Goal: Transaction & Acquisition: Purchase product/service

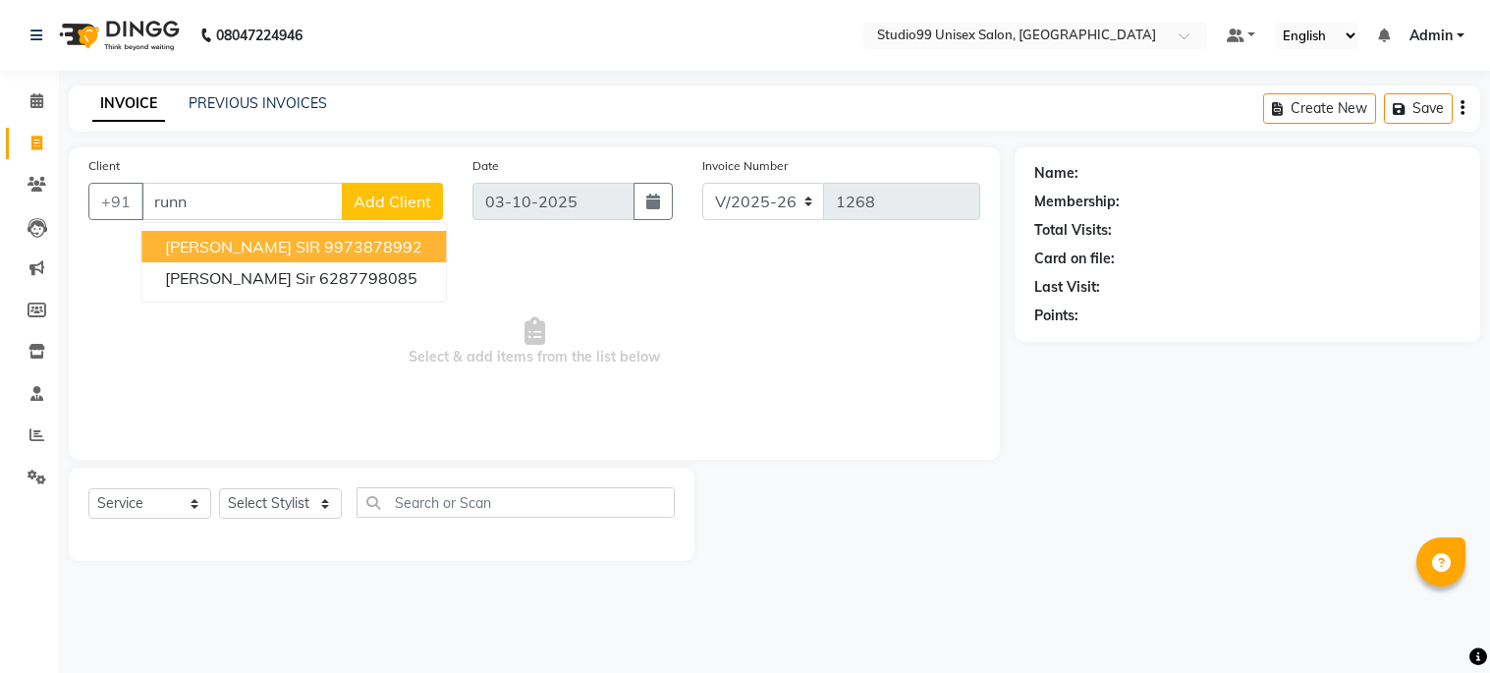
select select "6061"
select select "service"
click at [247, 241] on span "RUNNU SIR" at bounding box center [242, 247] width 155 height 20
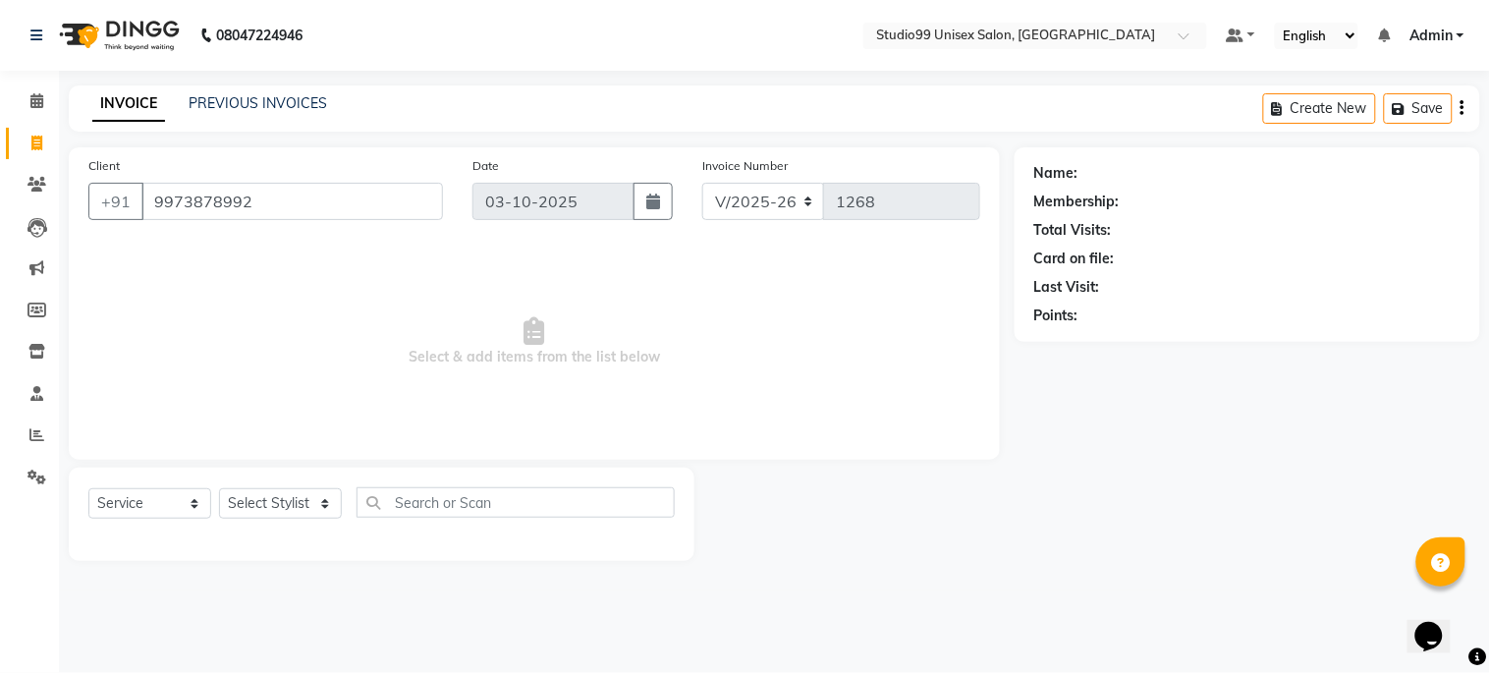
type input "9973878992"
click at [275, 498] on select "Select Stylist Admin Mehran pooja Shankar gupta zarina" at bounding box center [280, 503] width 123 height 30
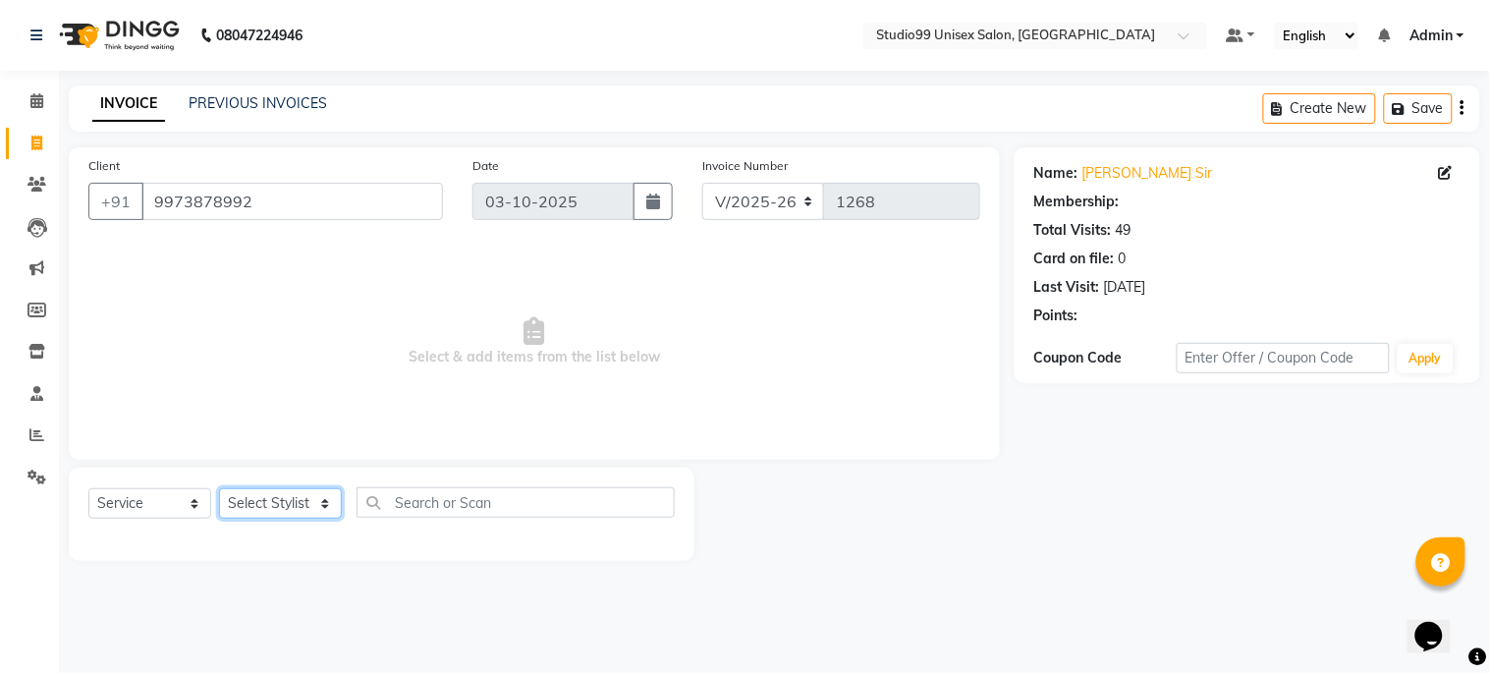
select select "1: Object"
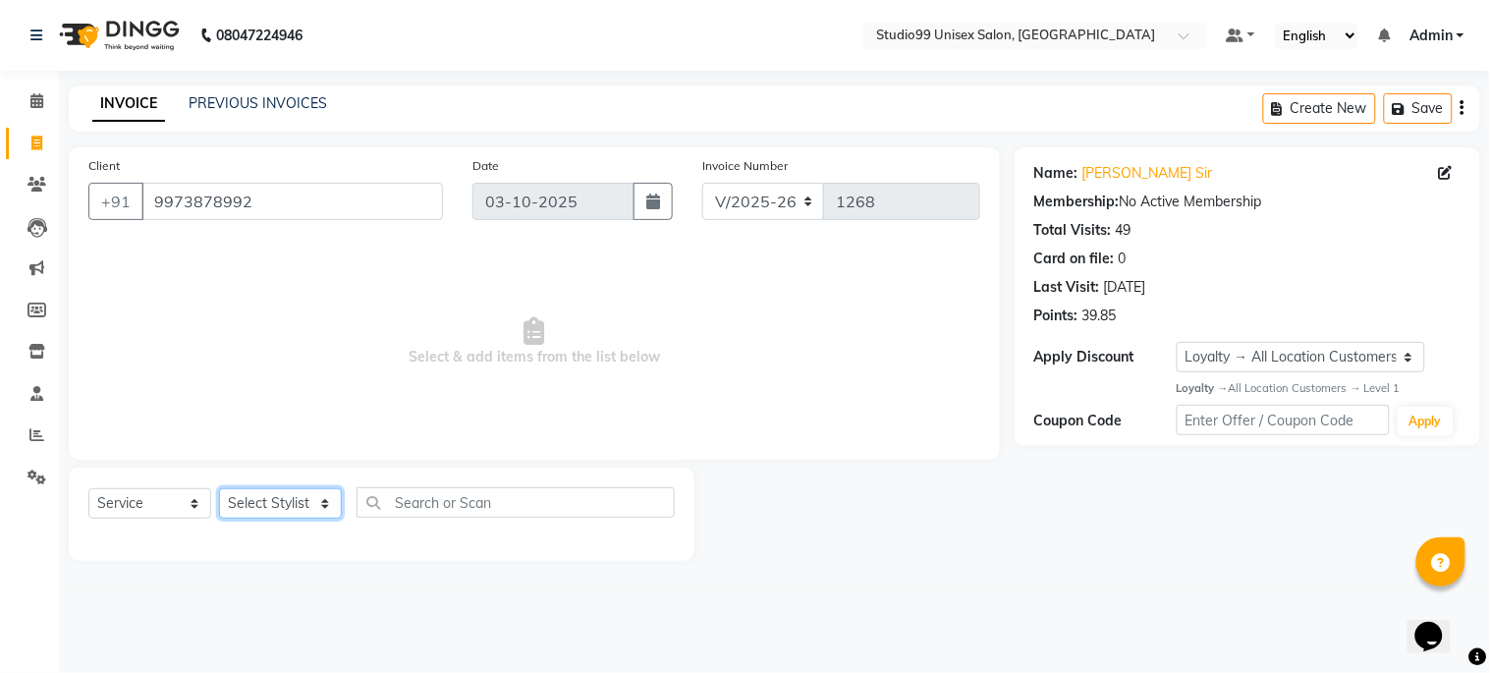
select select "45039"
click at [219, 489] on select "Select Stylist Admin Mehran pooja Shankar gupta zarina" at bounding box center [280, 503] width 123 height 30
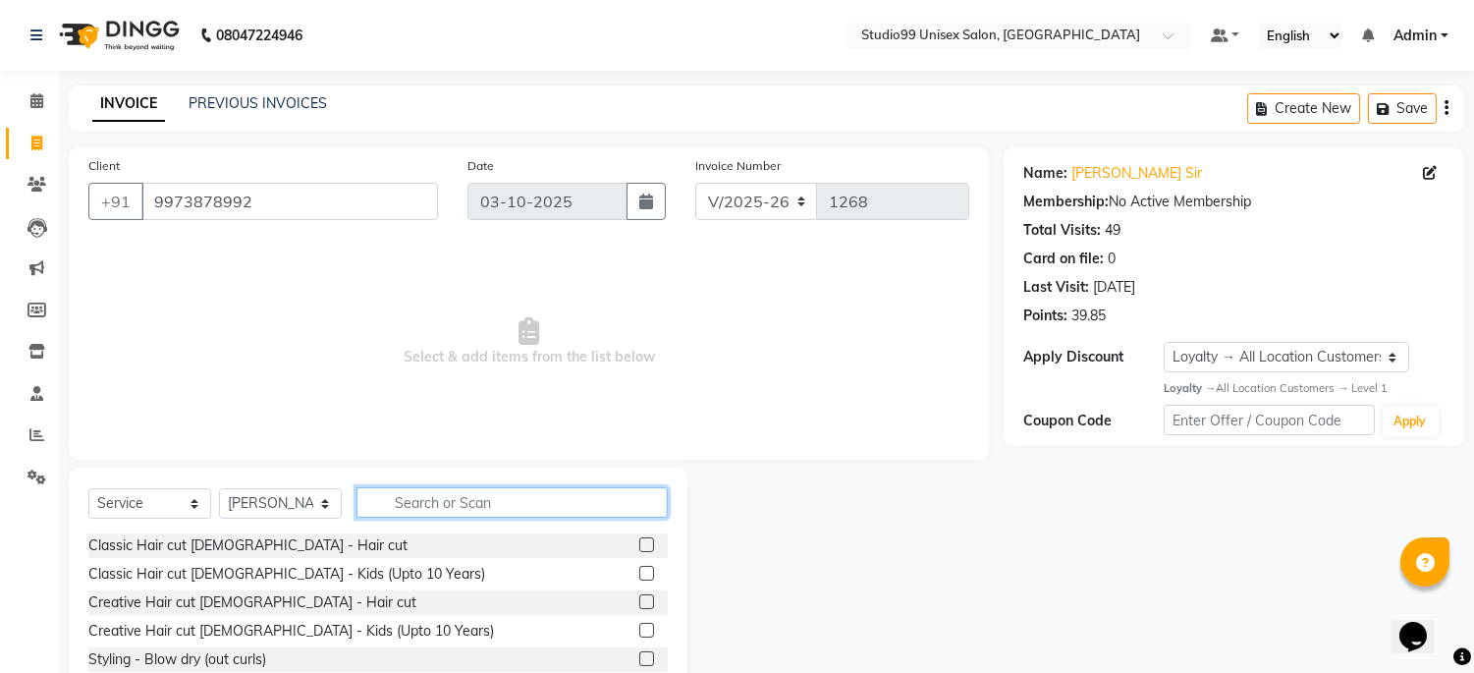
click at [472, 493] on input "text" at bounding box center [512, 502] width 311 height 30
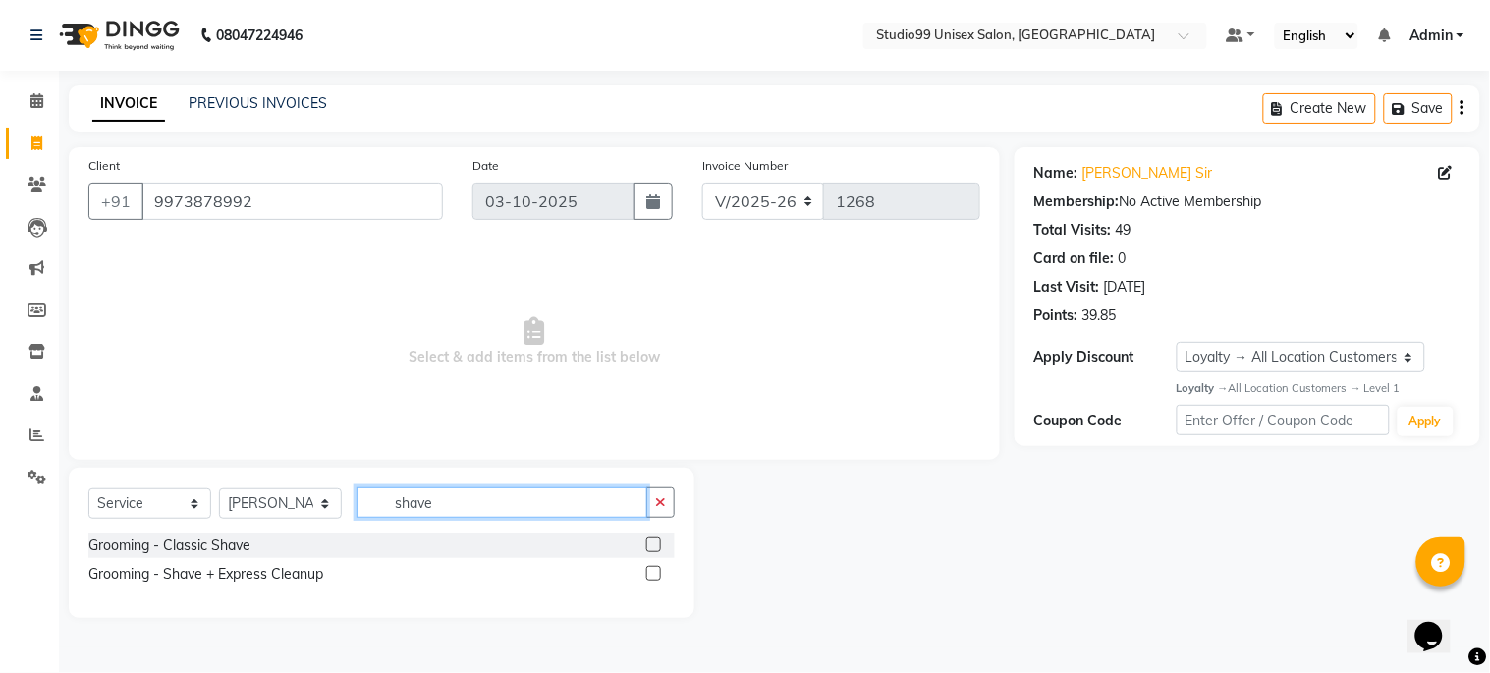
type input "shave"
click at [656, 537] on label at bounding box center [653, 544] width 15 height 15
click at [656, 539] on input "checkbox" at bounding box center [652, 545] width 13 height 13
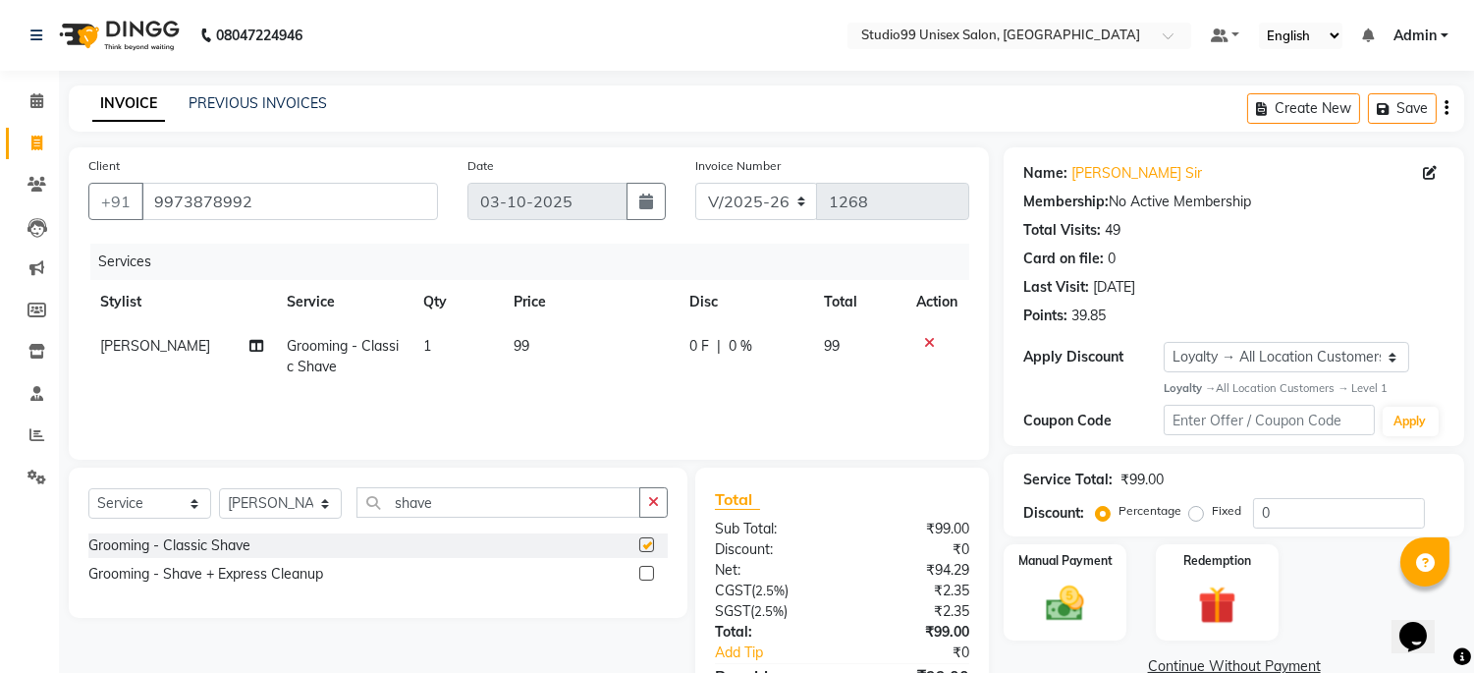
checkbox input "false"
drag, startPoint x: 1238, startPoint y: 502, endPoint x: 1039, endPoint y: 462, distance: 202.5
click at [1029, 462] on div "Service Total: ₹99.00 Discount: Percentage Fixed 0" at bounding box center [1234, 495] width 421 height 67
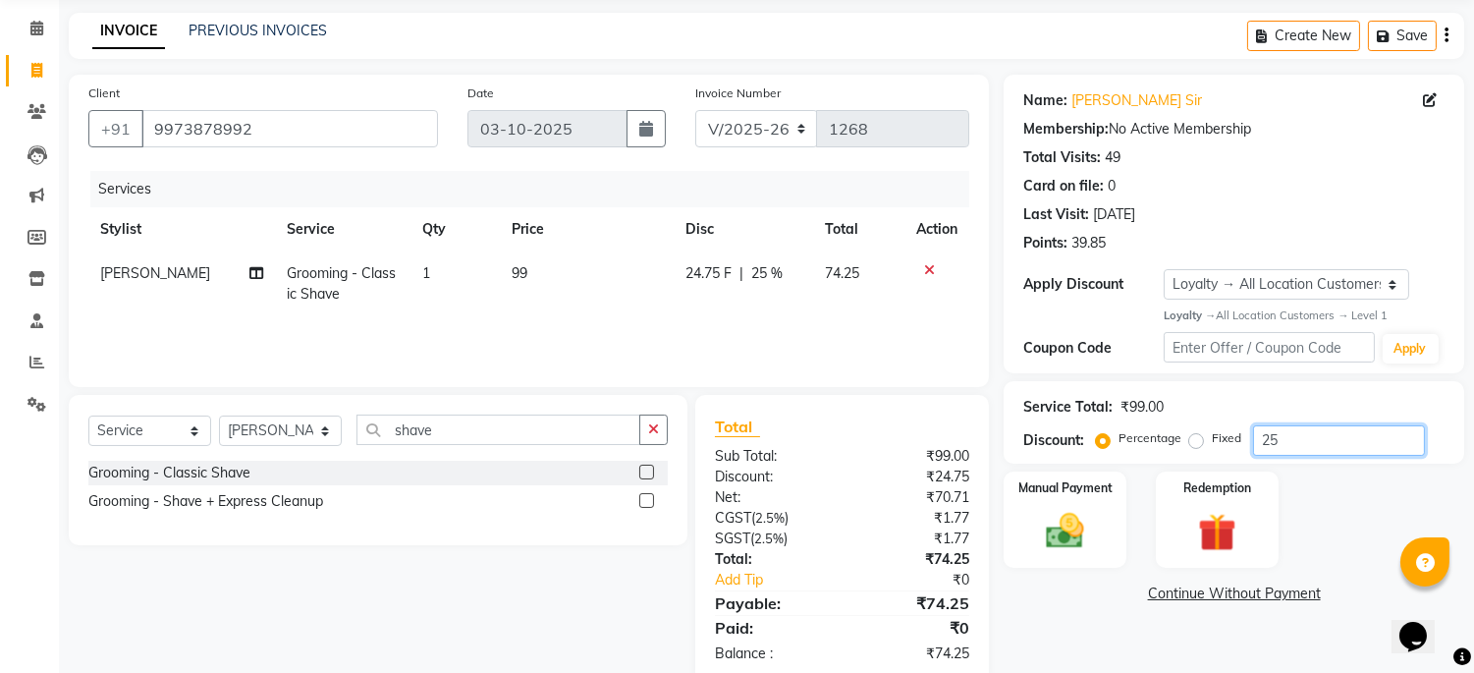
scroll to position [112, 0]
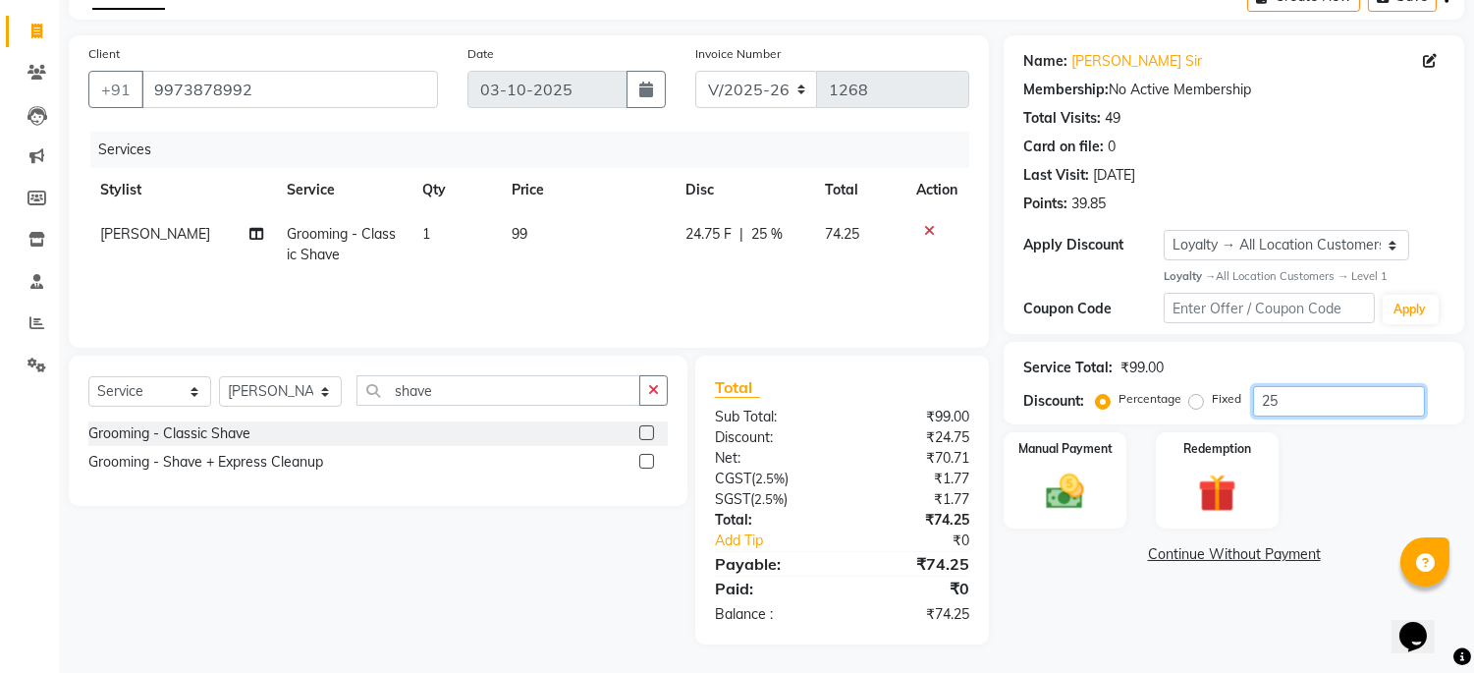
type input "25"
click at [1085, 627] on div "Name: Runnu Sir Membership: No Active Membership Total Visits: 49 Card on file:…" at bounding box center [1241, 339] width 475 height 609
click at [1081, 476] on img at bounding box center [1065, 492] width 65 height 46
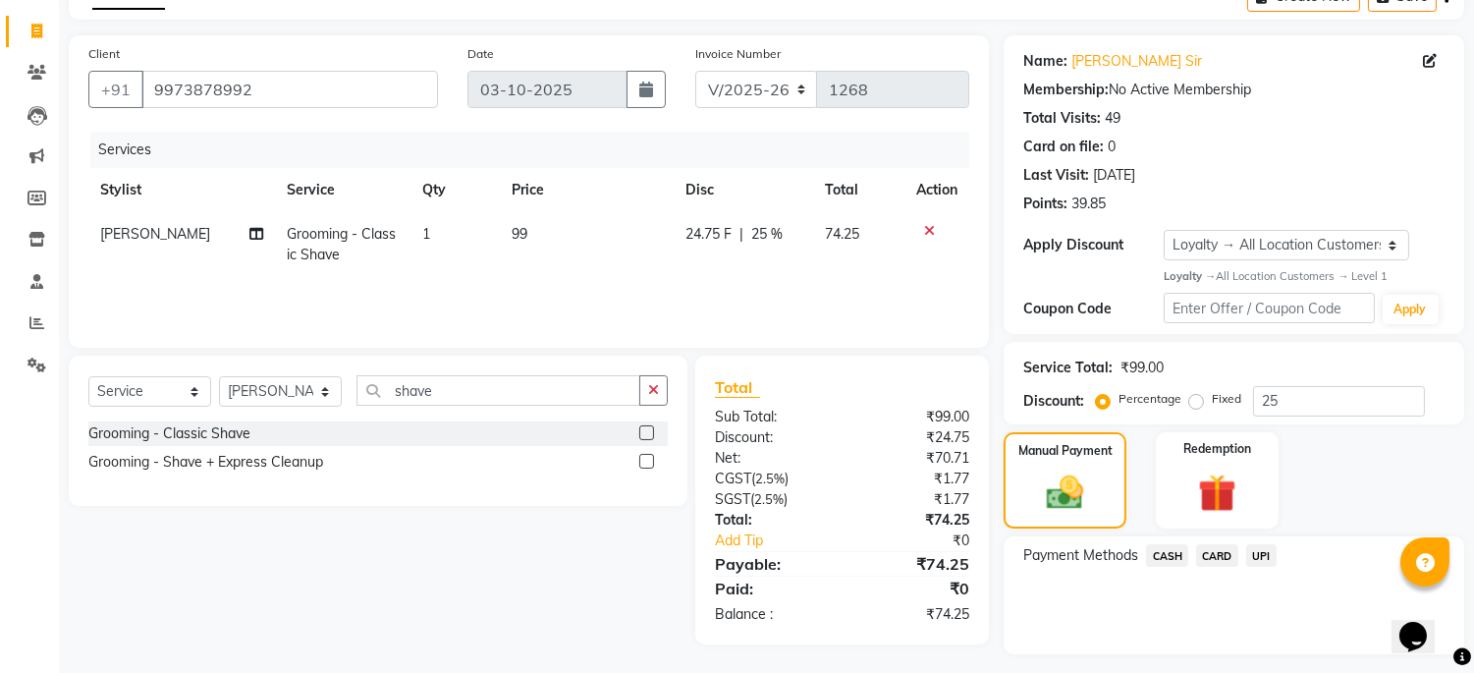
click at [1172, 556] on span "CASH" at bounding box center [1167, 555] width 42 height 23
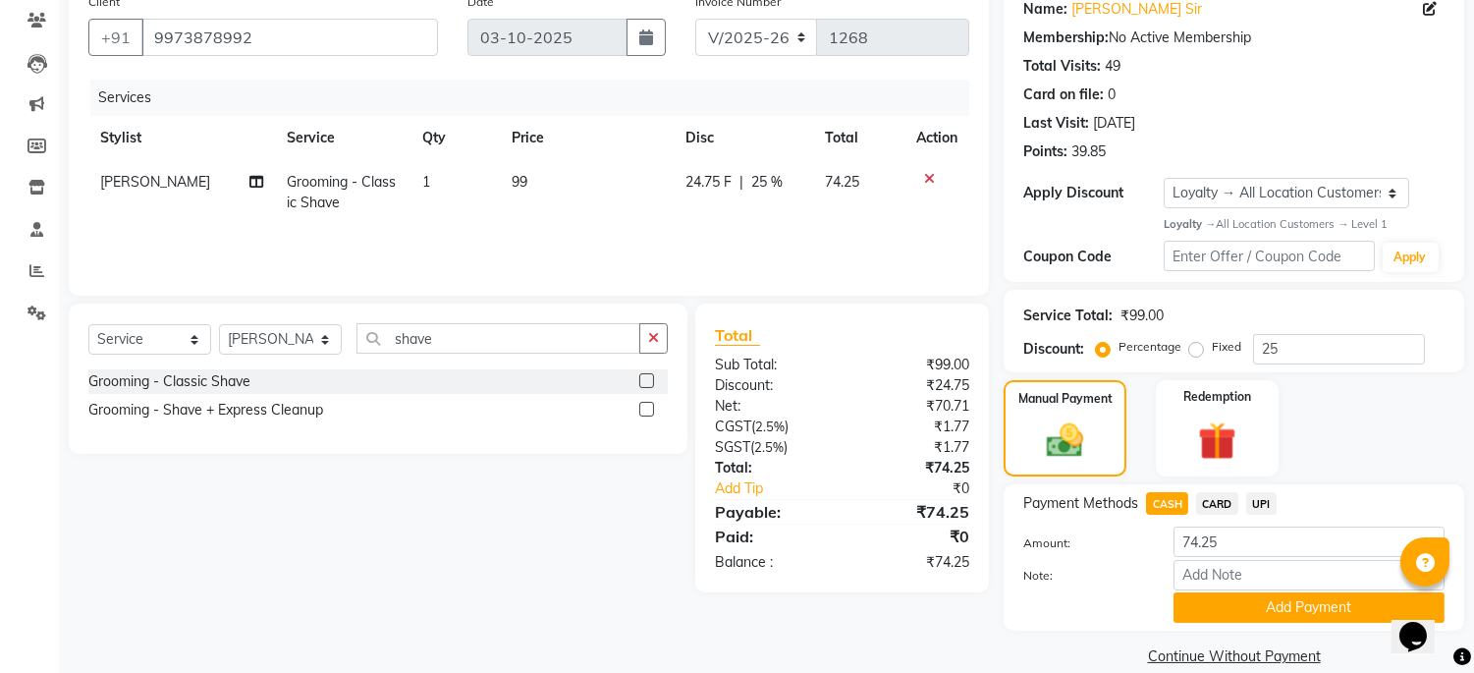
scroll to position [192, 0]
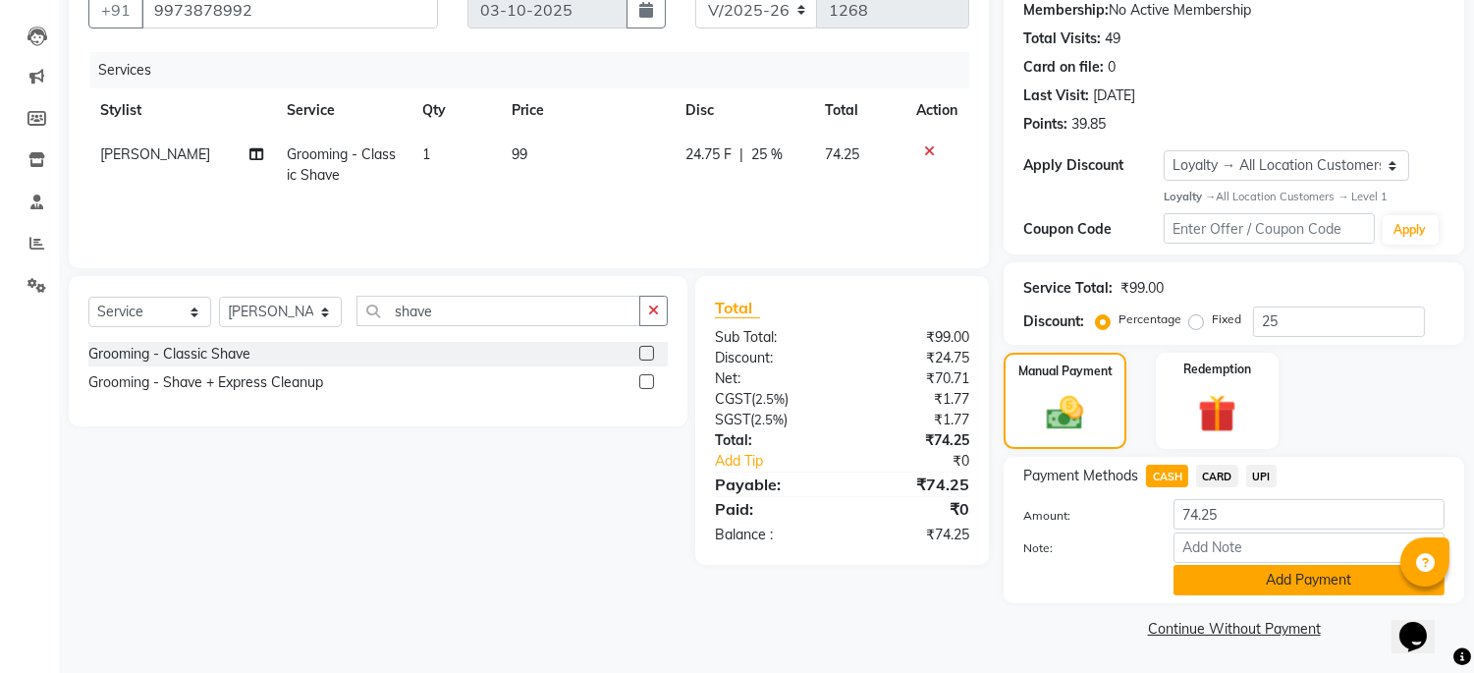
click at [1311, 587] on button "Add Payment" at bounding box center [1309, 580] width 271 height 30
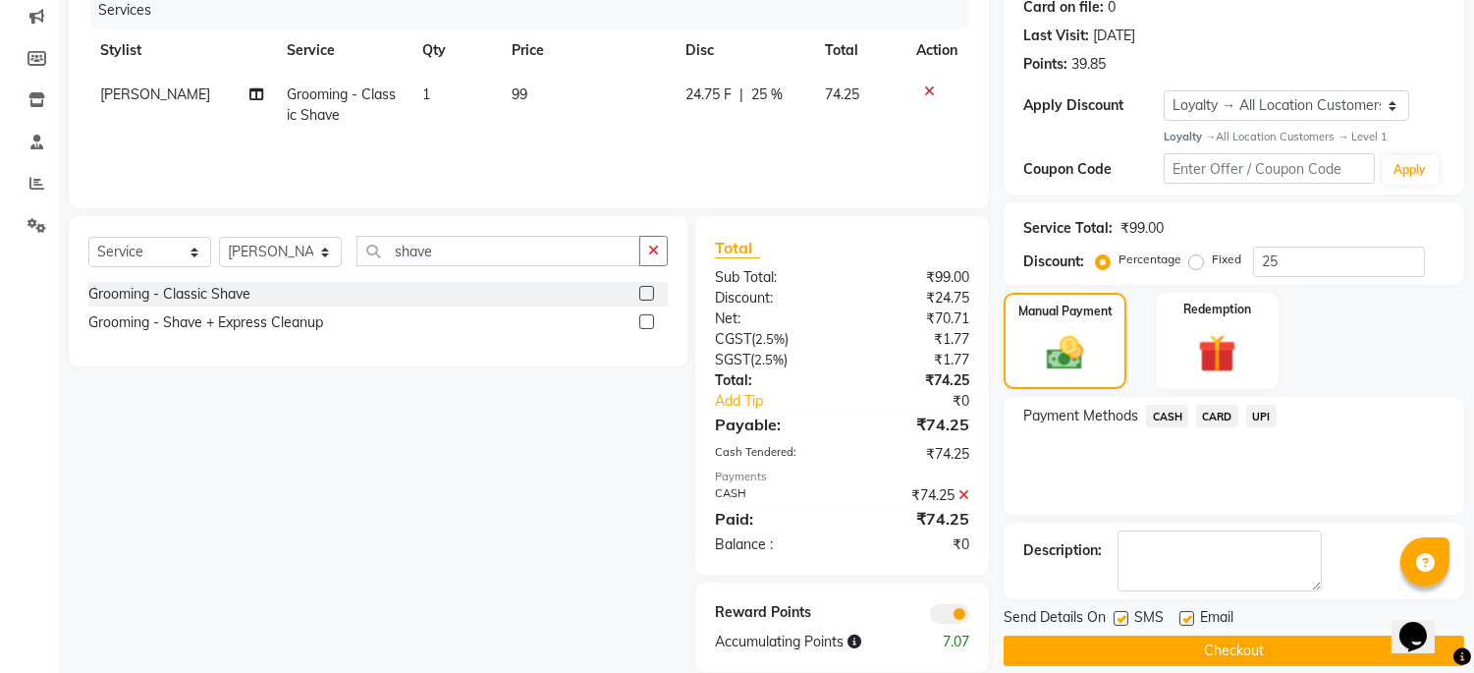
scroll to position [279, 0]
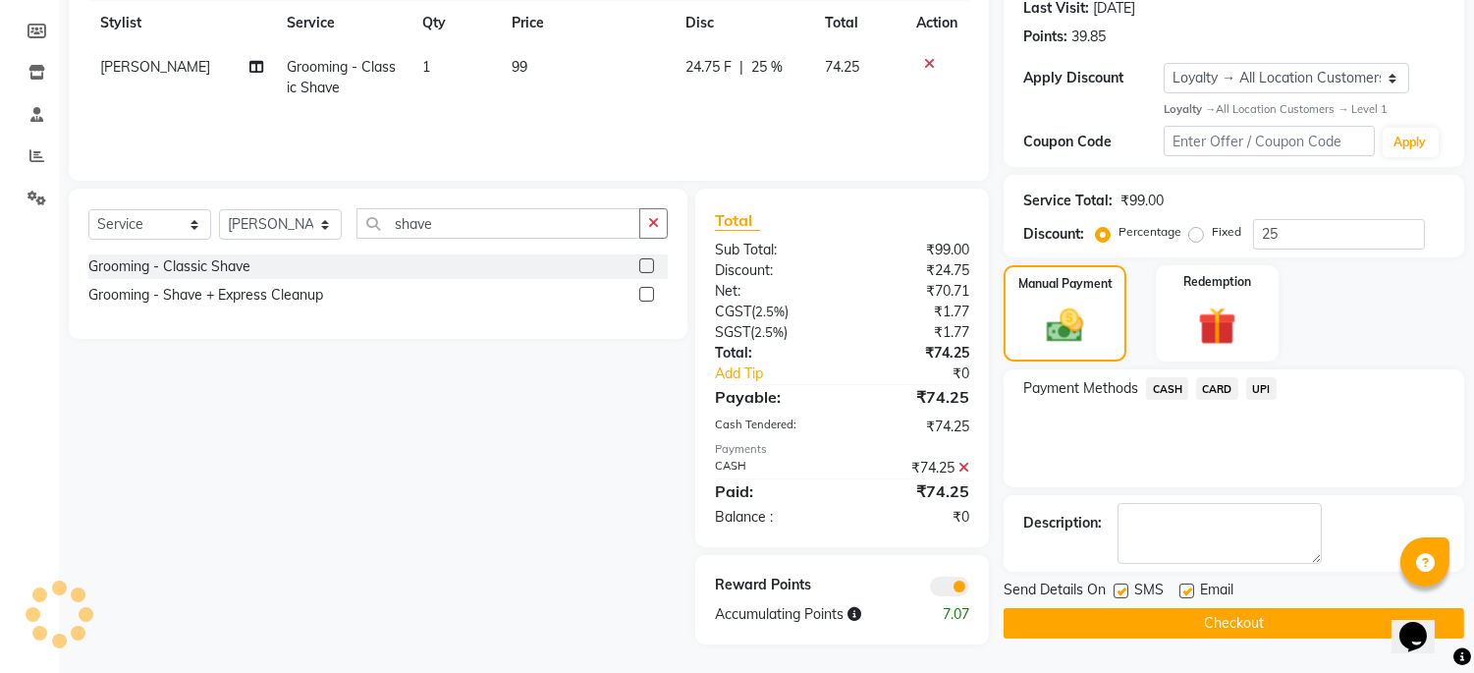
click at [1321, 619] on button "Checkout" at bounding box center [1234, 623] width 461 height 30
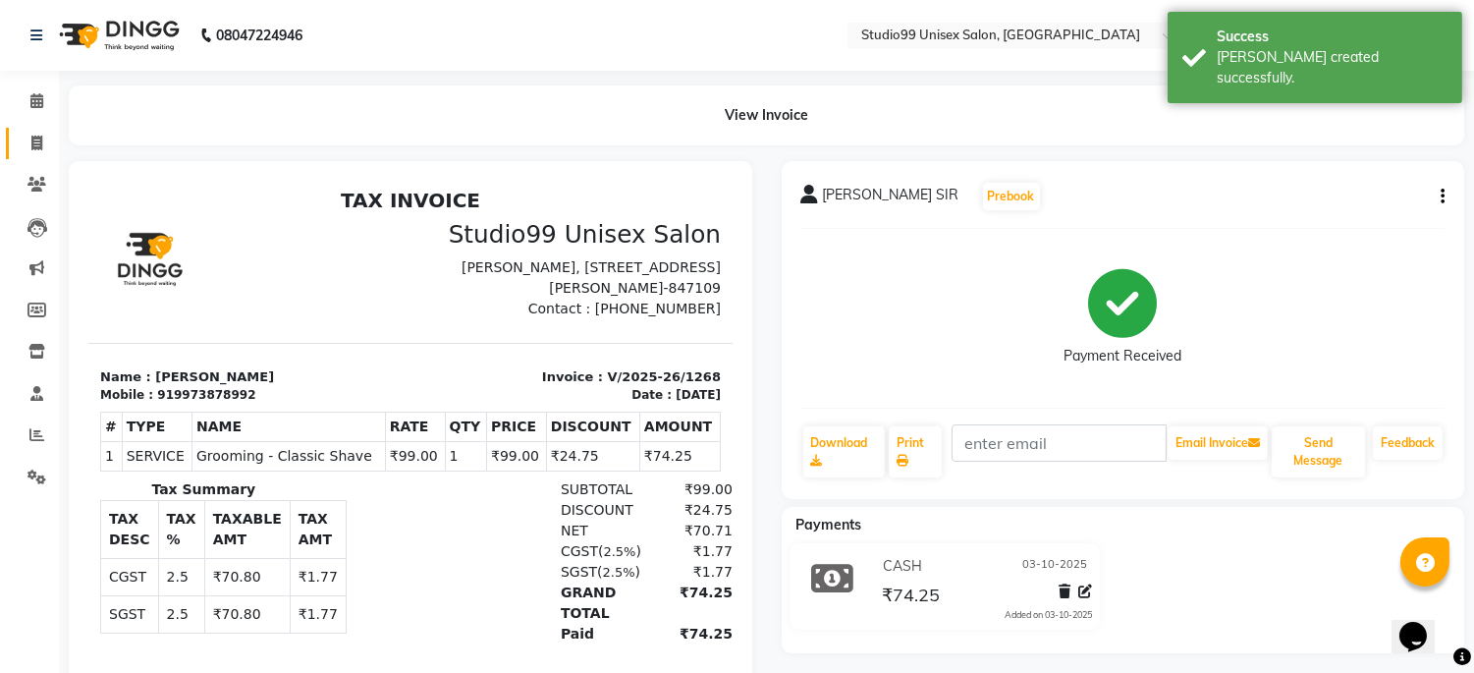
click at [33, 155] on link "Invoice" at bounding box center [29, 144] width 47 height 32
select select "service"
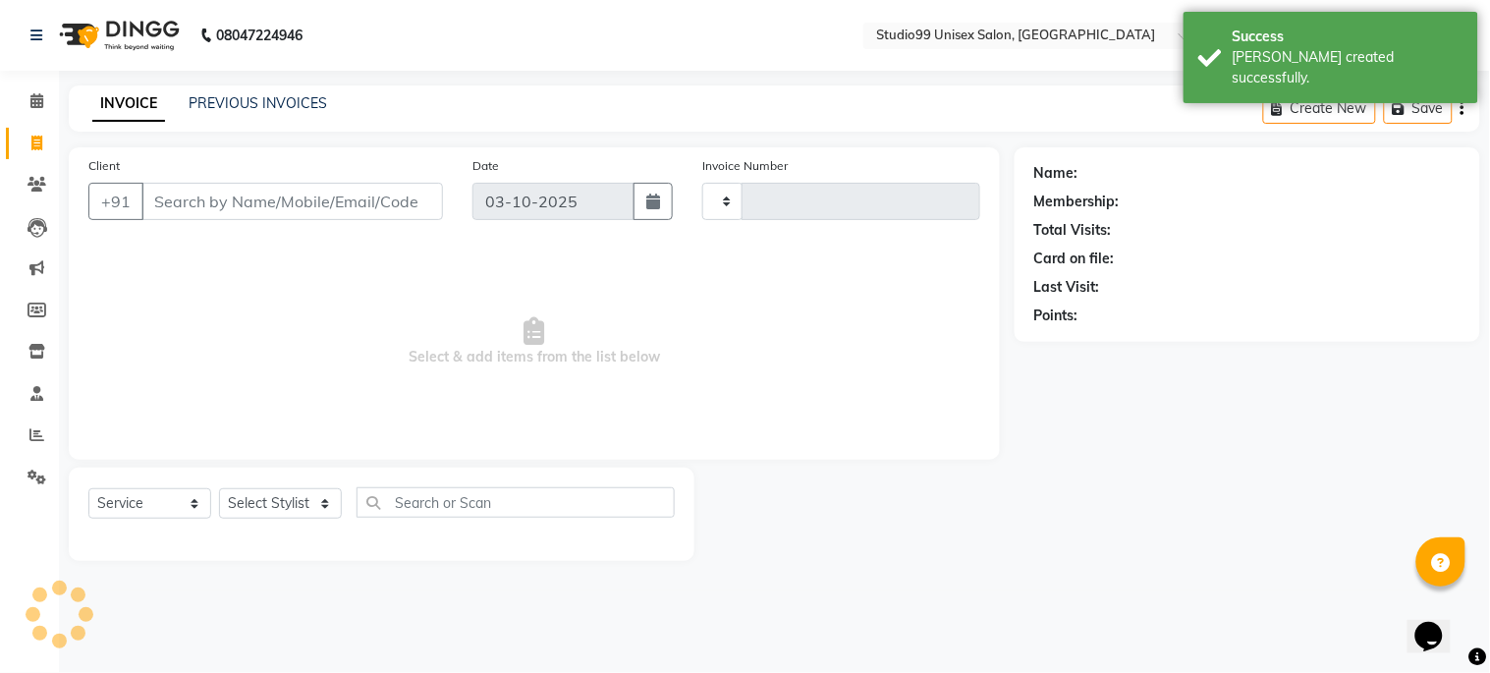
type input "1269"
select select "6061"
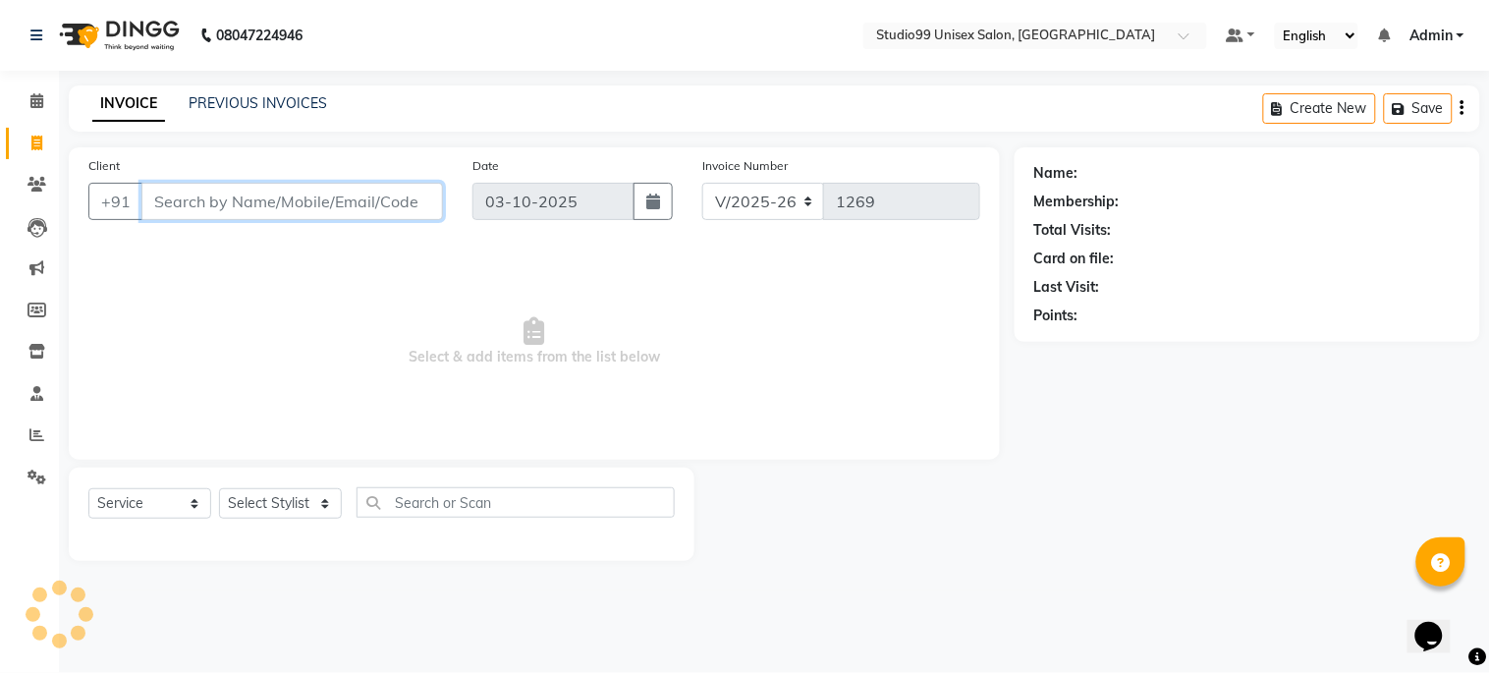
click at [289, 203] on input "Client" at bounding box center [292, 201] width 302 height 37
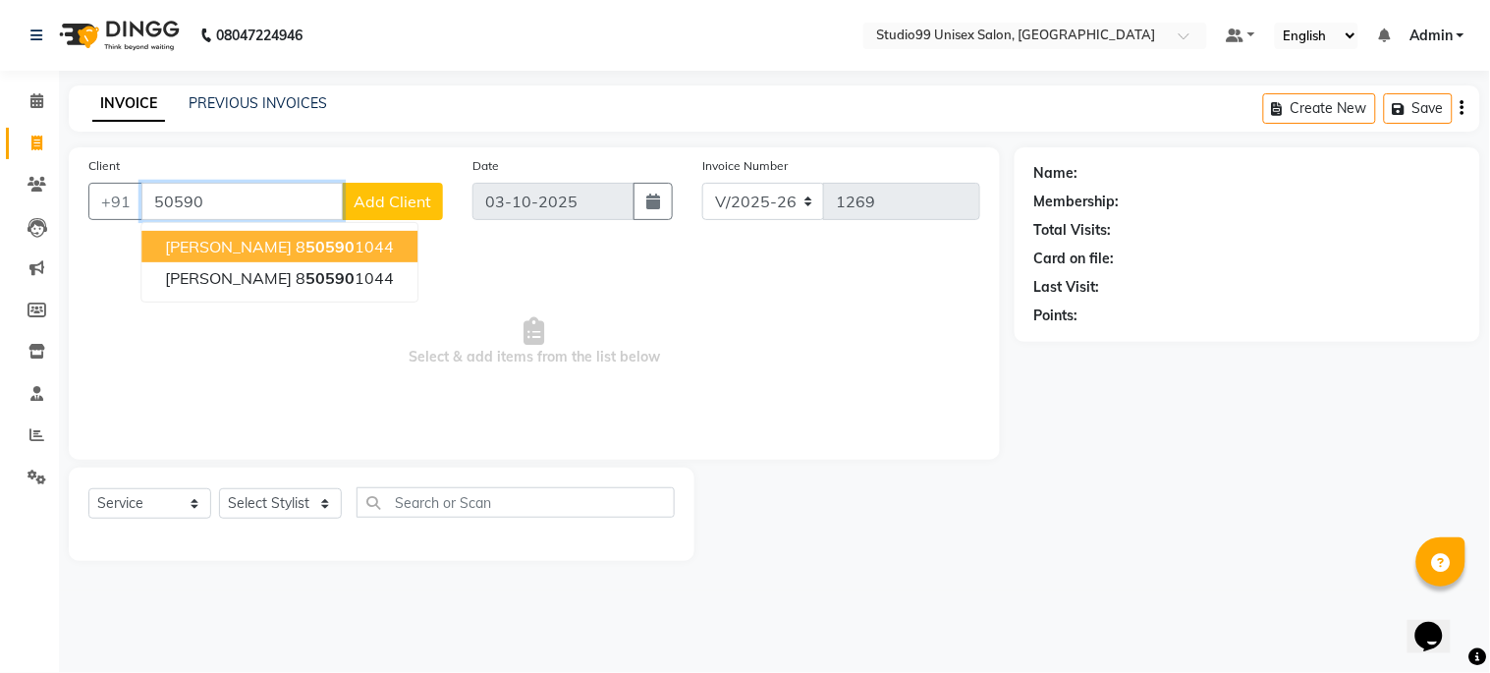
click at [231, 250] on span "rahul ji cashier" at bounding box center [228, 247] width 127 height 20
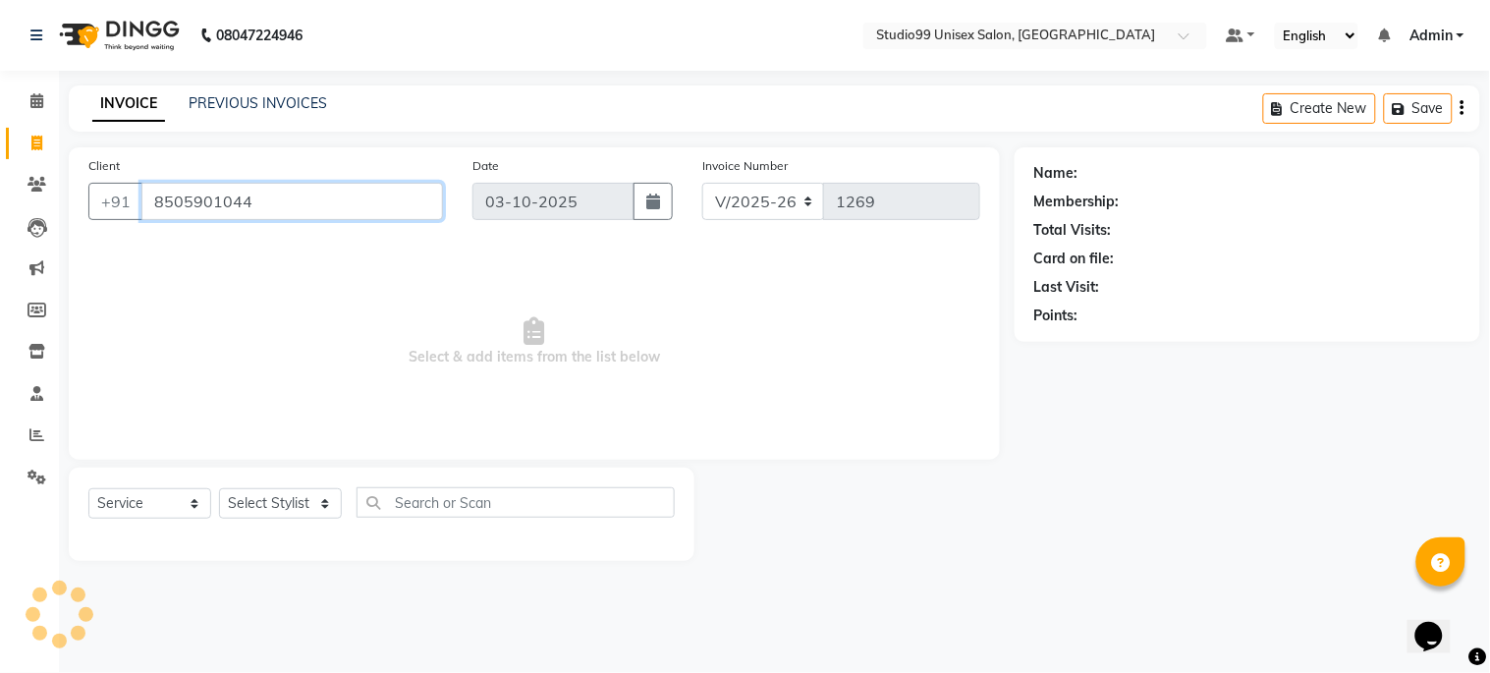
type input "8505901044"
drag, startPoint x: 283, startPoint y: 504, endPoint x: 283, endPoint y: 489, distance: 14.7
click at [283, 504] on select "Select Stylist Admin [PERSON_NAME] pooja Shankar [PERSON_NAME]" at bounding box center [280, 503] width 123 height 30
select select "45039"
click at [219, 489] on select "Select Stylist Admin [PERSON_NAME] pooja Shankar [PERSON_NAME]" at bounding box center [280, 503] width 123 height 30
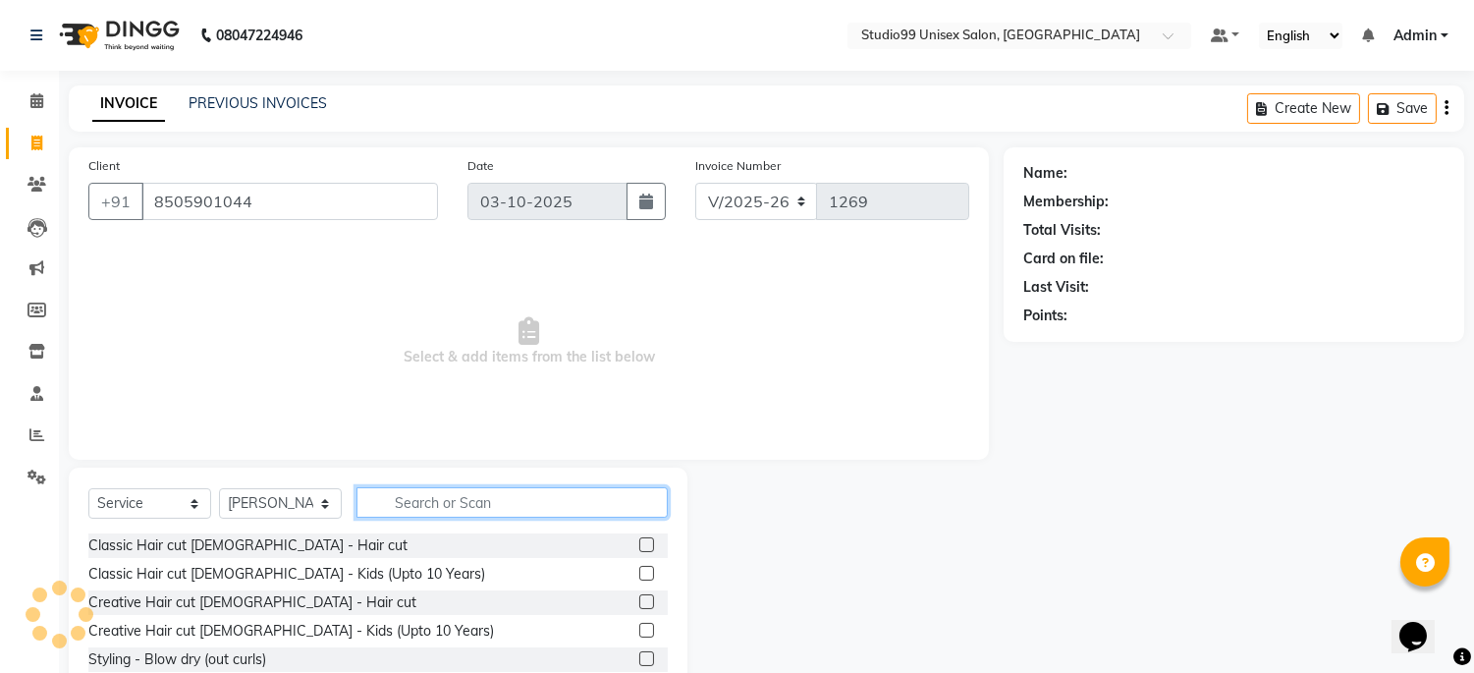
click at [499, 499] on input "text" at bounding box center [512, 502] width 311 height 30
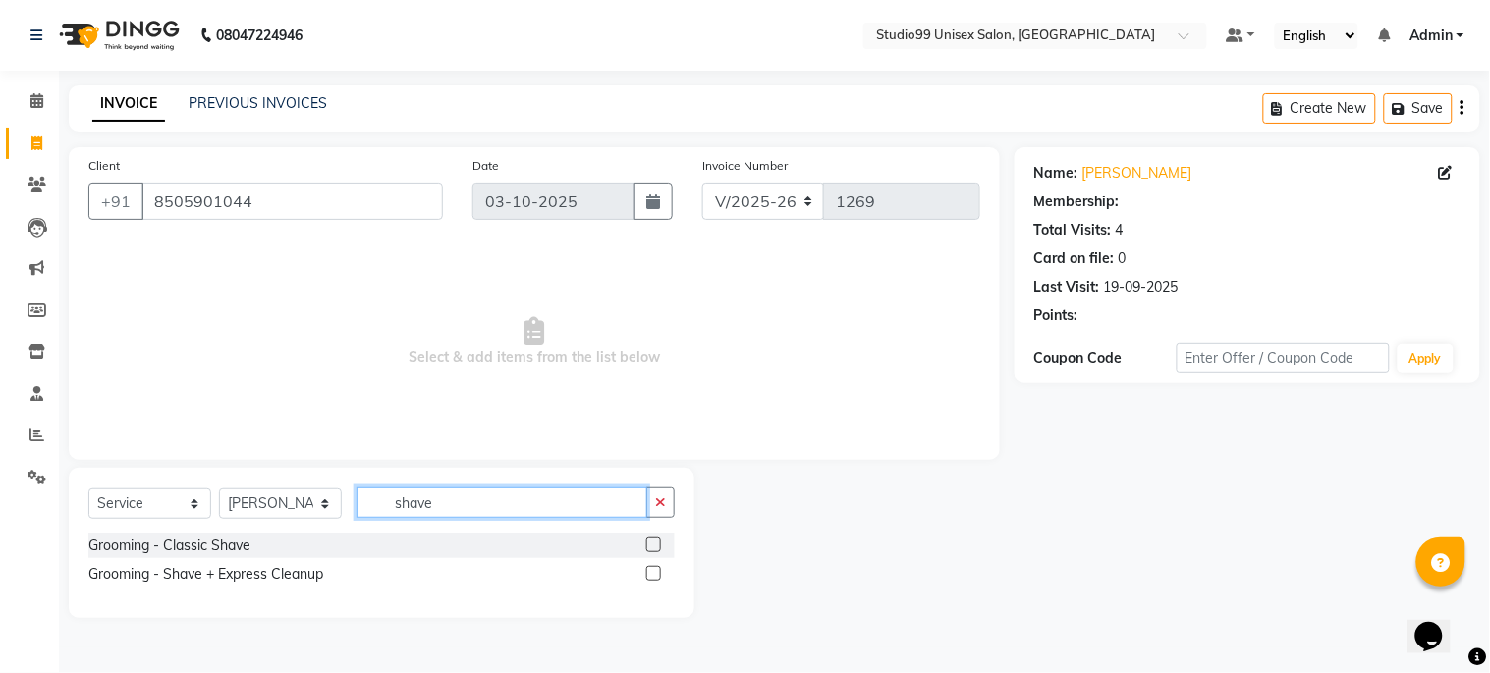
type input "shave"
click at [648, 543] on label at bounding box center [653, 544] width 15 height 15
click at [648, 543] on input "checkbox" at bounding box center [652, 545] width 13 height 13
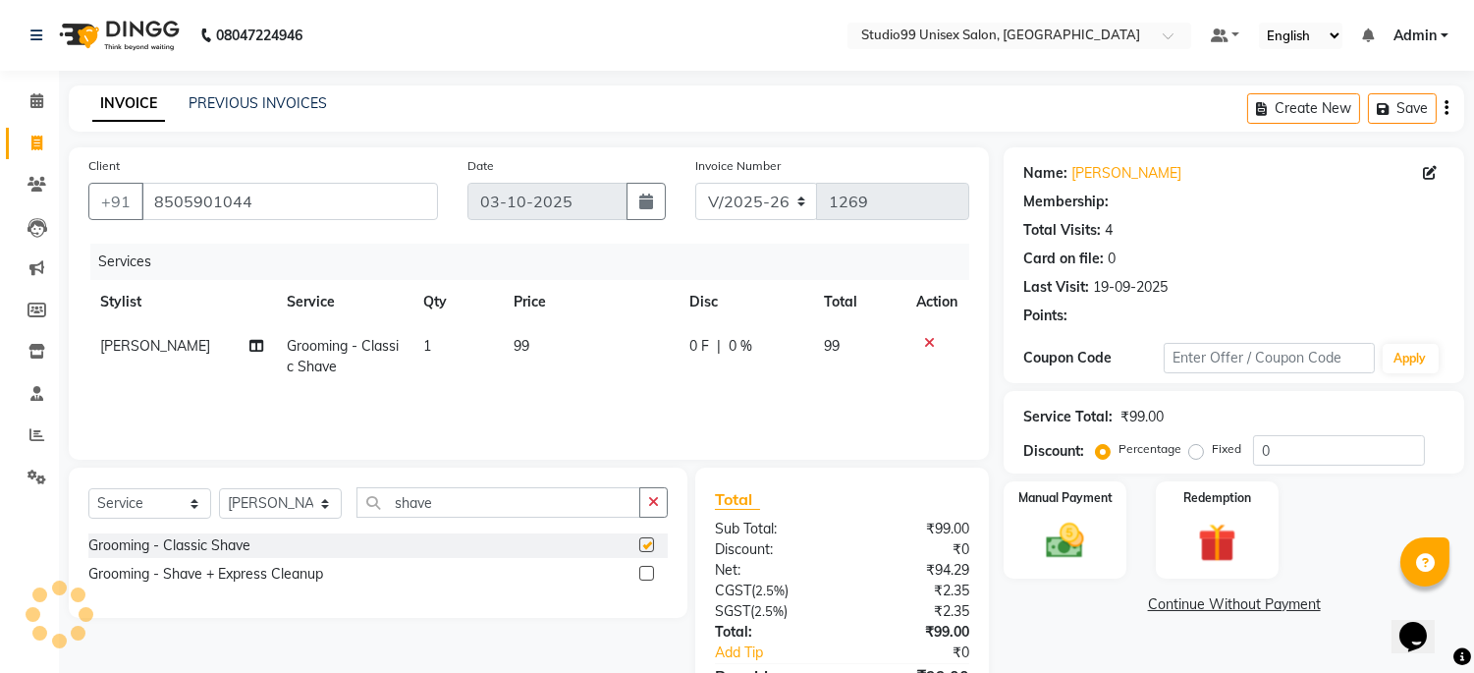
checkbox input "false"
select select "1: Object"
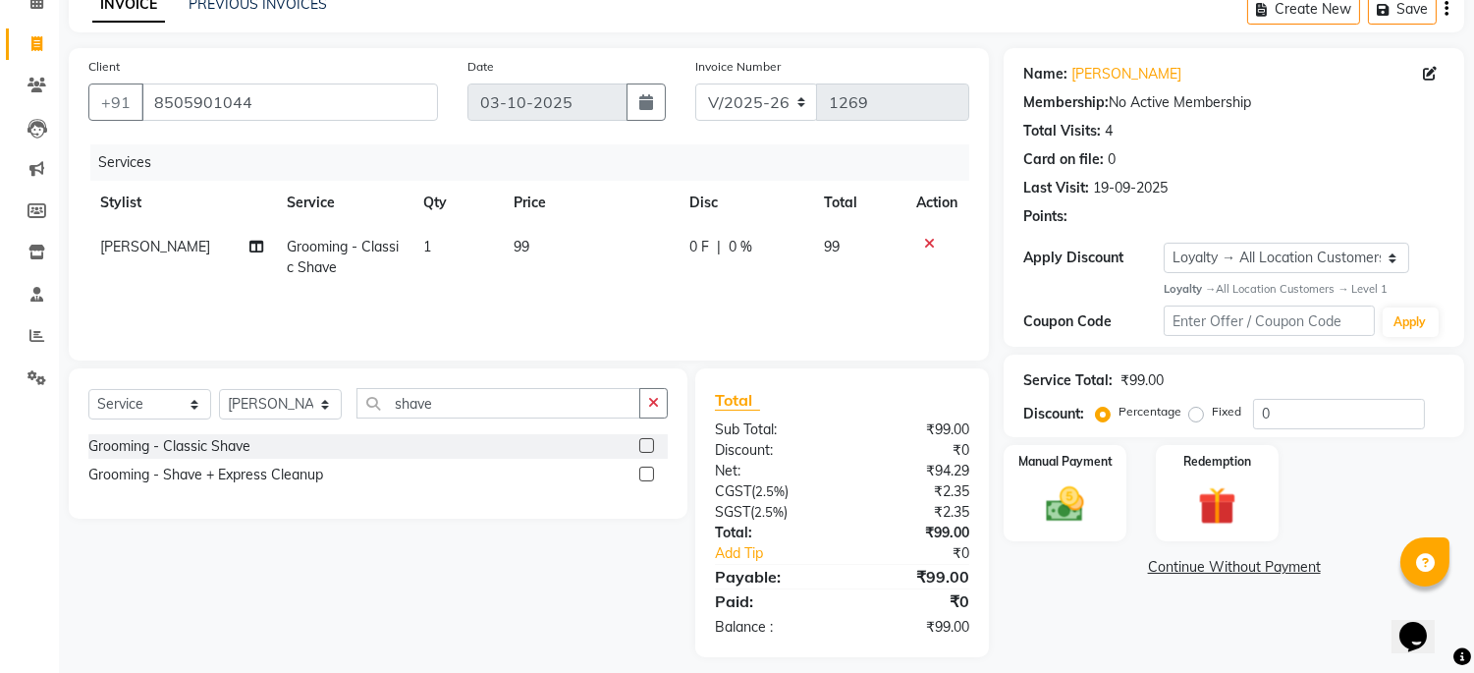
scroll to position [112, 0]
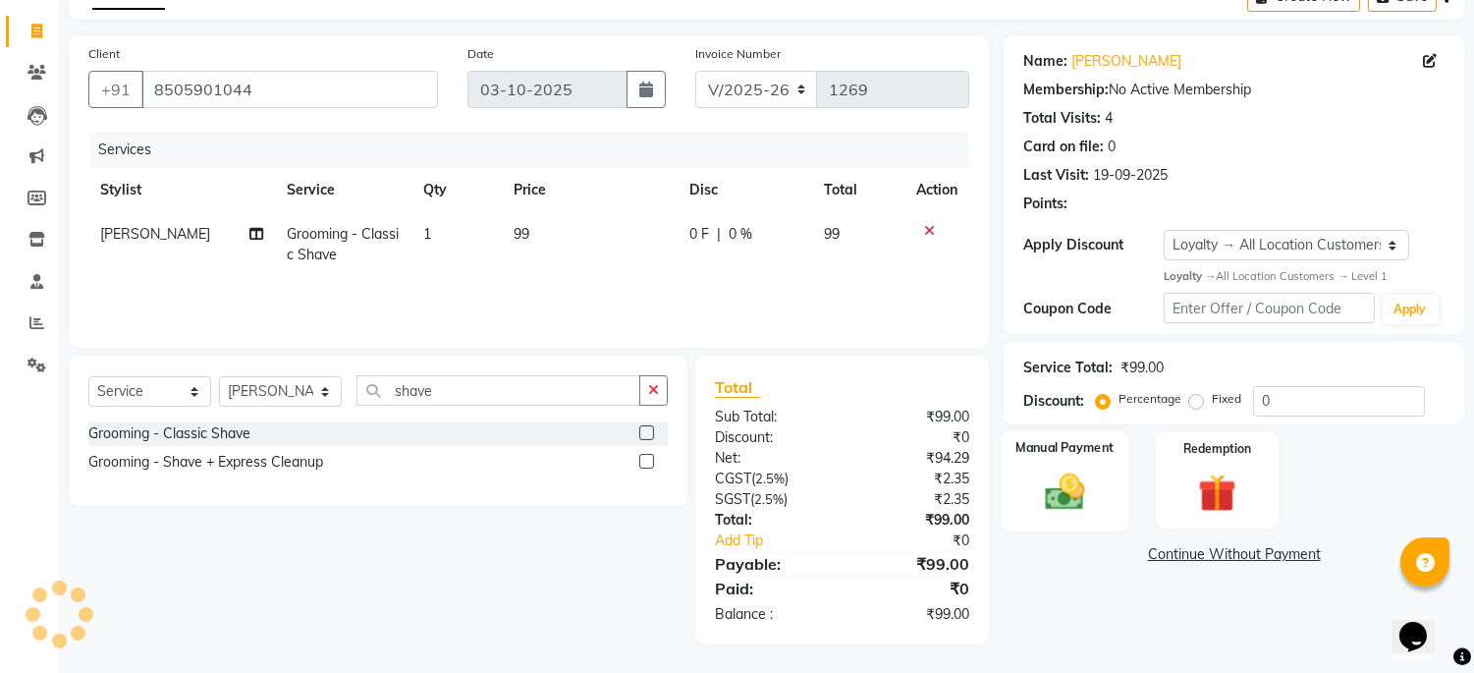
click at [1035, 495] on img at bounding box center [1065, 492] width 65 height 46
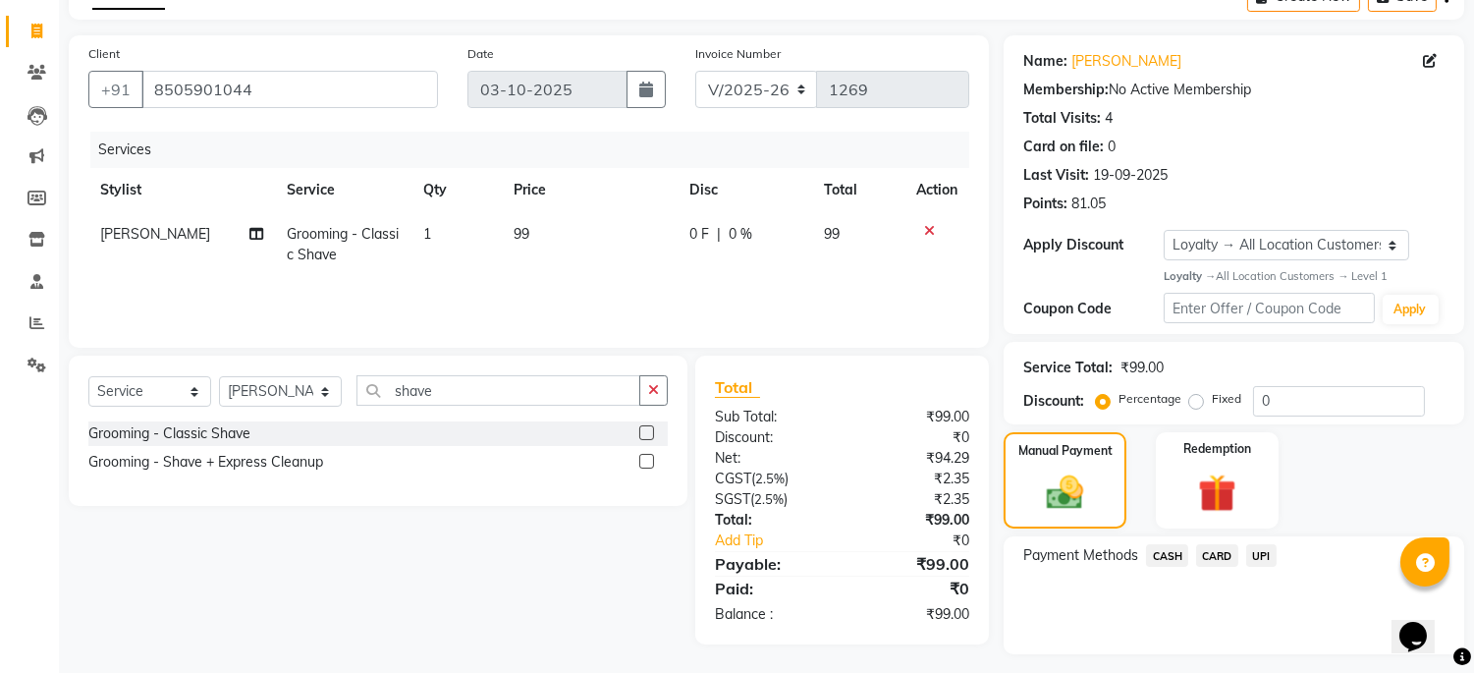
click at [1262, 558] on span "UPI" at bounding box center [1262, 555] width 30 height 23
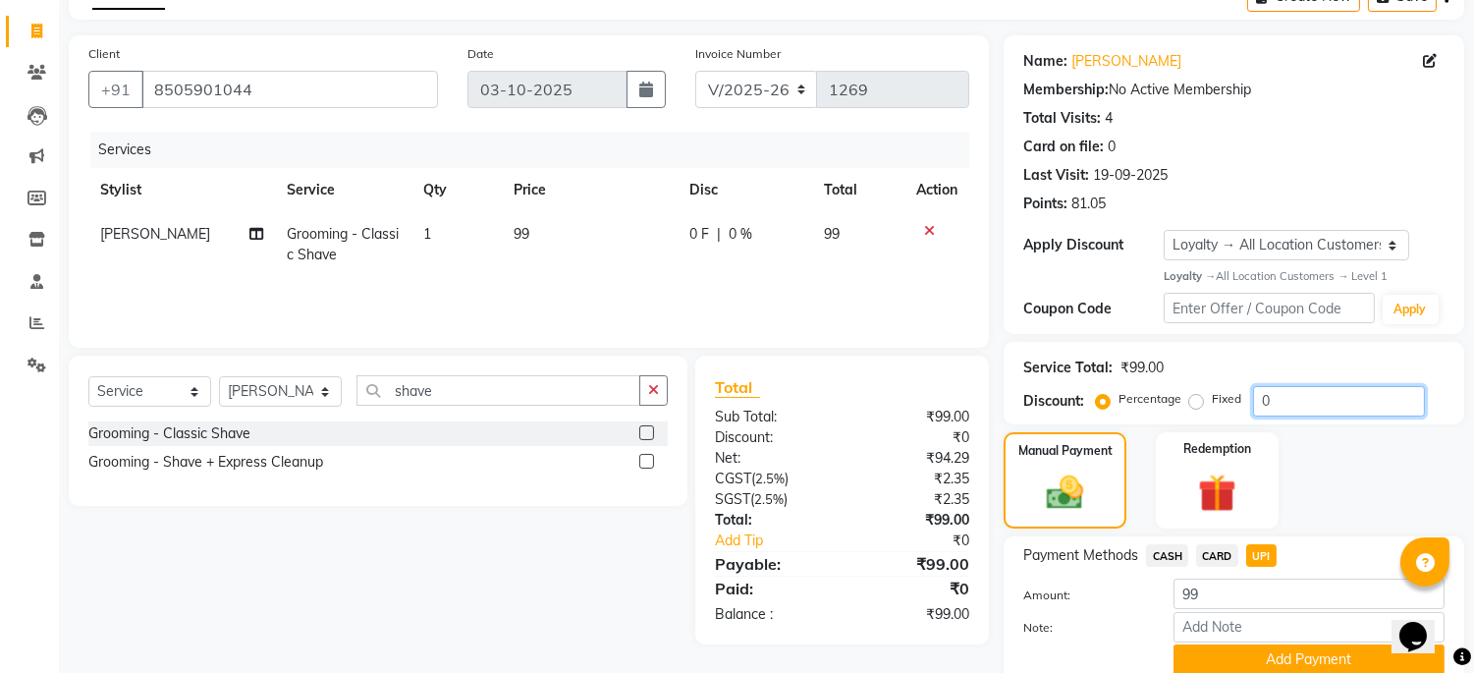
drag, startPoint x: 1303, startPoint y: 401, endPoint x: 1118, endPoint y: 411, distance: 185.9
click at [1120, 413] on div "Percentage Fixed 0" at bounding box center [1262, 401] width 325 height 30
type input "40"
click at [1393, 463] on div "Manual Payment Redemption" at bounding box center [1234, 480] width 490 height 97
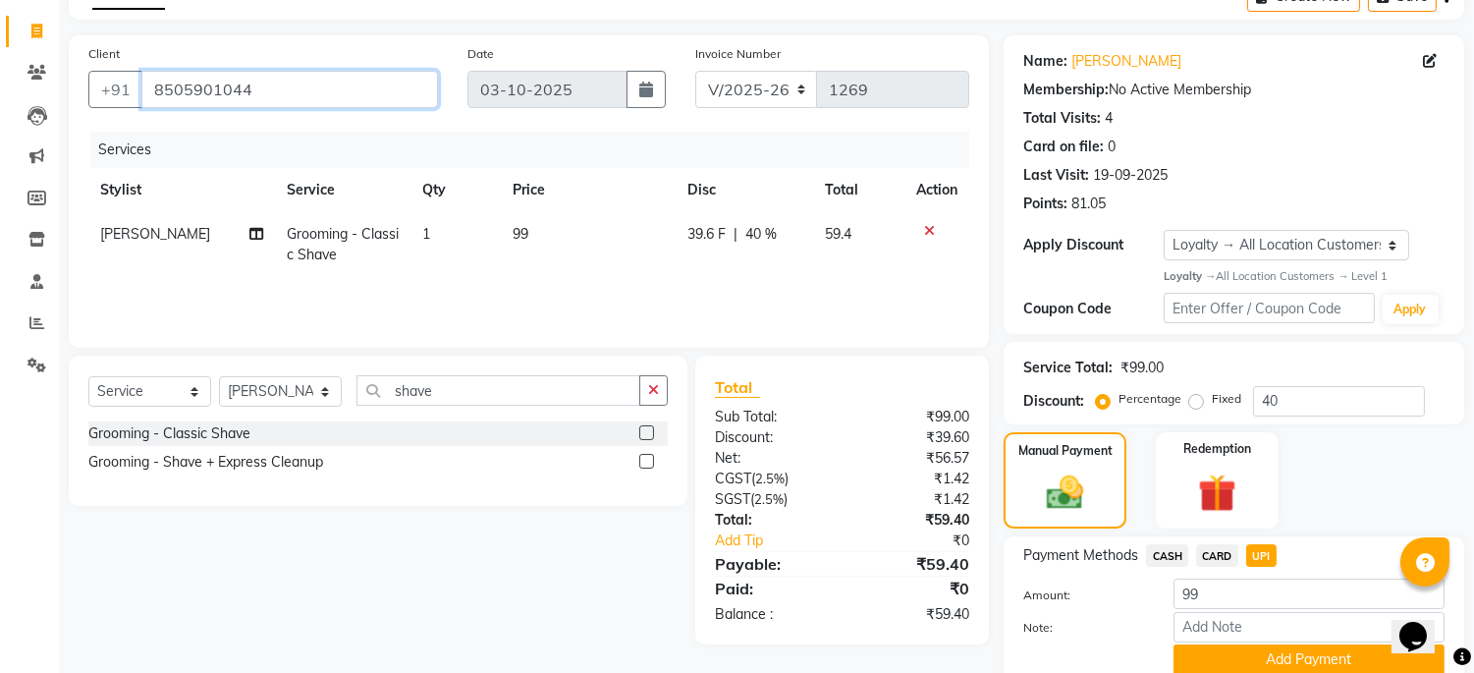
drag, startPoint x: 279, startPoint y: 95, endPoint x: 191, endPoint y: 89, distance: 88.6
click at [192, 90] on input "8505901044" at bounding box center [289, 89] width 297 height 37
click at [188, 90] on input "8505901044" at bounding box center [289, 89] width 297 height 37
click at [279, 92] on input "8505901044" at bounding box center [289, 89] width 297 height 37
drag, startPoint x: 282, startPoint y: 86, endPoint x: 124, endPoint y: 77, distance: 158.5
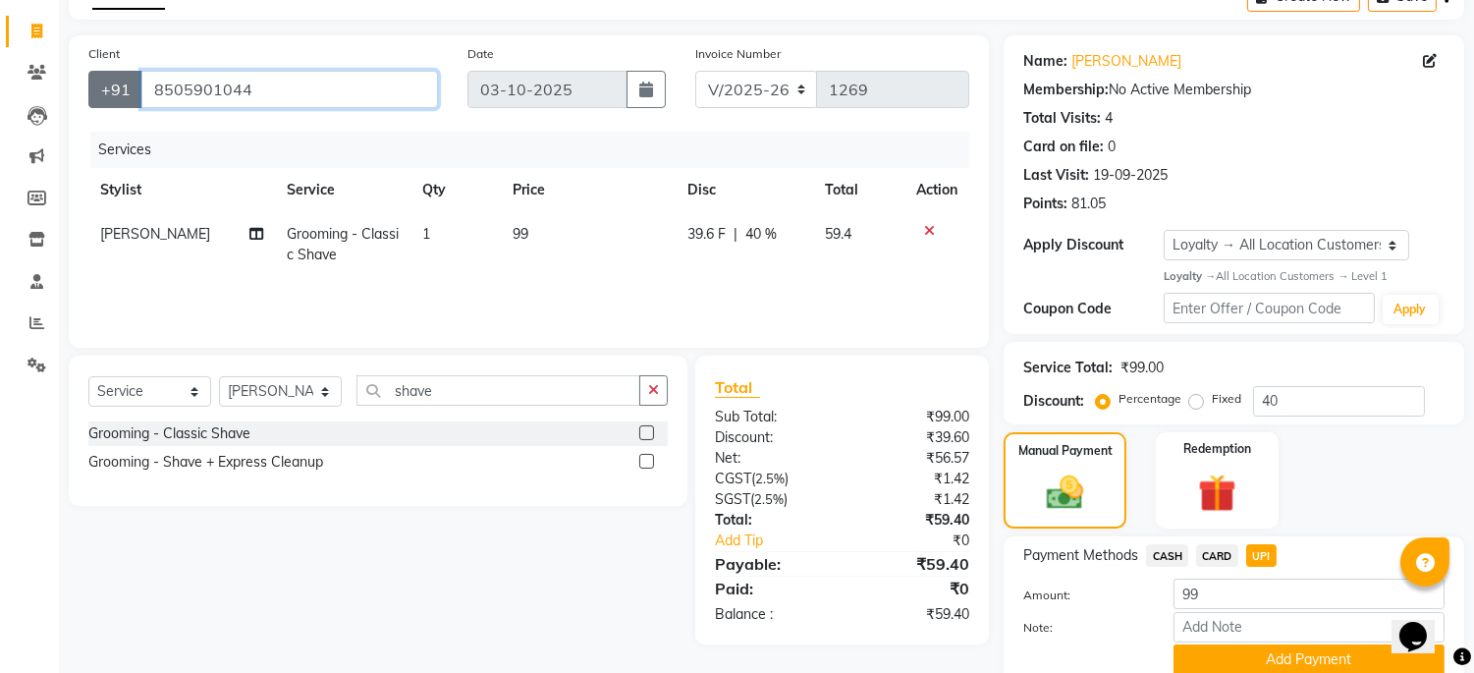
click at [122, 83] on div "+91 8505901044" at bounding box center [263, 89] width 350 height 37
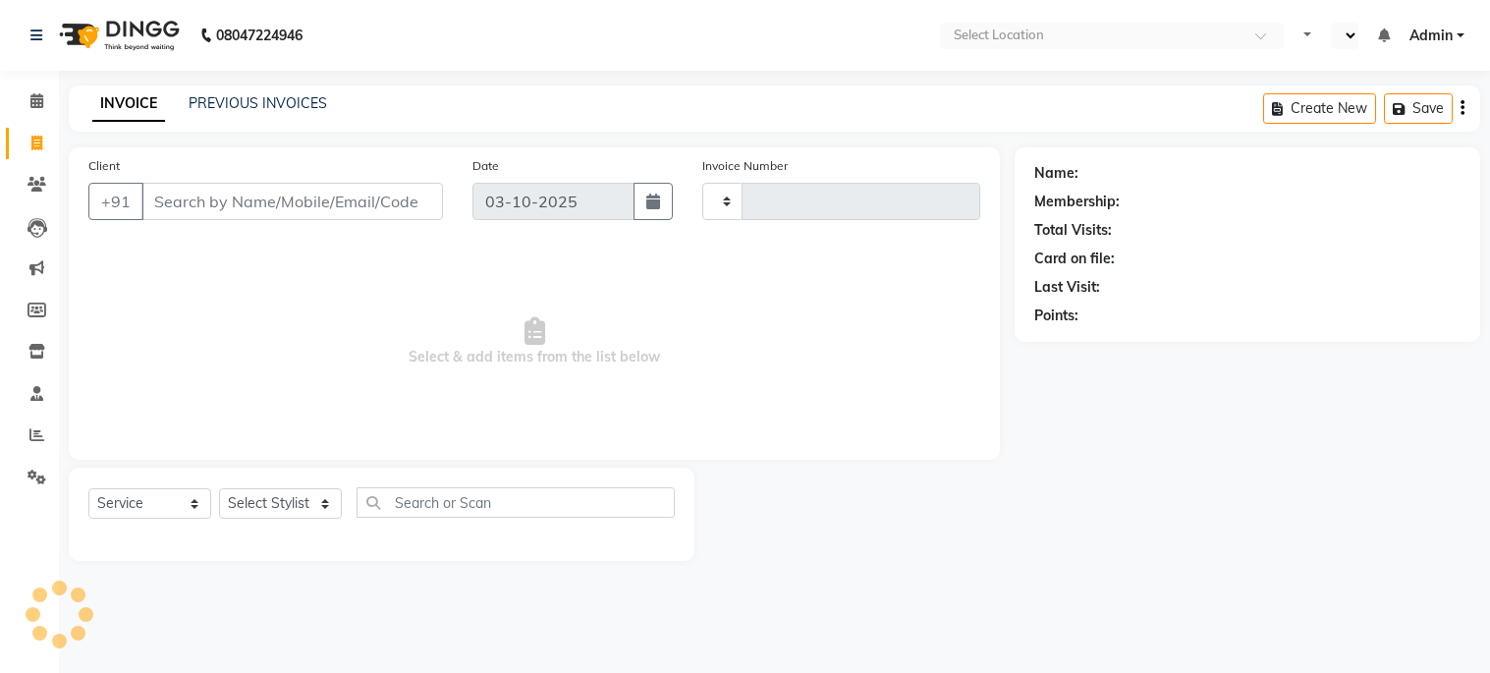
select select "service"
type input "1269"
select select "en"
select select "6061"
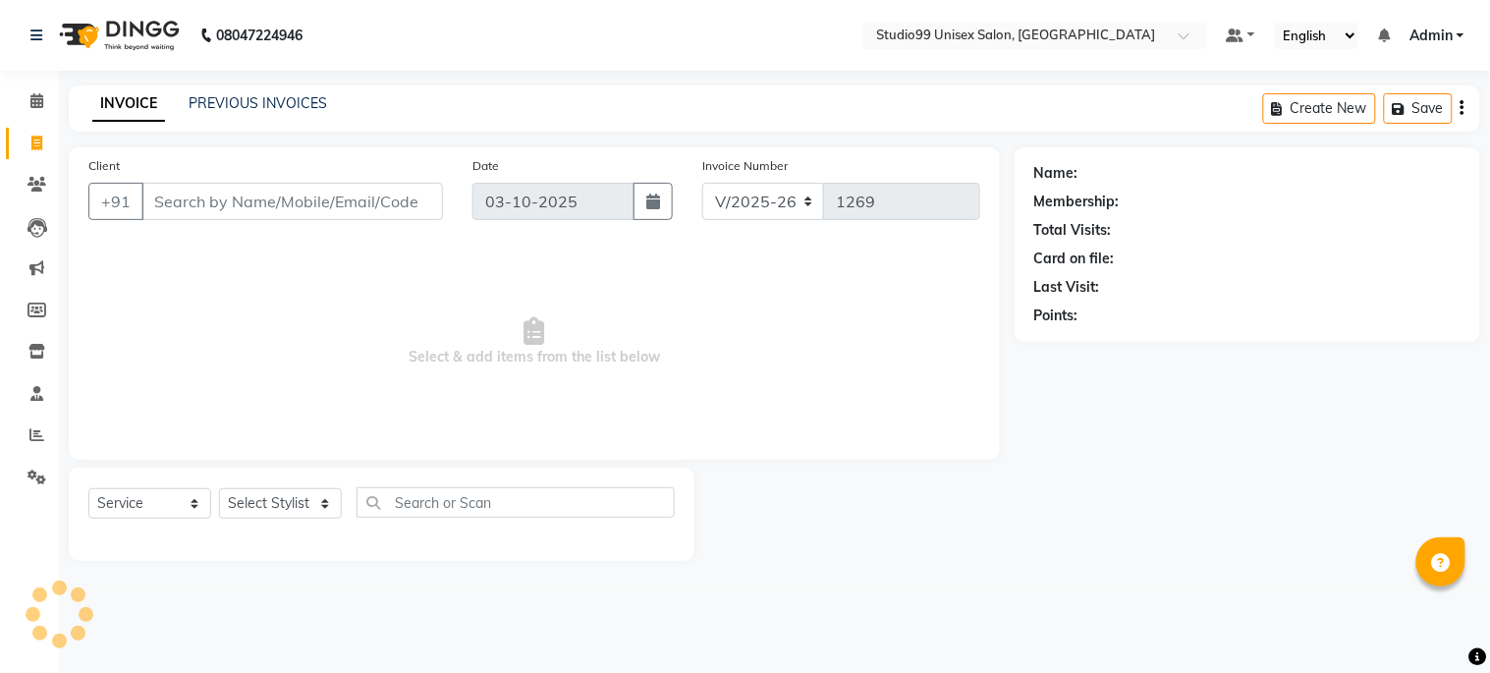
click at [315, 204] on input "Client" at bounding box center [292, 201] width 302 height 37
type input "8505901044"
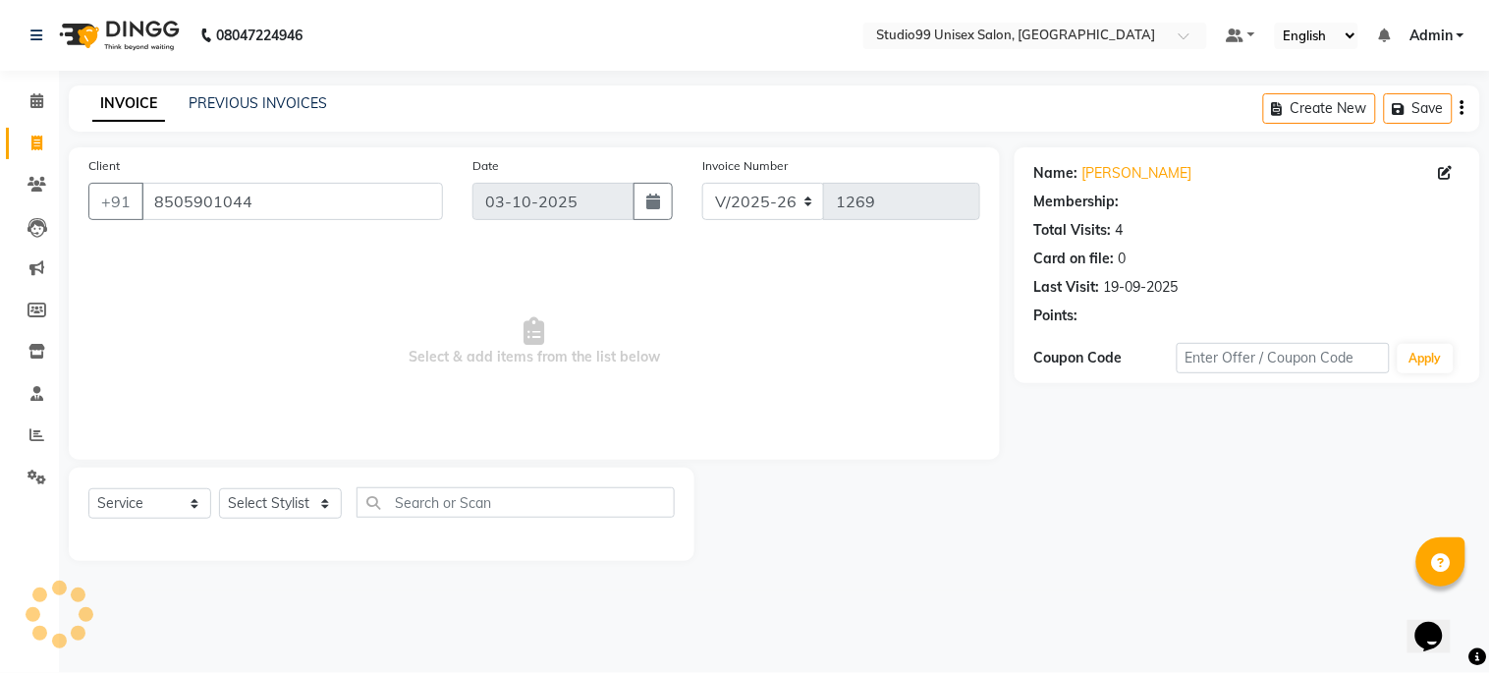
select select "1: Object"
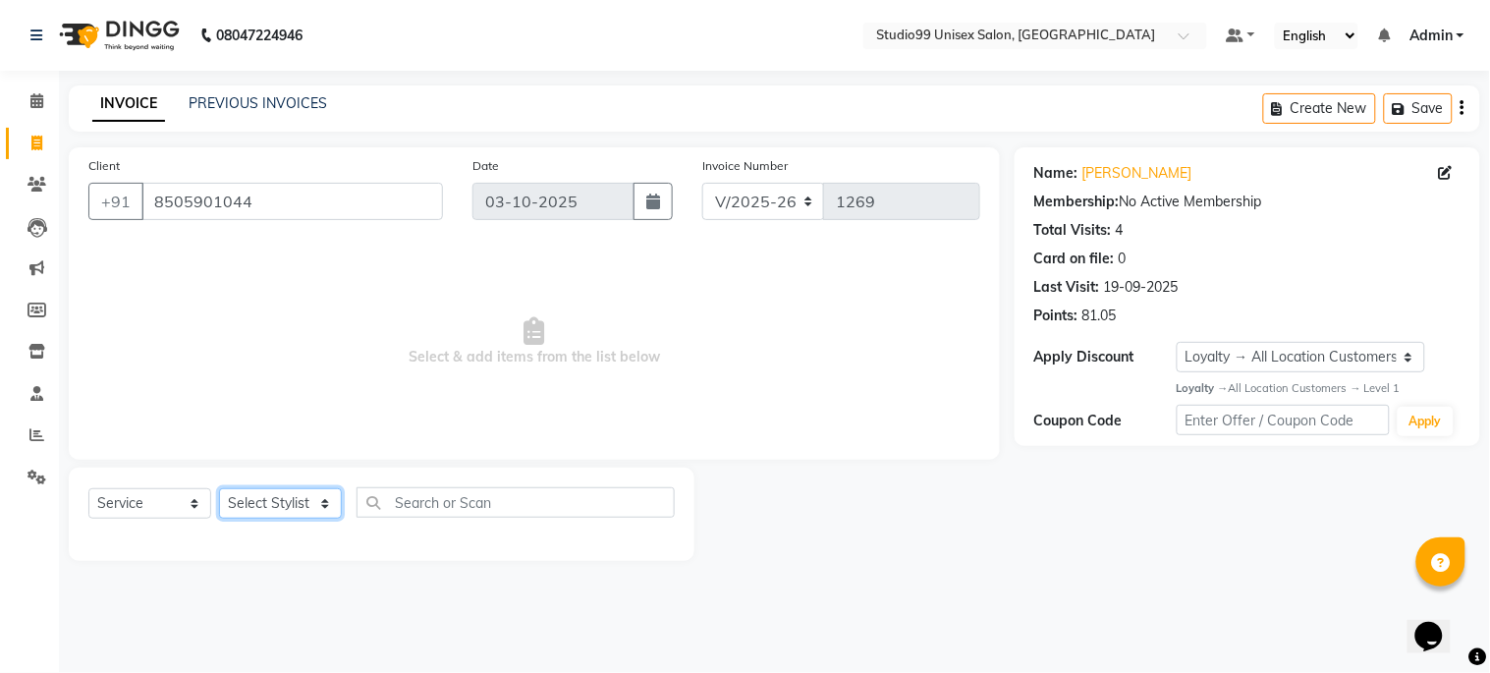
click at [261, 503] on select "Select Stylist Admin Mehran pooja Shankar gupta zarina" at bounding box center [280, 503] width 123 height 30
select select "45039"
click at [219, 489] on select "Select Stylist Admin Mehran pooja Shankar gupta zarina" at bounding box center [280, 503] width 123 height 30
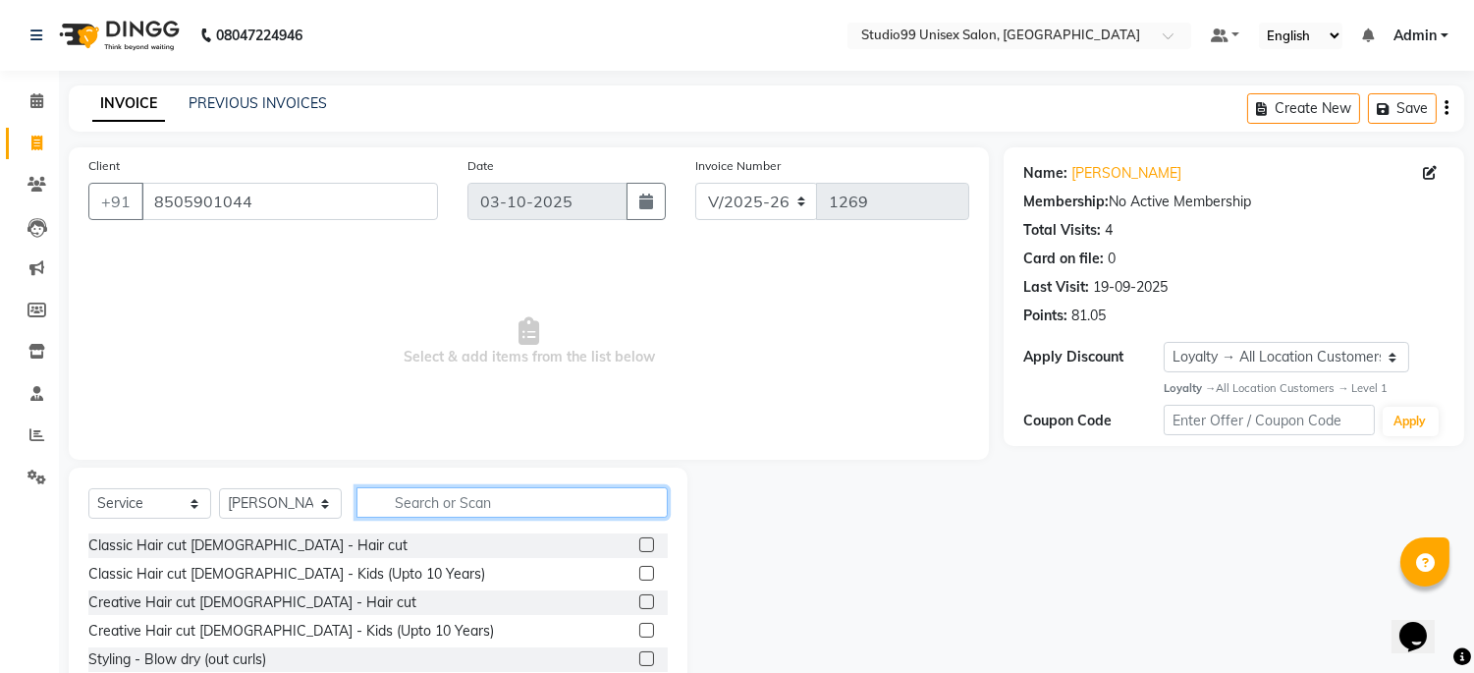
click at [418, 495] on input "text" at bounding box center [512, 502] width 311 height 30
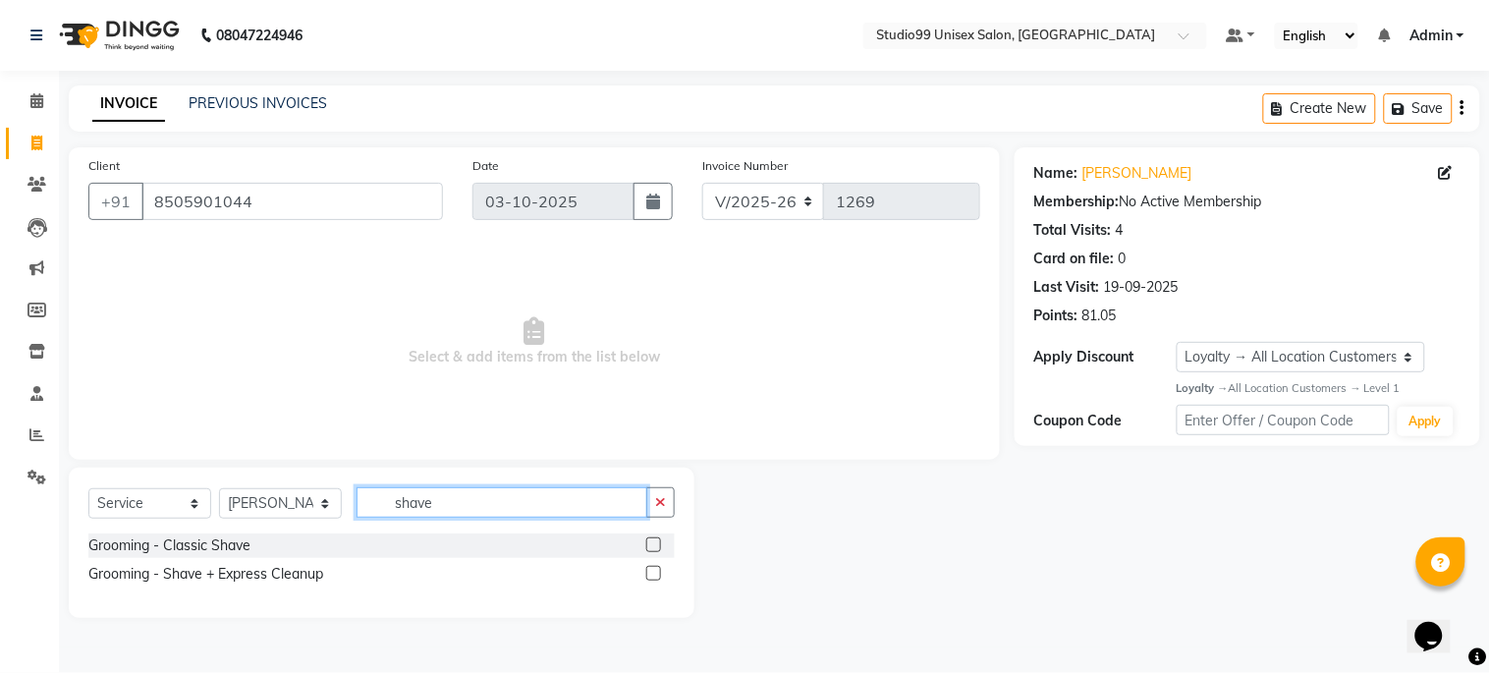
type input "shave"
click at [659, 542] on label at bounding box center [653, 544] width 15 height 15
click at [659, 542] on input "checkbox" at bounding box center [652, 545] width 13 height 13
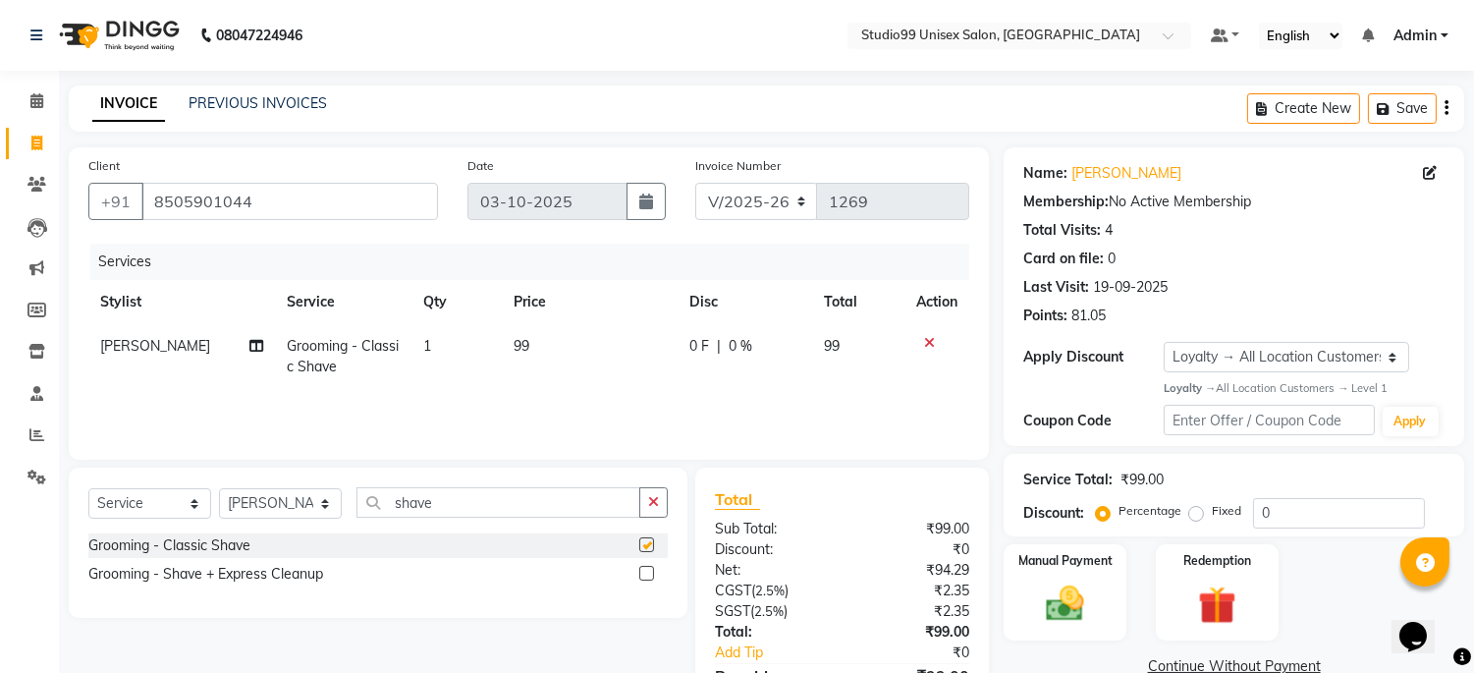
checkbox input "false"
drag, startPoint x: 1310, startPoint y: 511, endPoint x: 1150, endPoint y: 493, distance: 161.1
click at [1150, 493] on div "Service Total: ₹99.00 Discount: Percentage Fixed 0" at bounding box center [1234, 495] width 421 height 67
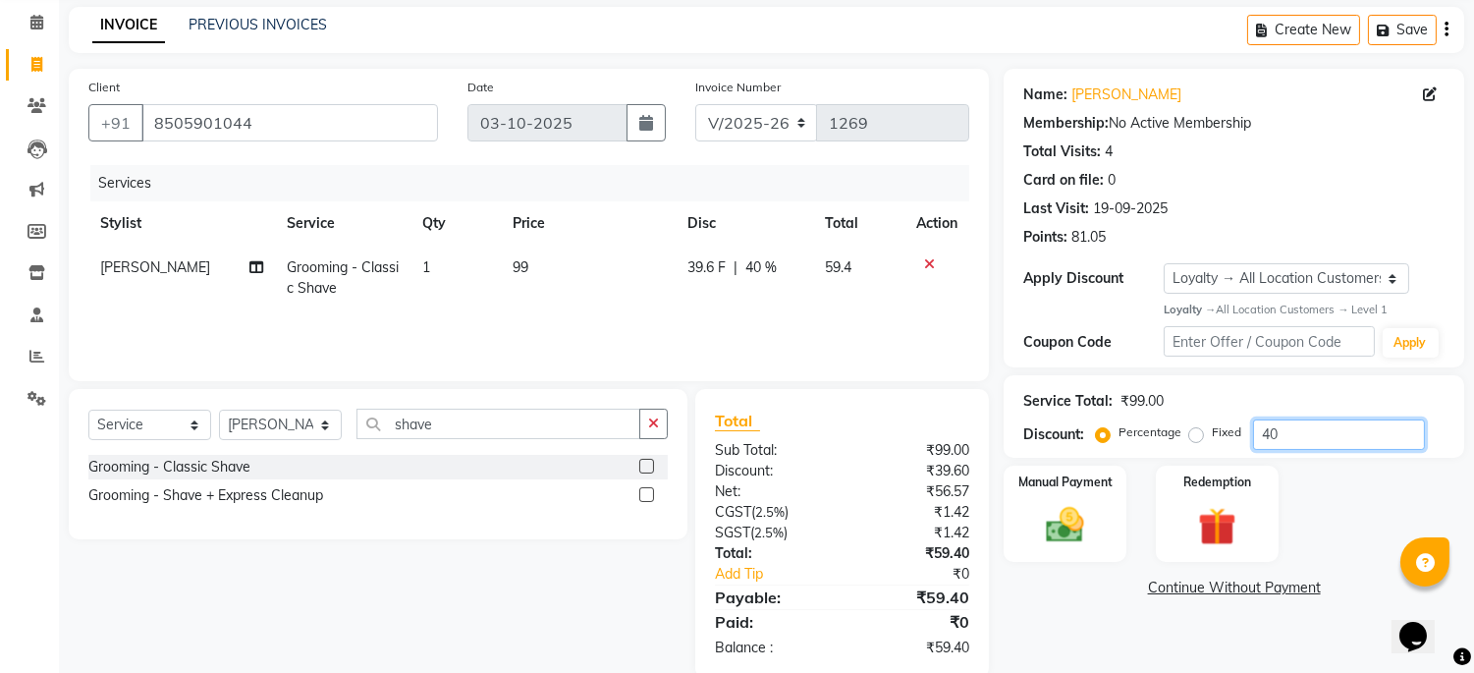
scroll to position [112, 0]
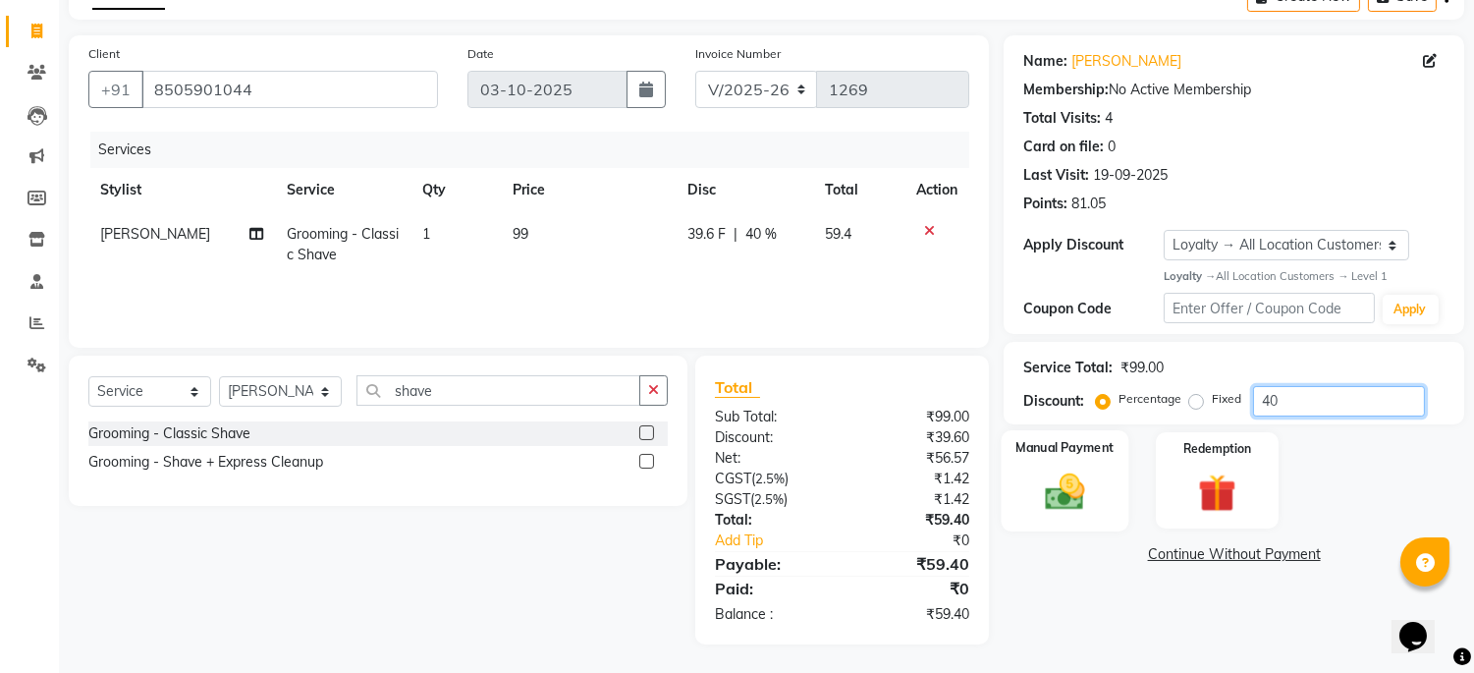
type input "40"
click at [1093, 509] on img at bounding box center [1065, 492] width 65 height 46
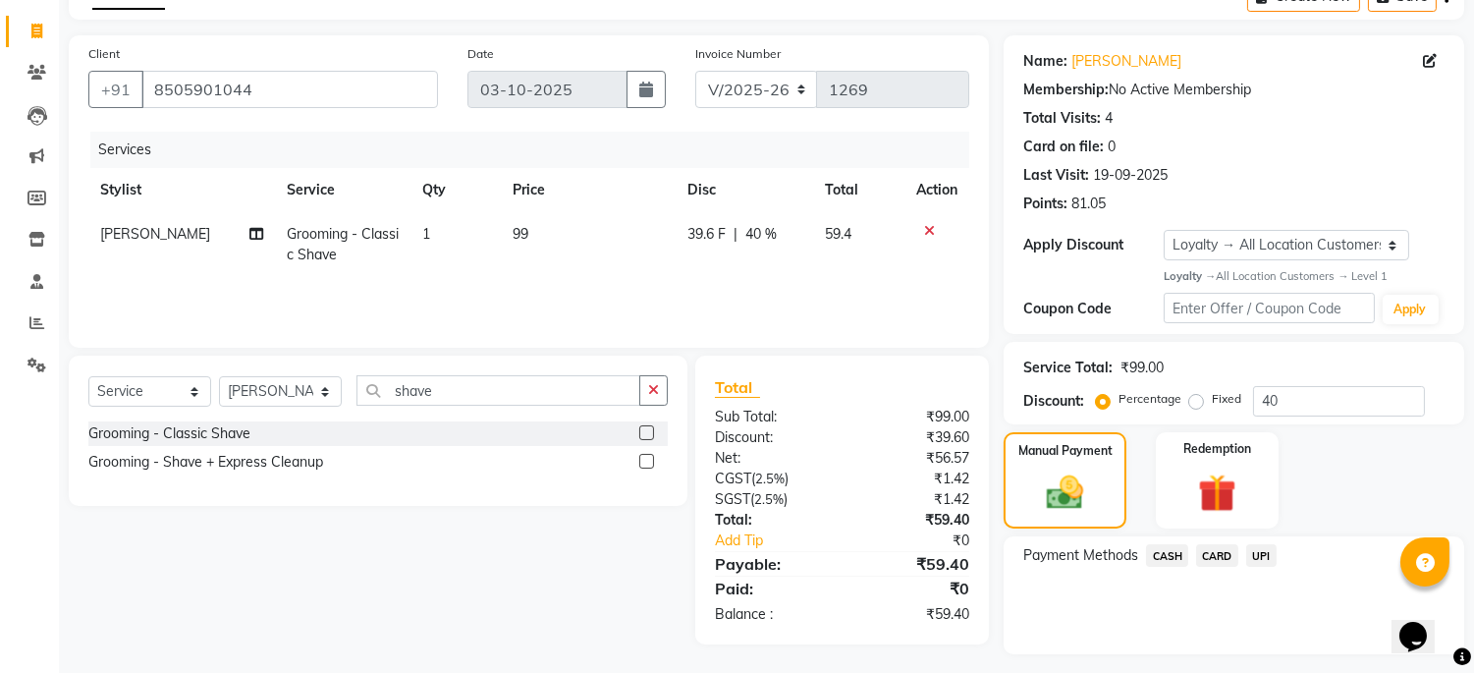
click at [1166, 552] on span "CASH" at bounding box center [1167, 555] width 42 height 23
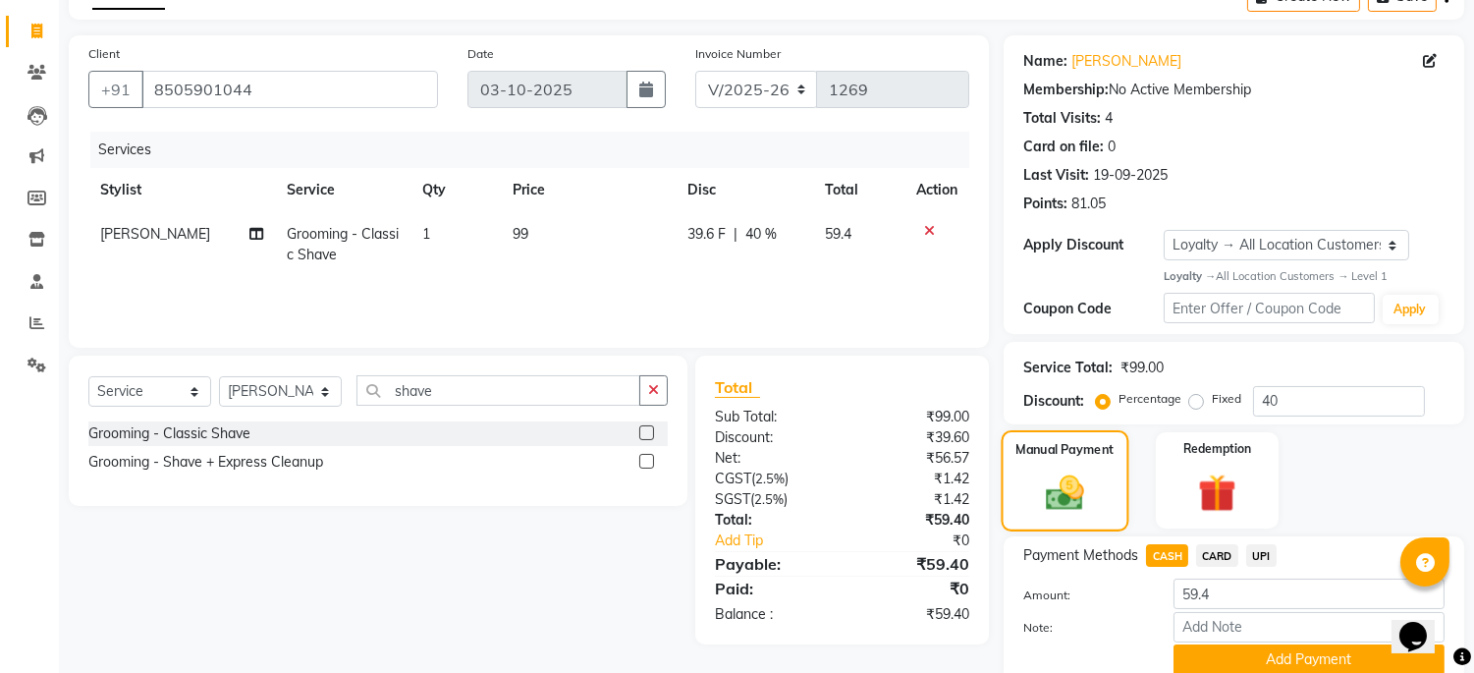
scroll to position [192, 0]
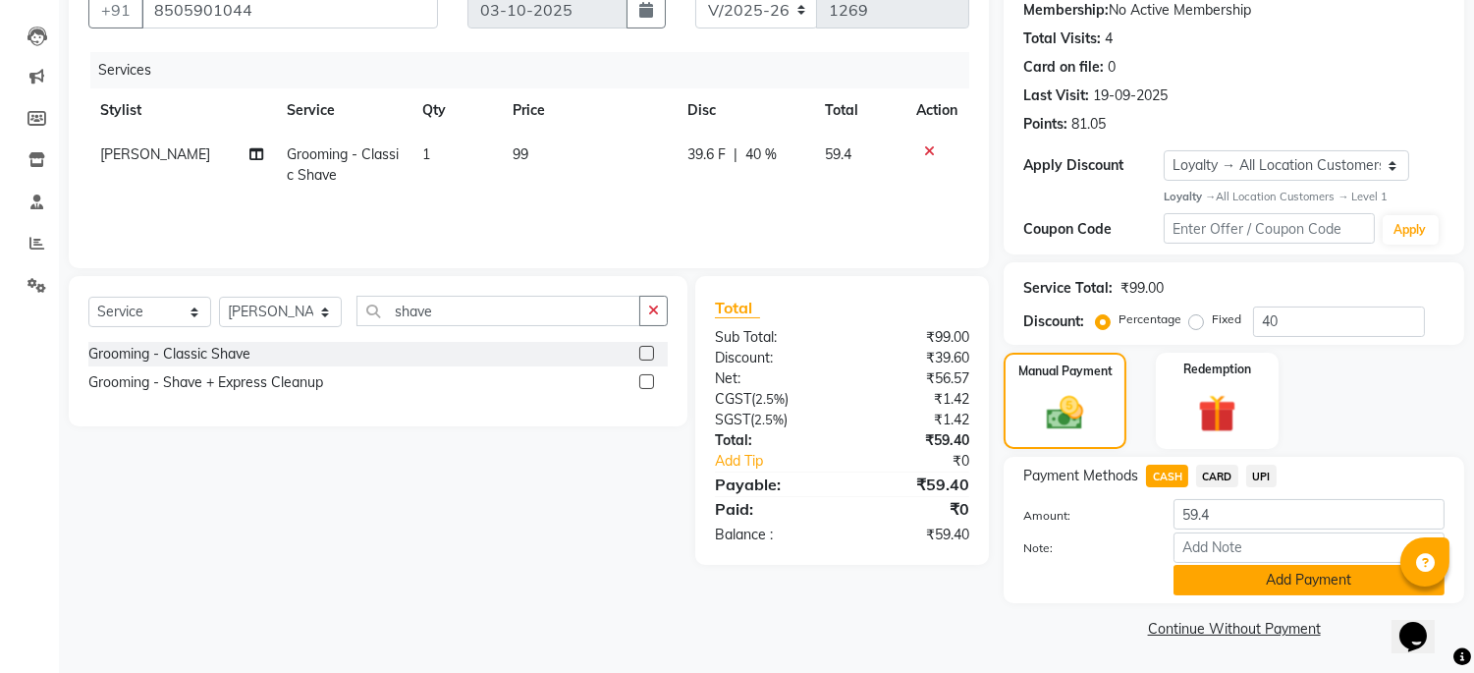
click at [1246, 584] on button "Add Payment" at bounding box center [1309, 580] width 271 height 30
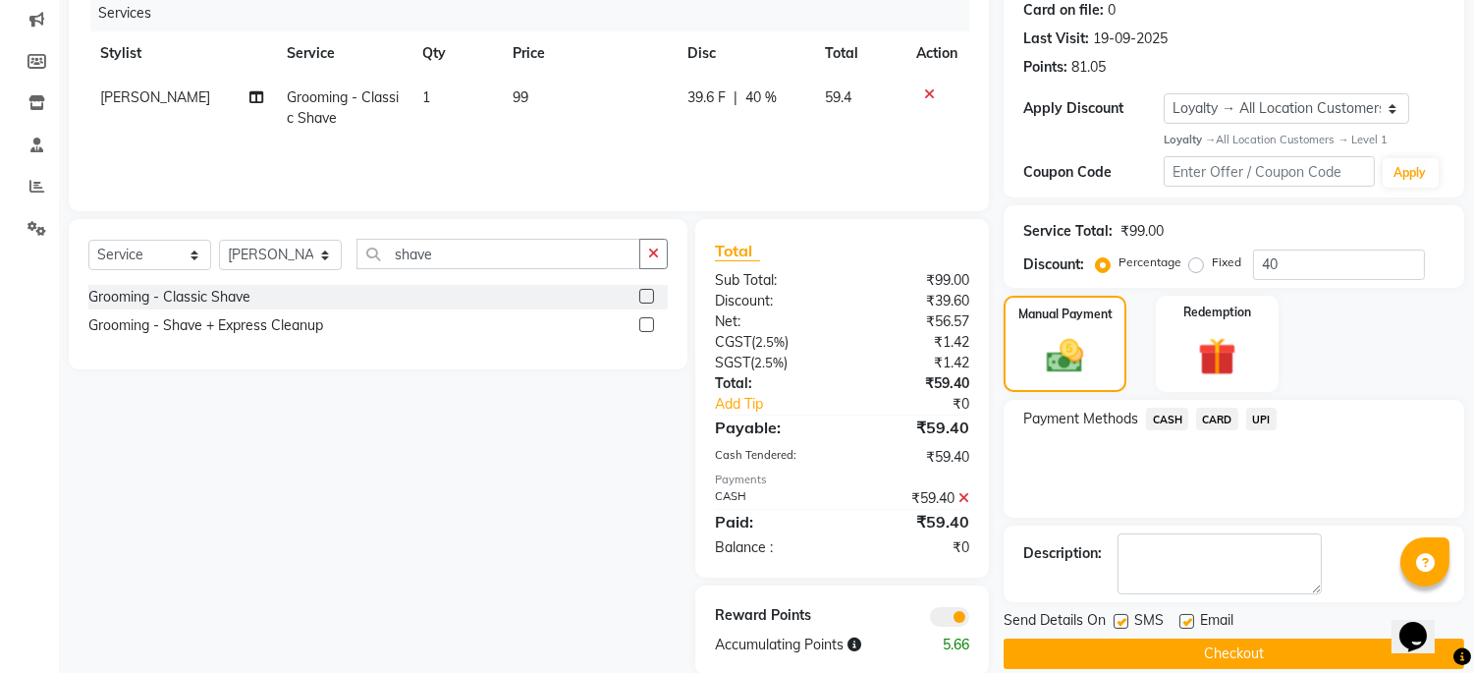
scroll to position [279, 0]
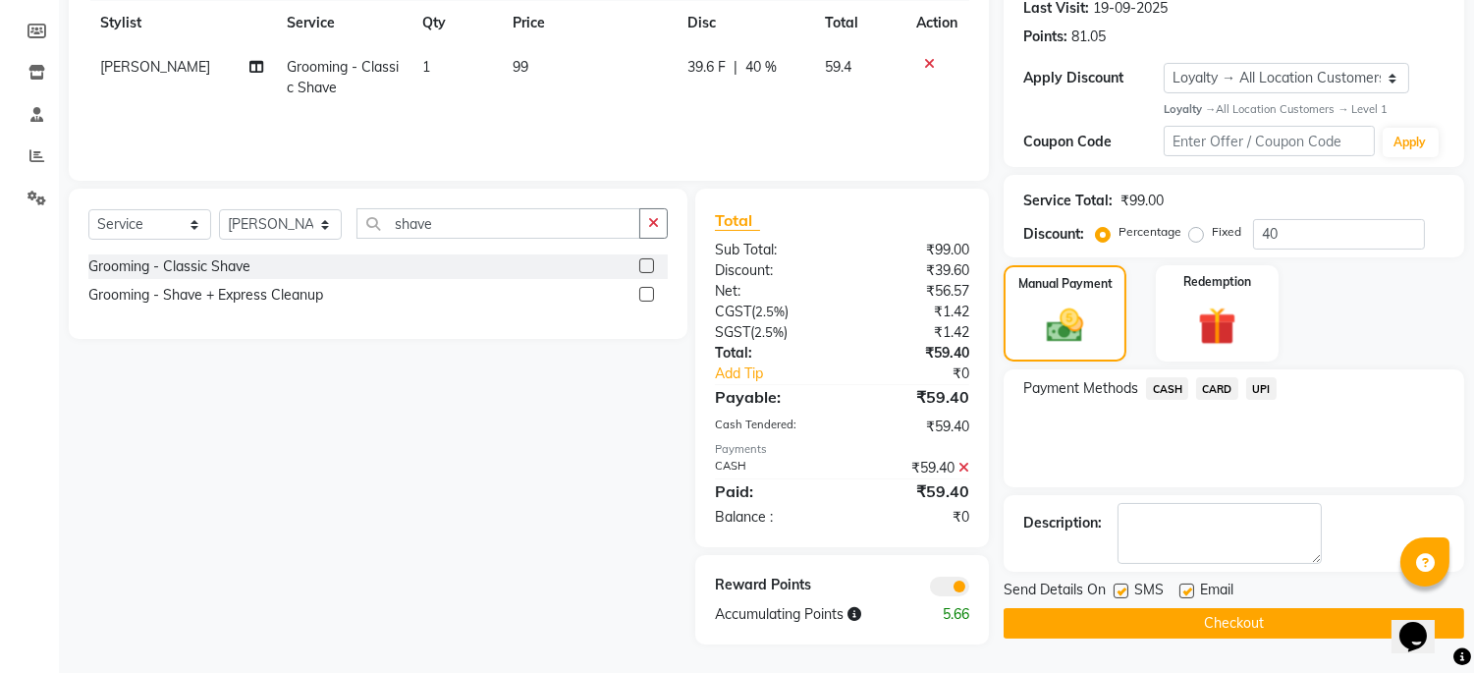
click at [1248, 625] on button "Checkout" at bounding box center [1234, 623] width 461 height 30
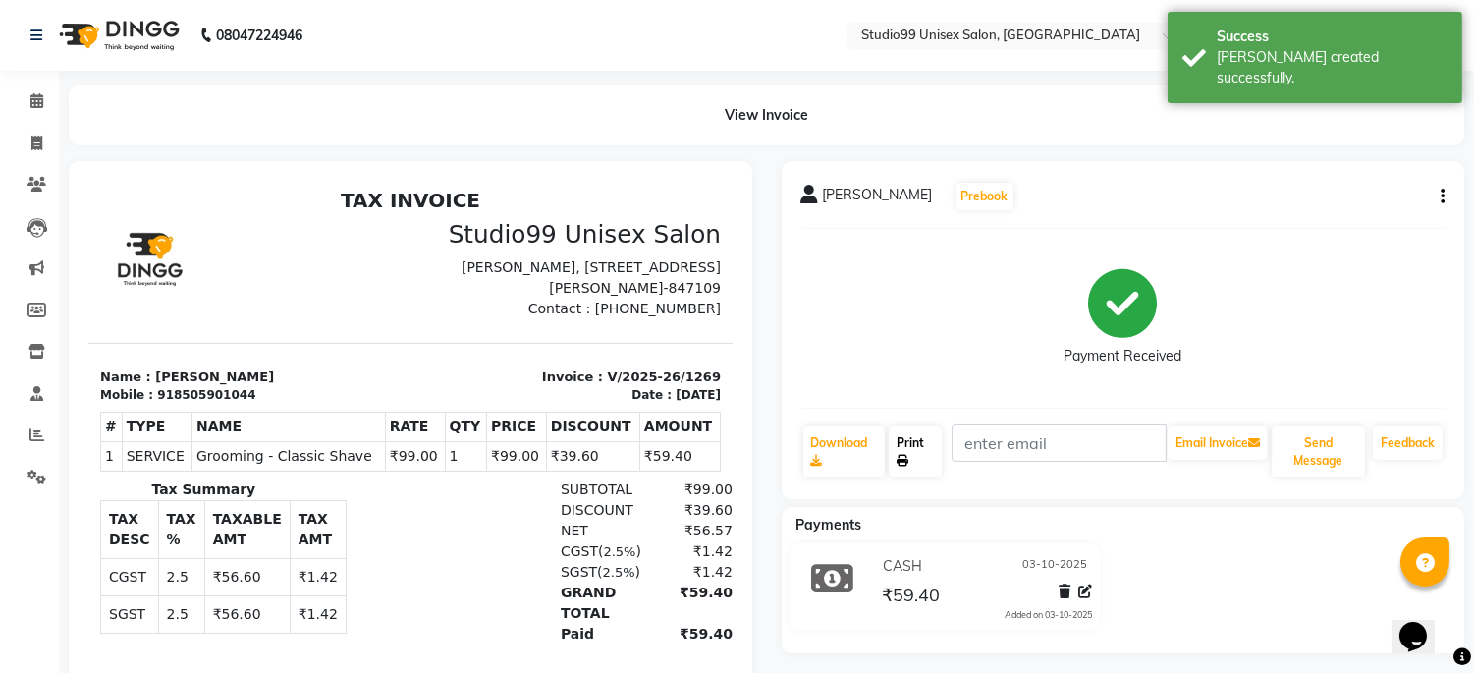
click at [917, 448] on link "Print" at bounding box center [915, 451] width 53 height 51
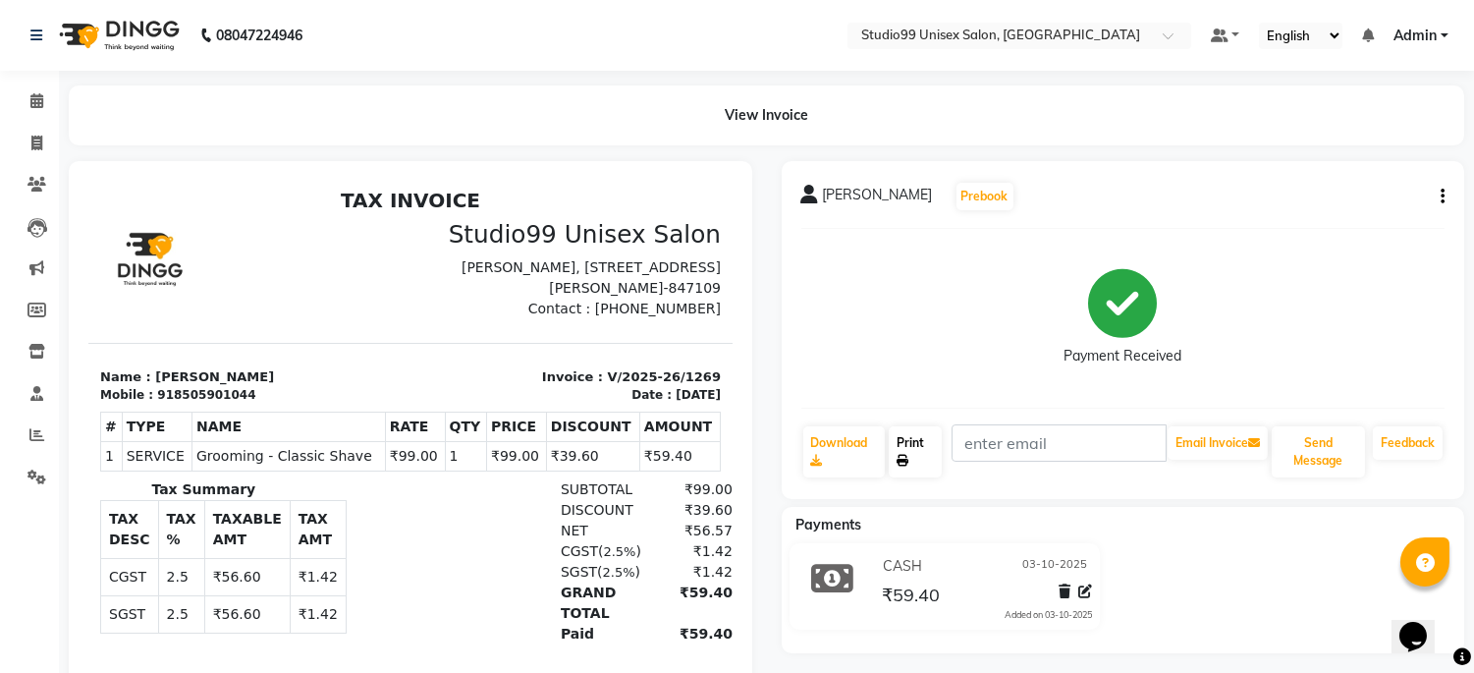
click at [909, 455] on icon at bounding box center [903, 461] width 12 height 12
click at [43, 138] on span at bounding box center [37, 144] width 34 height 23
select select "service"
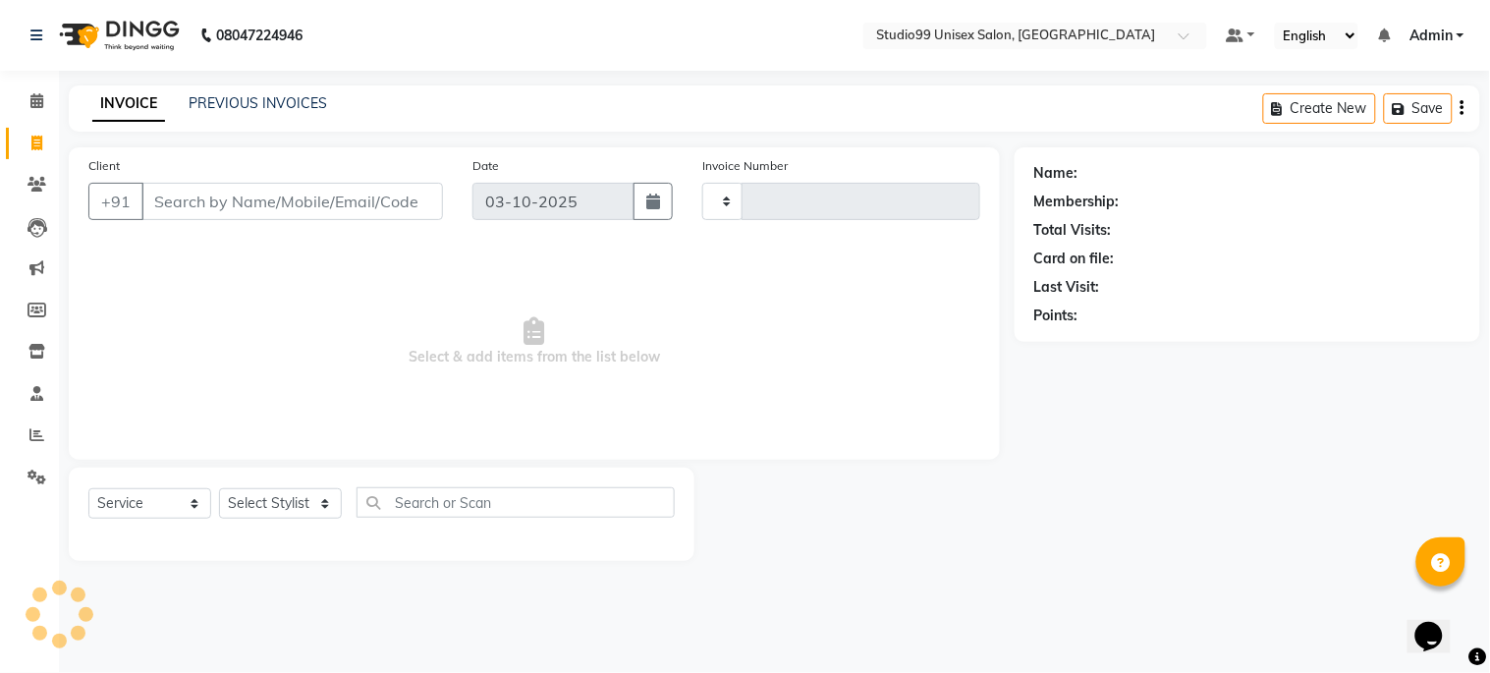
type input "1270"
select select "6061"
click at [229, 206] on input "Client" at bounding box center [292, 201] width 302 height 37
type input "0"
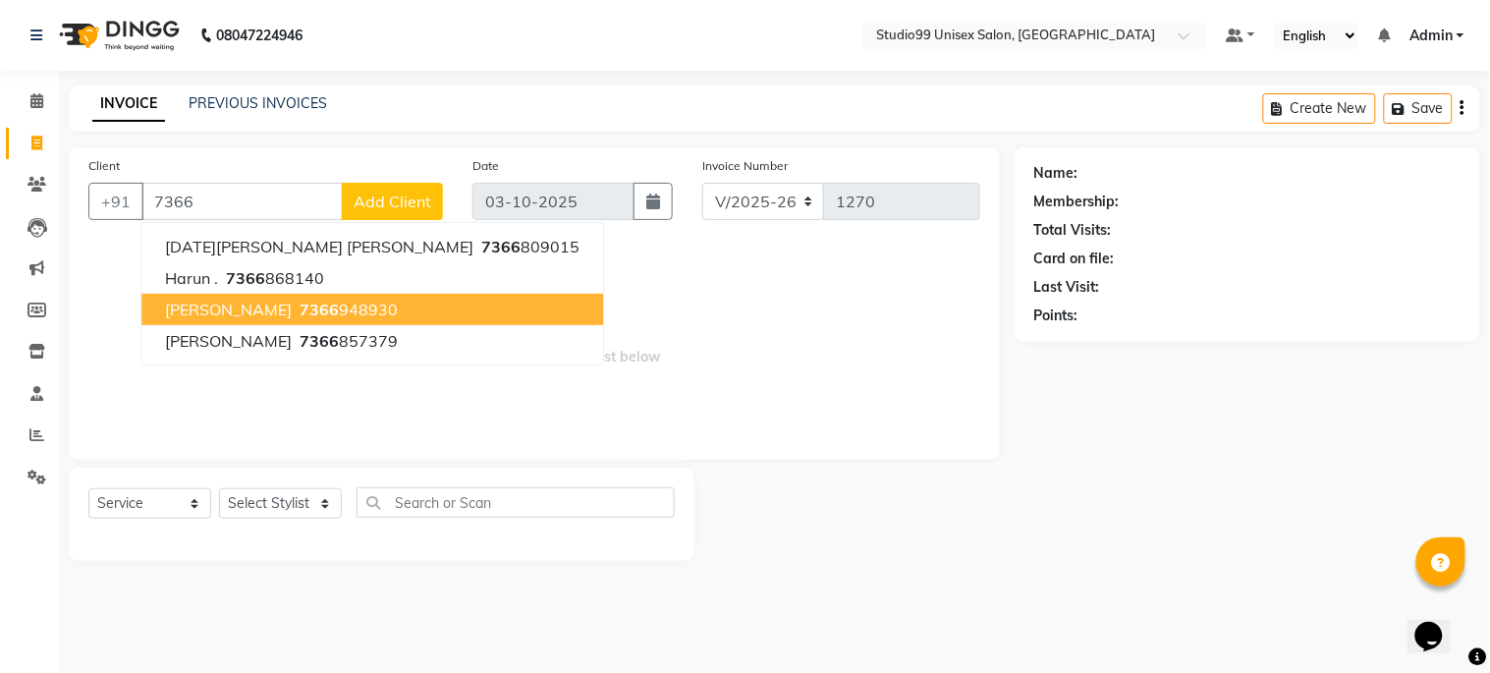
click at [314, 300] on span "7366" at bounding box center [319, 310] width 39 height 20
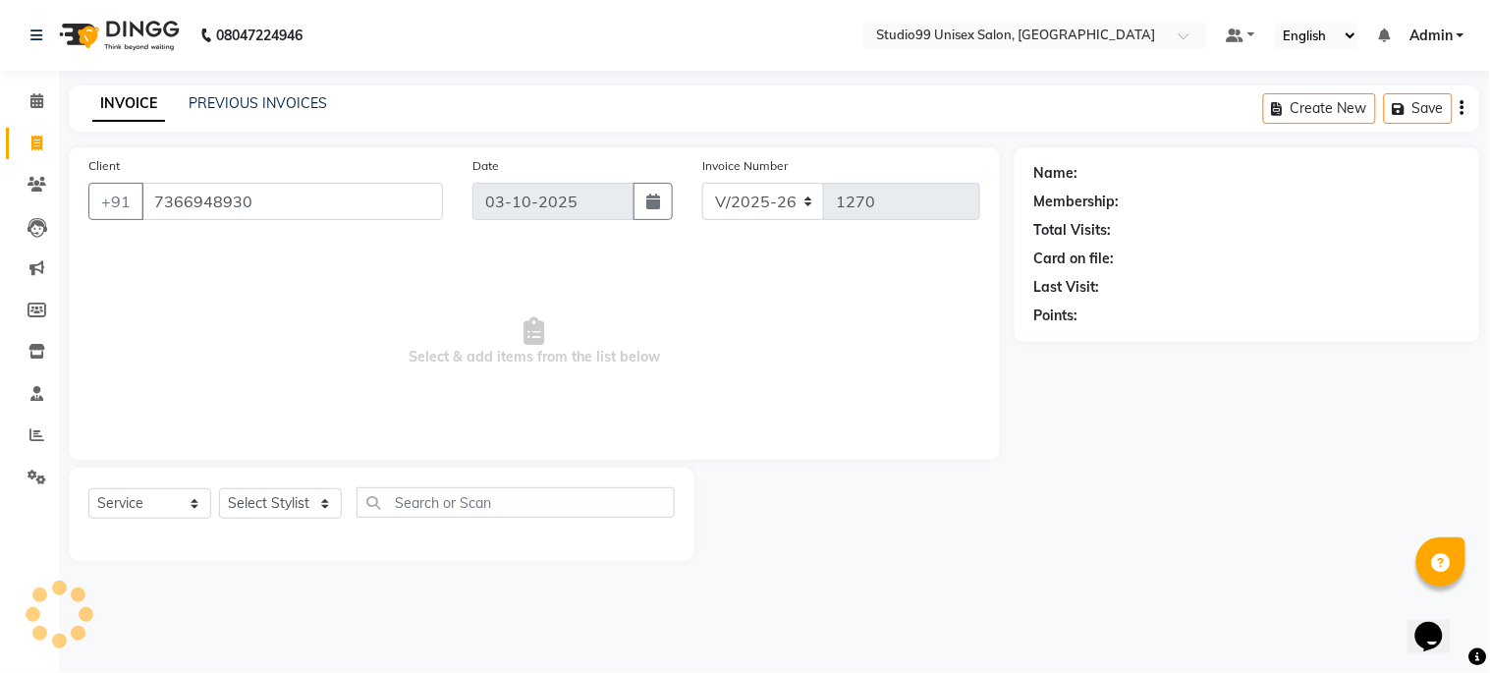
type input "7366948930"
select select "1: Object"
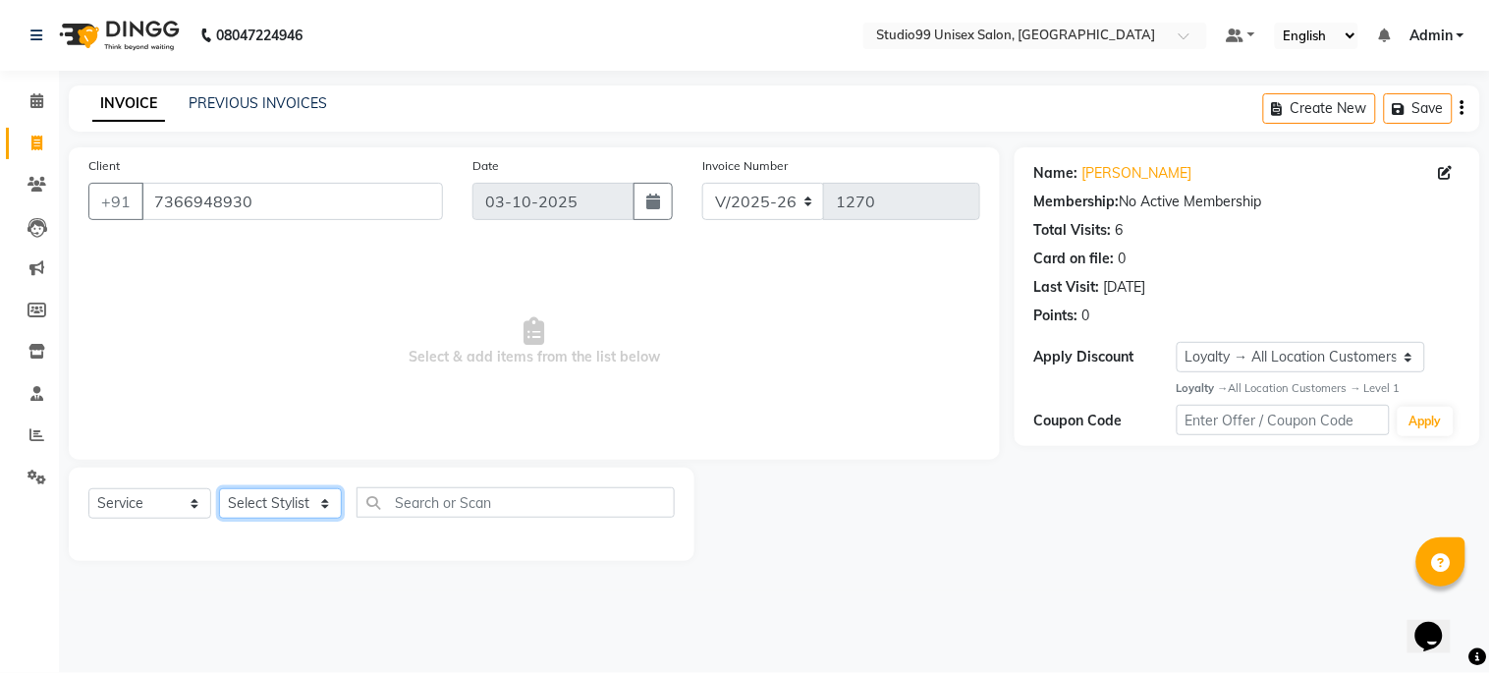
click at [280, 503] on select "Select Stylist Admin [PERSON_NAME] pooja Shankar [PERSON_NAME]" at bounding box center [280, 503] width 123 height 30
select select "59621"
click at [219, 489] on select "Select Stylist Admin [PERSON_NAME] pooja Shankar [PERSON_NAME]" at bounding box center [280, 503] width 123 height 30
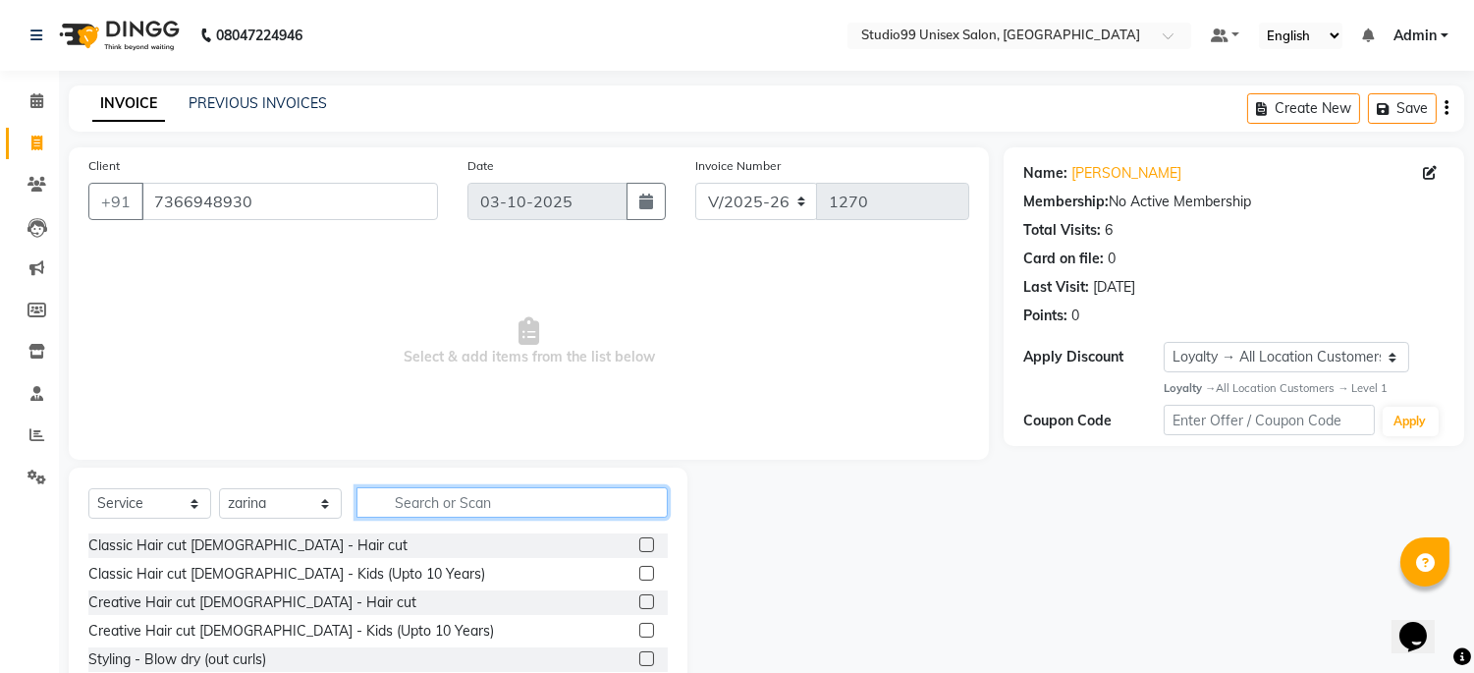
click at [454, 507] on input "text" at bounding box center [512, 502] width 311 height 30
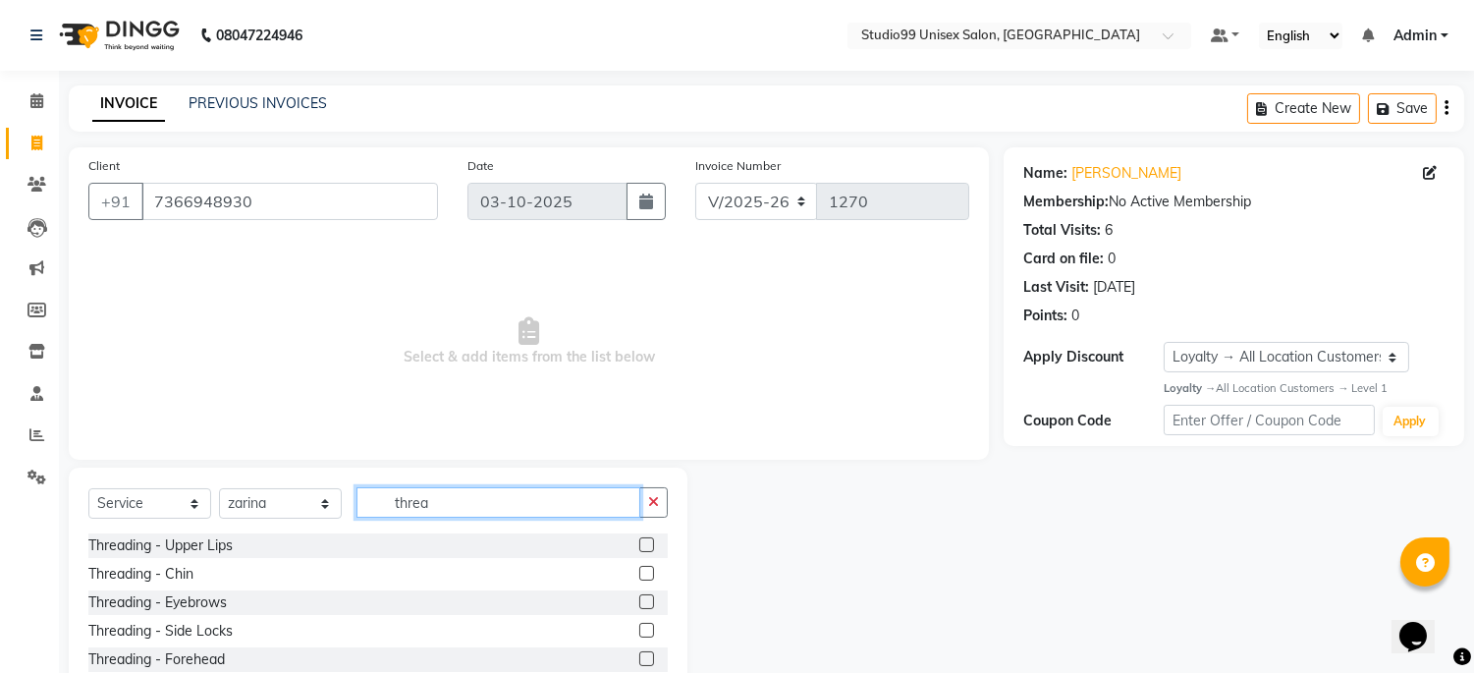
scroll to position [88, 0]
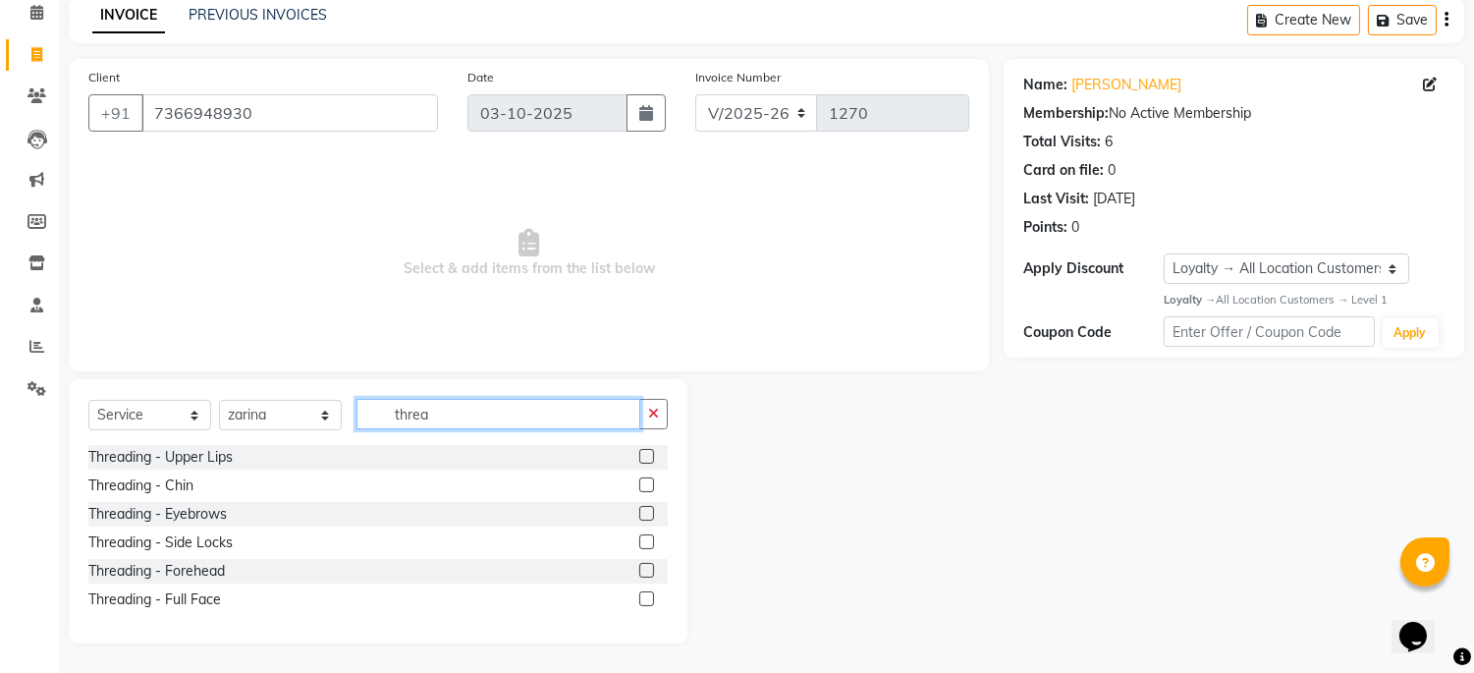
type input "threa"
click at [641, 509] on label at bounding box center [646, 513] width 15 height 15
click at [641, 509] on input "checkbox" at bounding box center [645, 514] width 13 height 13
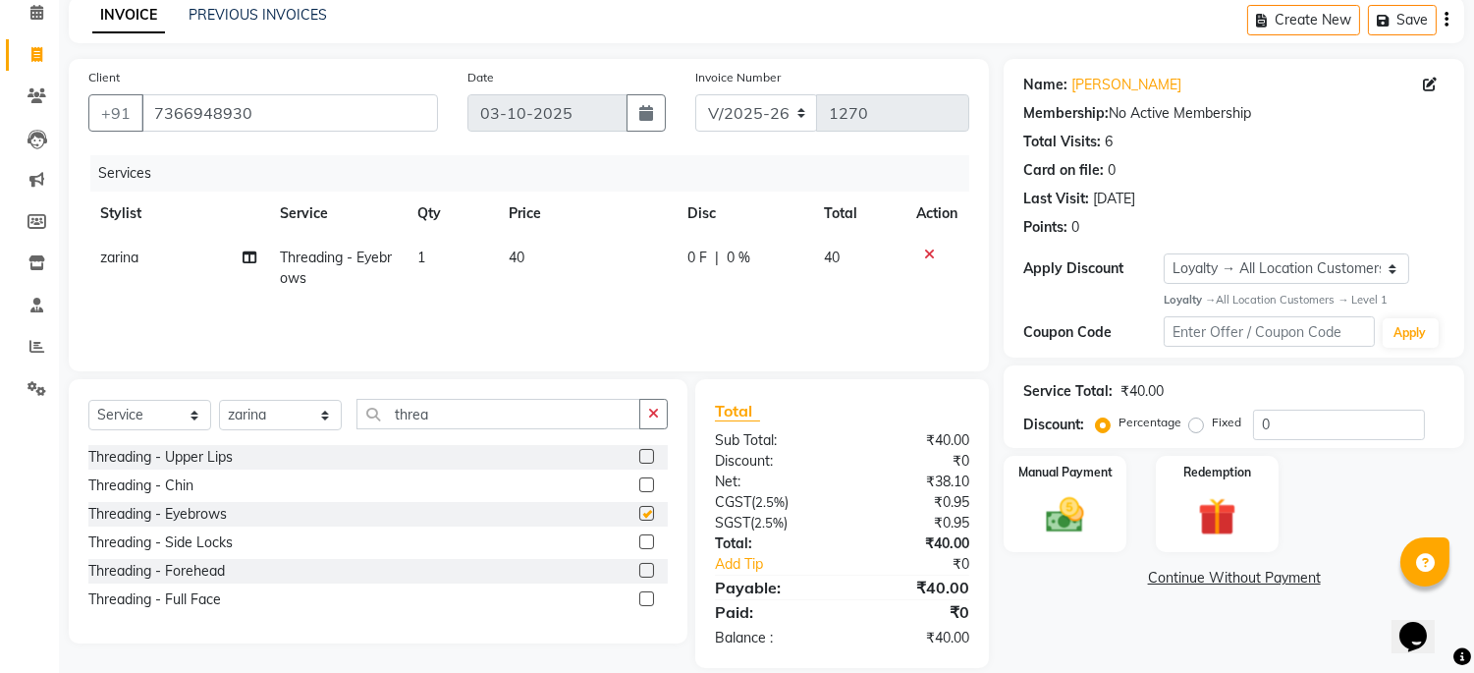
checkbox input "false"
click at [644, 575] on label at bounding box center [646, 570] width 15 height 15
click at [644, 575] on input "checkbox" at bounding box center [645, 571] width 13 height 13
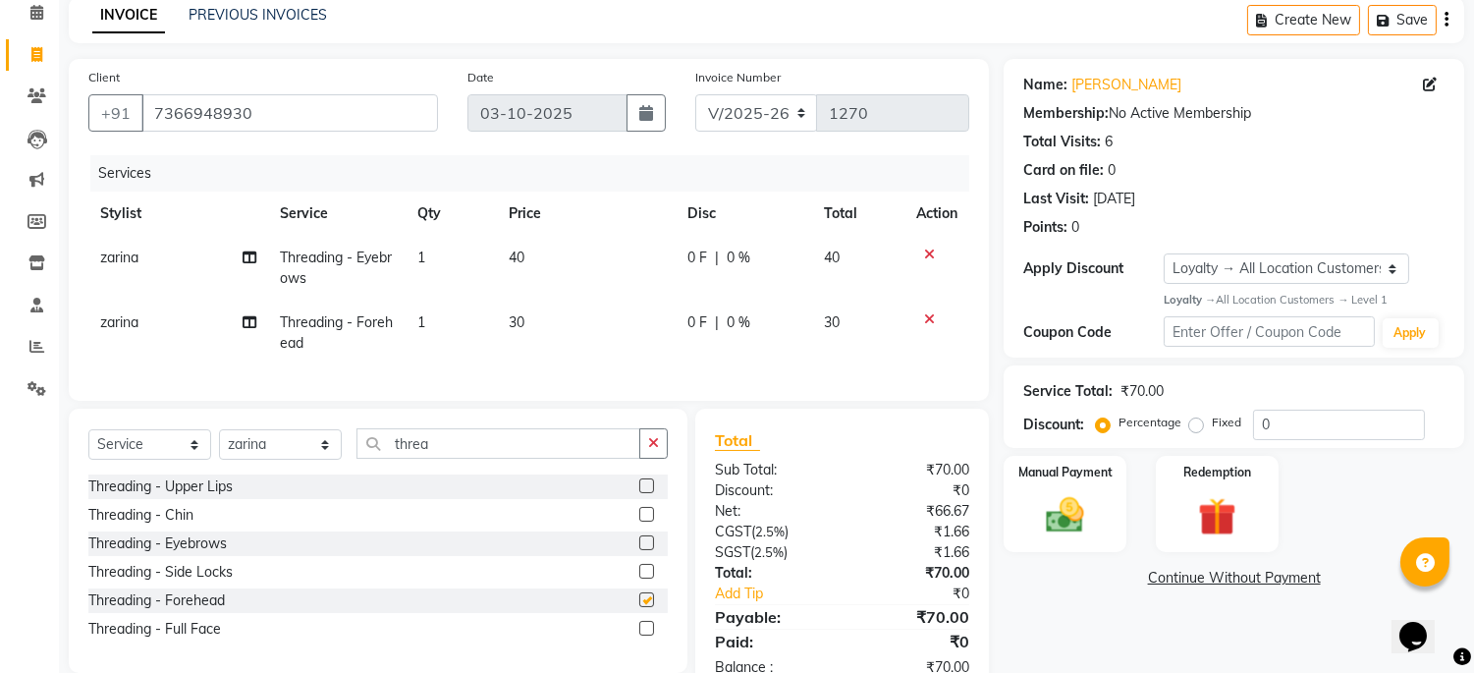
checkbox input "false"
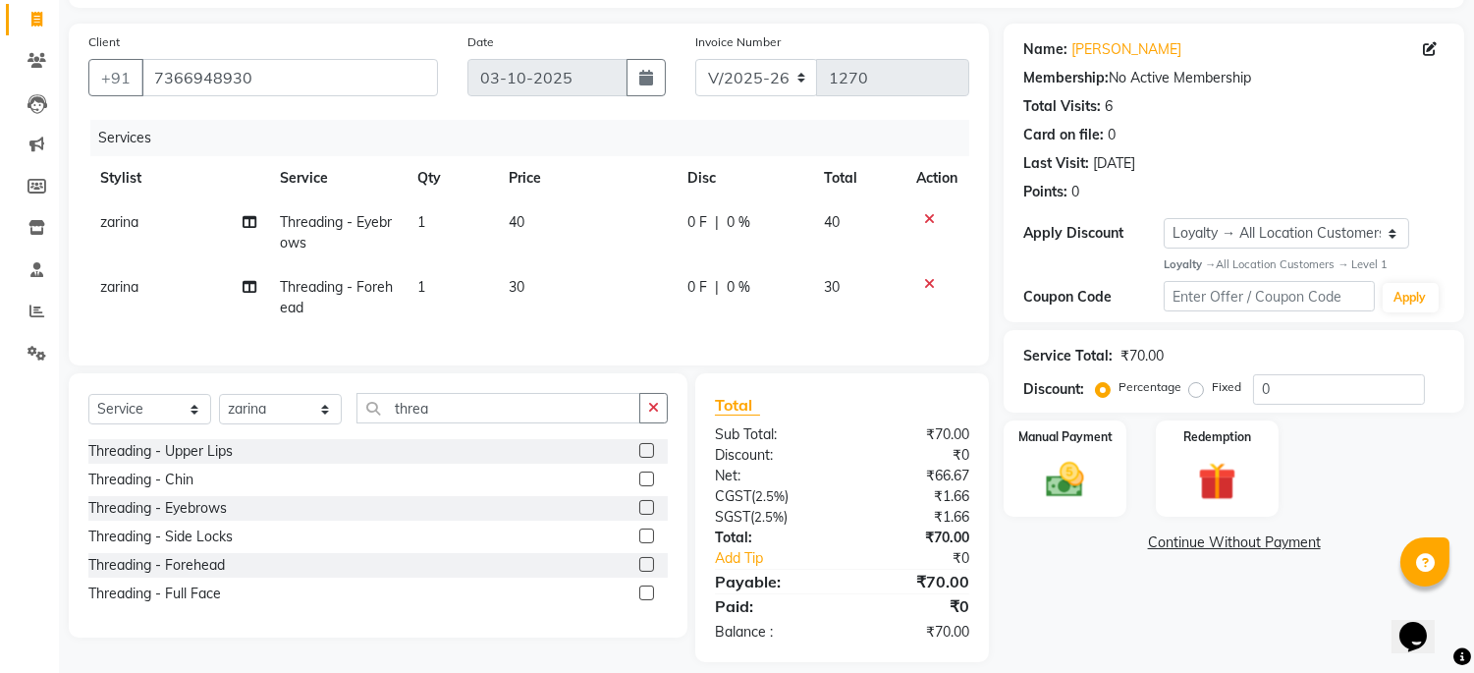
scroll to position [158, 0]
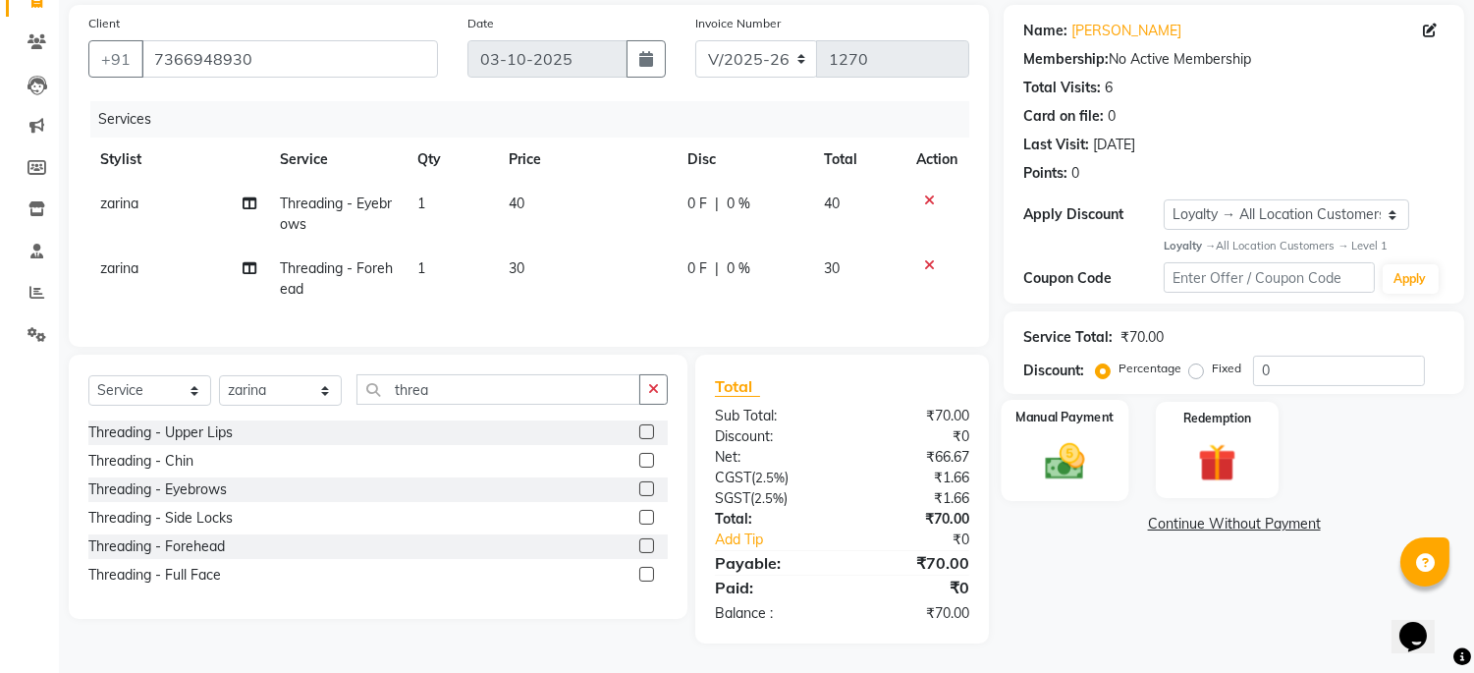
click at [1047, 448] on img at bounding box center [1065, 461] width 65 height 46
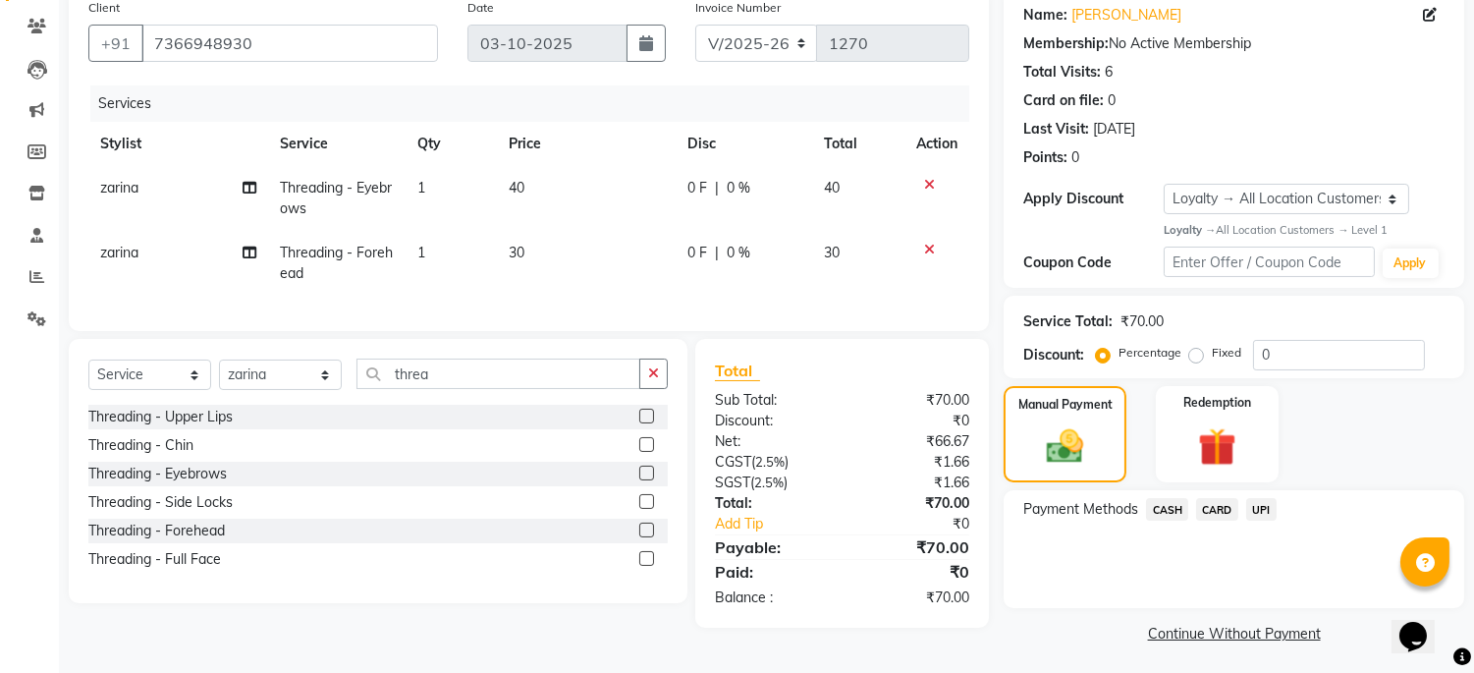
click at [1254, 505] on span "UPI" at bounding box center [1262, 509] width 30 height 23
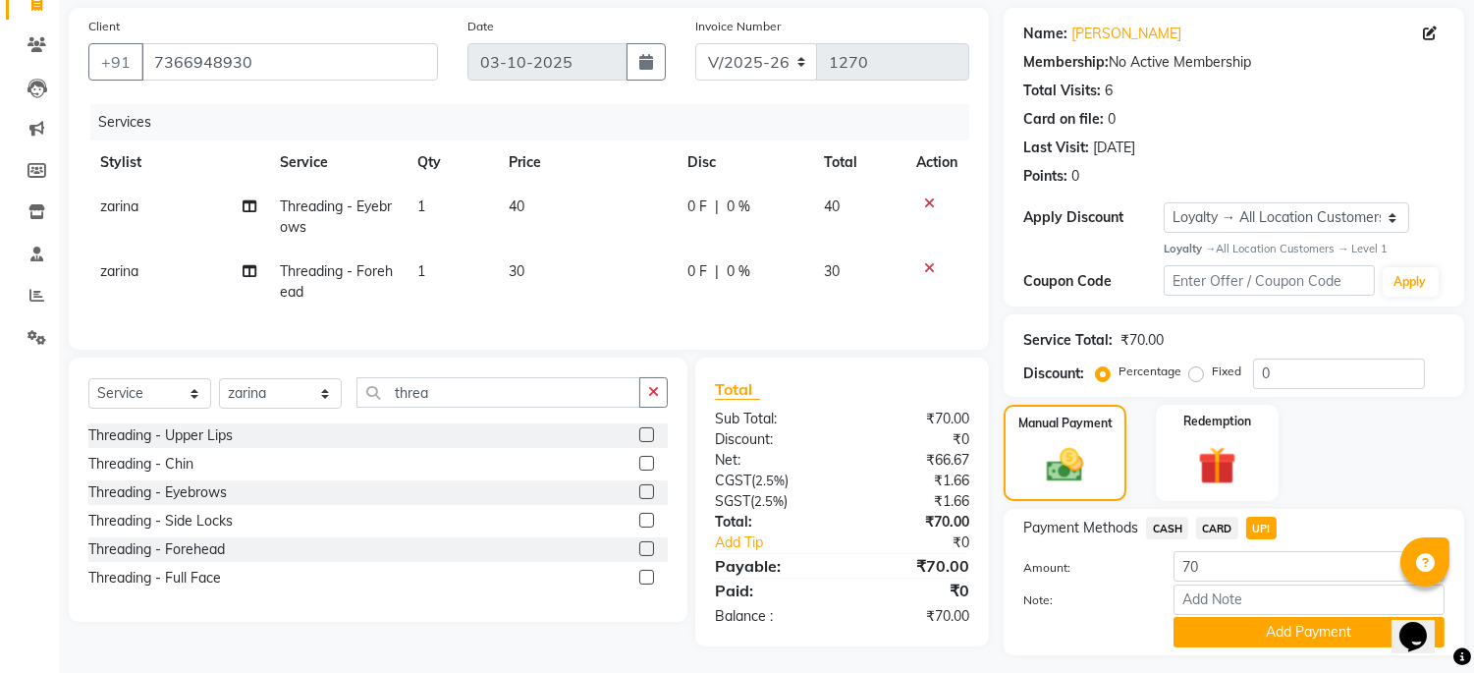
scroll to position [192, 0]
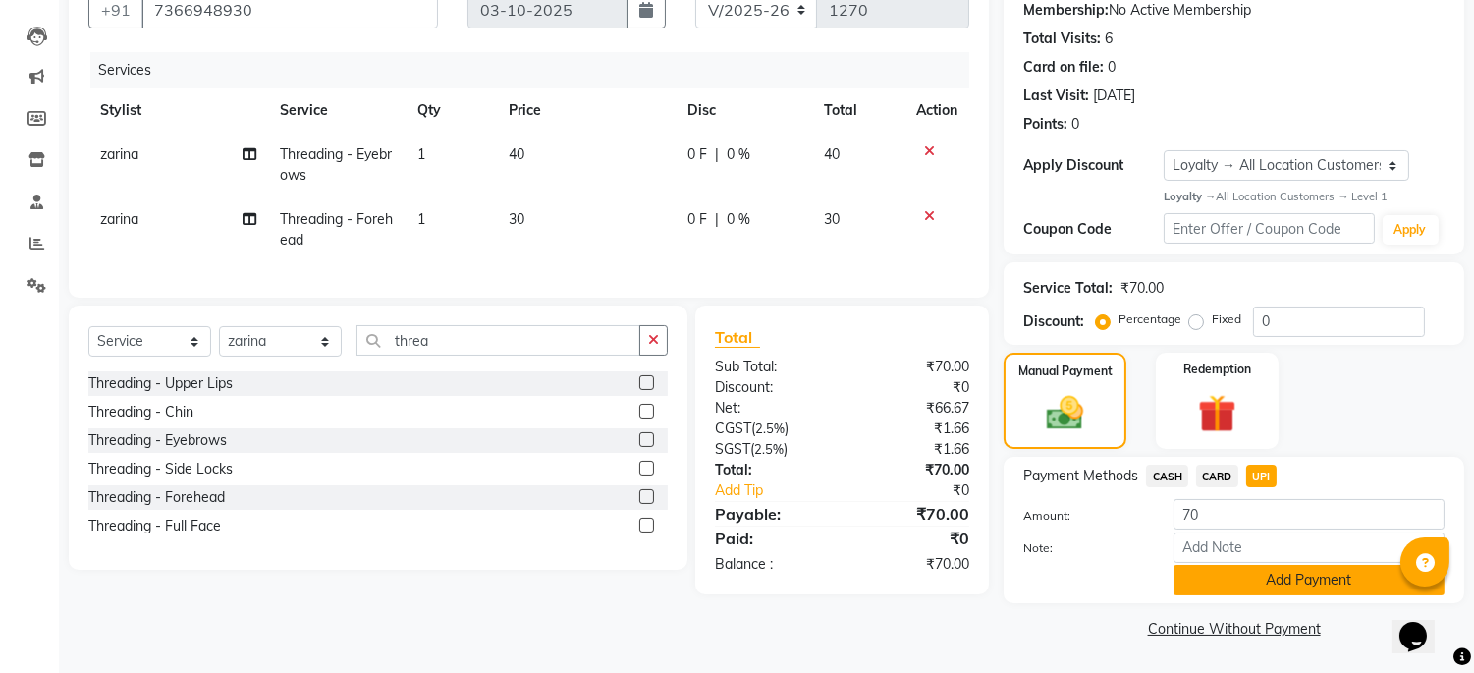
click at [1352, 580] on button "Add Payment" at bounding box center [1309, 580] width 271 height 30
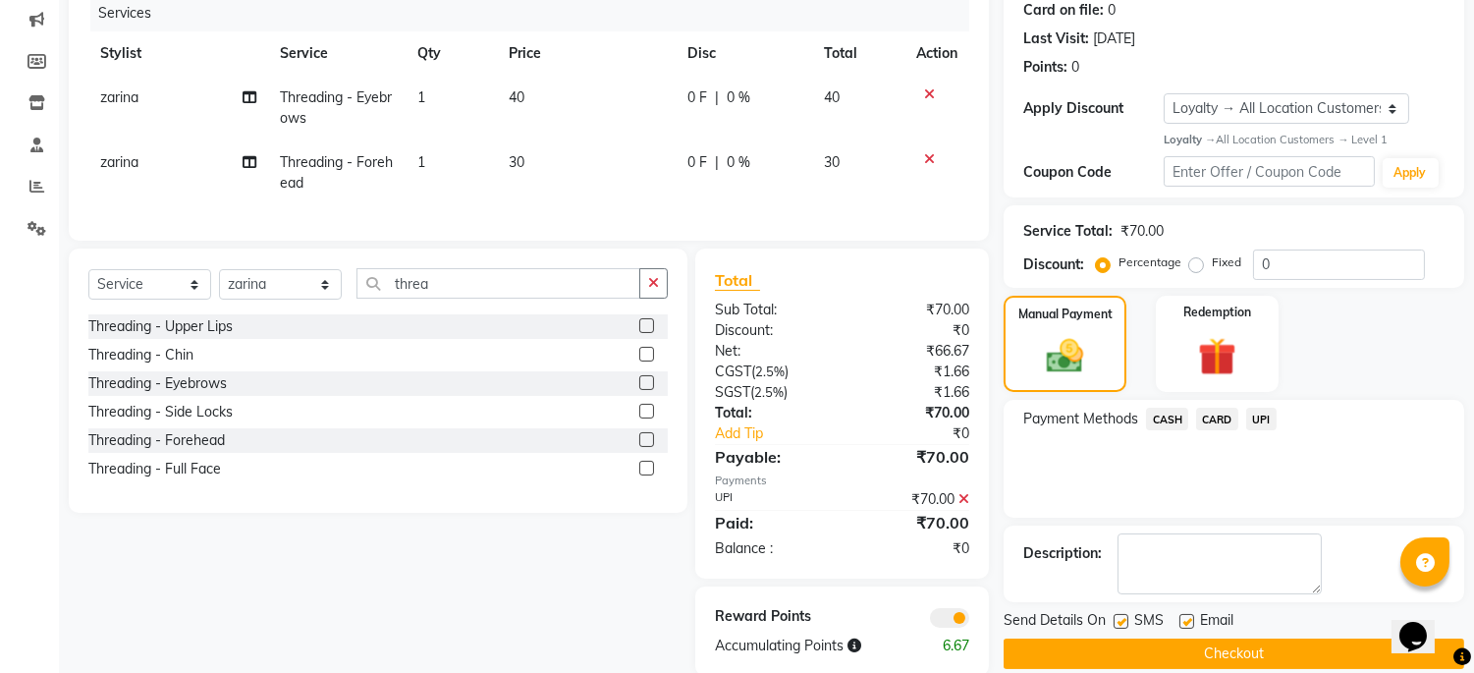
scroll to position [297, 0]
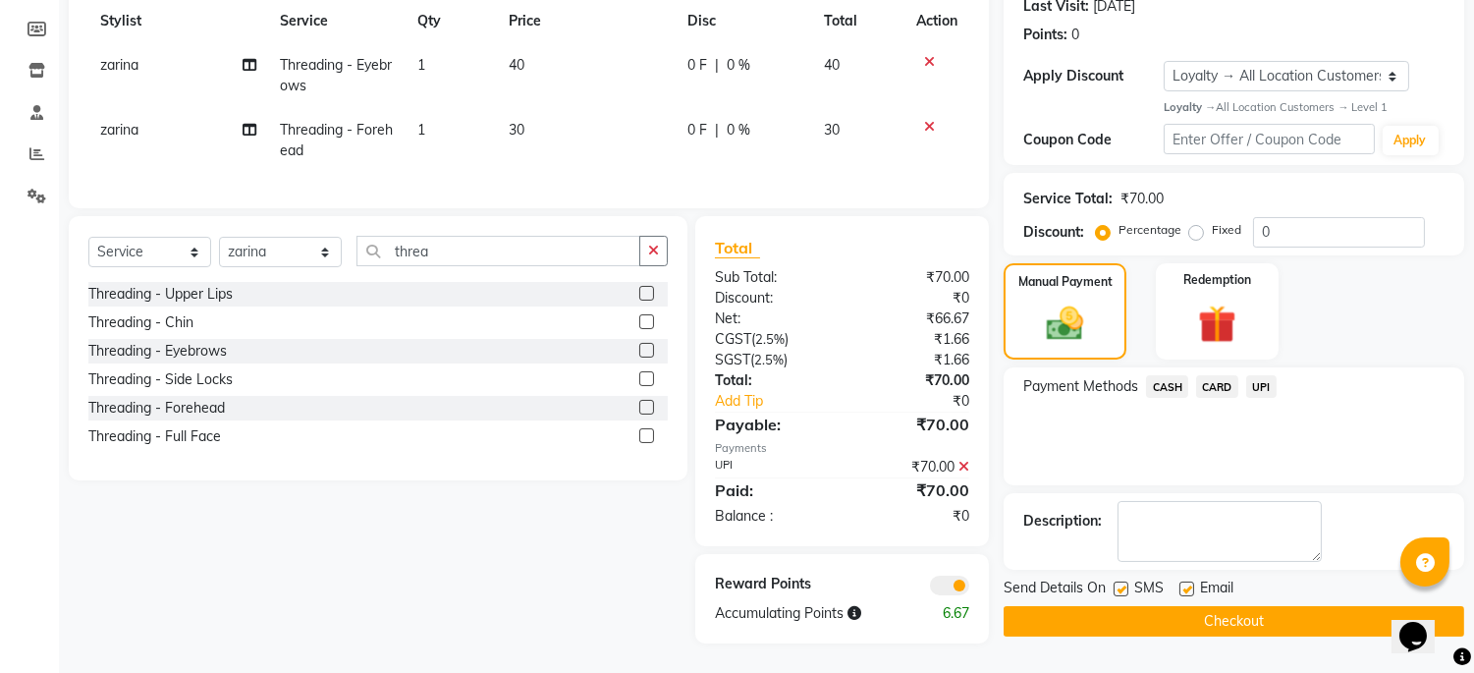
click at [1238, 606] on button "Checkout" at bounding box center [1234, 621] width 461 height 30
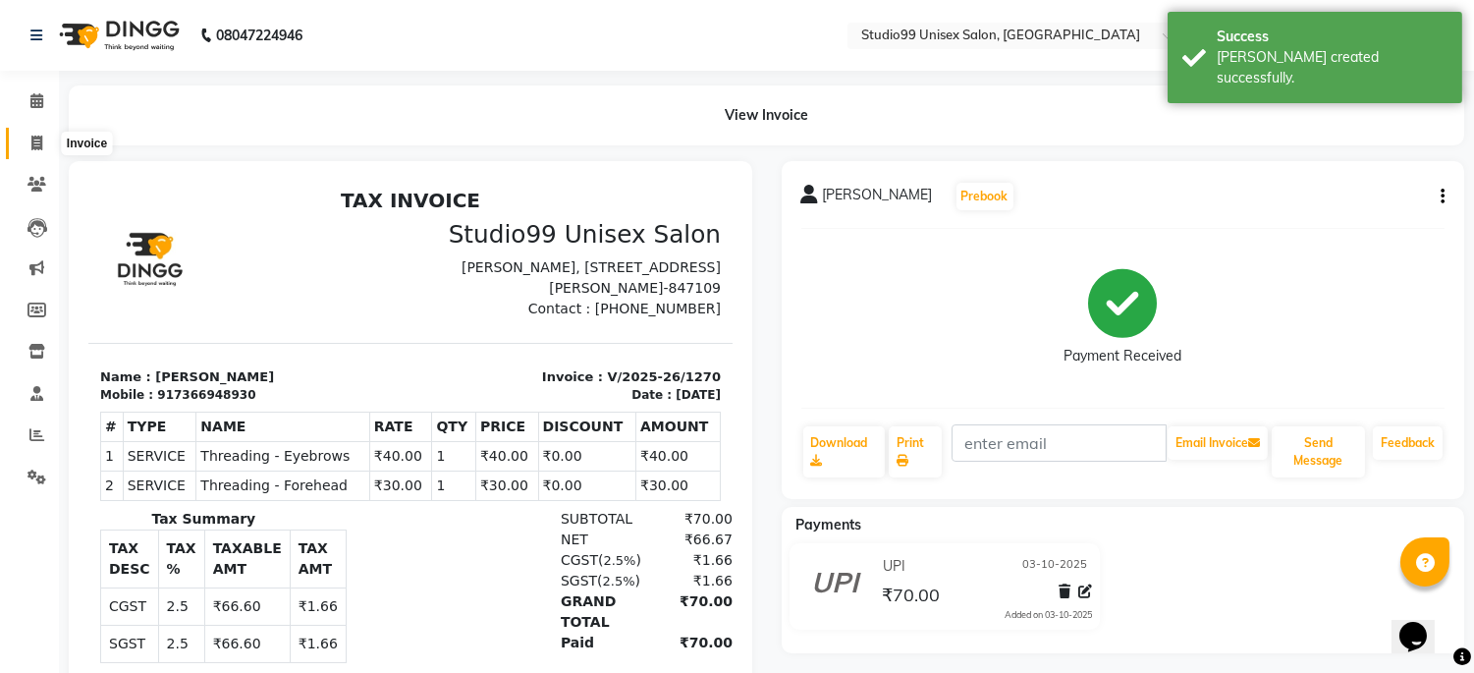
click at [27, 138] on span at bounding box center [37, 144] width 34 height 23
select select "service"
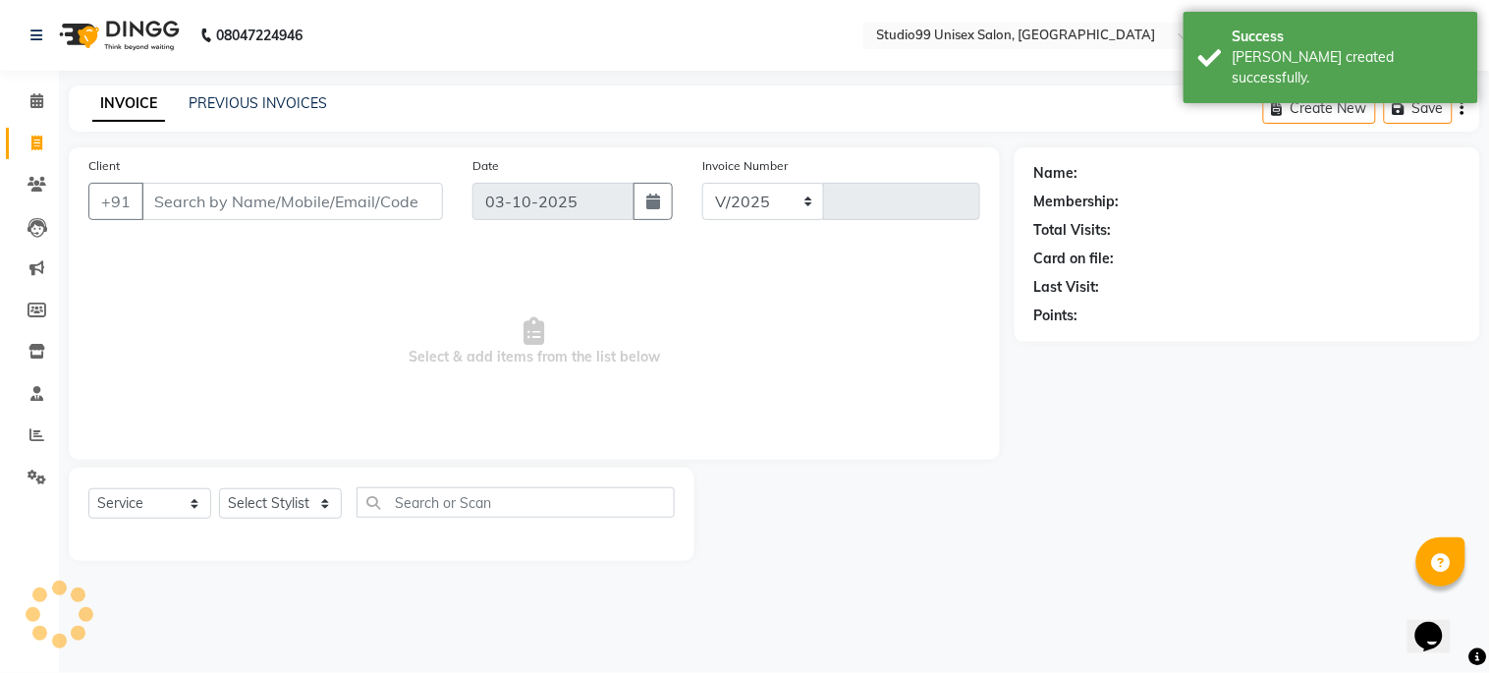
select select "6061"
type input "1271"
drag, startPoint x: 24, startPoint y: 427, endPoint x: 28, endPoint y: 404, distance: 23.9
click at [24, 428] on span at bounding box center [37, 435] width 34 height 23
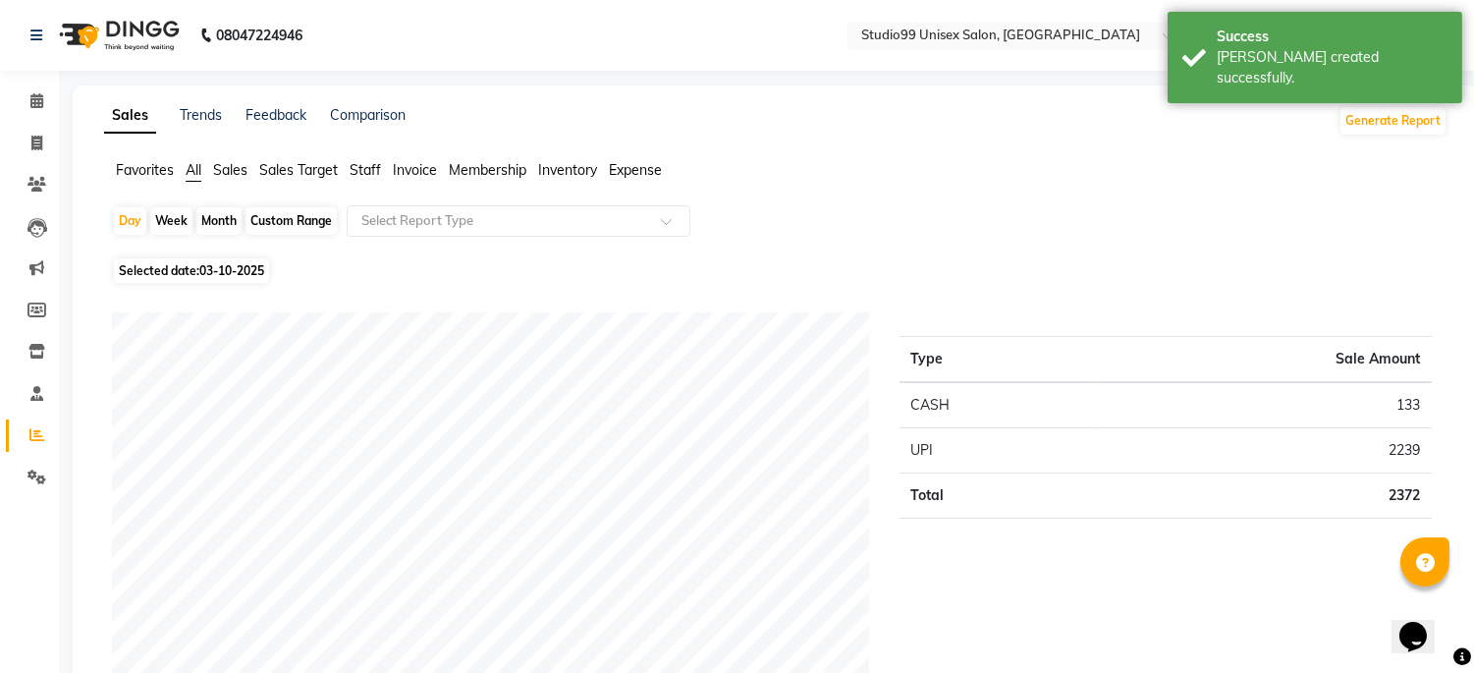
click at [233, 163] on span "Sales" at bounding box center [230, 170] width 34 height 18
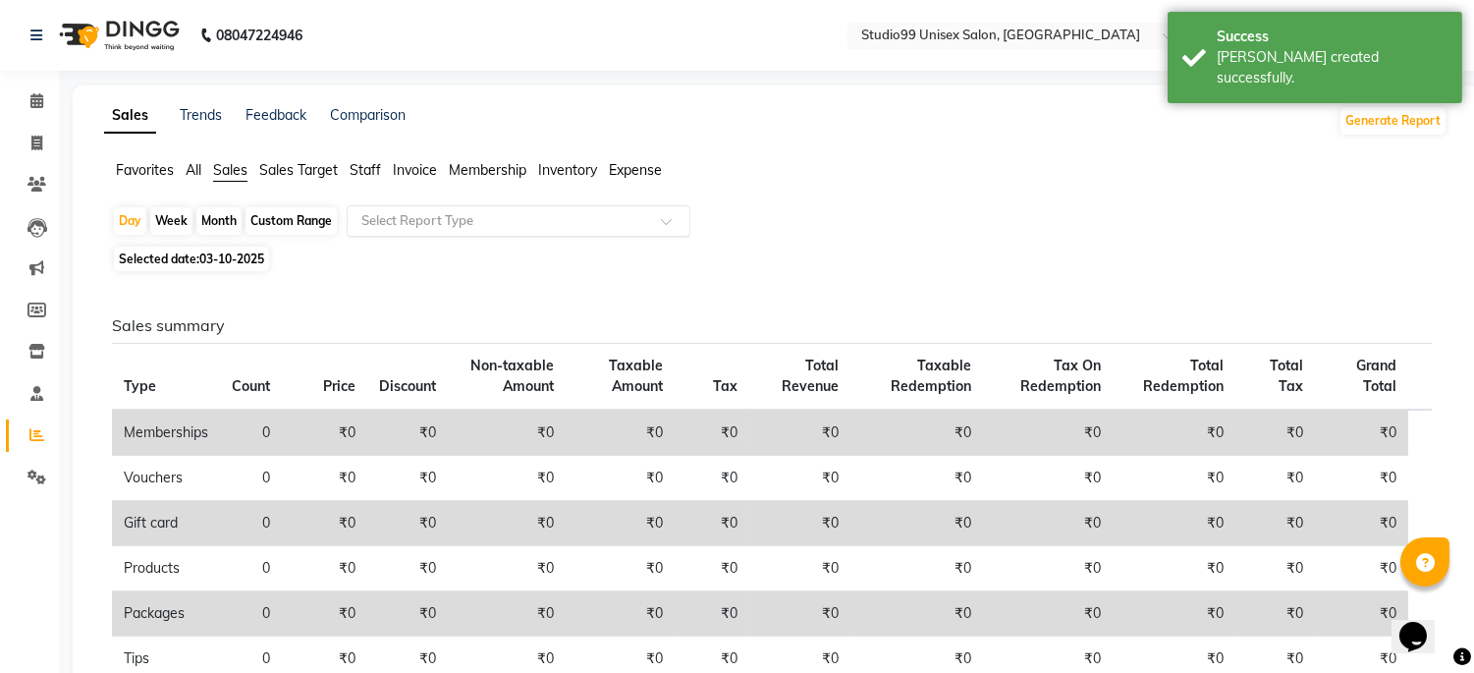
click at [396, 214] on input "text" at bounding box center [499, 221] width 283 height 20
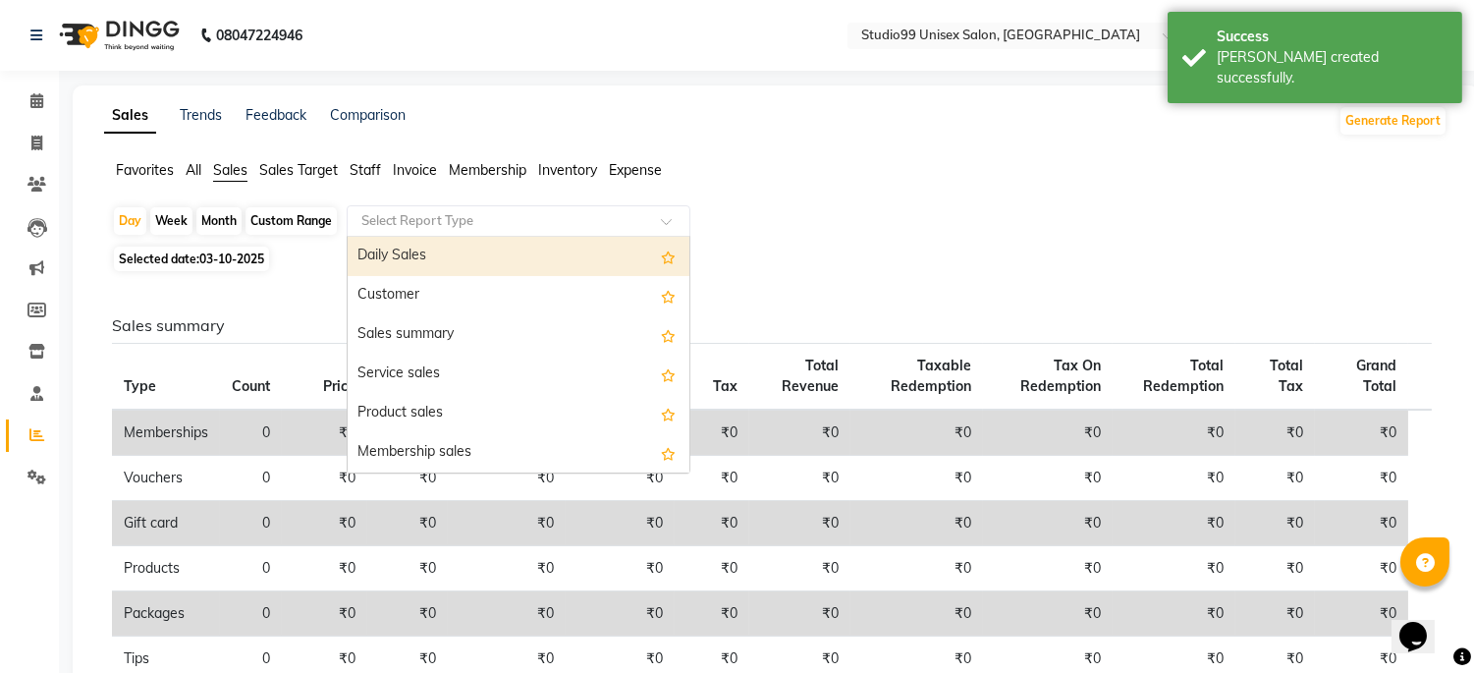
click at [405, 258] on div "Daily Sales" at bounding box center [519, 256] width 342 height 39
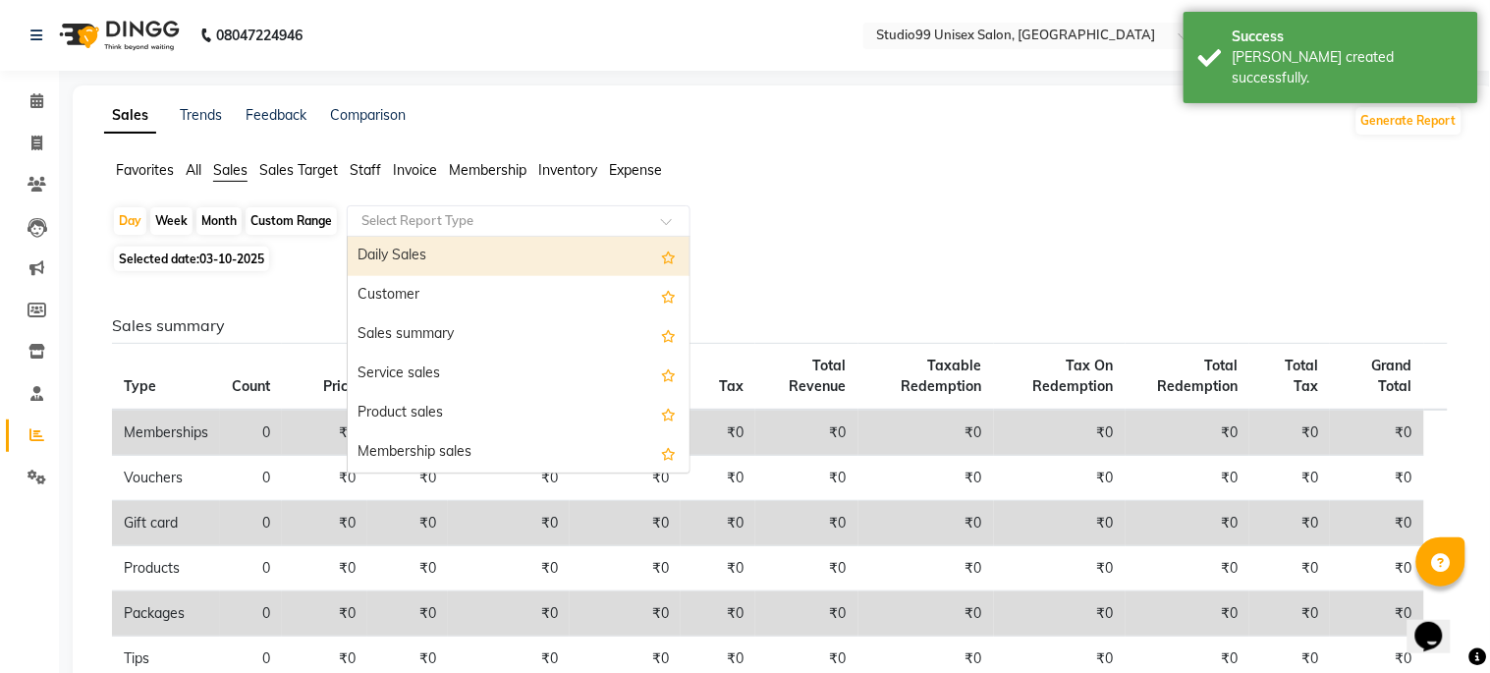
select select "csv"
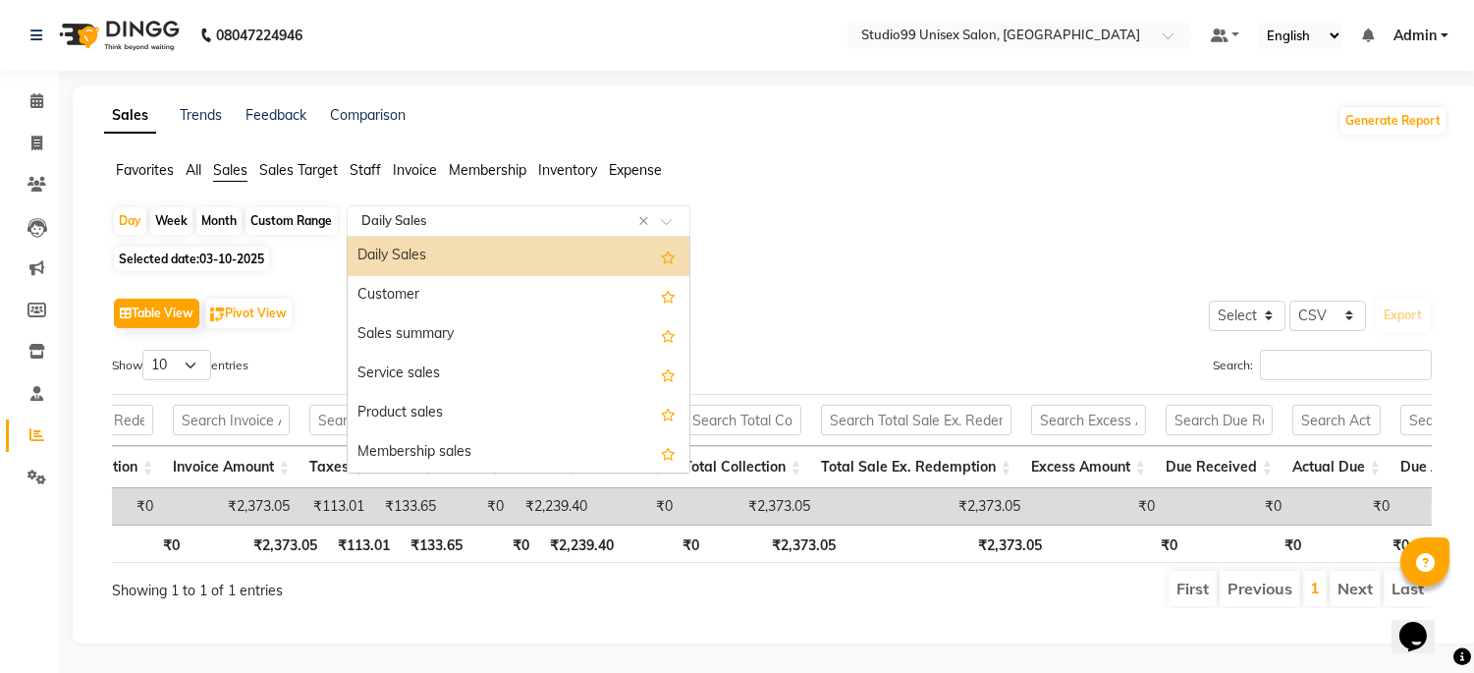
click at [445, 211] on input "text" at bounding box center [499, 221] width 283 height 20
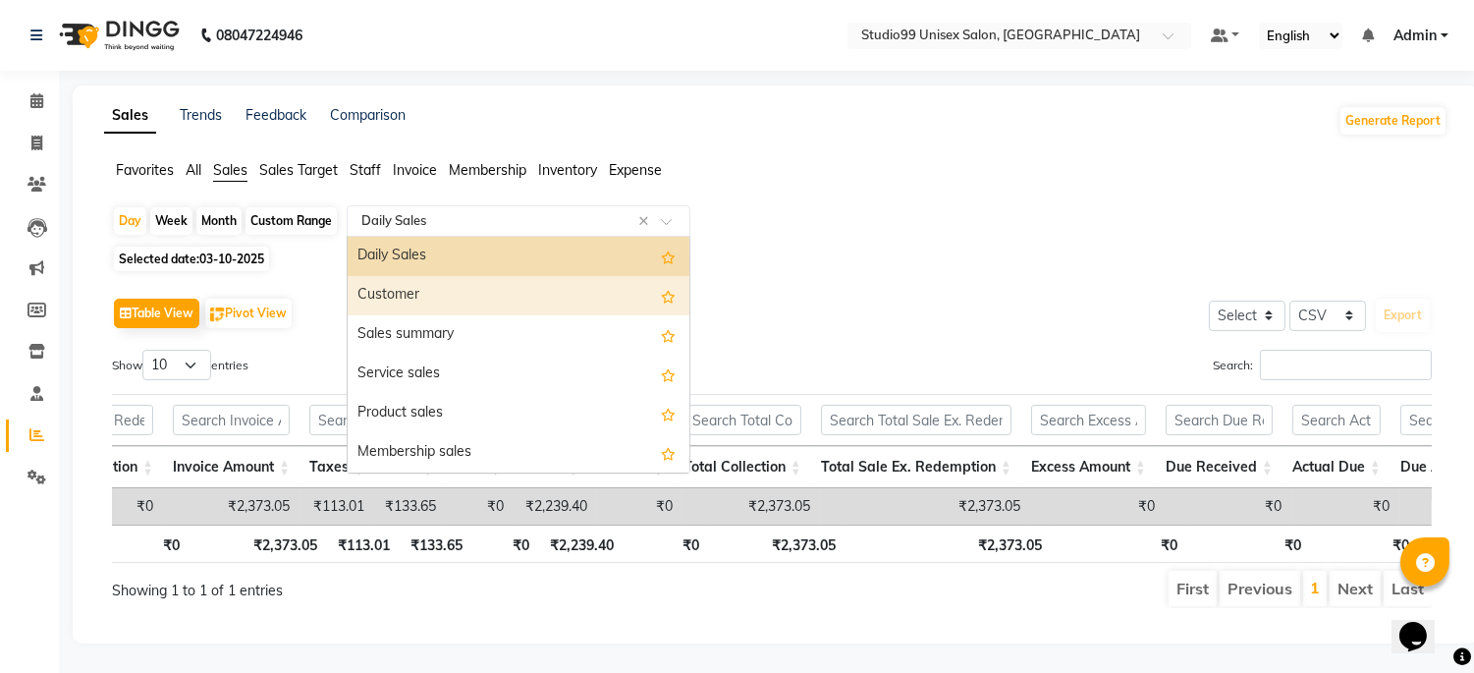
click at [449, 276] on div "Customer" at bounding box center [519, 295] width 342 height 39
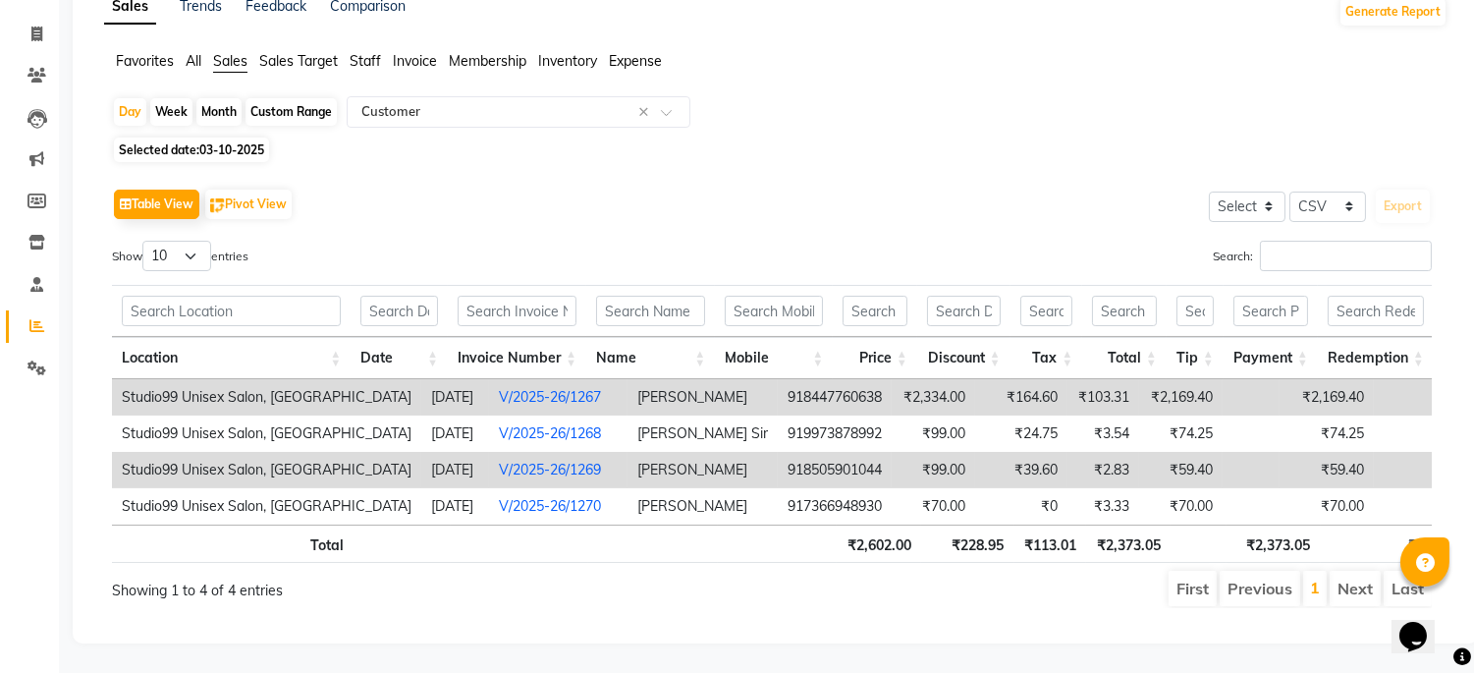
click at [516, 388] on link "V/2025-26/1267" at bounding box center [550, 397] width 102 height 18
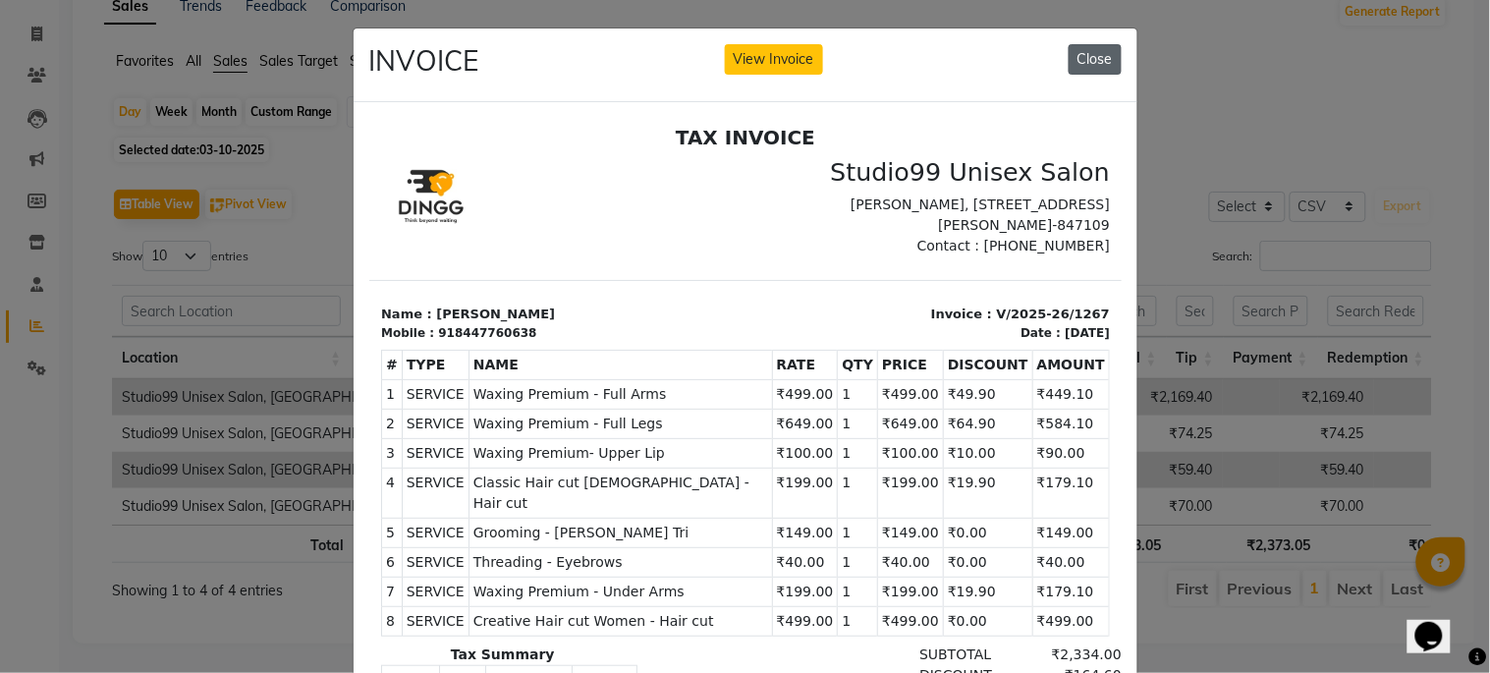
click at [1079, 52] on button "Close" at bounding box center [1095, 59] width 53 height 30
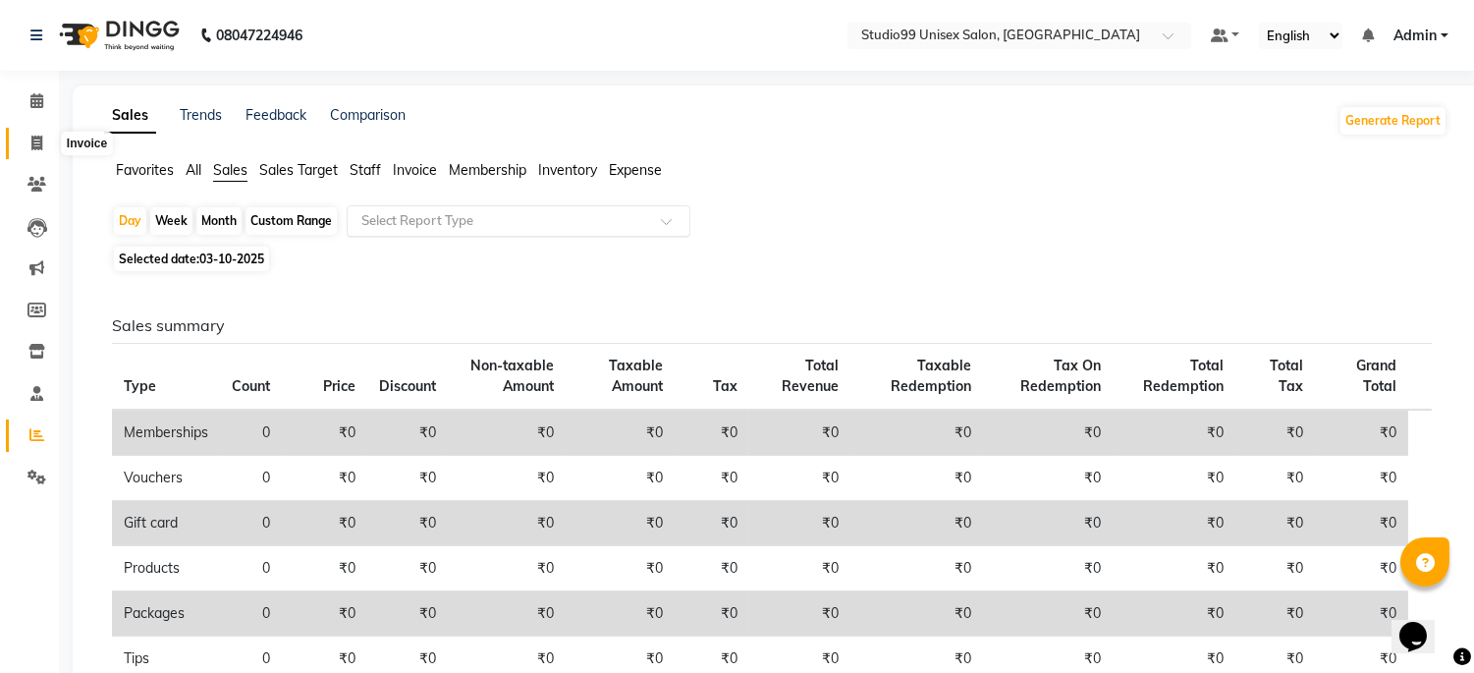
click at [41, 133] on span at bounding box center [37, 144] width 34 height 23
select select "service"
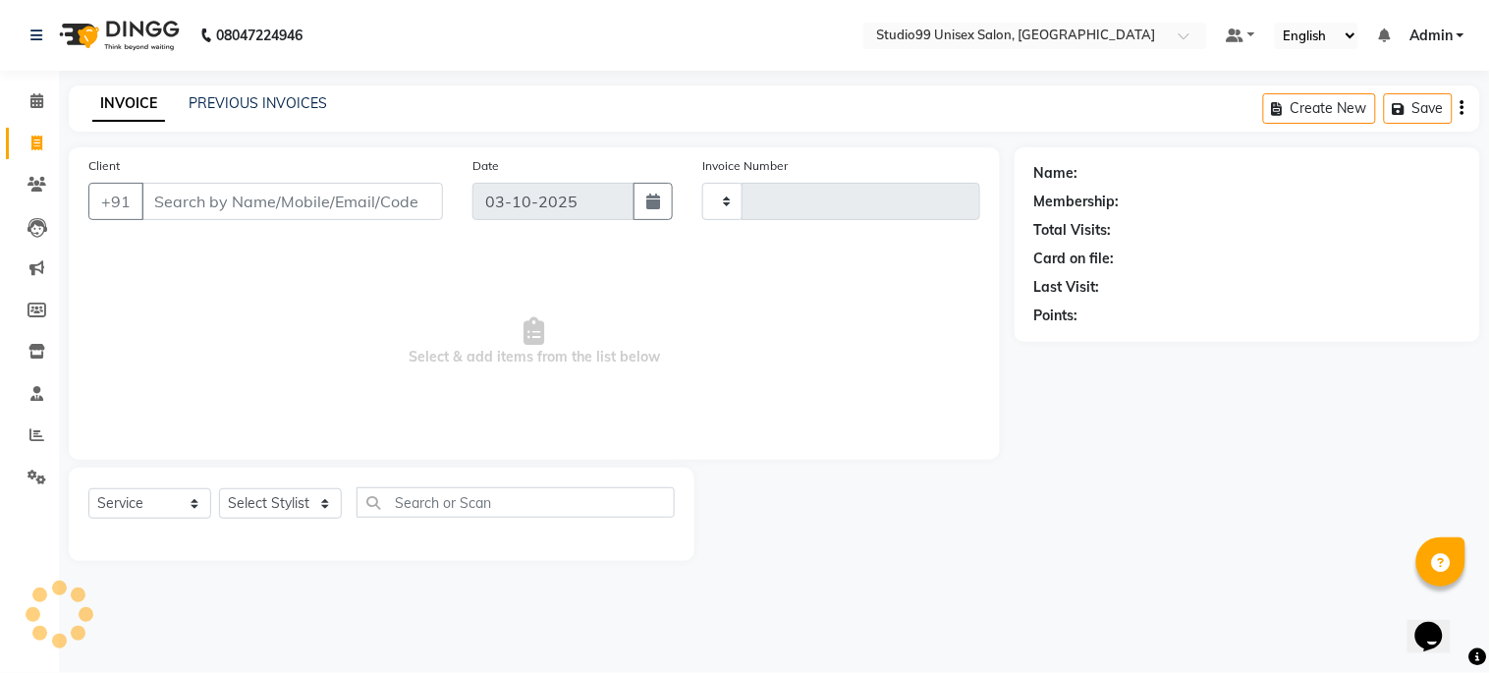
type input "1271"
select select "6061"
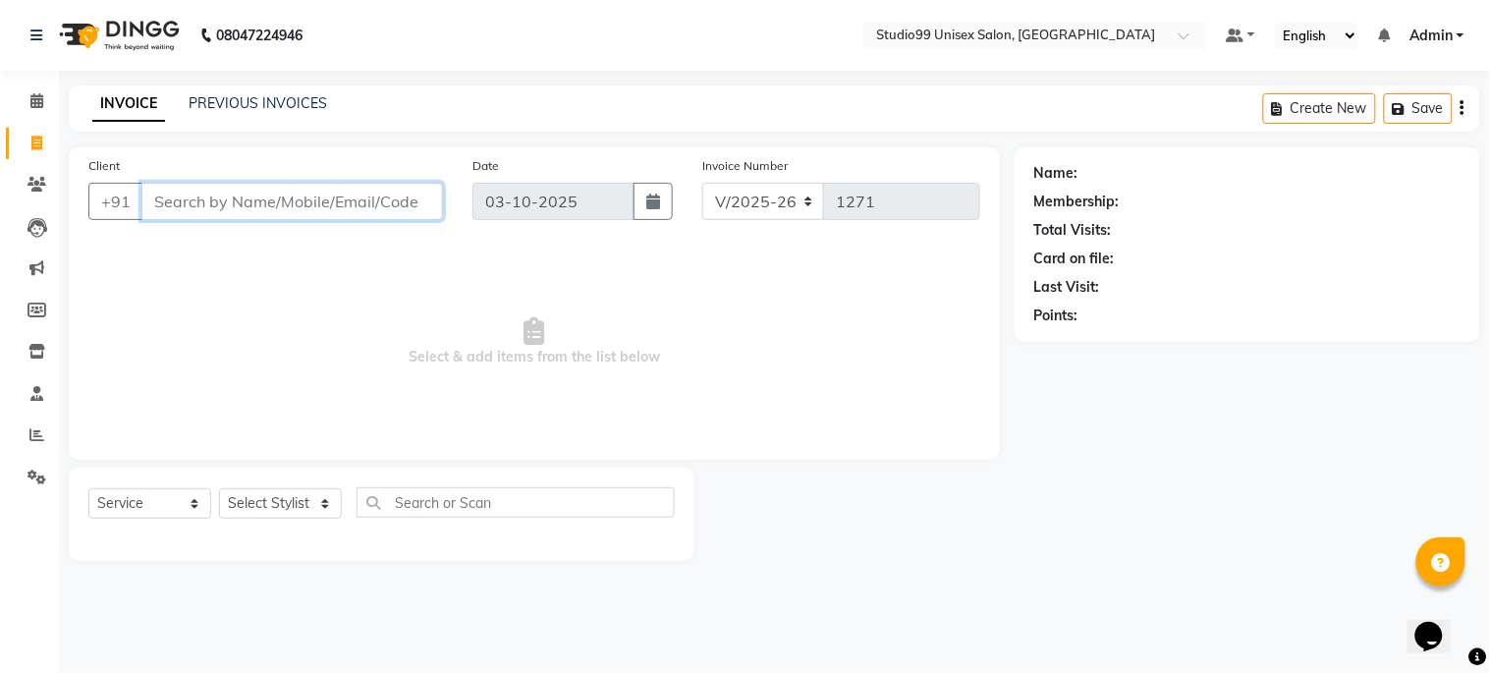
click at [252, 208] on input "Client" at bounding box center [292, 201] width 302 height 37
type input "9534390009"
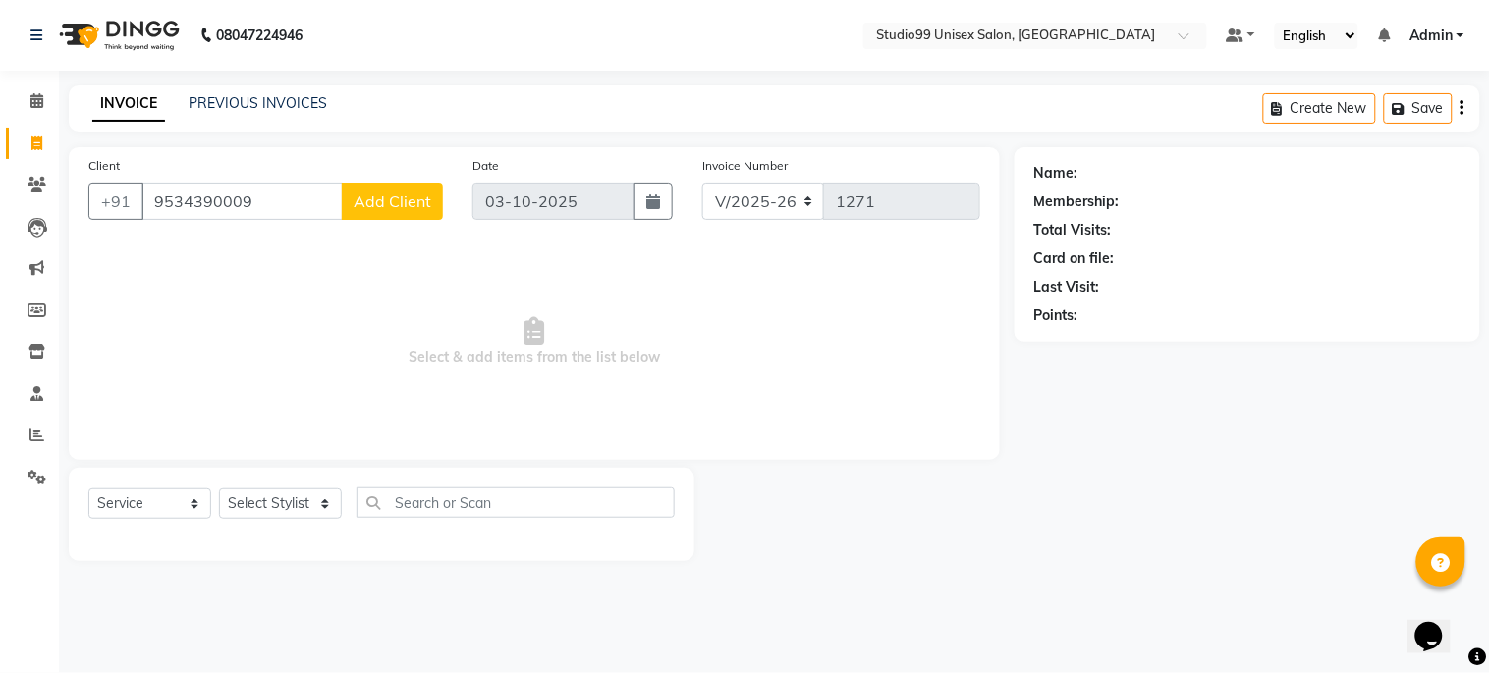
click at [413, 189] on button "Add Client" at bounding box center [392, 201] width 101 height 37
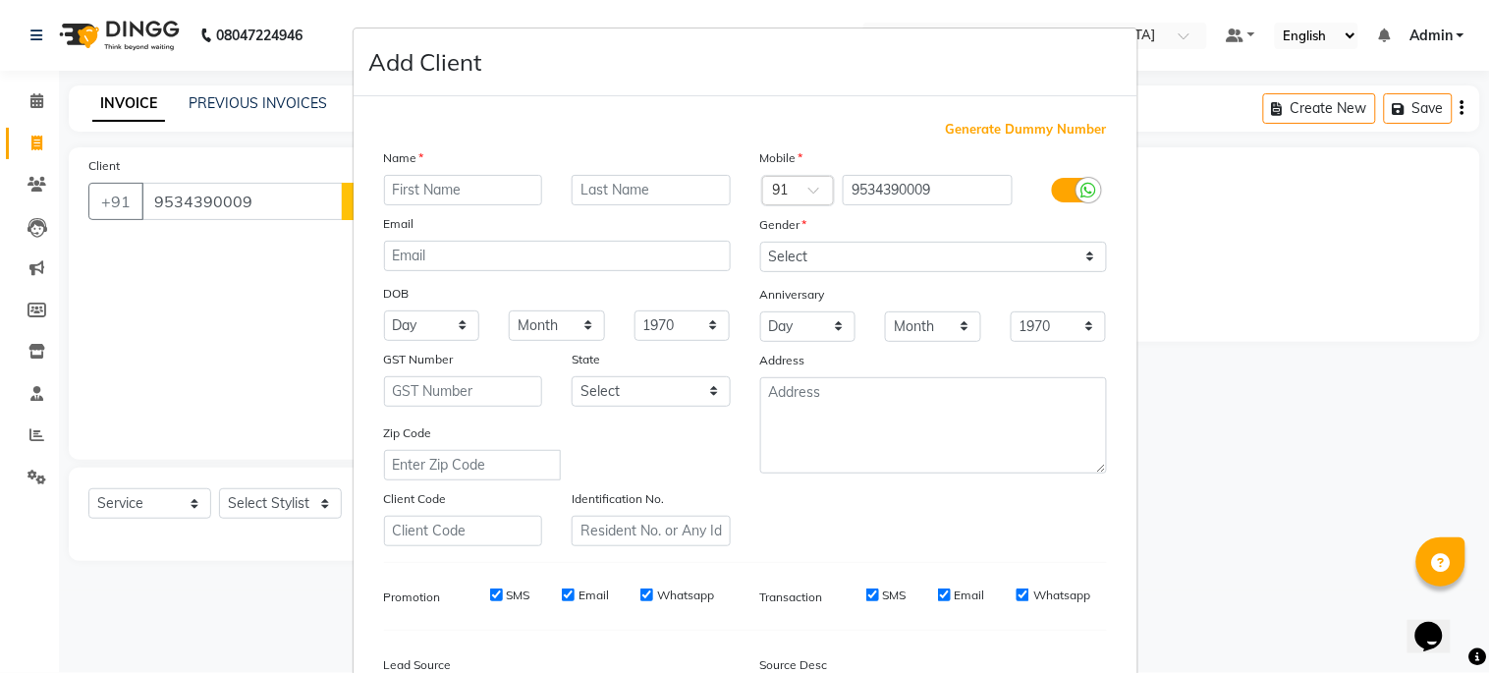
click at [398, 194] on input "text" at bounding box center [463, 190] width 159 height 30
type input "nitesh"
type input "kumar"
drag, startPoint x: 920, startPoint y: 255, endPoint x: 917, endPoint y: 268, distance: 13.1
click at [920, 255] on select "Select [DEMOGRAPHIC_DATA] [DEMOGRAPHIC_DATA] Other Prefer Not To Say" at bounding box center [933, 257] width 347 height 30
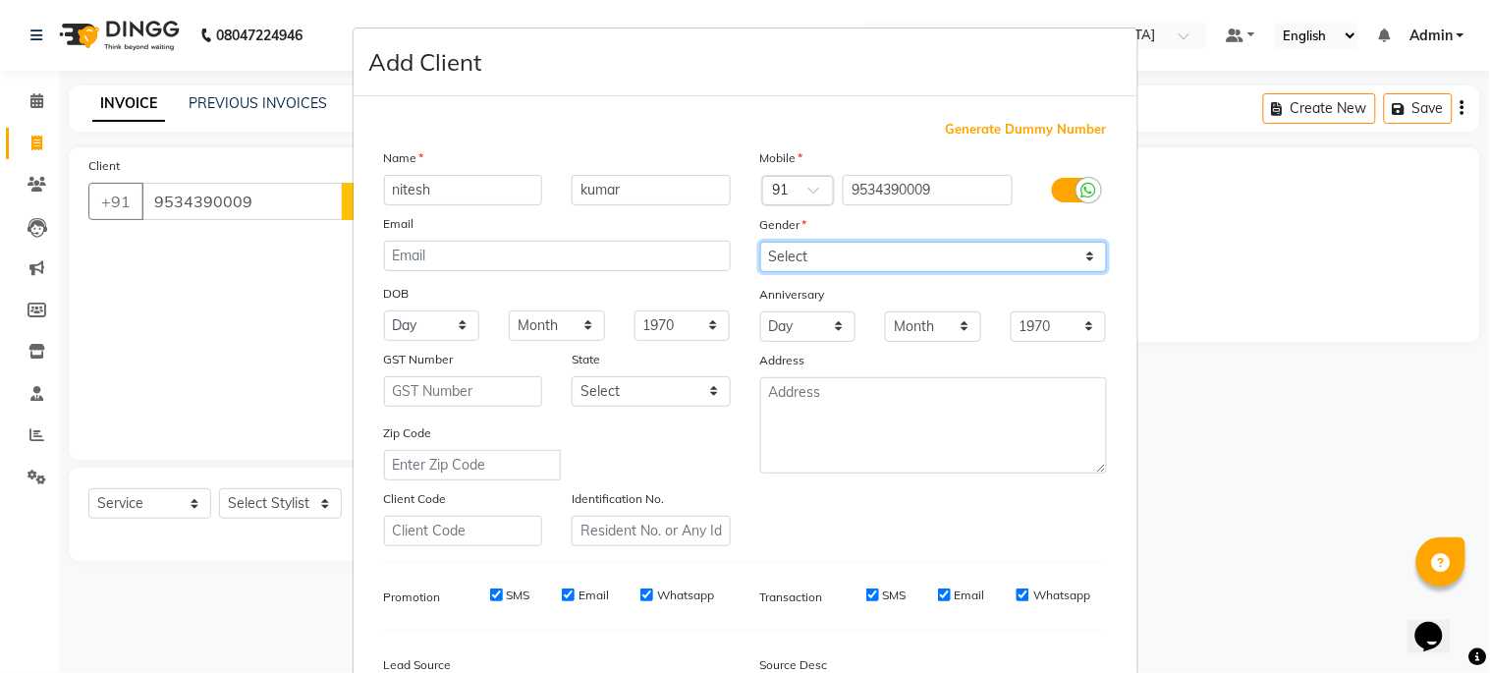
select select "[DEMOGRAPHIC_DATA]"
click at [760, 242] on select "Select [DEMOGRAPHIC_DATA] [DEMOGRAPHIC_DATA] Other Prefer Not To Say" at bounding box center [933, 257] width 347 height 30
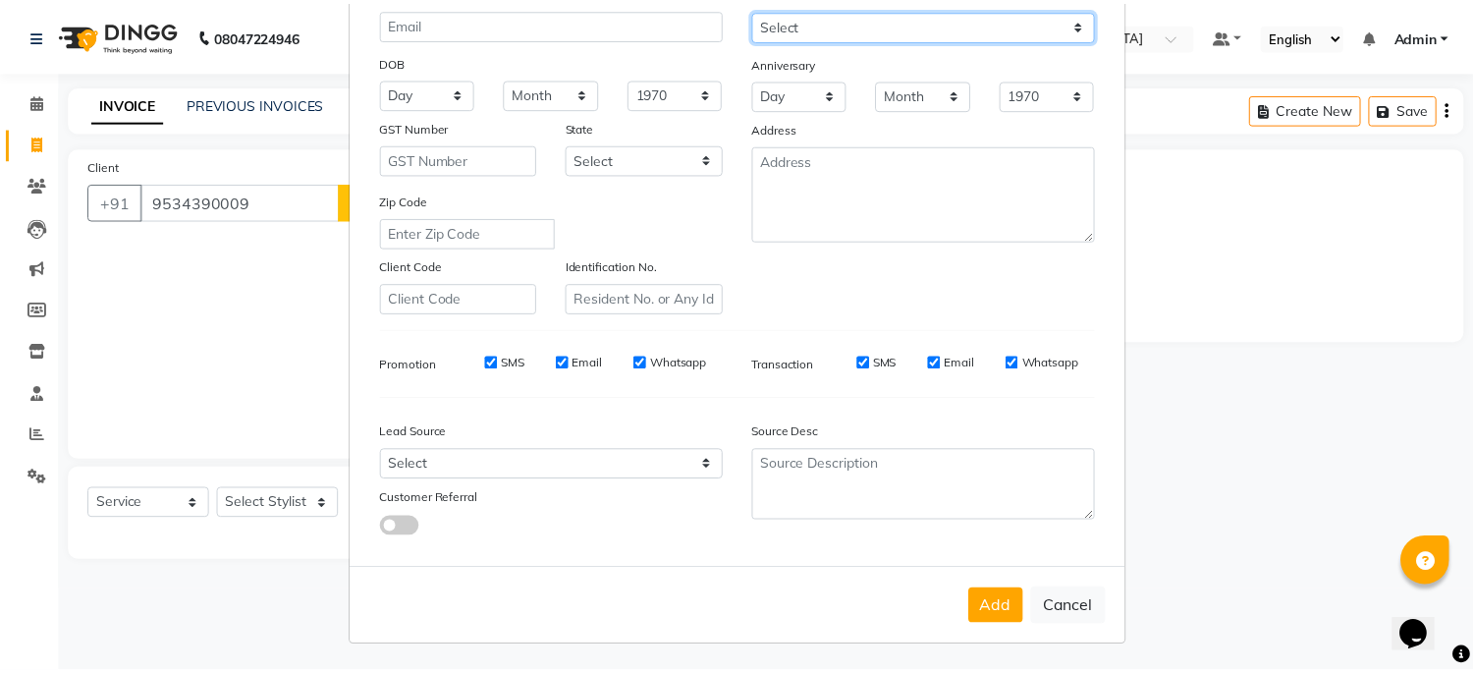
scroll to position [234, 0]
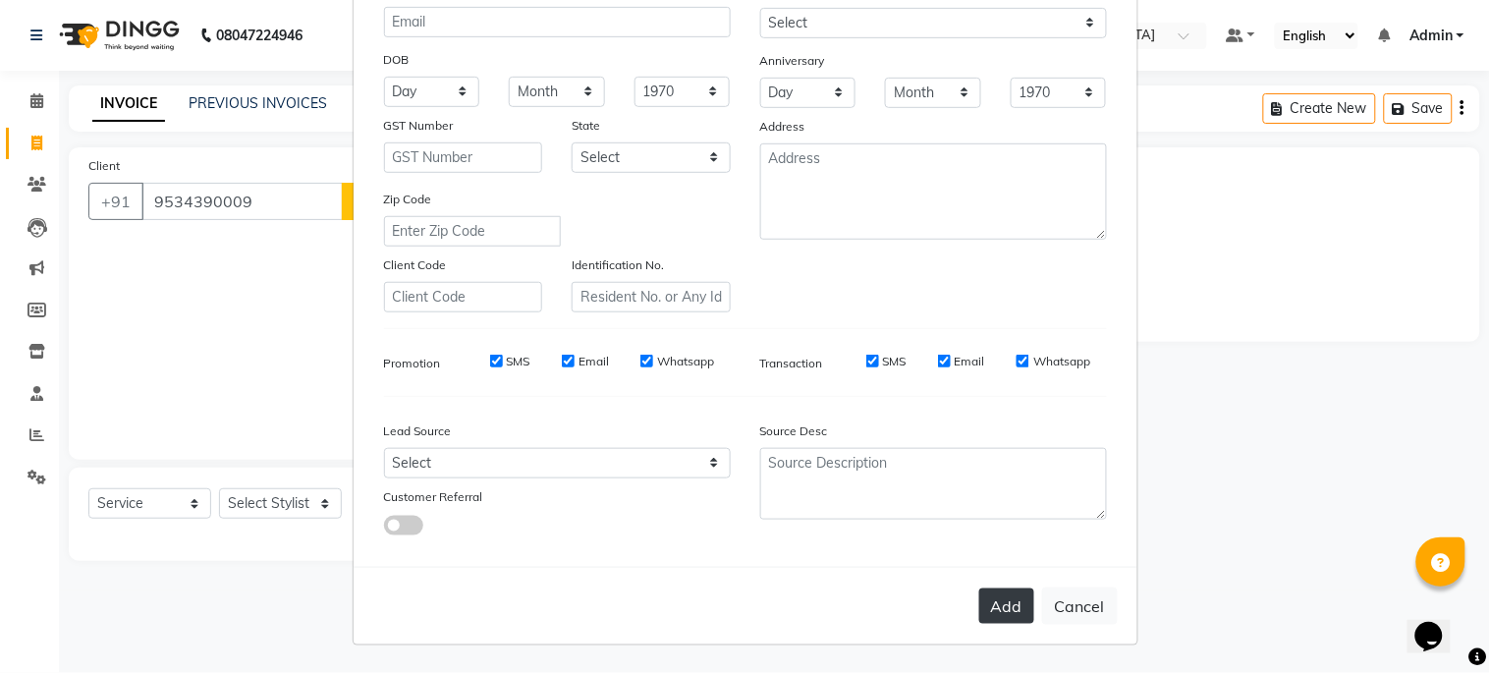
click at [984, 602] on button "Add" at bounding box center [1006, 605] width 55 height 35
select select
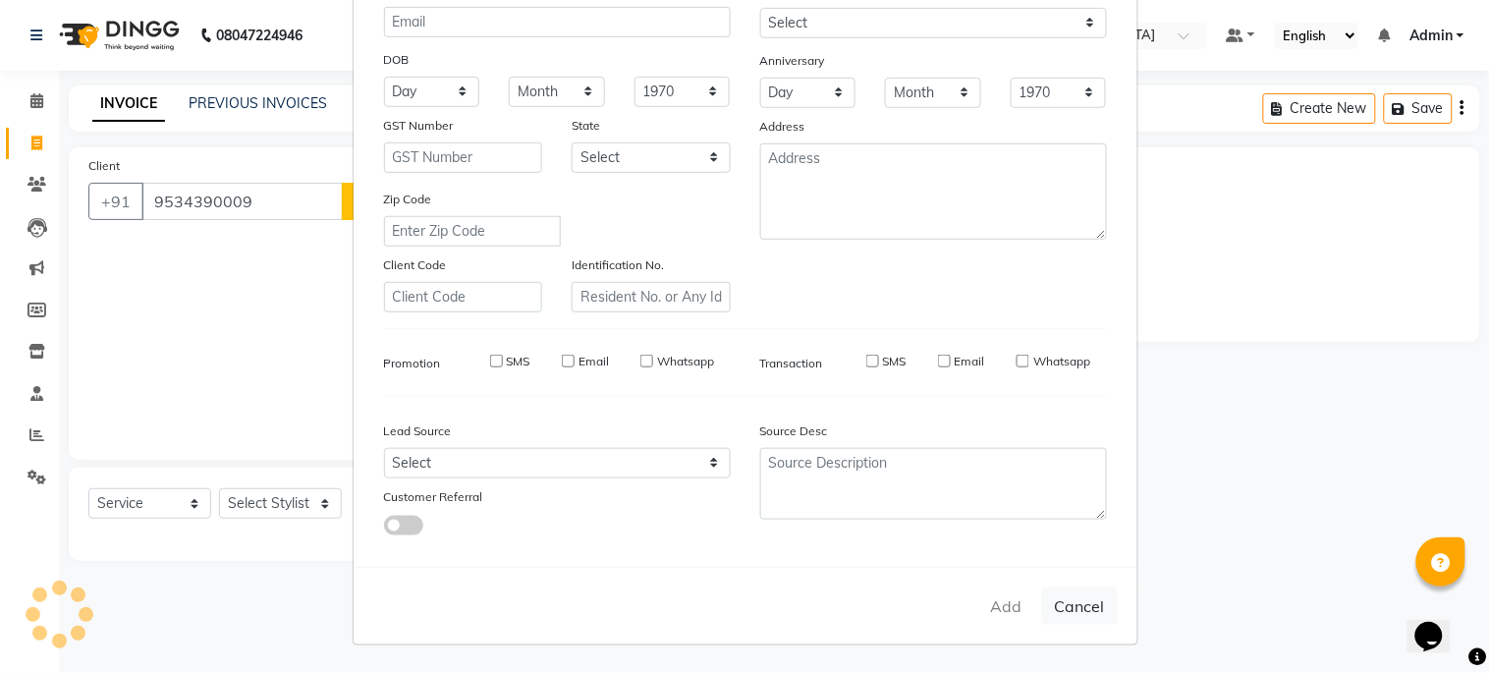
select select
checkbox input "false"
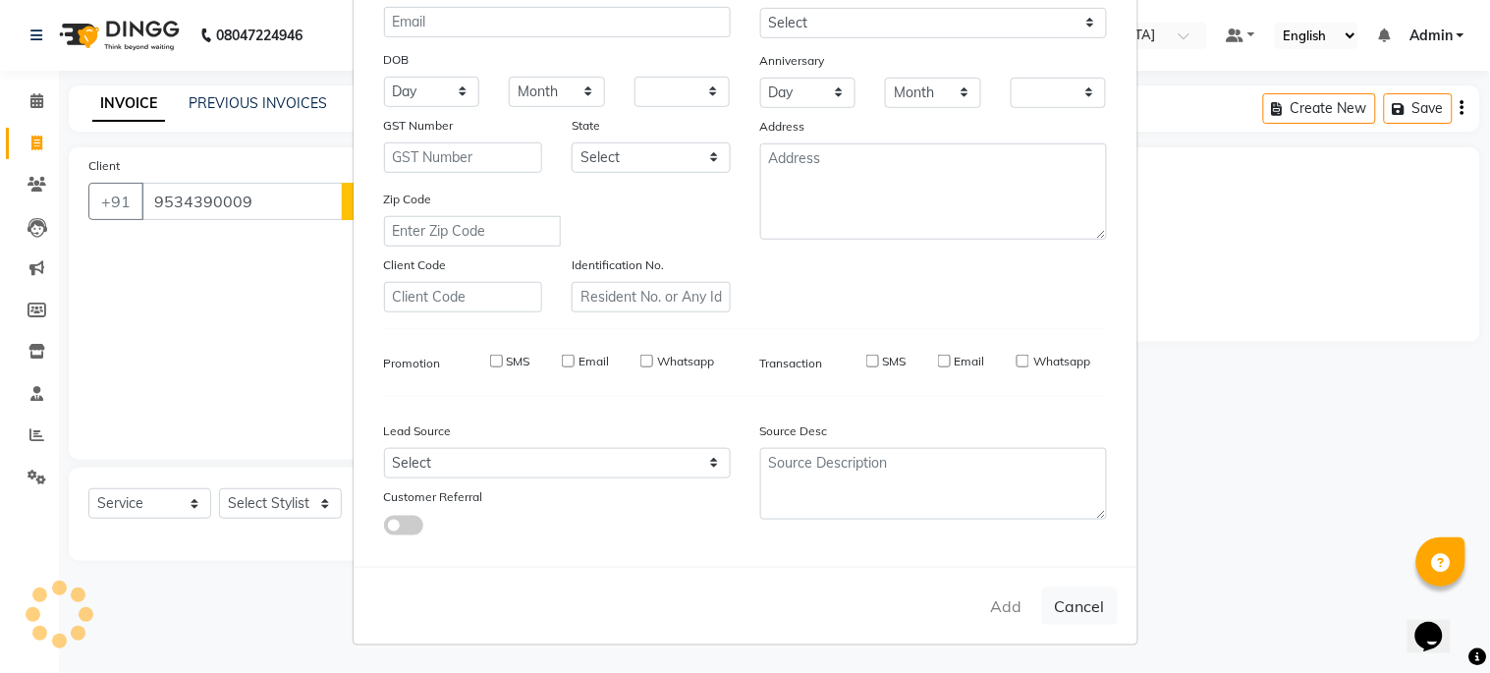
checkbox input "false"
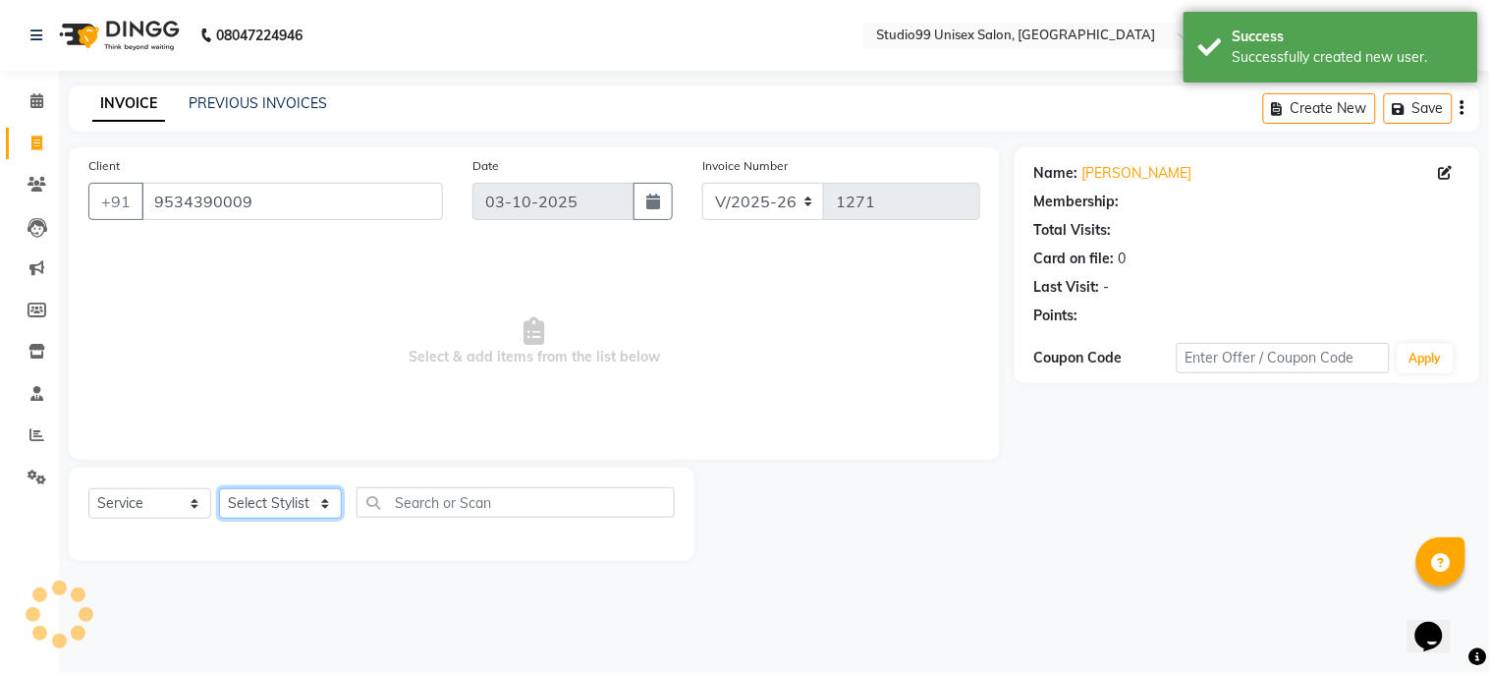
click at [266, 506] on select "Select Stylist Admin [PERSON_NAME] pooja Shankar [PERSON_NAME]" at bounding box center [280, 503] width 123 height 30
select select "1: Object"
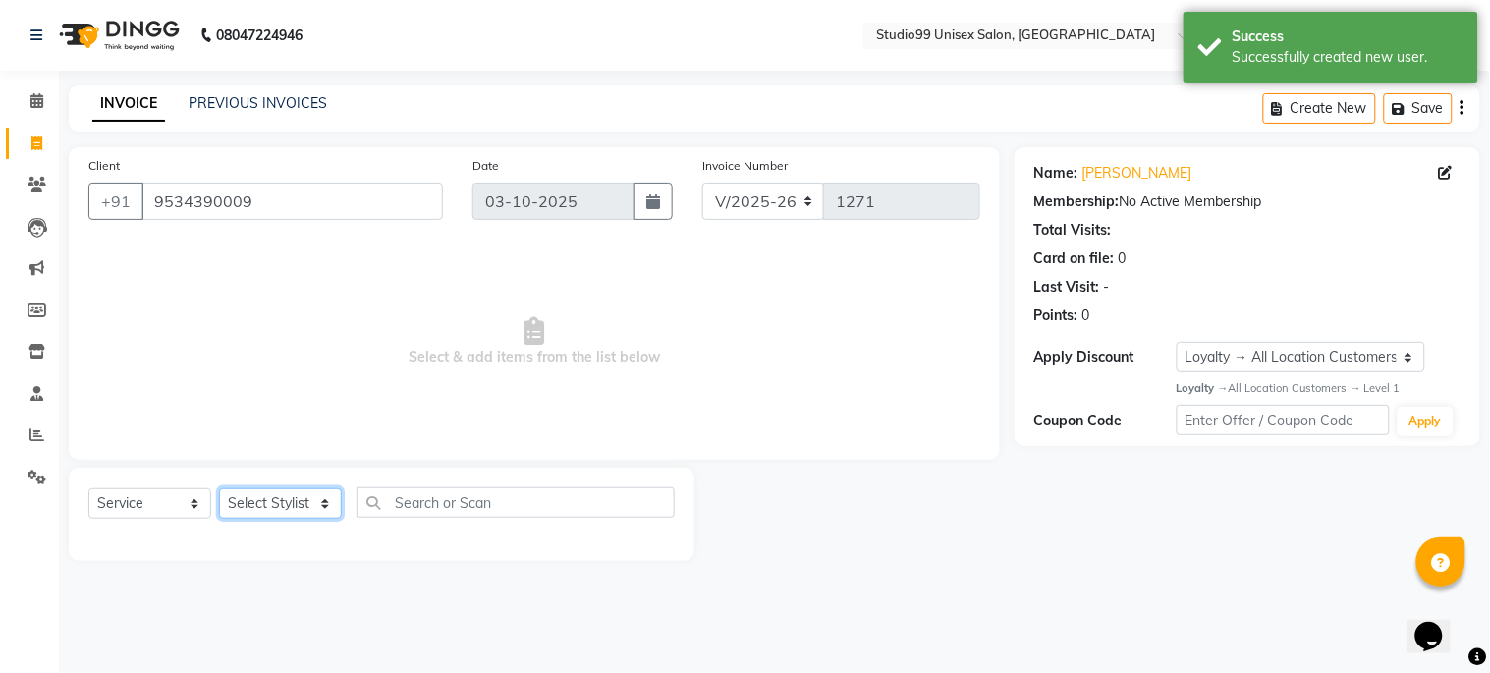
select select "45042"
click at [219, 489] on select "Select Stylist Admin [PERSON_NAME] pooja Shankar [PERSON_NAME]" at bounding box center [280, 503] width 123 height 30
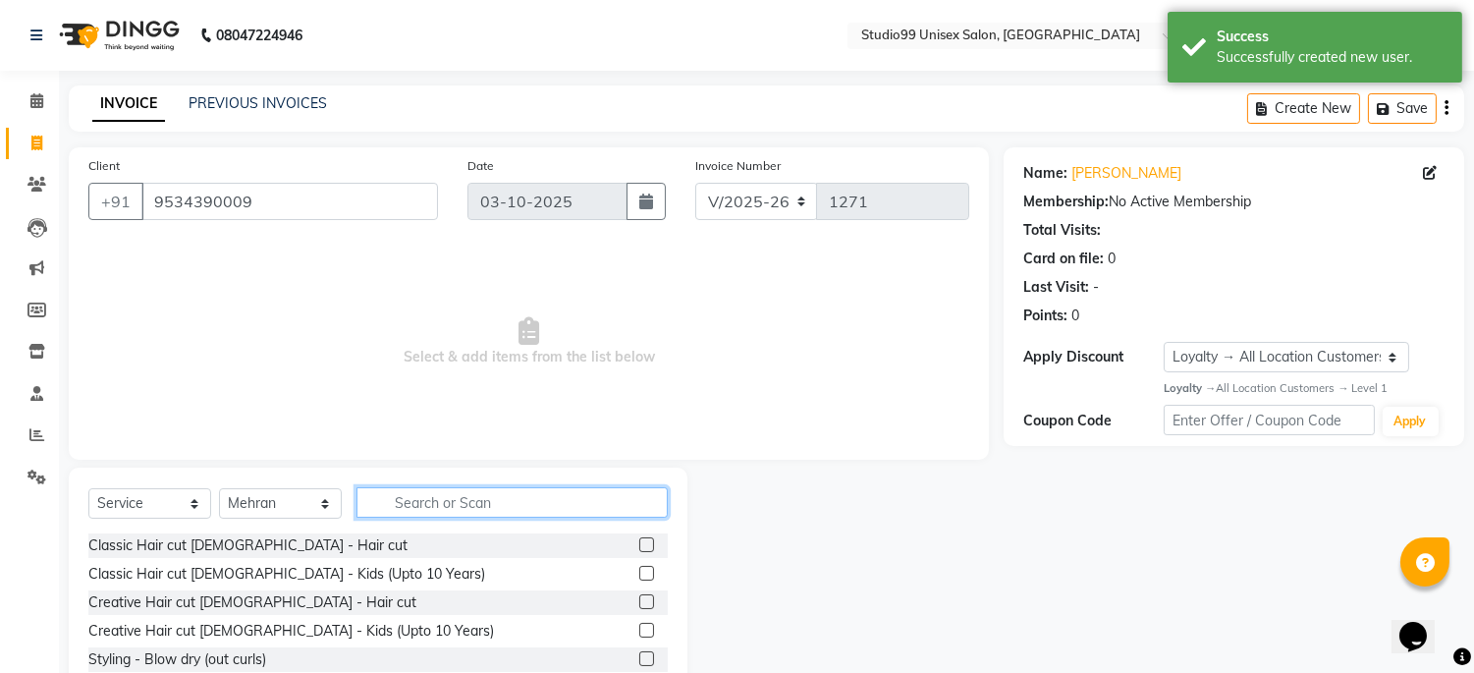
click at [456, 497] on input "text" at bounding box center [512, 502] width 311 height 30
click at [639, 543] on label at bounding box center [646, 544] width 15 height 15
click at [639, 543] on input "checkbox" at bounding box center [645, 545] width 13 height 13
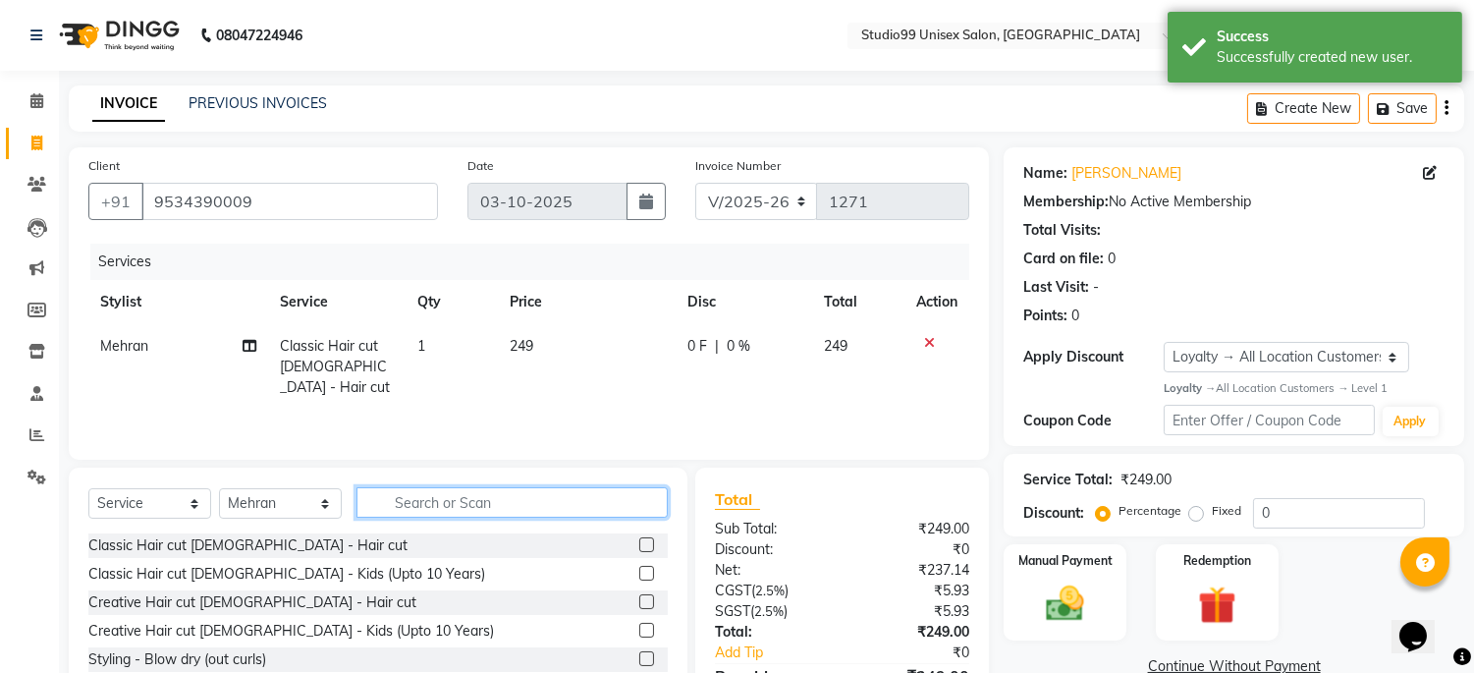
click at [425, 506] on input "text" at bounding box center [512, 502] width 311 height 30
click at [639, 546] on label at bounding box center [646, 544] width 15 height 15
click at [639, 546] on input "checkbox" at bounding box center [645, 545] width 13 height 13
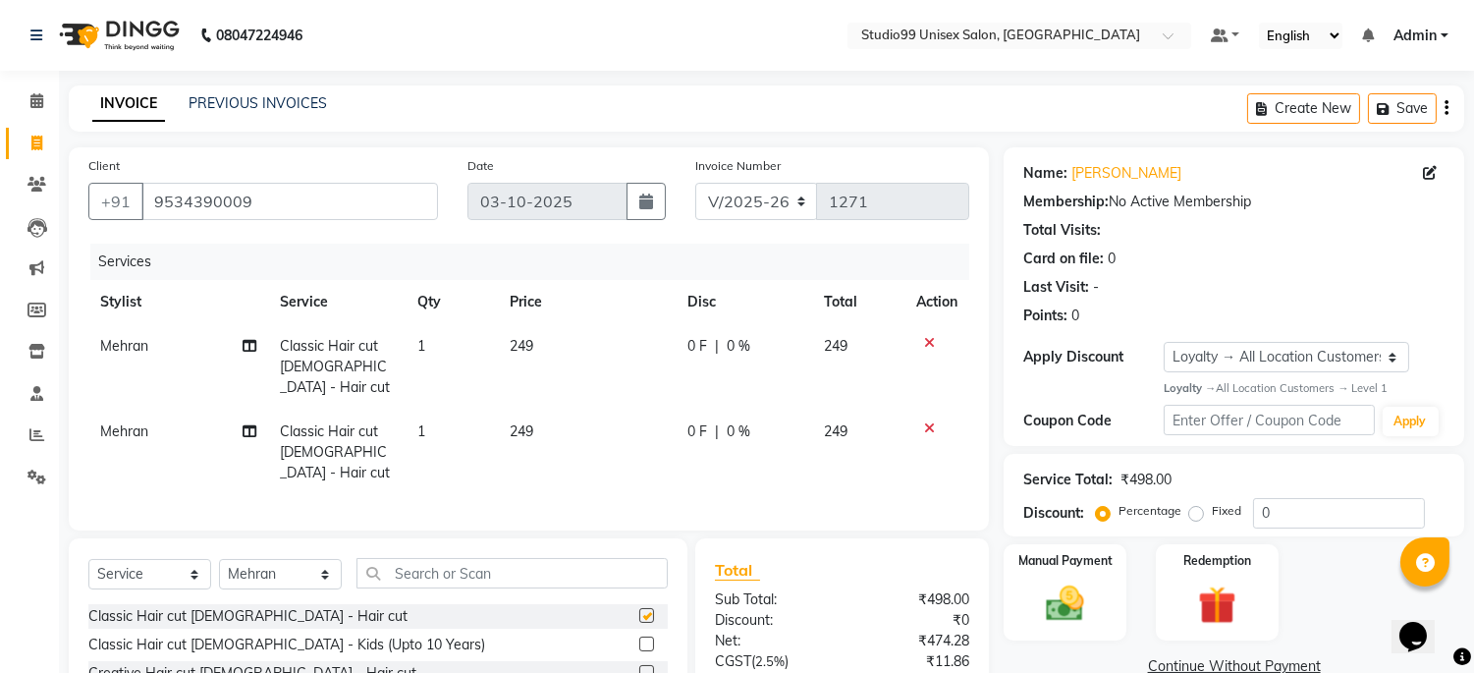
checkbox input "false"
click at [526, 558] on input "text" at bounding box center [512, 573] width 311 height 30
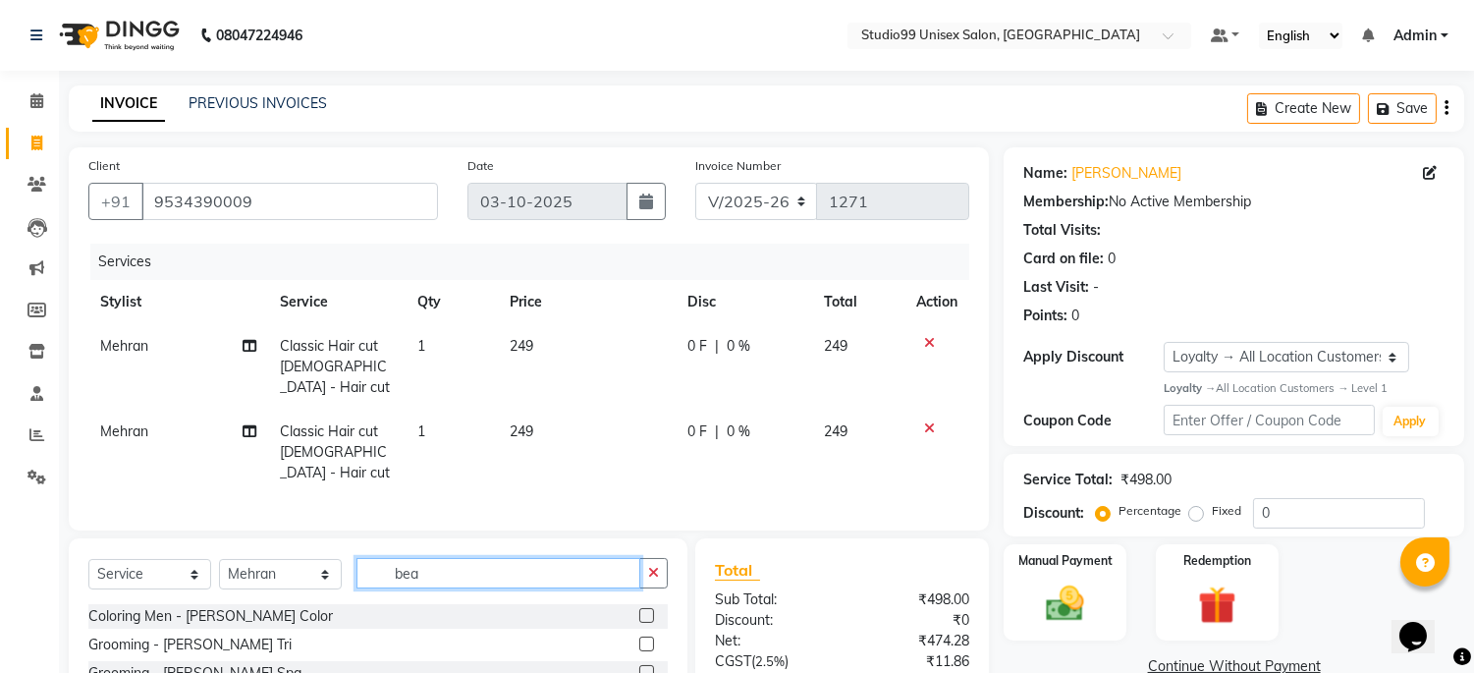
type input "bea"
click at [651, 637] on label at bounding box center [646, 644] width 15 height 15
click at [651, 638] on input "checkbox" at bounding box center [645, 644] width 13 height 13
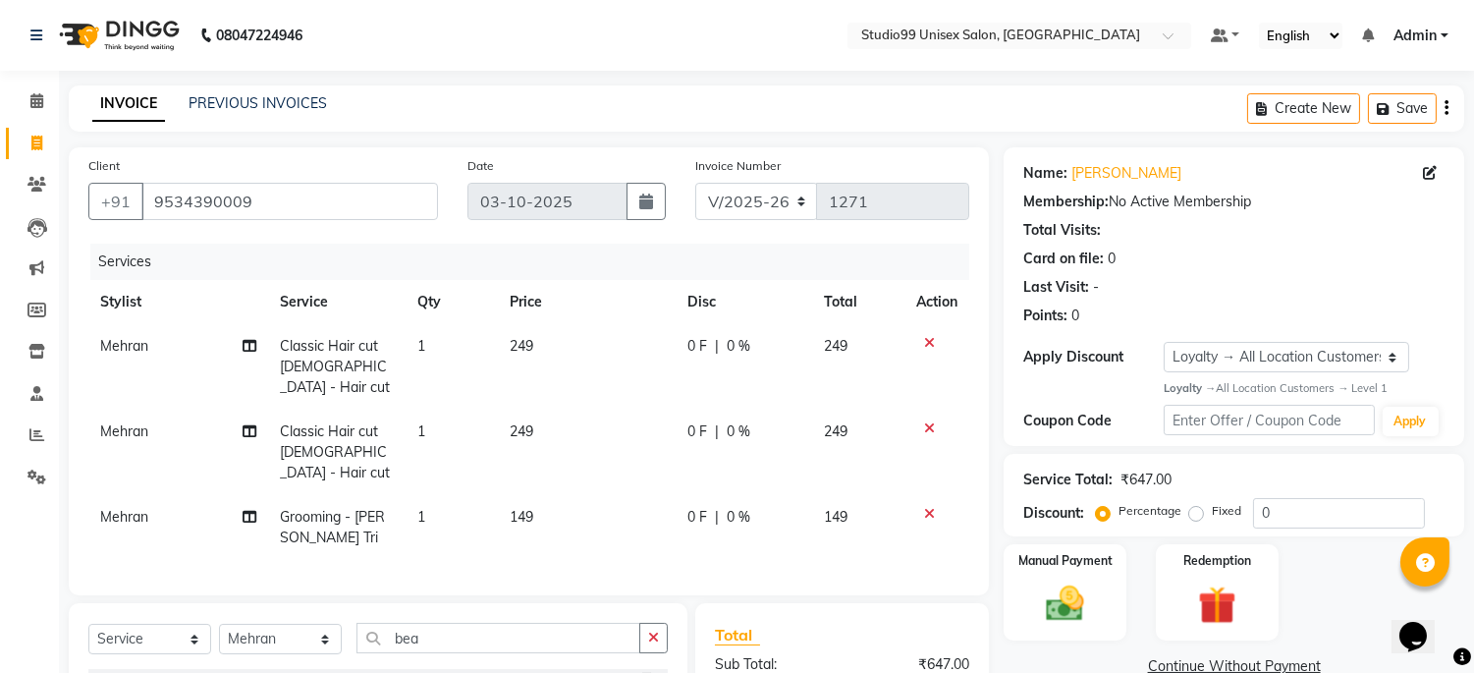
checkbox input "false"
click at [856, 339] on td "249" at bounding box center [858, 366] width 93 height 85
select select "45042"
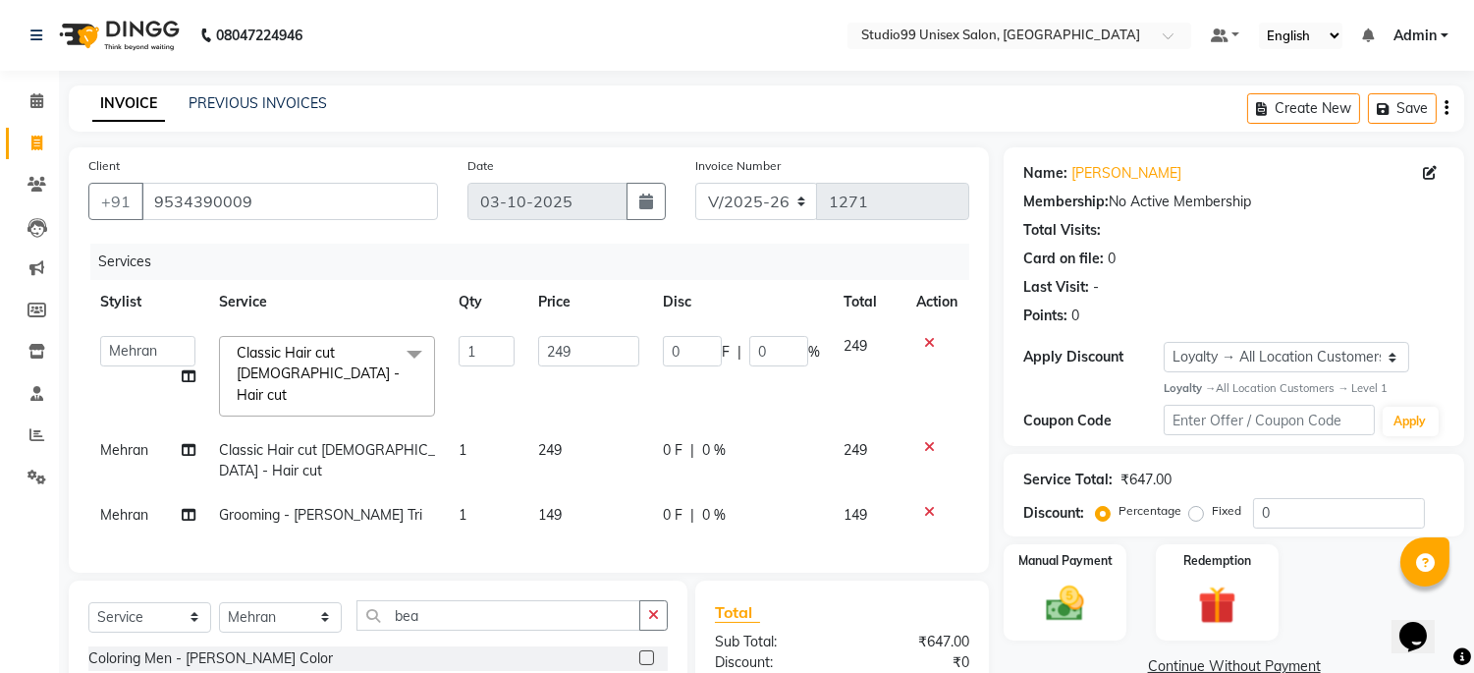
click at [869, 345] on td "249" at bounding box center [868, 376] width 73 height 104
click at [576, 355] on input "249" at bounding box center [589, 351] width 102 height 30
drag, startPoint x: 582, startPoint y: 355, endPoint x: 521, endPoint y: 355, distance: 60.9
click at [521, 355] on tr "Admin Mehran pooja Shankar gupta zarina Classic Hair cut Male - Hair cut x Clas…" at bounding box center [528, 376] width 881 height 104
type input "199"
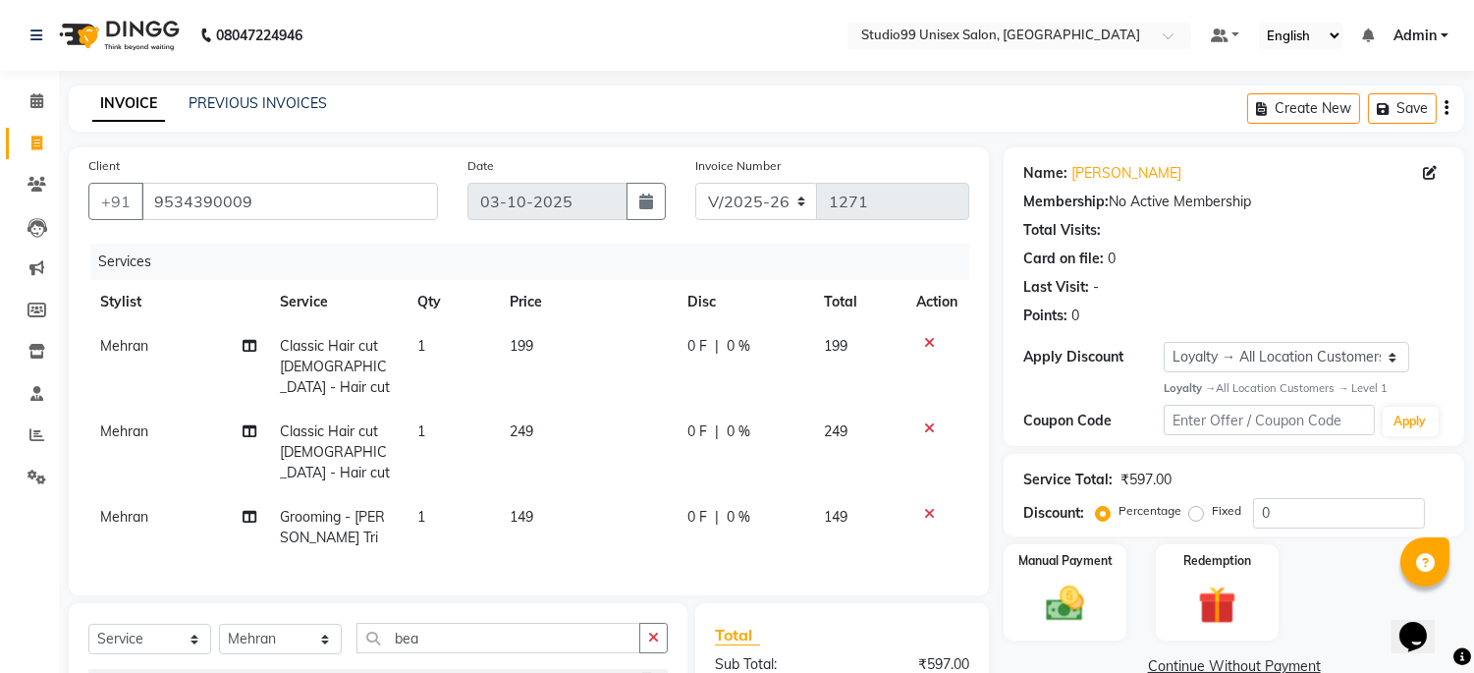
click at [581, 424] on td "249" at bounding box center [587, 452] width 178 height 85
select select "45042"
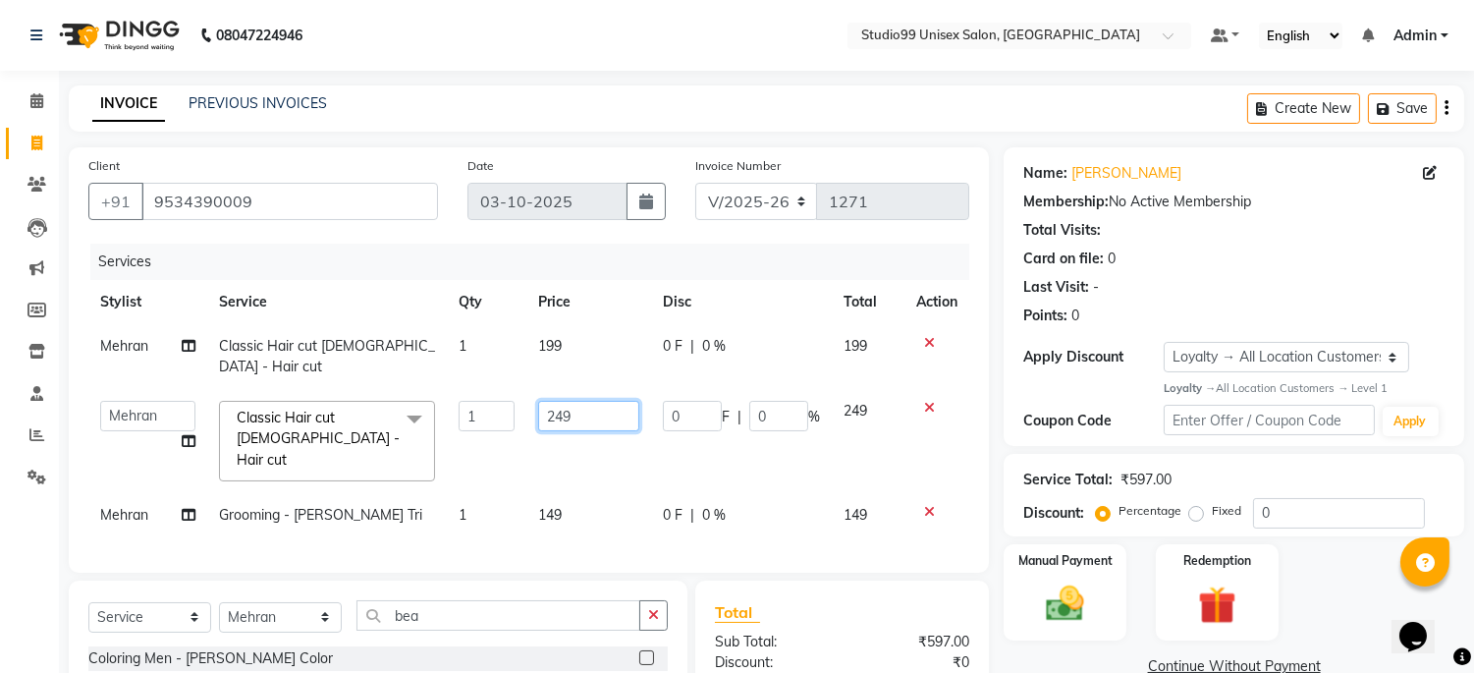
drag, startPoint x: 585, startPoint y: 395, endPoint x: 472, endPoint y: 391, distance: 113.0
click at [472, 391] on tr "Admin Mehran pooja Shankar gupta zarina Classic Hair cut Male - Hair cut x Clas…" at bounding box center [528, 441] width 881 height 104
type input "199"
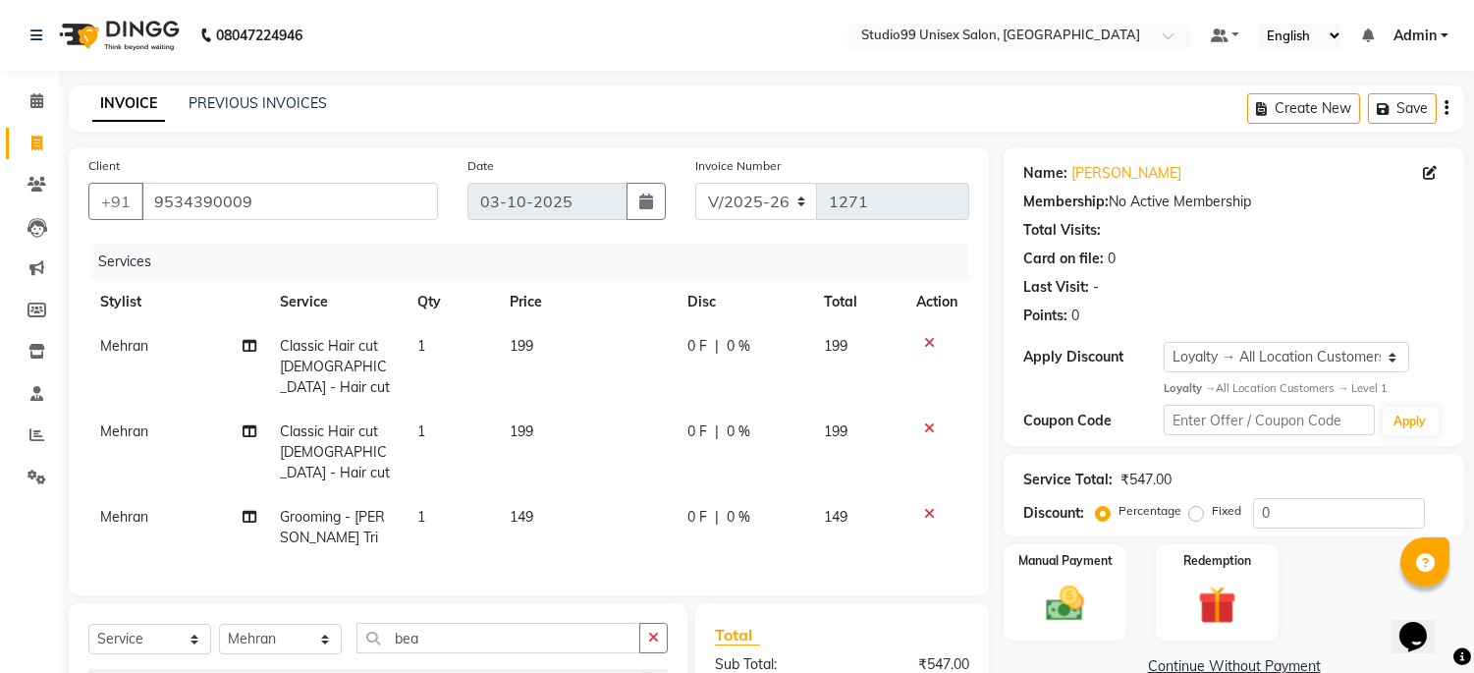
click at [478, 247] on div "Services" at bounding box center [537, 262] width 894 height 36
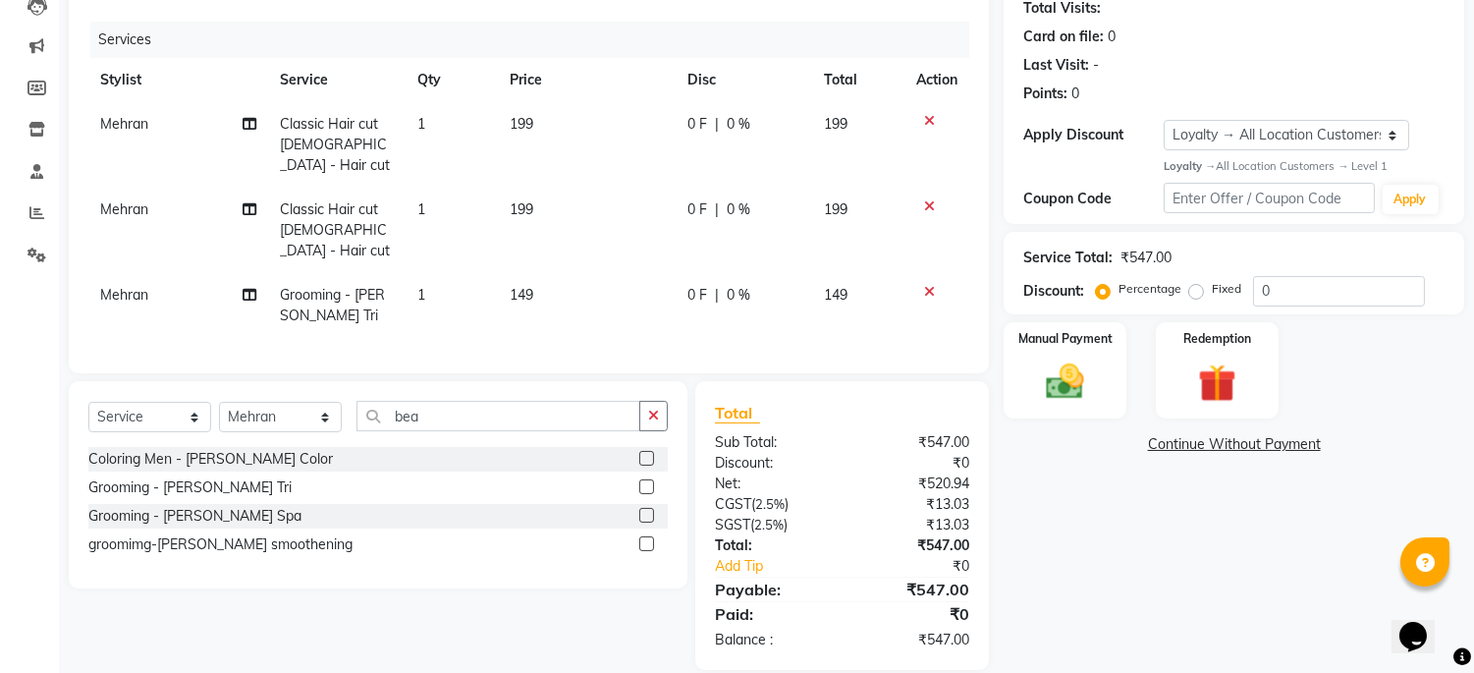
scroll to position [223, 0]
click at [1087, 381] on img at bounding box center [1065, 381] width 65 height 46
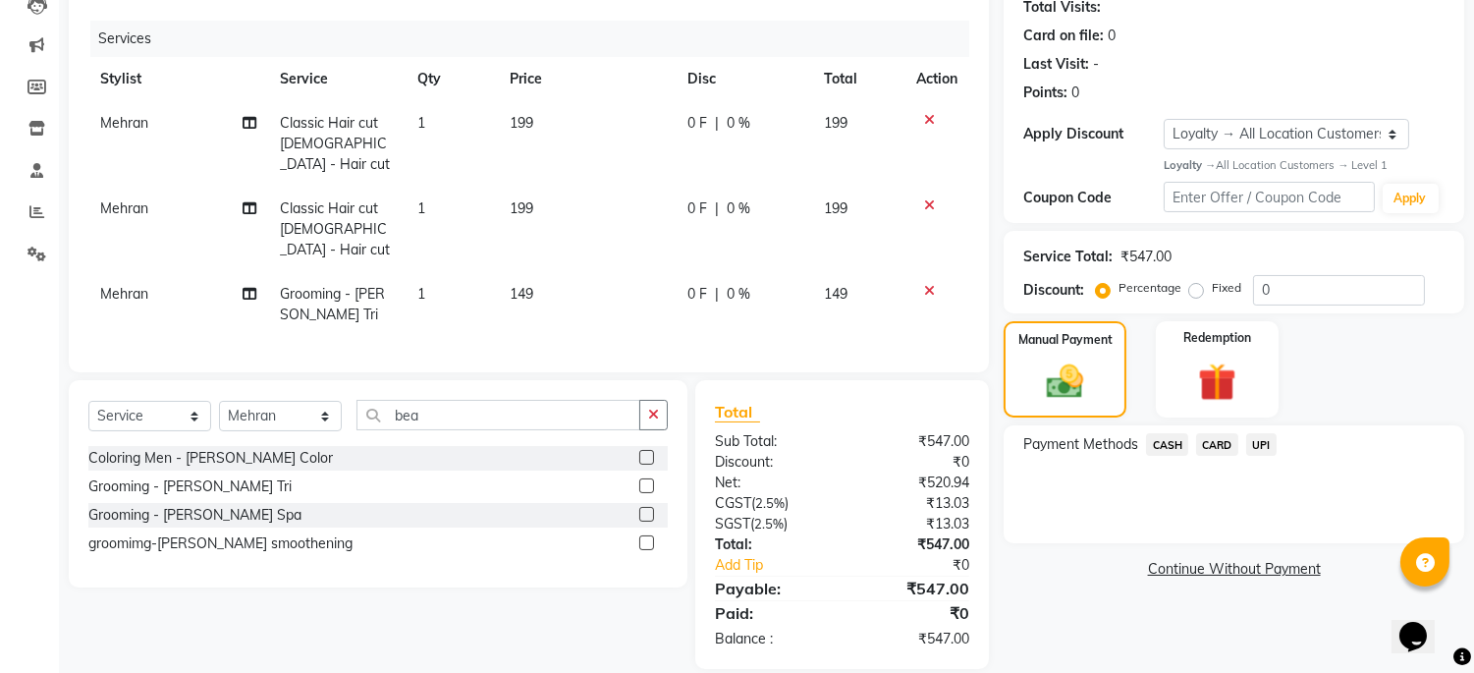
click at [1263, 443] on span "UPI" at bounding box center [1262, 444] width 30 height 23
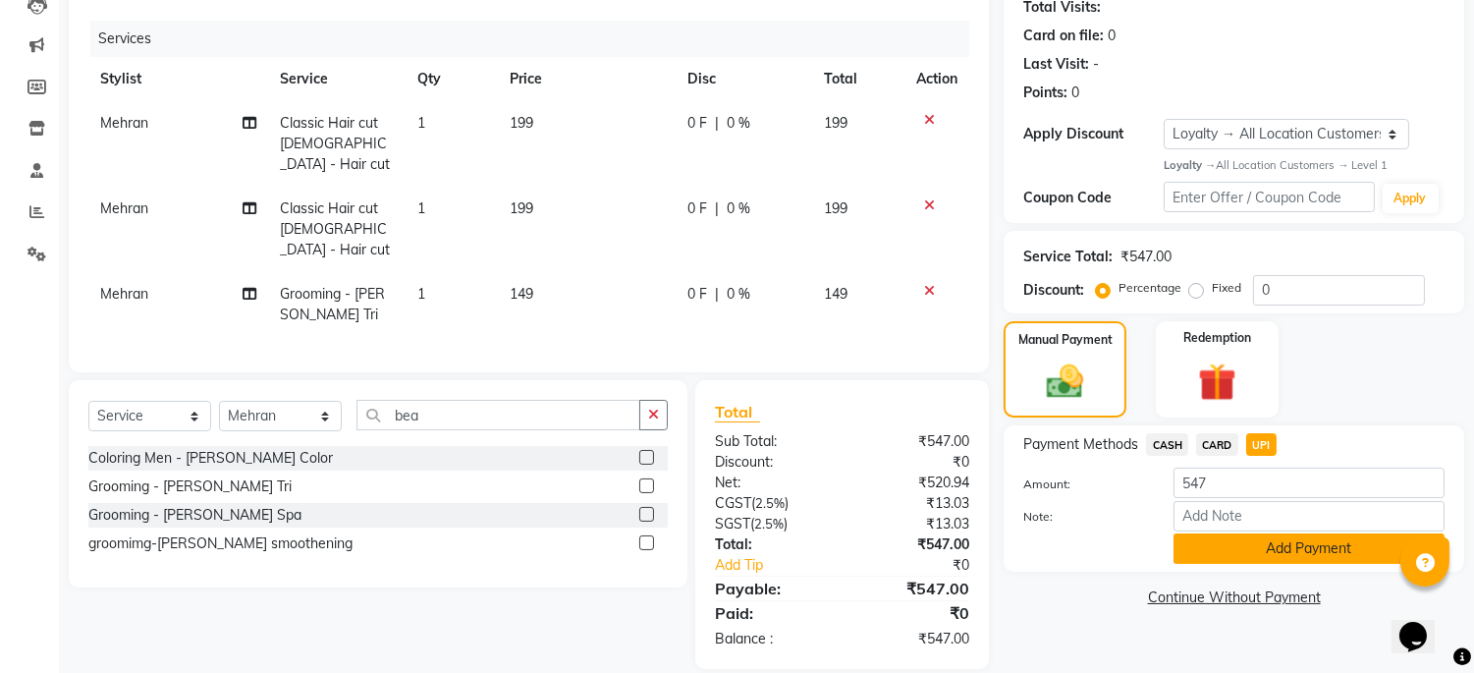
click at [1246, 550] on button "Add Payment" at bounding box center [1309, 548] width 271 height 30
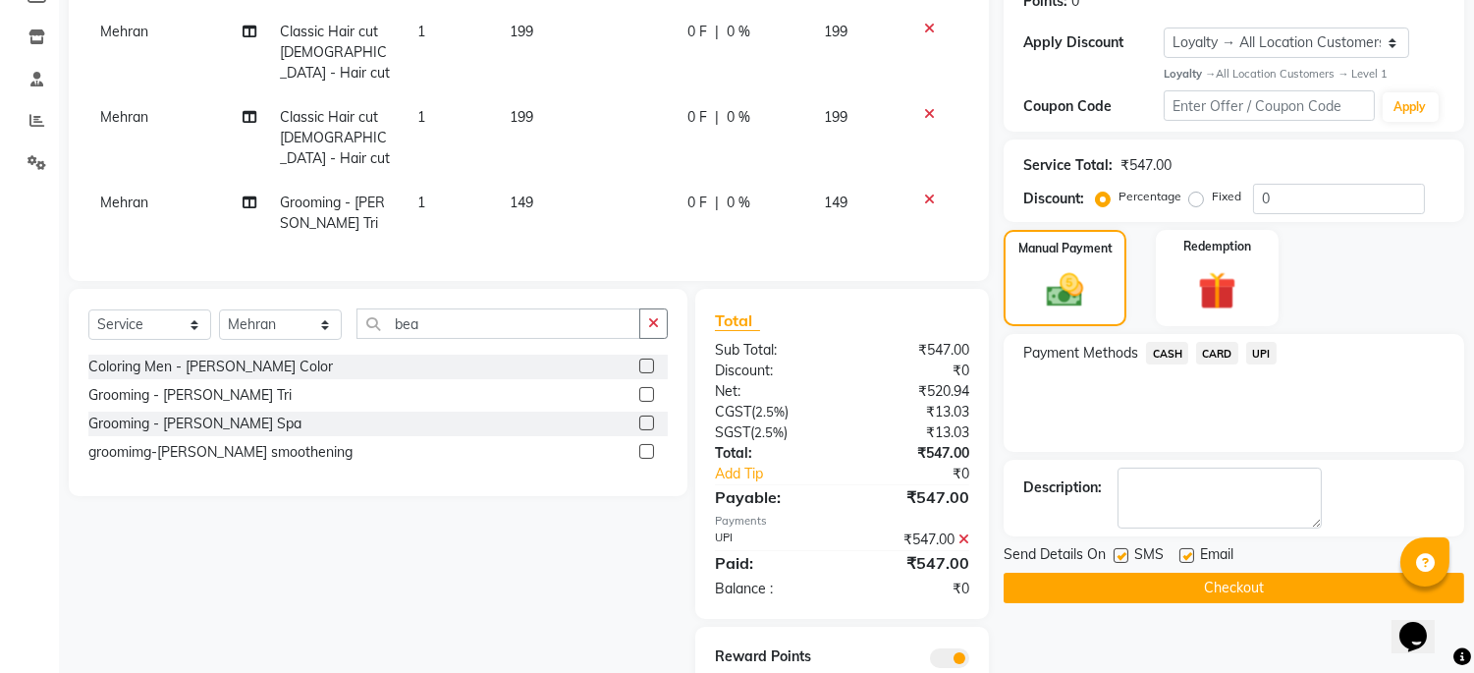
scroll to position [360, 0]
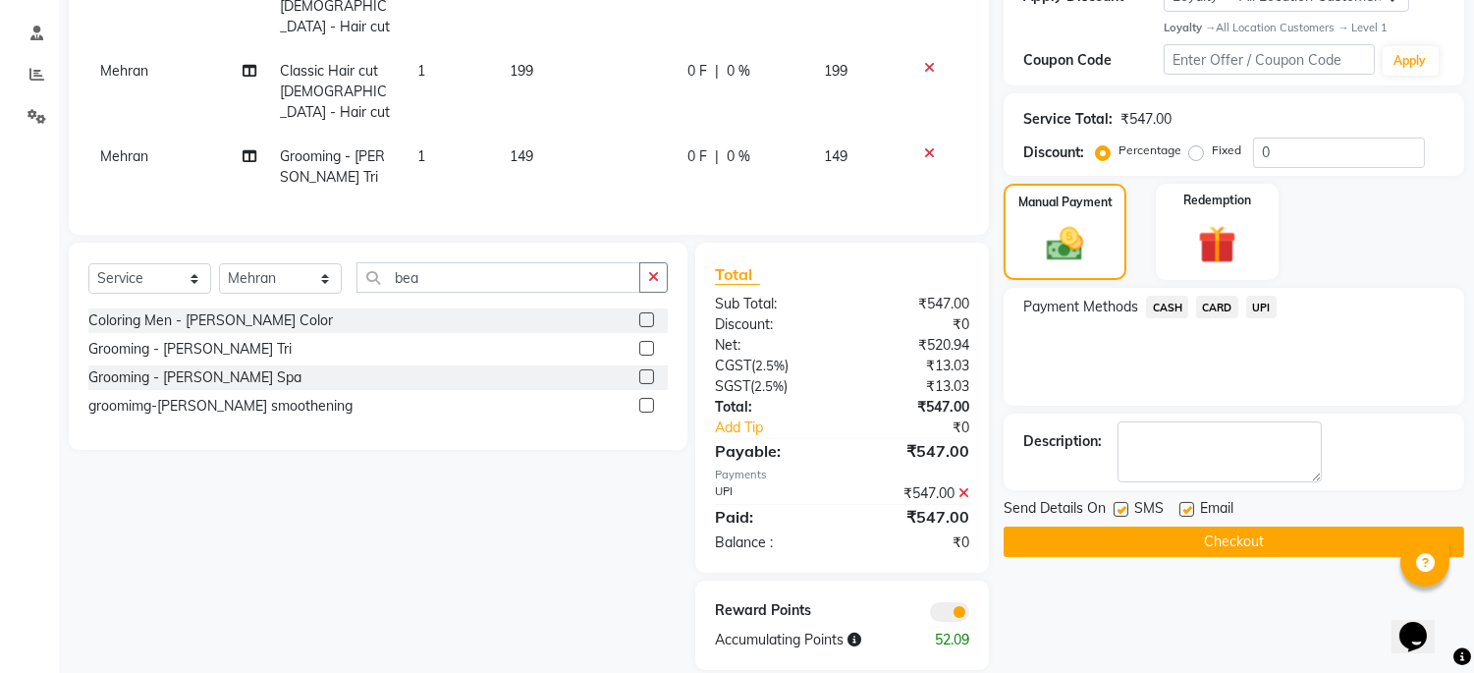
click at [1254, 541] on button "Checkout" at bounding box center [1234, 541] width 461 height 30
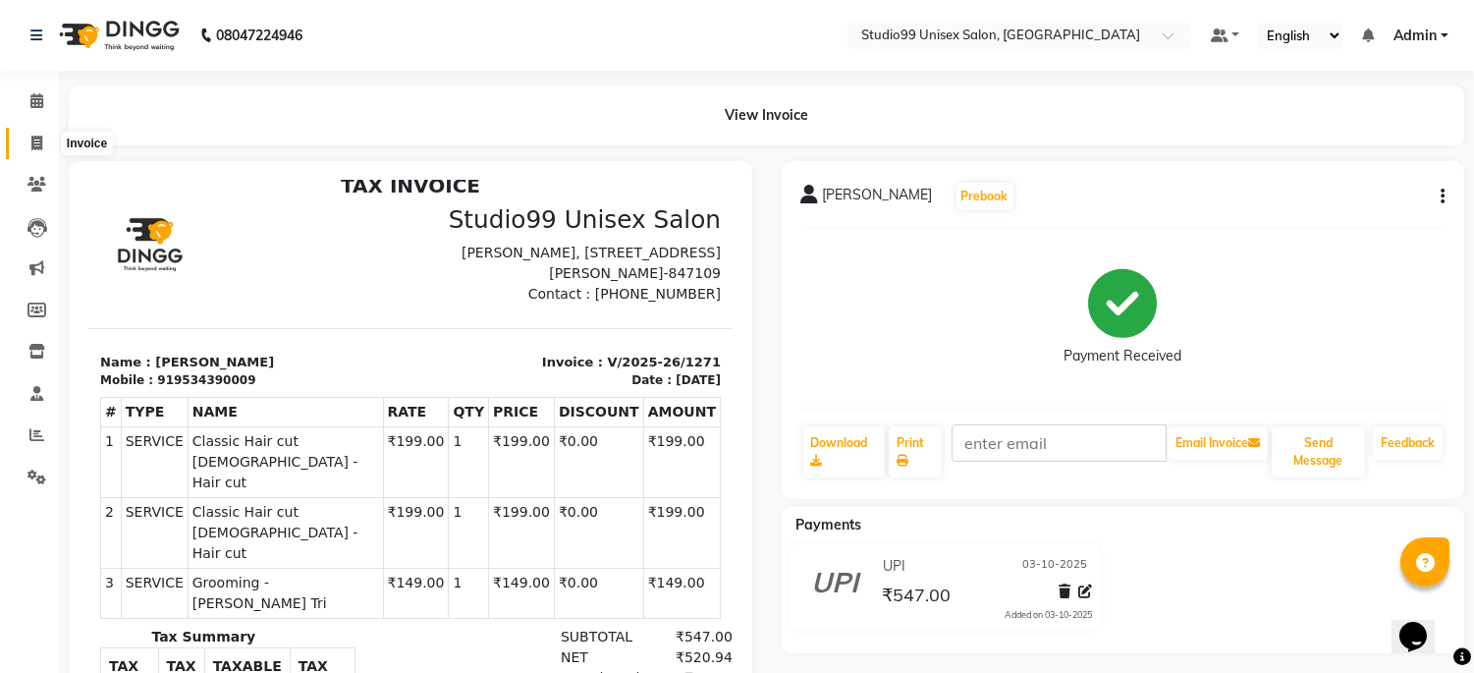
click at [32, 141] on icon at bounding box center [36, 143] width 11 height 15
select select "service"
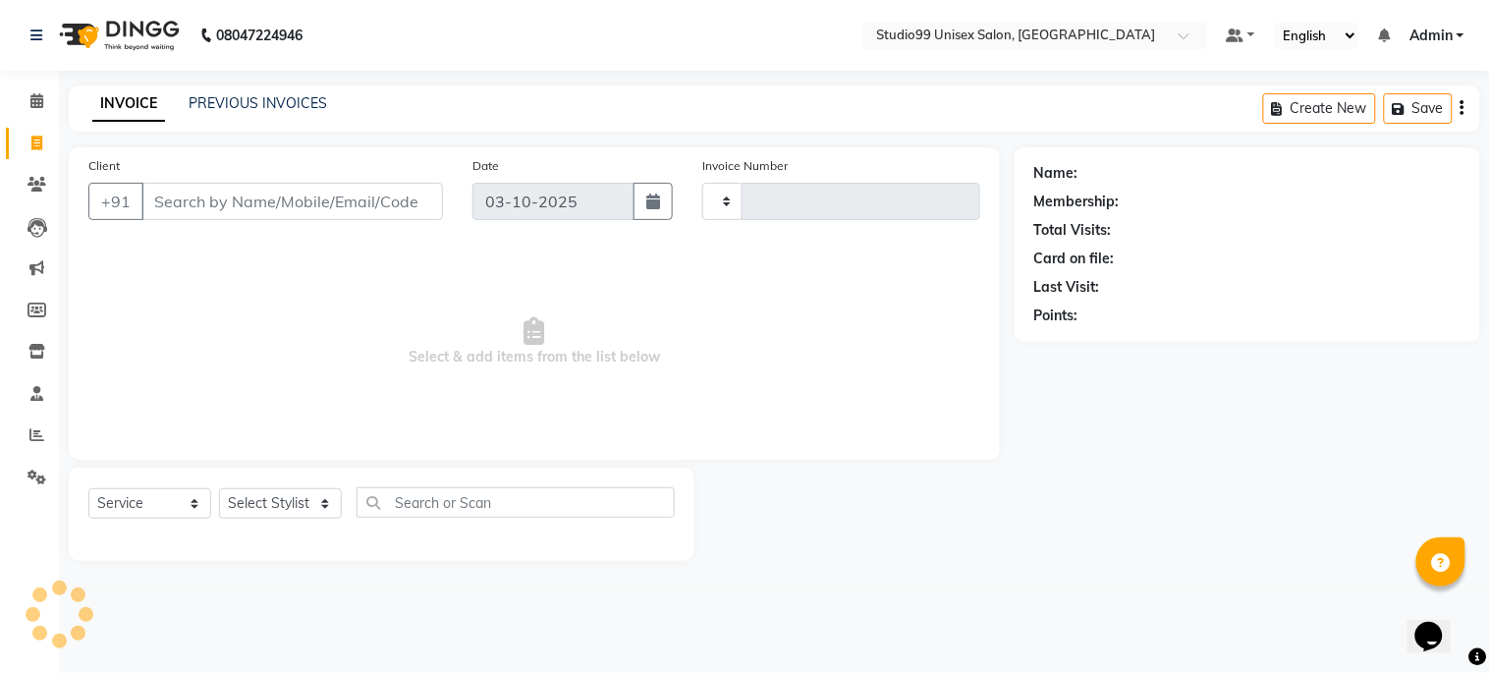
type input "1272"
select select "6061"
click at [713, 286] on span "Select & add items from the list below" at bounding box center [534, 342] width 892 height 196
click at [30, 429] on icon at bounding box center [36, 434] width 15 height 15
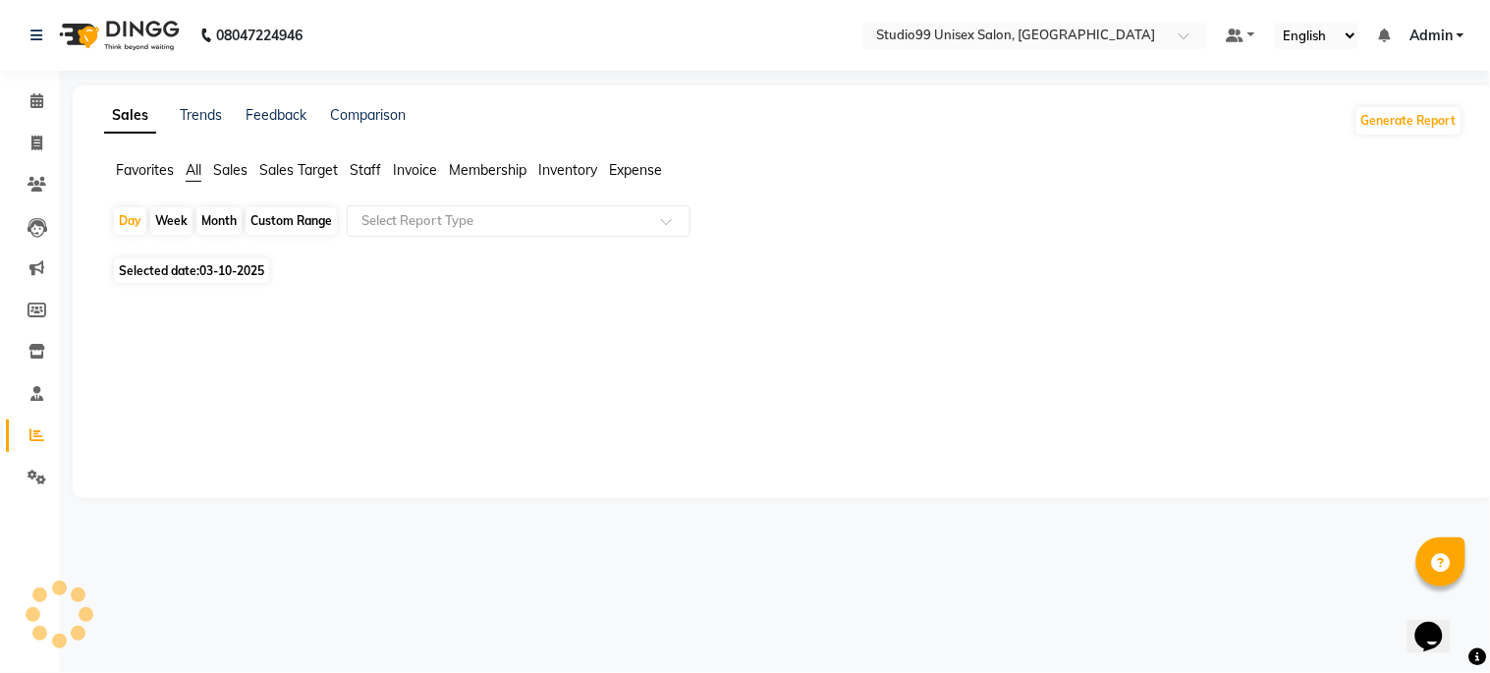
click at [224, 168] on span "Sales" at bounding box center [230, 170] width 34 height 18
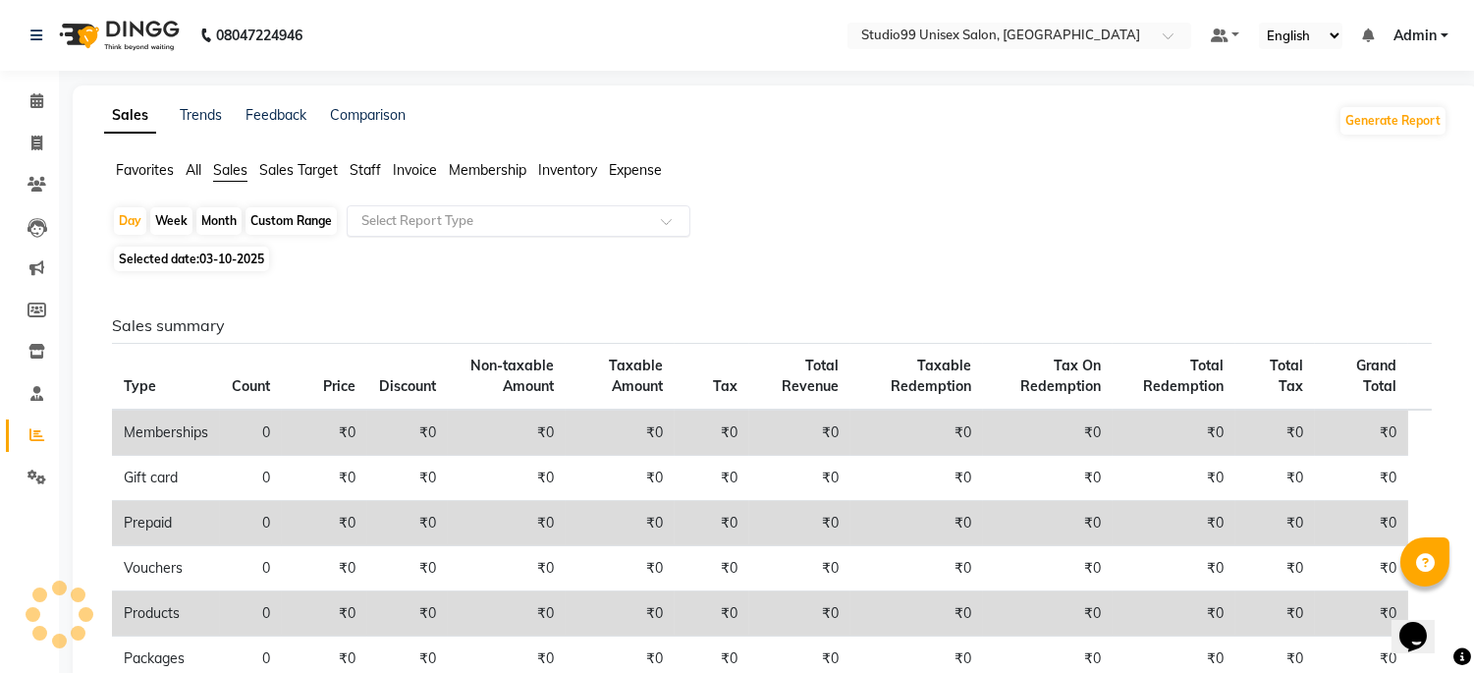
drag, startPoint x: 381, startPoint y: 210, endPoint x: 408, endPoint y: 231, distance: 33.6
click at [386, 213] on input "text" at bounding box center [499, 221] width 283 height 20
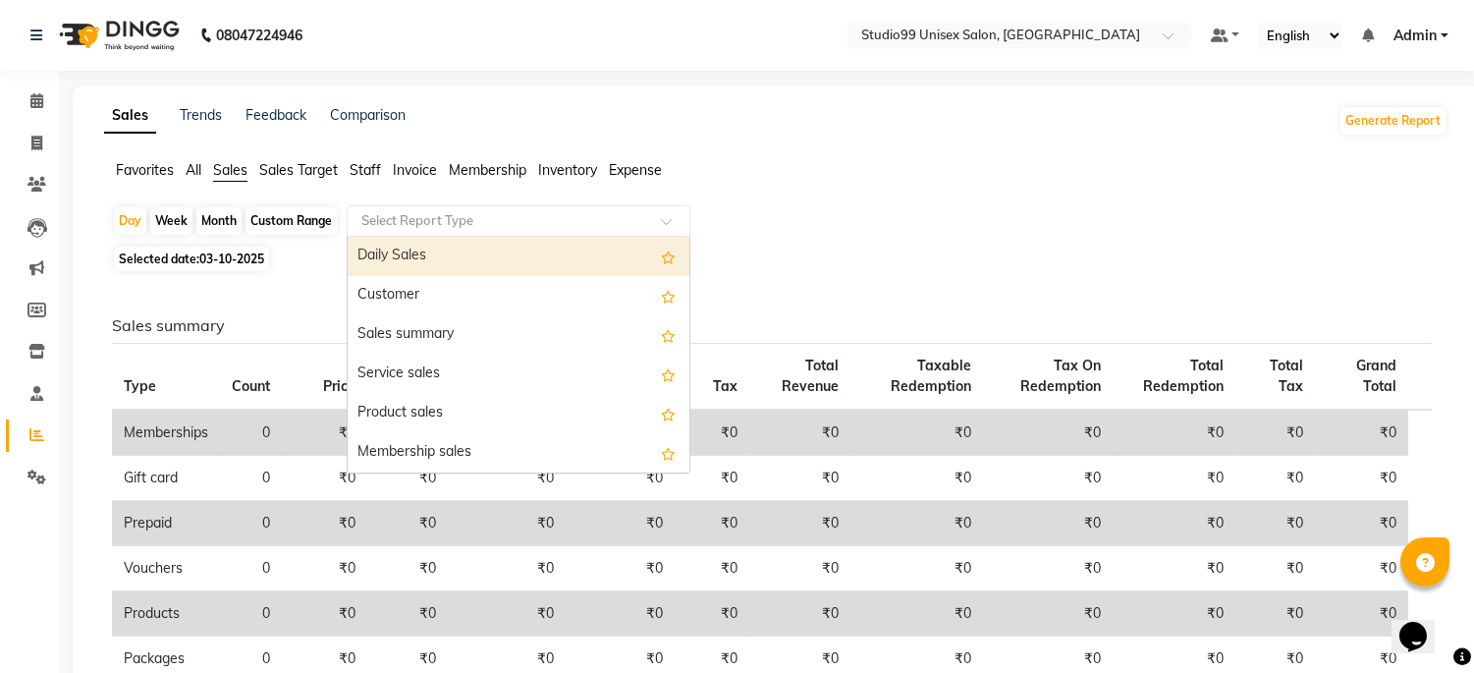
click at [427, 256] on div "Daily Sales" at bounding box center [519, 256] width 342 height 39
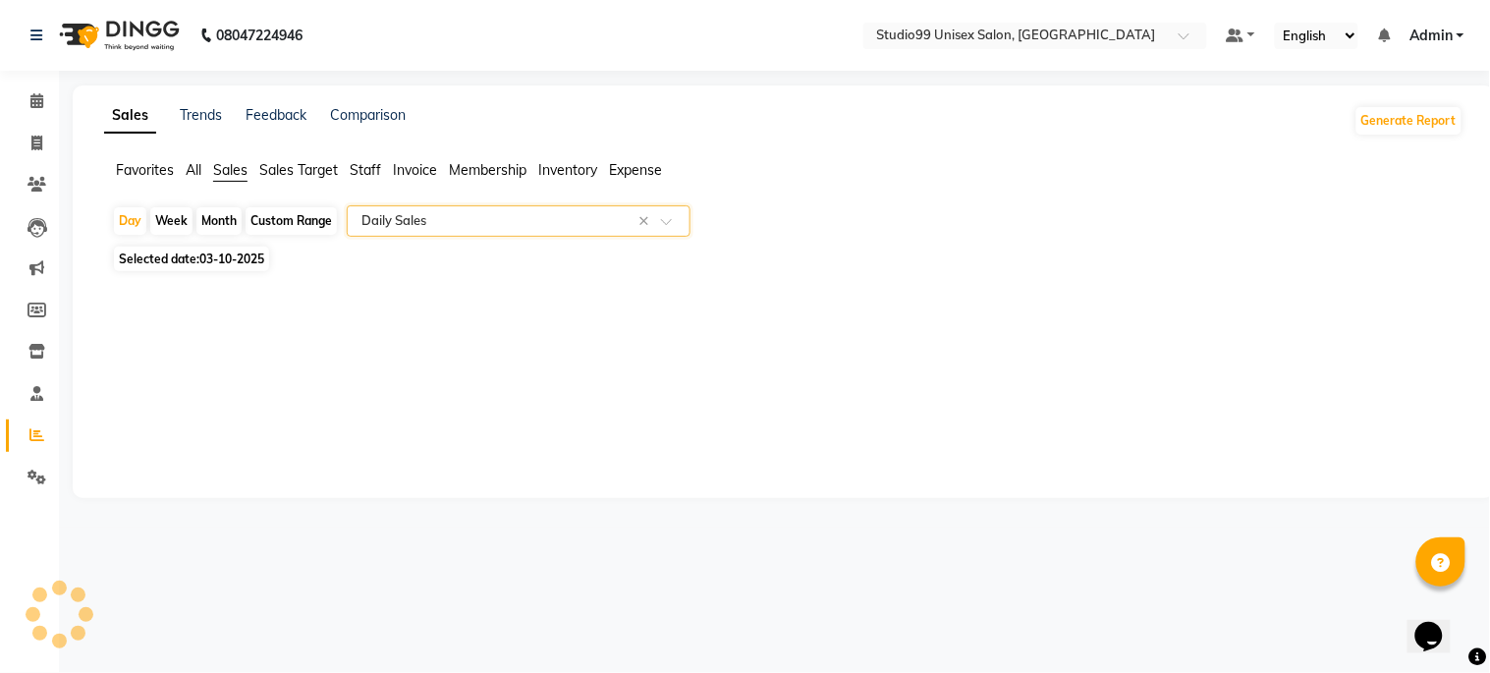
select select "csv"
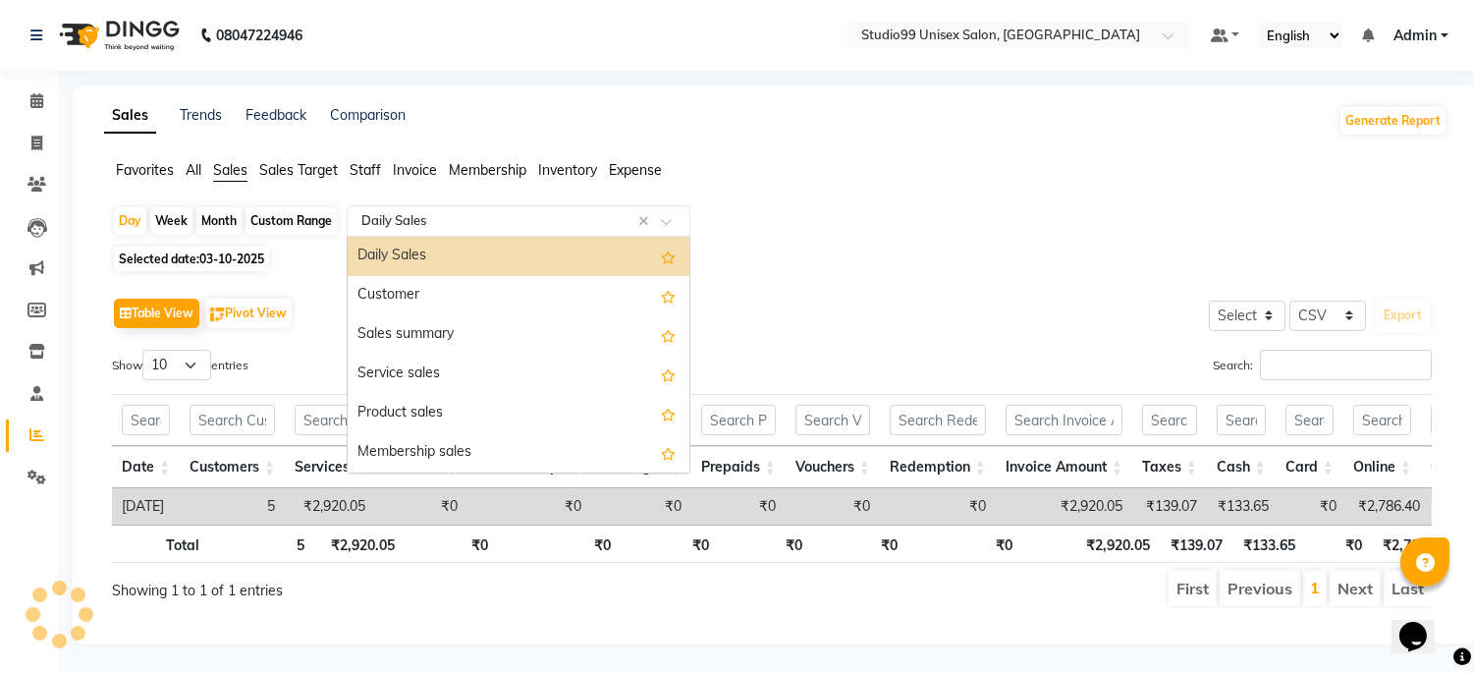
click at [497, 211] on input "text" at bounding box center [499, 221] width 283 height 20
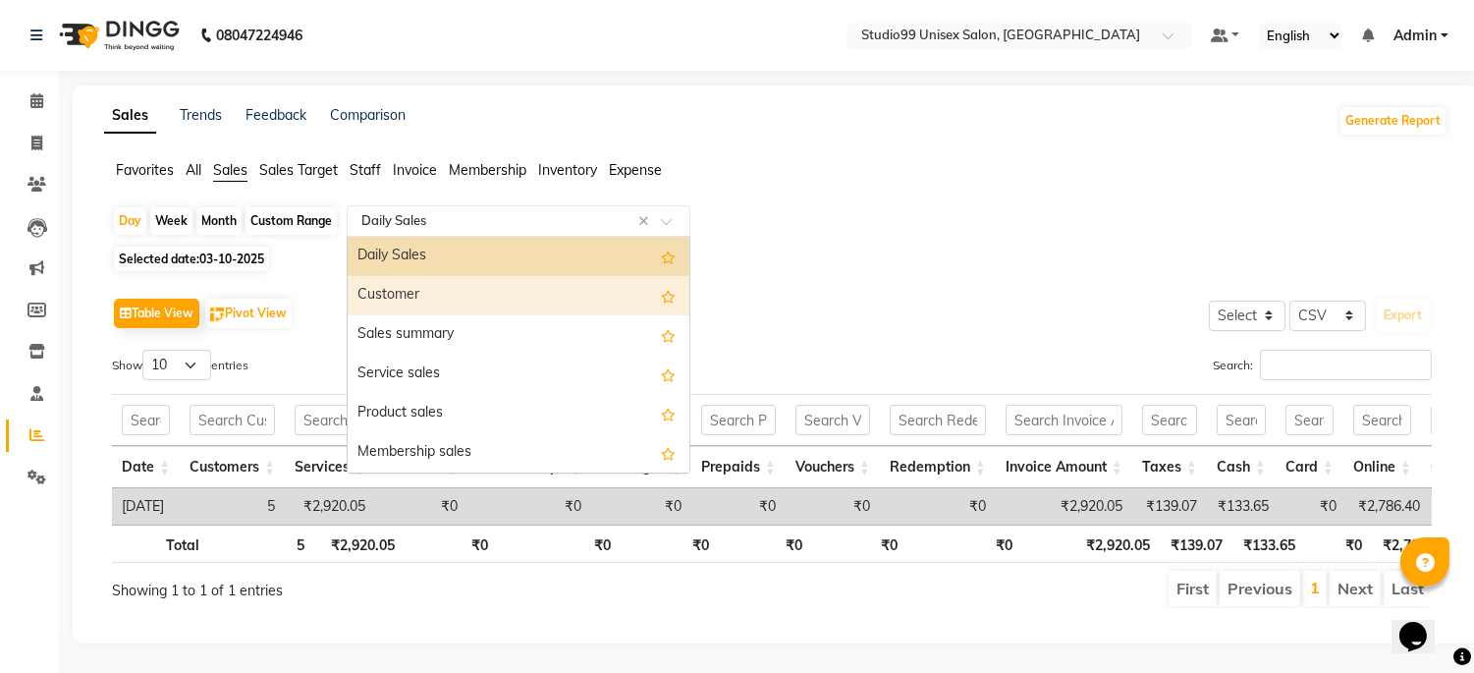
click at [495, 276] on div "Customer" at bounding box center [519, 295] width 342 height 39
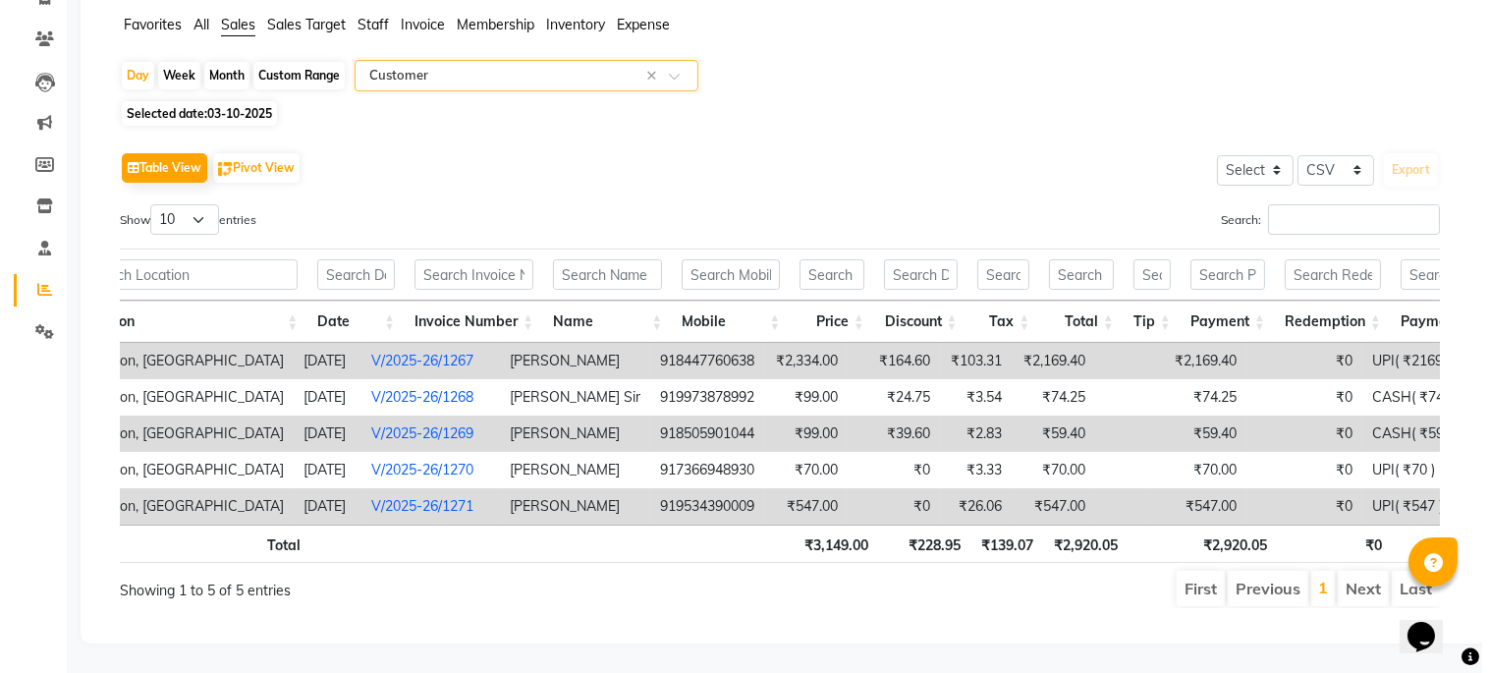
scroll to position [0, 136]
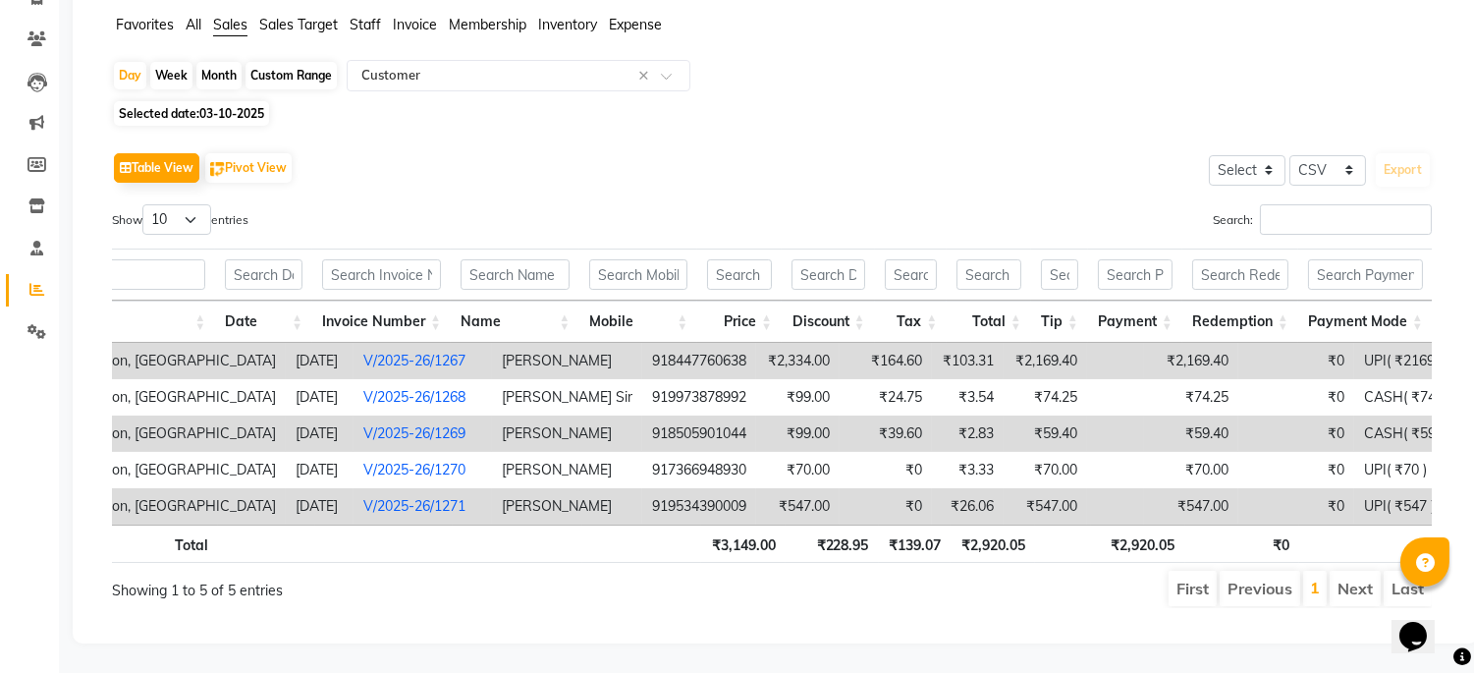
click at [411, 497] on link "V/2025-26/1271" at bounding box center [414, 506] width 102 height 18
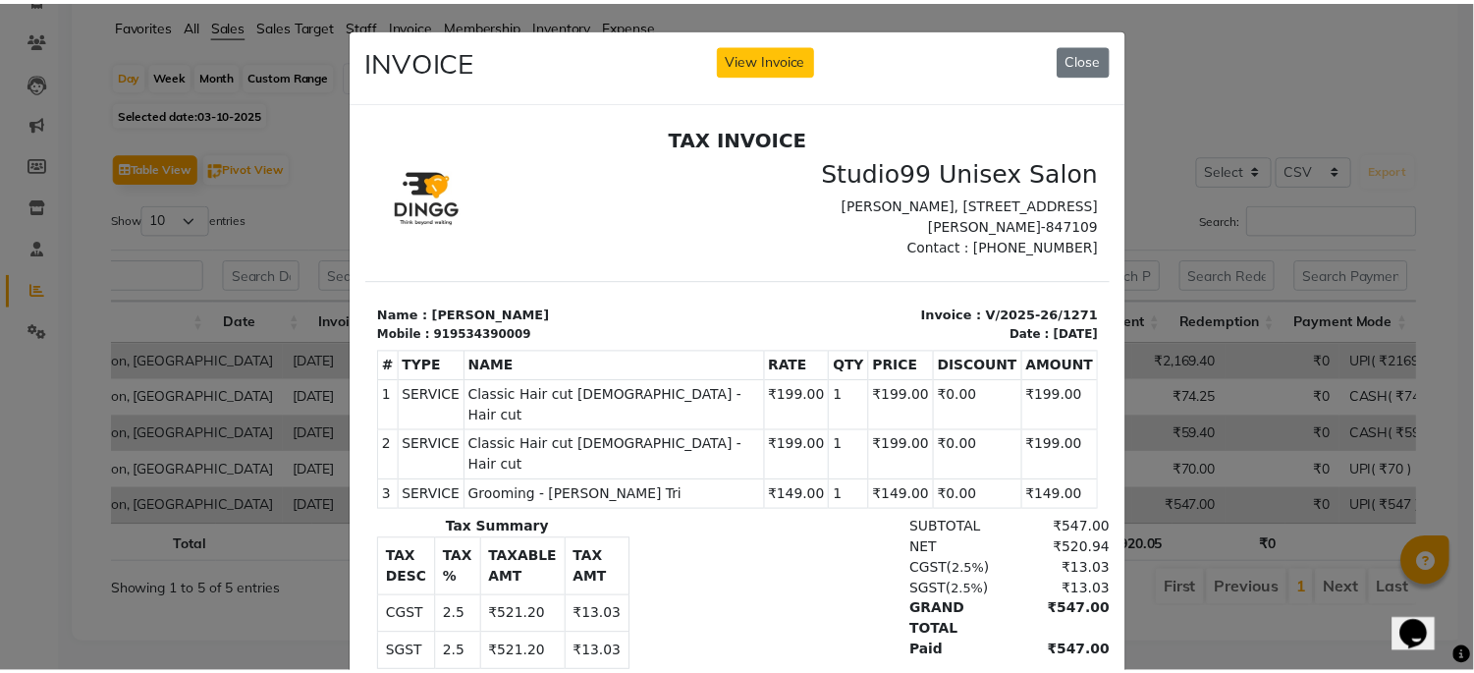
scroll to position [0, 0]
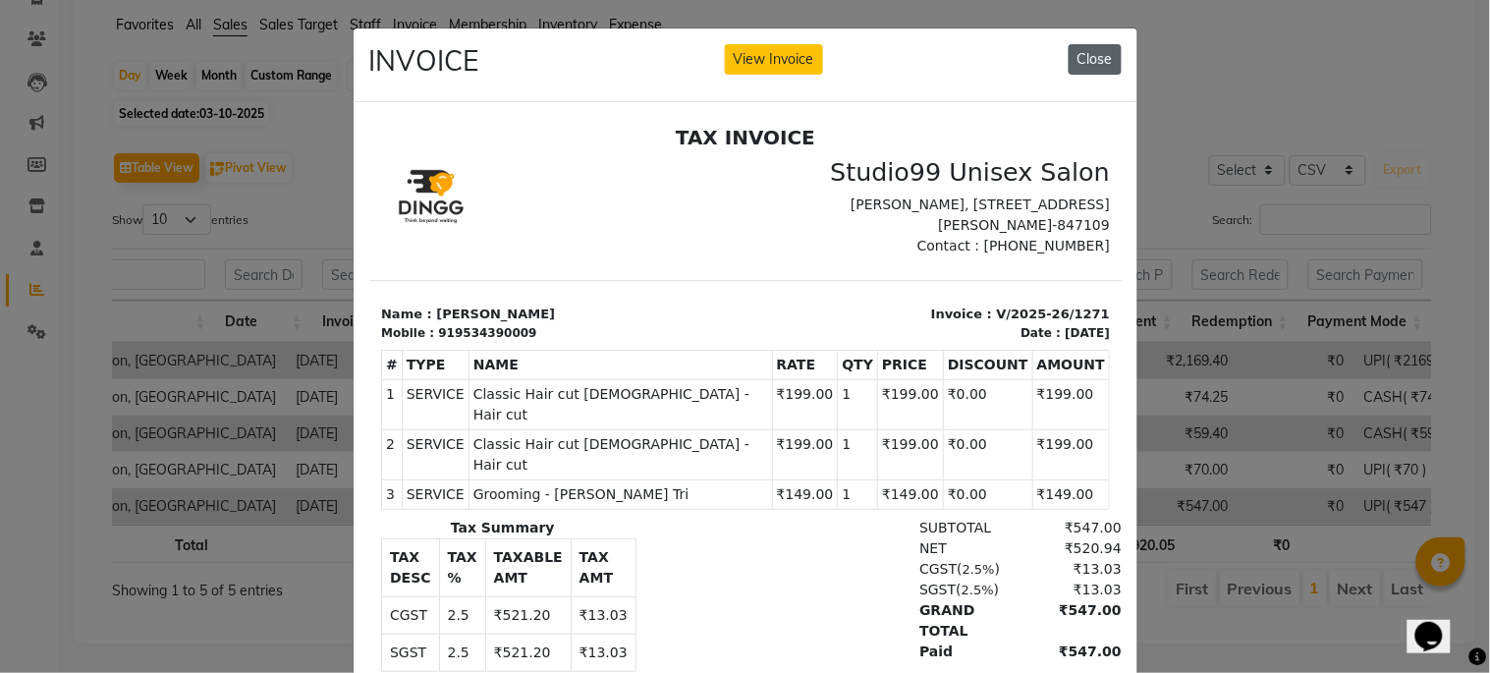
click at [1086, 66] on button "Close" at bounding box center [1095, 59] width 53 height 30
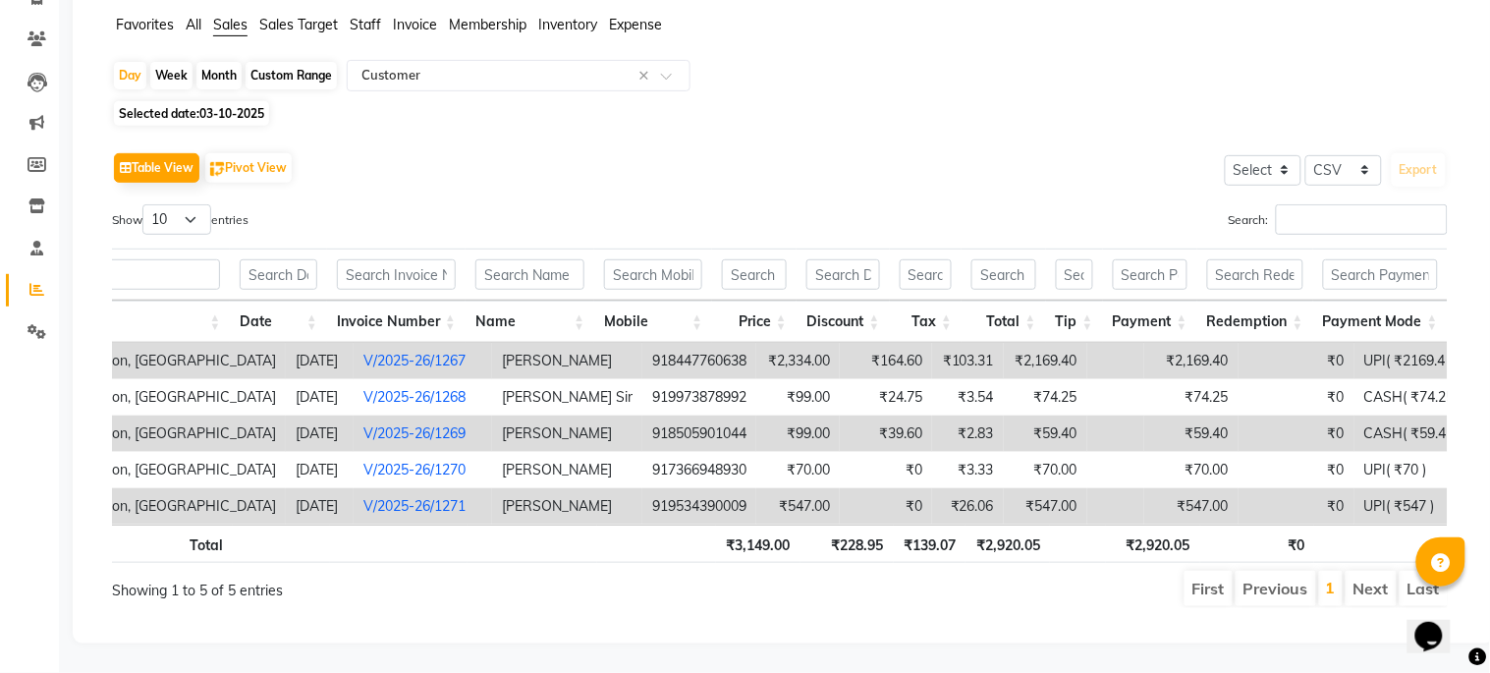
scroll to position [0, 120]
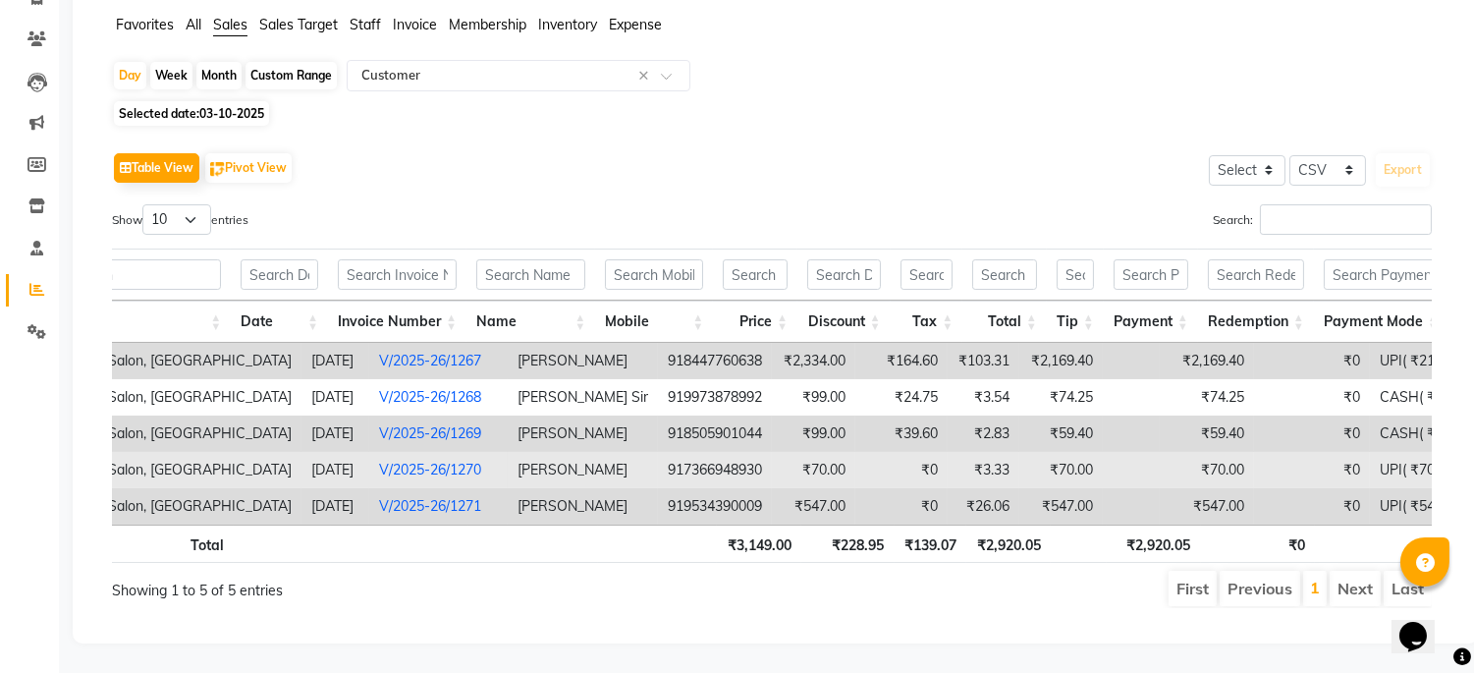
click at [419, 461] on link "V/2025-26/1270" at bounding box center [430, 470] width 102 height 18
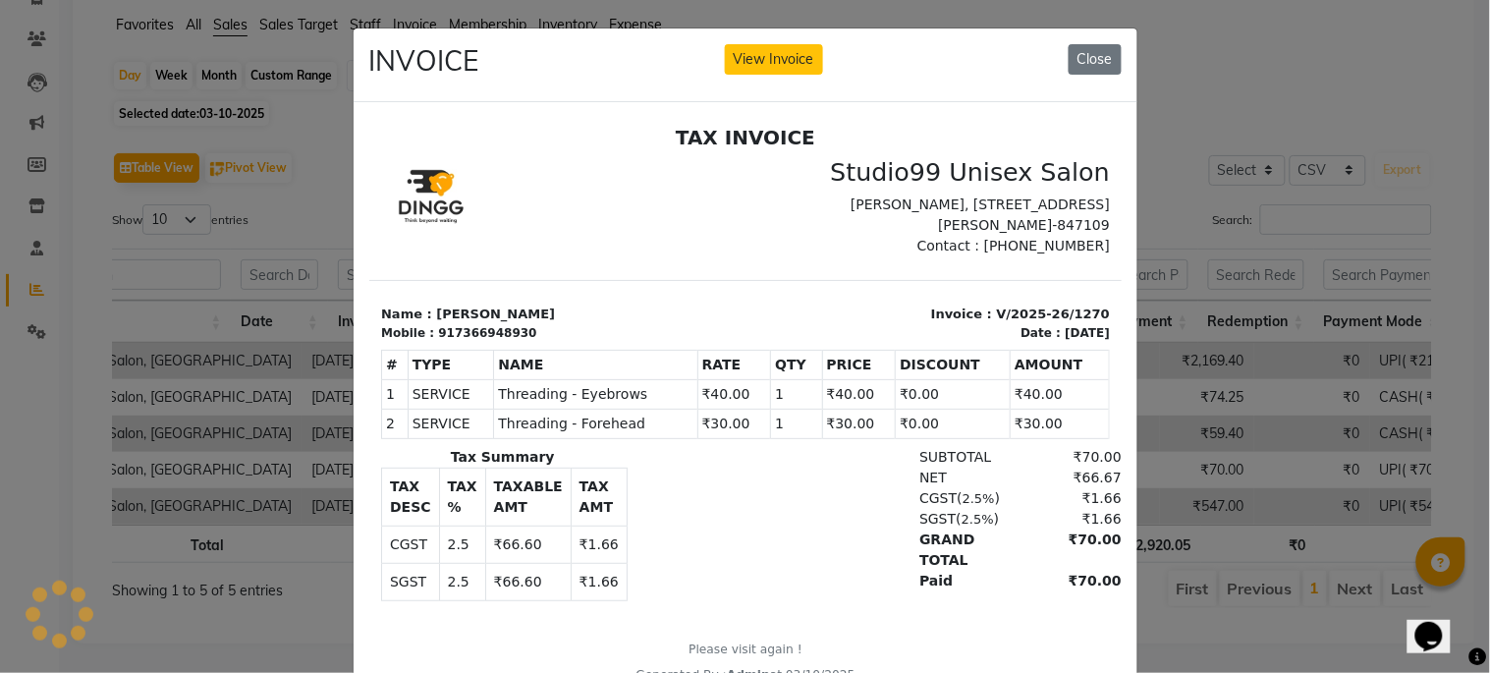
scroll to position [0, 0]
drag, startPoint x: 1084, startPoint y: 50, endPoint x: 1077, endPoint y: 72, distance: 23.0
click at [1085, 50] on button "Close" at bounding box center [1095, 59] width 53 height 30
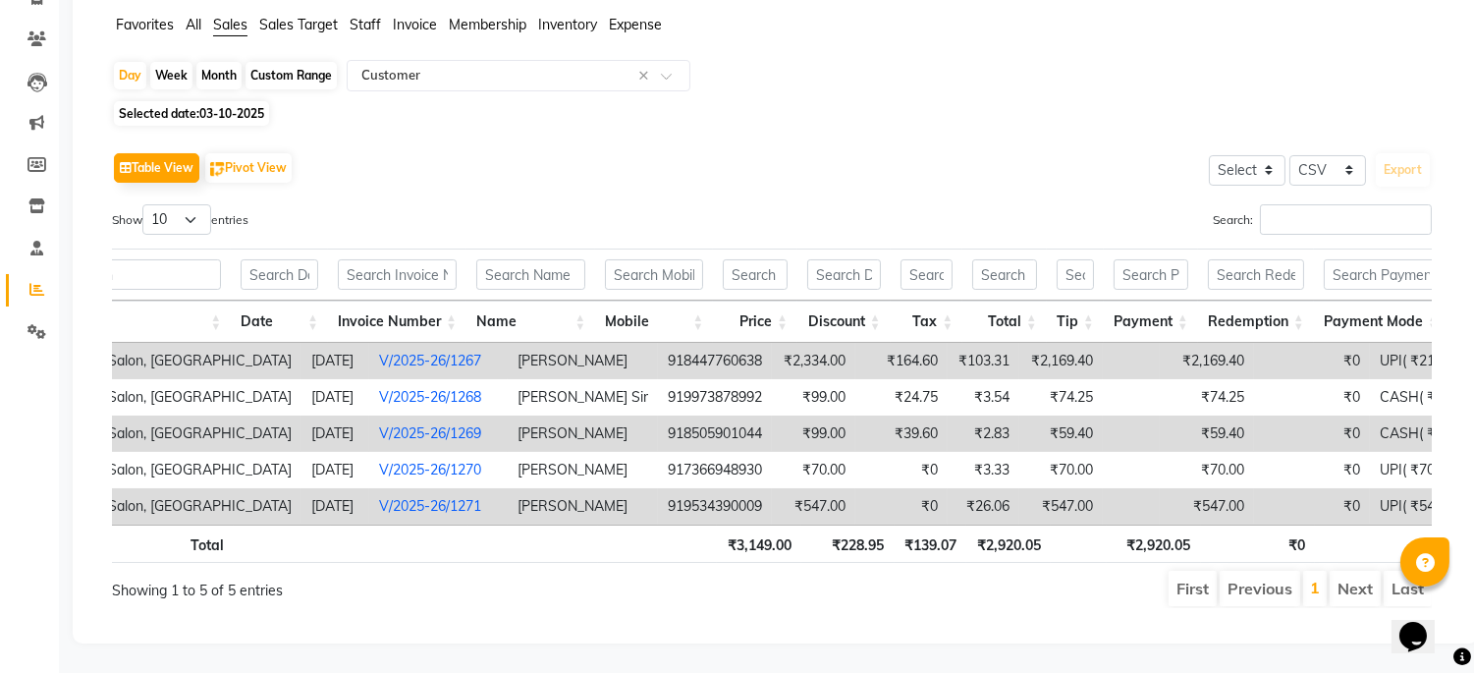
click at [390, 424] on link "V/2025-26/1269" at bounding box center [430, 433] width 102 height 18
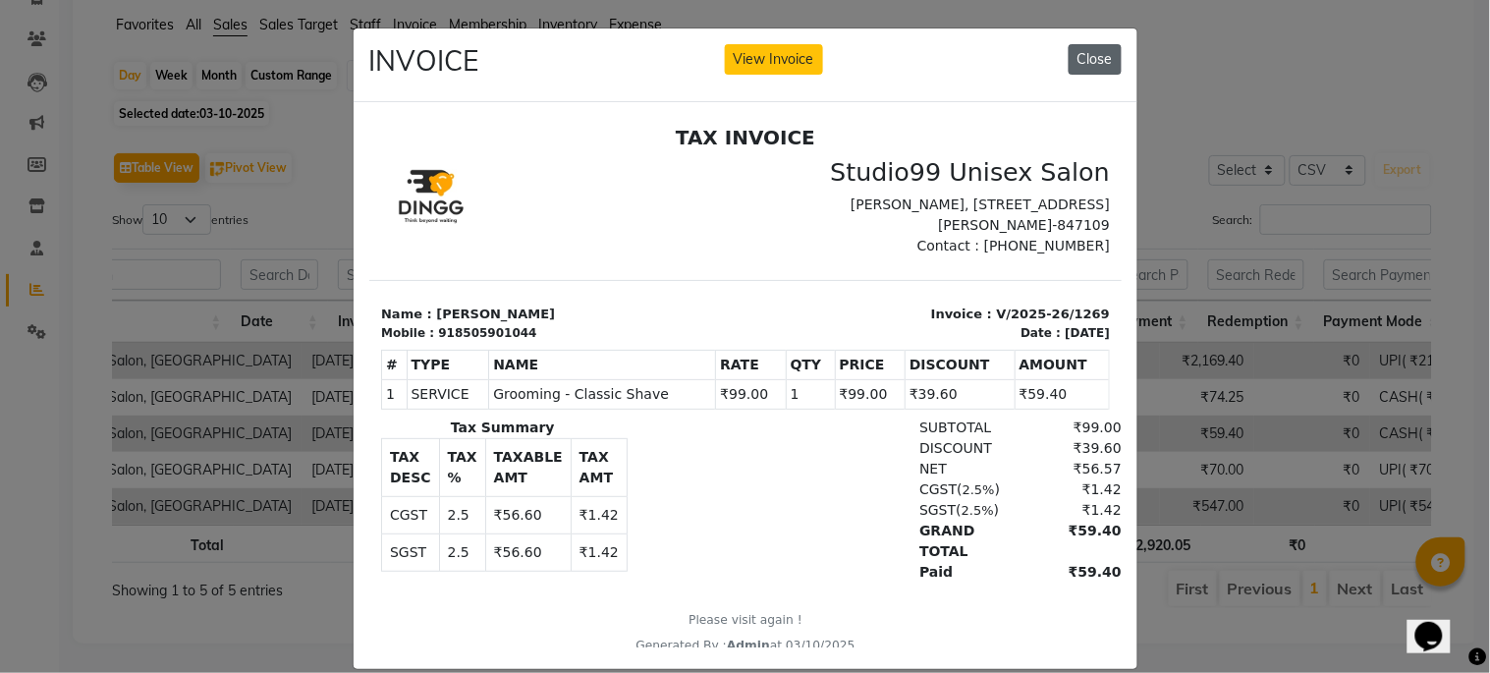
click at [1076, 65] on button "Close" at bounding box center [1095, 59] width 53 height 30
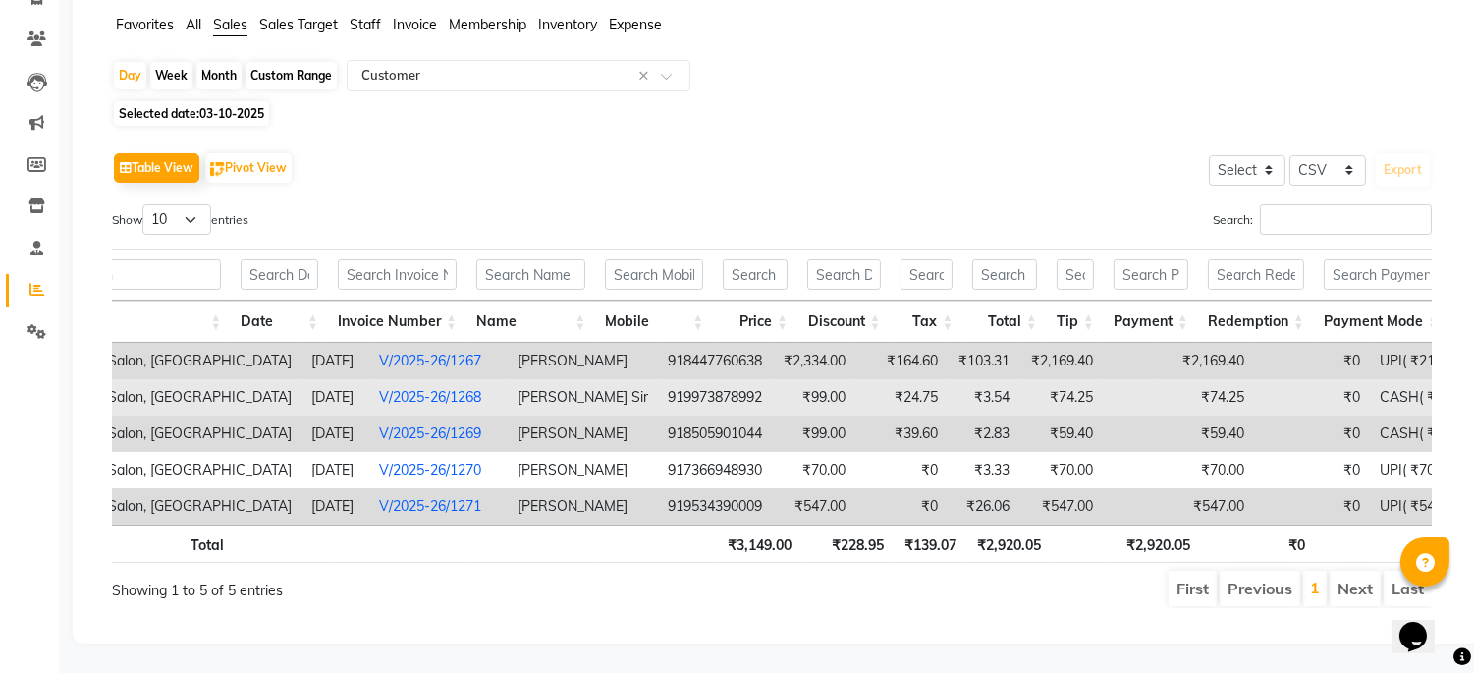
click at [385, 379] on td "V/2025-26/1268" at bounding box center [438, 397] width 139 height 36
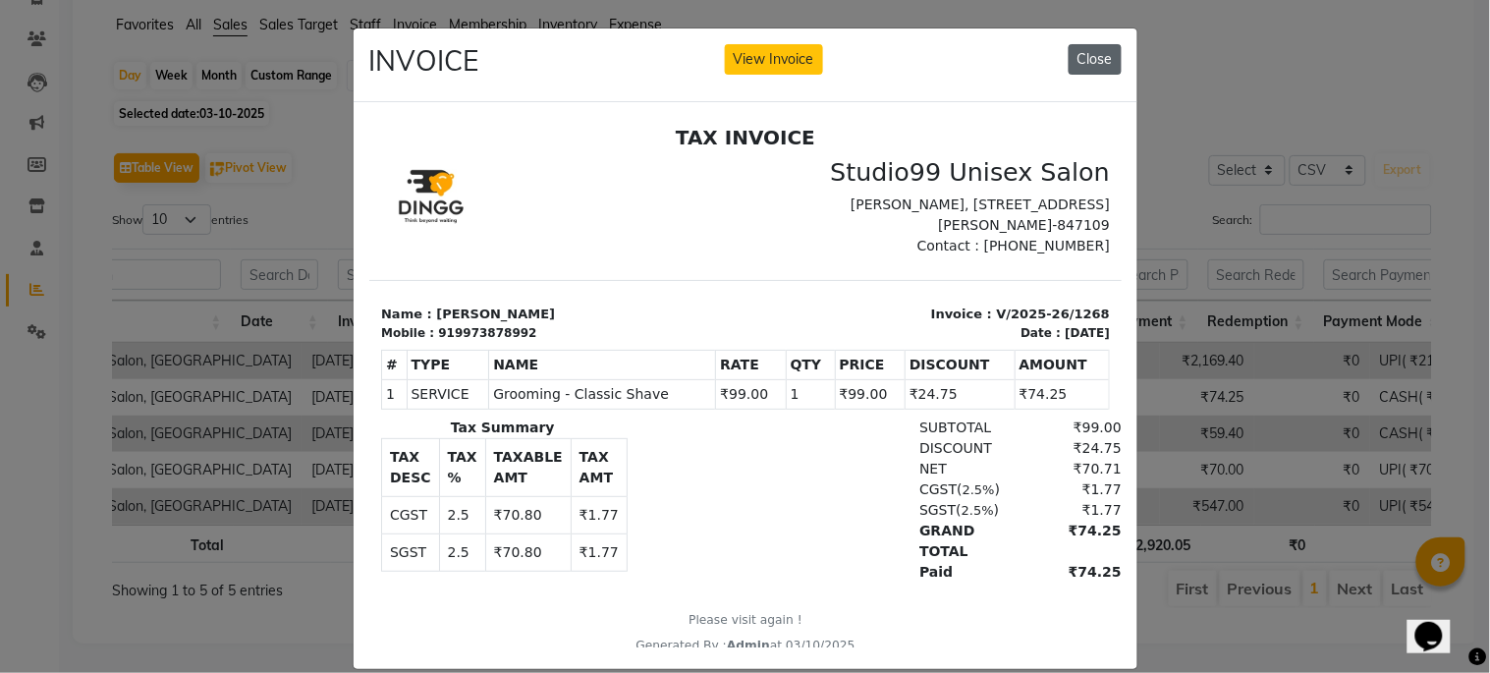
click at [1083, 67] on button "Close" at bounding box center [1095, 59] width 53 height 30
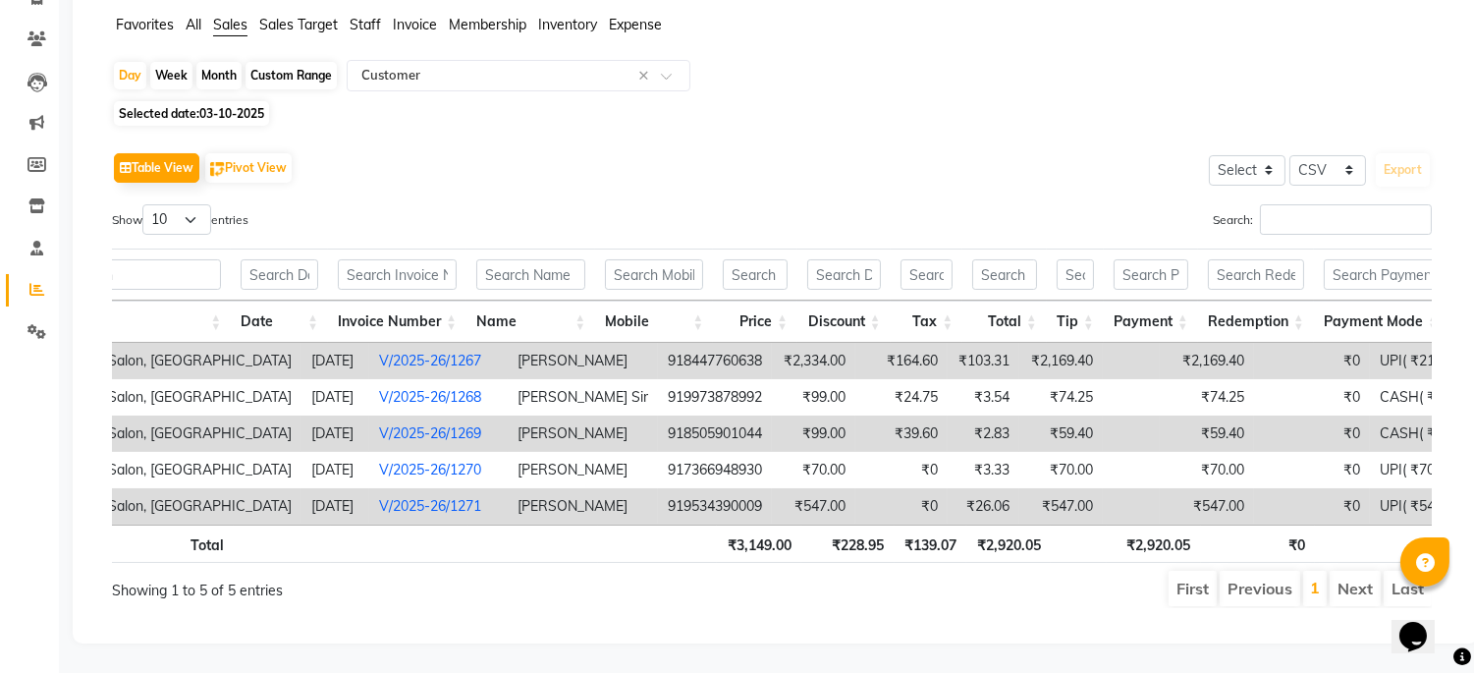
click at [416, 305] on th "Invoice Number" at bounding box center [397, 322] width 139 height 42
click at [419, 352] on link "V/2025-26/1267" at bounding box center [430, 361] width 102 height 18
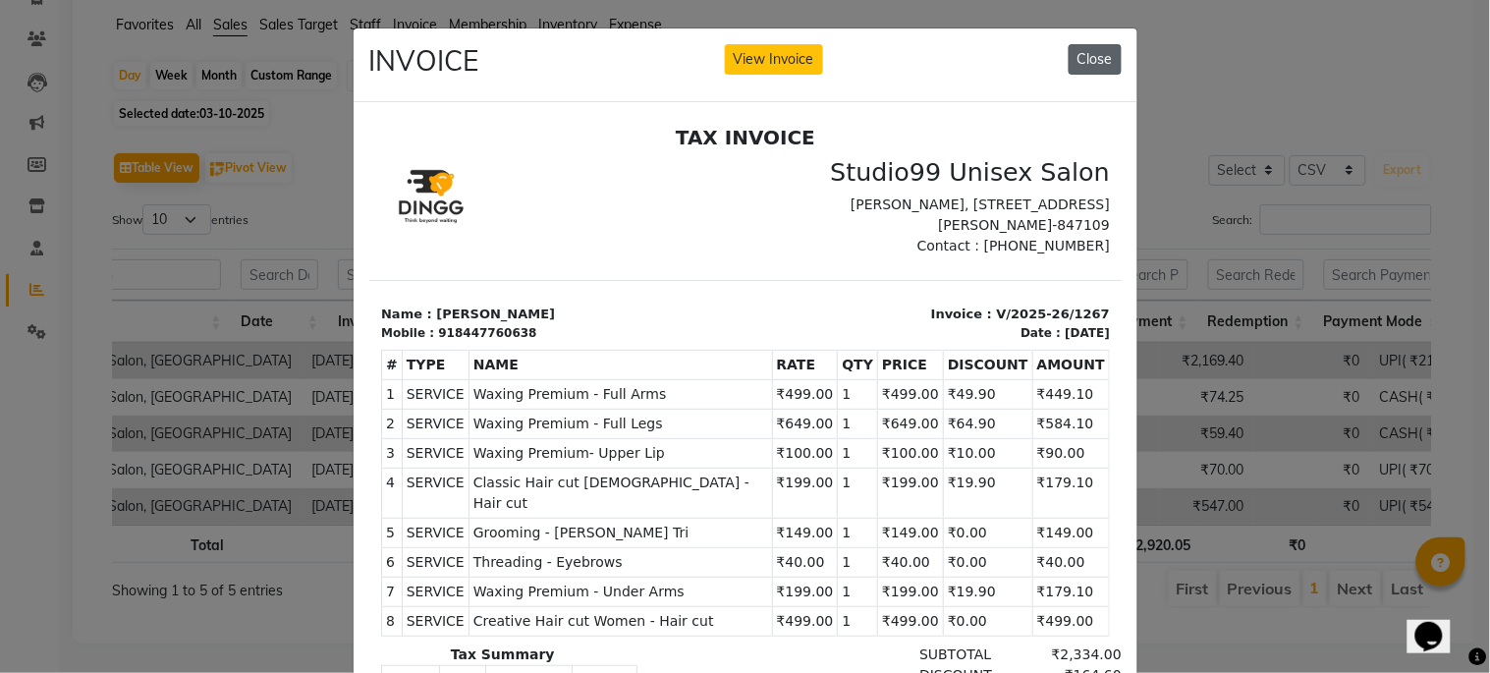
click at [1088, 50] on button "Close" at bounding box center [1095, 59] width 53 height 30
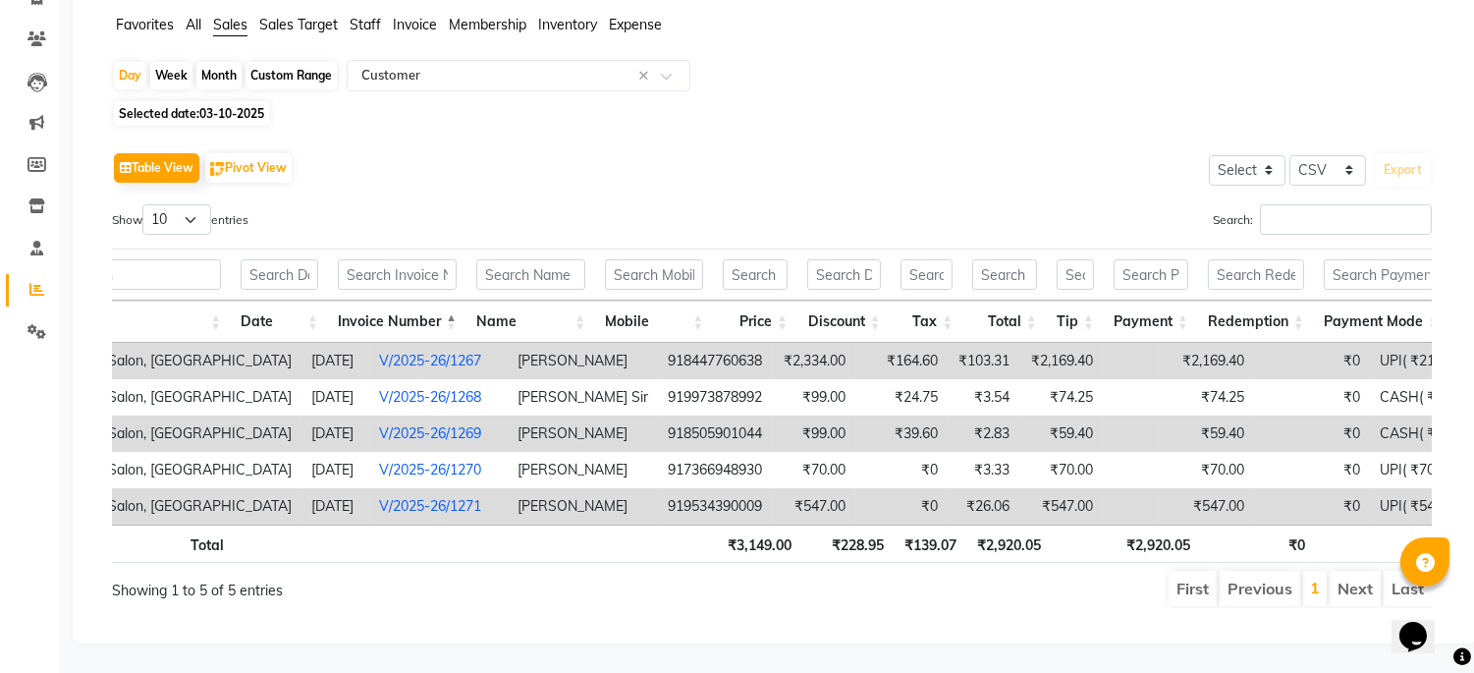
click at [454, 301] on th "Invoice Number" at bounding box center [397, 322] width 139 height 42
click at [450, 301] on th "Invoice Number" at bounding box center [397, 322] width 139 height 42
click at [417, 352] on link "V/2025-26/1267" at bounding box center [430, 361] width 102 height 18
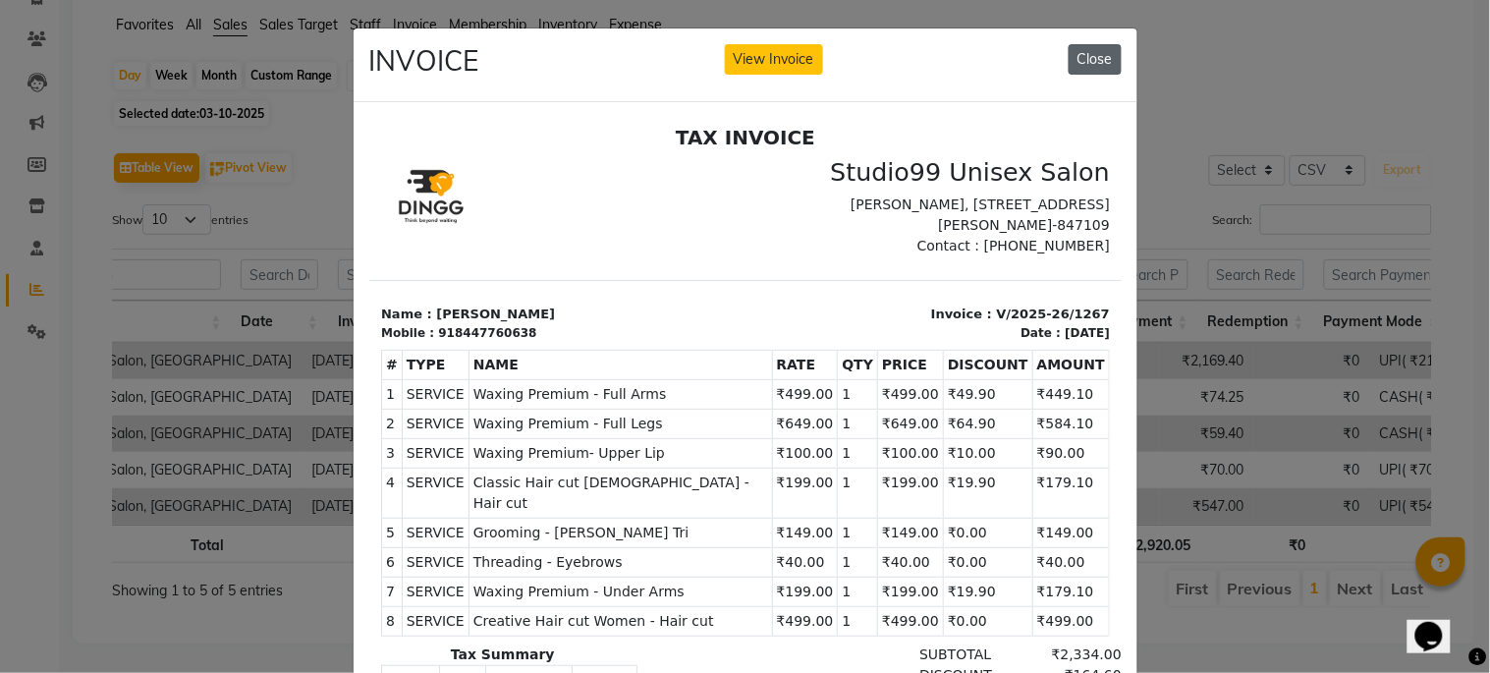
click at [1093, 65] on button "Close" at bounding box center [1095, 59] width 53 height 30
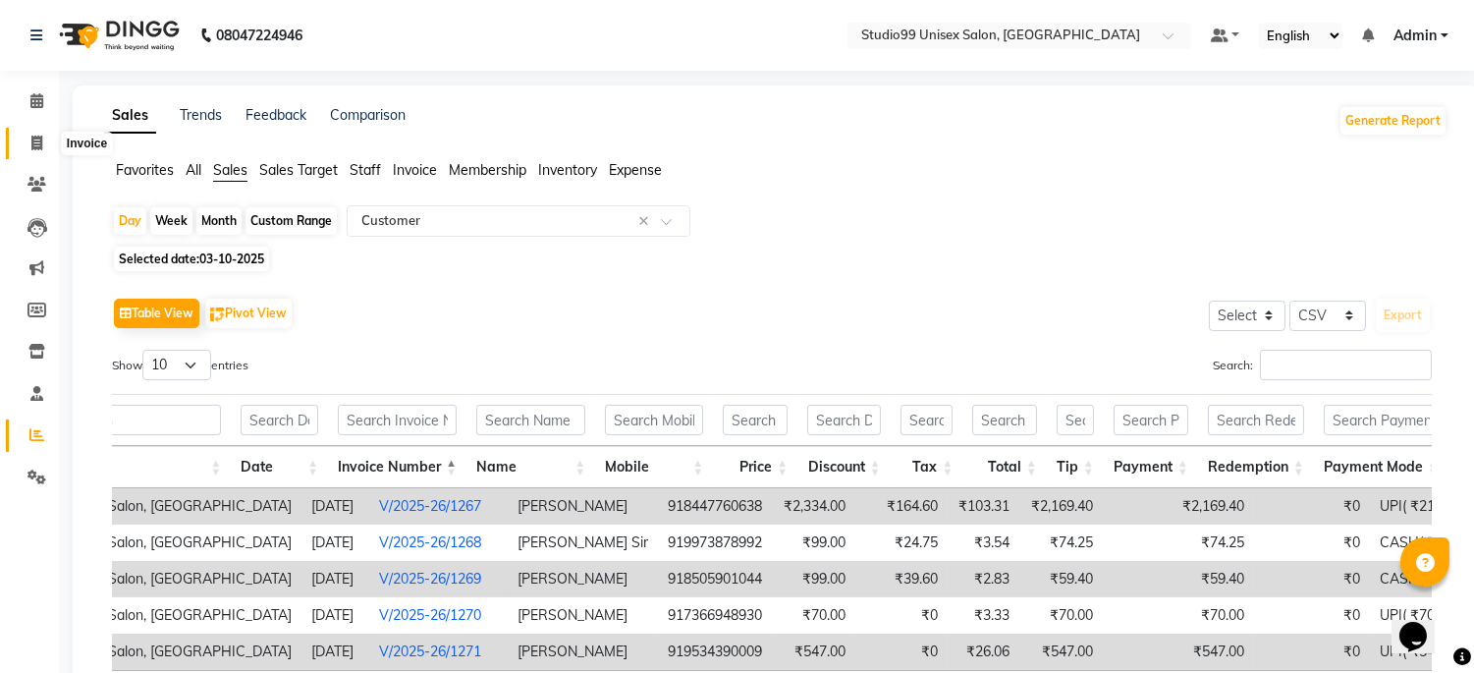
click at [36, 133] on span at bounding box center [37, 144] width 34 height 23
select select "service"
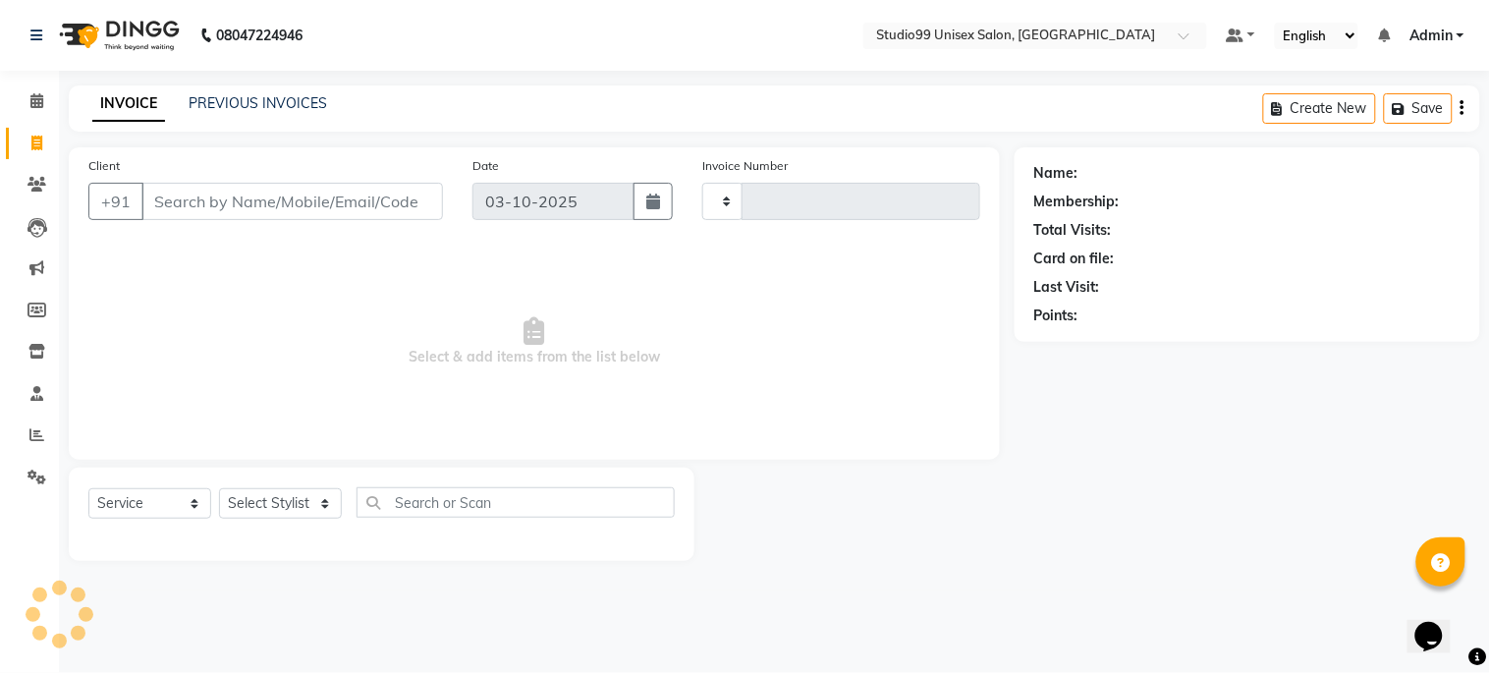
type input "1272"
select select "6061"
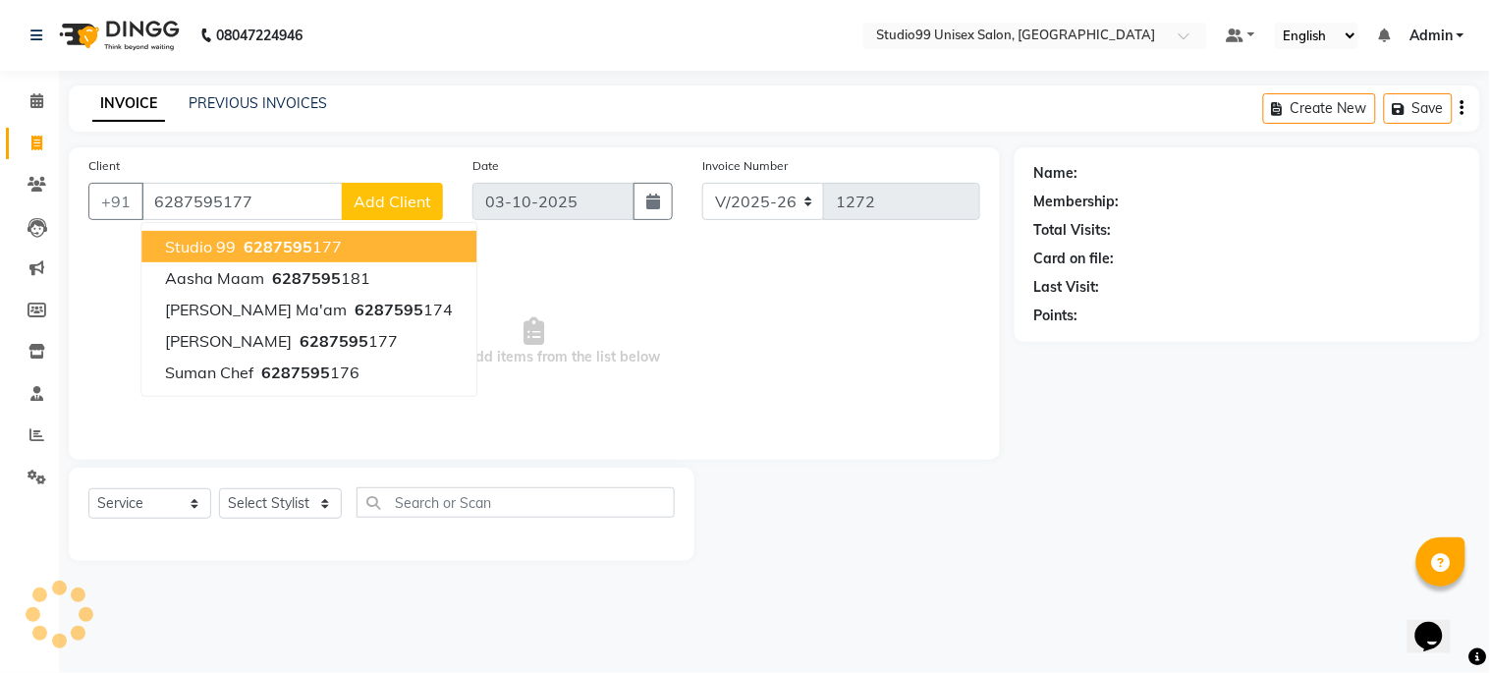
type input "6287595177"
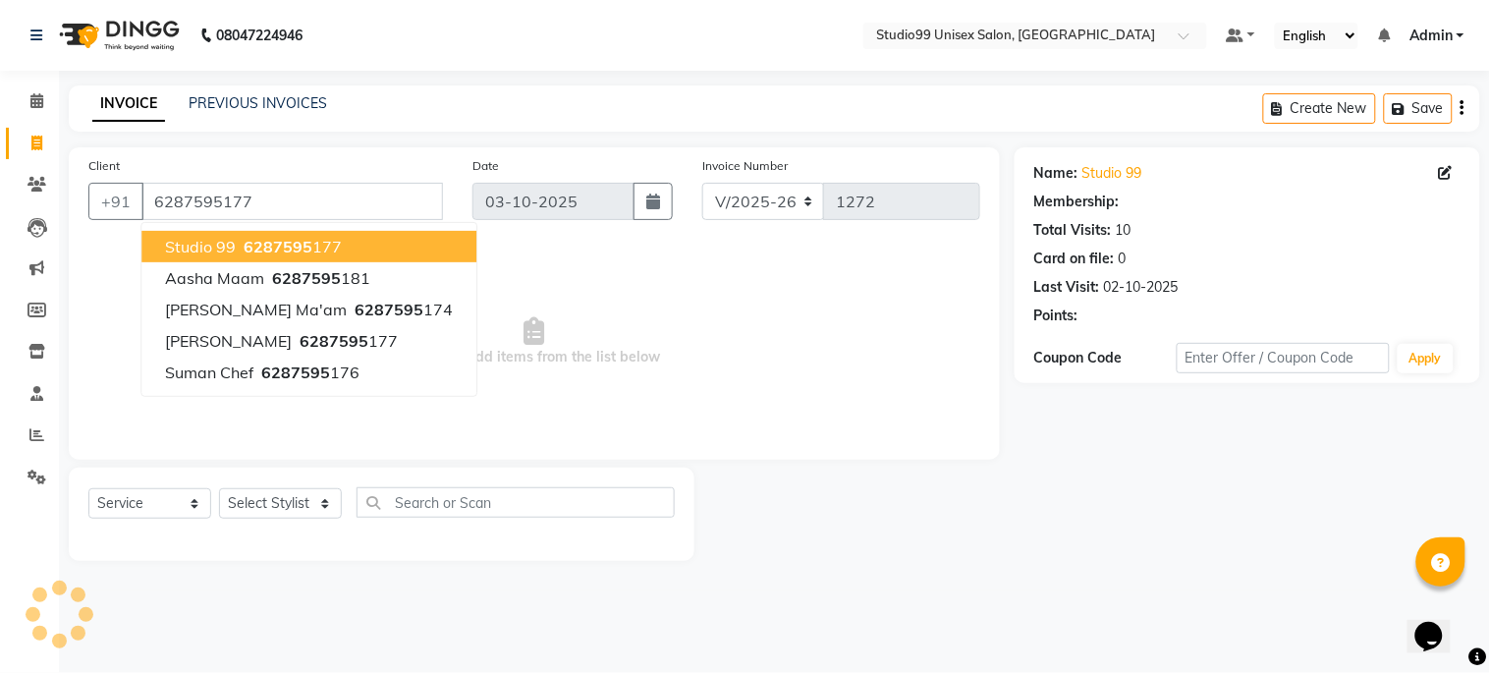
select select "1: Object"
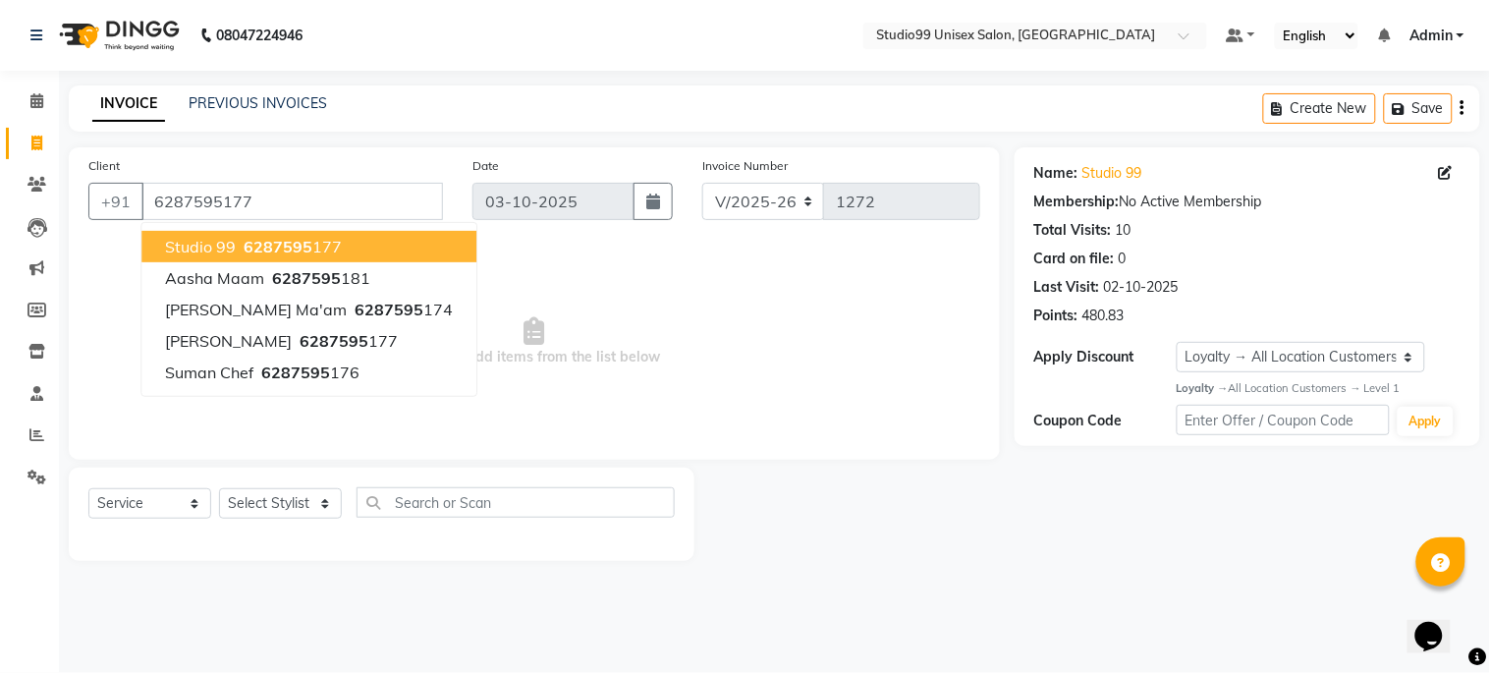
click at [244, 237] on span "6287595" at bounding box center [278, 247] width 69 height 20
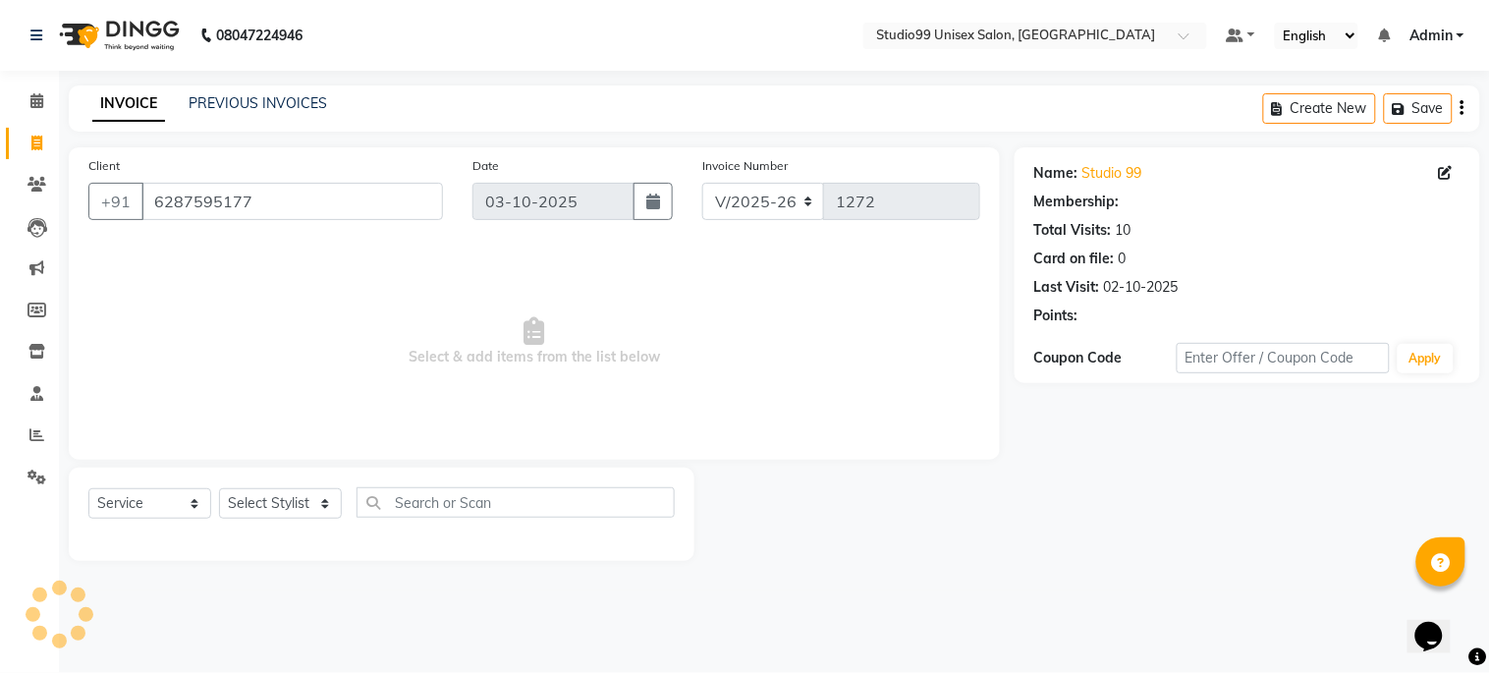
select select "1: Object"
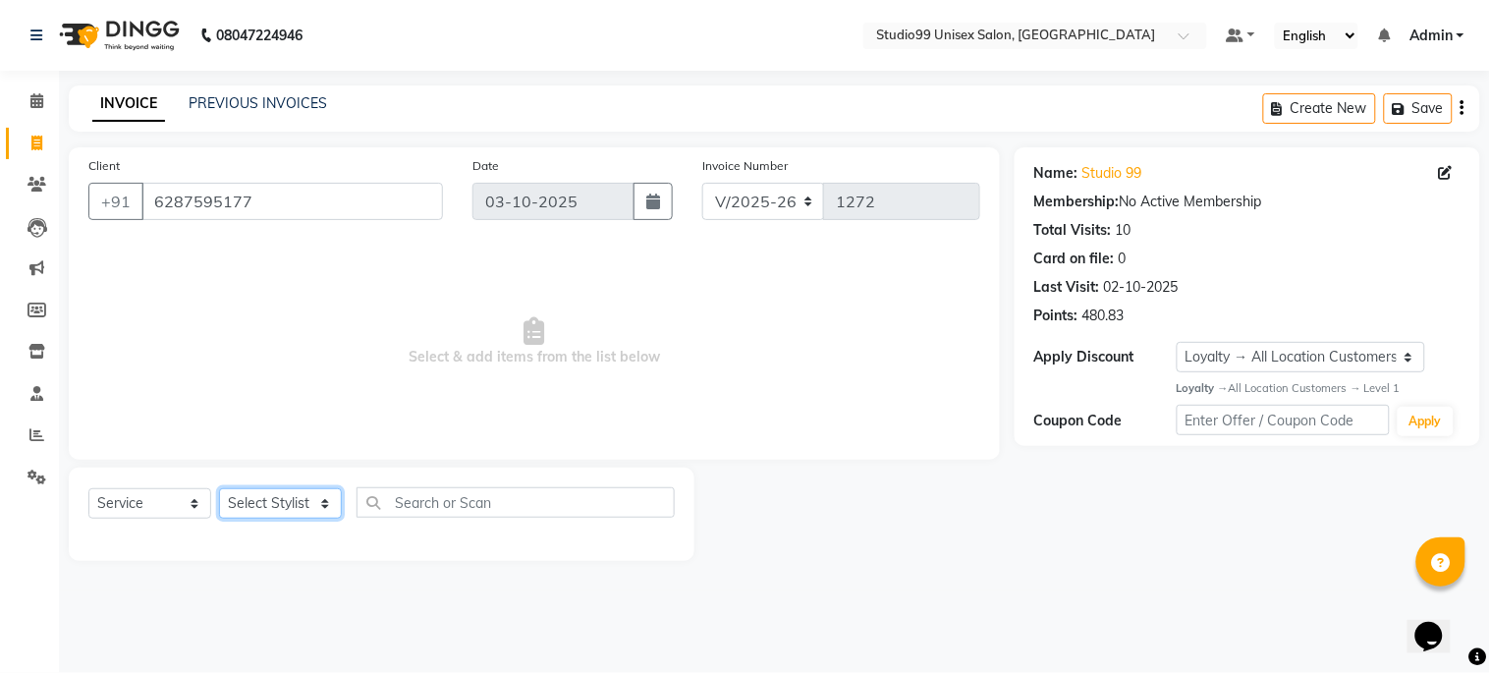
click at [305, 497] on select "Select Stylist Admin [PERSON_NAME] pooja Shankar [PERSON_NAME]" at bounding box center [280, 503] width 123 height 30
select select "45039"
click at [219, 489] on select "Select Stylist Admin [PERSON_NAME] pooja Shankar [PERSON_NAME]" at bounding box center [280, 503] width 123 height 30
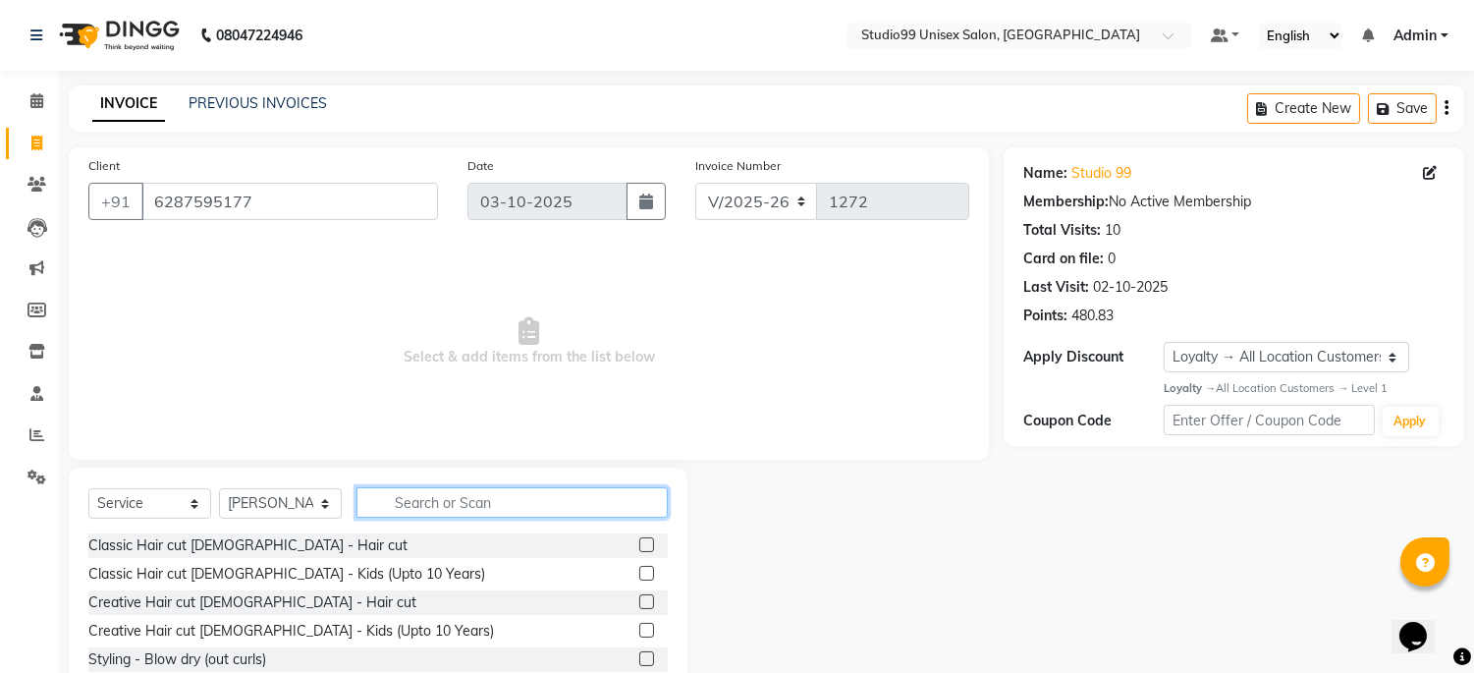
click at [424, 499] on input "text" at bounding box center [512, 502] width 311 height 30
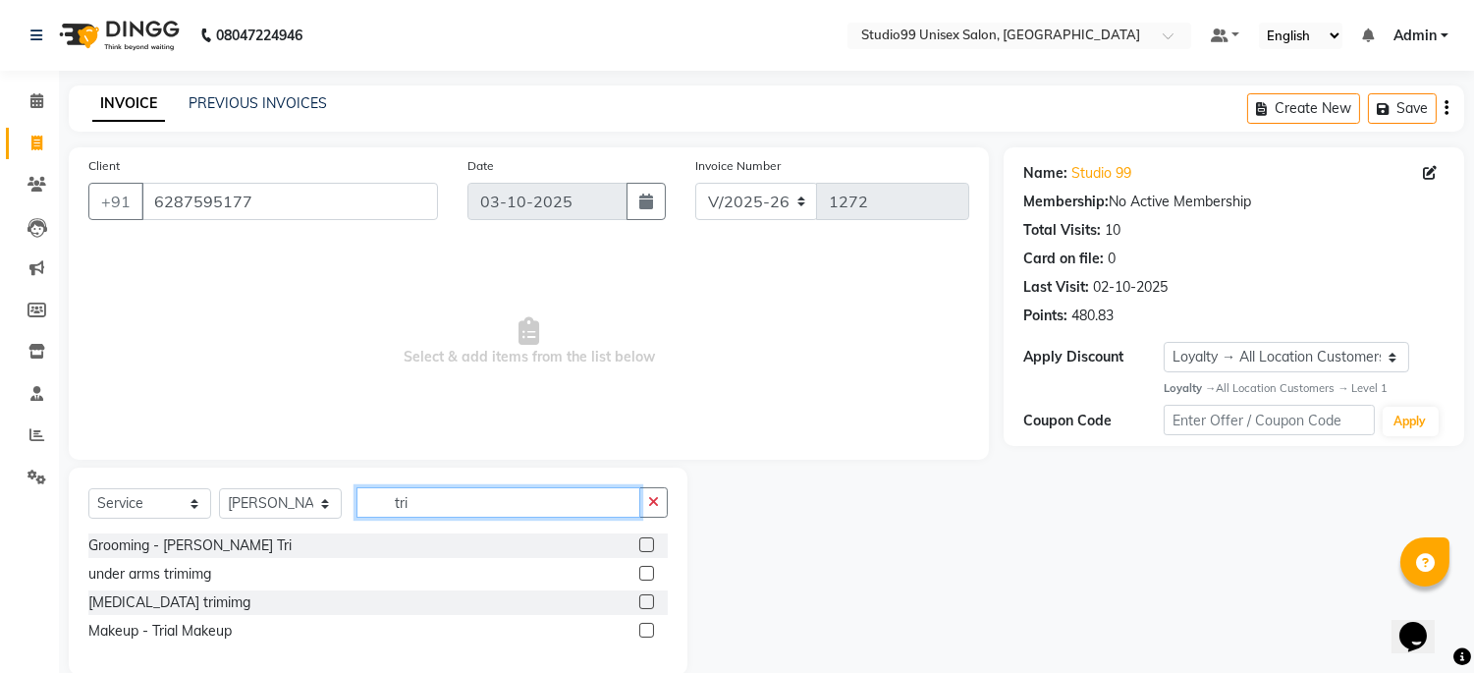
type input "tri"
click at [650, 545] on label at bounding box center [646, 544] width 15 height 15
click at [650, 545] on input "checkbox" at bounding box center [645, 545] width 13 height 13
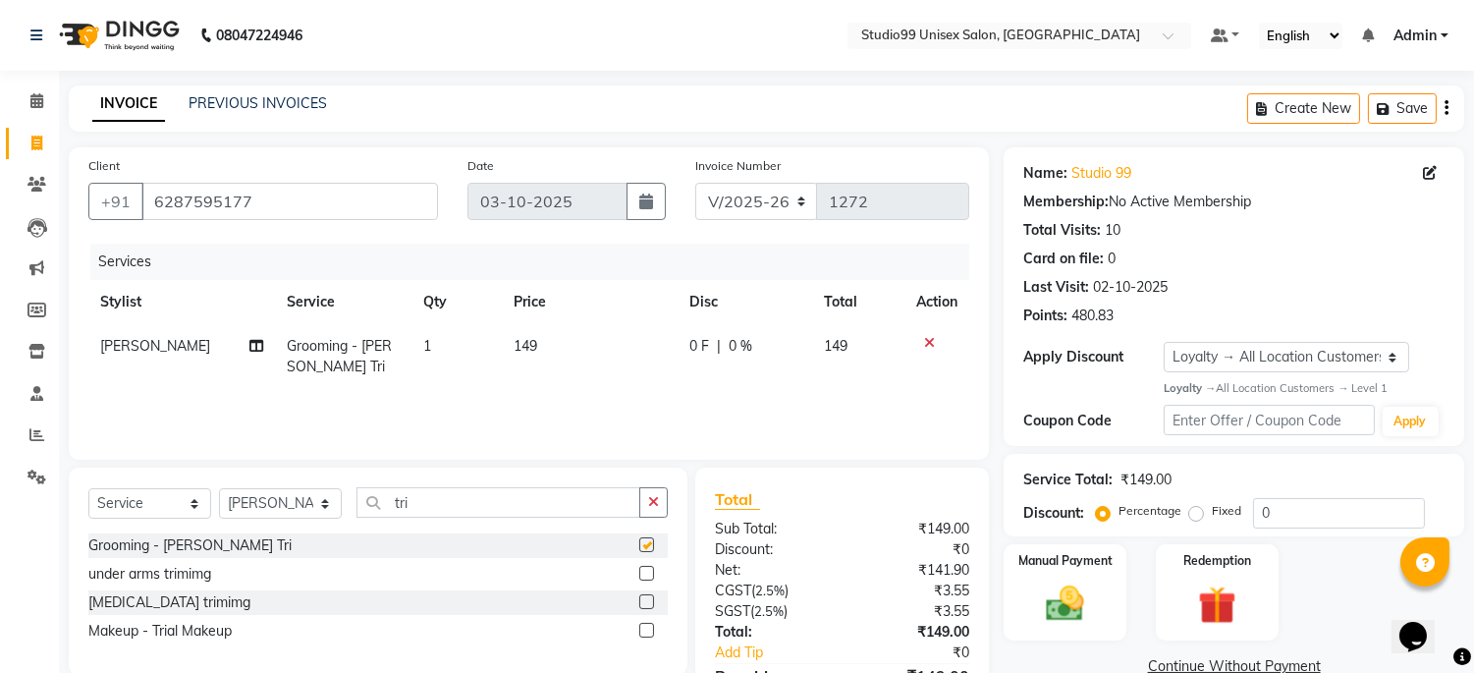
checkbox input "false"
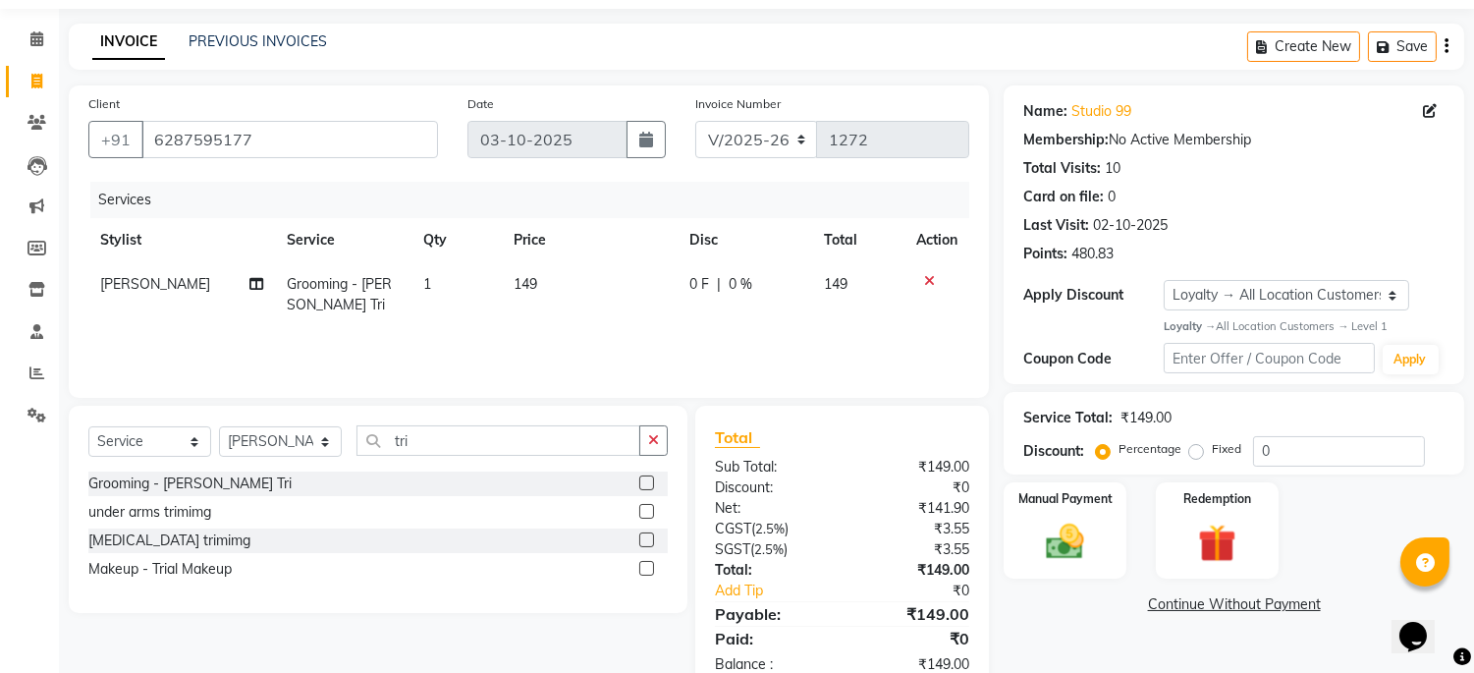
scroll to position [112, 0]
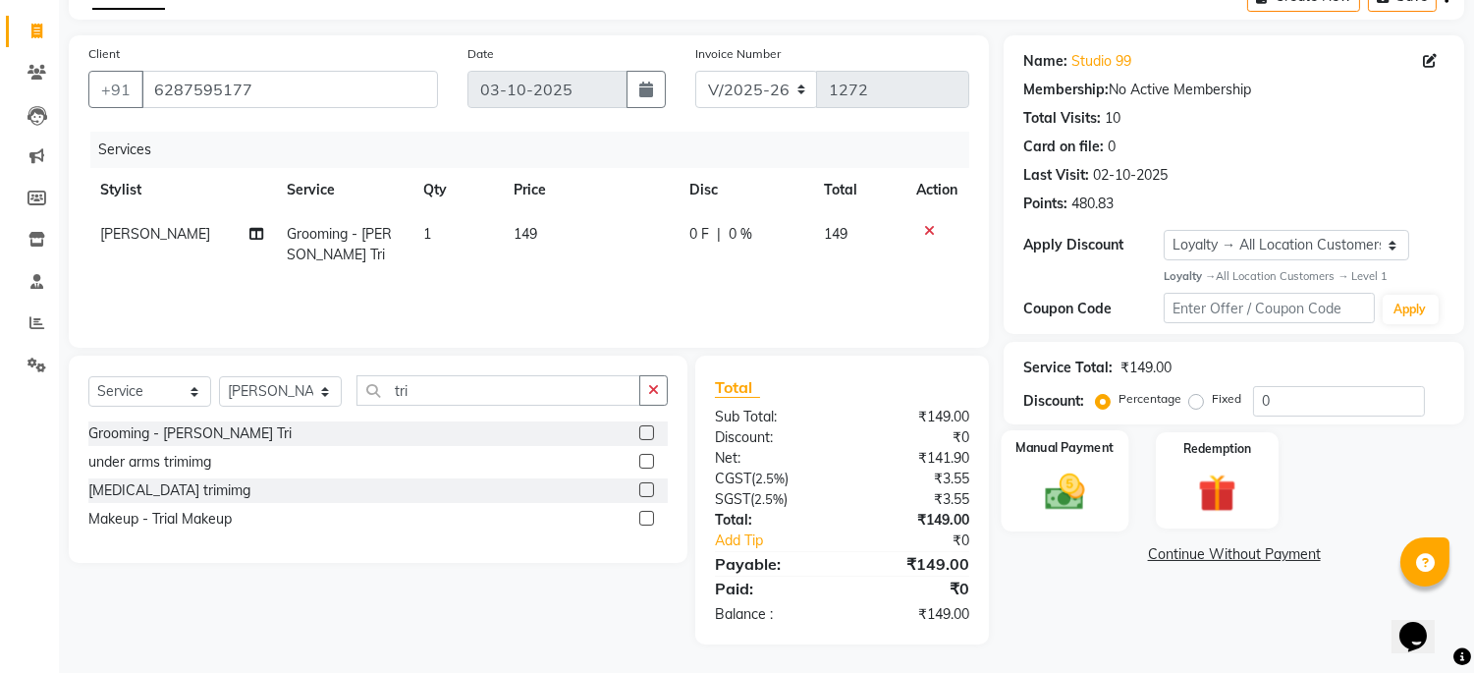
click at [1087, 488] on img at bounding box center [1065, 492] width 65 height 46
click at [1171, 557] on span "CASH" at bounding box center [1167, 555] width 42 height 23
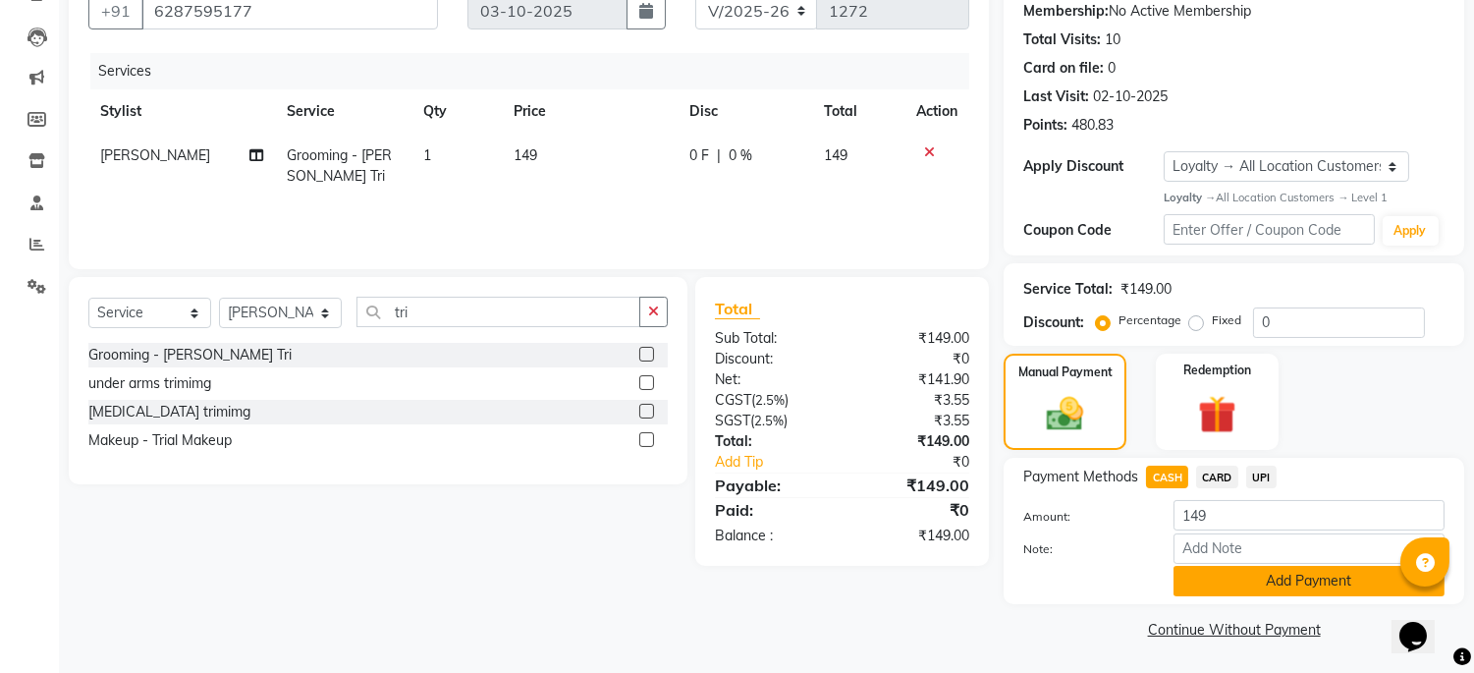
scroll to position [192, 0]
click at [1281, 587] on button "Add Payment" at bounding box center [1309, 580] width 271 height 30
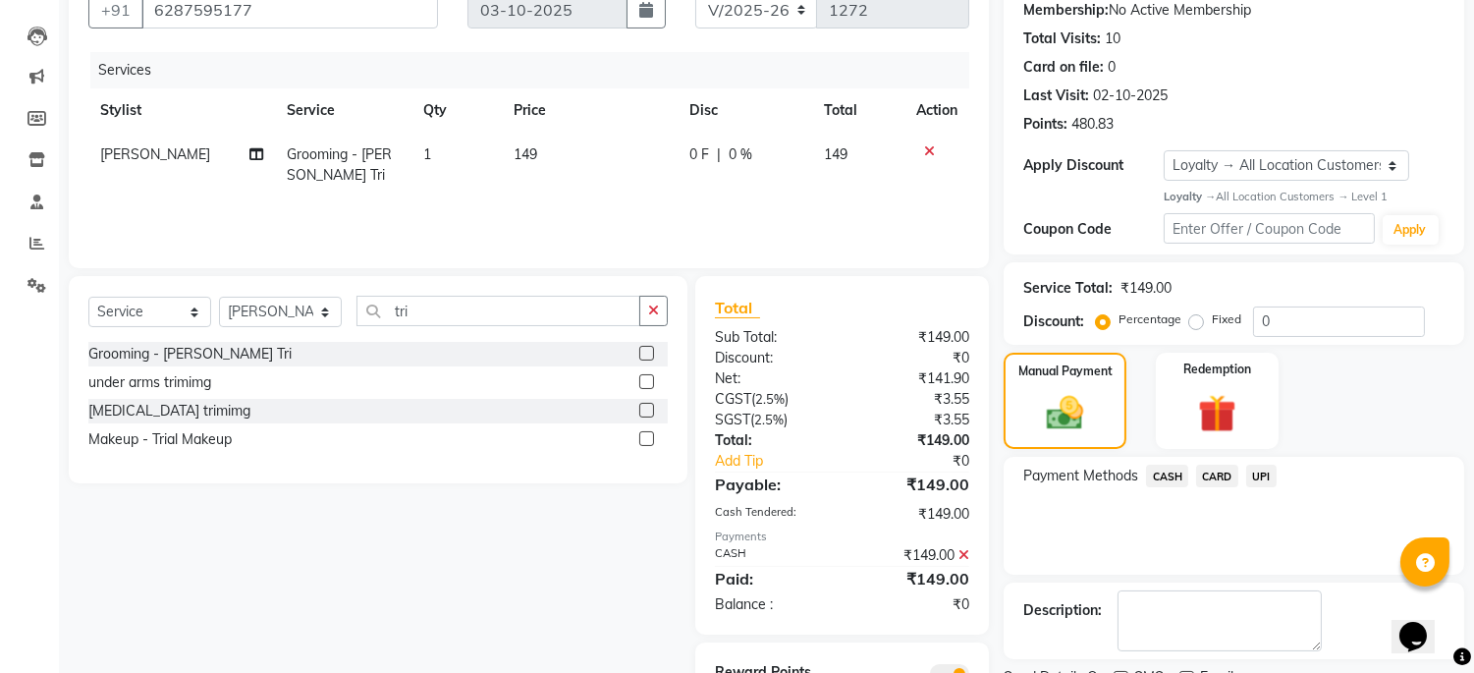
scroll to position [279, 0]
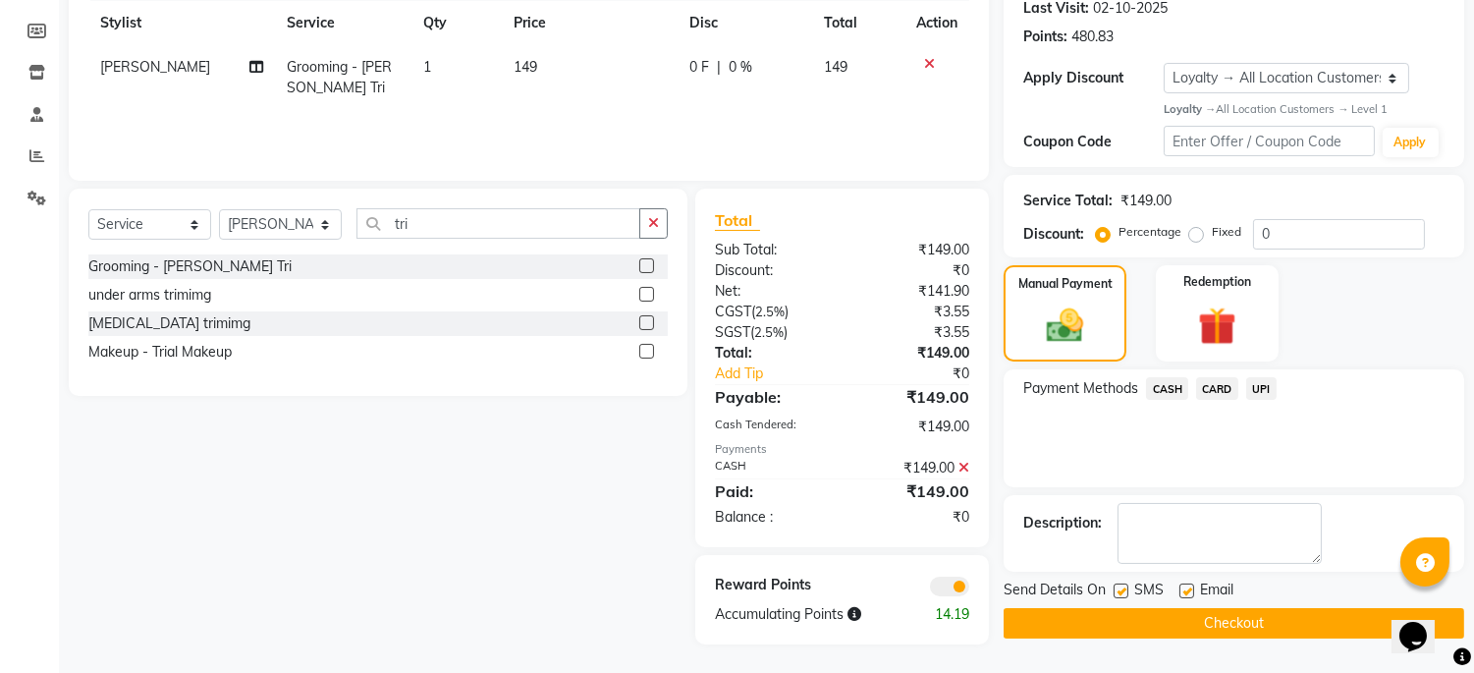
click at [1284, 612] on button "Checkout" at bounding box center [1234, 623] width 461 height 30
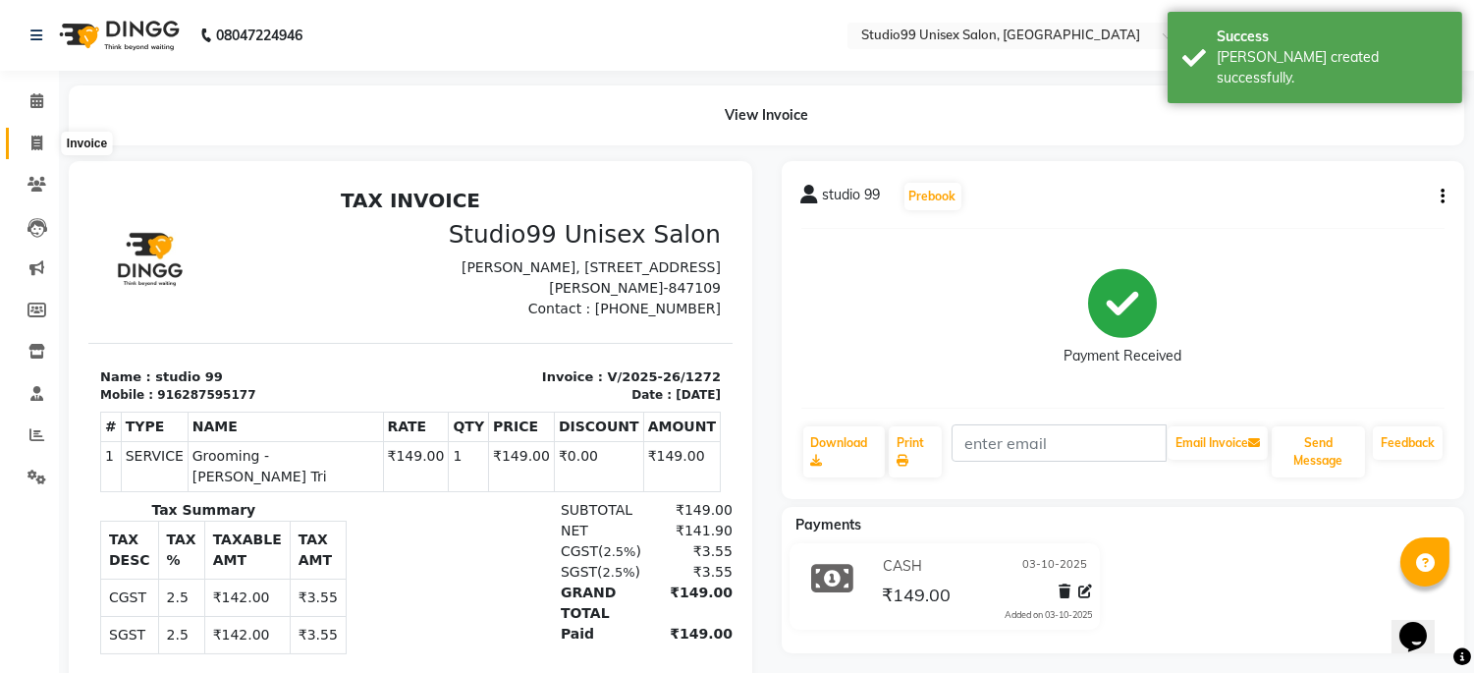
click at [31, 140] on icon at bounding box center [36, 143] width 11 height 15
select select "service"
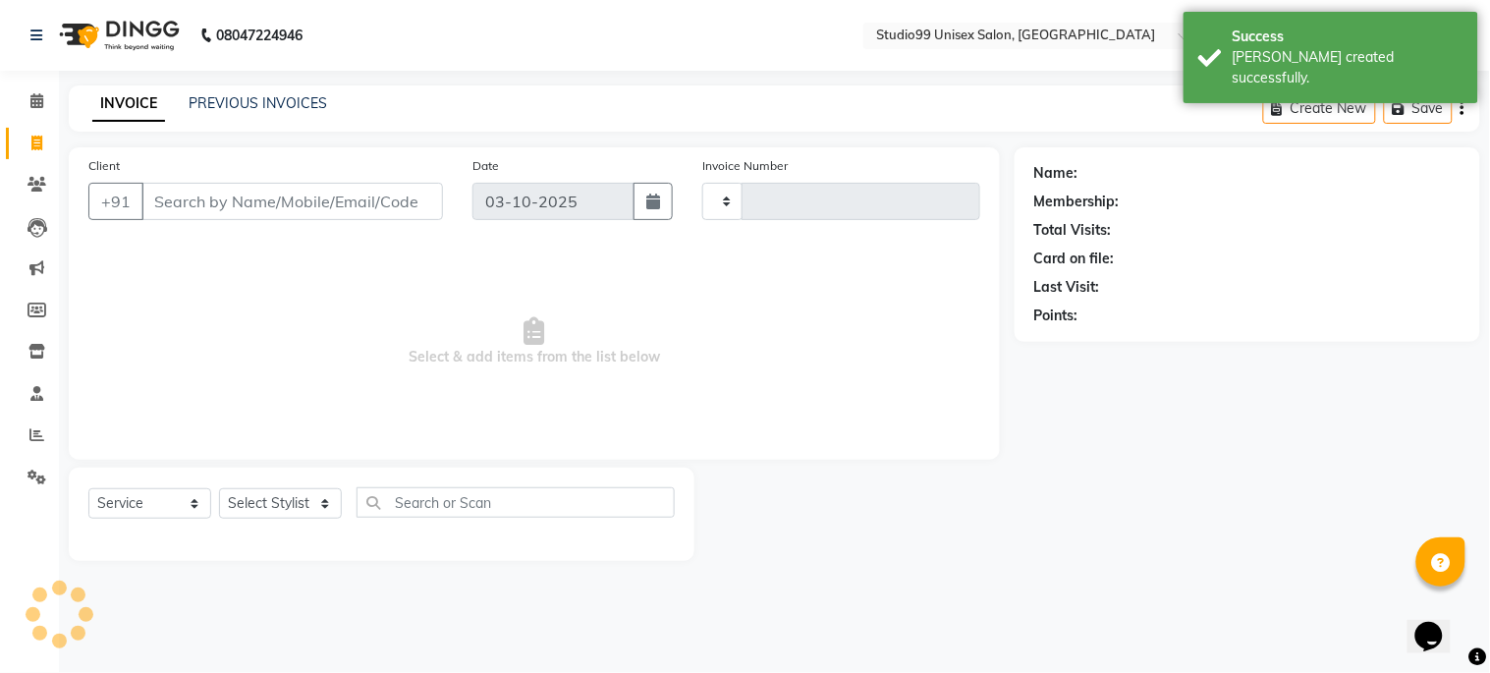
type input "1273"
select select "6061"
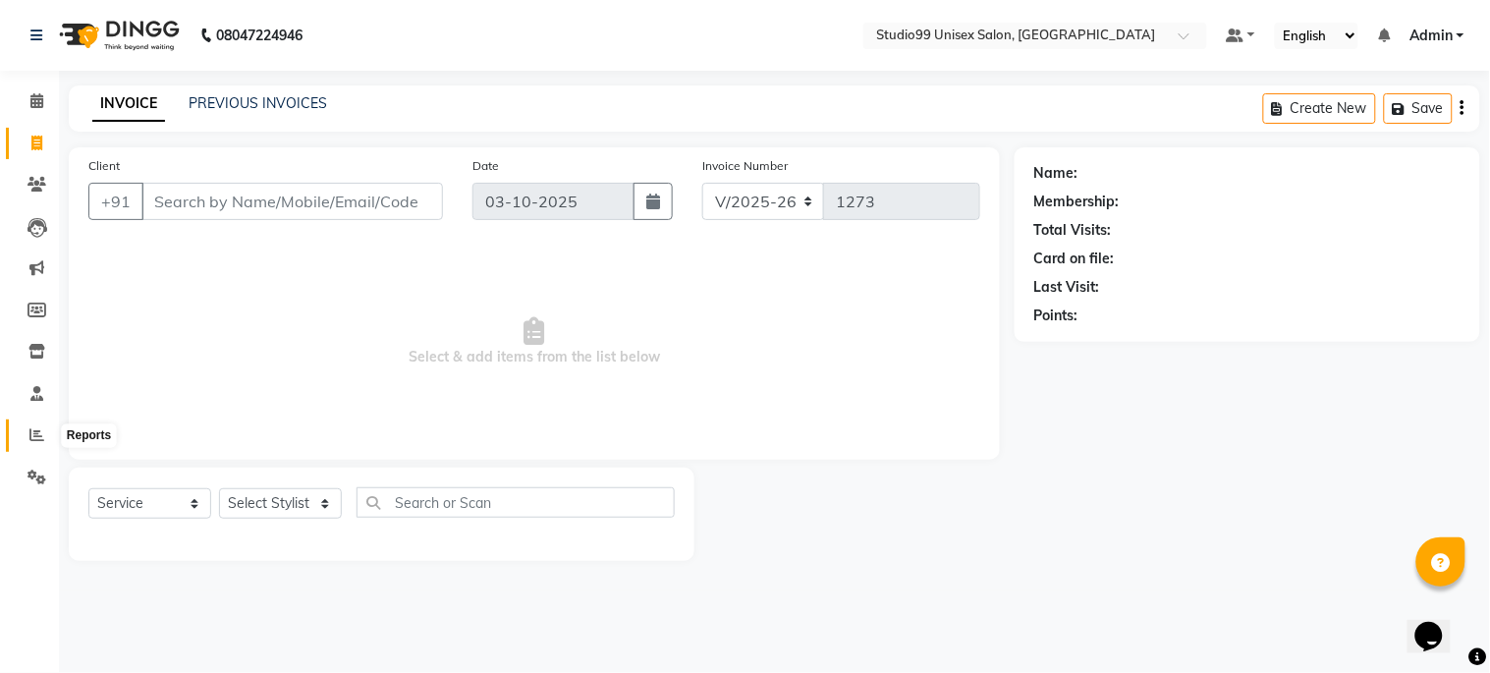
click at [41, 434] on icon at bounding box center [36, 434] width 15 height 15
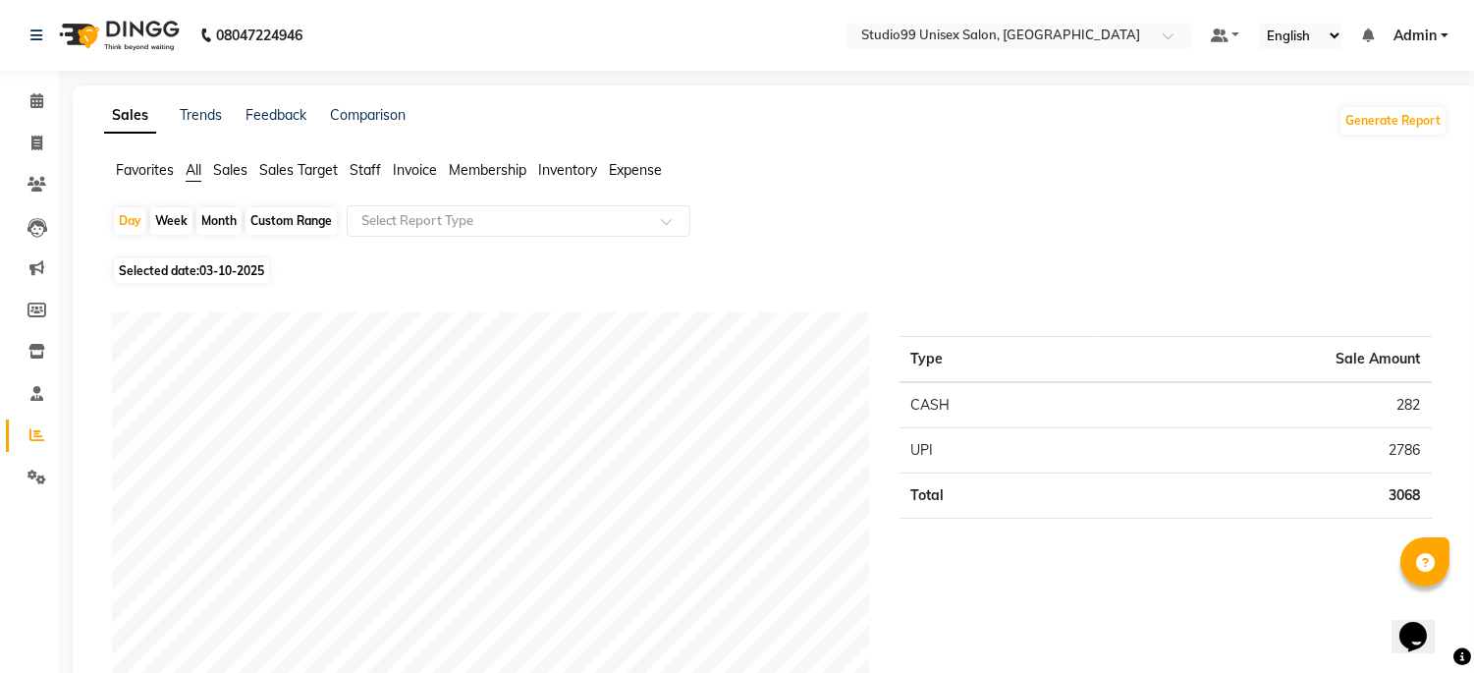
drag, startPoint x: 231, startPoint y: 170, endPoint x: 344, endPoint y: 220, distance: 123.6
click at [233, 170] on span "Sales" at bounding box center [230, 170] width 34 height 18
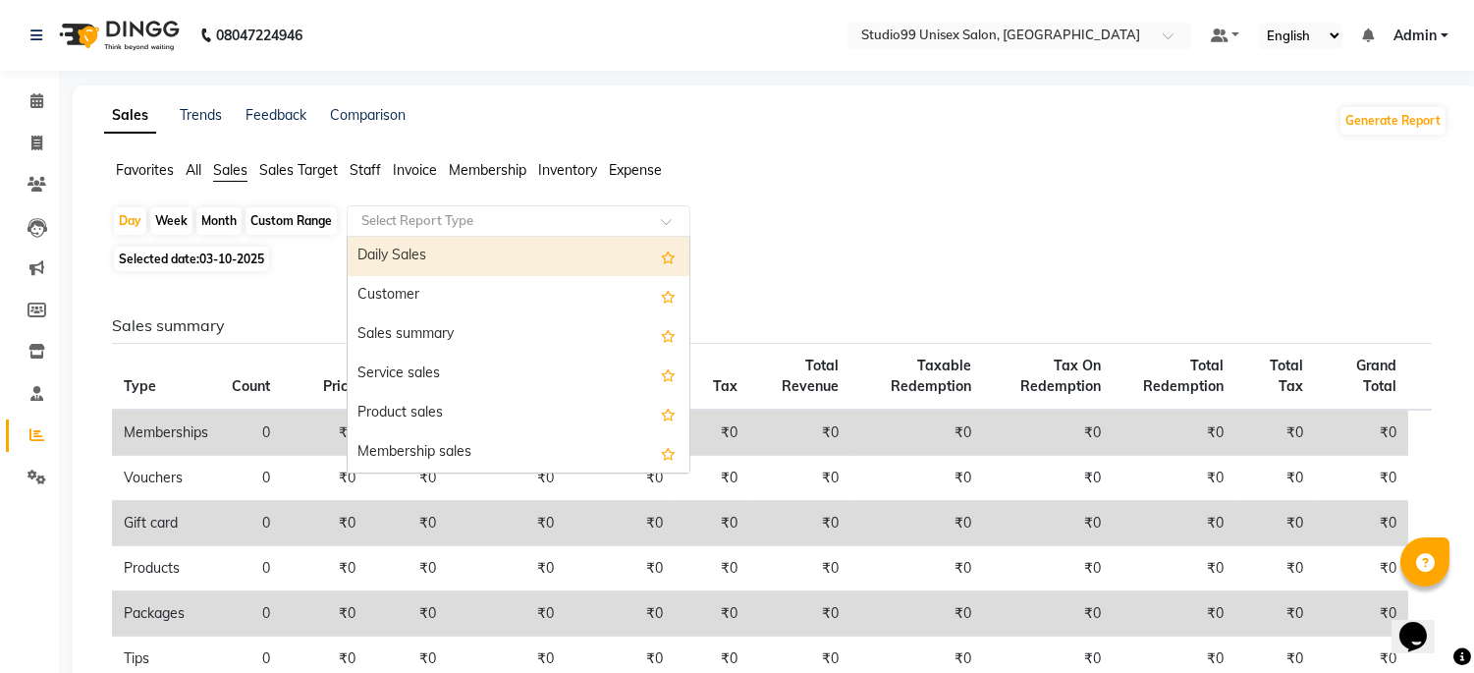
click at [399, 230] on div "Select Report Type" at bounding box center [519, 220] width 344 height 31
click at [410, 270] on div "Daily Sales" at bounding box center [519, 256] width 342 height 39
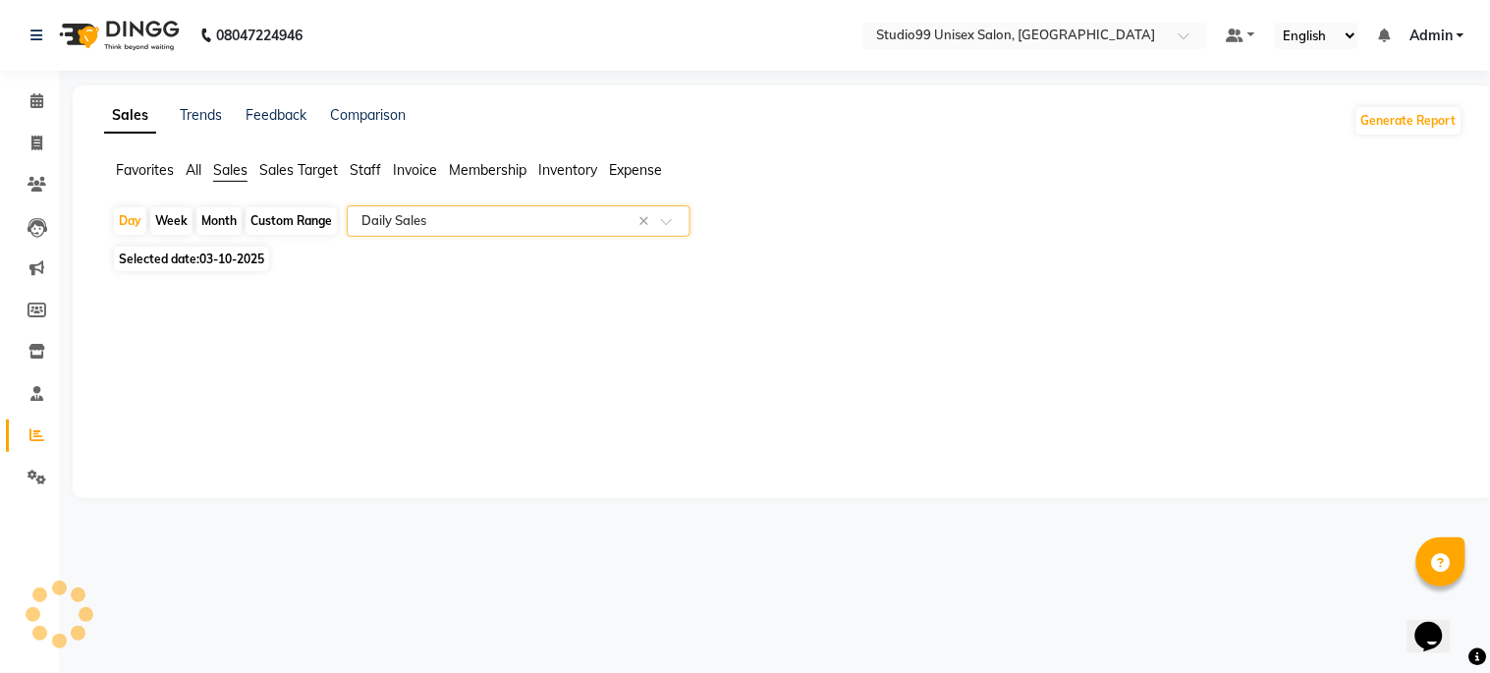
select select "csv"
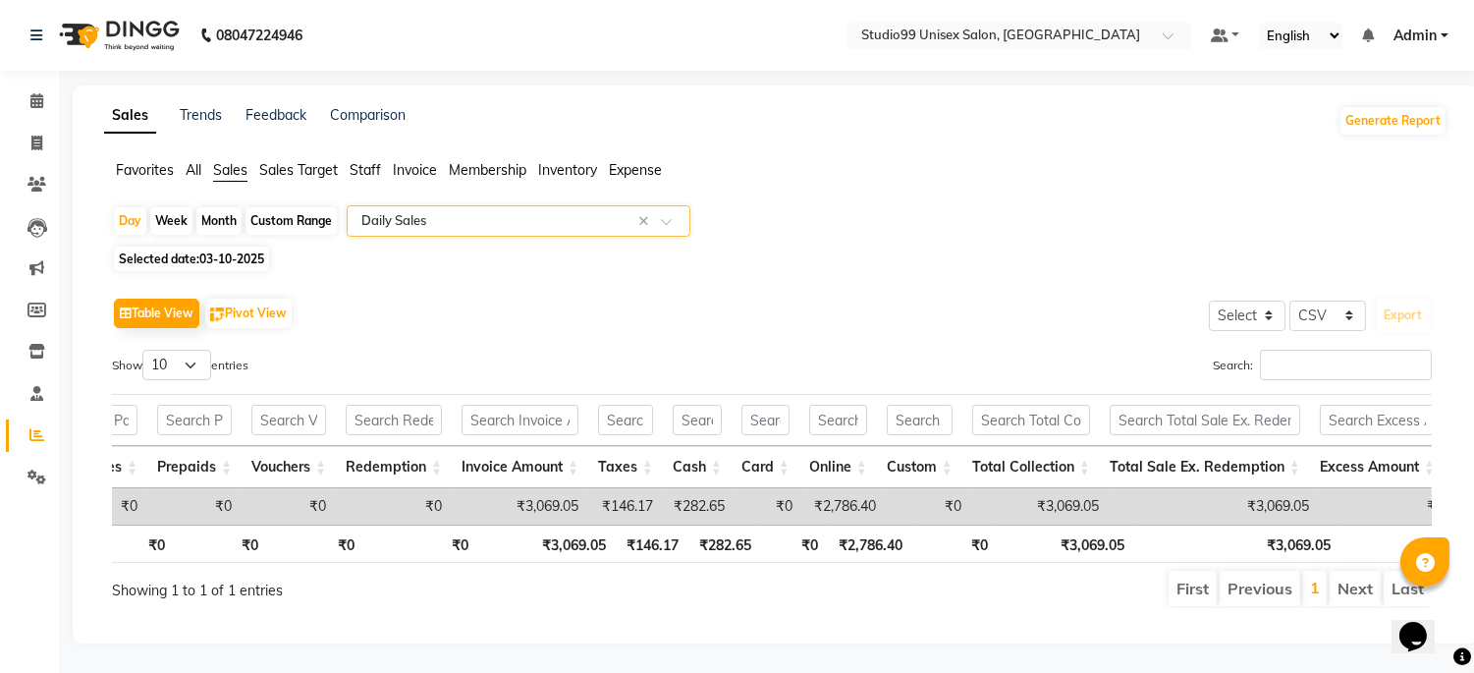
scroll to position [0, 610]
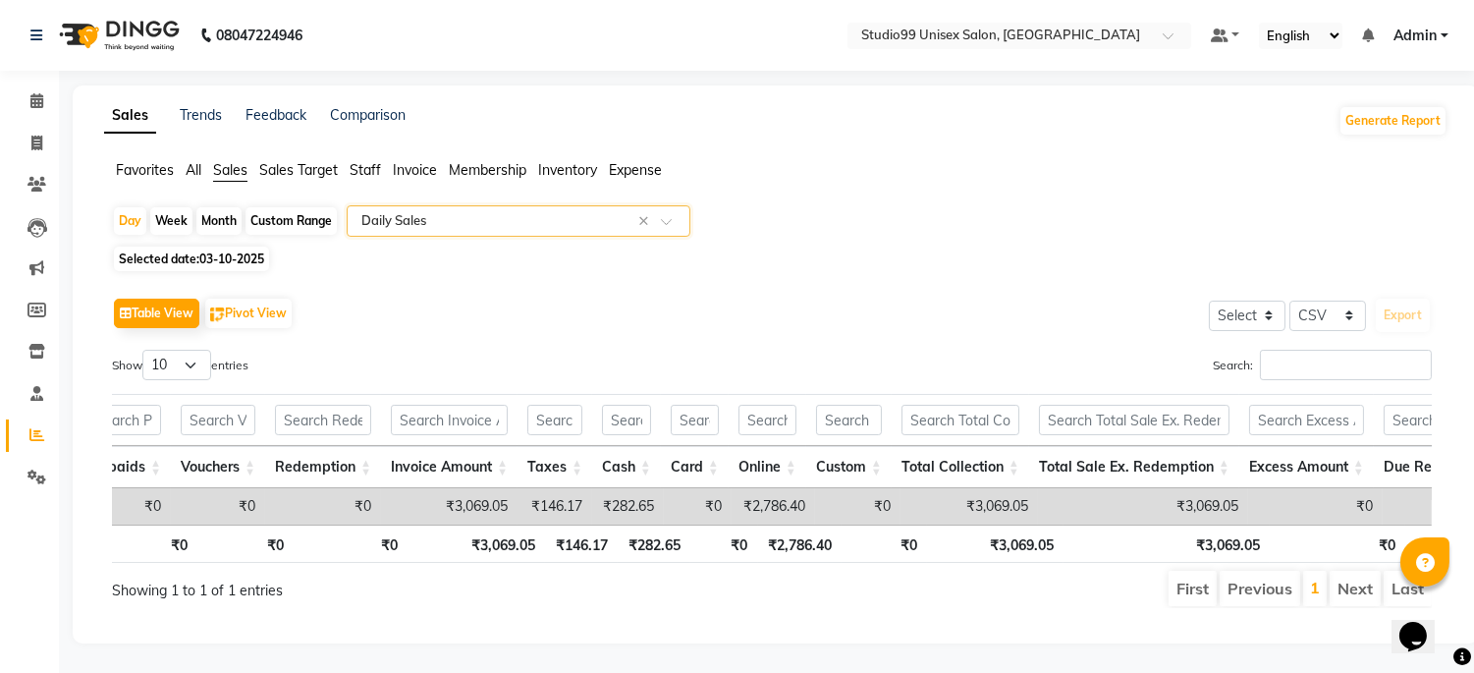
click at [517, 228] on input "text" at bounding box center [499, 221] width 283 height 20
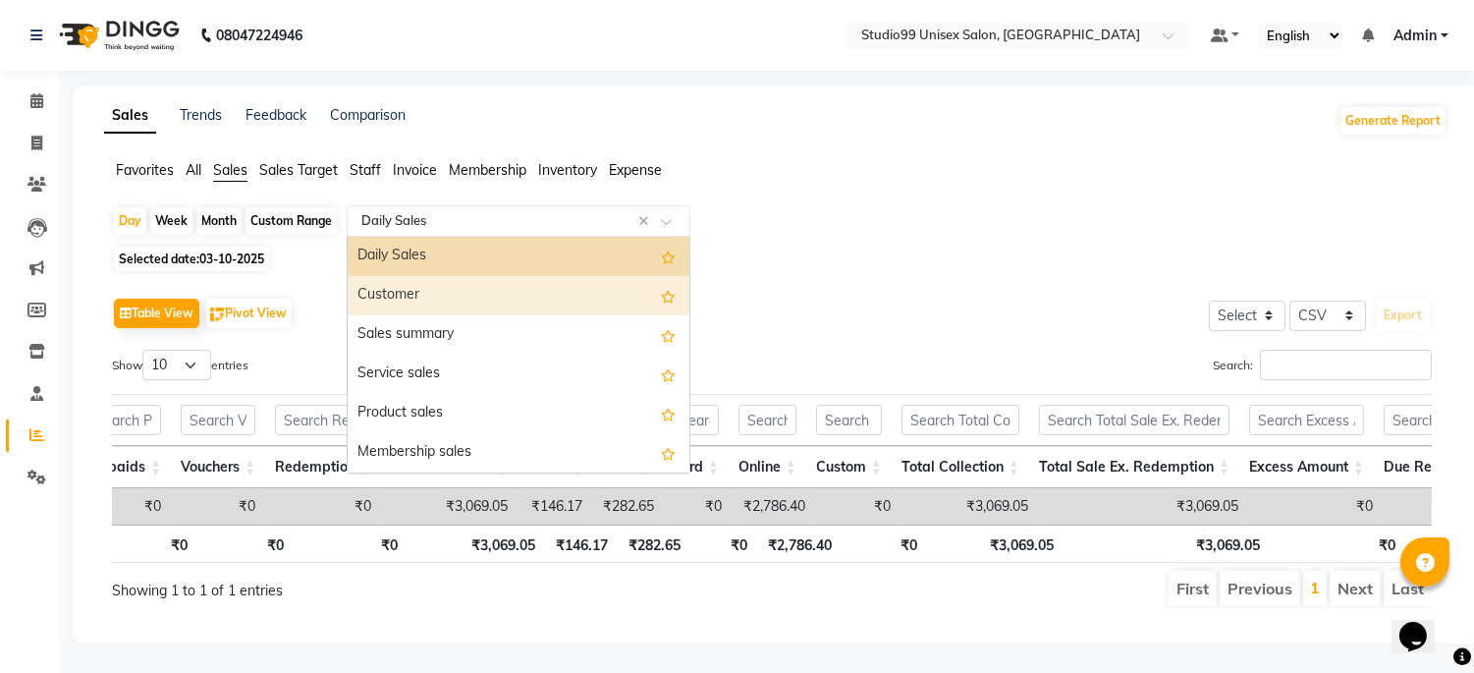
click at [523, 290] on div "Customer" at bounding box center [519, 295] width 342 height 39
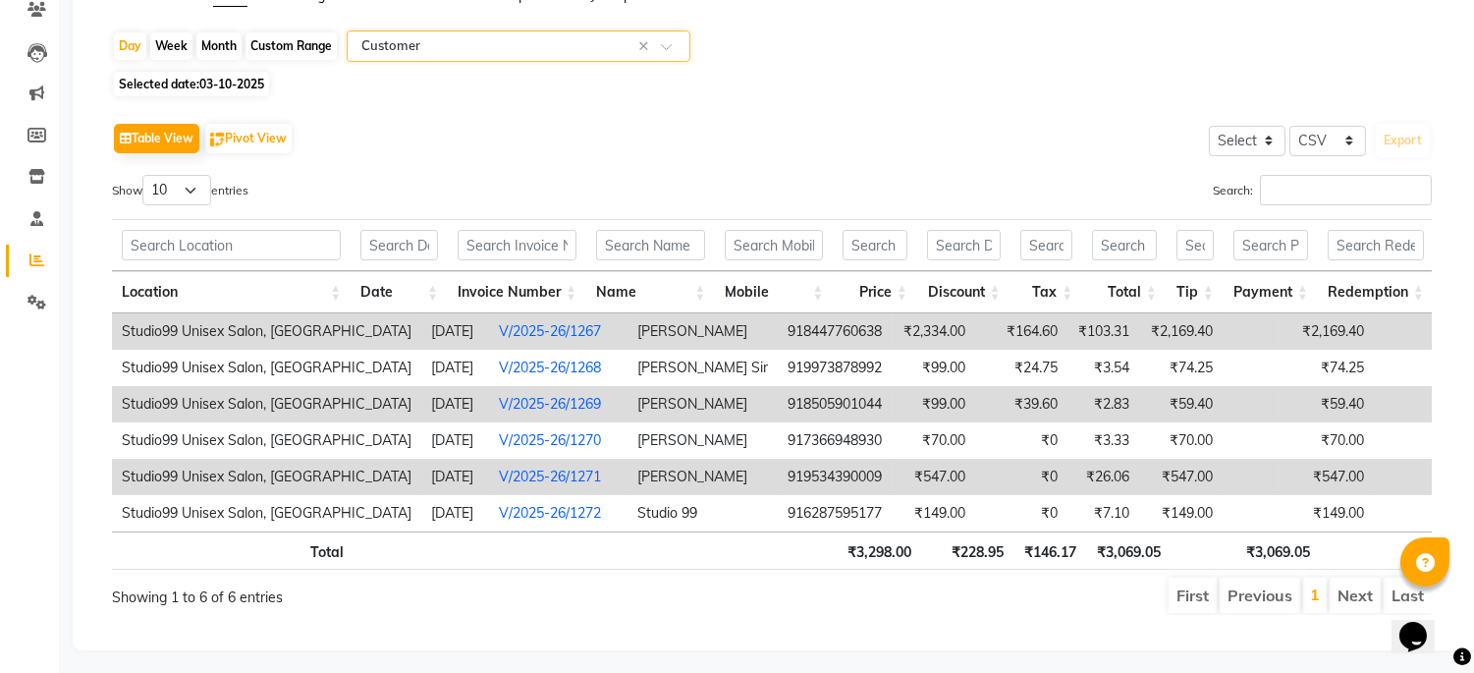
scroll to position [0, 0]
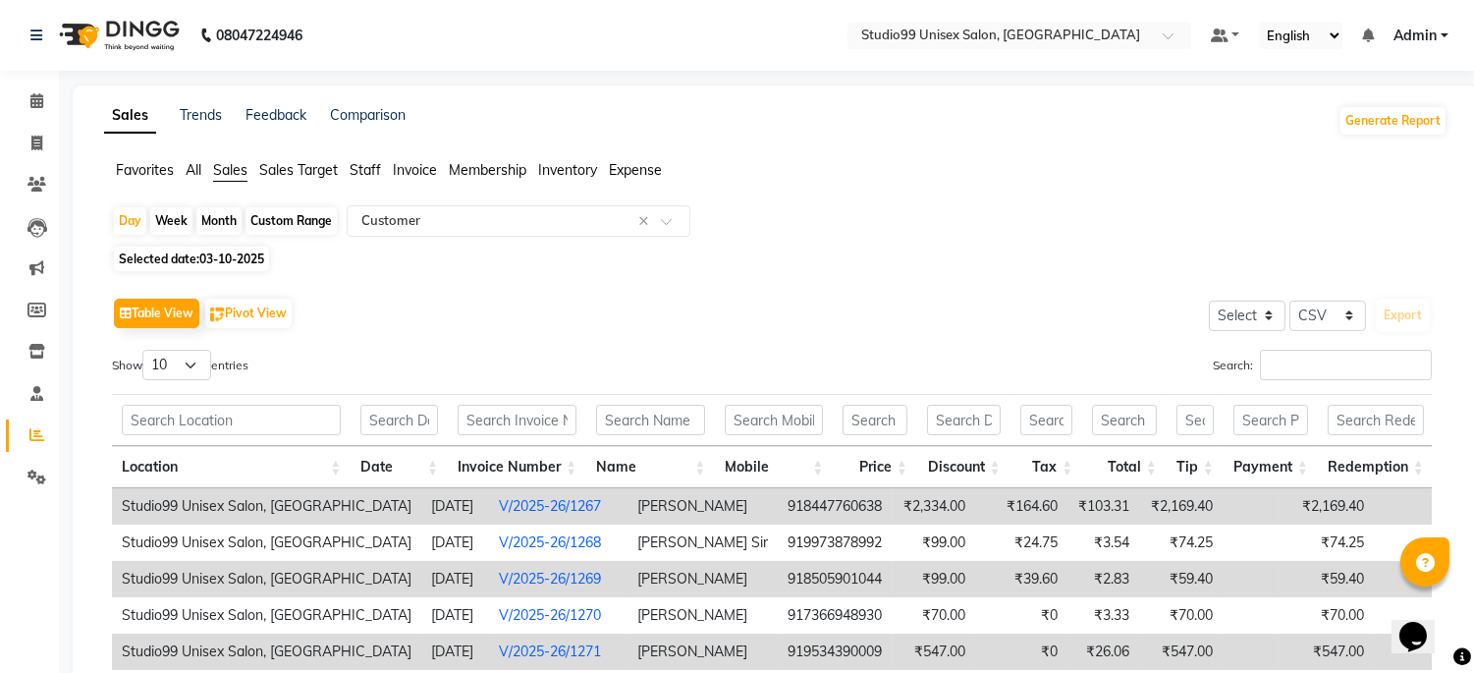
click at [439, 253] on div "Selected date: 03-10-2025" at bounding box center [780, 259] width 1336 height 21
click at [271, 132] on div "Feedback" at bounding box center [276, 120] width 61 height 31
click at [36, 136] on icon at bounding box center [36, 143] width 11 height 15
select select "service"
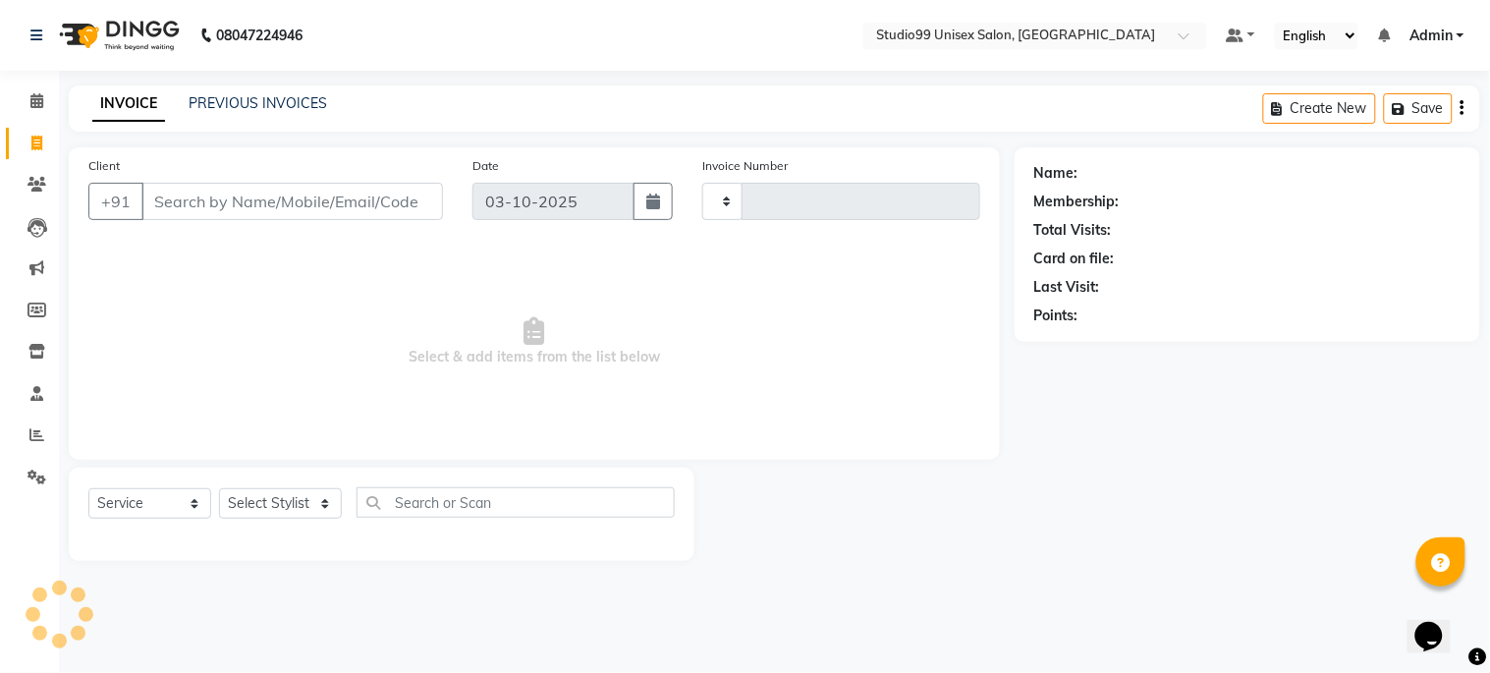
type input "1273"
select select "6061"
click at [33, 113] on link "Calendar" at bounding box center [29, 101] width 47 height 32
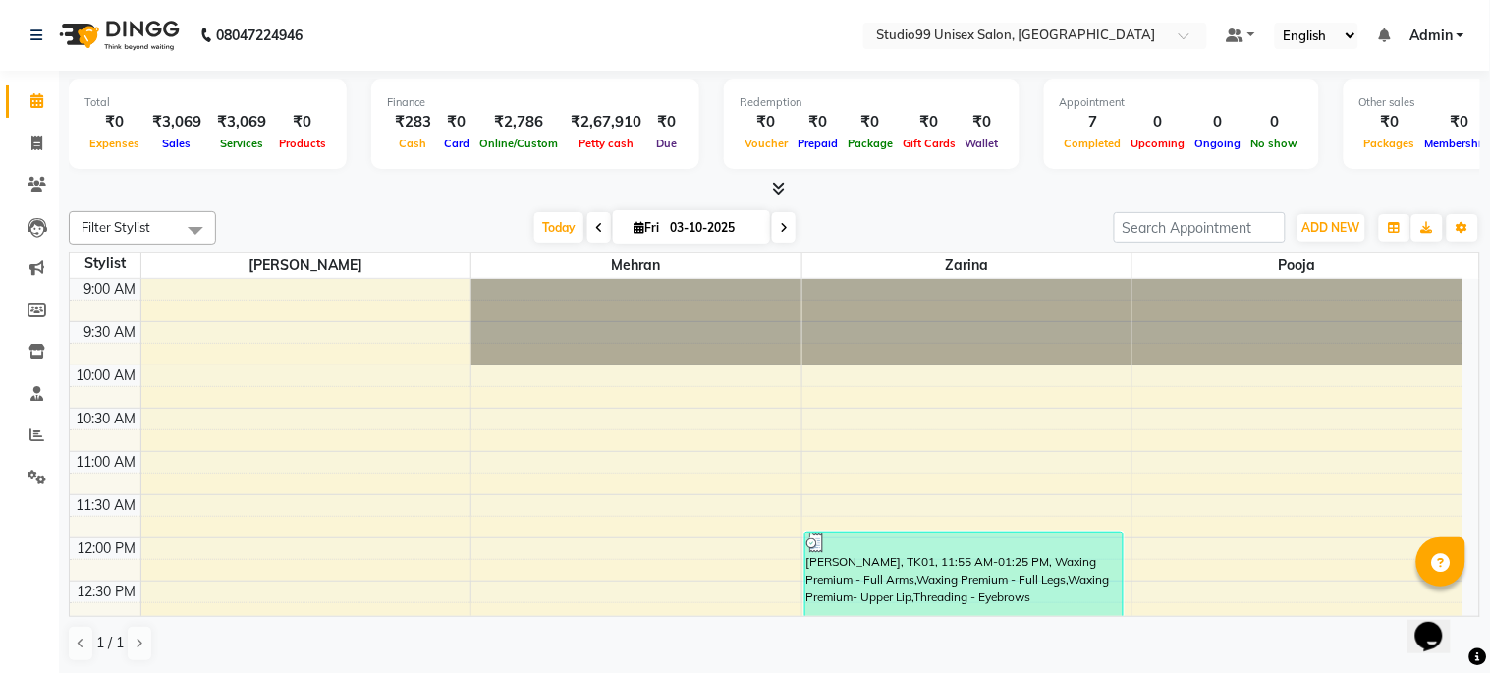
click at [250, 329] on td at bounding box center [801, 332] width 1322 height 22
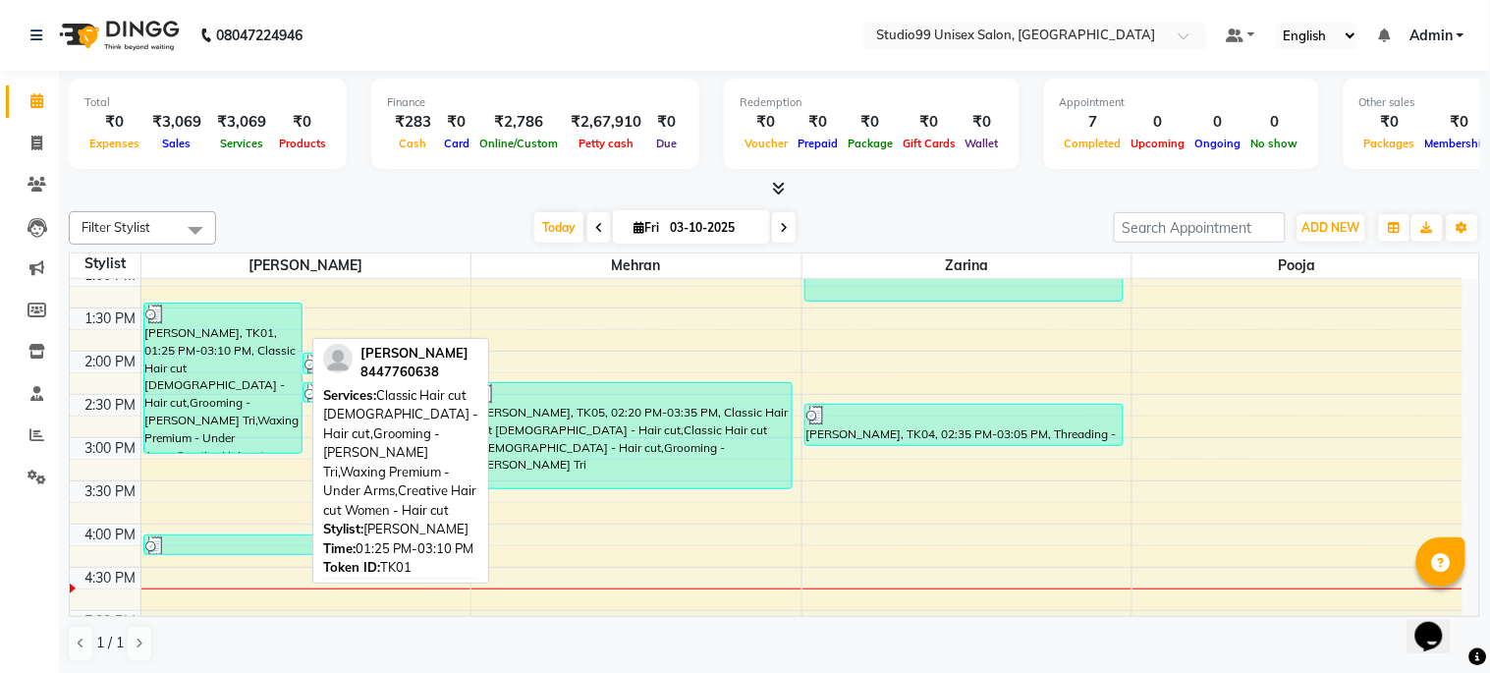
scroll to position [436, 0]
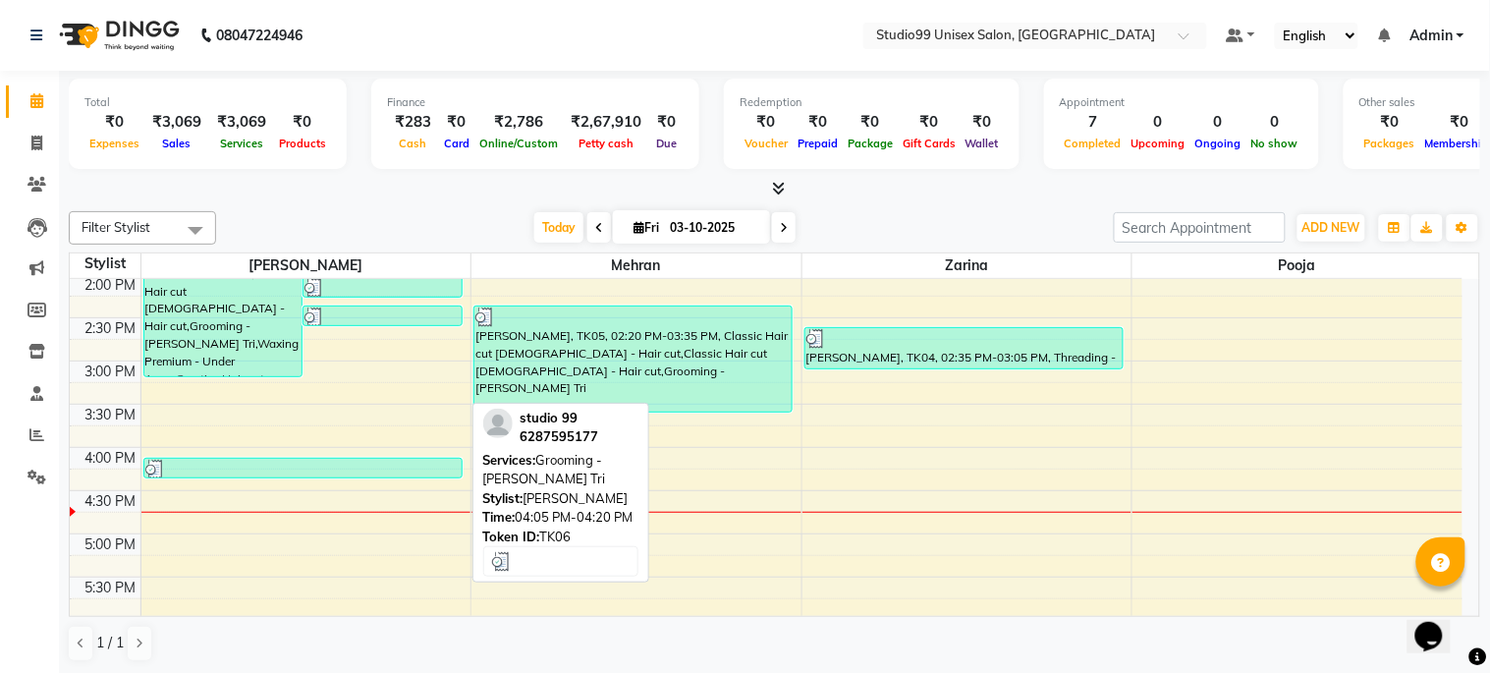
click at [227, 467] on div at bounding box center [302, 470] width 315 height 20
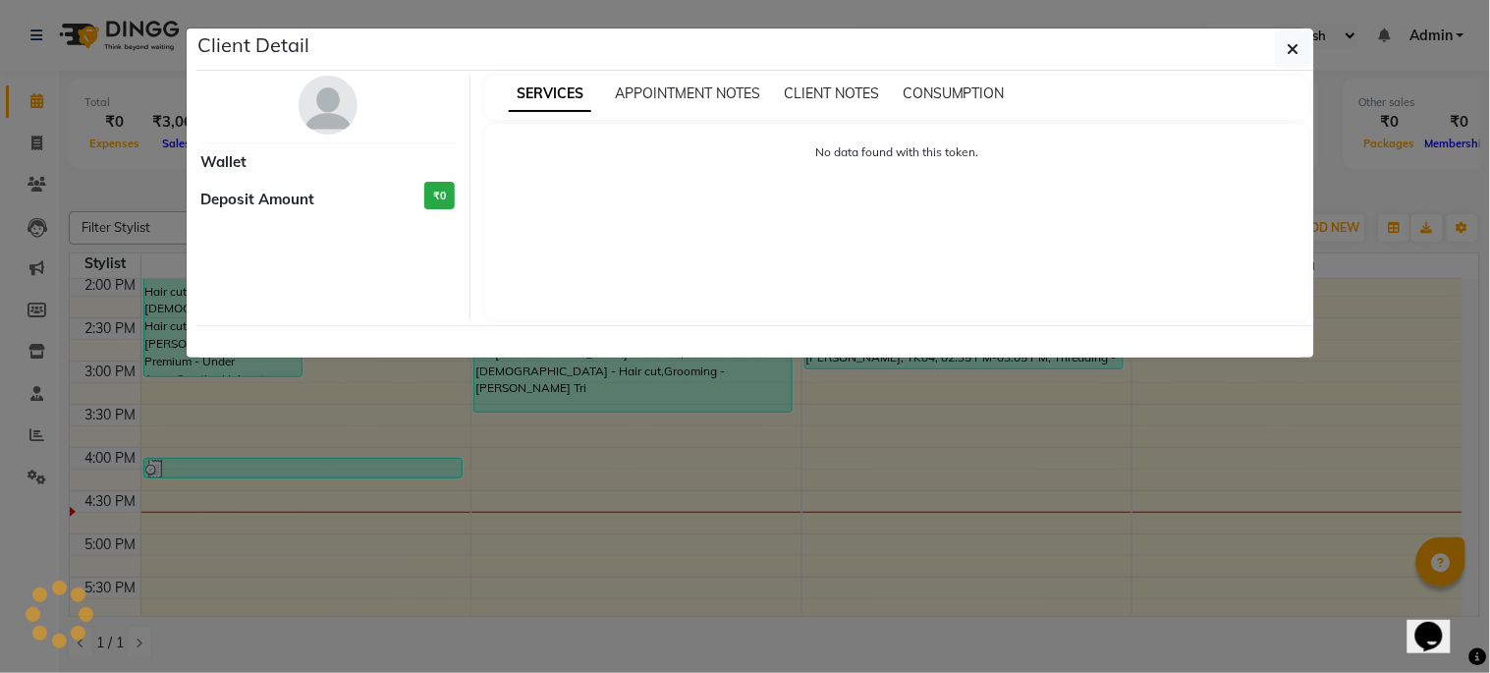
select select "3"
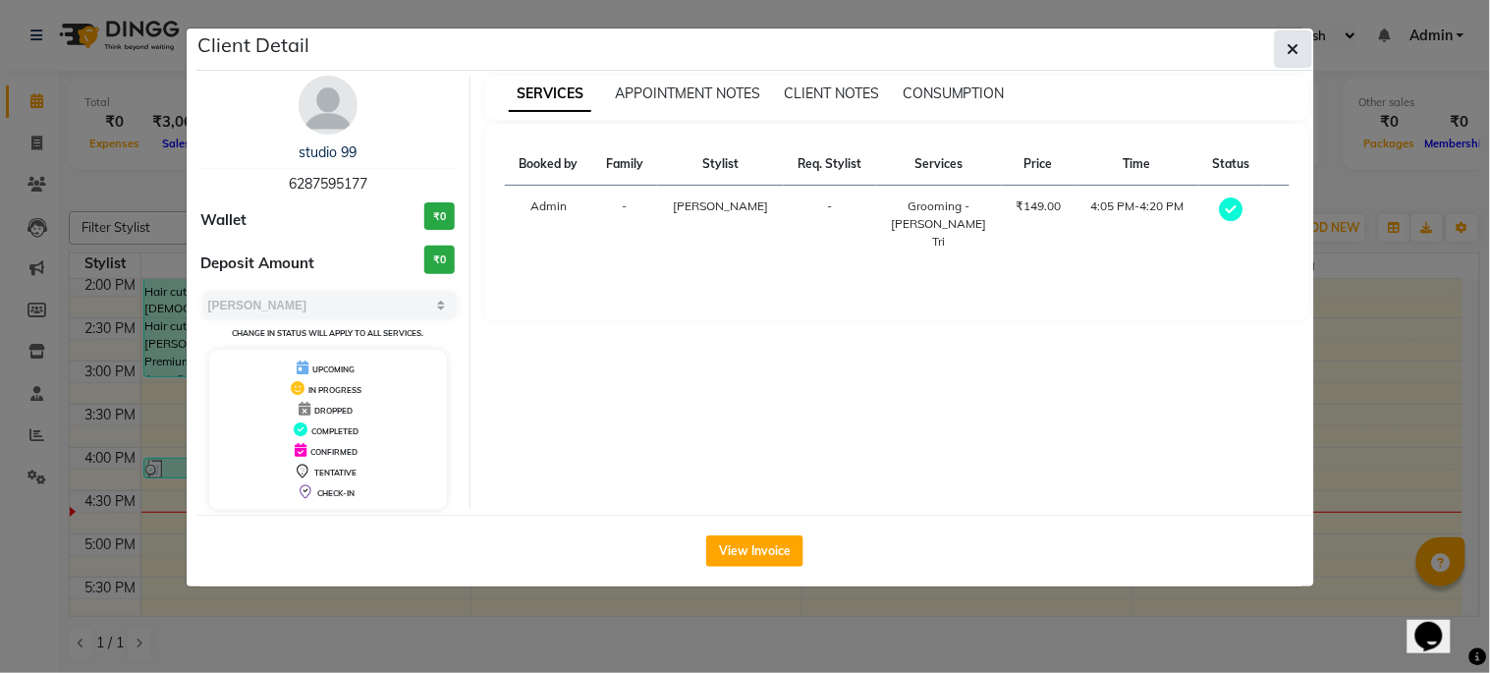
click at [1299, 49] on icon "button" at bounding box center [1294, 49] width 12 height 16
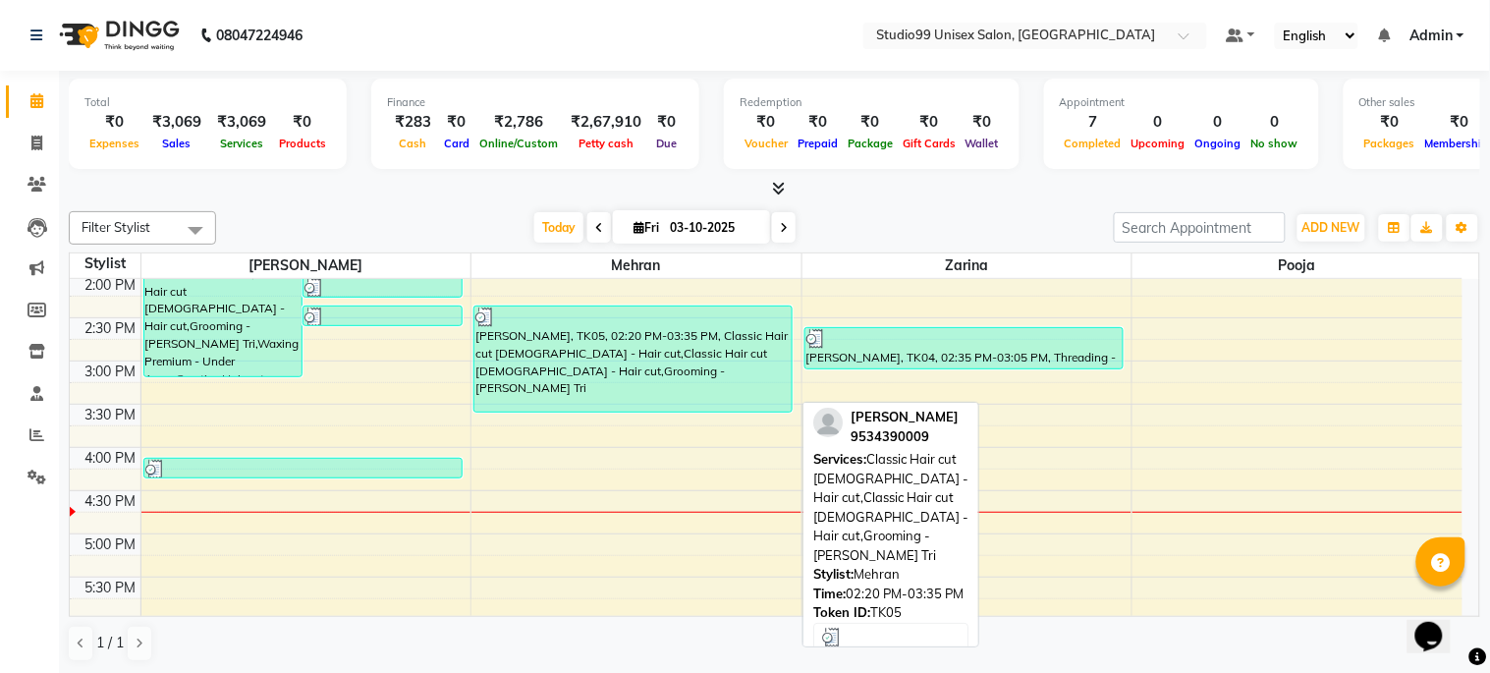
click at [648, 337] on div "[PERSON_NAME], TK05, 02:20 PM-03:35 PM, Classic Hair cut [DEMOGRAPHIC_DATA] - H…" at bounding box center [632, 358] width 317 height 105
select select "3"
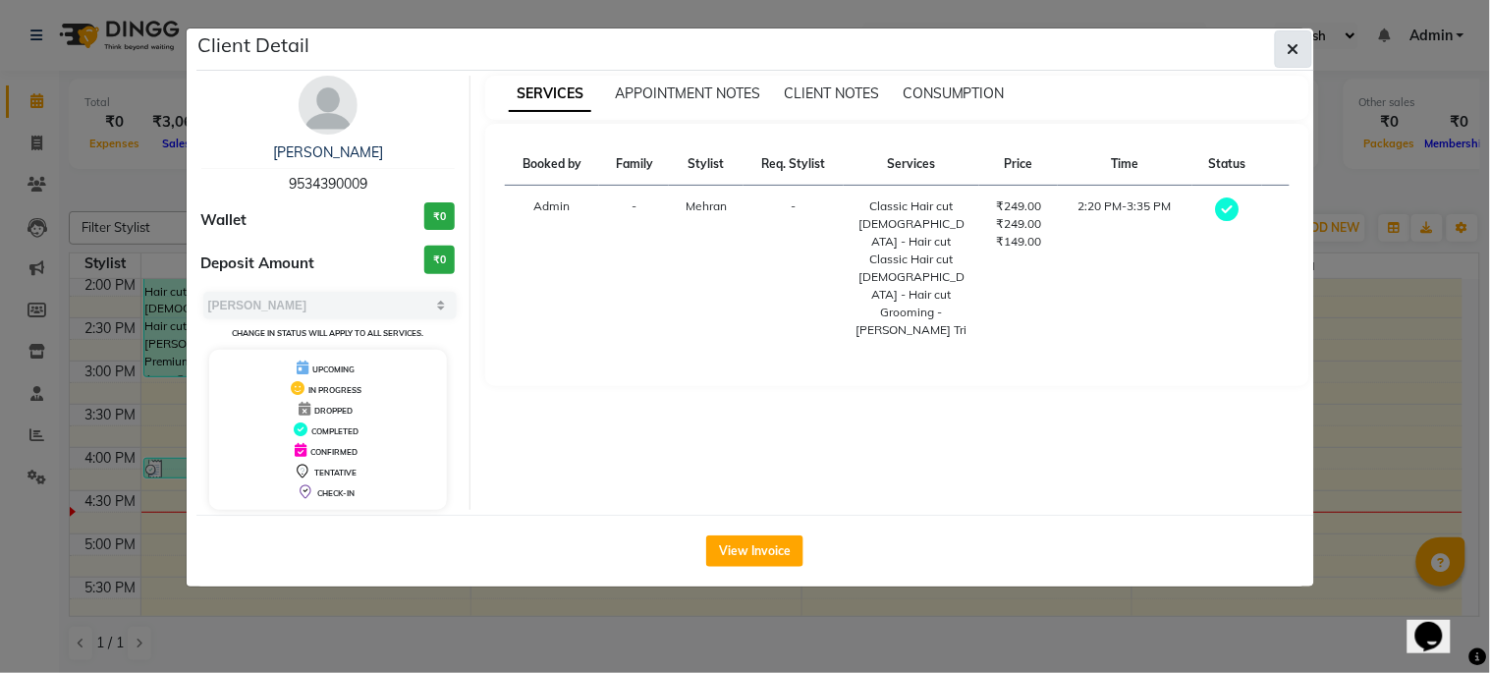
click at [1299, 46] on icon "button" at bounding box center [1294, 49] width 12 height 16
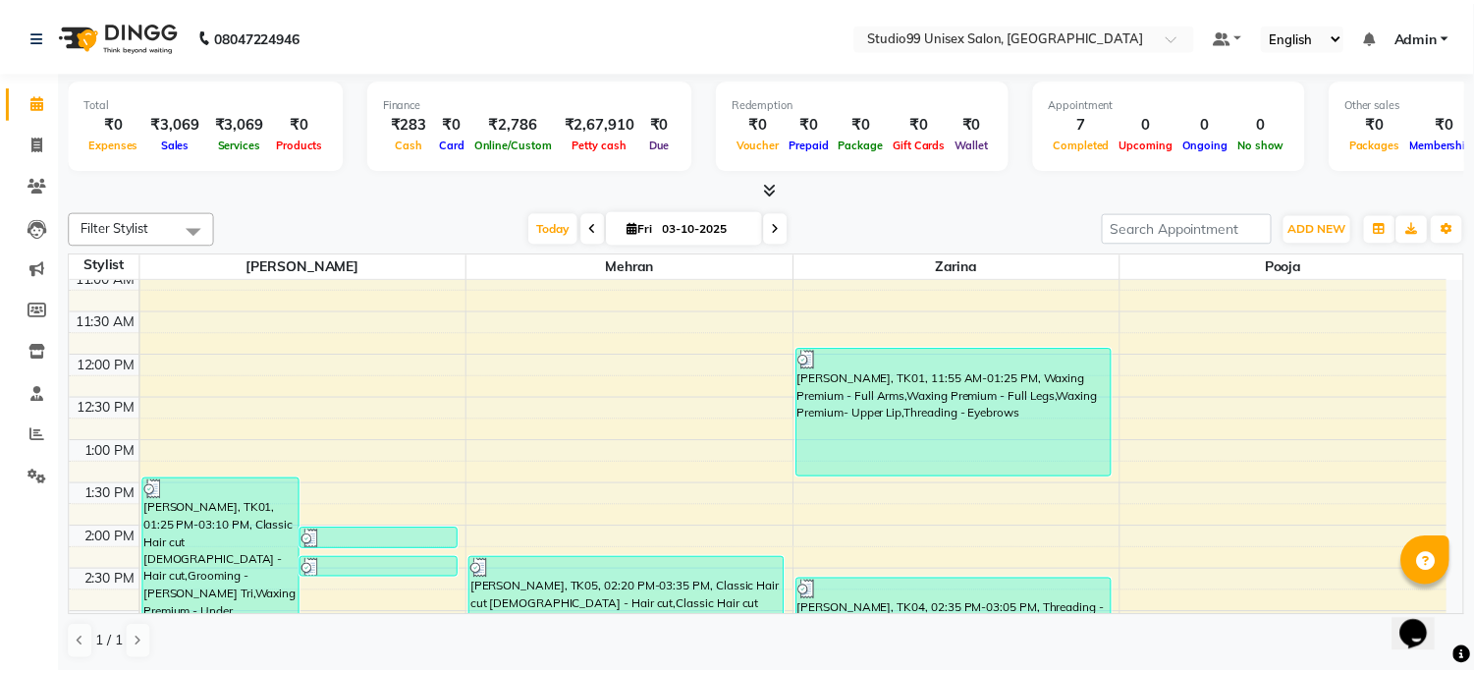
scroll to position [0, 0]
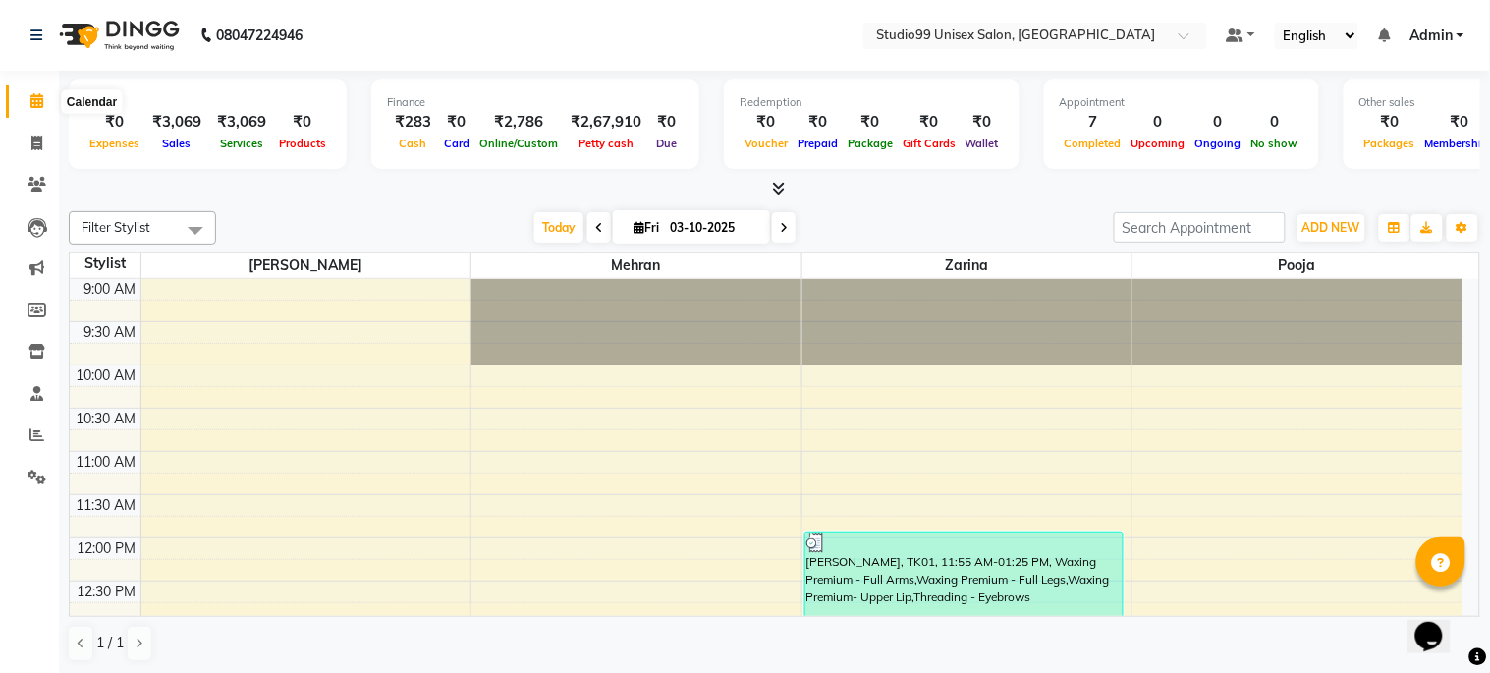
click at [36, 101] on icon at bounding box center [36, 100] width 13 height 15
click at [35, 143] on icon at bounding box center [36, 143] width 11 height 15
select select "service"
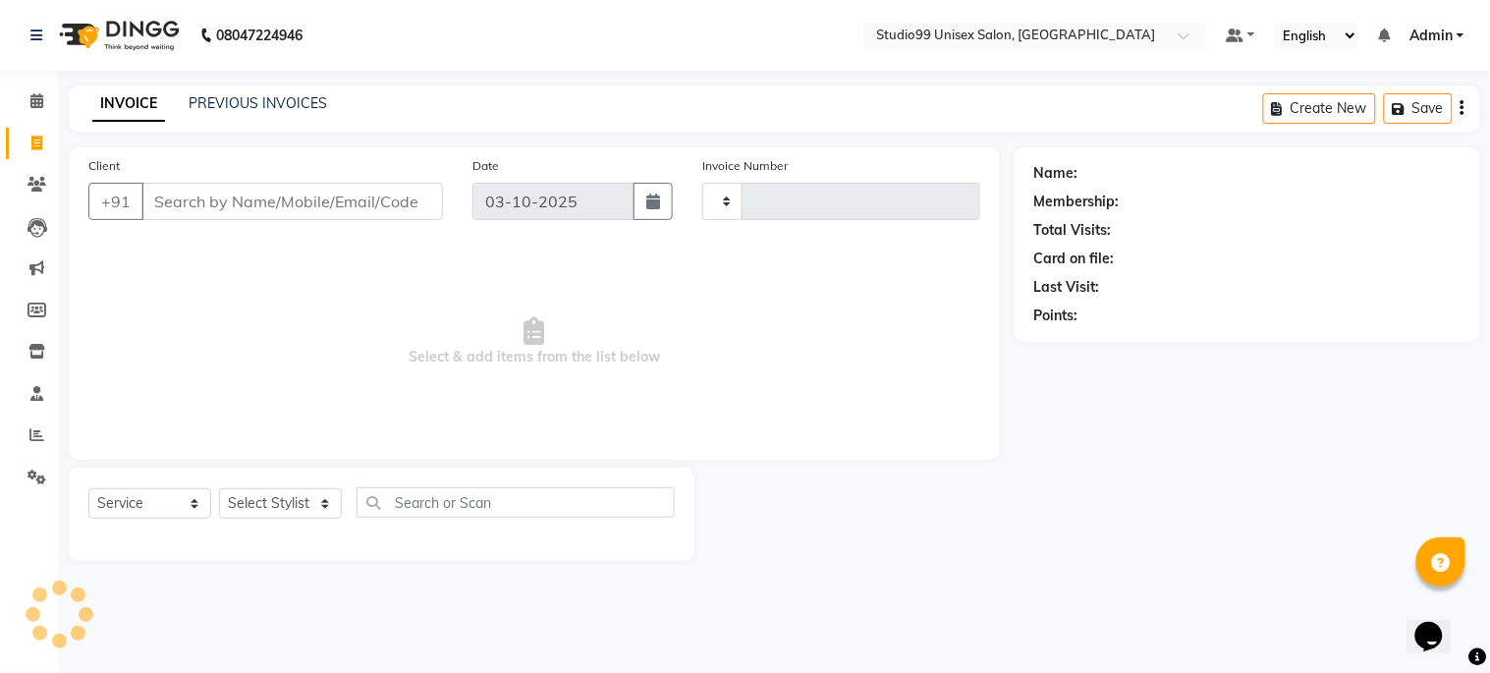
type input "1273"
select select "6061"
click at [231, 104] on link "PREVIOUS INVOICES" at bounding box center [258, 103] width 139 height 18
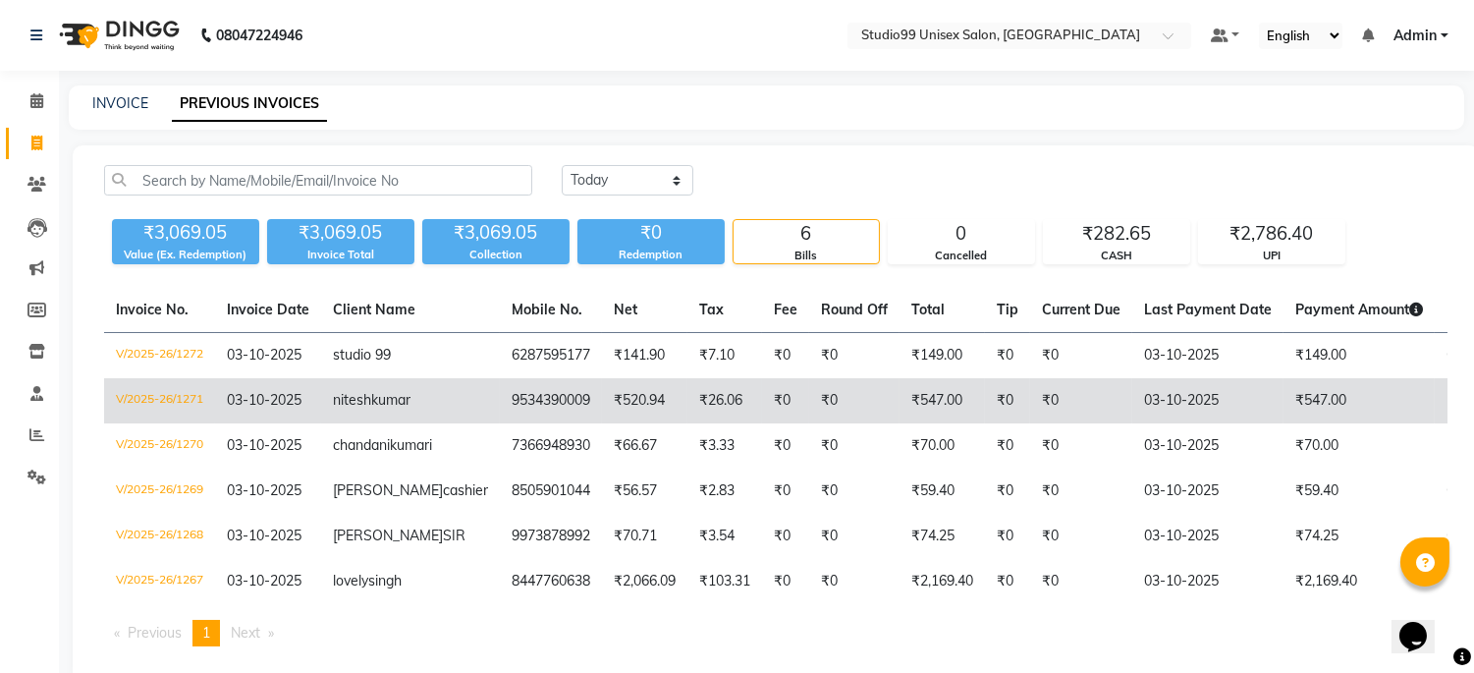
scroll to position [112, 0]
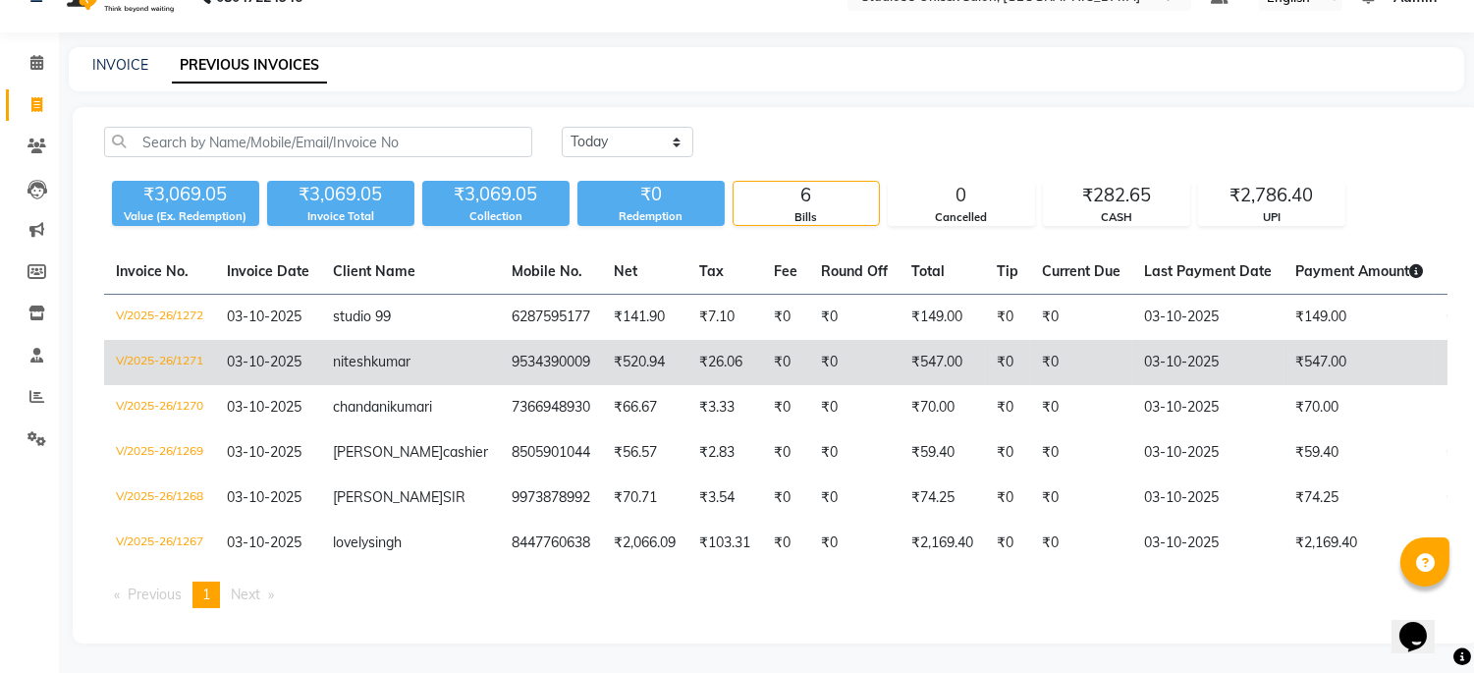
click at [500, 340] on td "9534390009" at bounding box center [551, 362] width 102 height 45
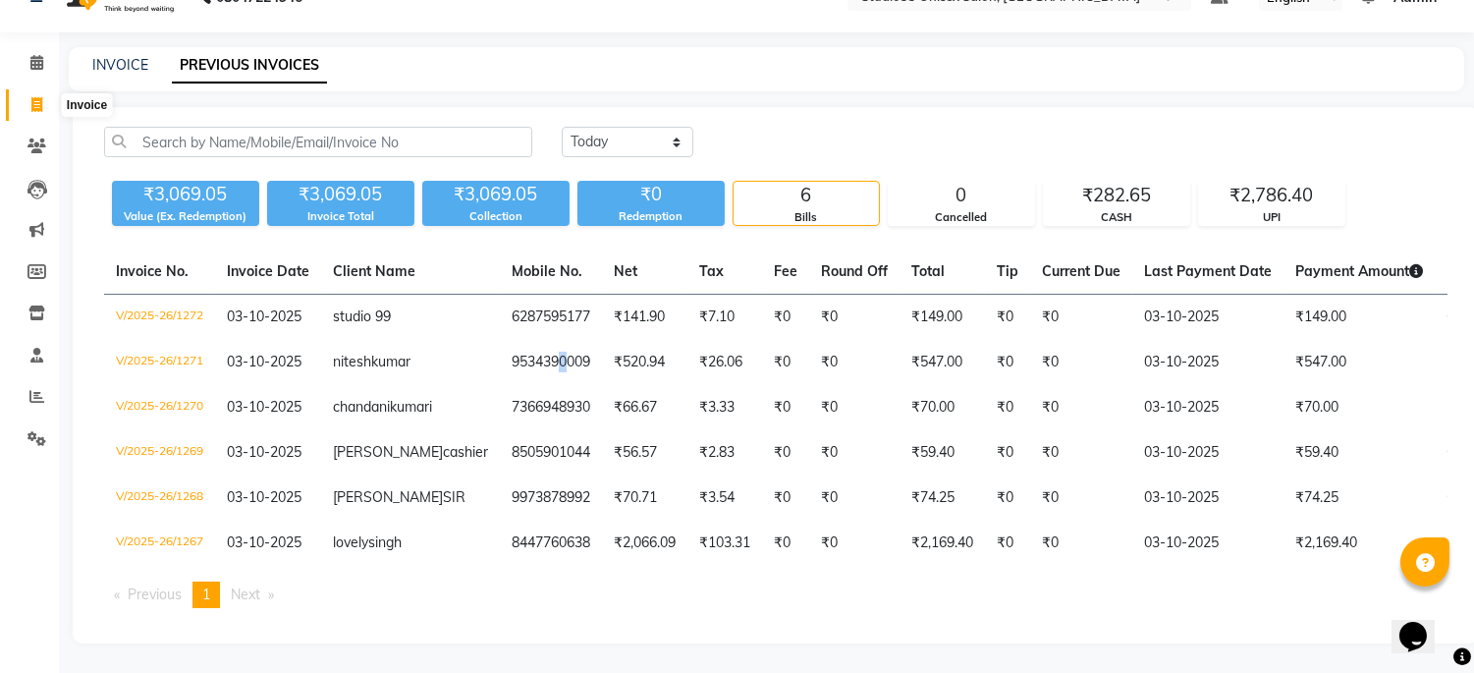
click at [32, 97] on icon at bounding box center [36, 104] width 11 height 15
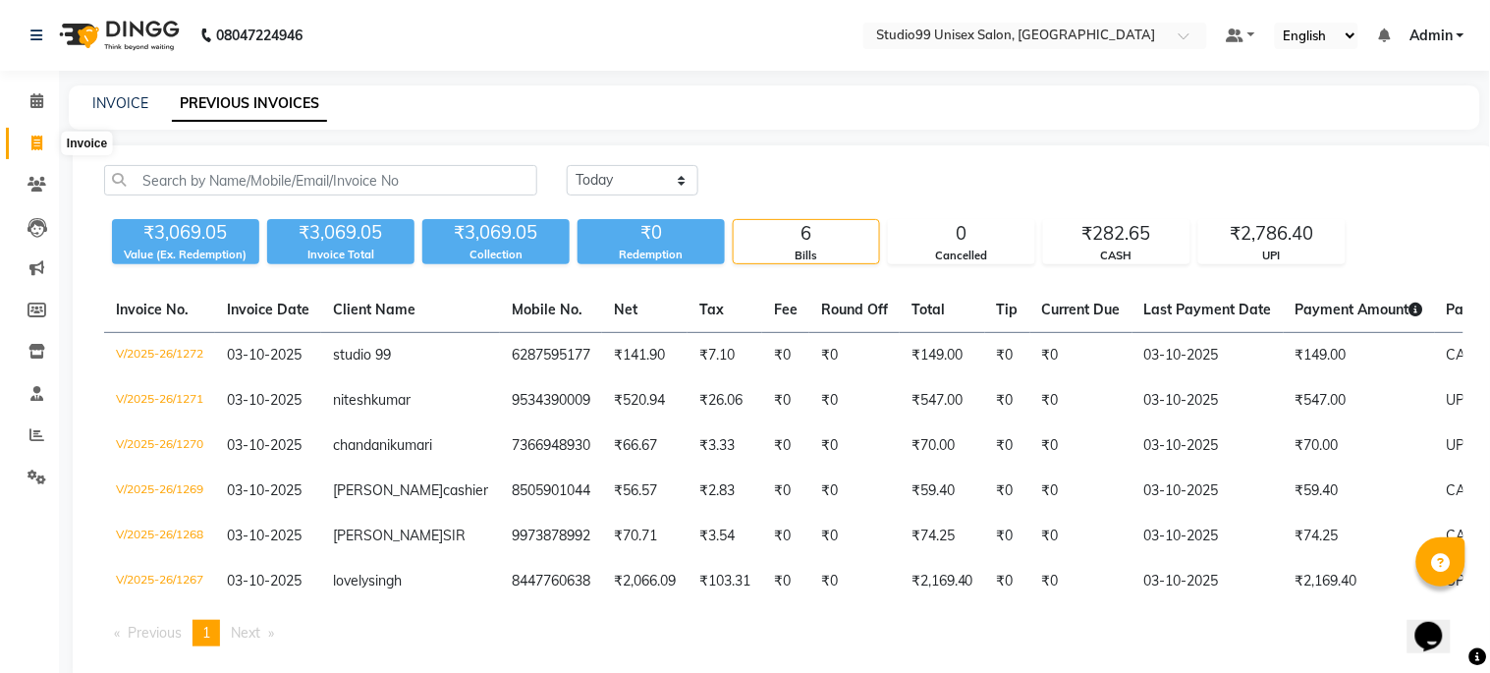
select select "service"
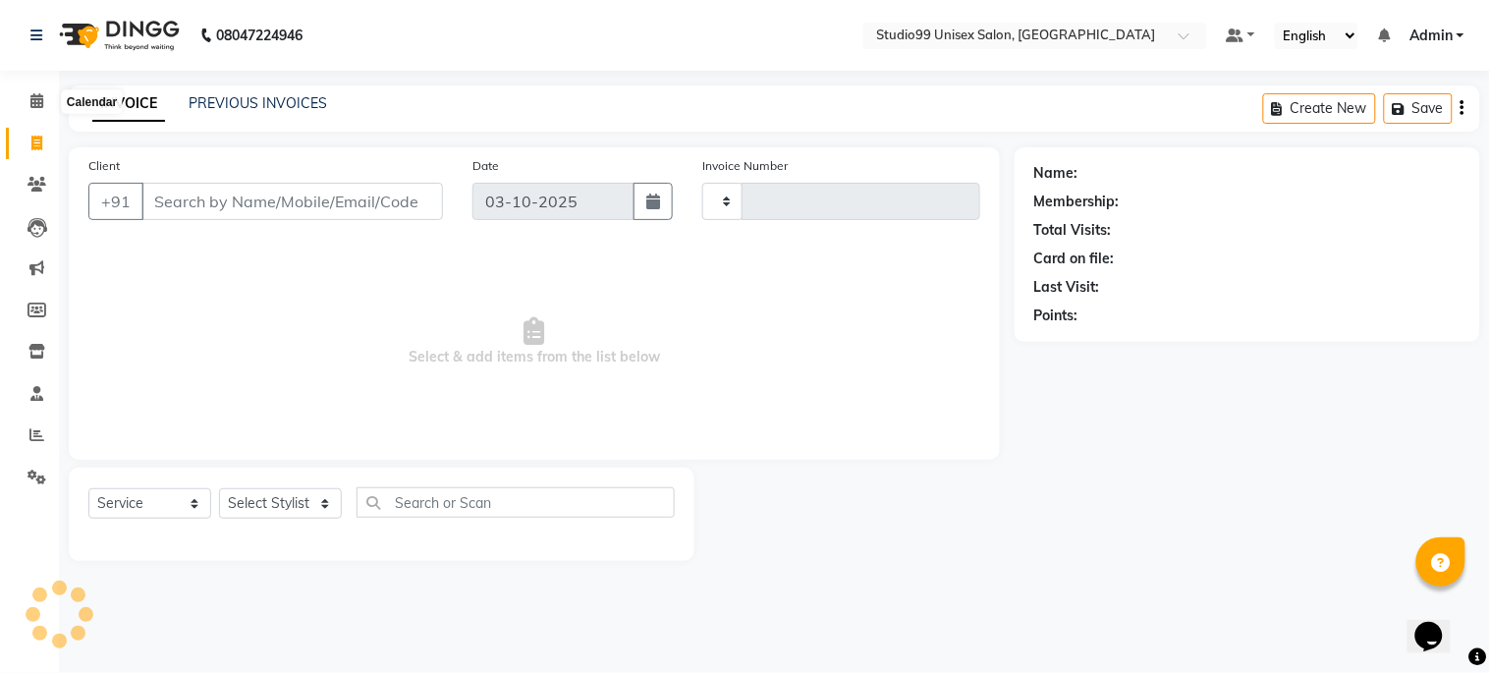
type input "1273"
select select "6061"
click at [34, 96] on icon at bounding box center [36, 100] width 13 height 15
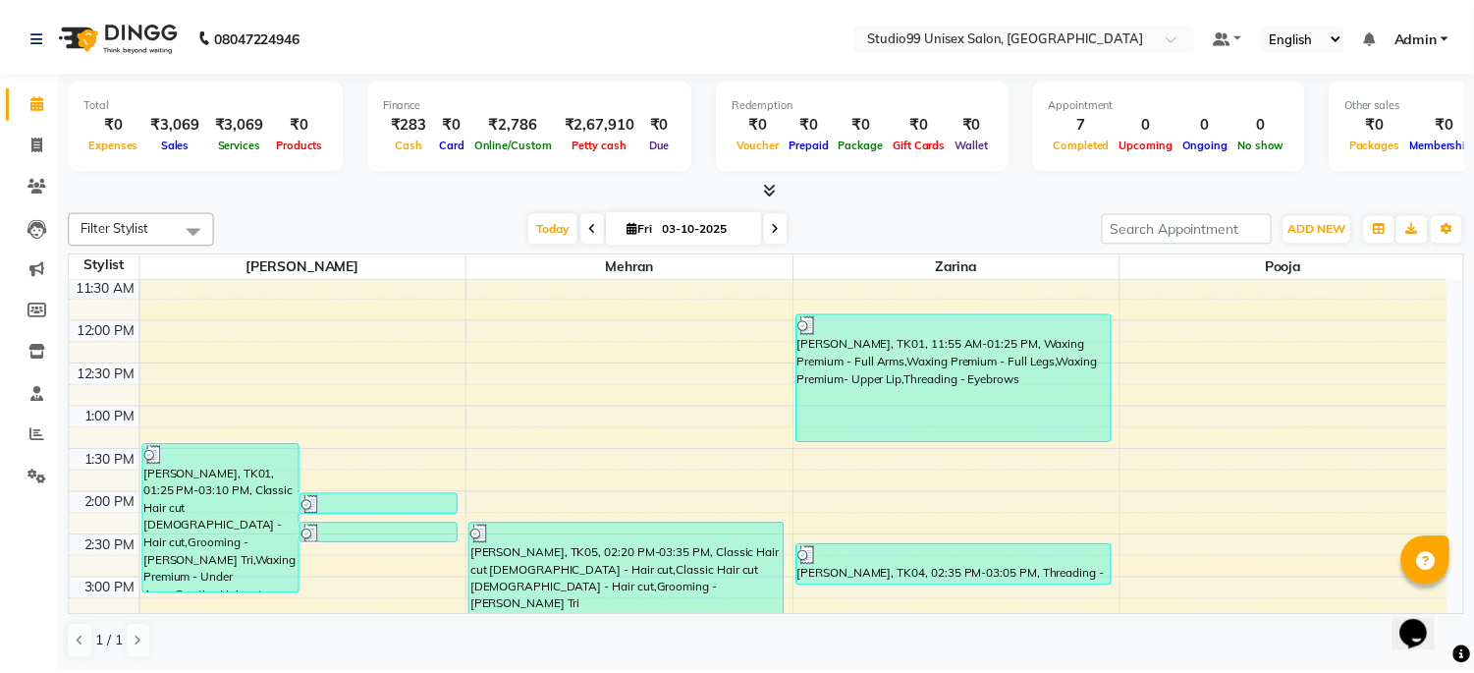
scroll to position [436, 0]
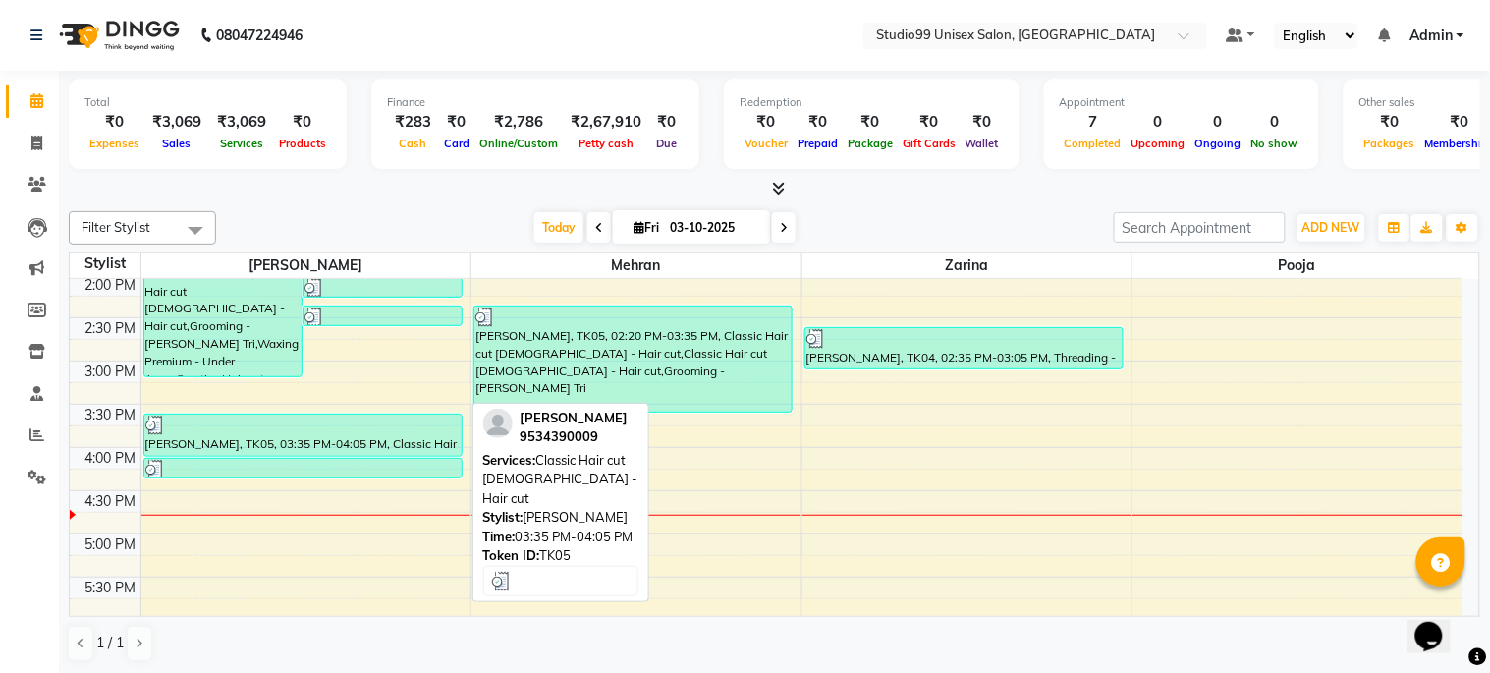
click at [310, 447] on div "[PERSON_NAME], TK05, 03:35 PM-04:05 PM, Classic Hair cut [DEMOGRAPHIC_DATA] - H…" at bounding box center [302, 435] width 317 height 41
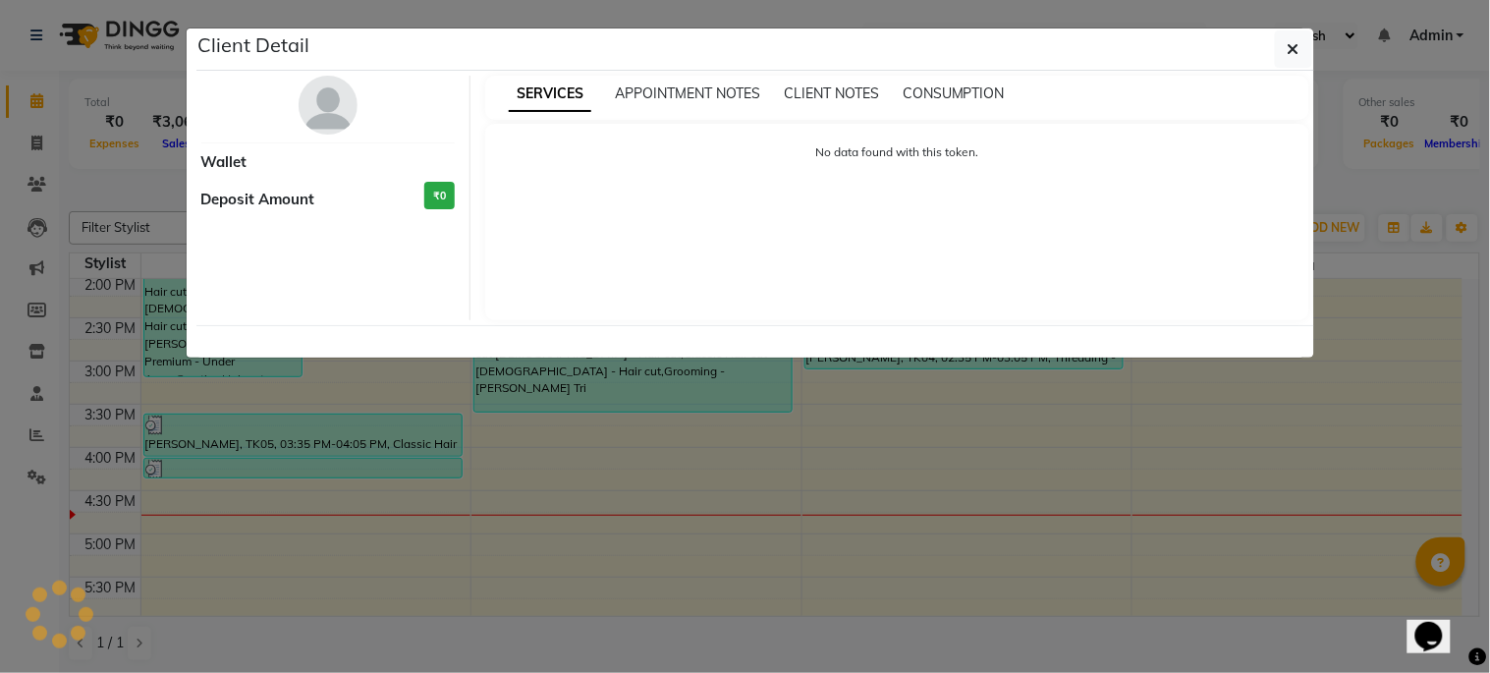
select select "3"
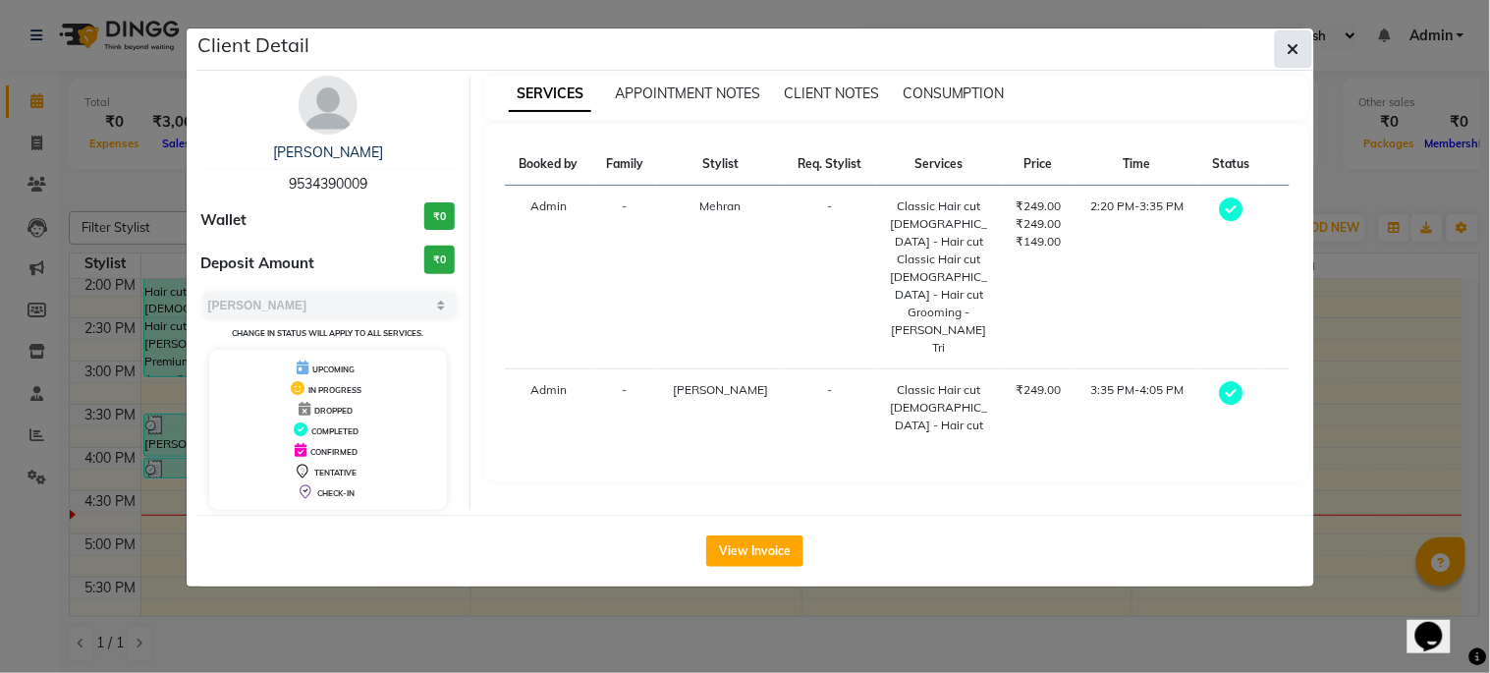
click at [1292, 41] on icon "button" at bounding box center [1294, 49] width 12 height 16
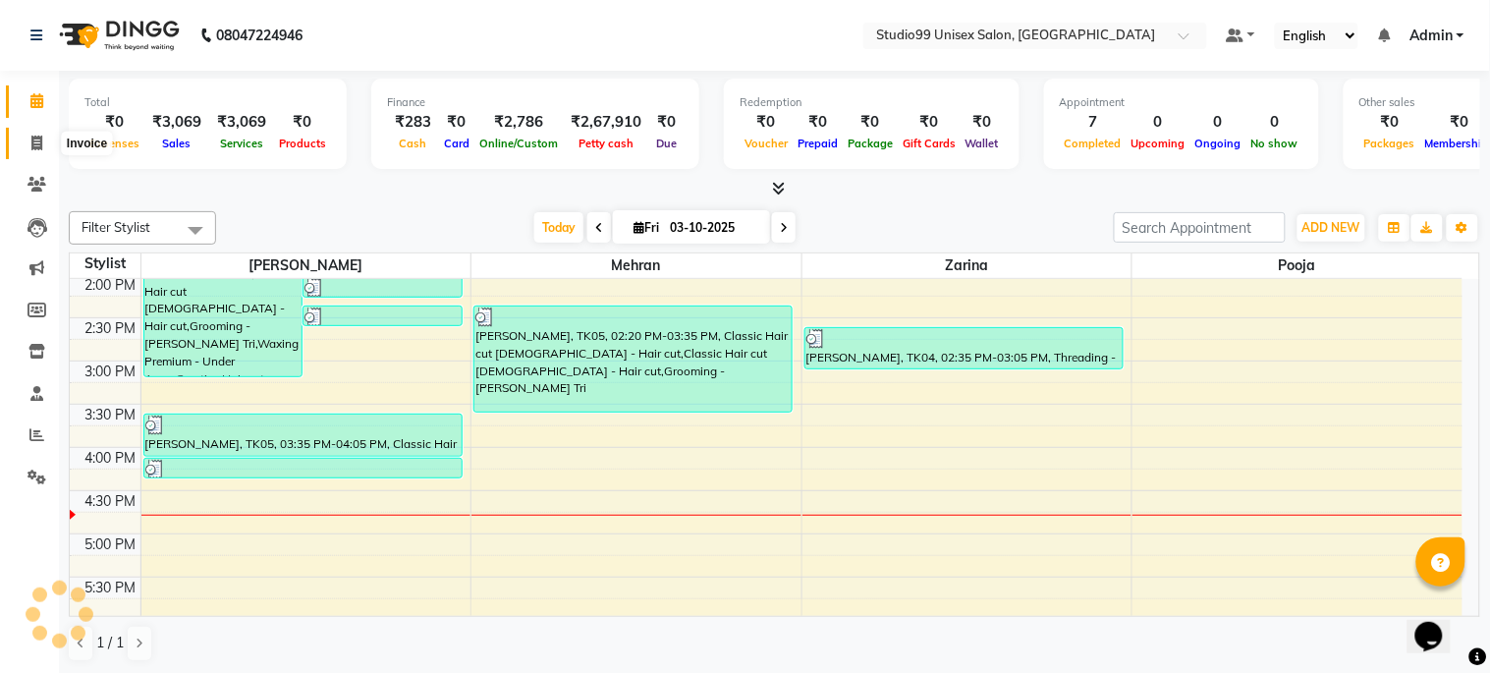
click at [31, 136] on icon at bounding box center [36, 143] width 11 height 15
select select "service"
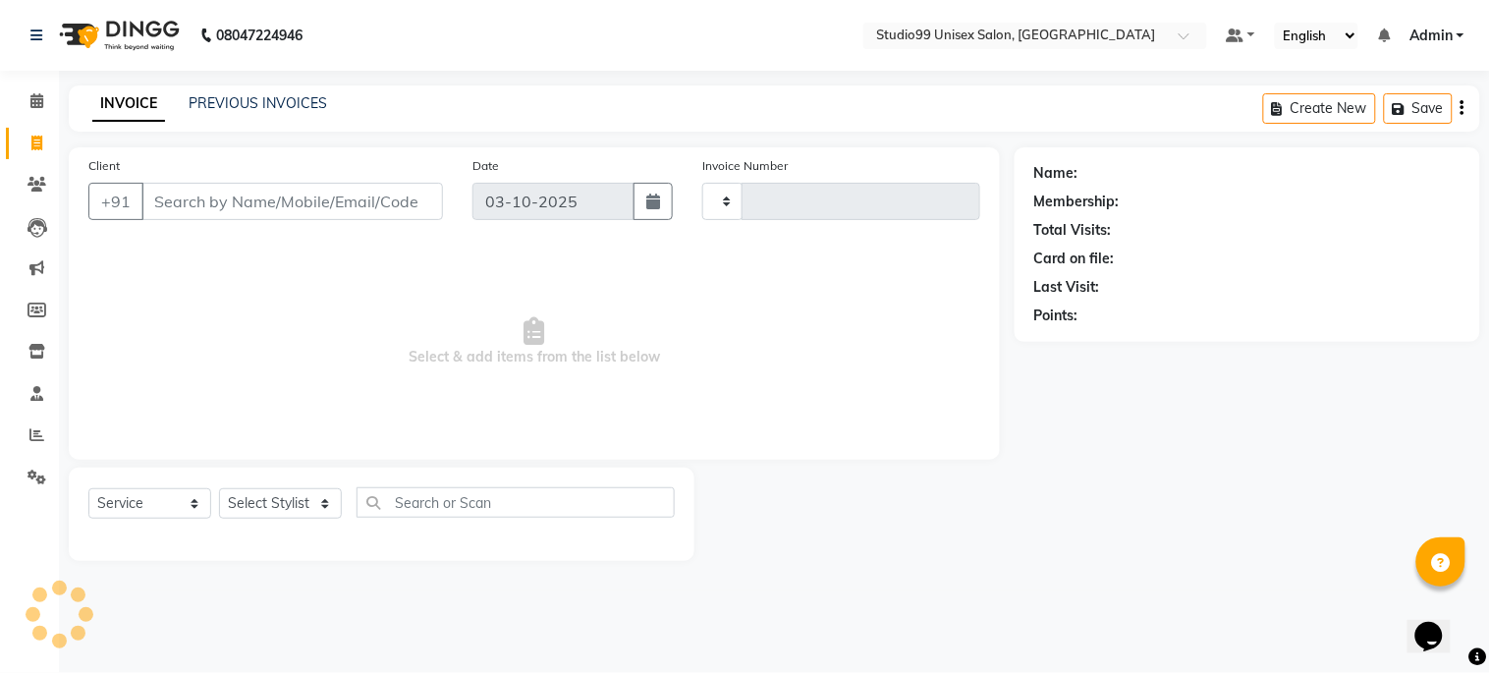
type input "1273"
select select "6061"
click at [260, 101] on link "PREVIOUS INVOICES" at bounding box center [258, 103] width 139 height 18
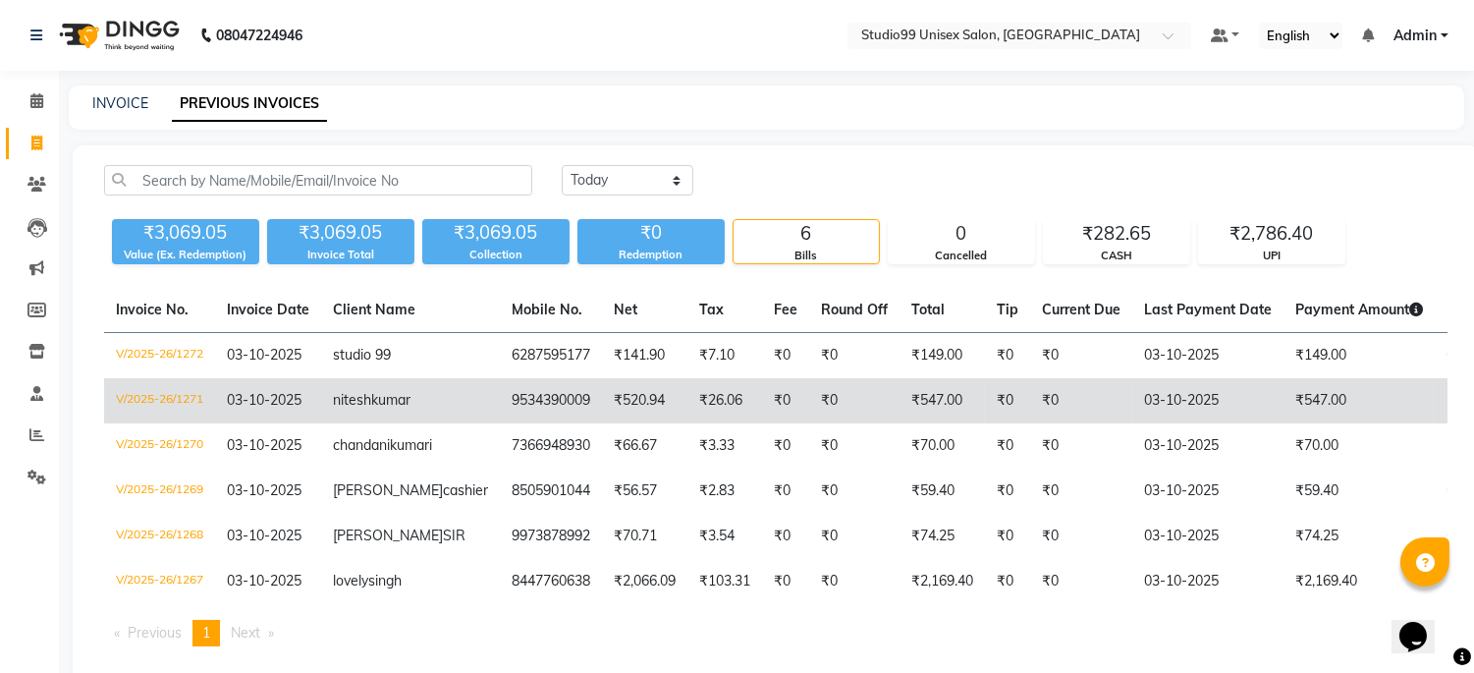
click at [500, 401] on td "9534390009" at bounding box center [551, 400] width 102 height 45
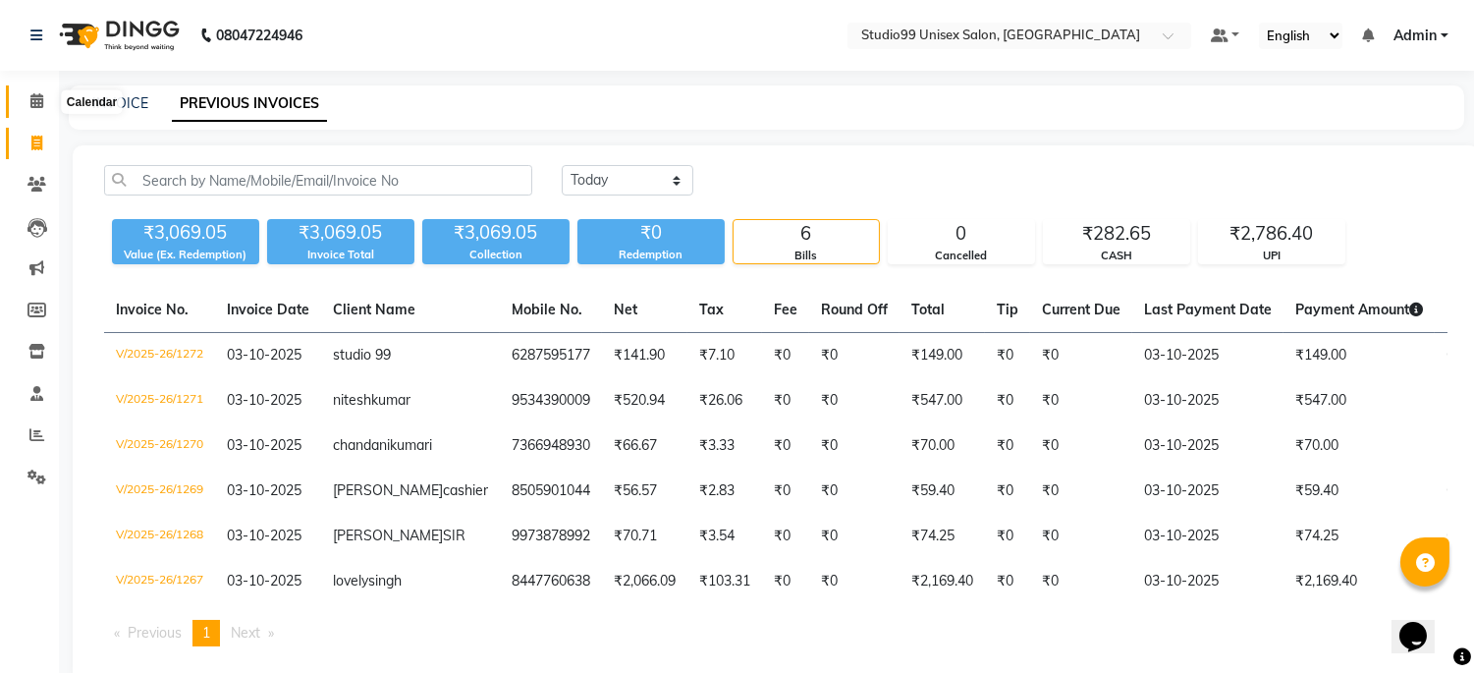
click at [30, 106] on icon at bounding box center [36, 100] width 13 height 15
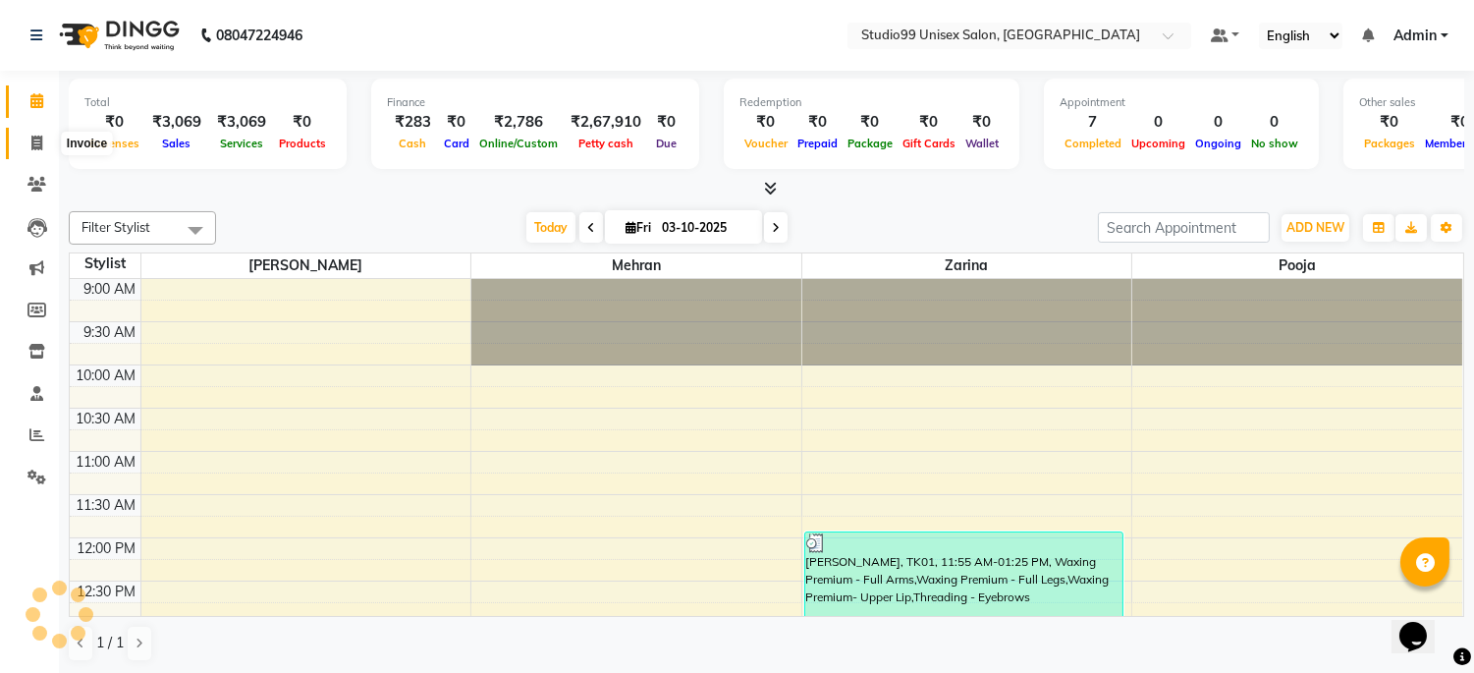
click at [39, 142] on icon at bounding box center [36, 143] width 11 height 15
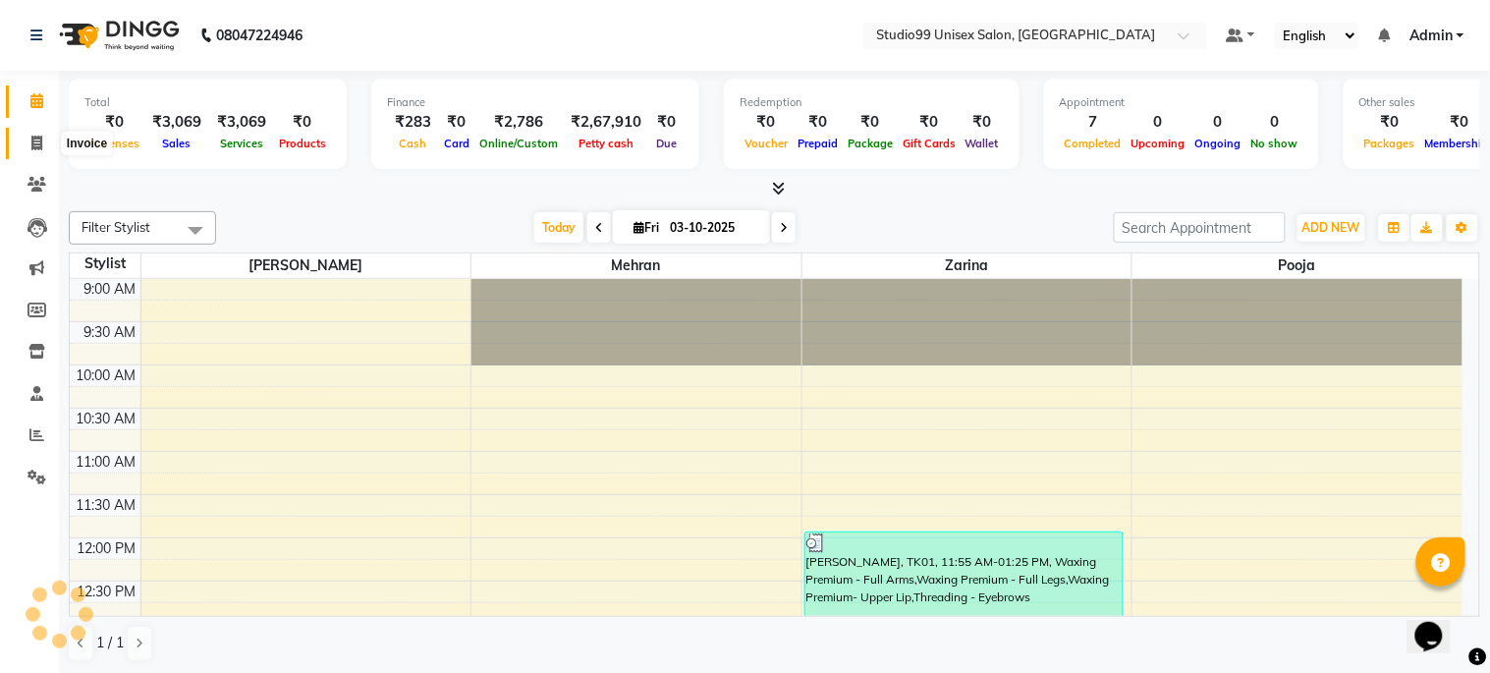
select select "service"
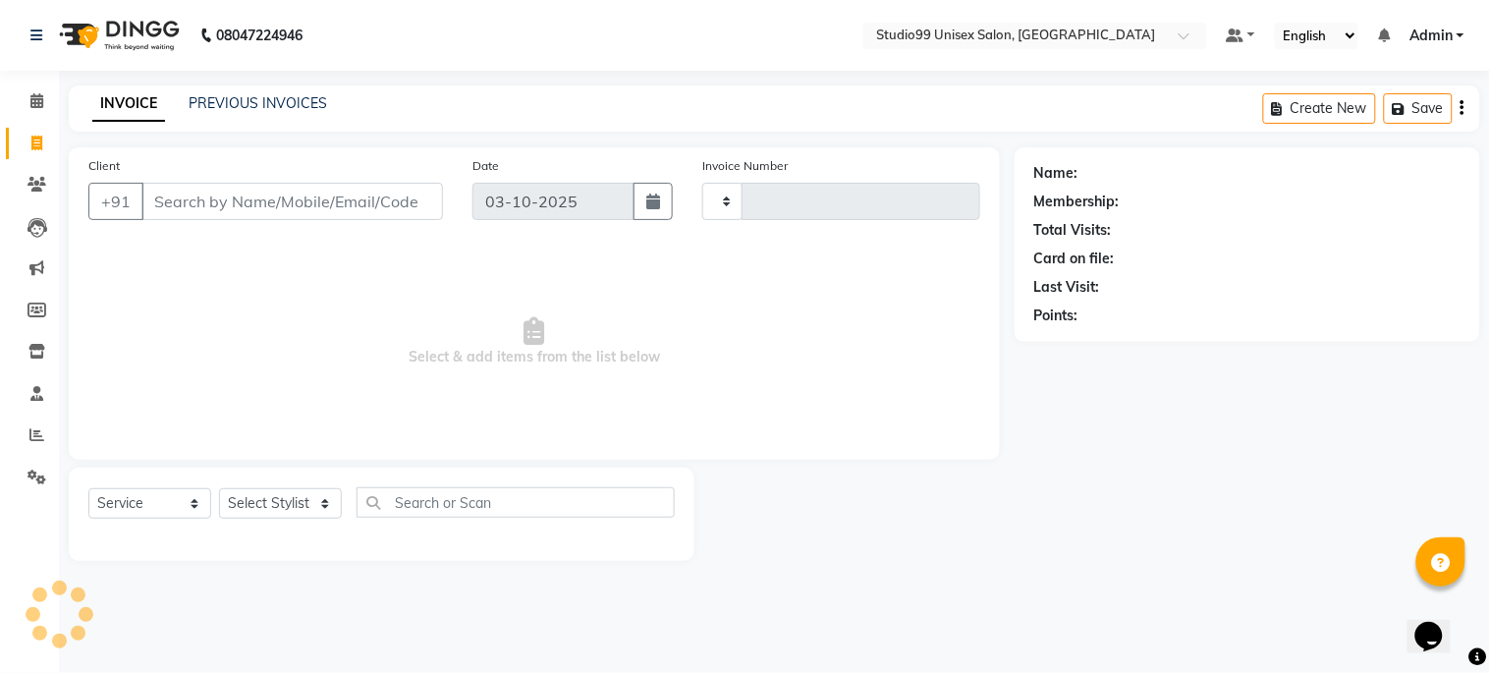
type input "1273"
select select "6061"
click at [34, 94] on icon at bounding box center [36, 100] width 13 height 15
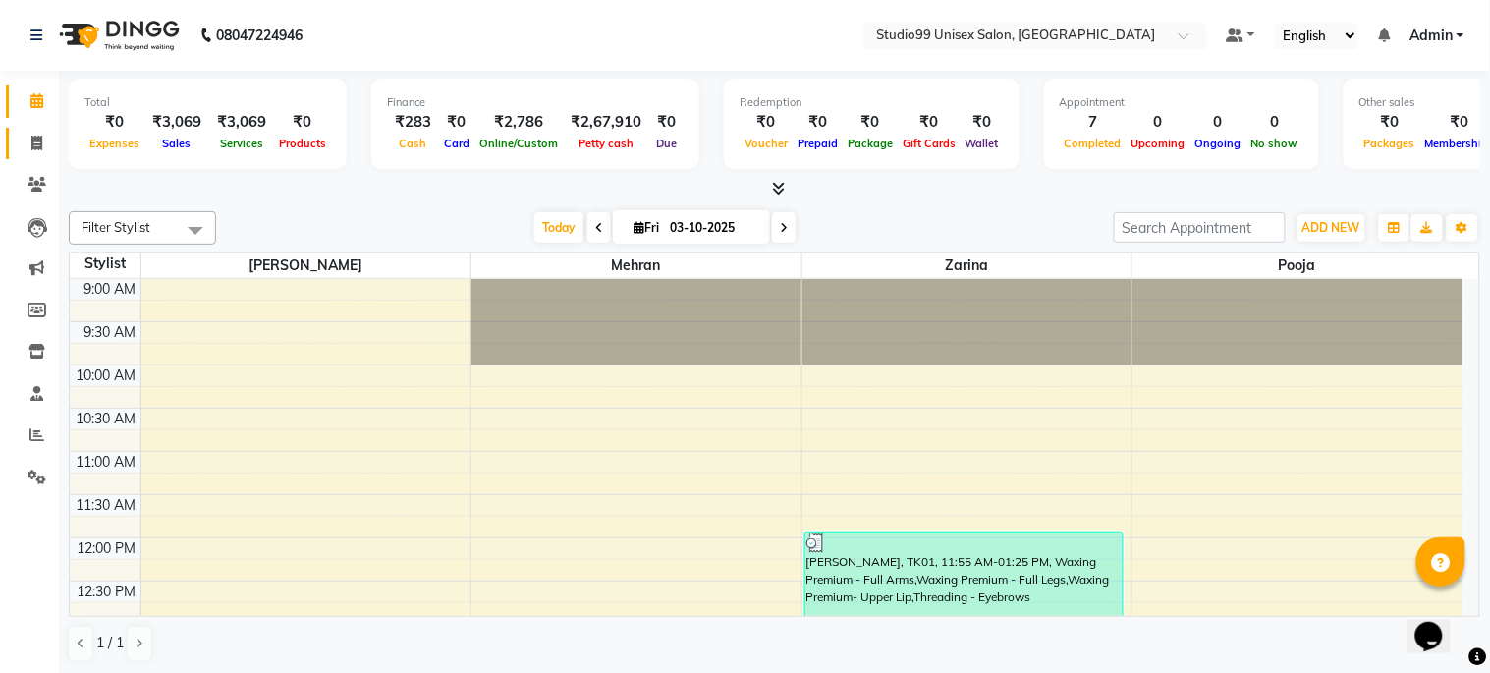
click at [33, 136] on icon at bounding box center [36, 143] width 11 height 15
select select "service"
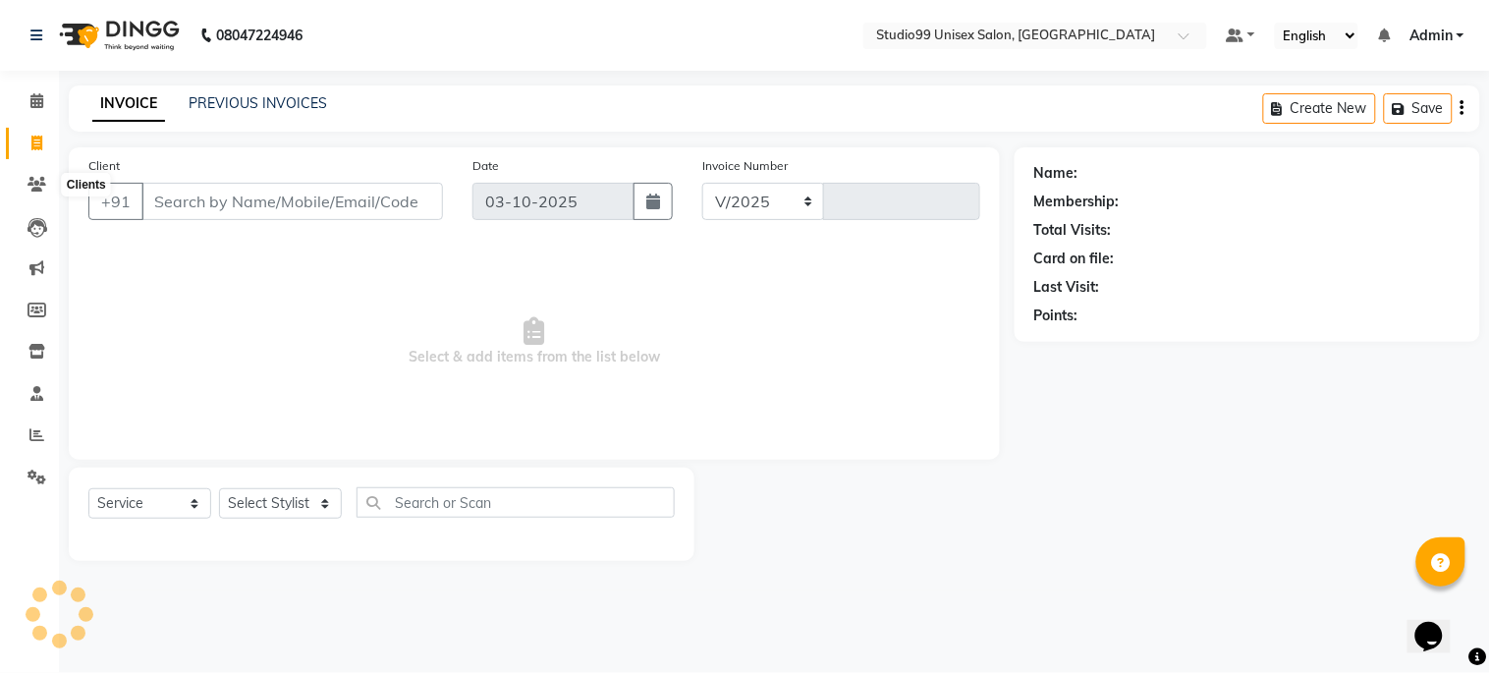
select select "6061"
type input "1273"
click at [256, 507] on select "Select Stylist Admin [PERSON_NAME] pooja Shankar [PERSON_NAME]" at bounding box center [280, 503] width 123 height 30
click at [276, 505] on select "Select Stylist Admin [PERSON_NAME] pooja Shankar [PERSON_NAME]" at bounding box center [280, 503] width 123 height 30
select select "59621"
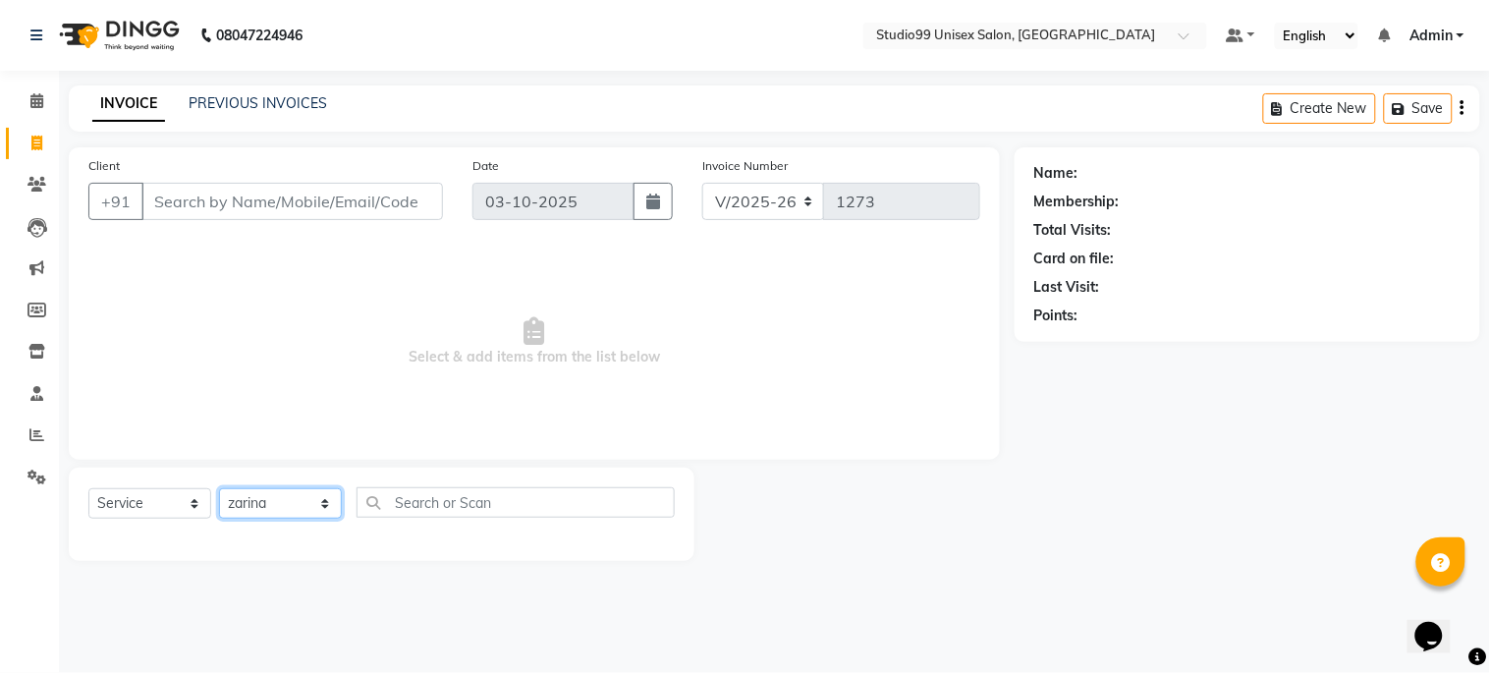
click at [219, 489] on select "Select Stylist Admin [PERSON_NAME] pooja Shankar [PERSON_NAME]" at bounding box center [280, 503] width 123 height 30
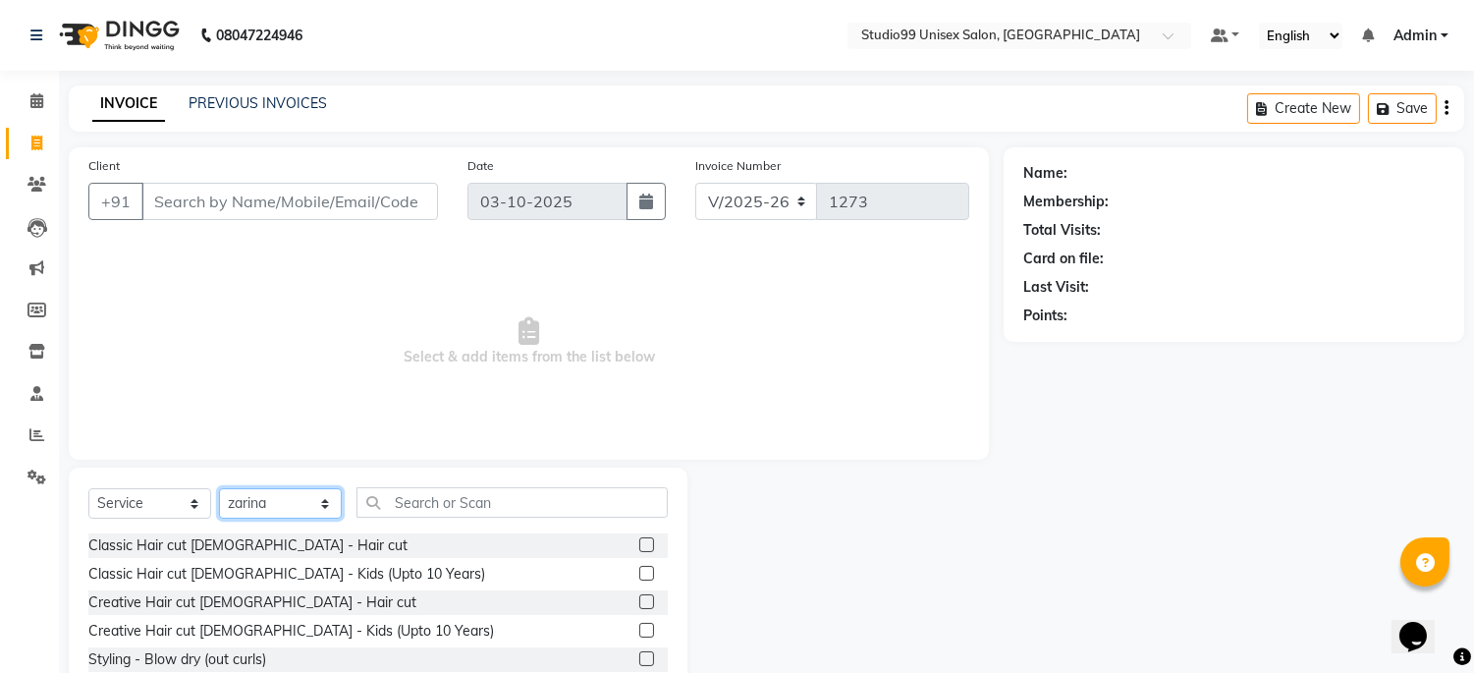
scroll to position [113, 0]
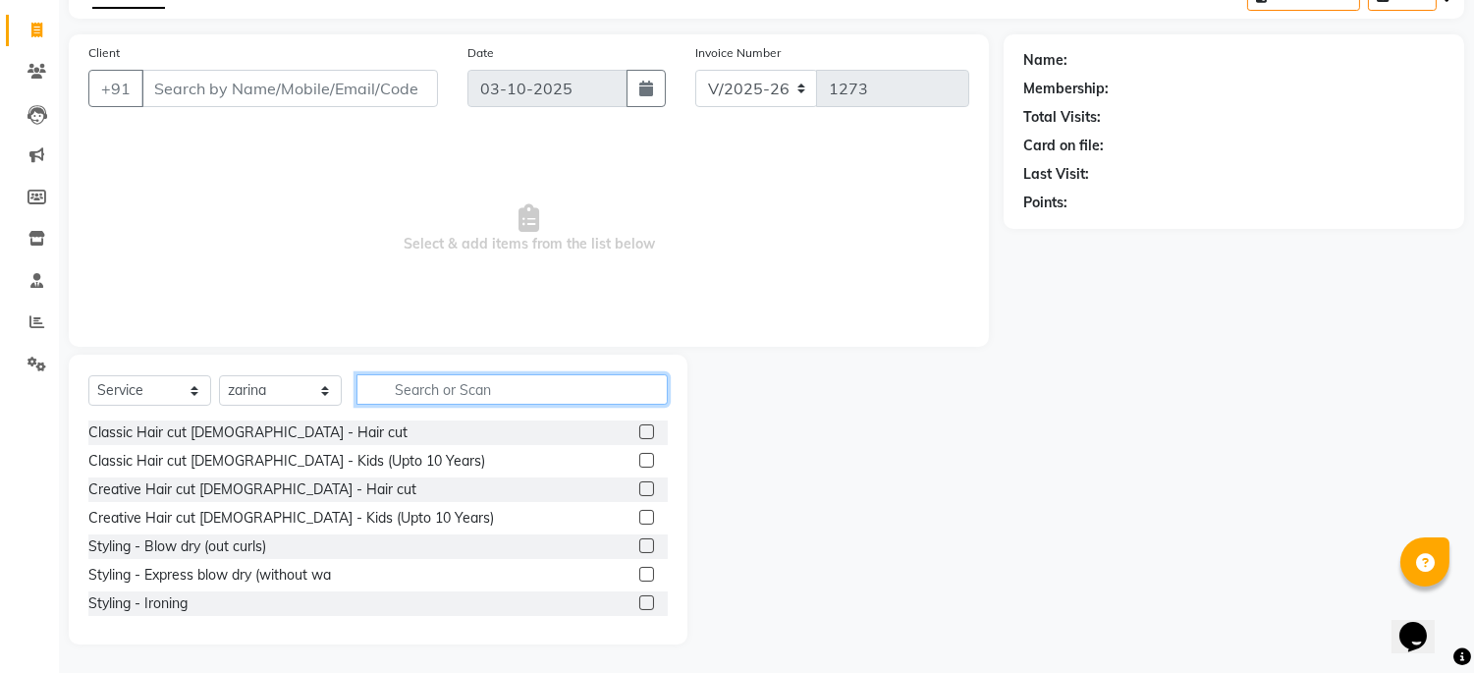
click at [450, 385] on input "text" at bounding box center [512, 389] width 311 height 30
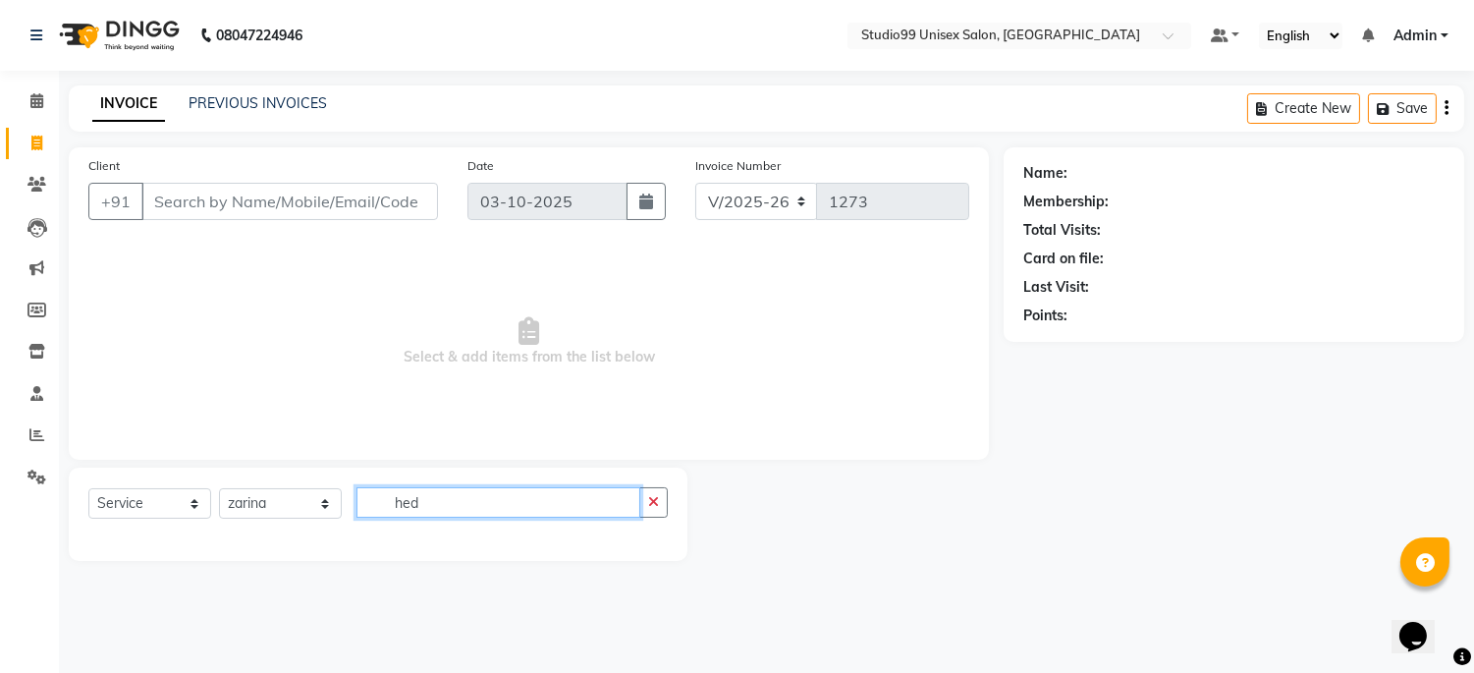
scroll to position [0, 0]
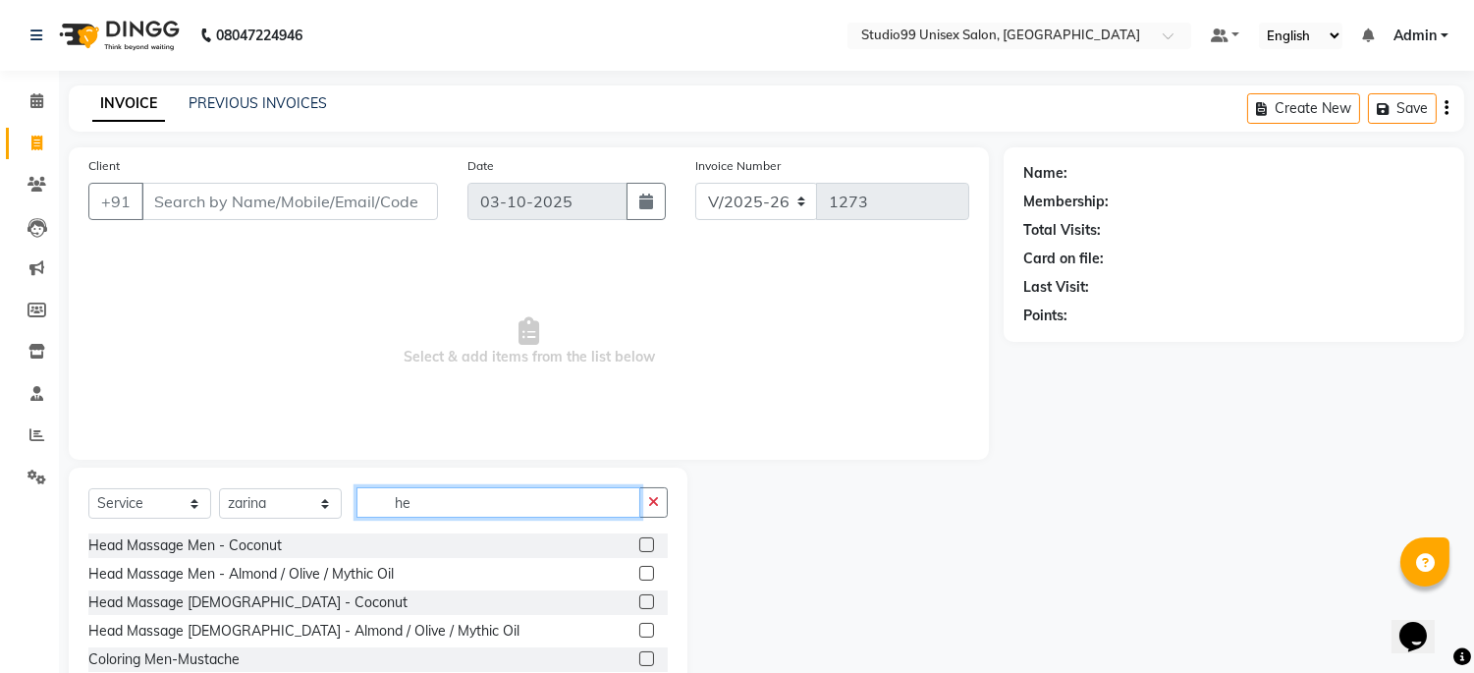
type input "he"
click at [639, 538] on label at bounding box center [646, 544] width 15 height 15
click at [639, 539] on input "checkbox" at bounding box center [645, 545] width 13 height 13
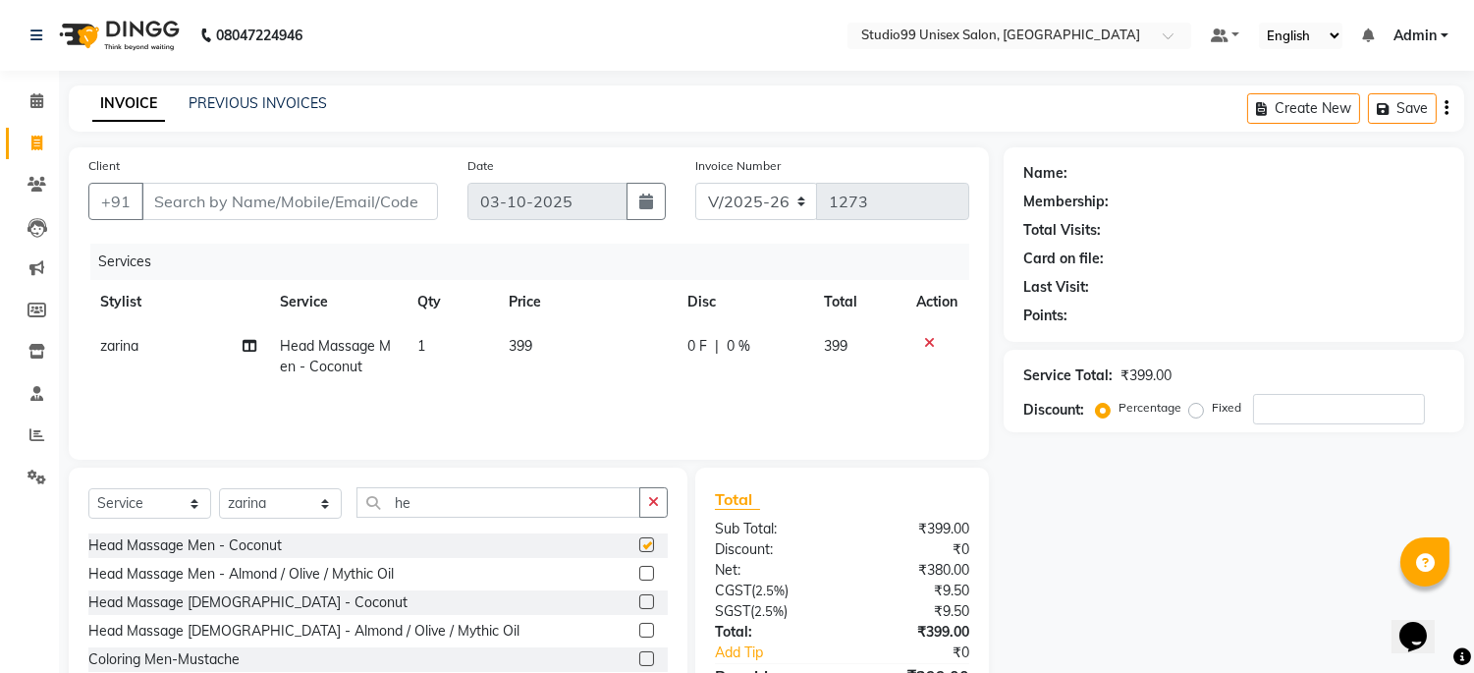
checkbox input "false"
click at [428, 505] on input "he" at bounding box center [499, 502] width 284 height 30
type input "h"
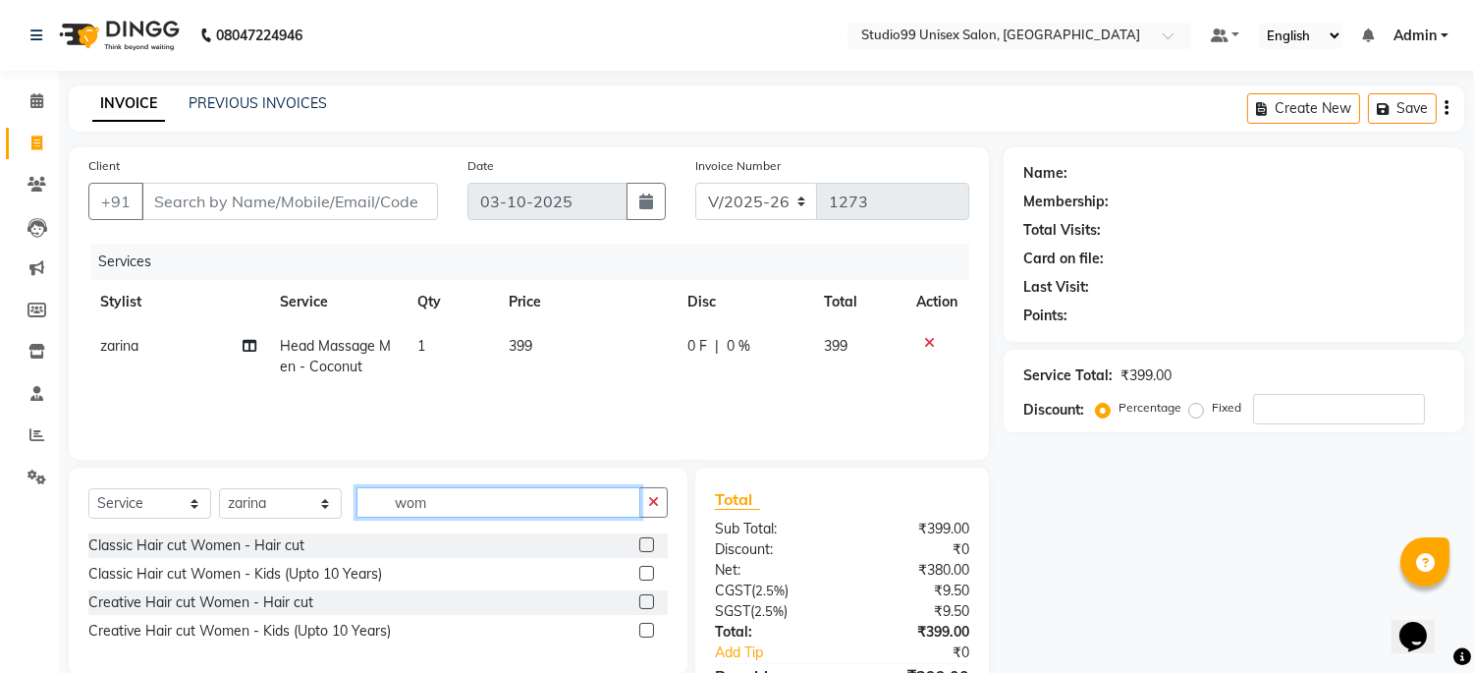
type input "wom"
click at [643, 599] on label at bounding box center [646, 601] width 15 height 15
click at [643, 599] on input "checkbox" at bounding box center [645, 602] width 13 height 13
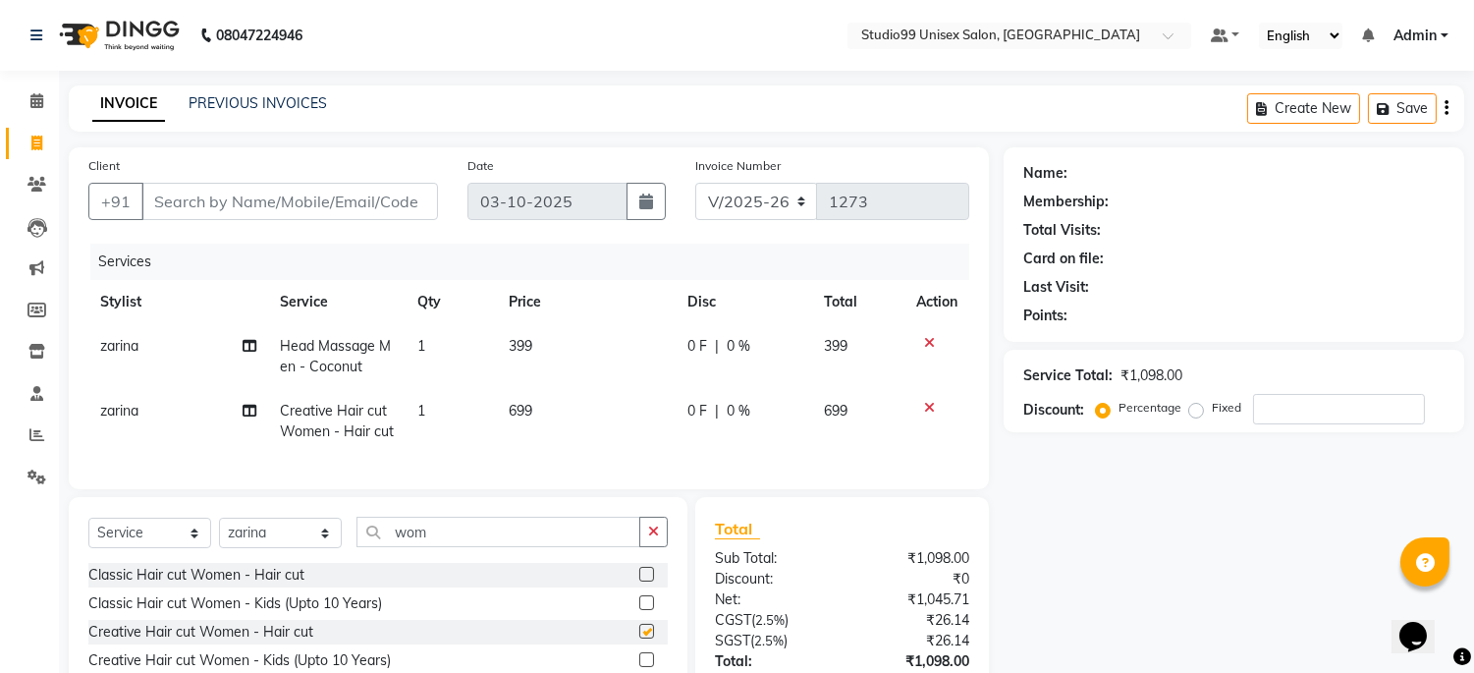
checkbox input "false"
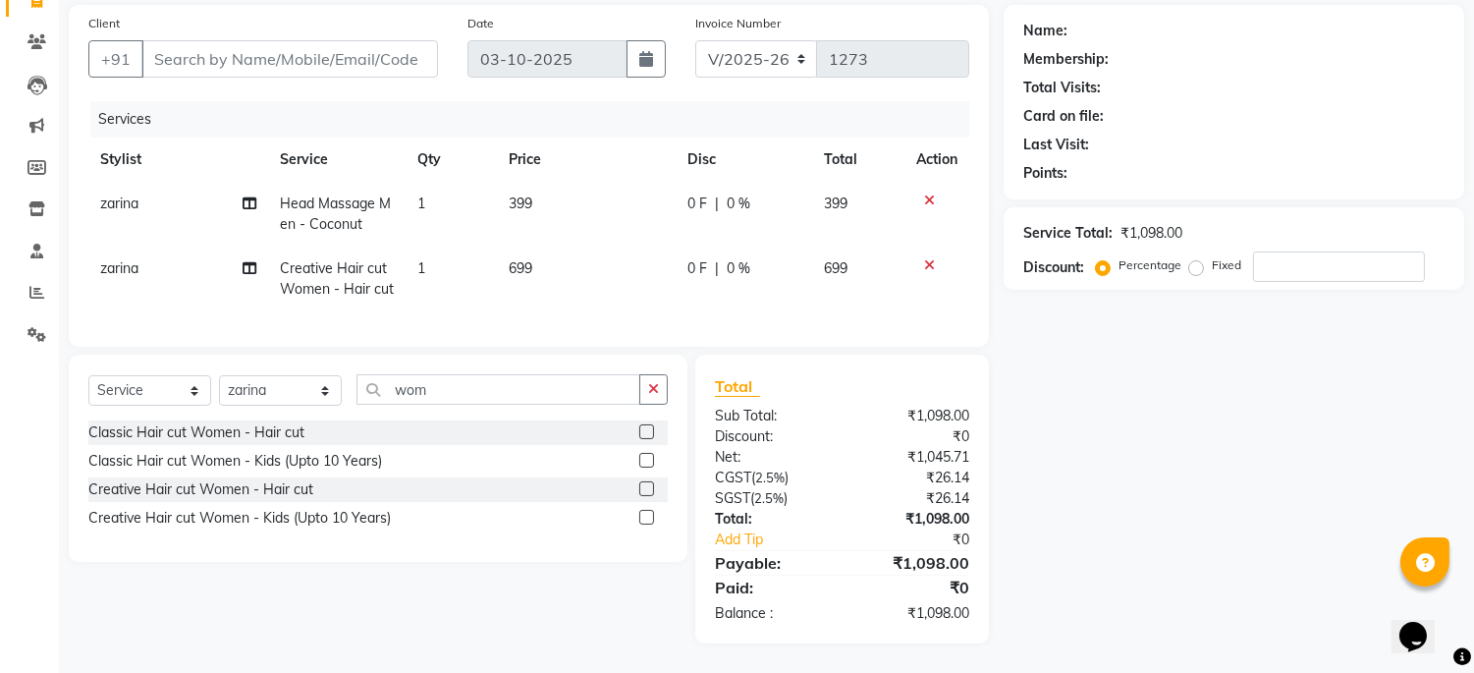
click at [648, 428] on label at bounding box center [646, 431] width 15 height 15
click at [648, 428] on input "checkbox" at bounding box center [645, 432] width 13 height 13
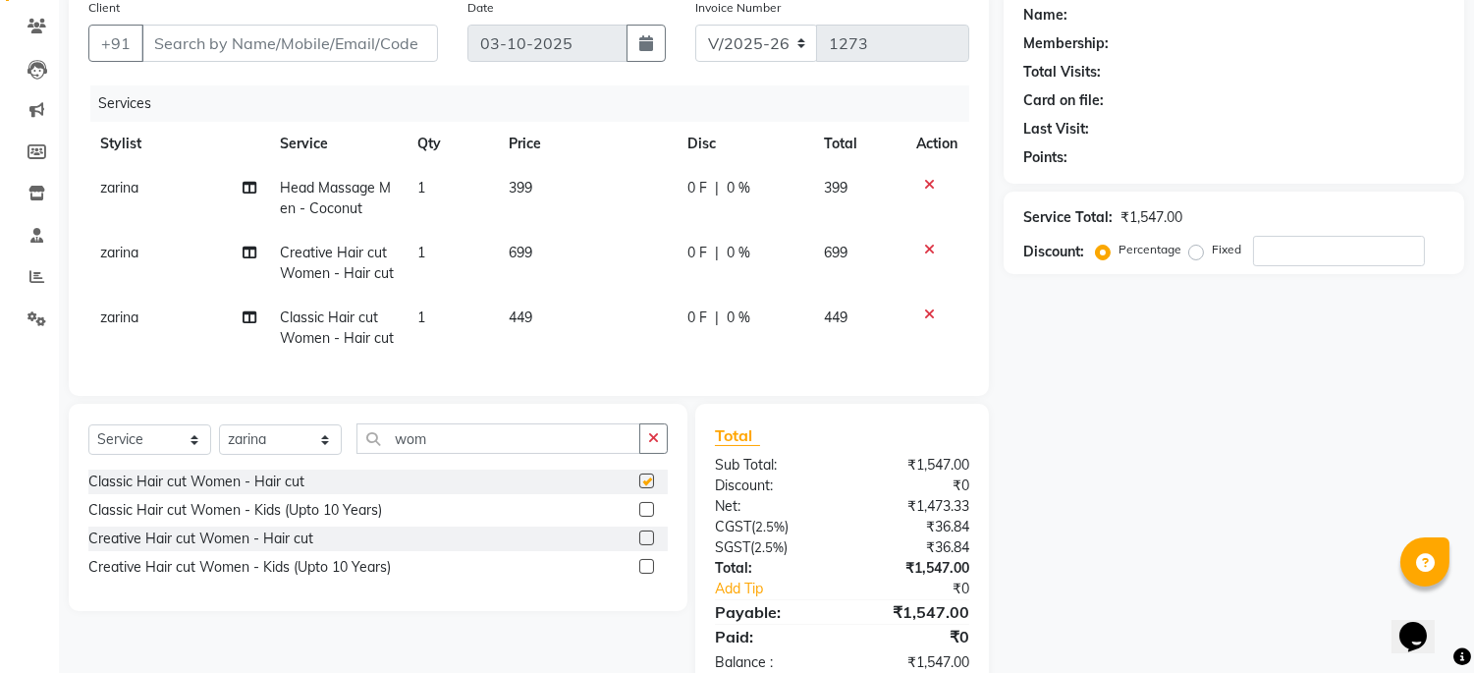
checkbox input "false"
click at [929, 248] on icon at bounding box center [929, 250] width 11 height 14
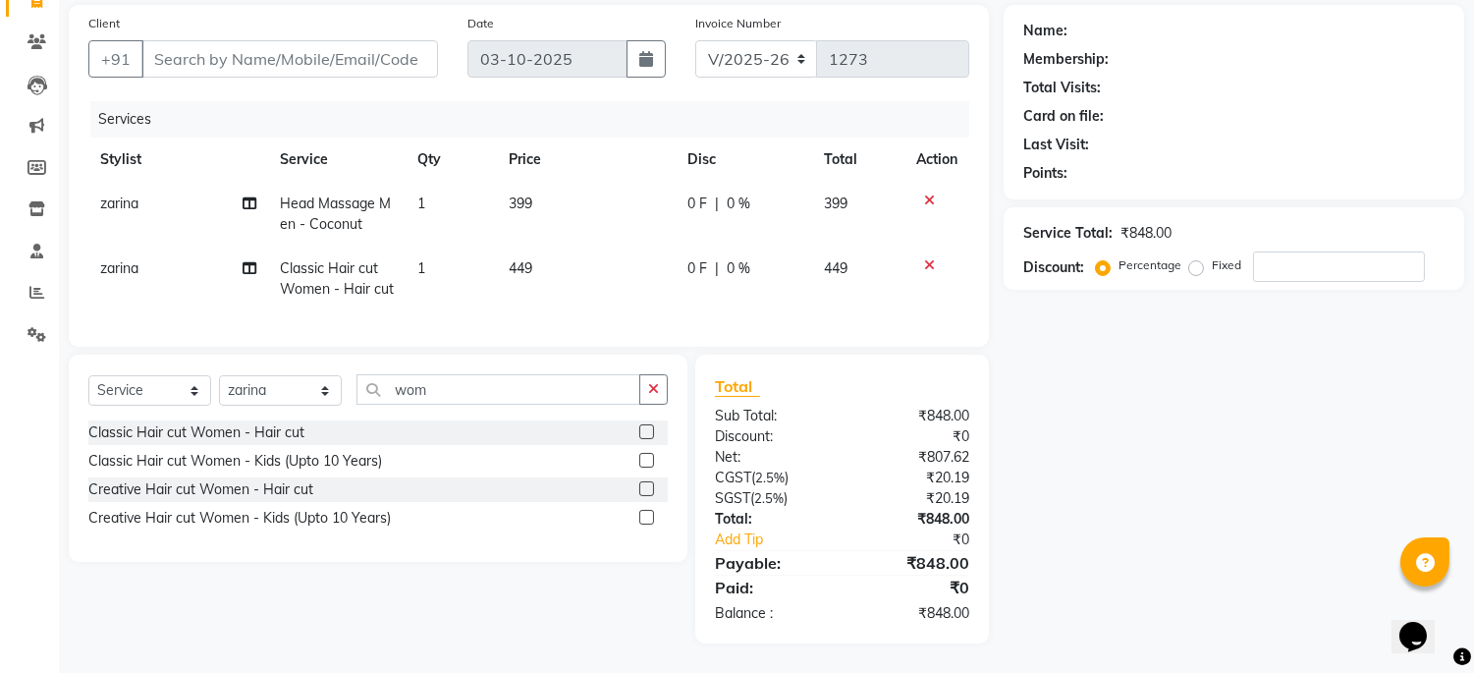
click at [541, 258] on td "449" at bounding box center [586, 279] width 179 height 65
select select "59621"
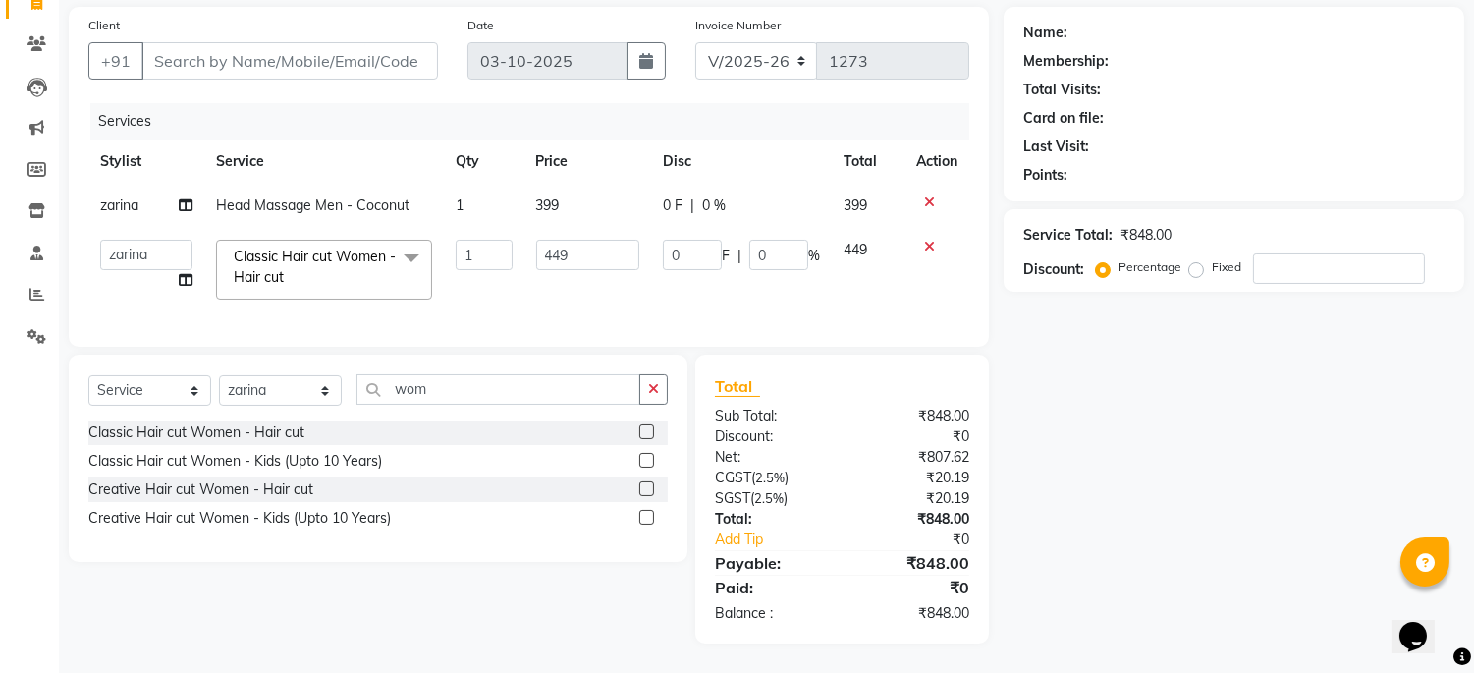
scroll to position [155, 0]
click at [601, 248] on input "449" at bounding box center [587, 255] width 103 height 30
type input "4"
type input "349"
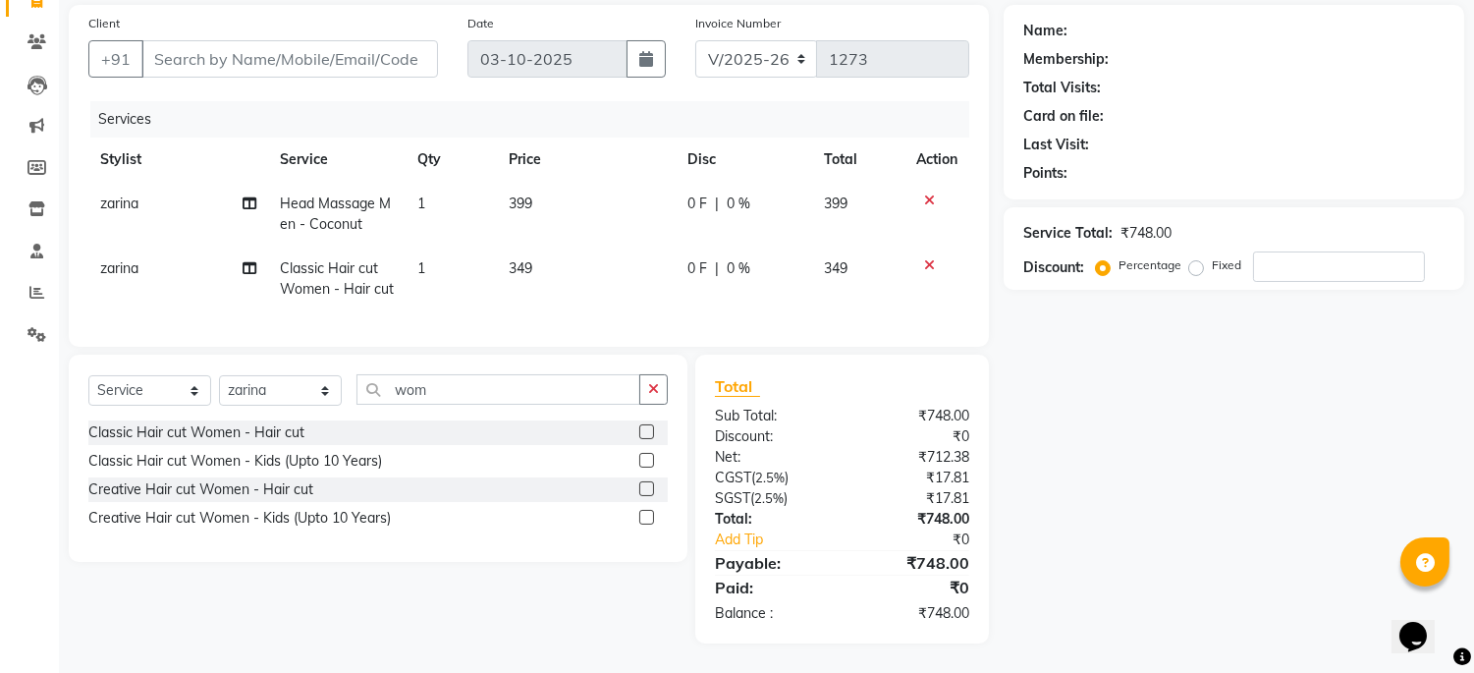
click at [1191, 449] on div "Name: Membership: Total Visits: Card on file: Last Visit: Points: Service Total…" at bounding box center [1241, 324] width 475 height 638
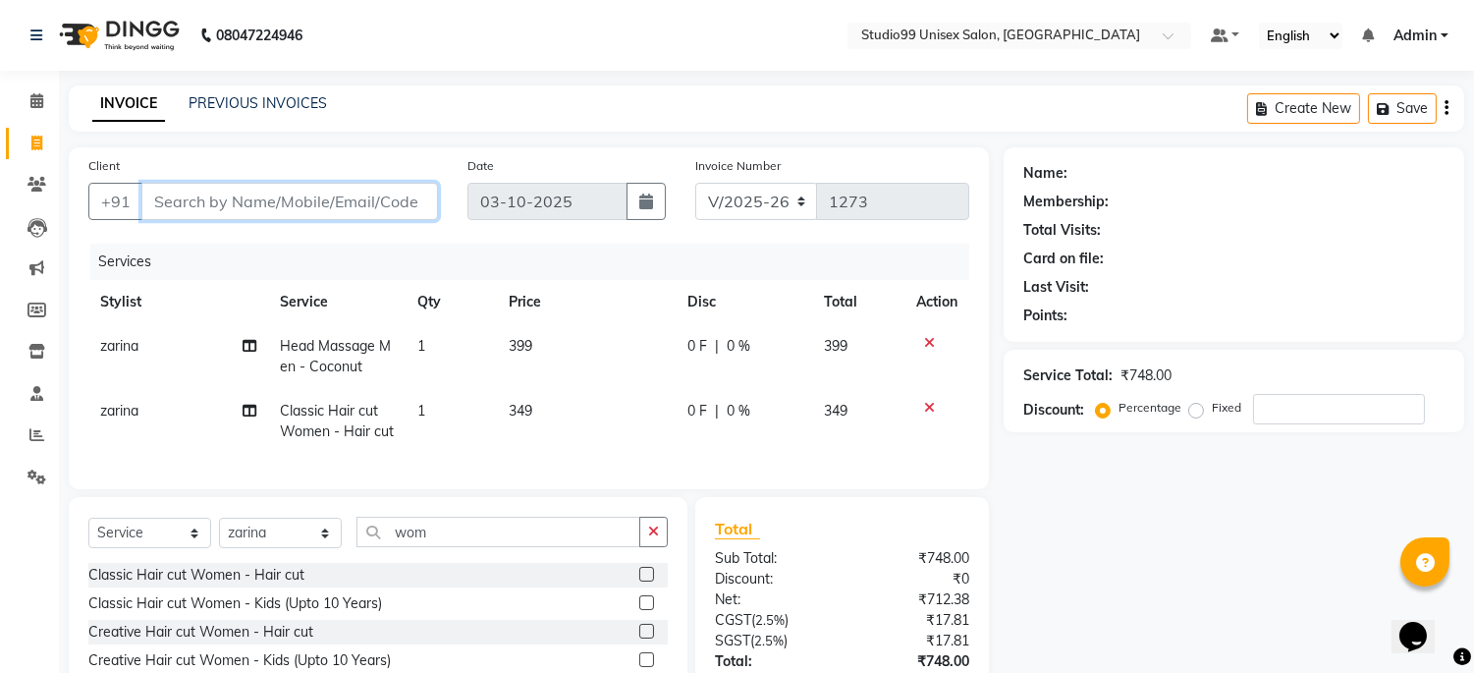
click at [257, 189] on input "Client" at bounding box center [289, 201] width 297 height 37
click at [241, 188] on input "Client" at bounding box center [289, 201] width 297 height 37
click at [257, 206] on input "Client" at bounding box center [289, 201] width 297 height 37
type input "8"
type input "0"
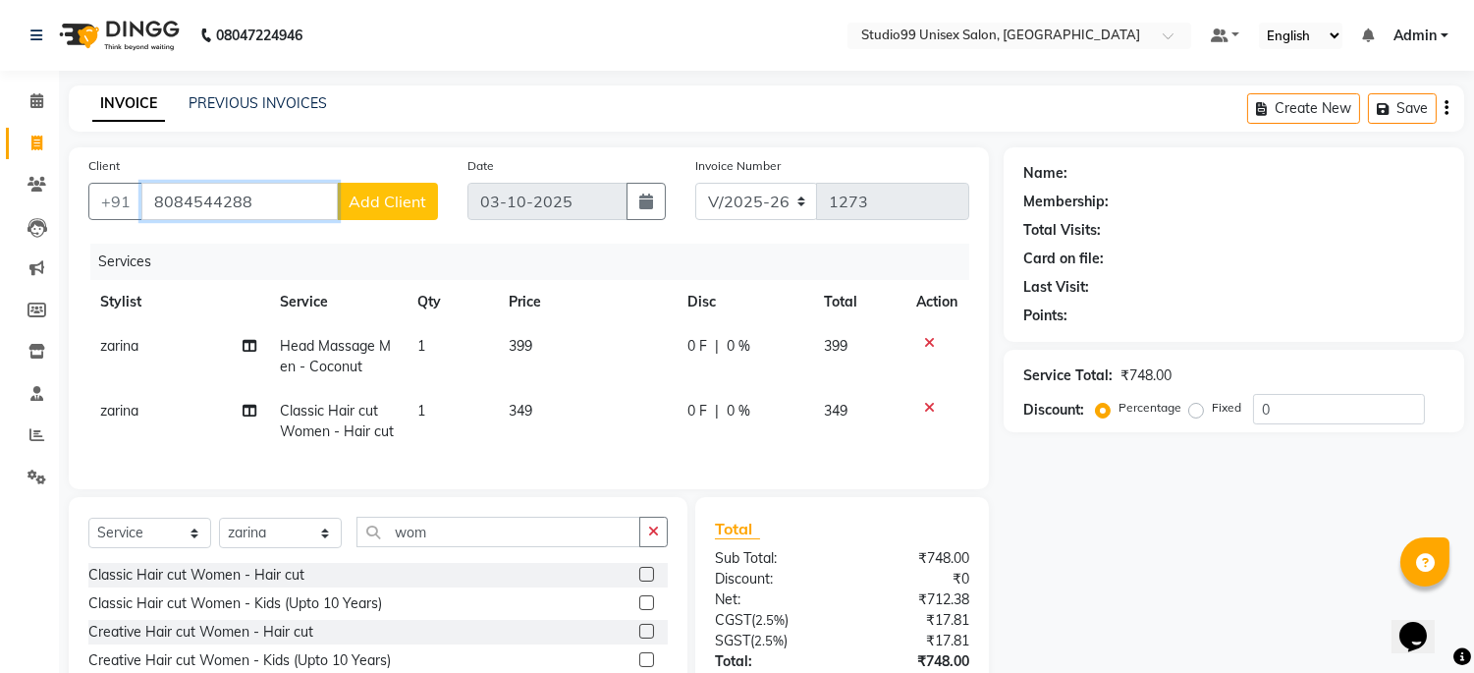
type input "8084544288"
click at [405, 192] on span "Add Client" at bounding box center [388, 202] width 78 height 20
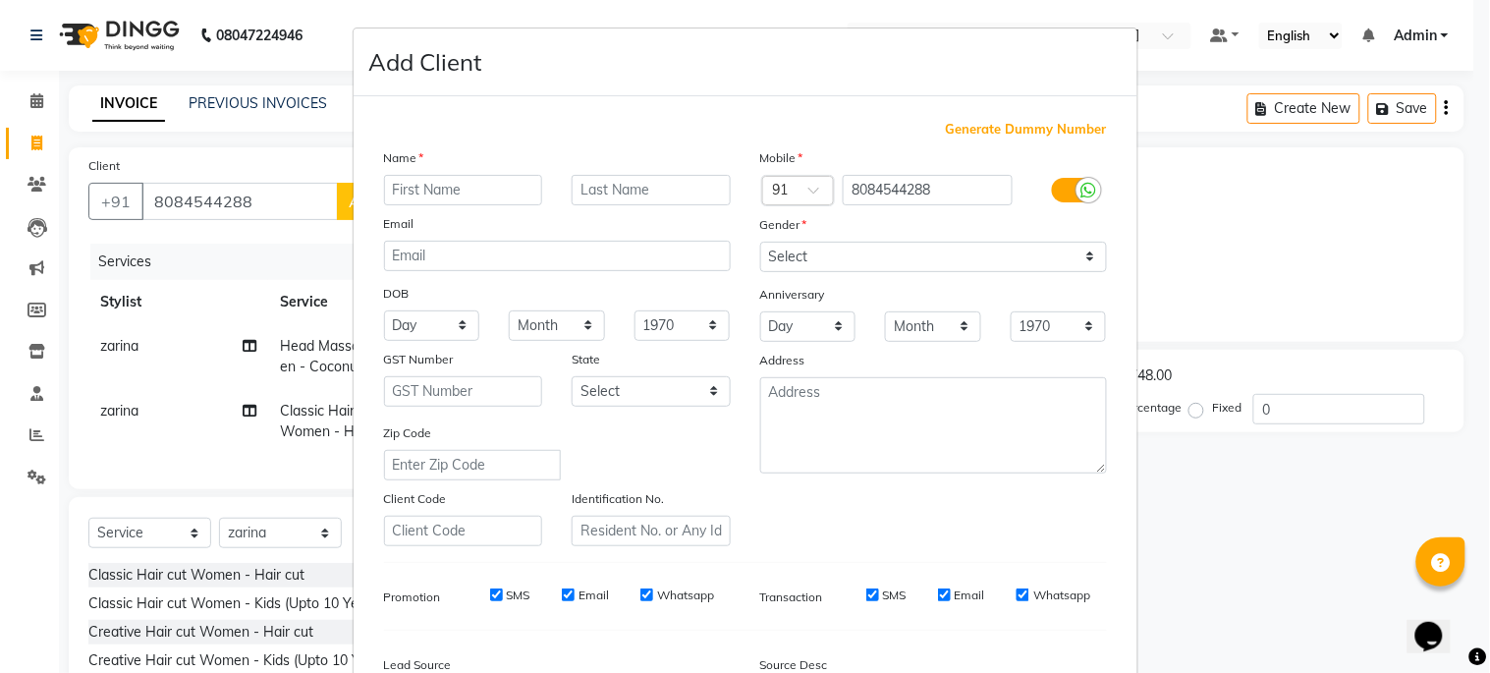
click at [446, 200] on input "text" at bounding box center [463, 190] width 159 height 30
click at [457, 190] on input "text" at bounding box center [463, 190] width 159 height 30
type input "jayte"
click at [791, 258] on select "Select [DEMOGRAPHIC_DATA] [DEMOGRAPHIC_DATA] Other Prefer Not To Say" at bounding box center [933, 257] width 347 height 30
select select "female"
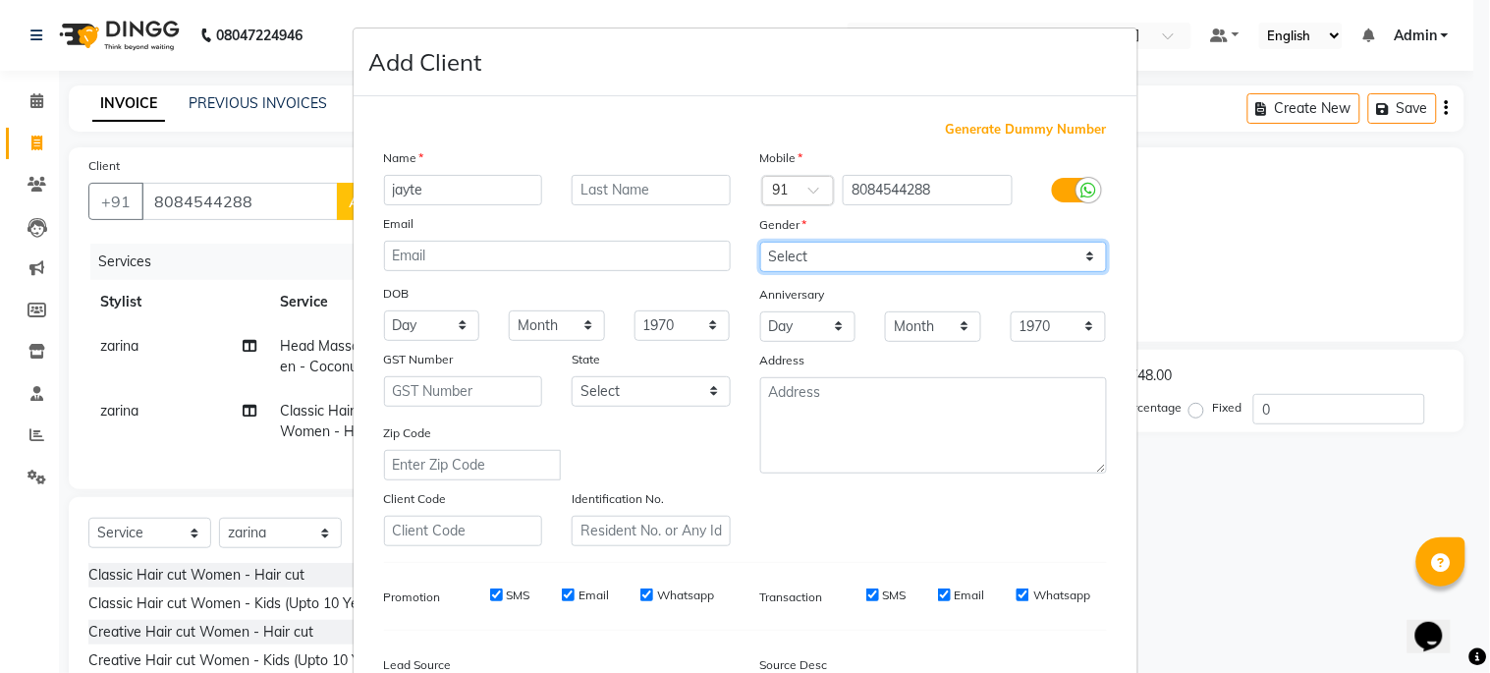
click at [760, 242] on select "Select [DEMOGRAPHIC_DATA] [DEMOGRAPHIC_DATA] Other Prefer Not To Say" at bounding box center [933, 257] width 347 height 30
click at [827, 256] on select "Select [DEMOGRAPHIC_DATA] [DEMOGRAPHIC_DATA] Other Prefer Not To Say" at bounding box center [933, 257] width 347 height 30
click at [760, 242] on select "Select [DEMOGRAPHIC_DATA] [DEMOGRAPHIC_DATA] Other Prefer Not To Say" at bounding box center [933, 257] width 347 height 30
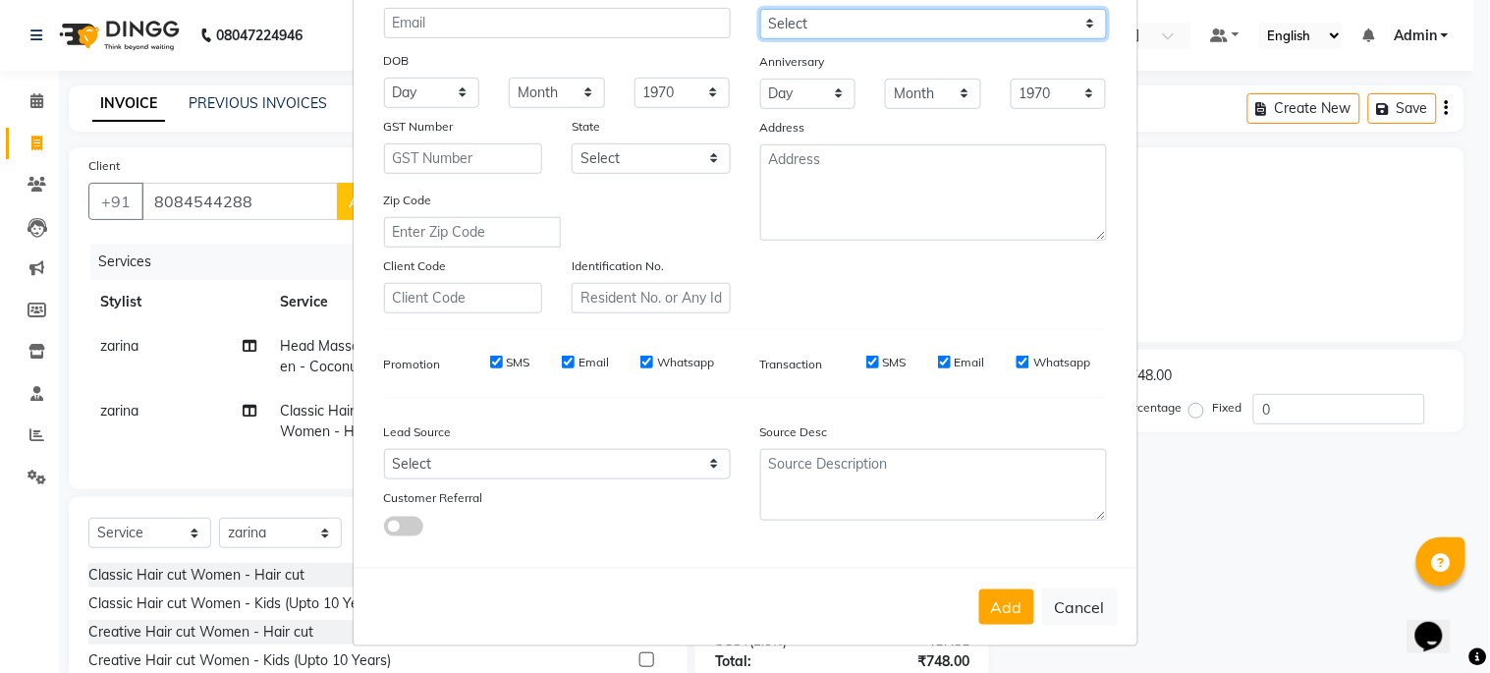
scroll to position [234, 0]
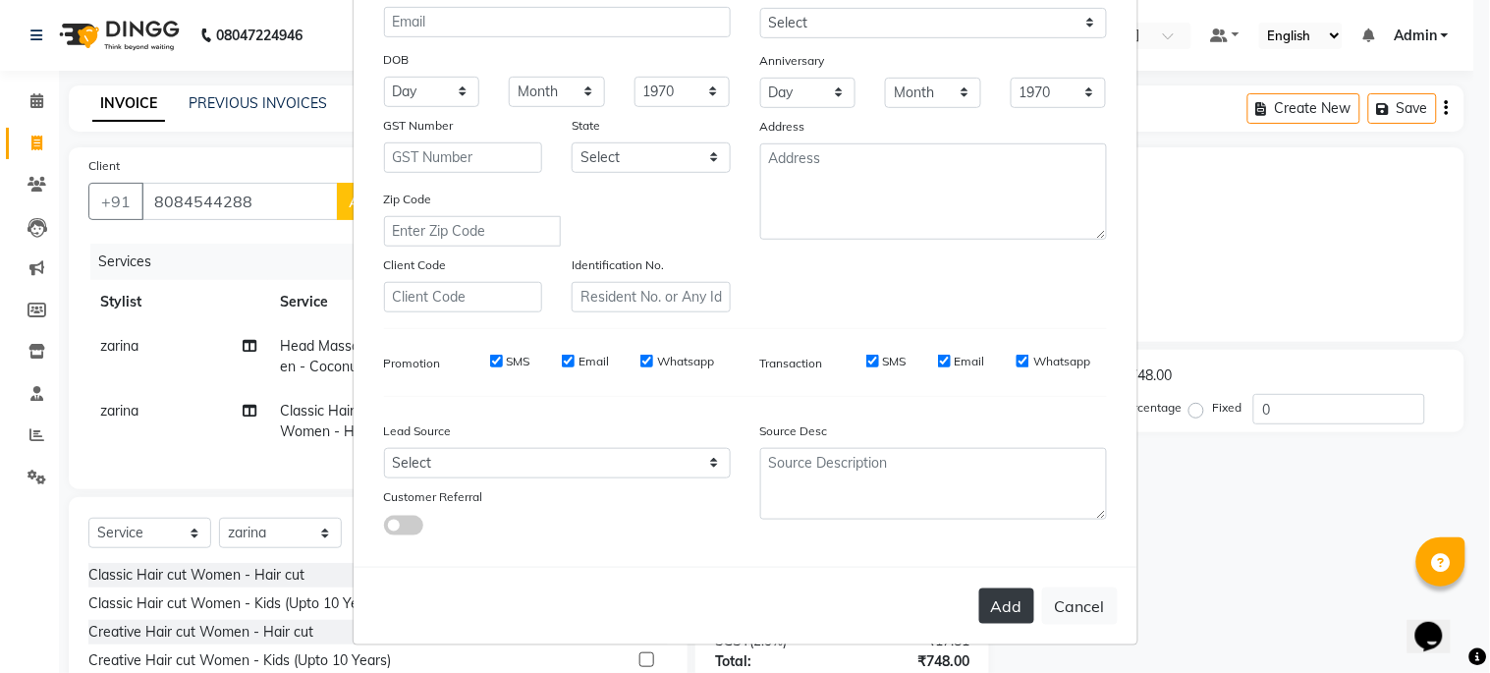
click at [993, 601] on button "Add" at bounding box center [1006, 605] width 55 height 35
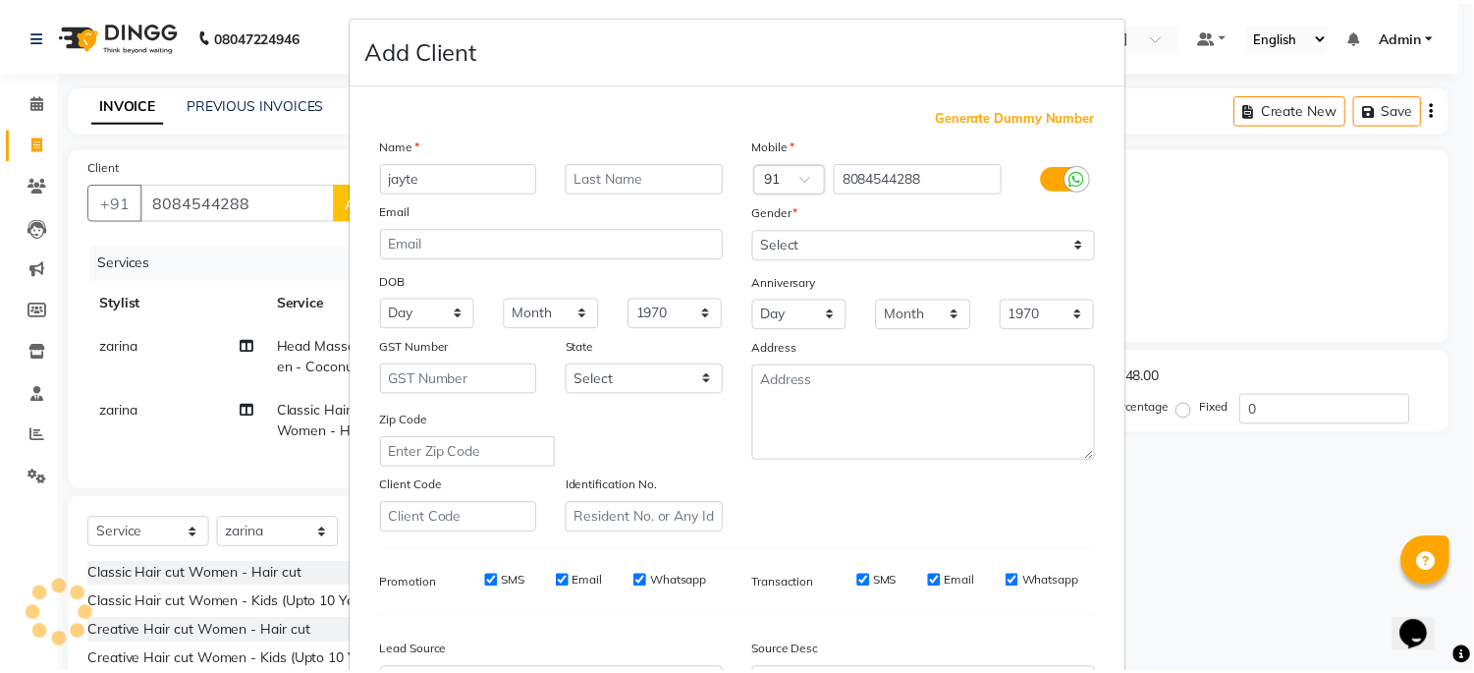
scroll to position [0, 0]
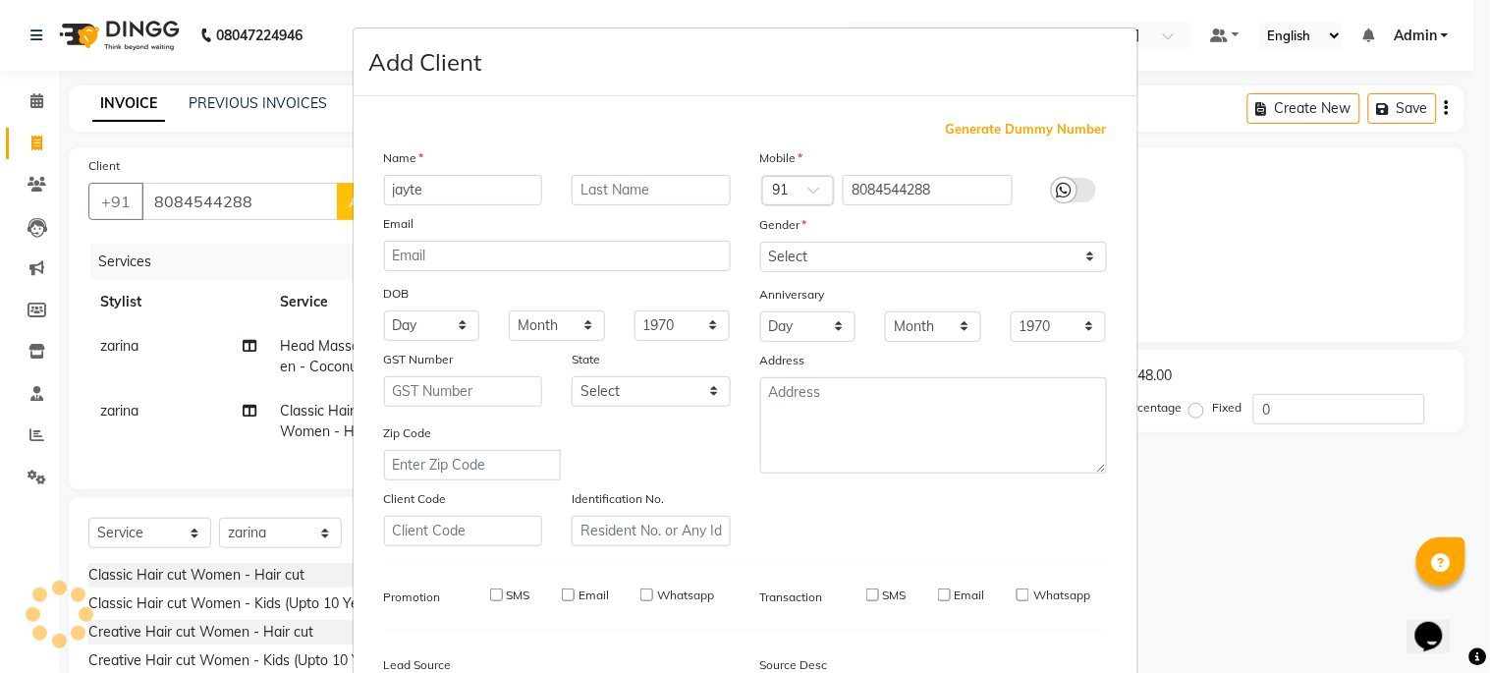
select select
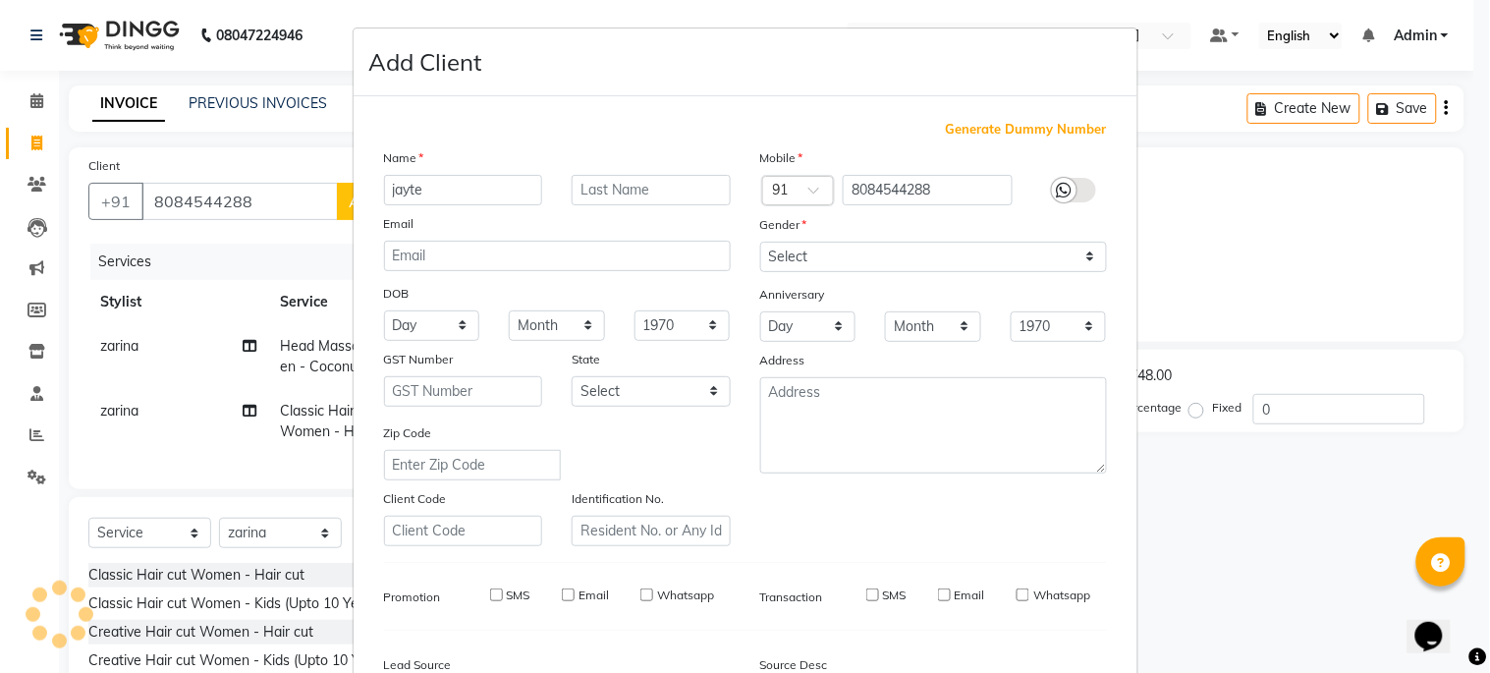
select select
checkbox input "false"
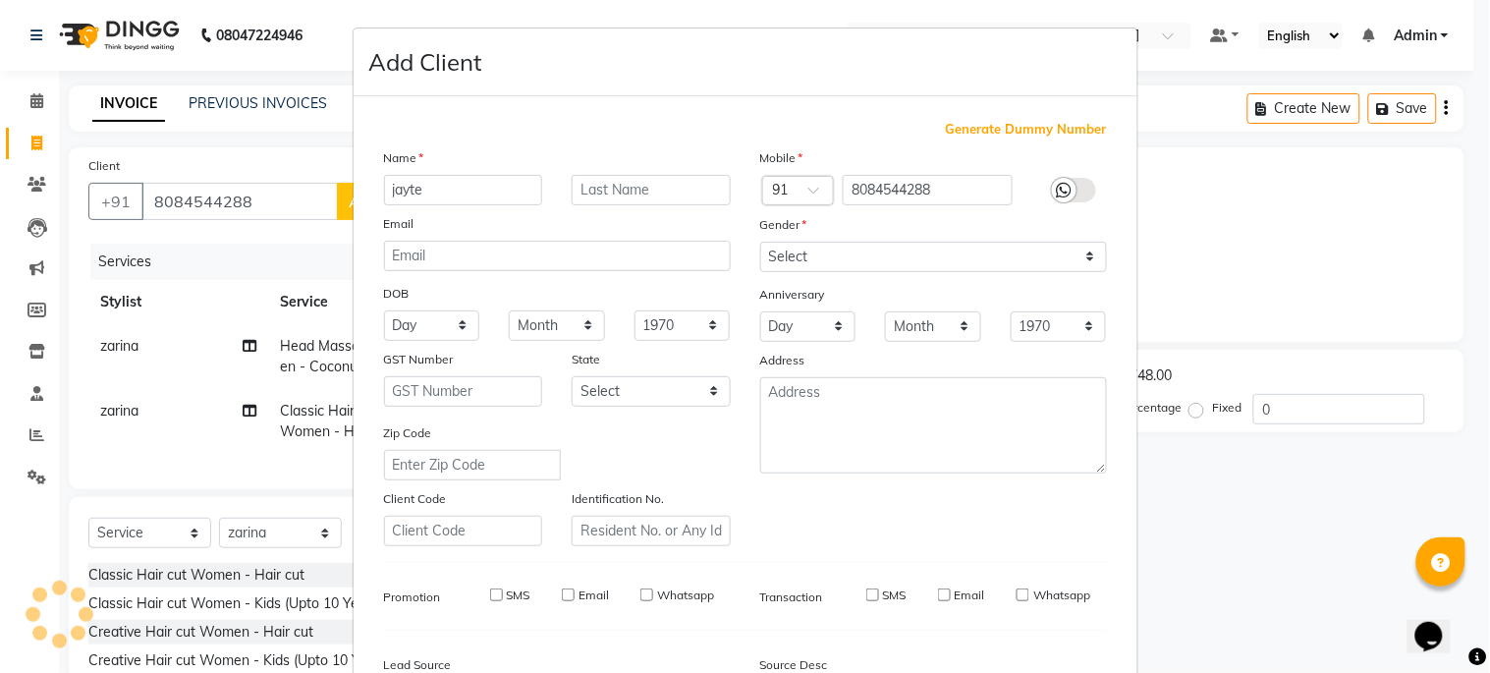
checkbox input "false"
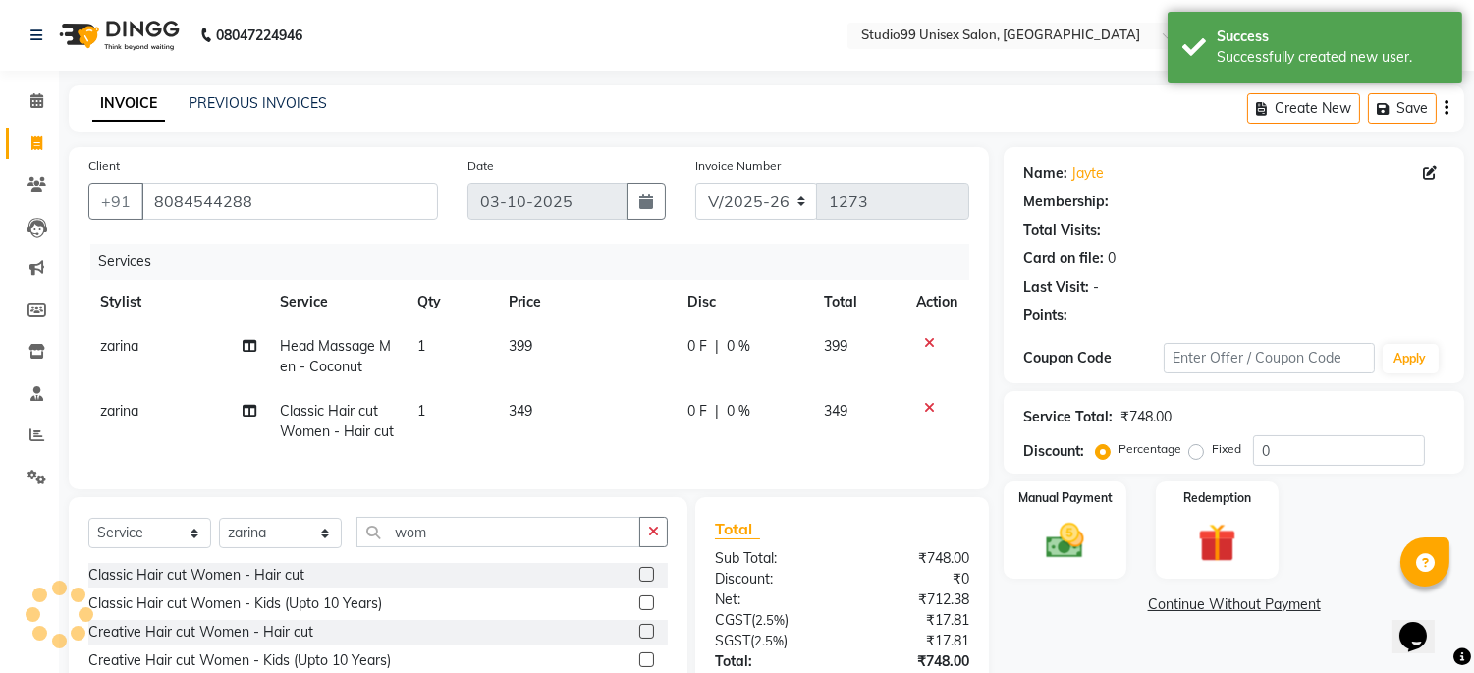
select select "1: Object"
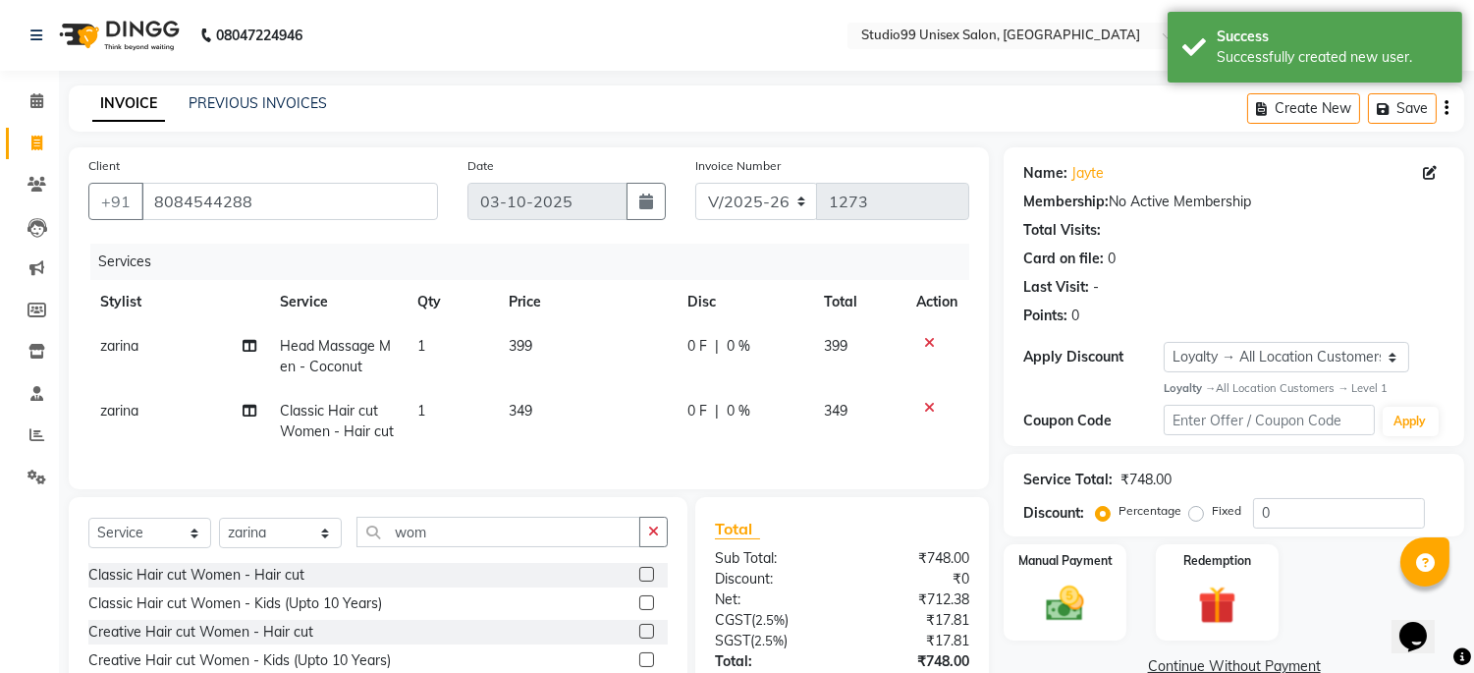
scroll to position [158, 0]
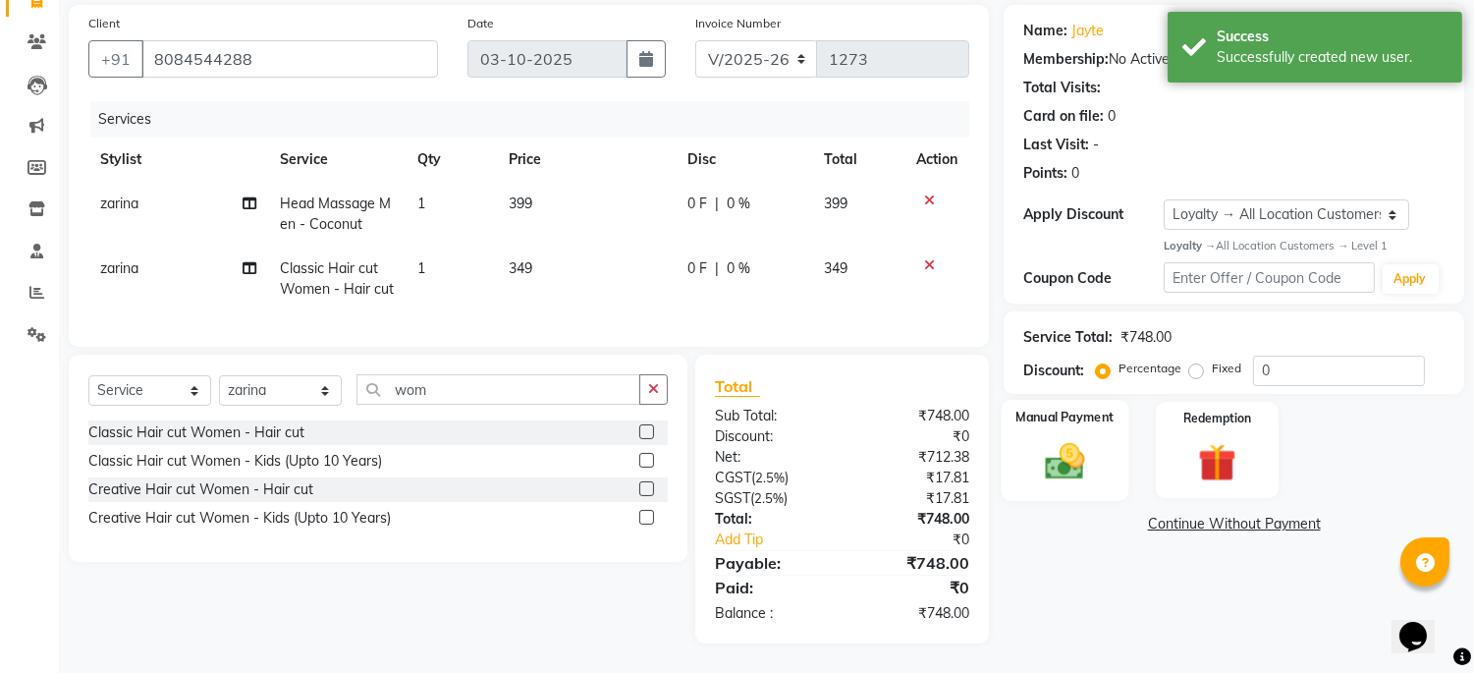
click at [1074, 438] on img at bounding box center [1065, 461] width 65 height 46
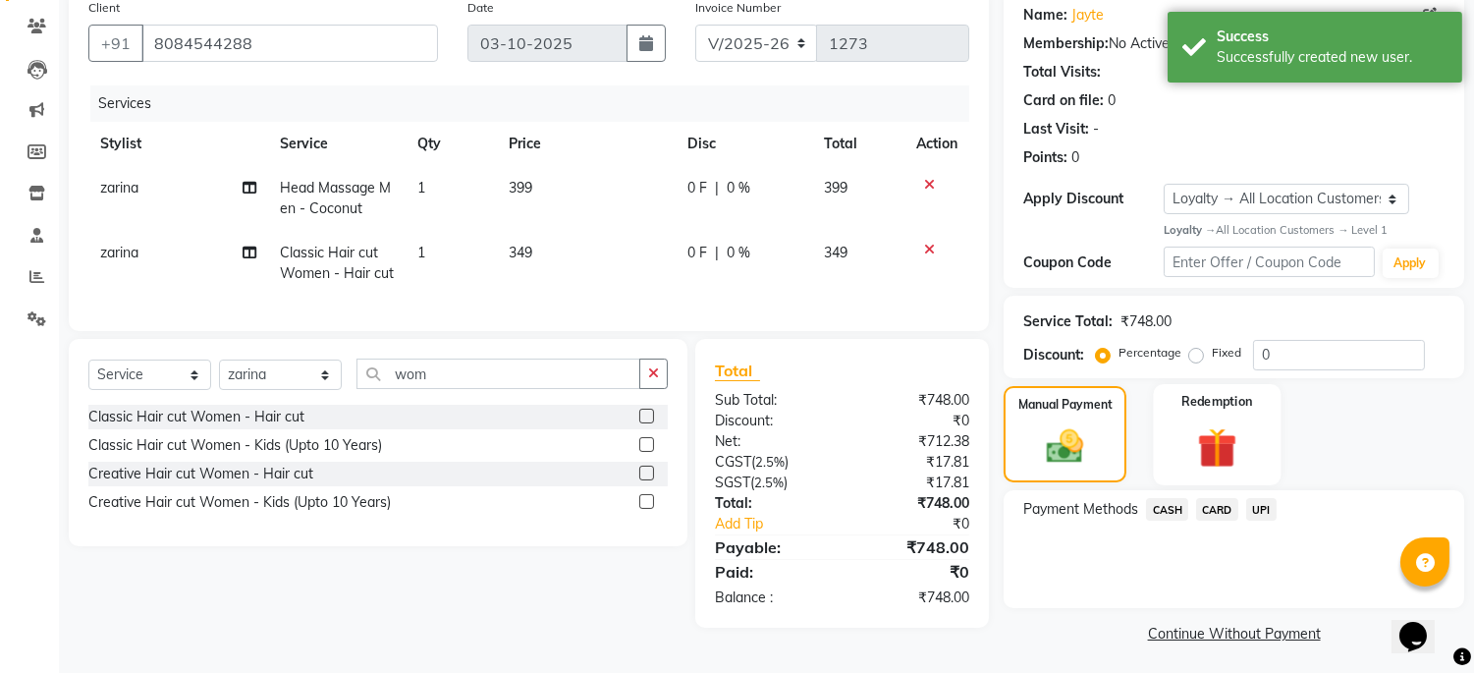
scroll to position [162, 0]
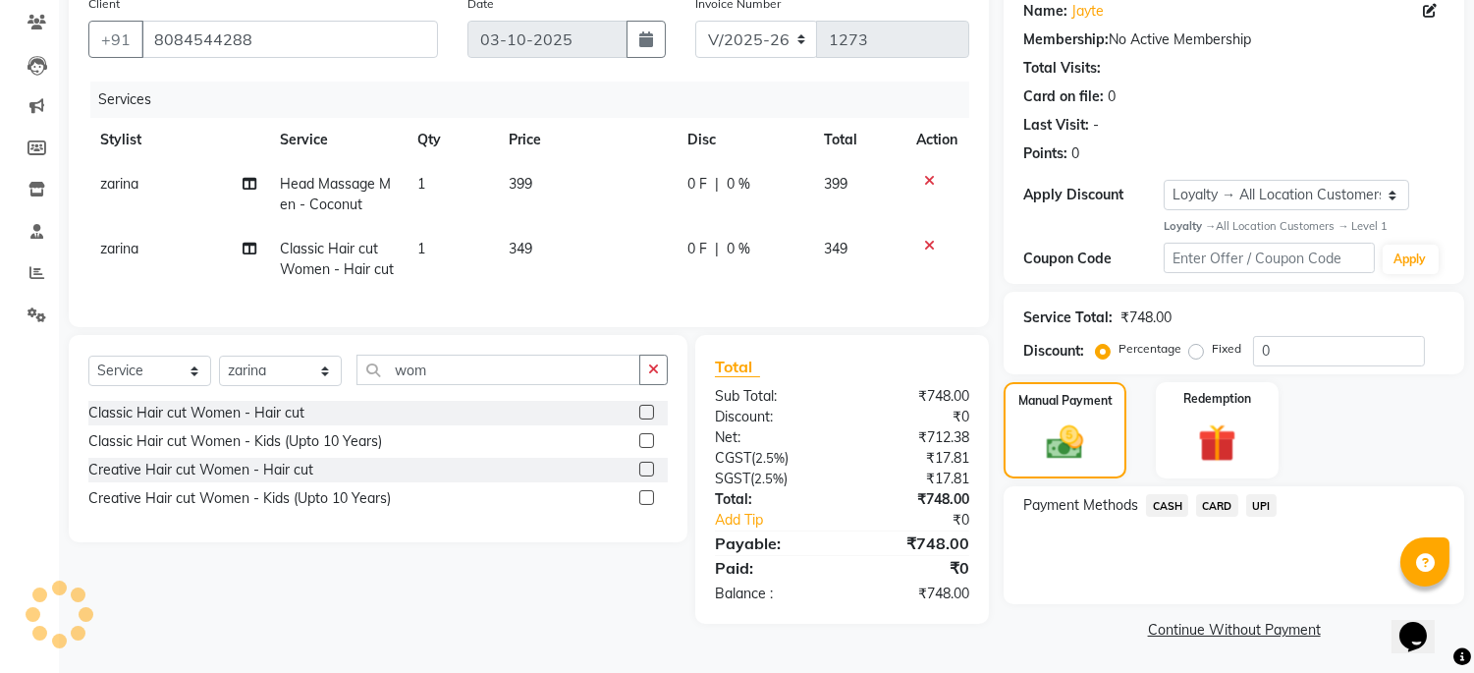
click at [1167, 505] on span "CASH" at bounding box center [1167, 505] width 42 height 23
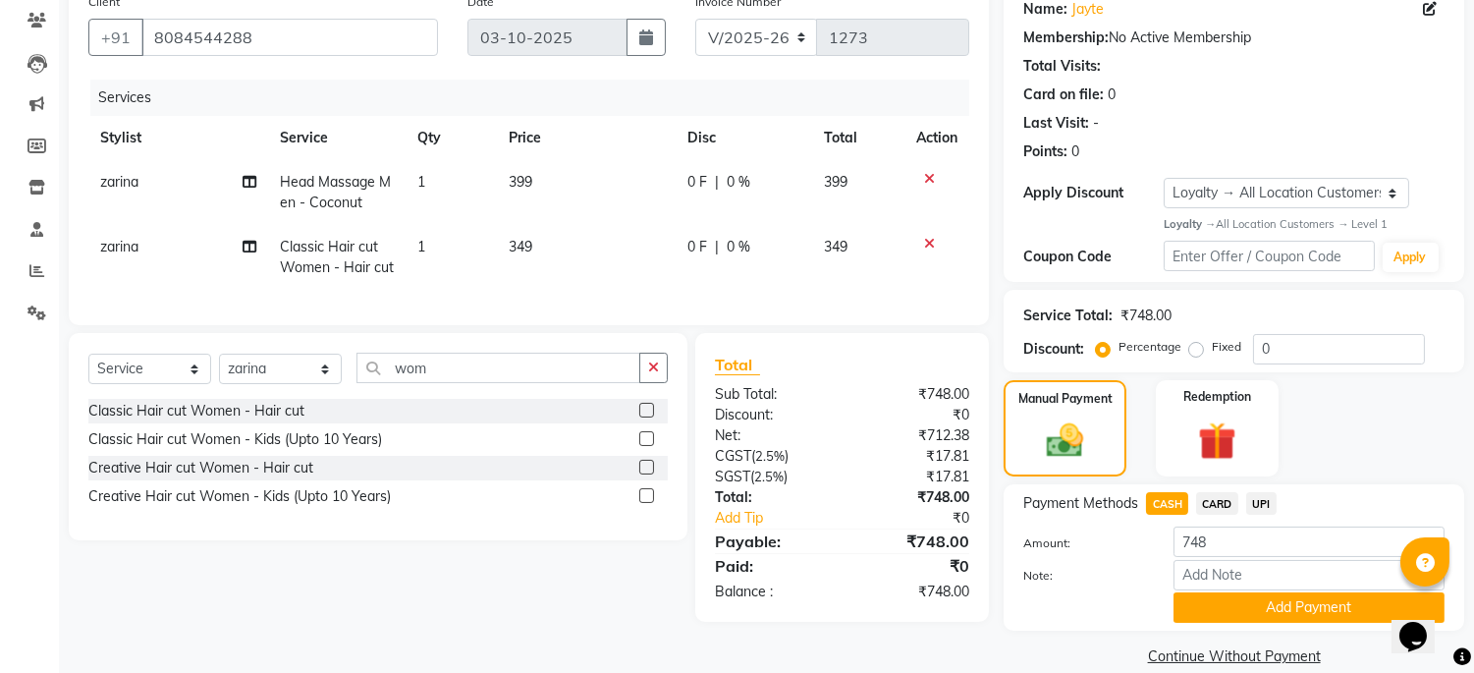
scroll to position [192, 0]
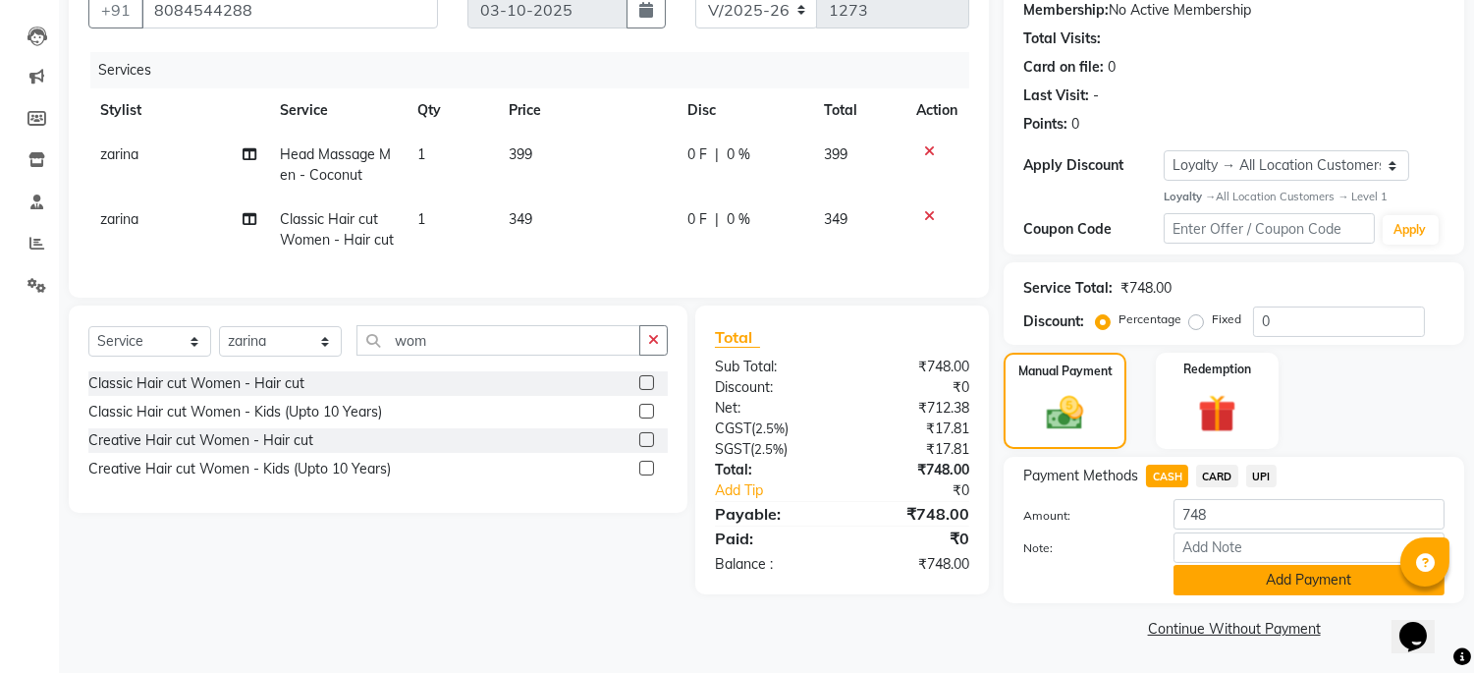
click at [1247, 570] on button "Add Payment" at bounding box center [1309, 580] width 271 height 30
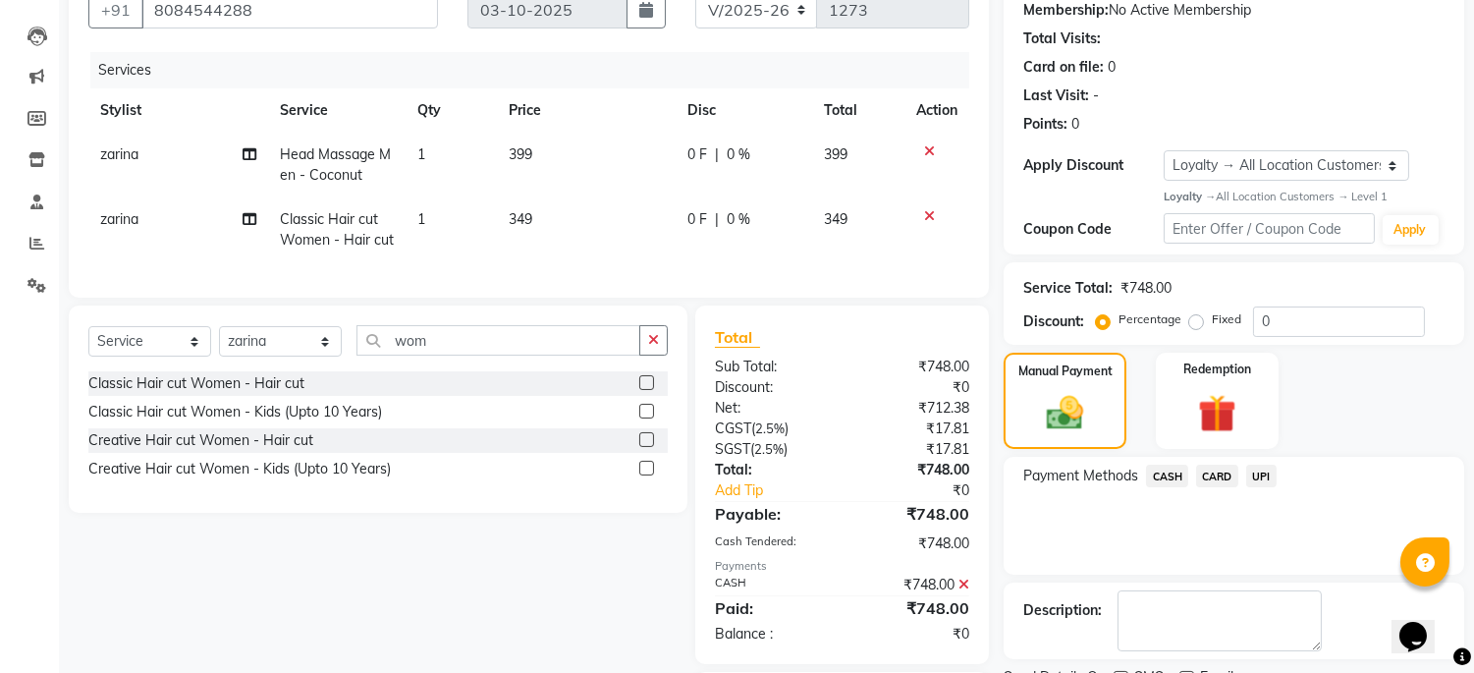
scroll to position [325, 0]
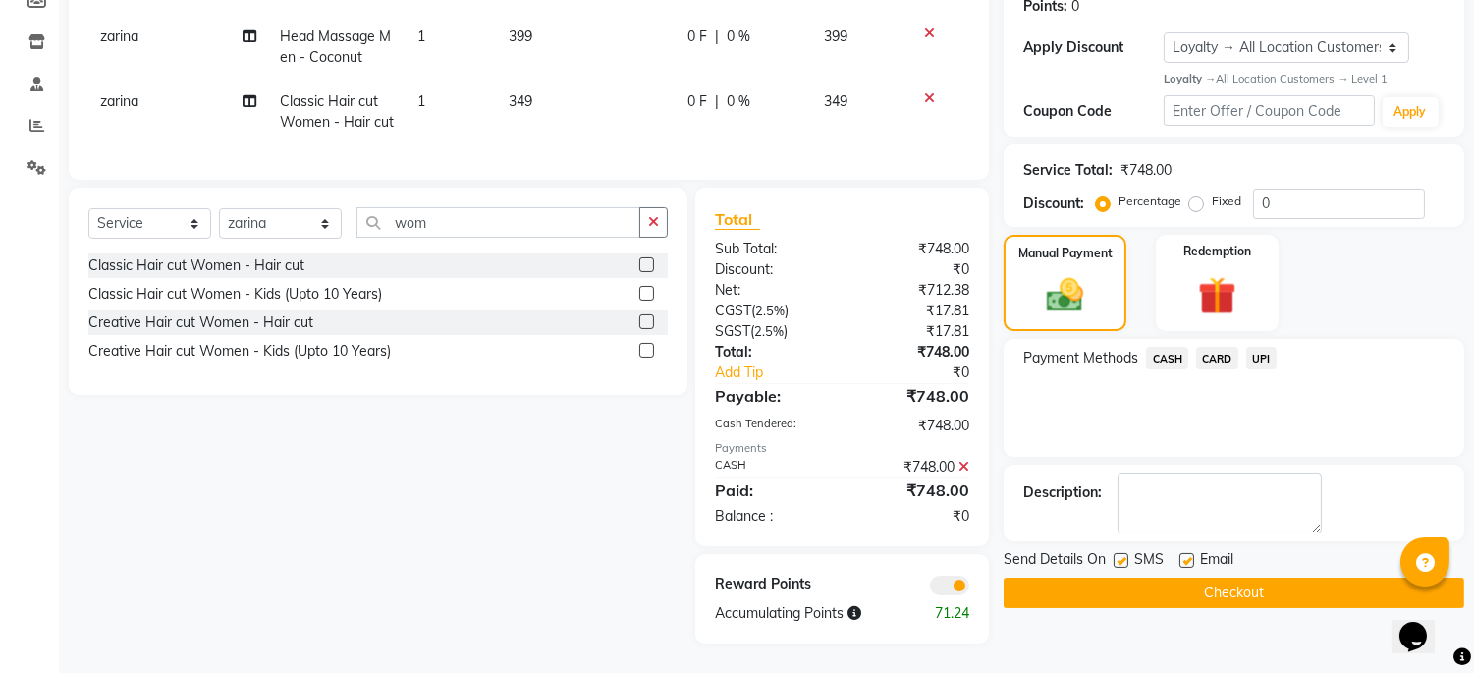
click at [1241, 578] on button "Checkout" at bounding box center [1234, 593] width 461 height 30
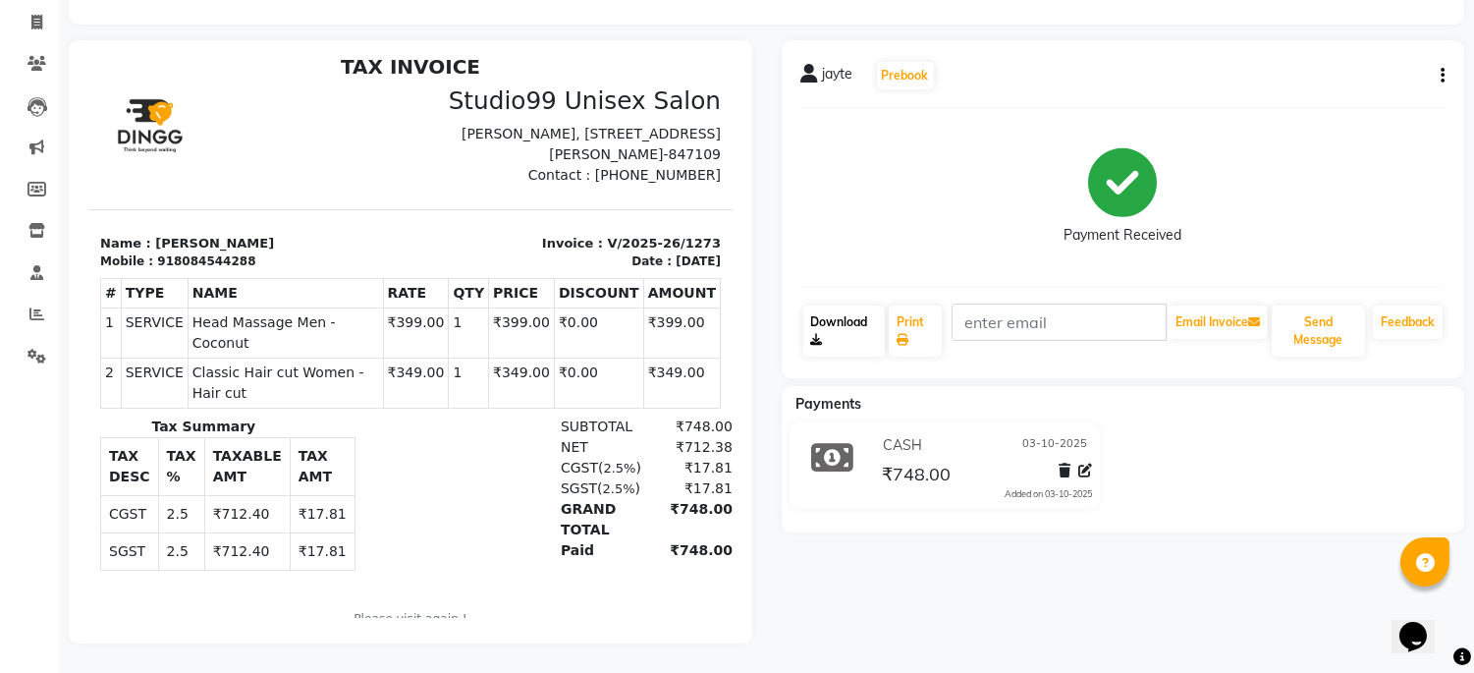
scroll to position [16, 0]
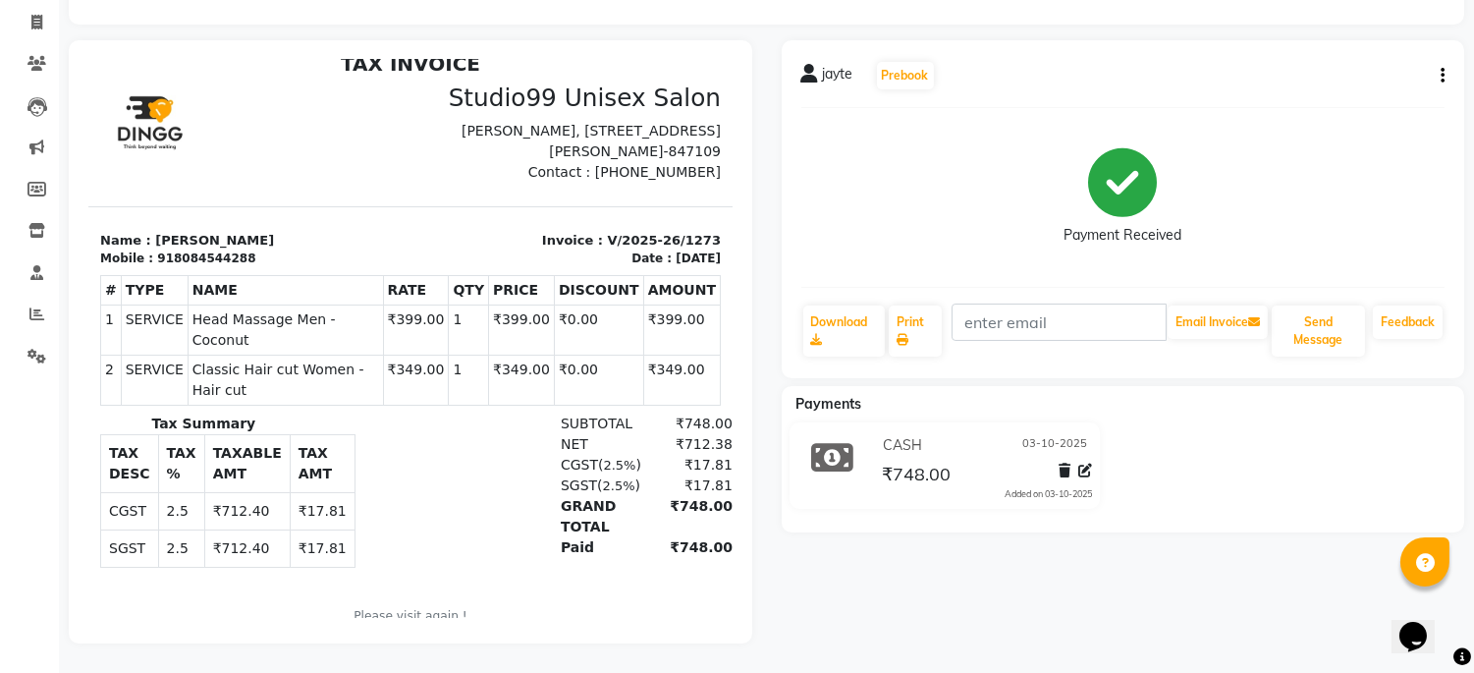
click at [1438, 66] on button "button" at bounding box center [1439, 76] width 12 height 21
click at [1323, 88] on div "Edit Invoice" at bounding box center [1345, 100] width 135 height 25
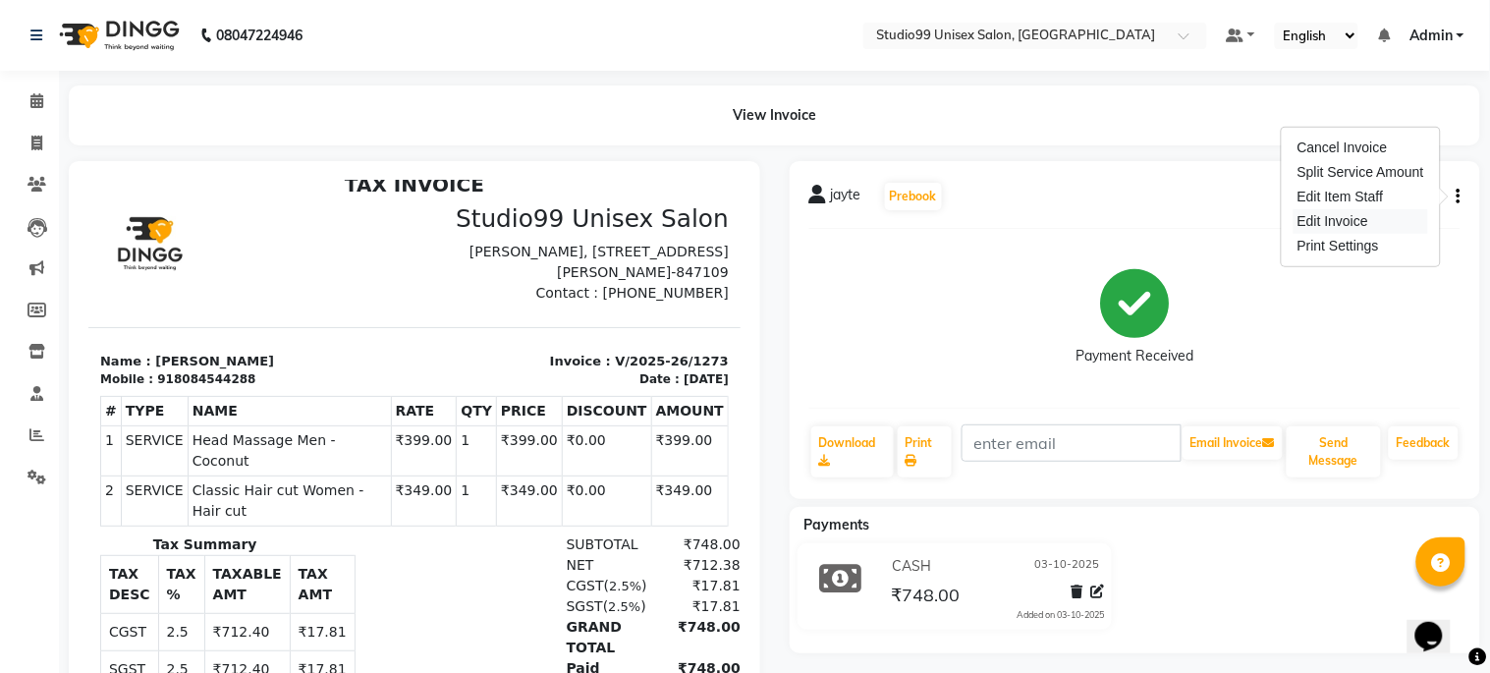
select select "service"
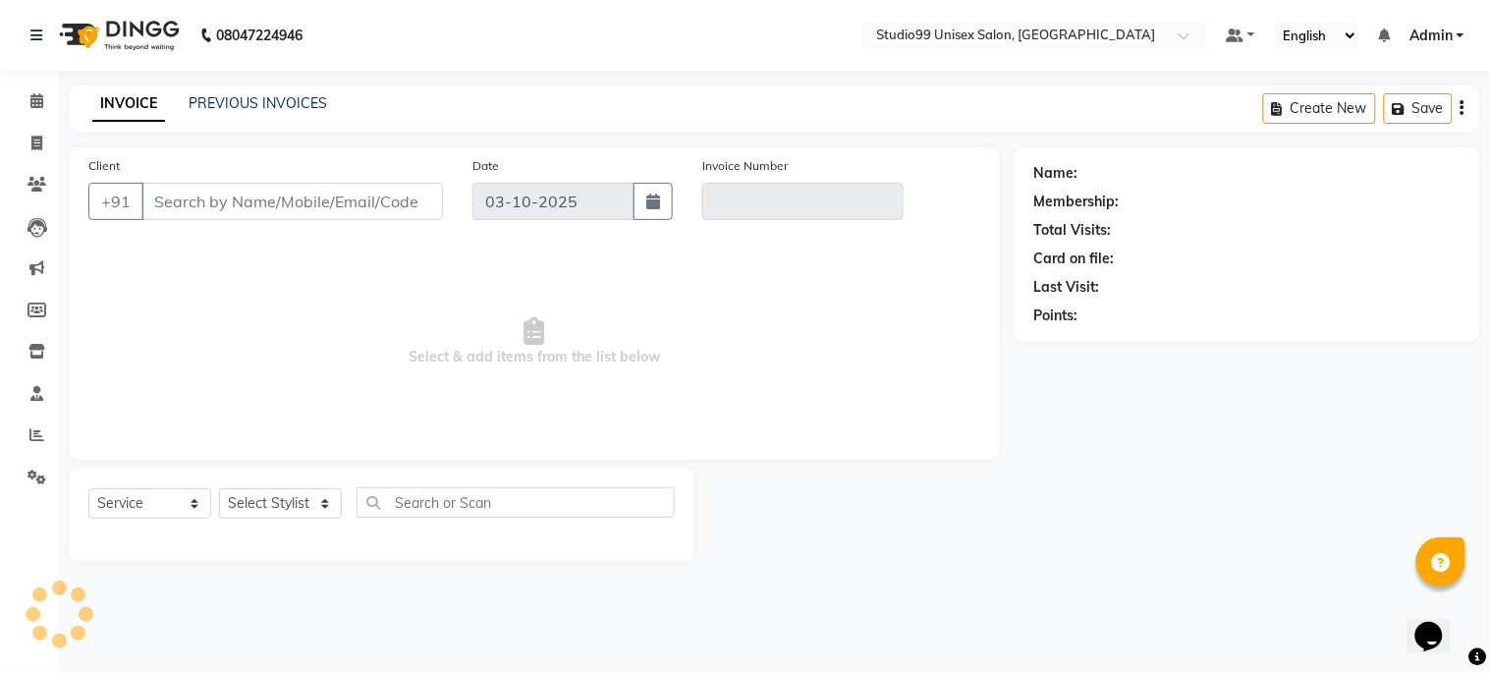
type input "8084544288"
type input "V/2025-26/1273"
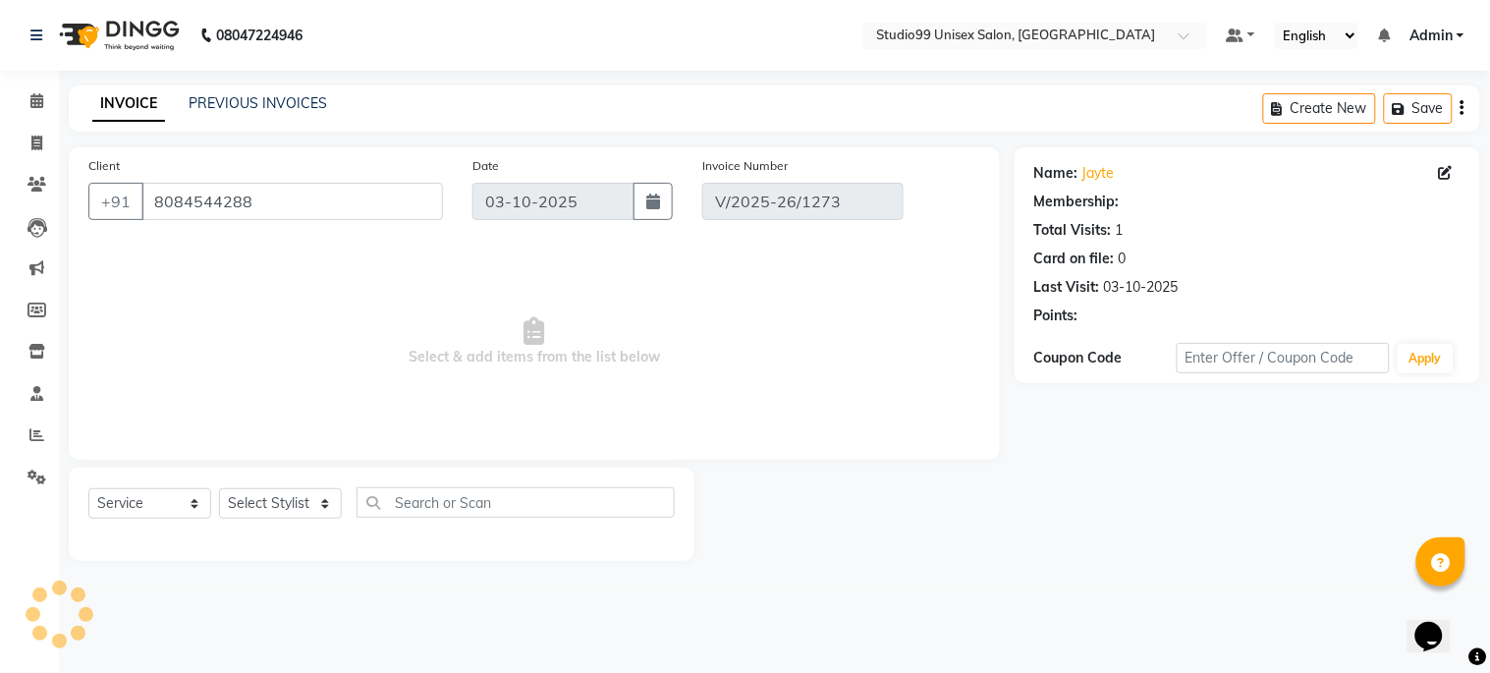
select select "select"
select select "1: Object"
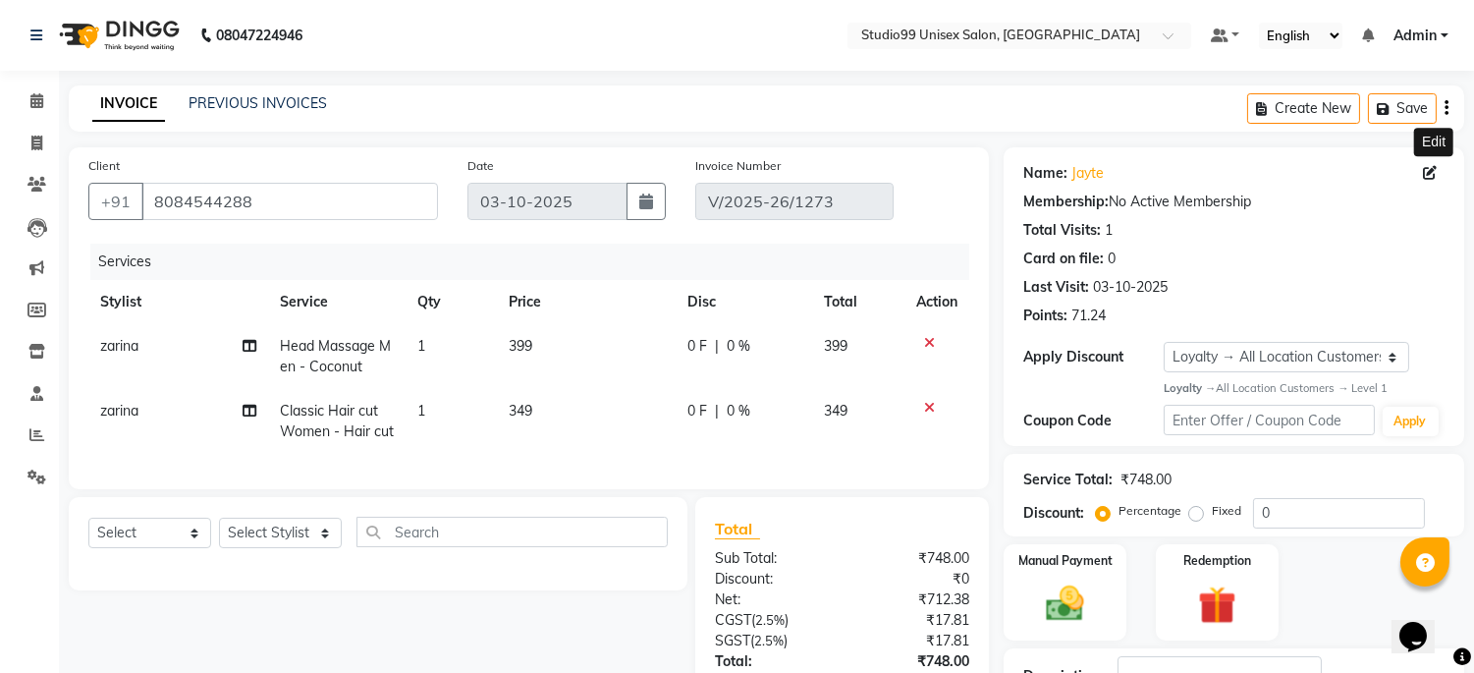
click at [1435, 169] on icon at bounding box center [1430, 173] width 14 height 14
select select "female"
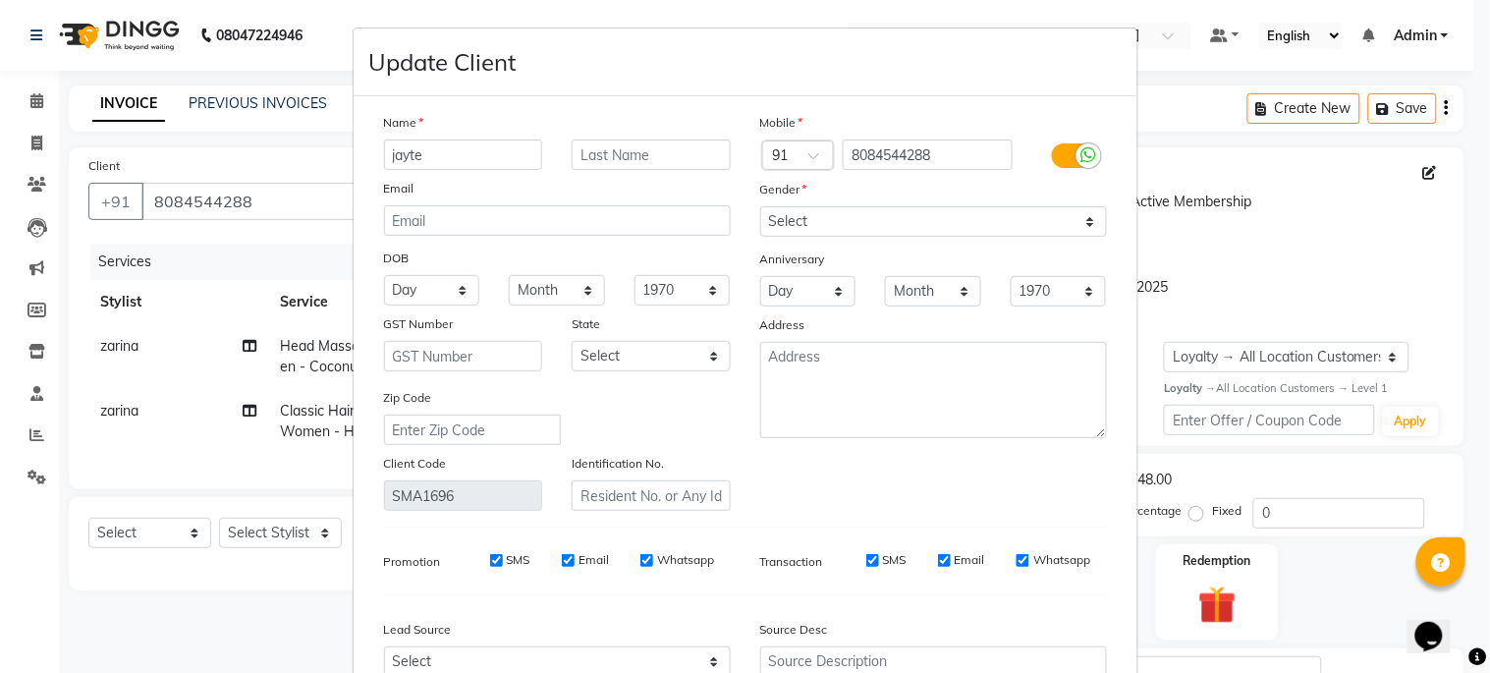
click at [497, 152] on input "jayte" at bounding box center [463, 154] width 159 height 30
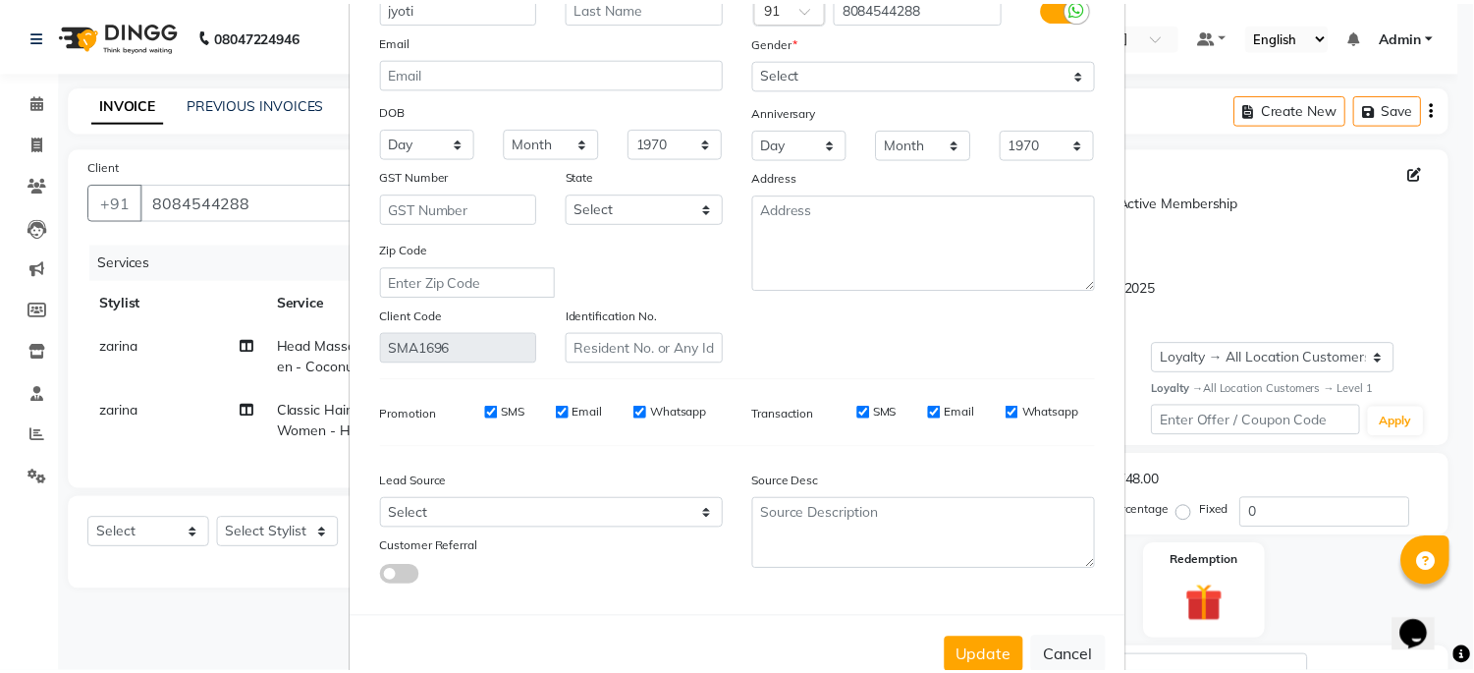
scroll to position [200, 0]
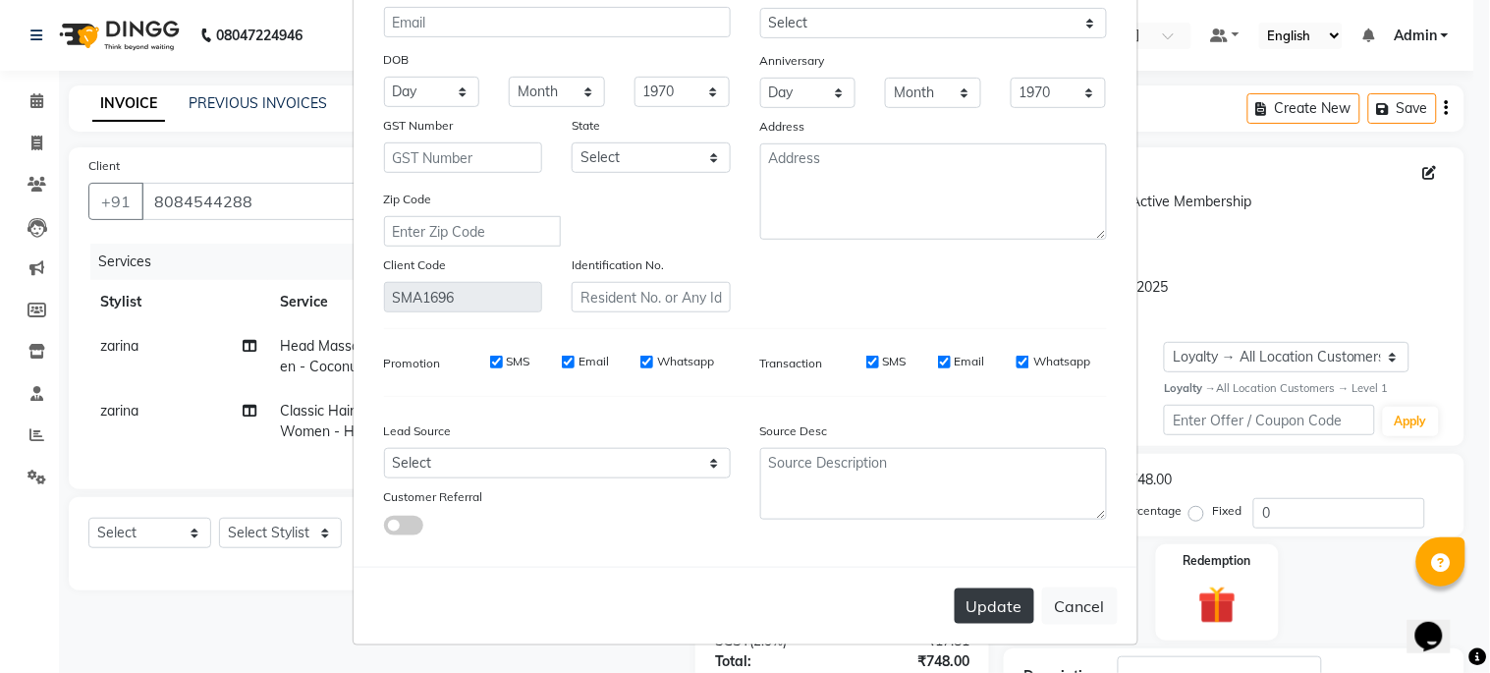
type input "jyoti"
click at [975, 604] on button "Update" at bounding box center [995, 605] width 80 height 35
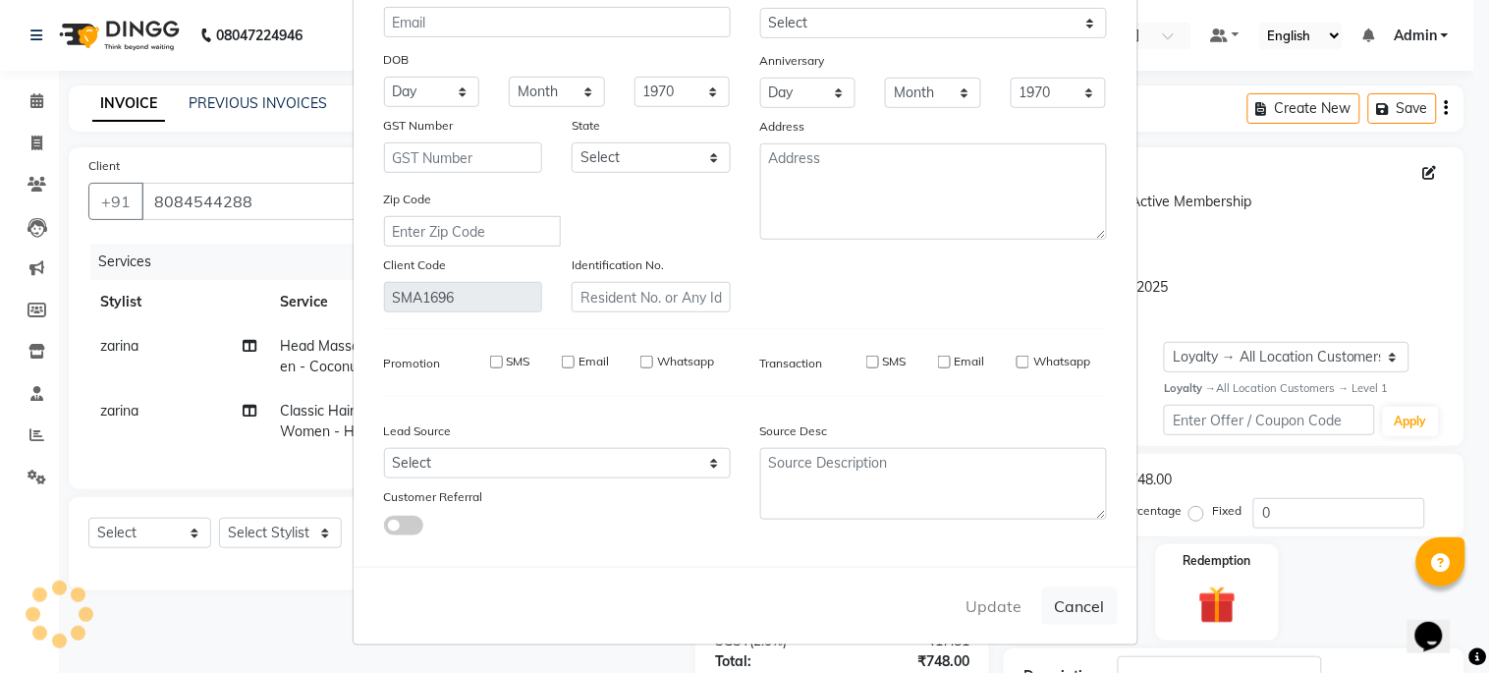
select select
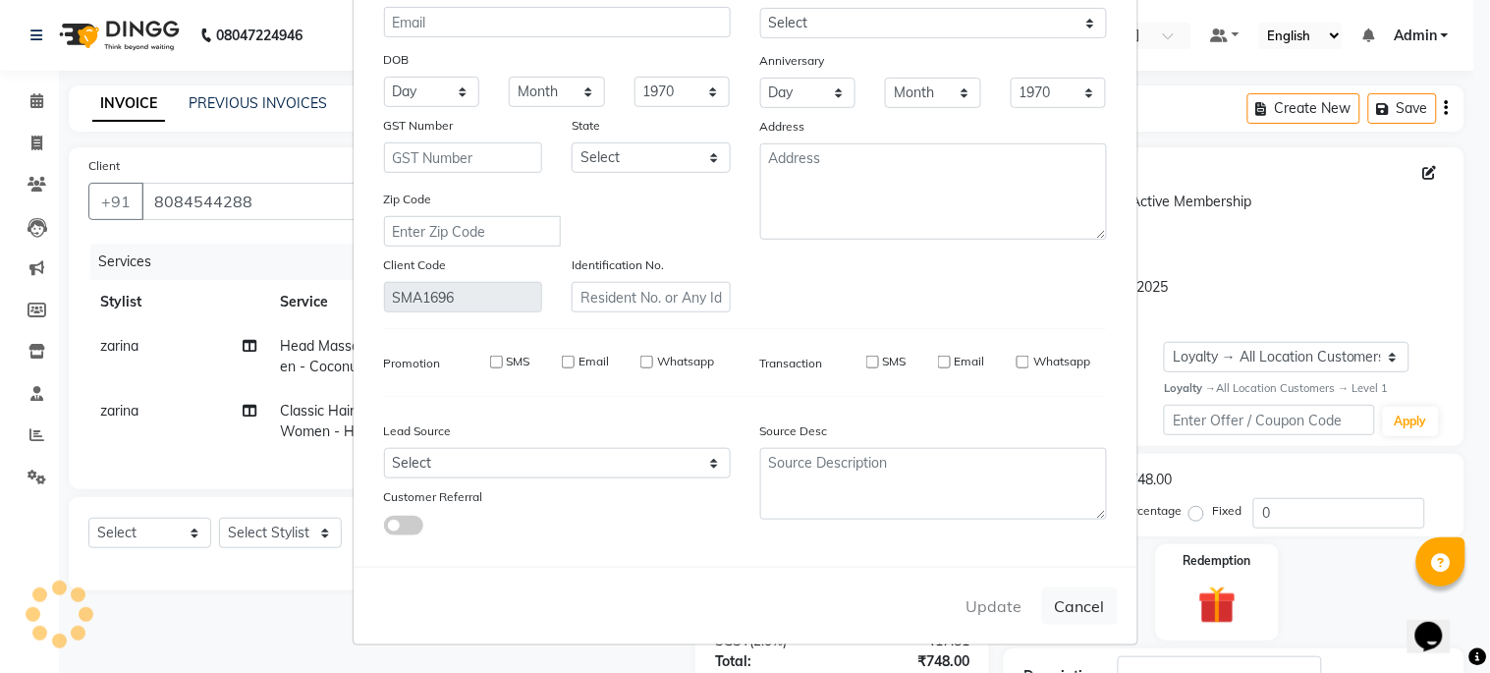
select select
checkbox input "false"
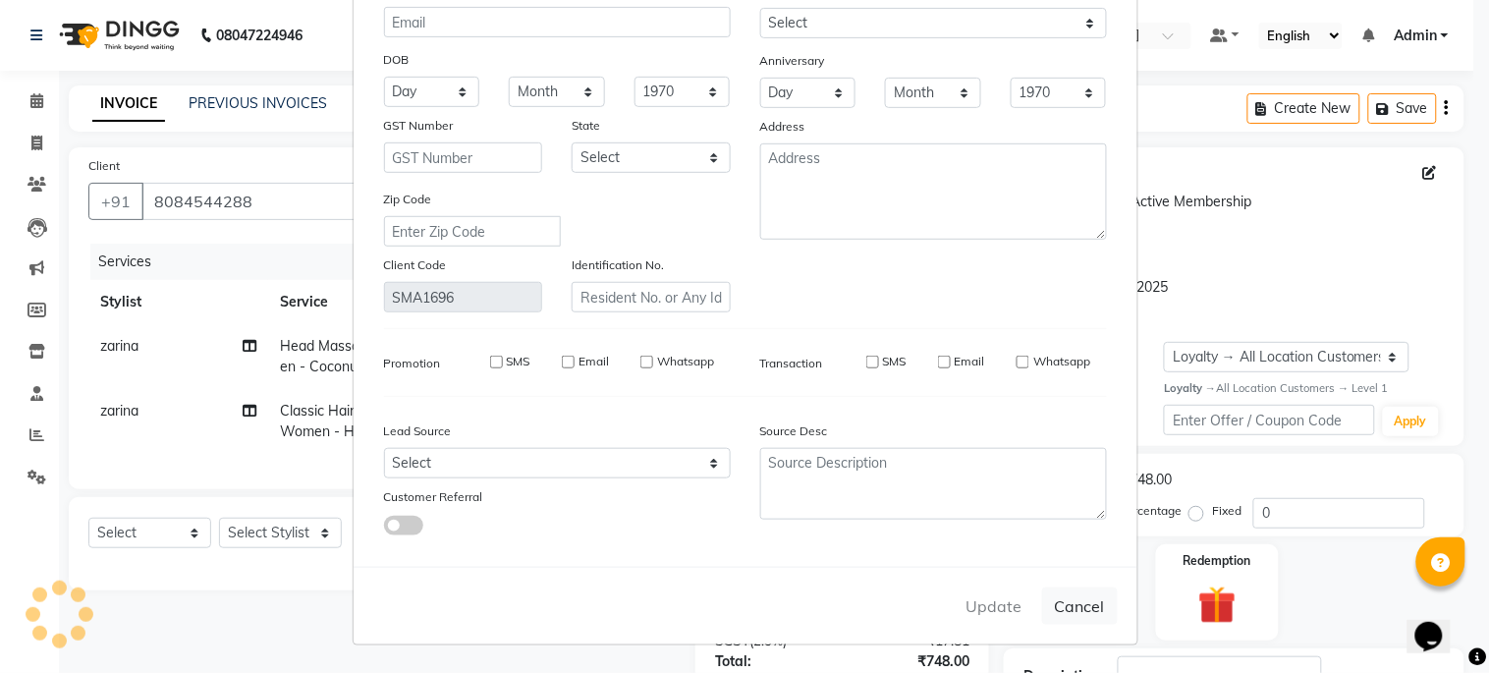
checkbox input "false"
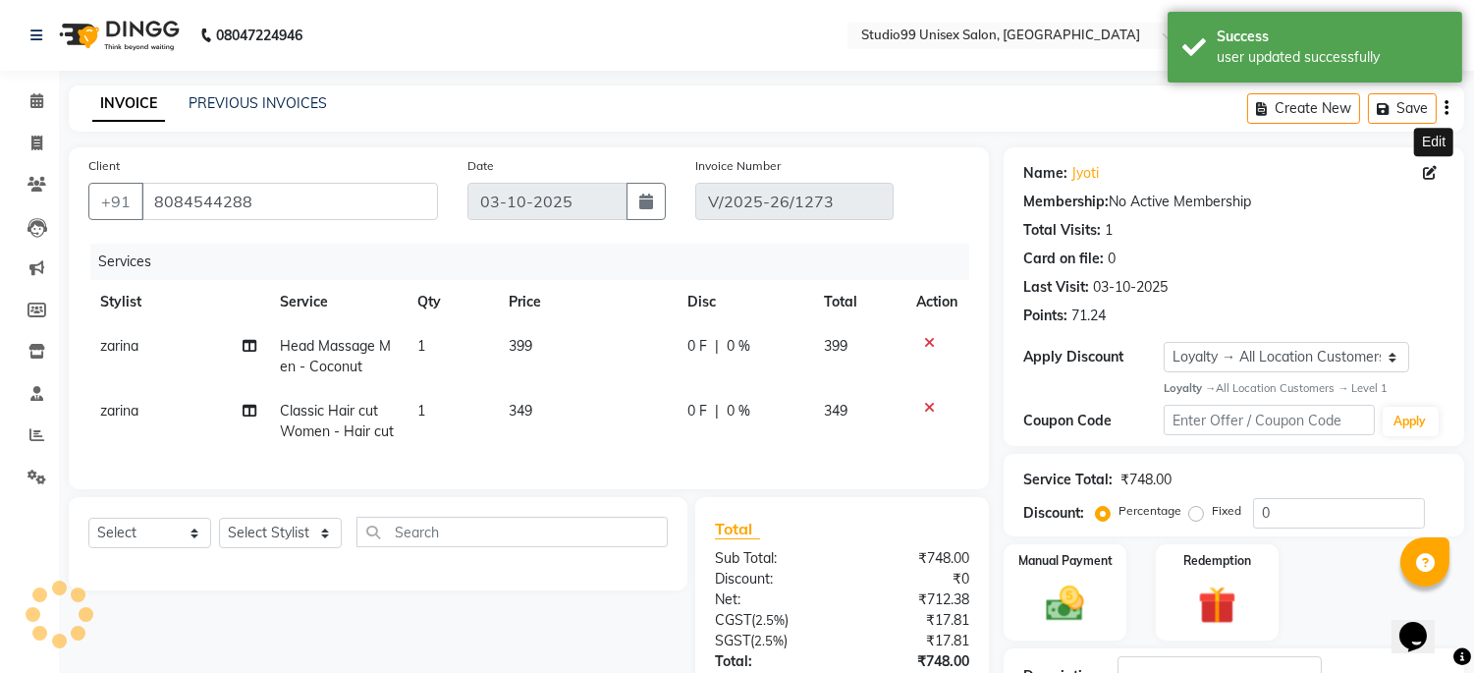
select select "1: Object"
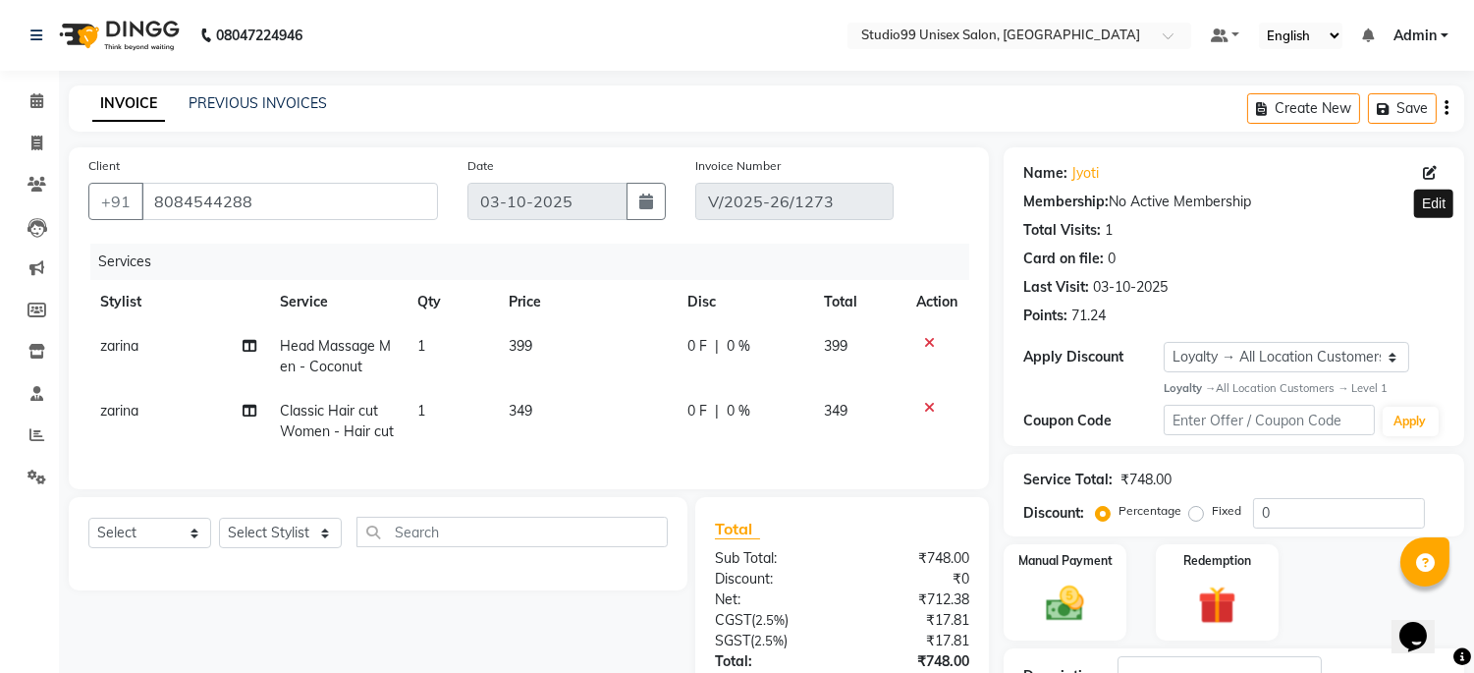
scroll to position [325, 0]
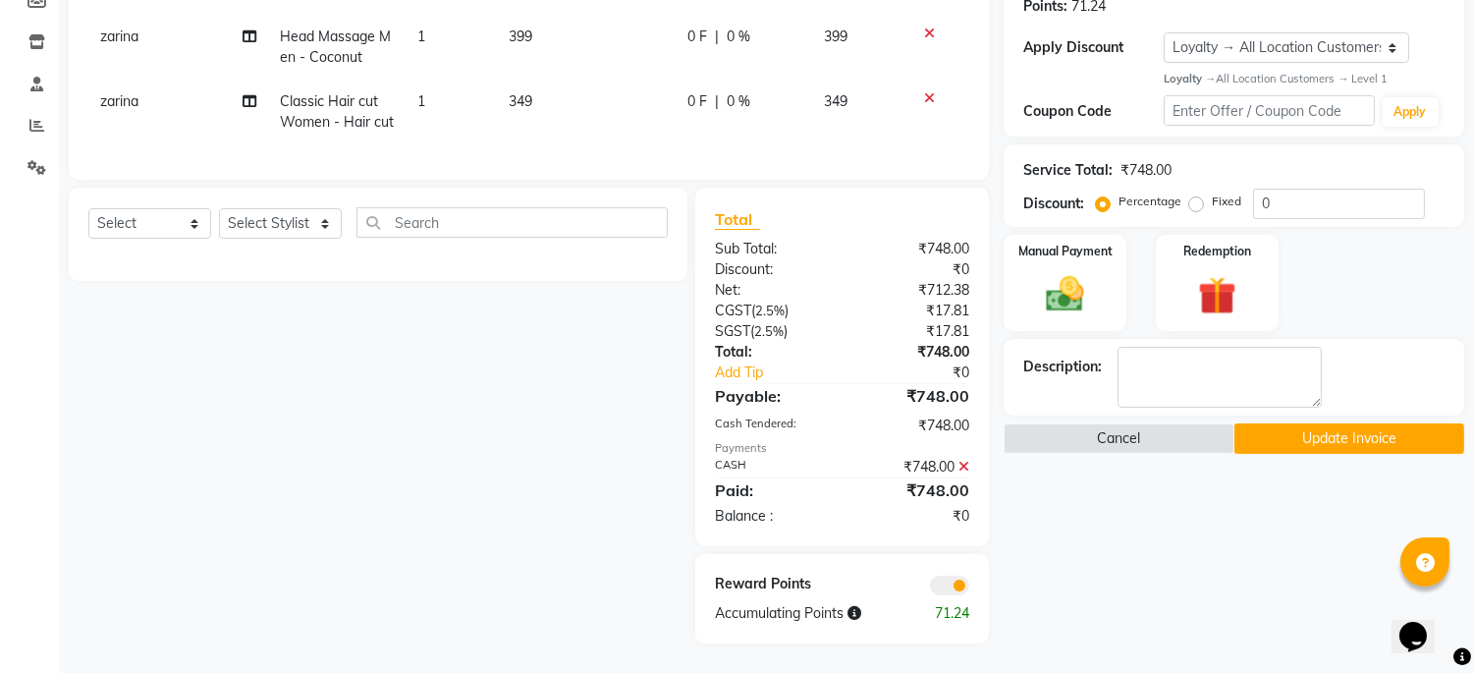
click at [1300, 425] on button "Update Invoice" at bounding box center [1350, 438] width 230 height 30
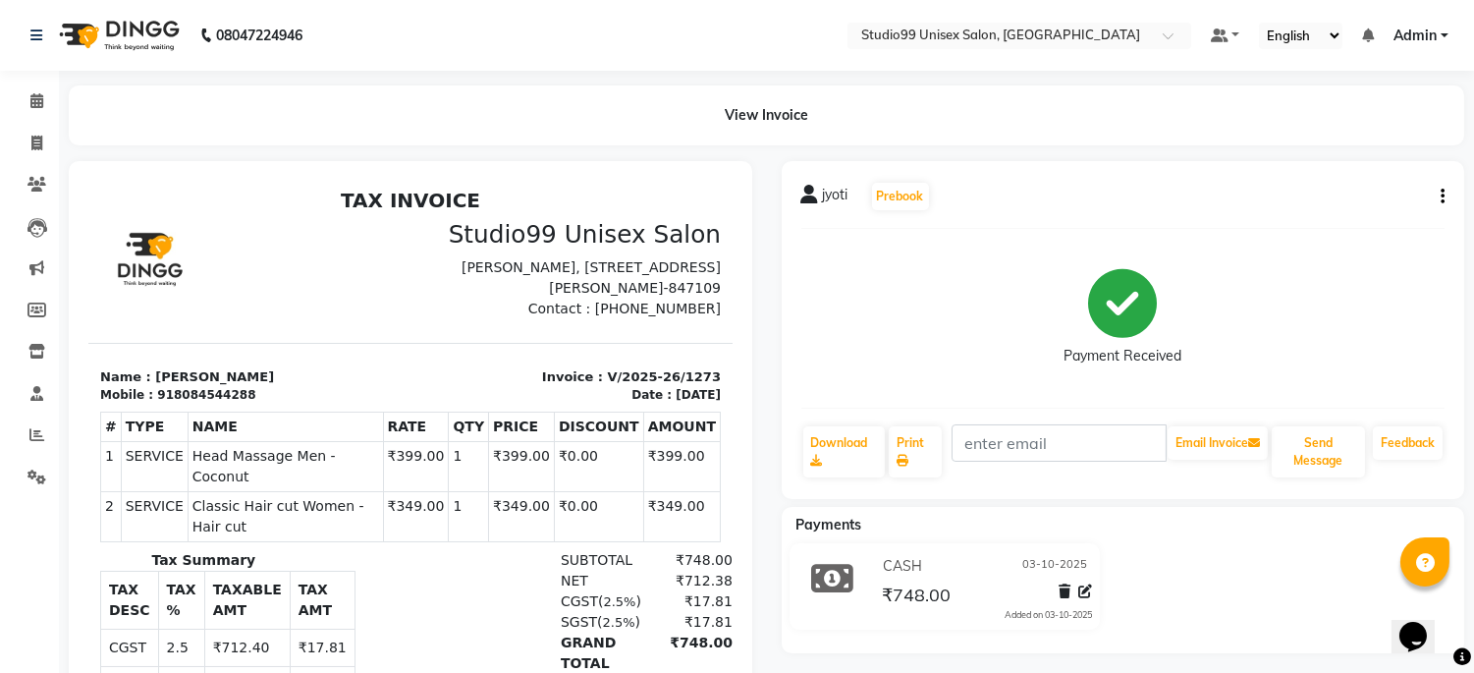
select select "service"
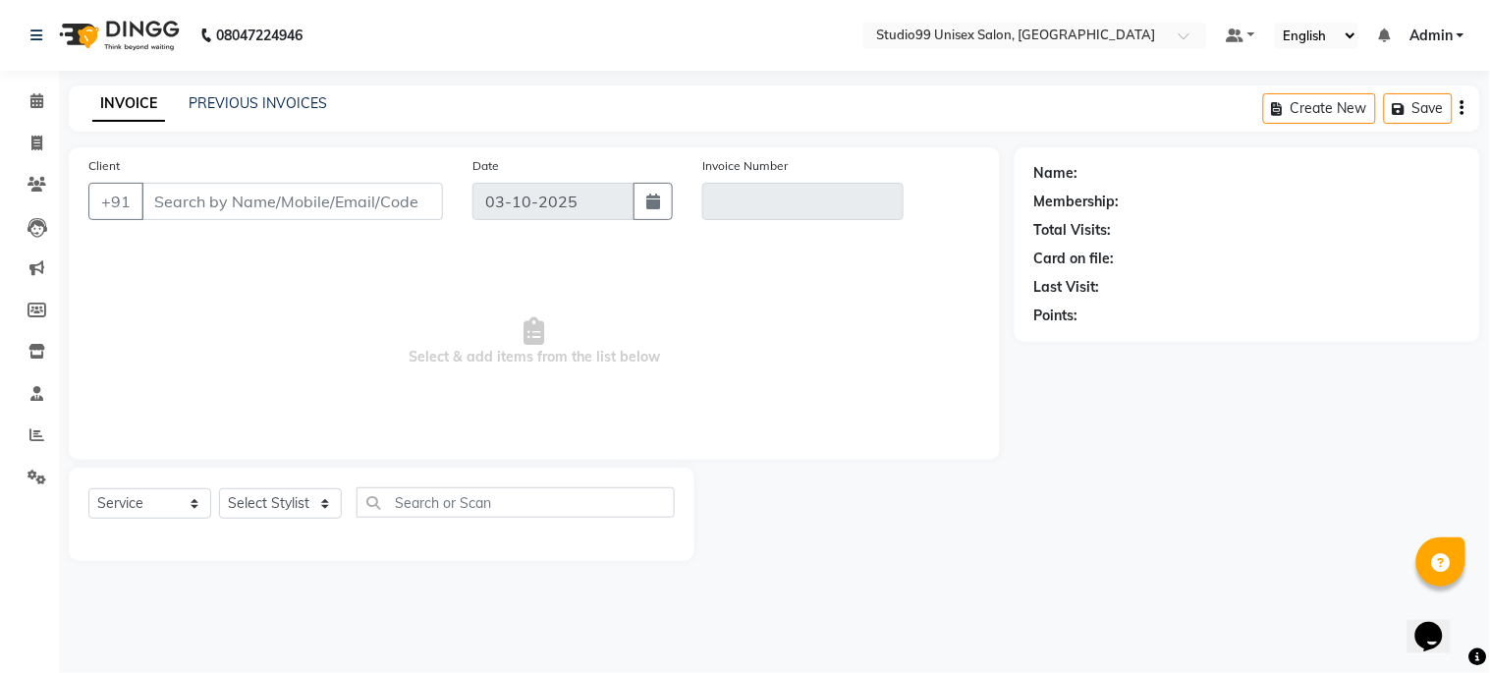
type input "8084544288"
type input "V/2025-26/1273"
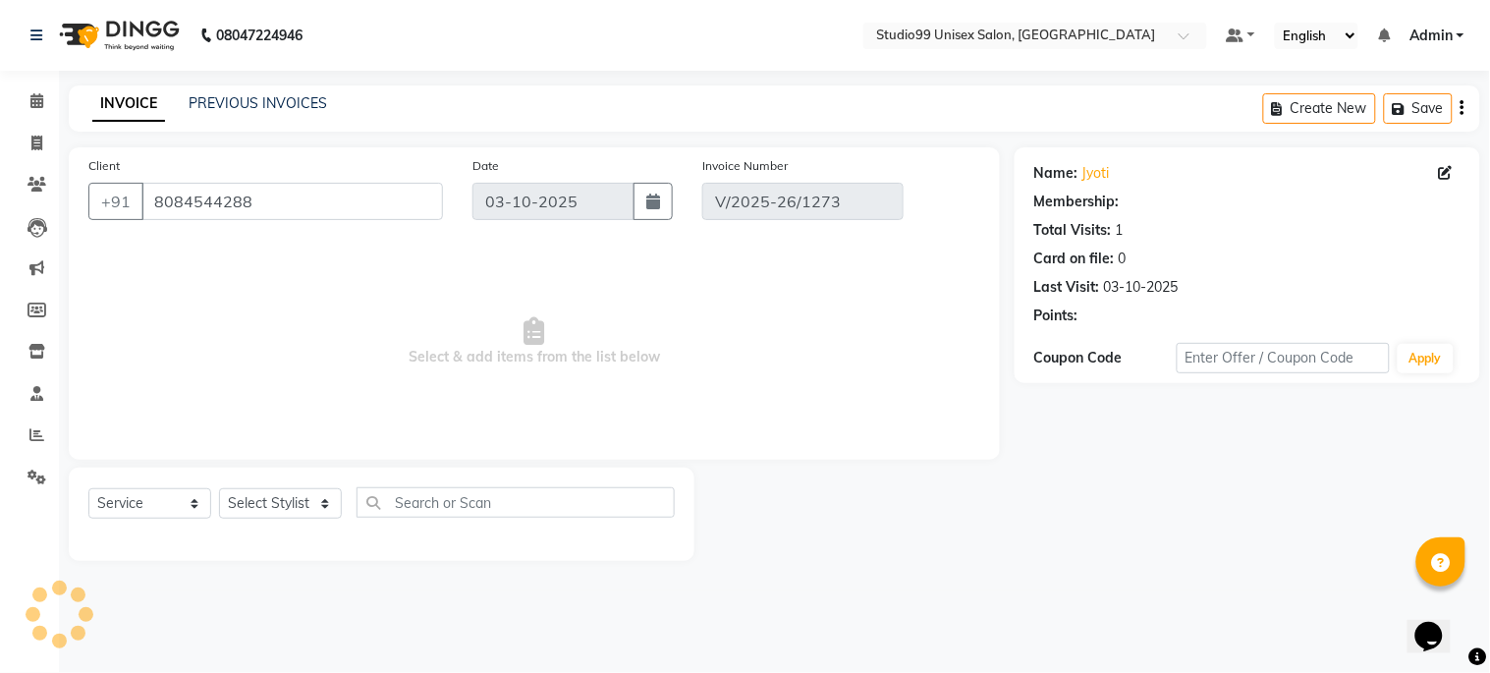
select select "1: Object"
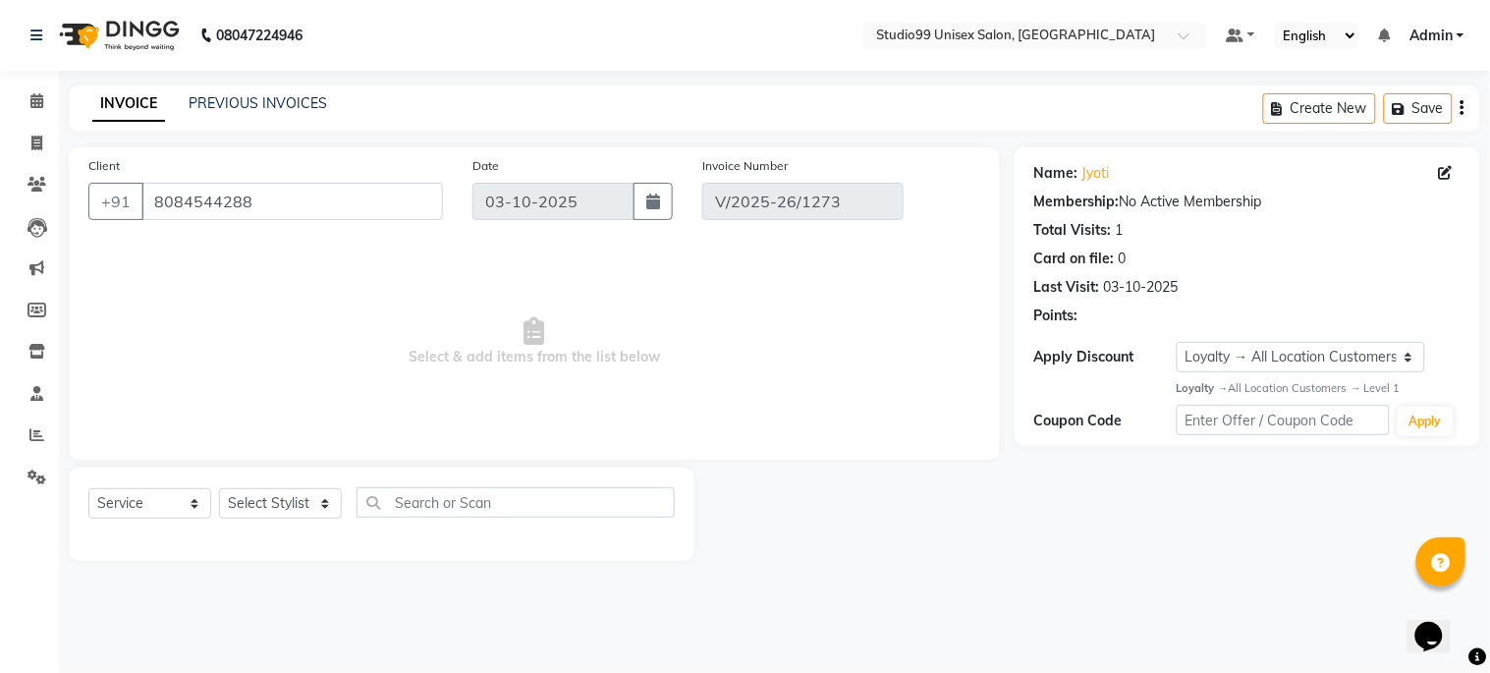
select select "select"
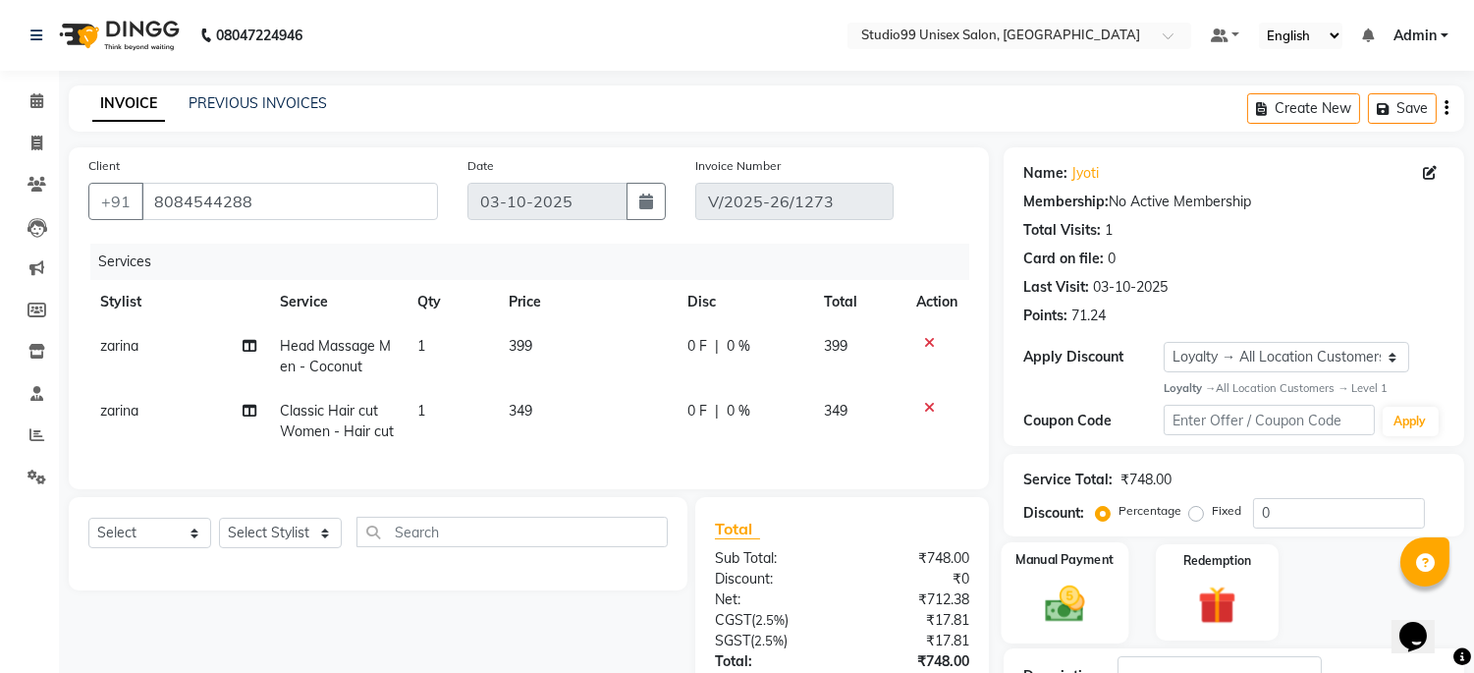
scroll to position [325, 0]
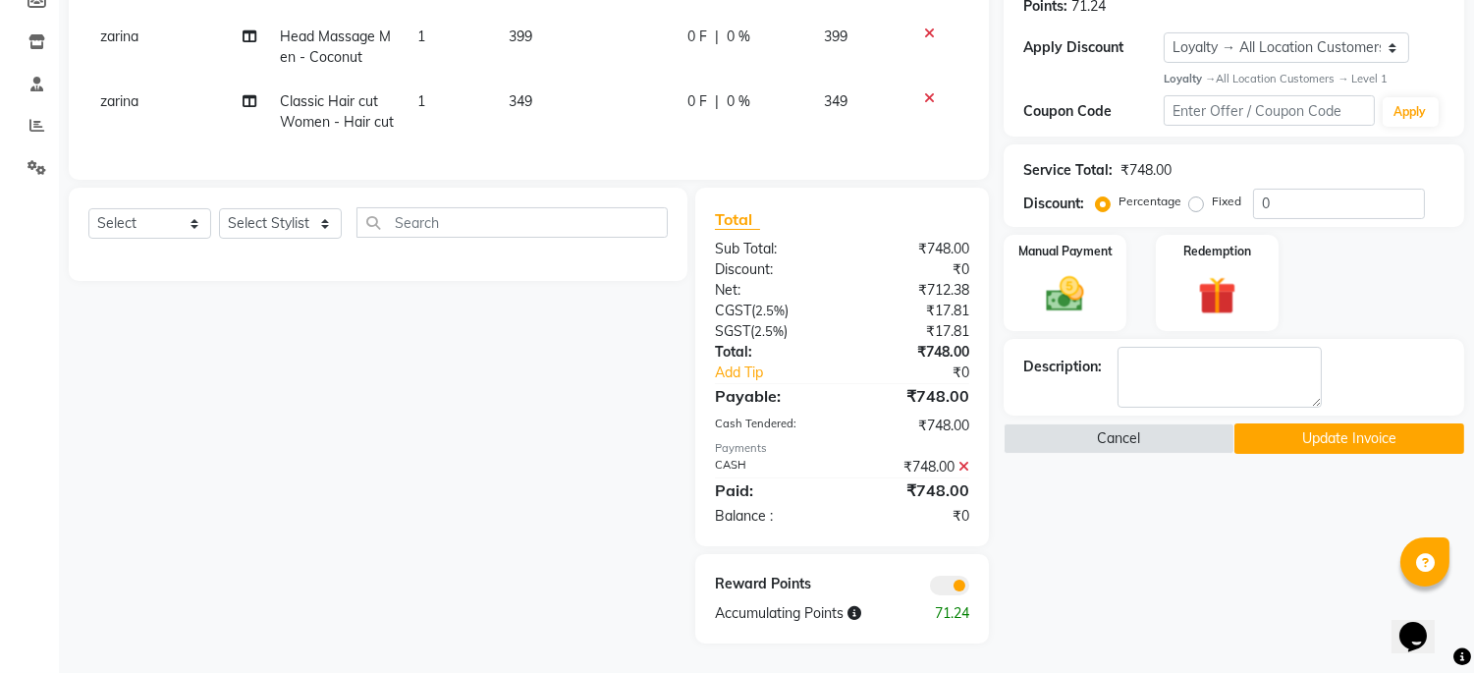
click at [1386, 424] on button "Update Invoice" at bounding box center [1350, 438] width 230 height 30
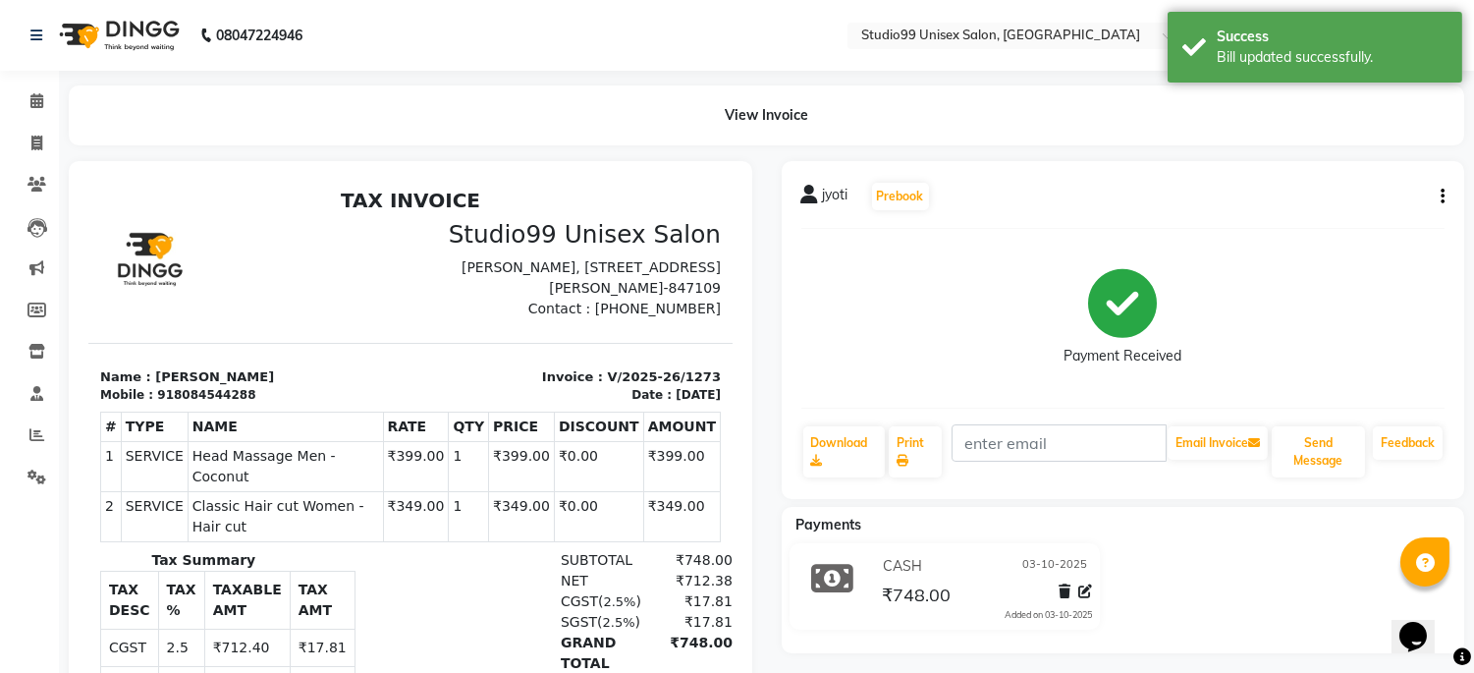
select select "service"
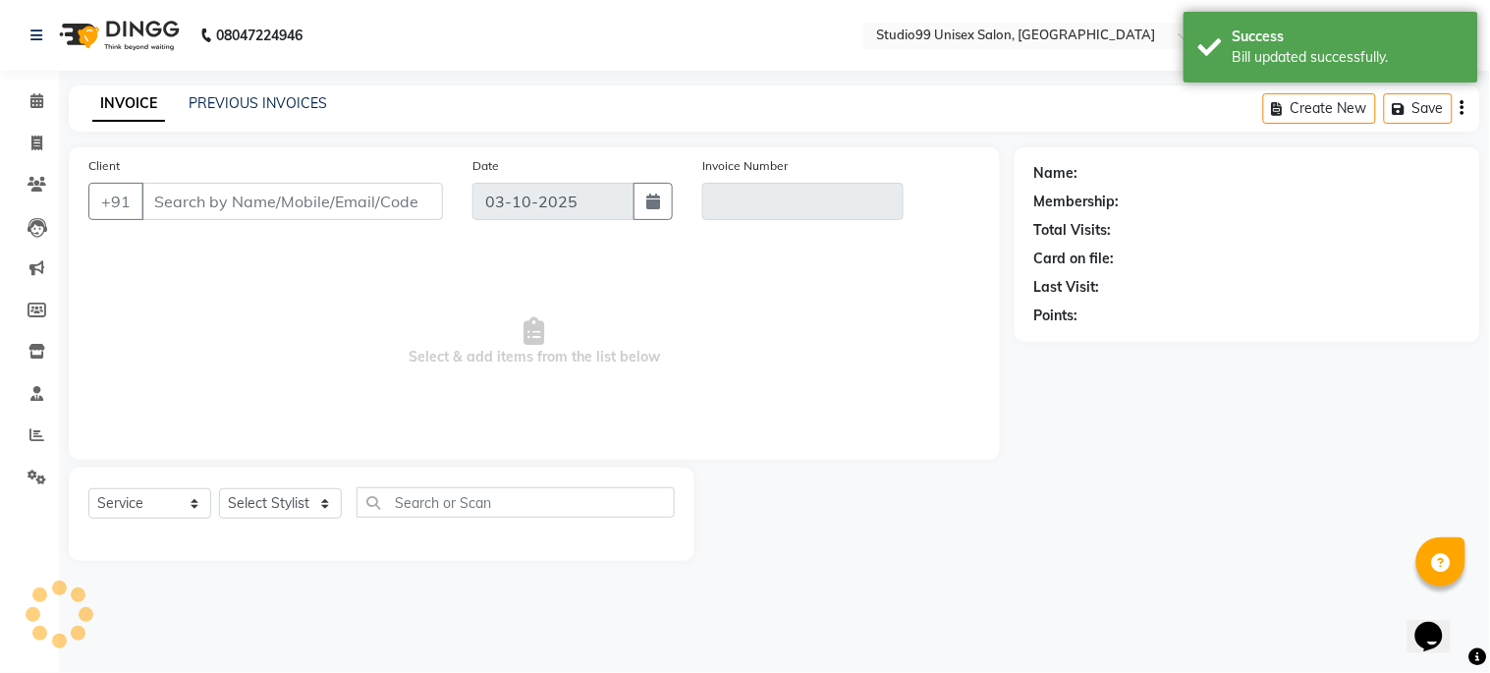
type input "8084544288"
type input "V/2025-26/1273"
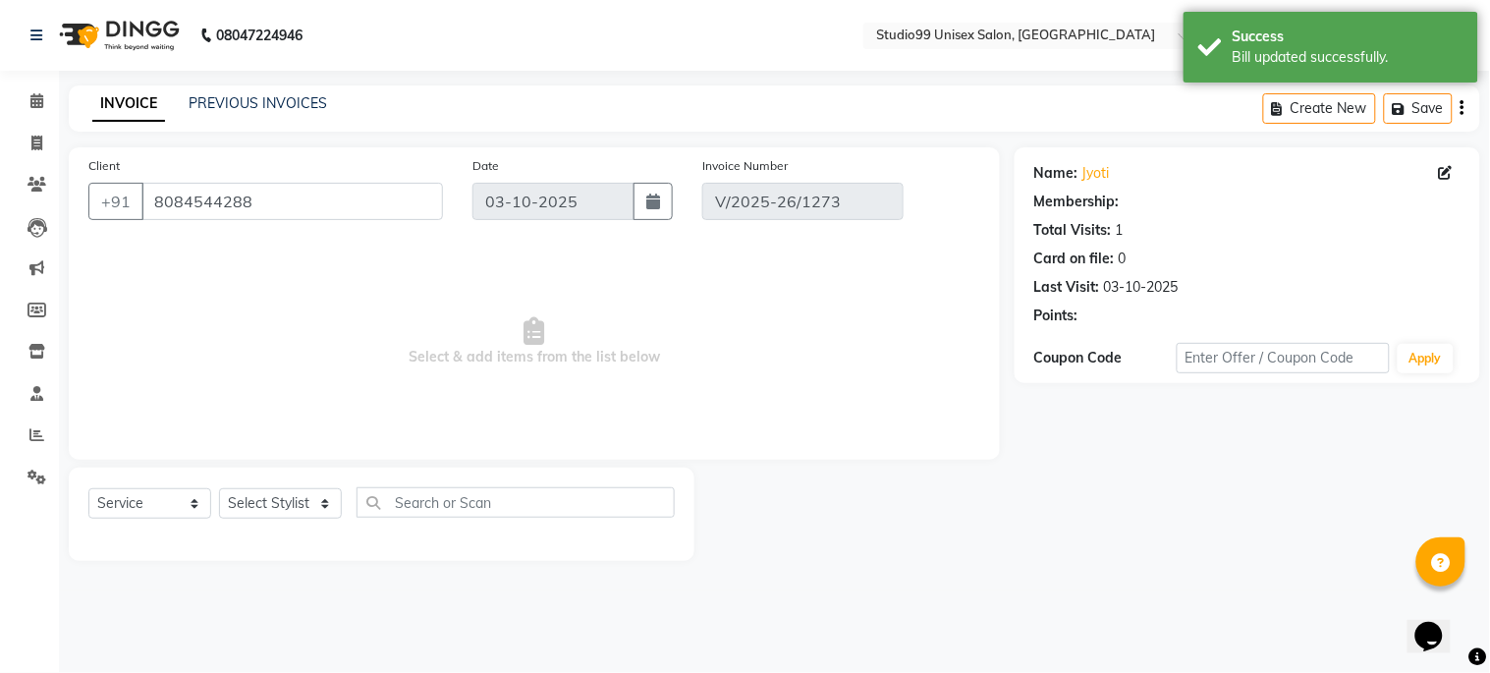
select select "1: Object"
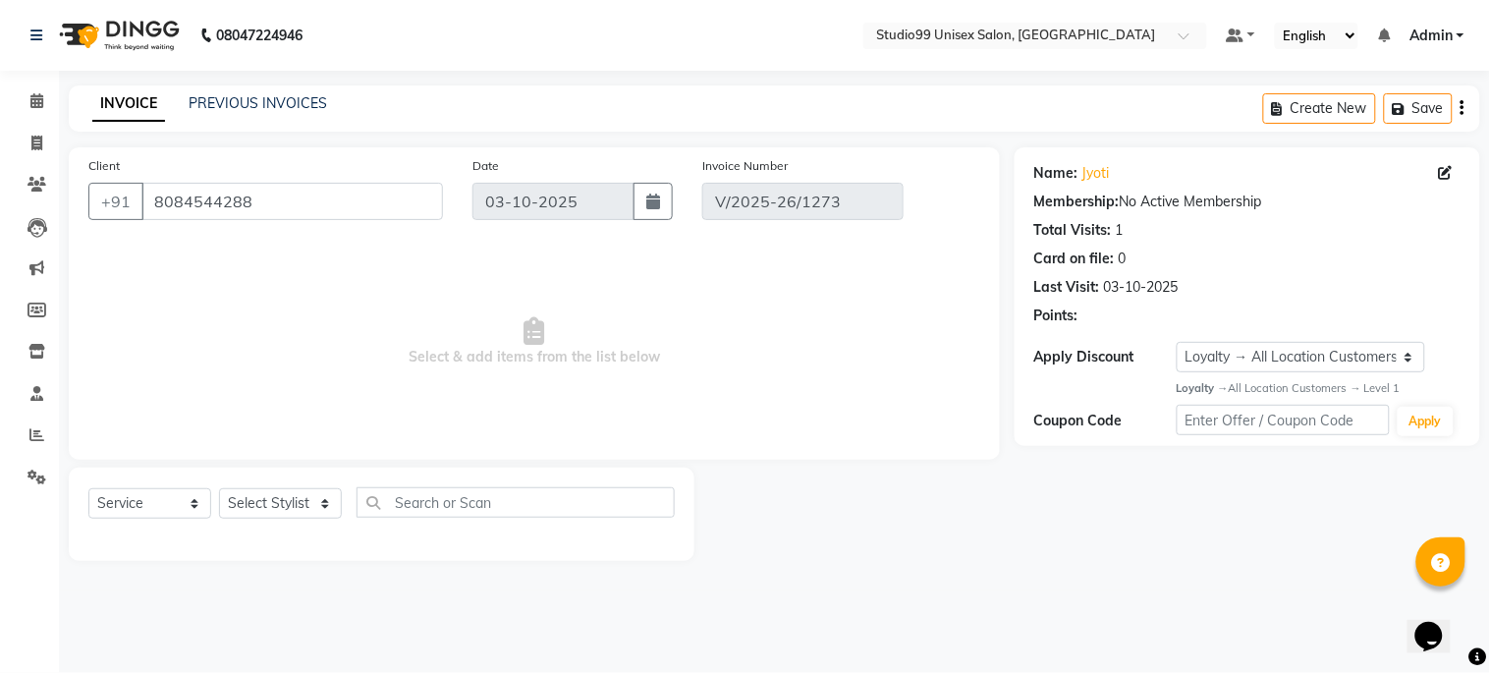
select select "select"
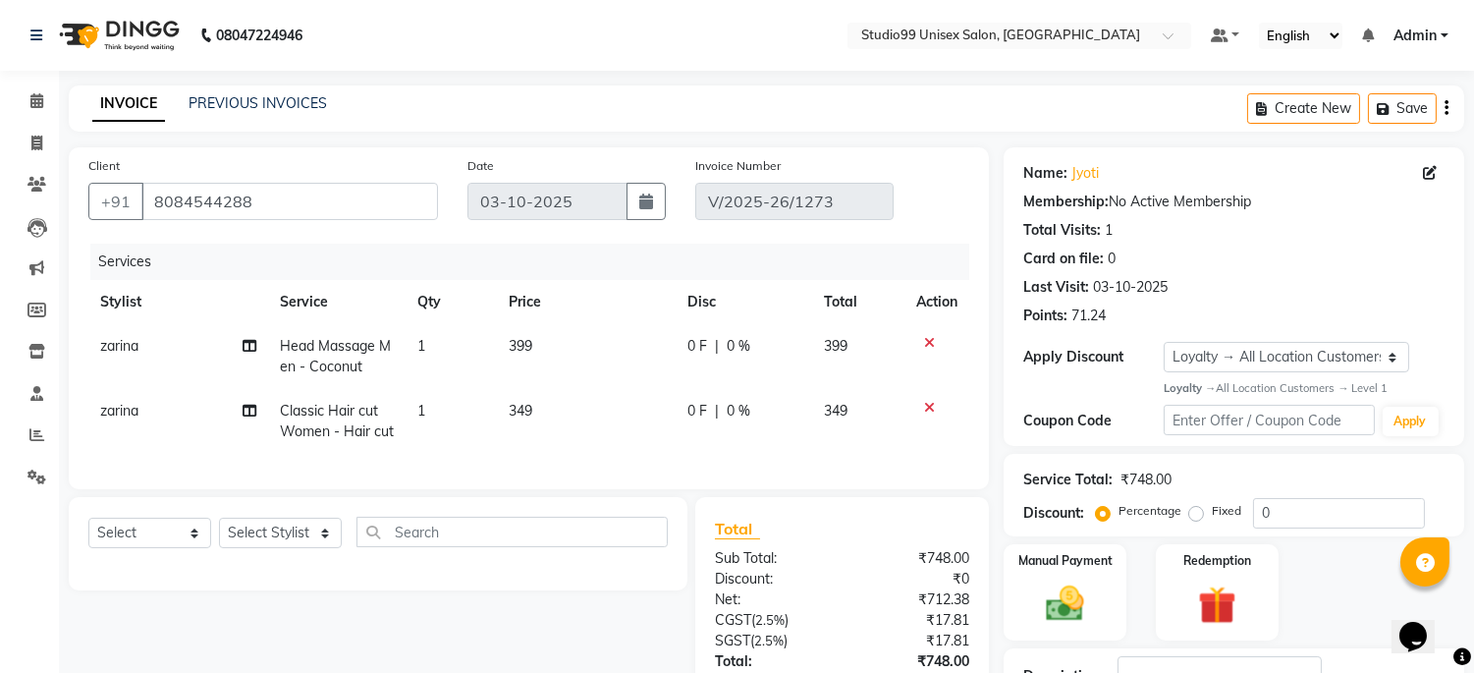
scroll to position [325, 0]
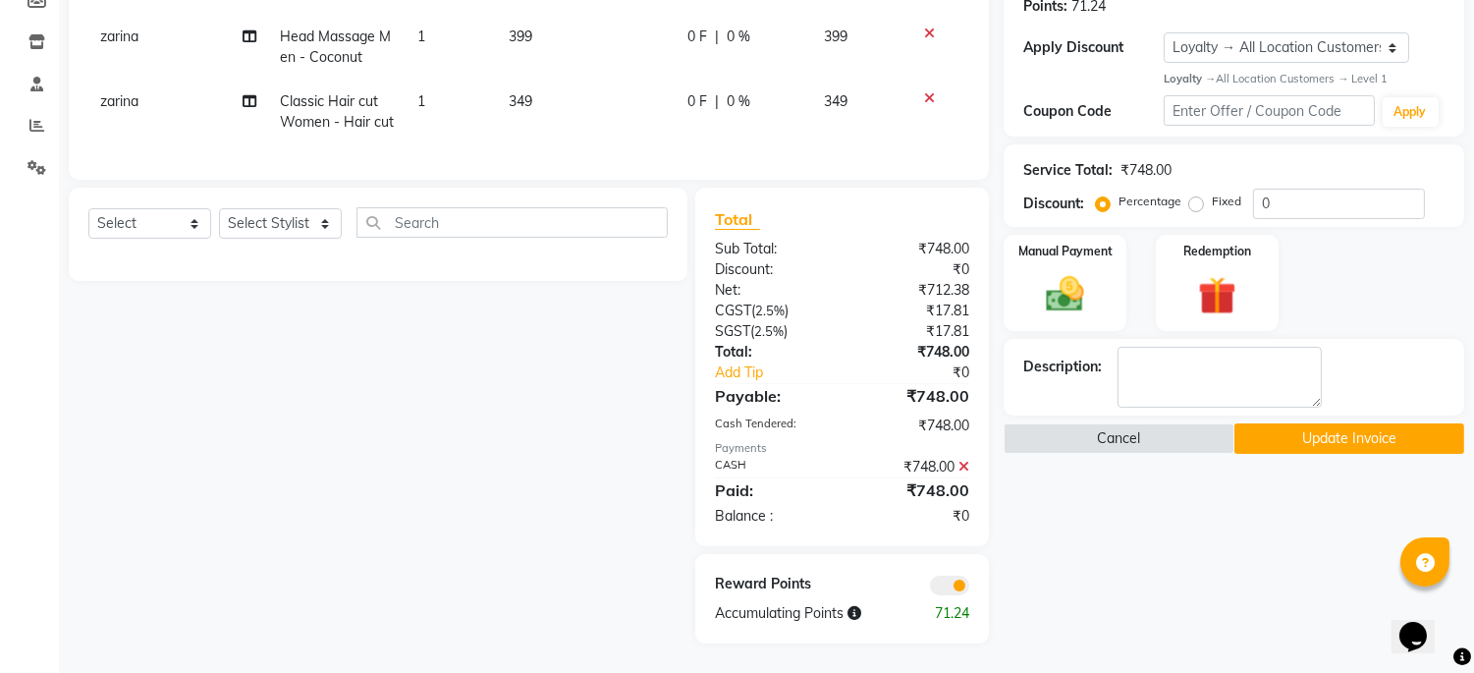
click at [1383, 423] on button "Update Invoice" at bounding box center [1350, 438] width 230 height 30
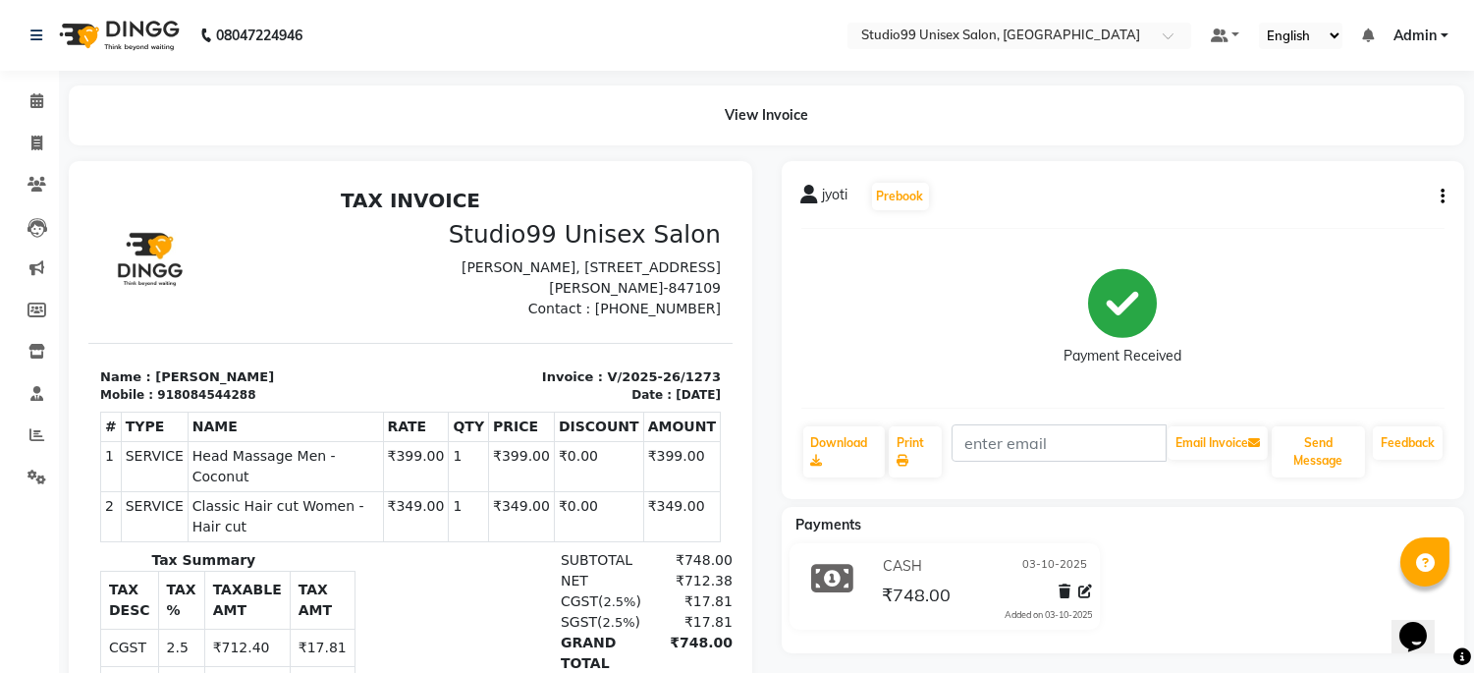
select select "service"
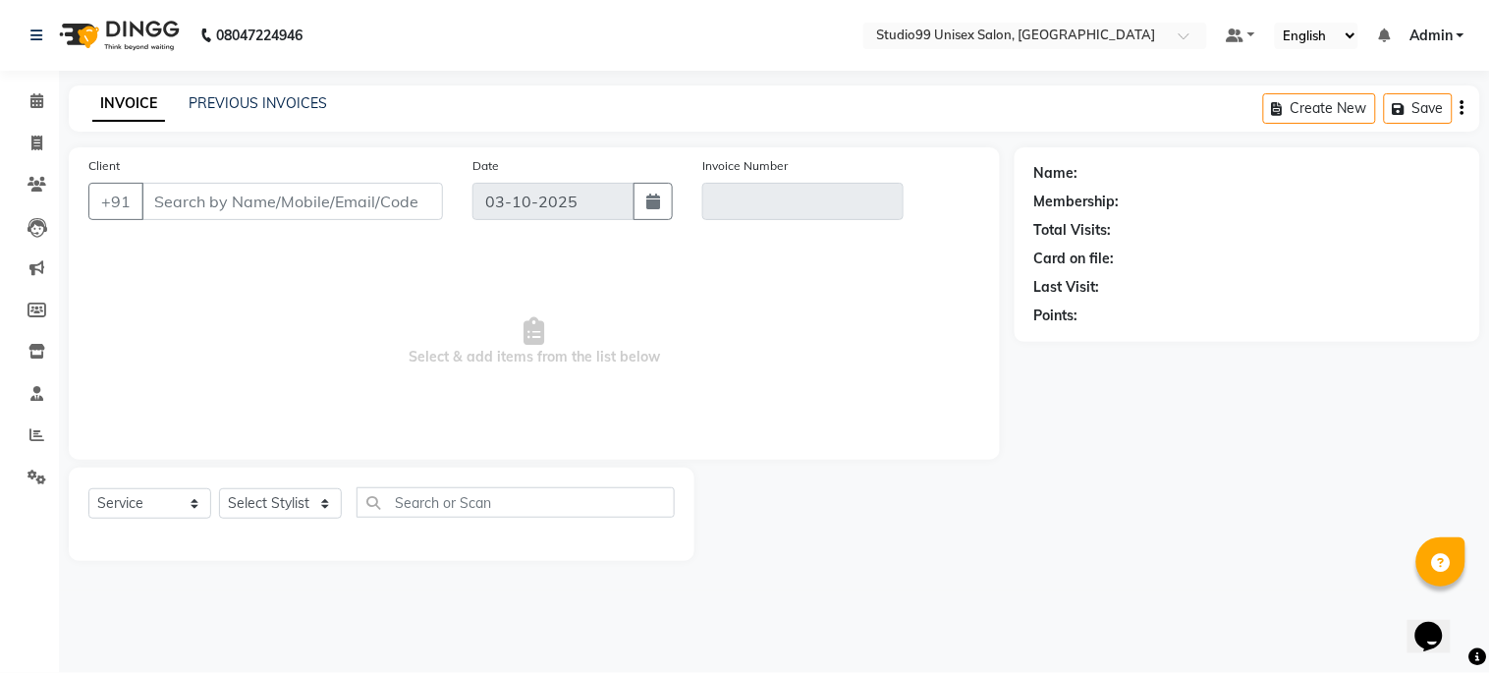
type input "8084544288"
type input "V/2025-26/1273"
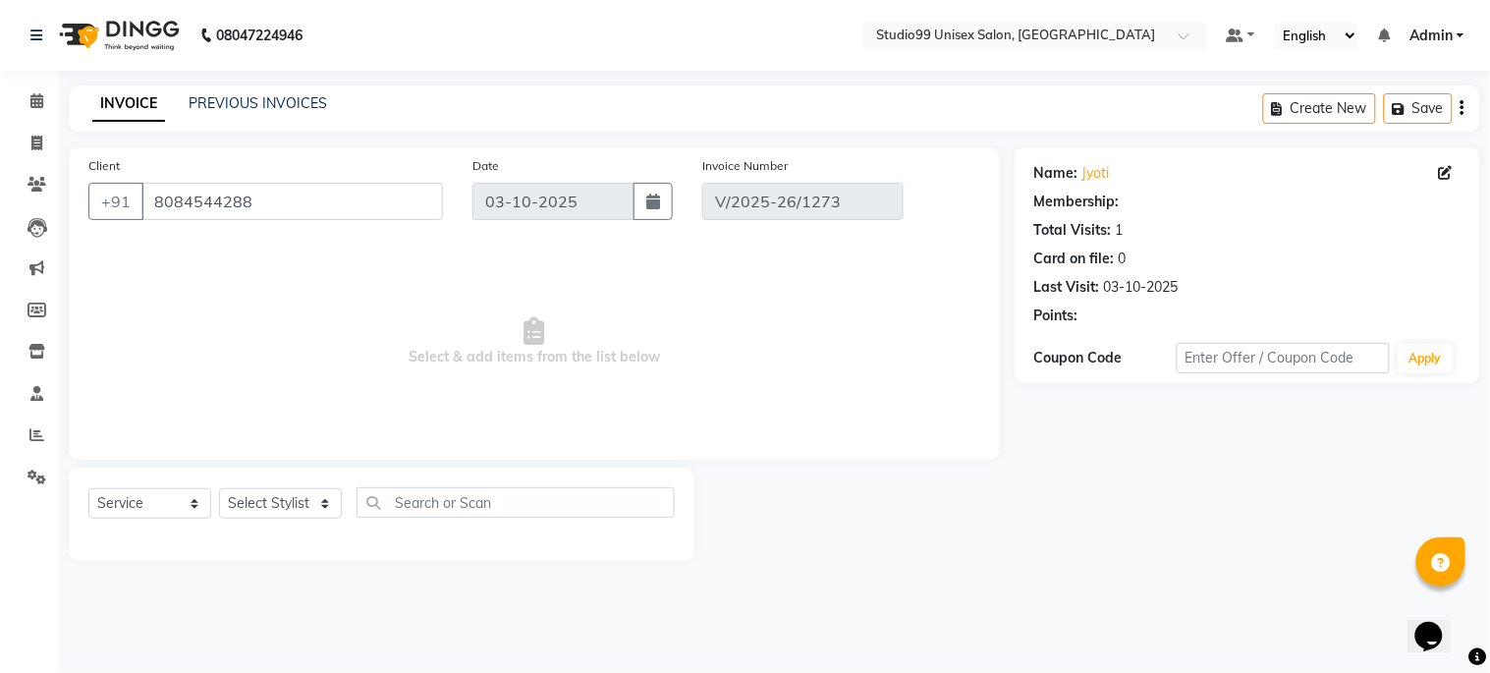
select select "1: Object"
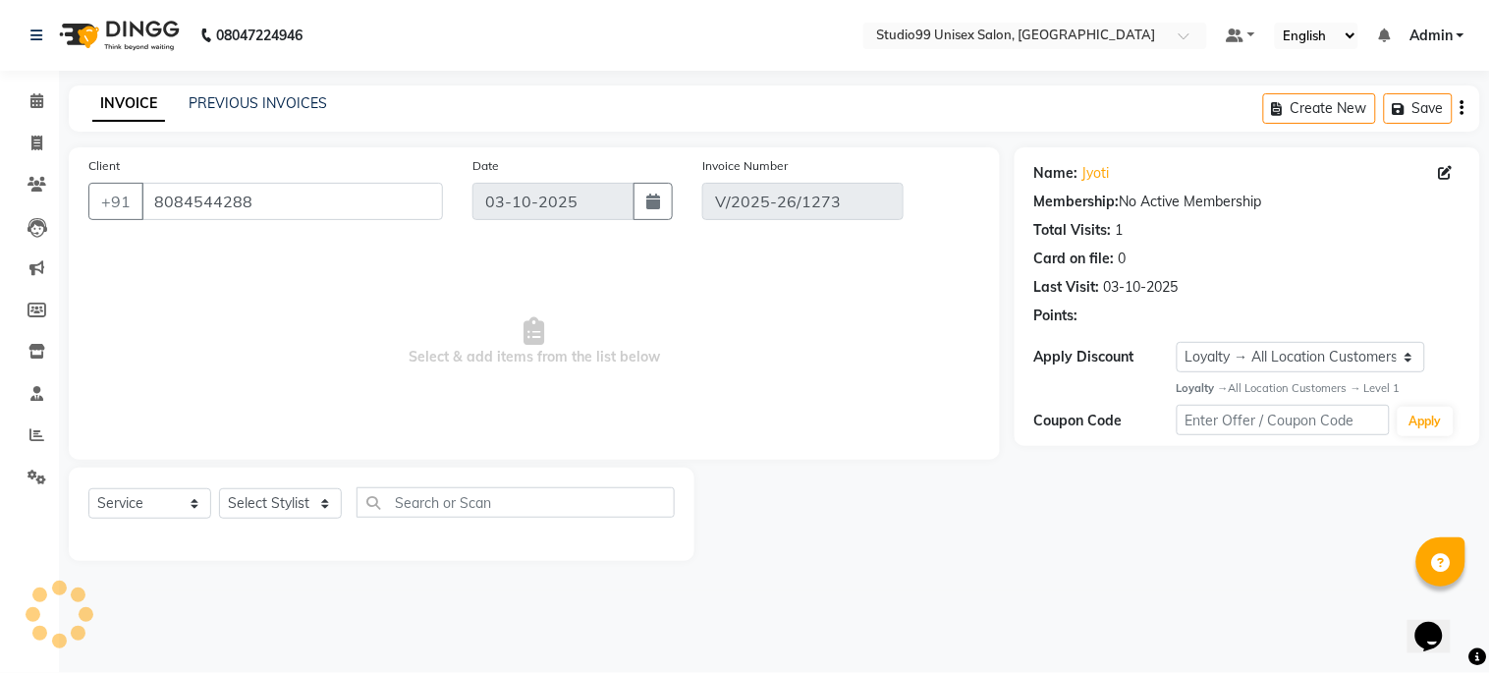
select select "select"
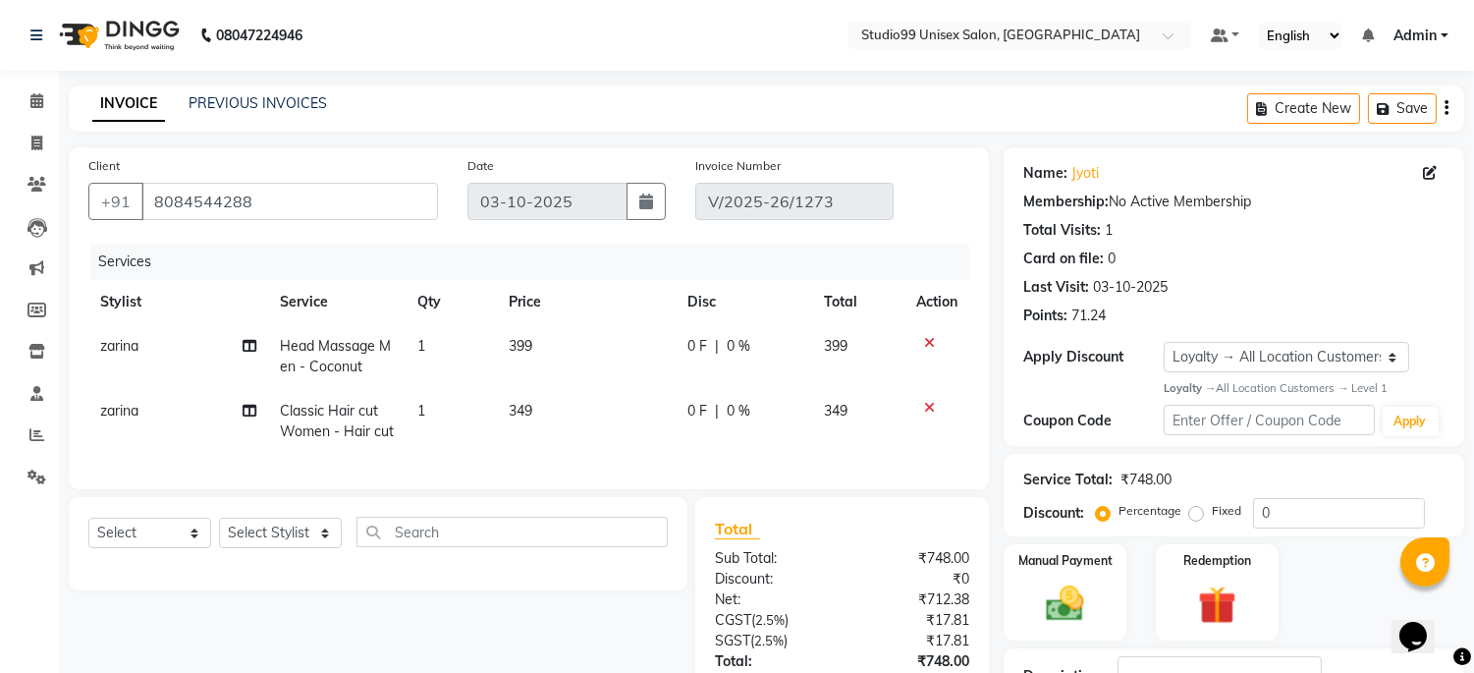
scroll to position [325, 0]
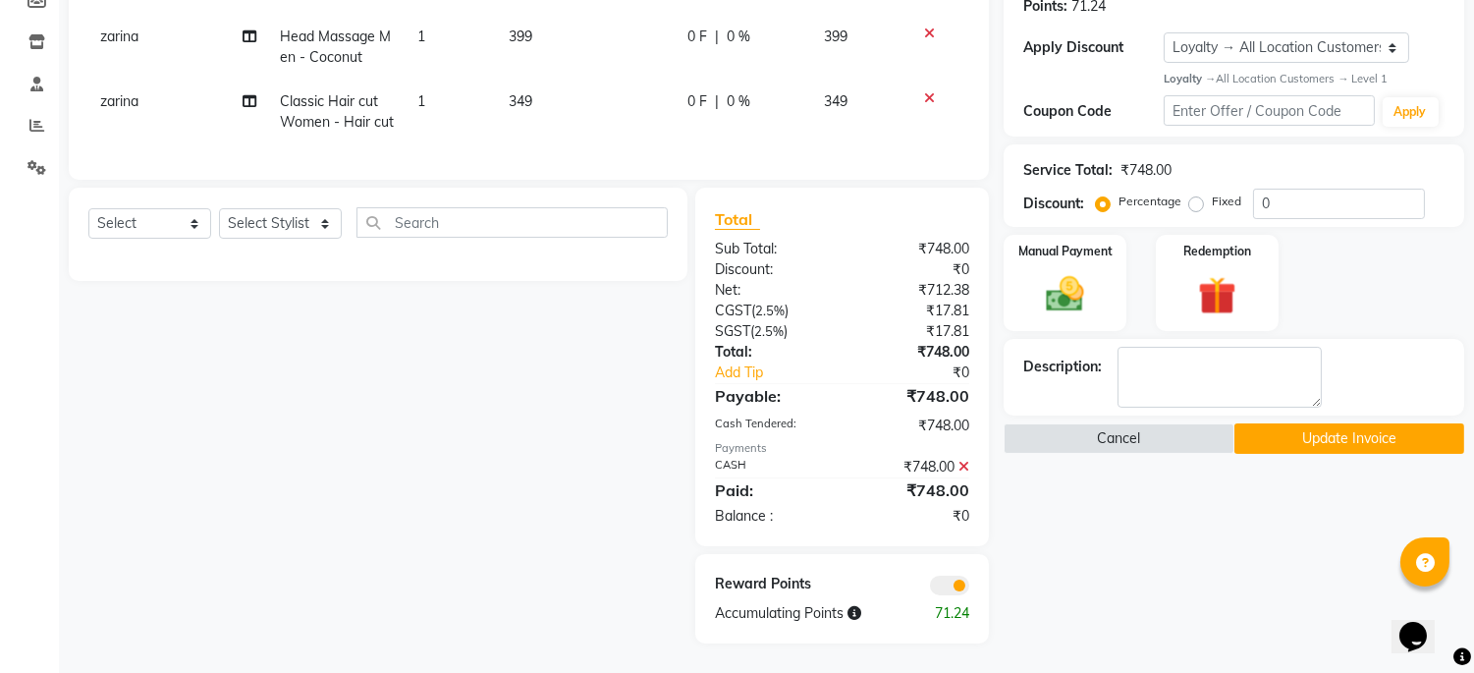
click at [1310, 423] on button "Update Invoice" at bounding box center [1350, 438] width 230 height 30
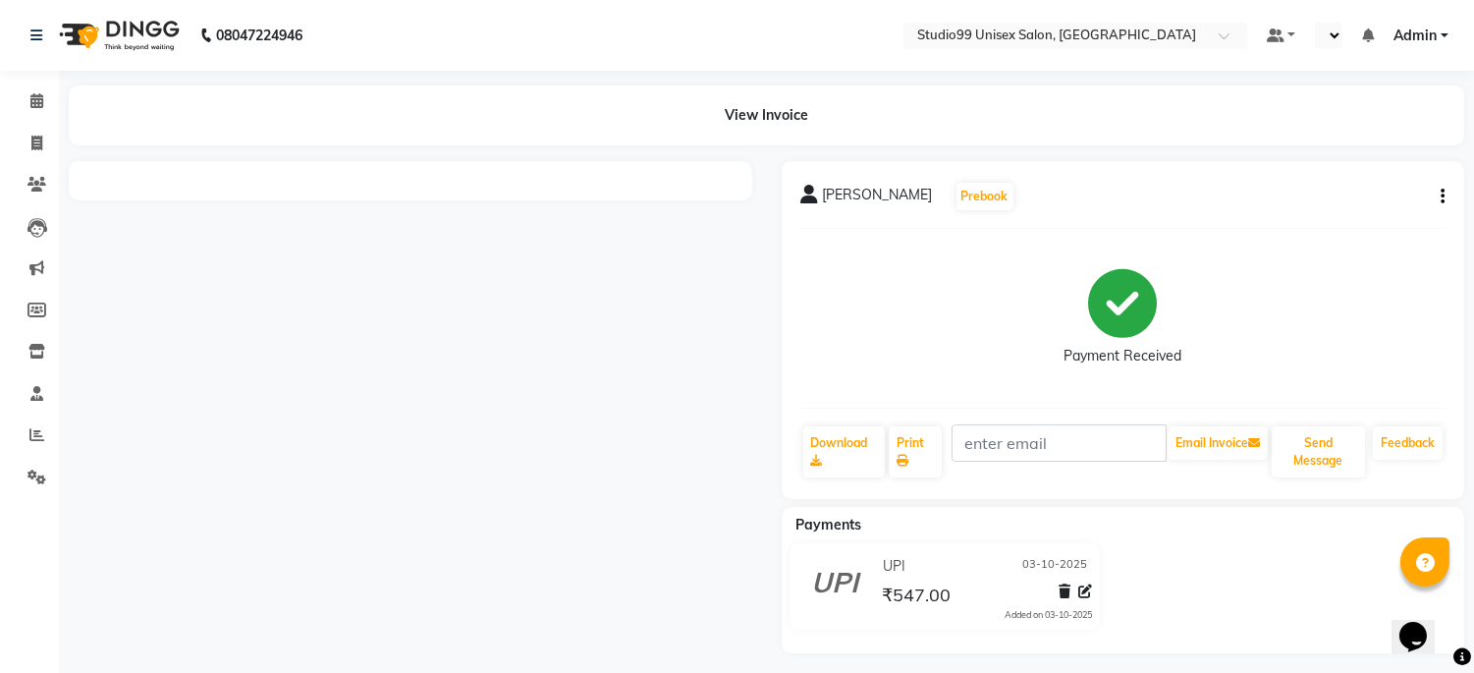
select select "en"
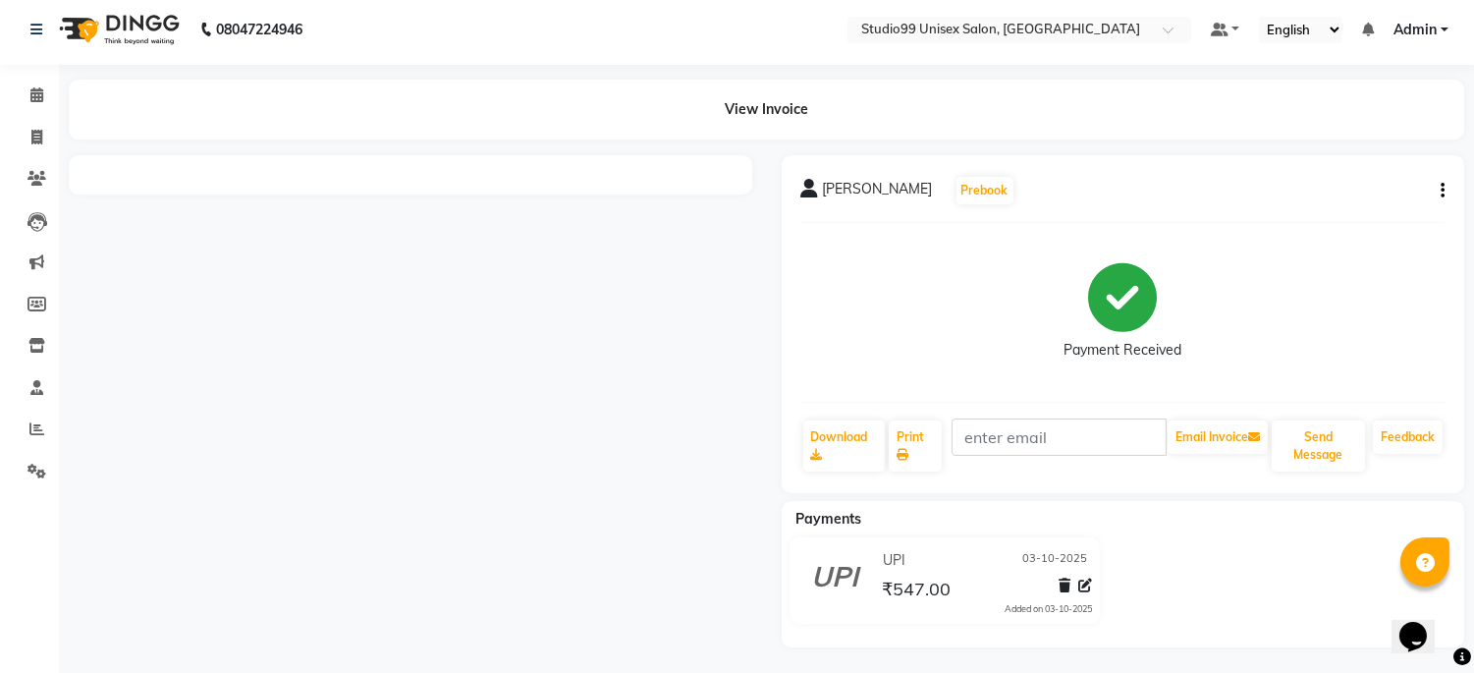
scroll to position [8, 0]
click at [573, 338] on div at bounding box center [410, 399] width 713 height 492
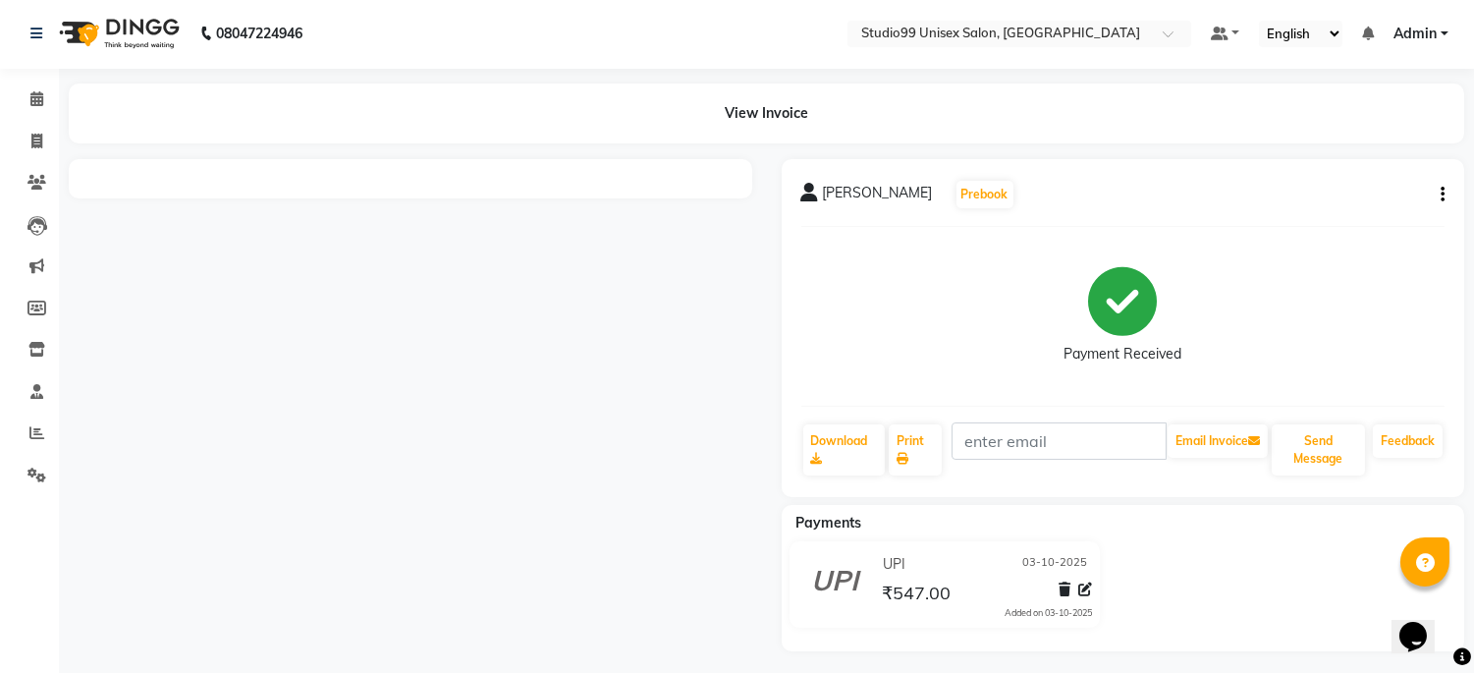
scroll to position [0, 0]
click at [1441, 197] on icon "button" at bounding box center [1443, 196] width 4 height 1
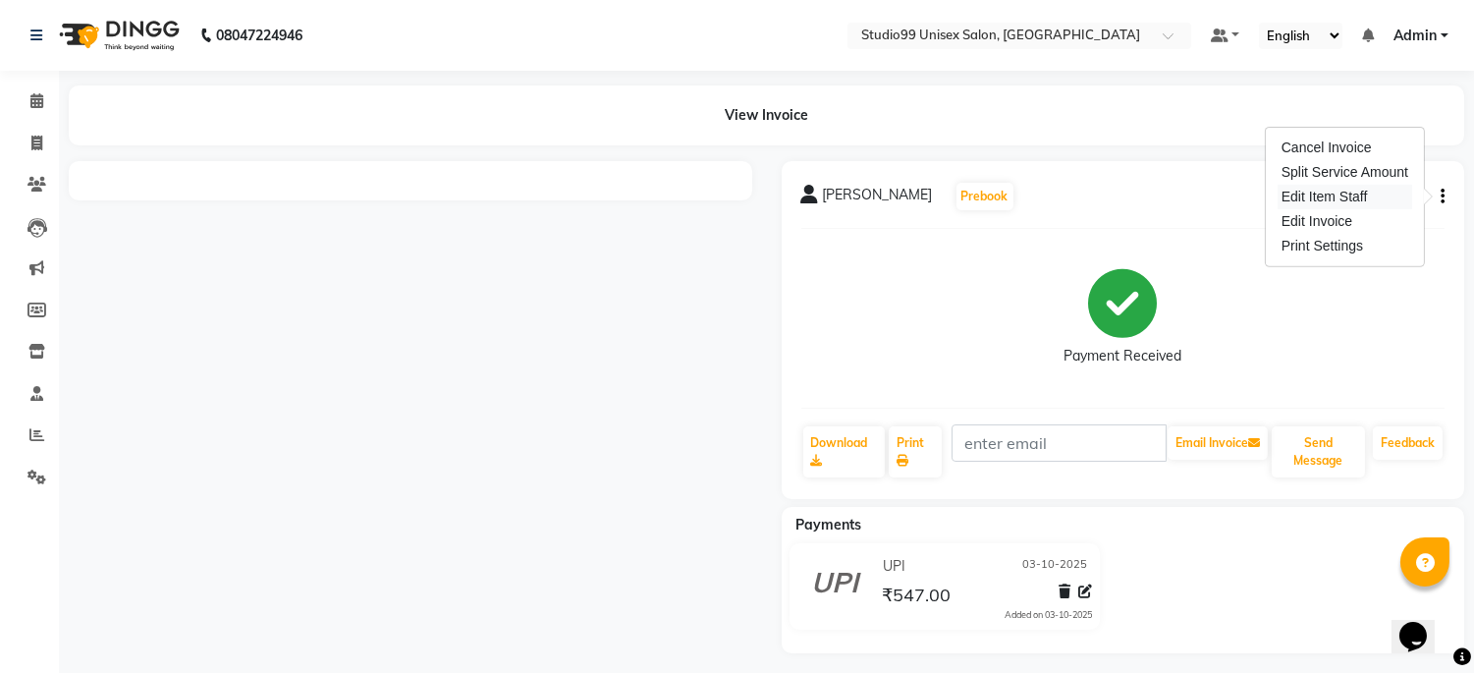
click at [1329, 193] on div "Edit Item Staff" at bounding box center [1345, 197] width 135 height 25
select select
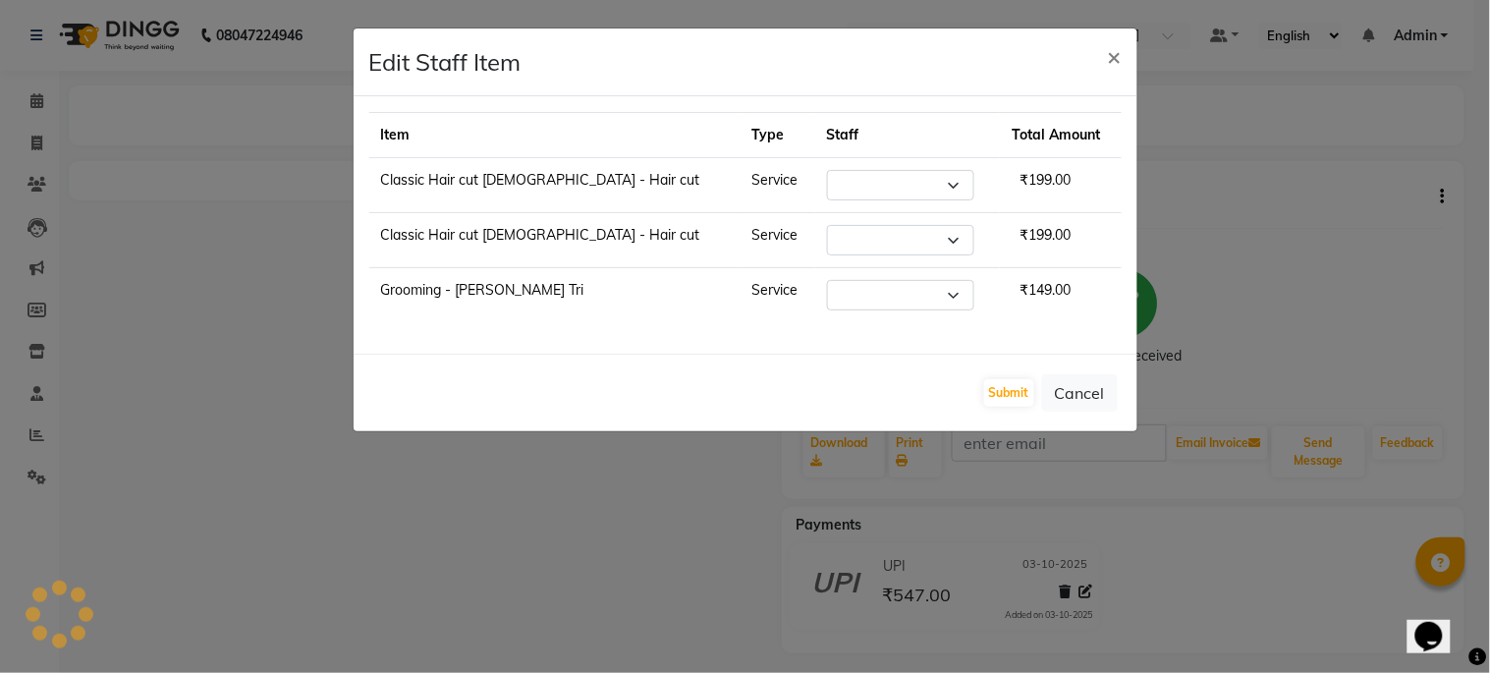
select select "45042"
click at [877, 232] on select "Select Admin Mehran pooja Shankar gupta zarina" at bounding box center [900, 240] width 147 height 30
select select "45039"
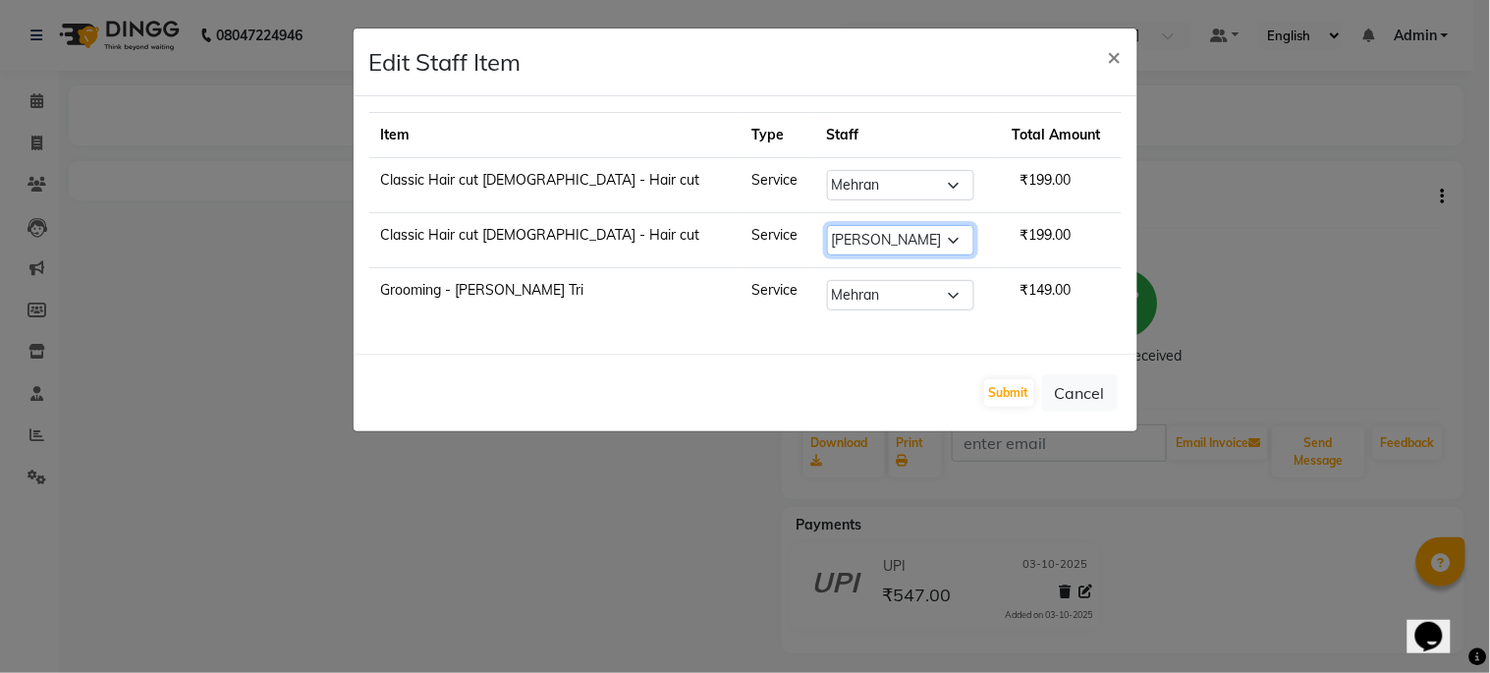
click at [827, 225] on select "Select Admin Mehran pooja Shankar gupta zarina" at bounding box center [900, 240] width 147 height 30
click at [1013, 401] on button "Submit" at bounding box center [1009, 393] width 50 height 28
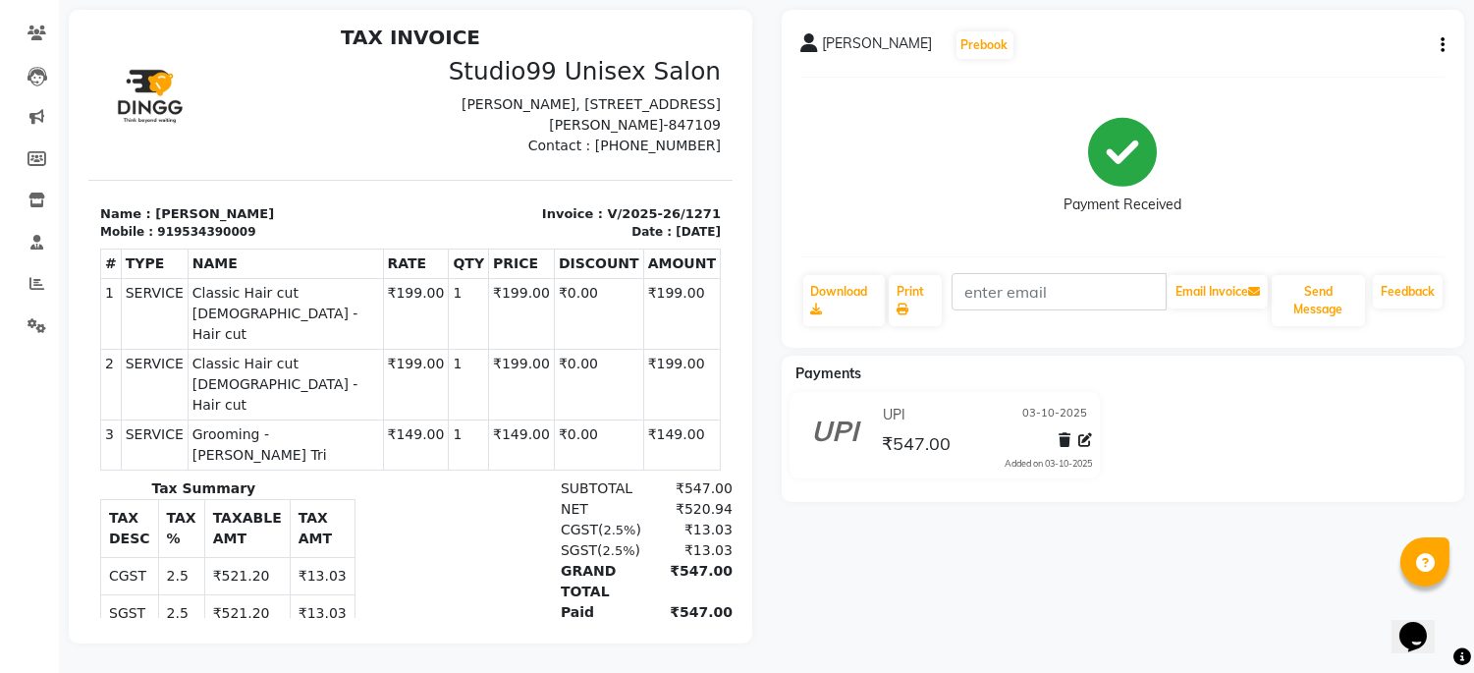
scroll to position [15, 0]
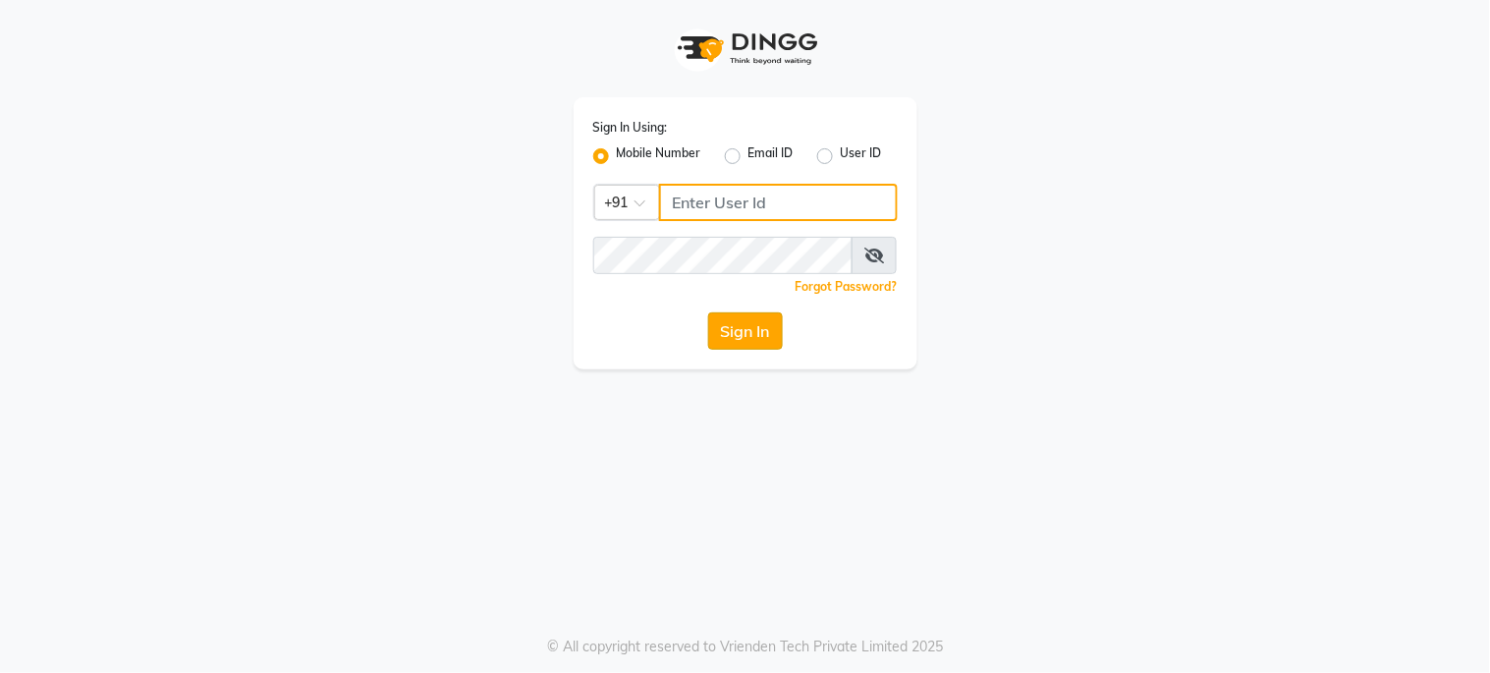
type input "6287595177"
click at [731, 327] on button "Sign In" at bounding box center [745, 330] width 75 height 37
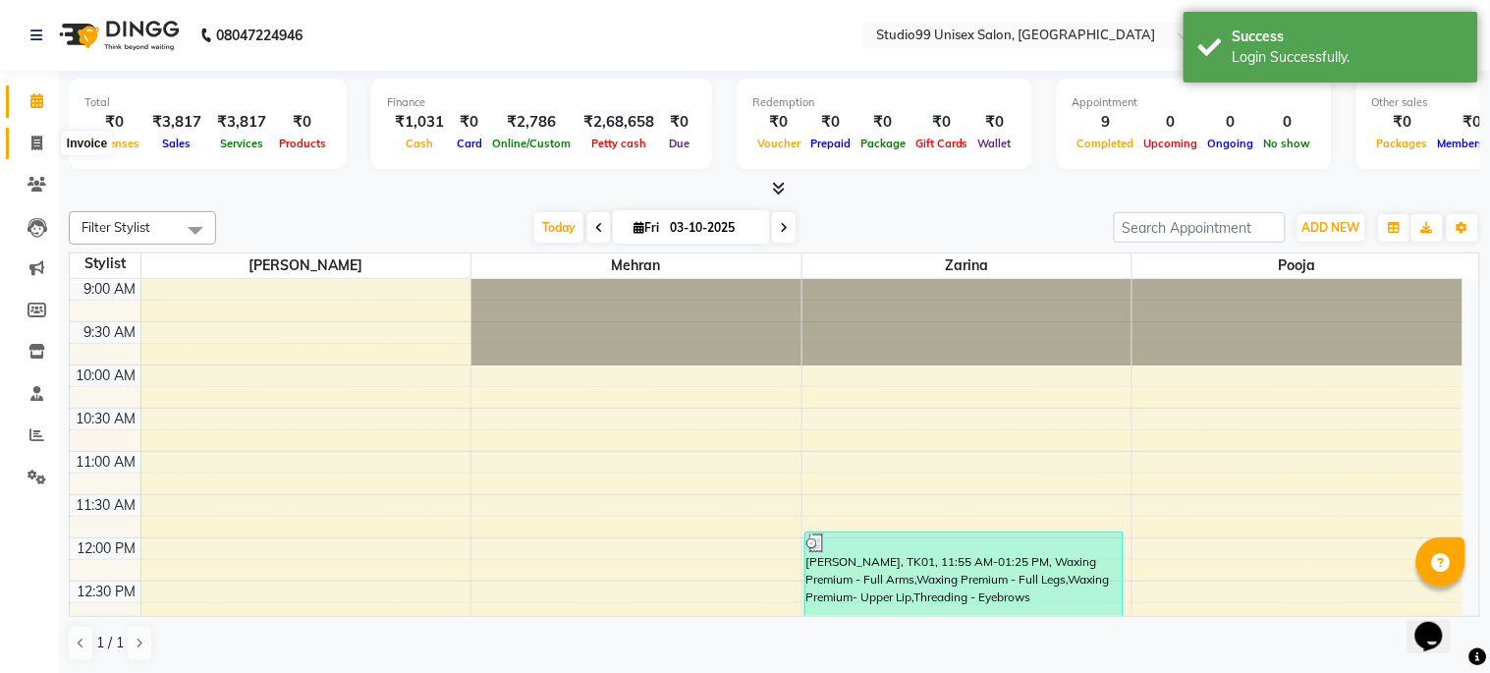
click at [31, 134] on span at bounding box center [37, 144] width 34 height 23
select select "service"
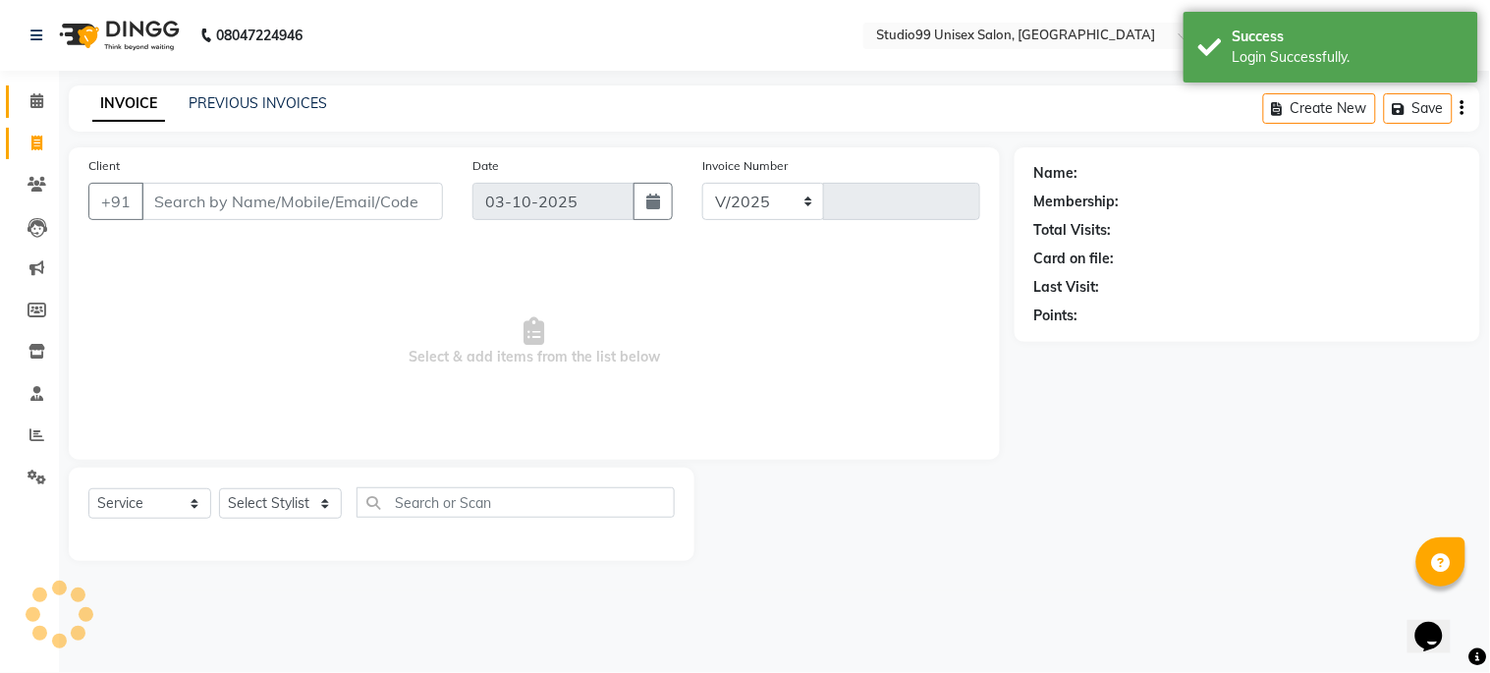
select select "6061"
type input "1274"
click at [234, 90] on div "INVOICE PREVIOUS INVOICES Create New Save" at bounding box center [775, 108] width 1412 height 46
click at [237, 105] on link "PREVIOUS INVOICES" at bounding box center [258, 103] width 139 height 18
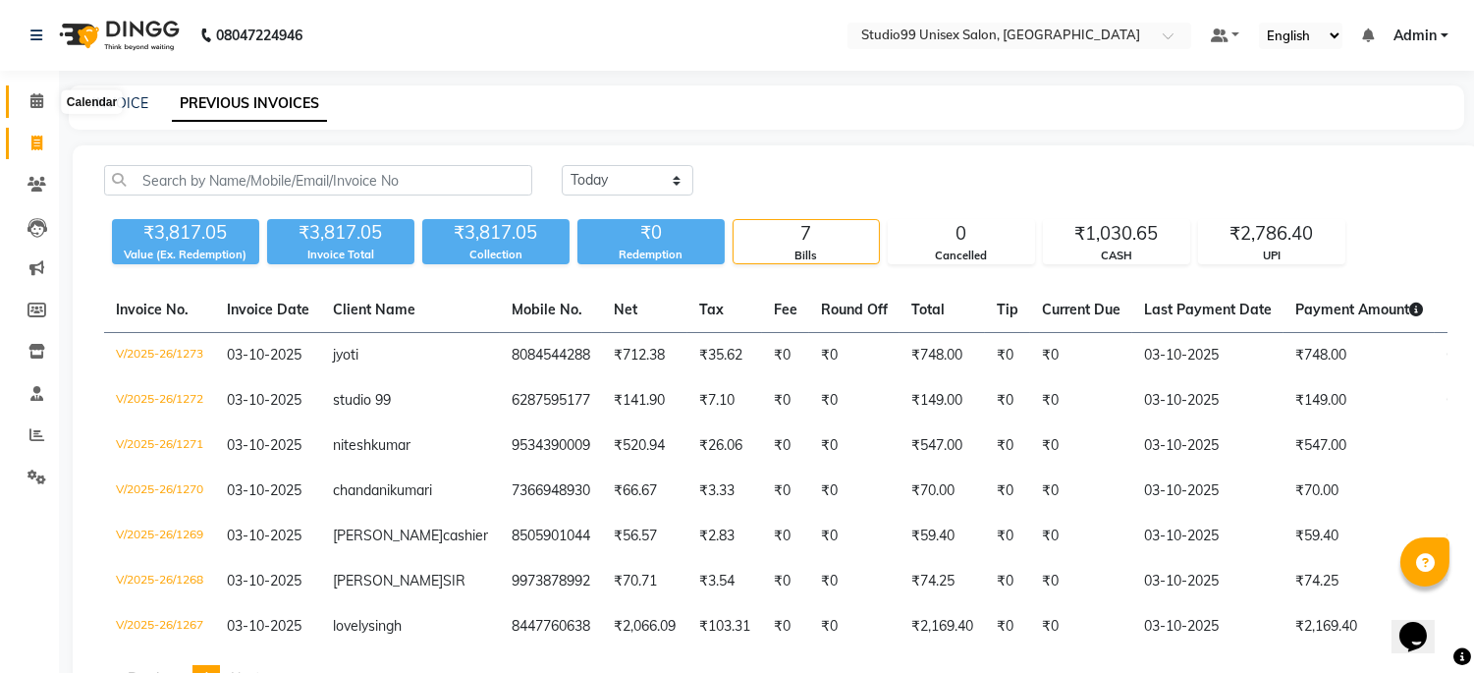
click at [39, 90] on span at bounding box center [37, 101] width 34 height 23
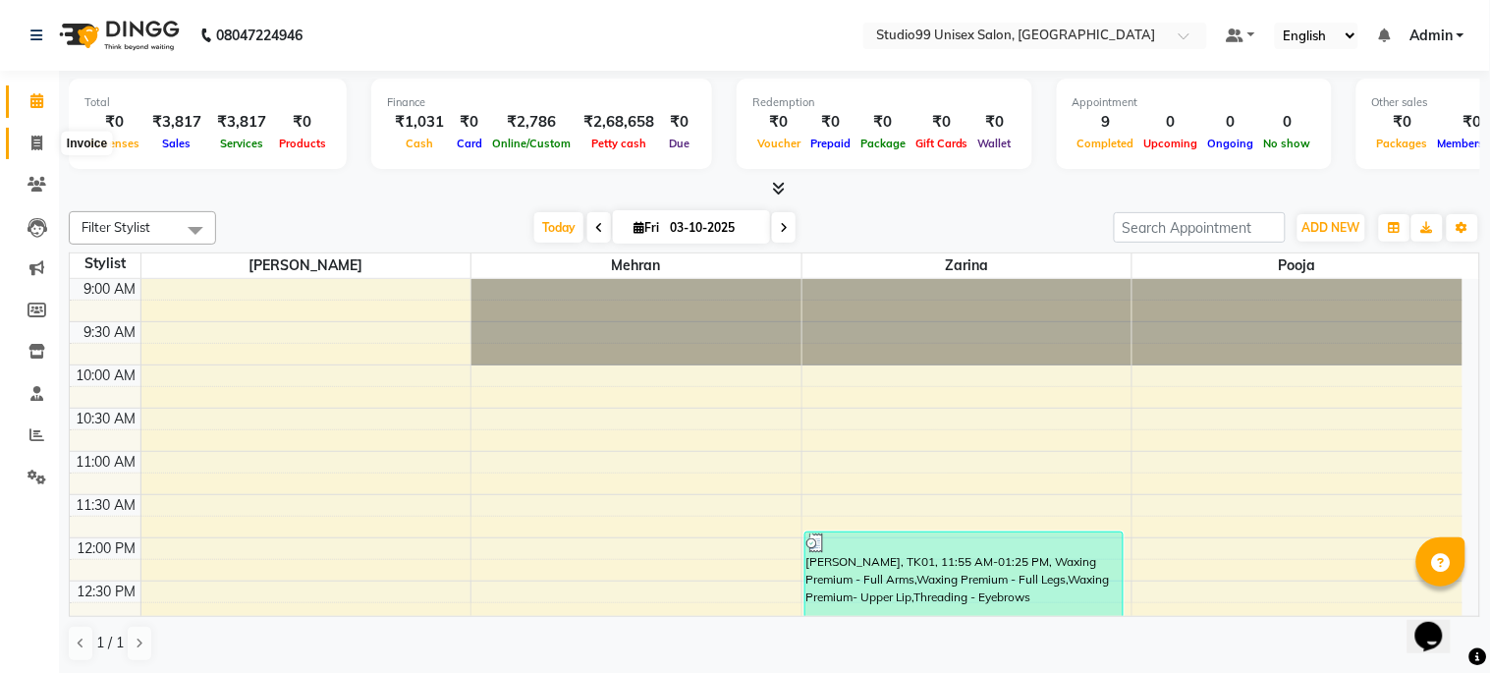
click at [35, 133] on span at bounding box center [37, 144] width 34 height 23
select select "service"
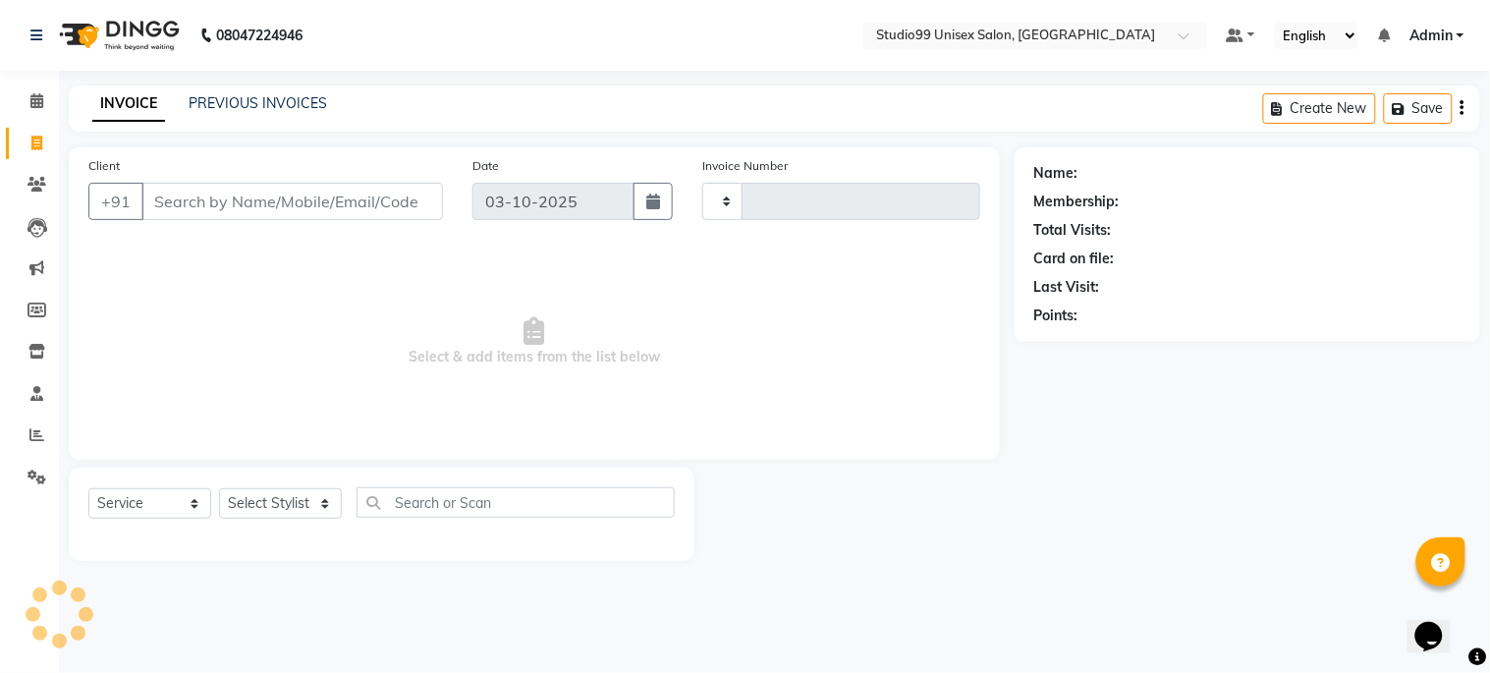
type input "1274"
select select "6061"
click at [347, 197] on input "Client" at bounding box center [292, 201] width 302 height 37
click at [262, 207] on input "Client" at bounding box center [292, 201] width 302 height 37
click at [348, 199] on input "Client" at bounding box center [292, 201] width 302 height 37
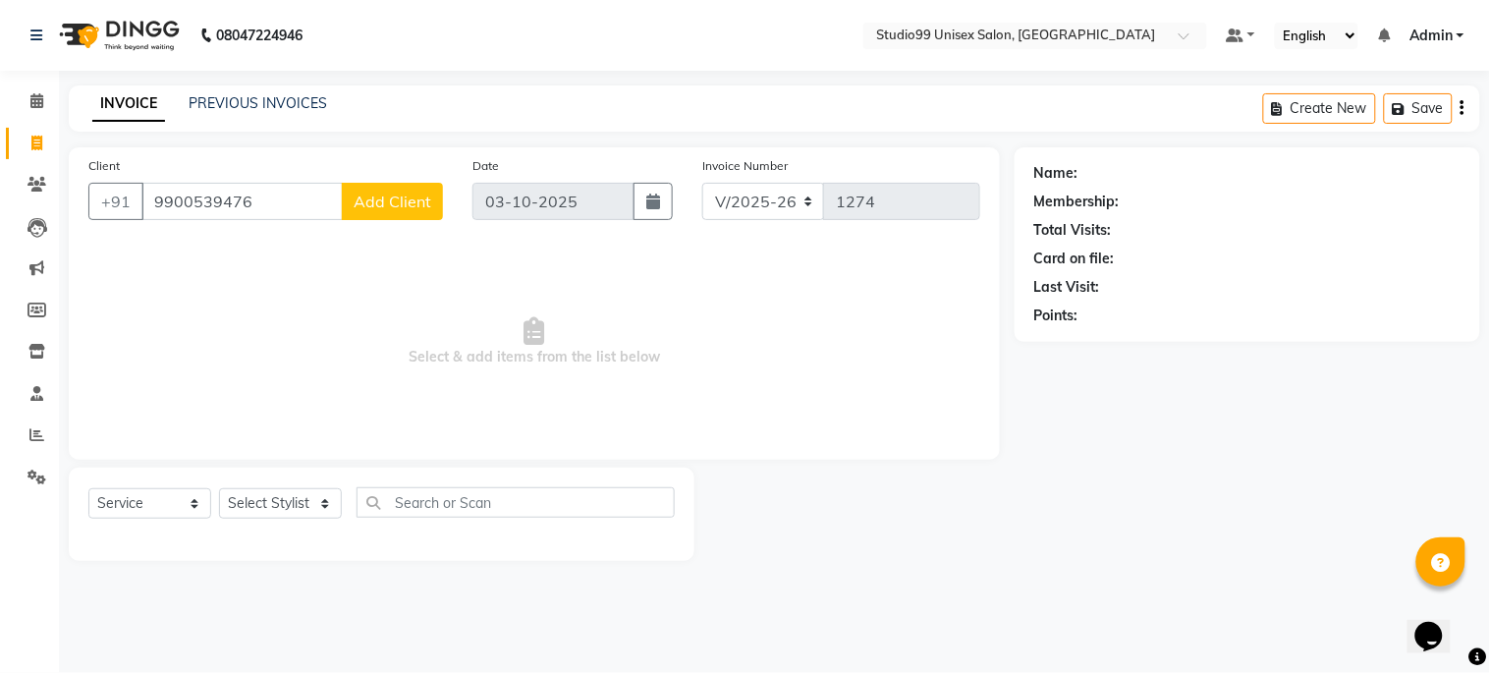
type input "9900539476"
click at [386, 197] on span "Add Client" at bounding box center [393, 202] width 78 height 20
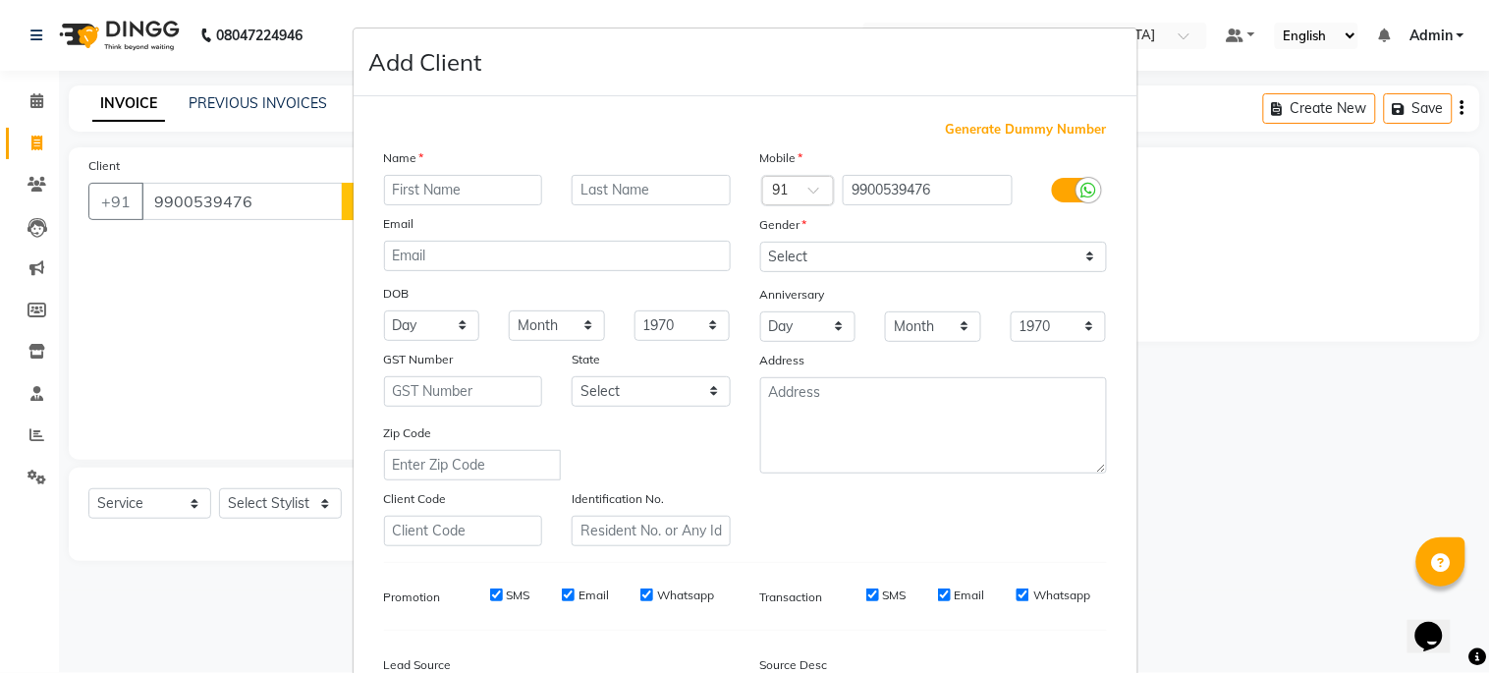
click at [408, 184] on input "text" at bounding box center [463, 190] width 159 height 30
click at [430, 194] on input "text" at bounding box center [463, 190] width 159 height 30
type input "sadnand"
click at [815, 247] on select "Select [DEMOGRAPHIC_DATA] [DEMOGRAPHIC_DATA] Other Prefer Not To Say" at bounding box center [933, 257] width 347 height 30
select select "[DEMOGRAPHIC_DATA]"
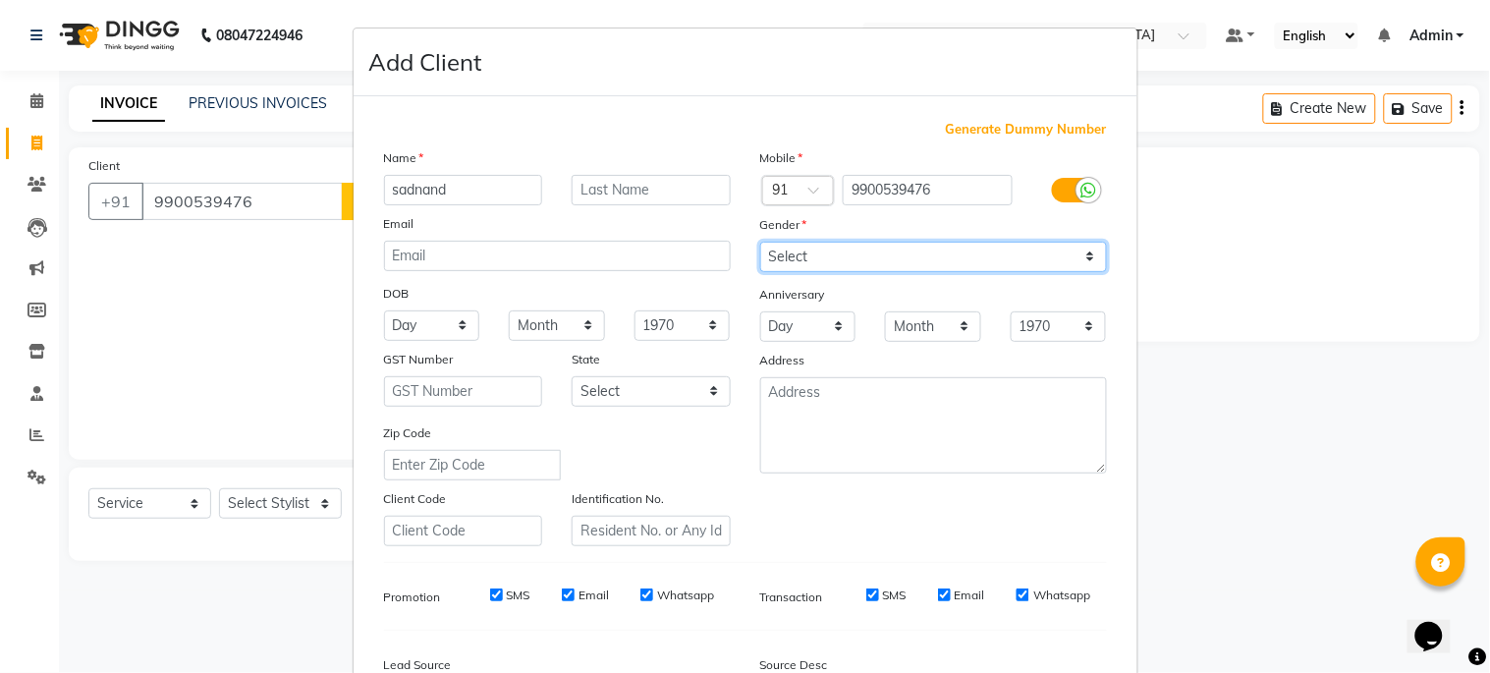
click at [760, 242] on select "Select [DEMOGRAPHIC_DATA] [DEMOGRAPHIC_DATA] Other Prefer Not To Say" at bounding box center [933, 257] width 347 height 30
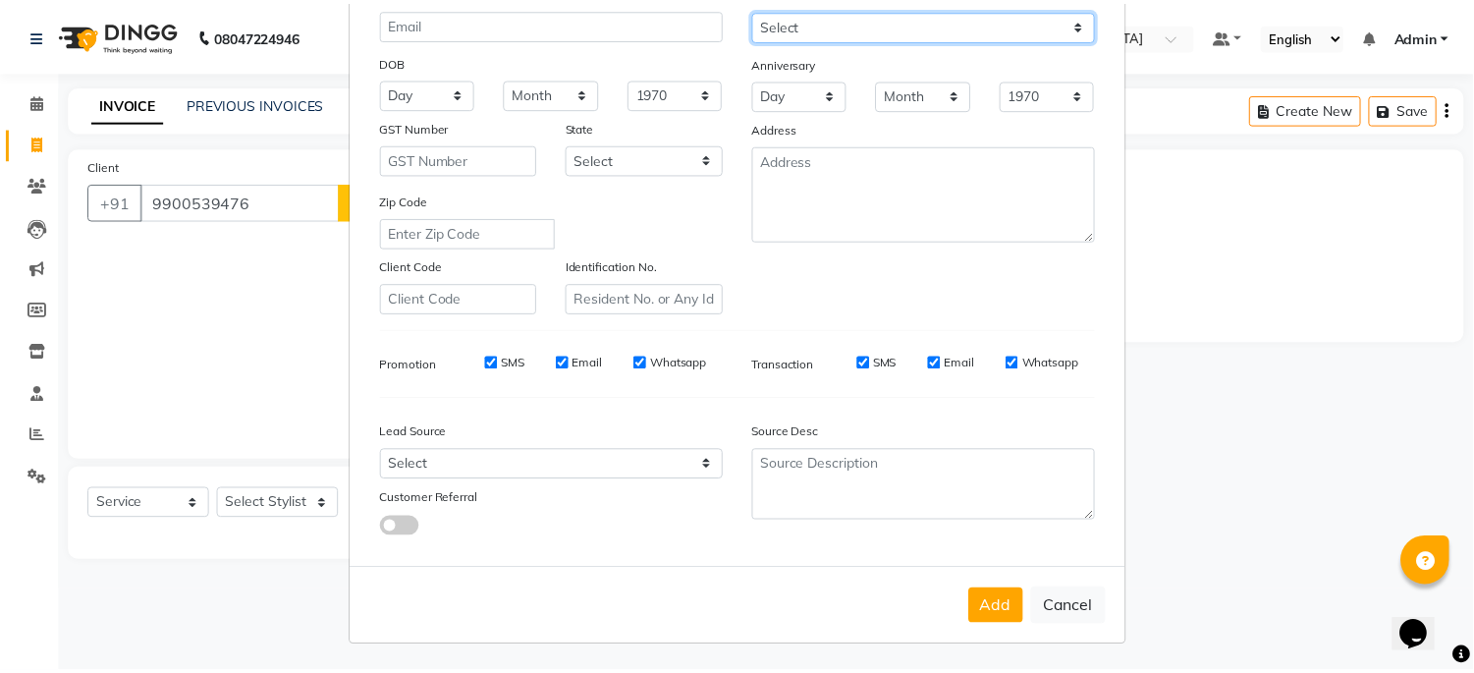
scroll to position [234, 0]
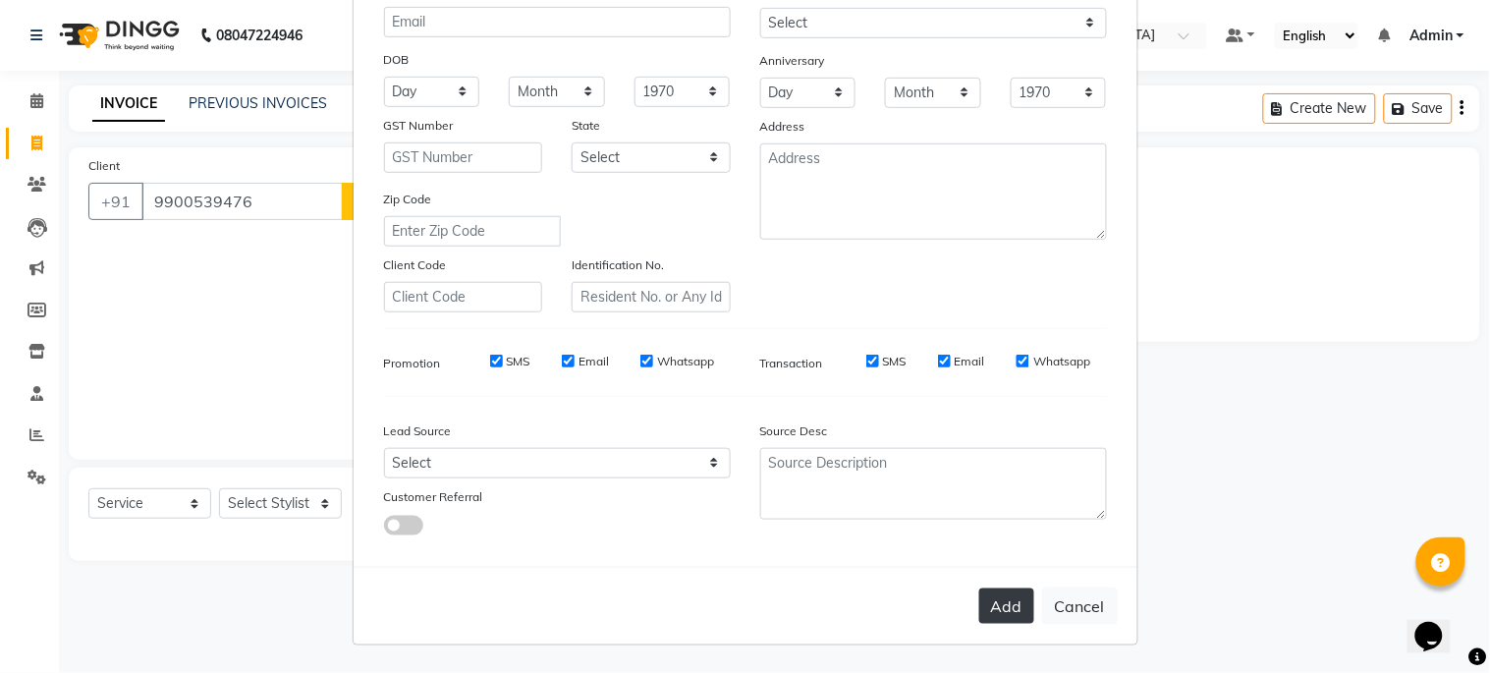
click at [1005, 609] on button "Add" at bounding box center [1006, 605] width 55 height 35
click at [251, 499] on ngb-modal-window "Add Client Generate Dummy Number Name sadnand Email DOB Day 01 02 03 04 05 06 0…" at bounding box center [745, 336] width 1490 height 673
select select
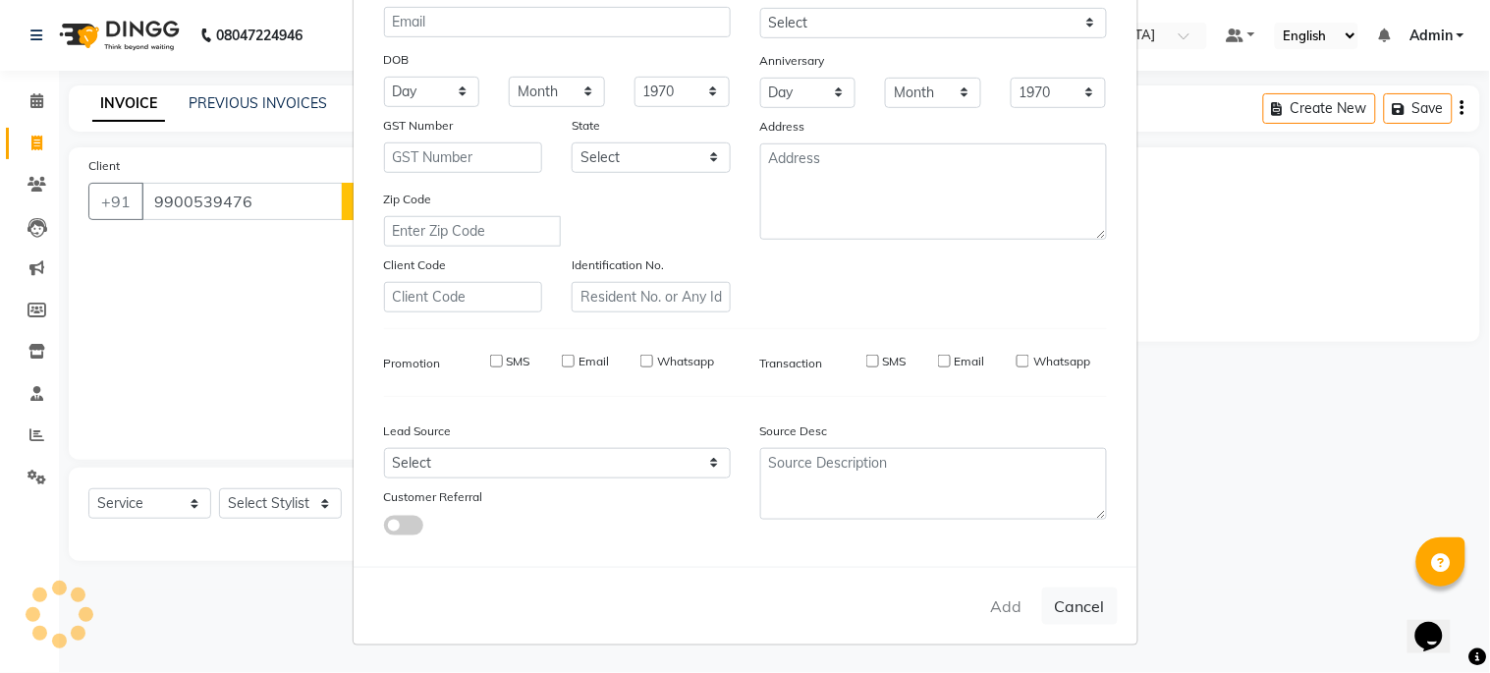
select select
checkbox input "false"
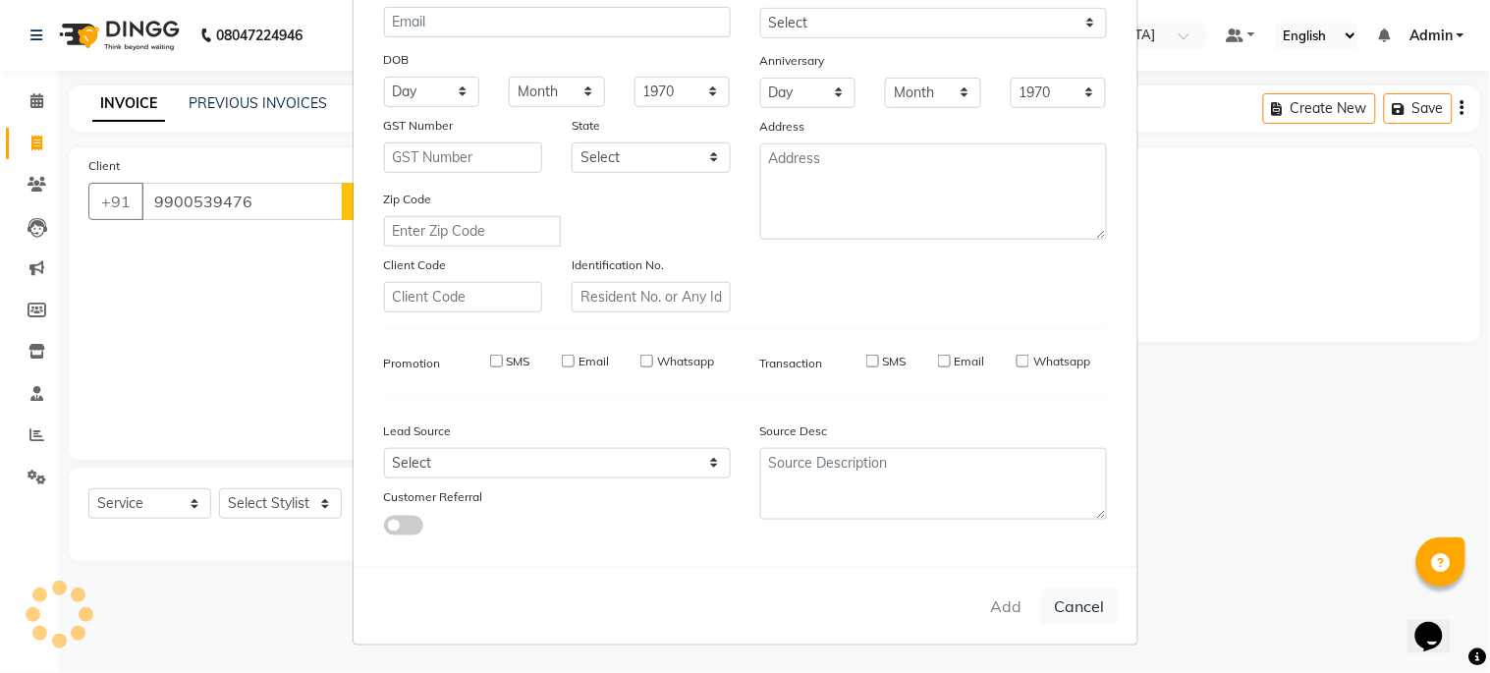
checkbox input "false"
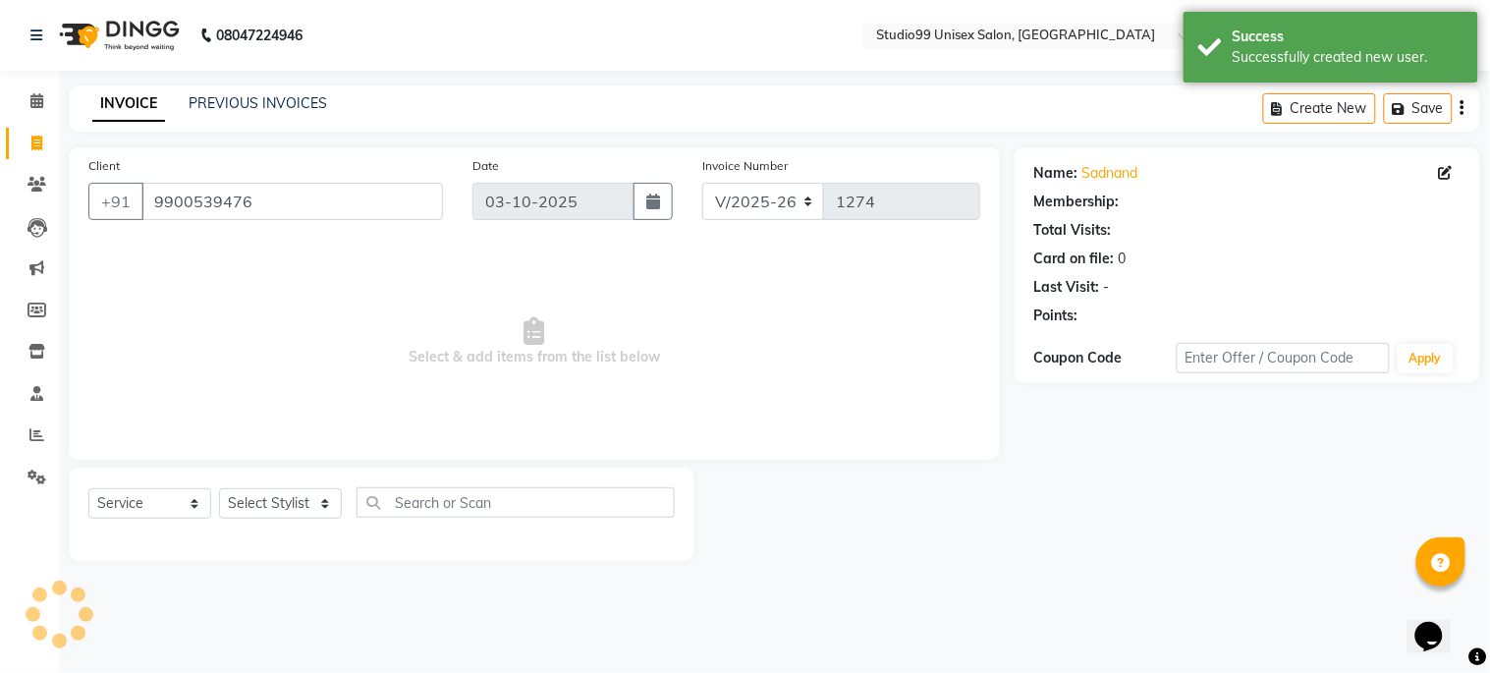
select select "1: Object"
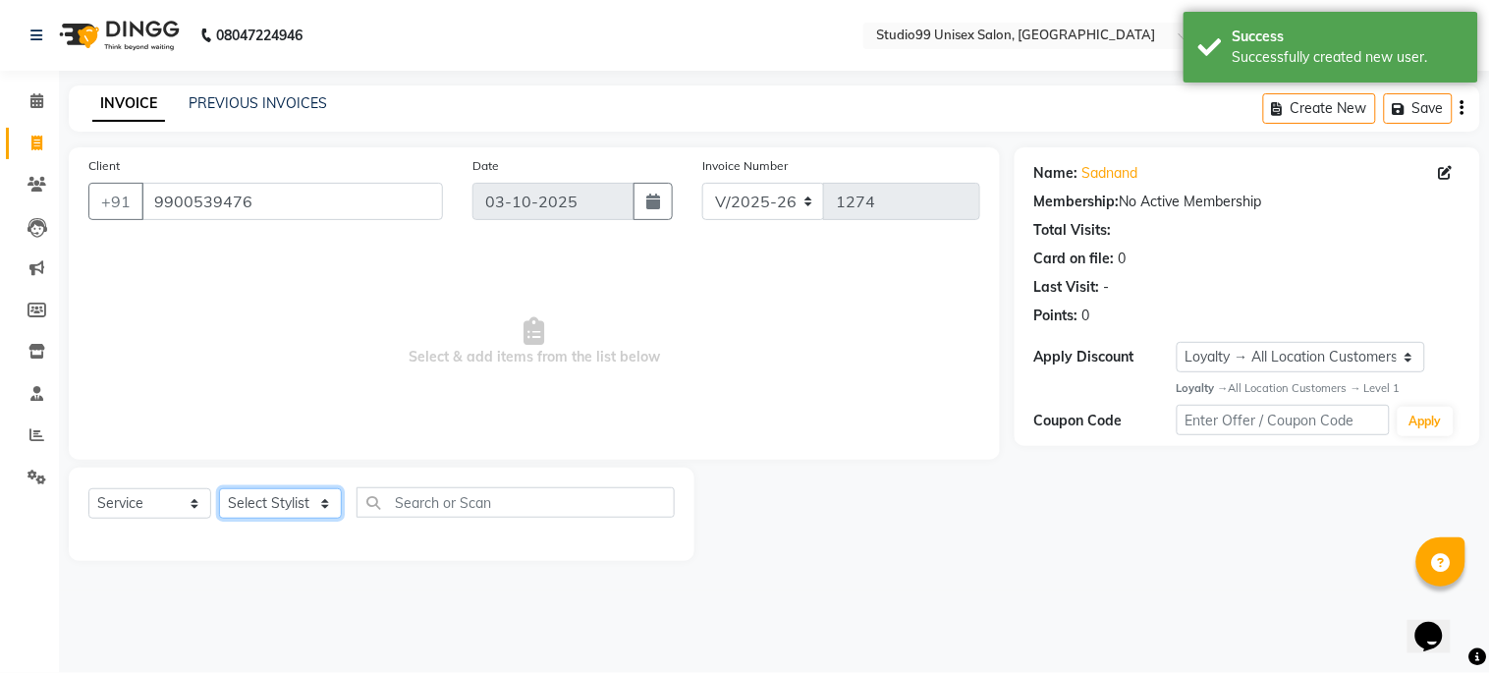
click at [277, 504] on select "Select Stylist Admin [PERSON_NAME] pooja Shankar [PERSON_NAME]" at bounding box center [280, 503] width 123 height 30
select select "45039"
click at [219, 489] on select "Select Stylist Admin [PERSON_NAME] pooja Shankar [PERSON_NAME]" at bounding box center [280, 503] width 123 height 30
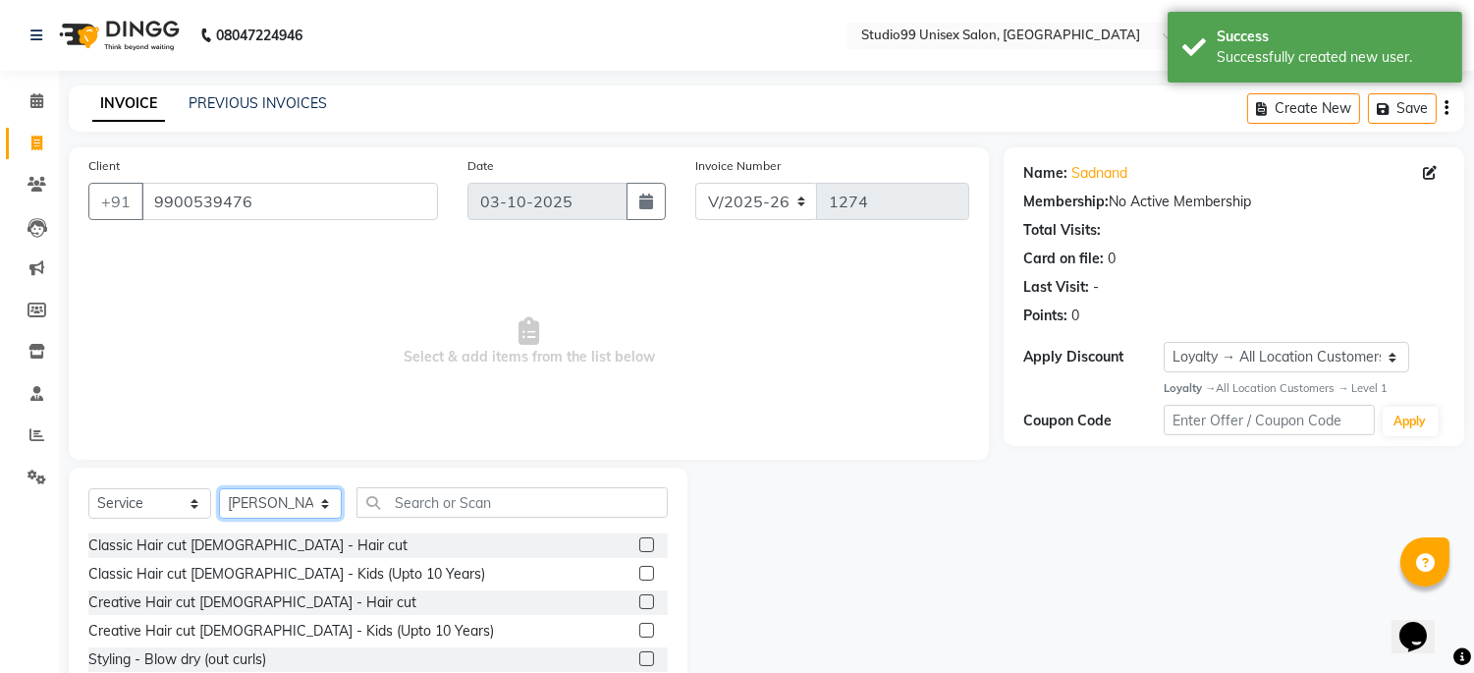
scroll to position [113, 0]
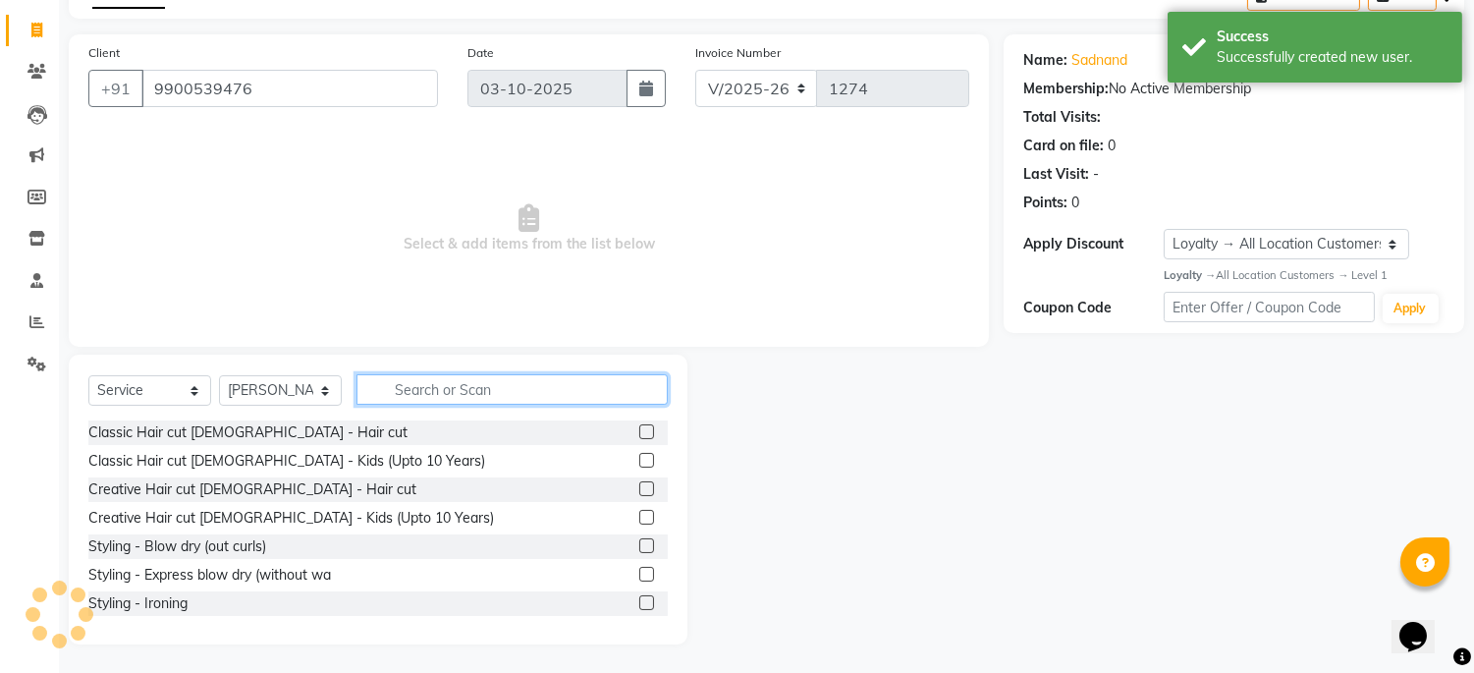
click at [457, 391] on input "text" at bounding box center [512, 389] width 311 height 30
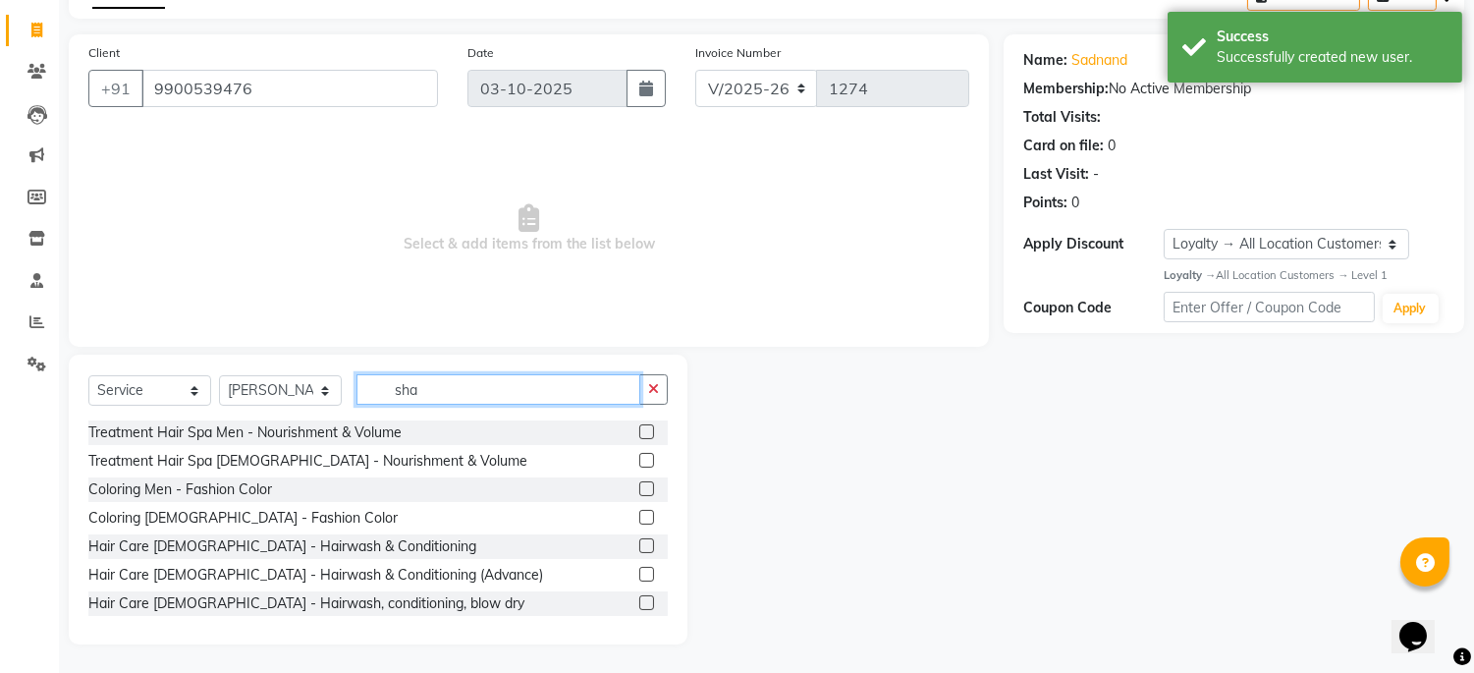
scroll to position [0, 0]
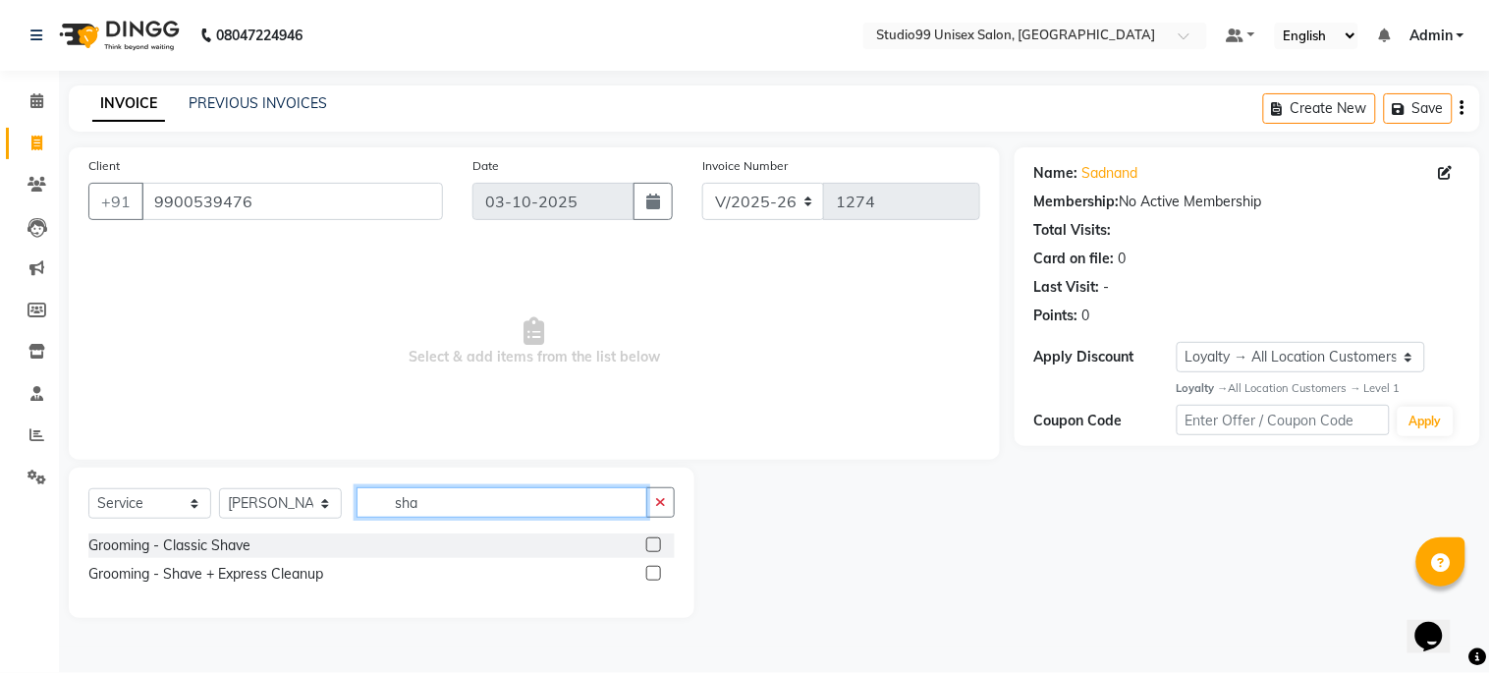
type input "sha"
click at [655, 544] on label at bounding box center [653, 544] width 15 height 15
click at [655, 544] on input "checkbox" at bounding box center [652, 545] width 13 height 13
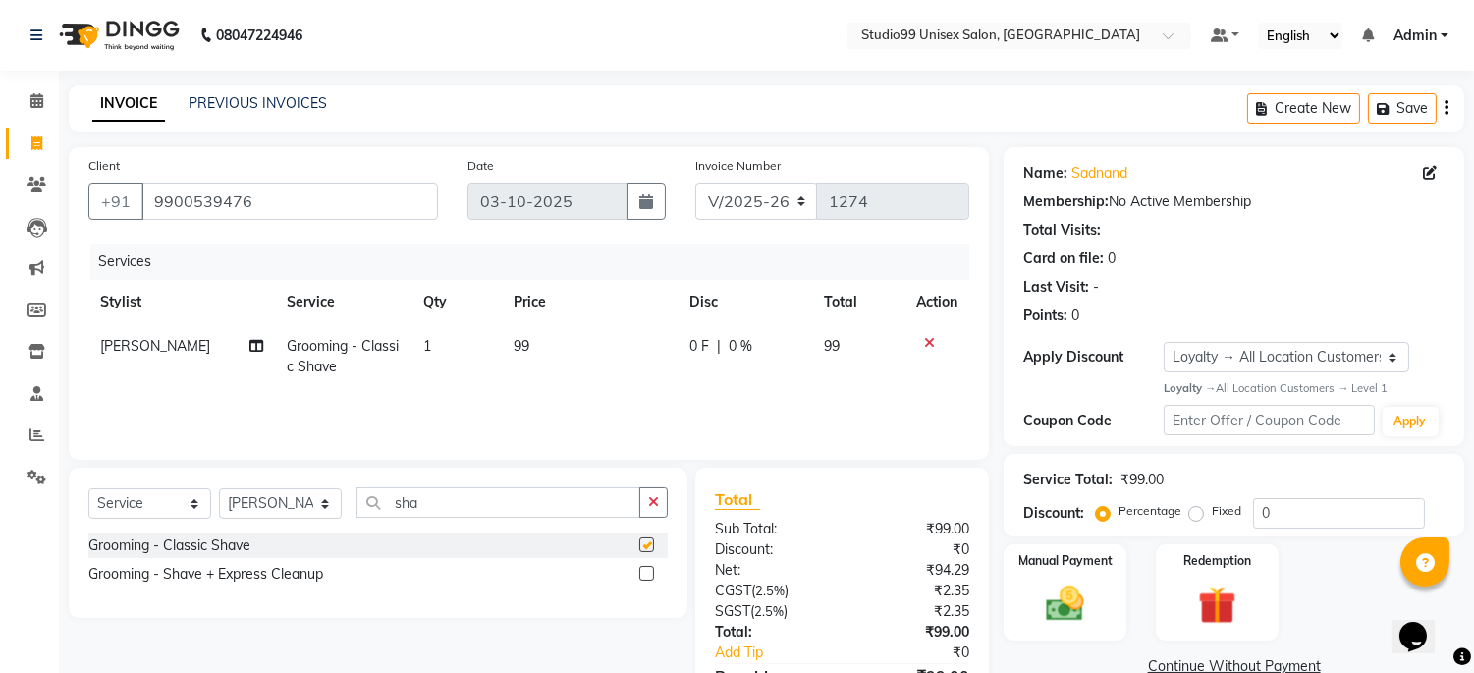
checkbox input "false"
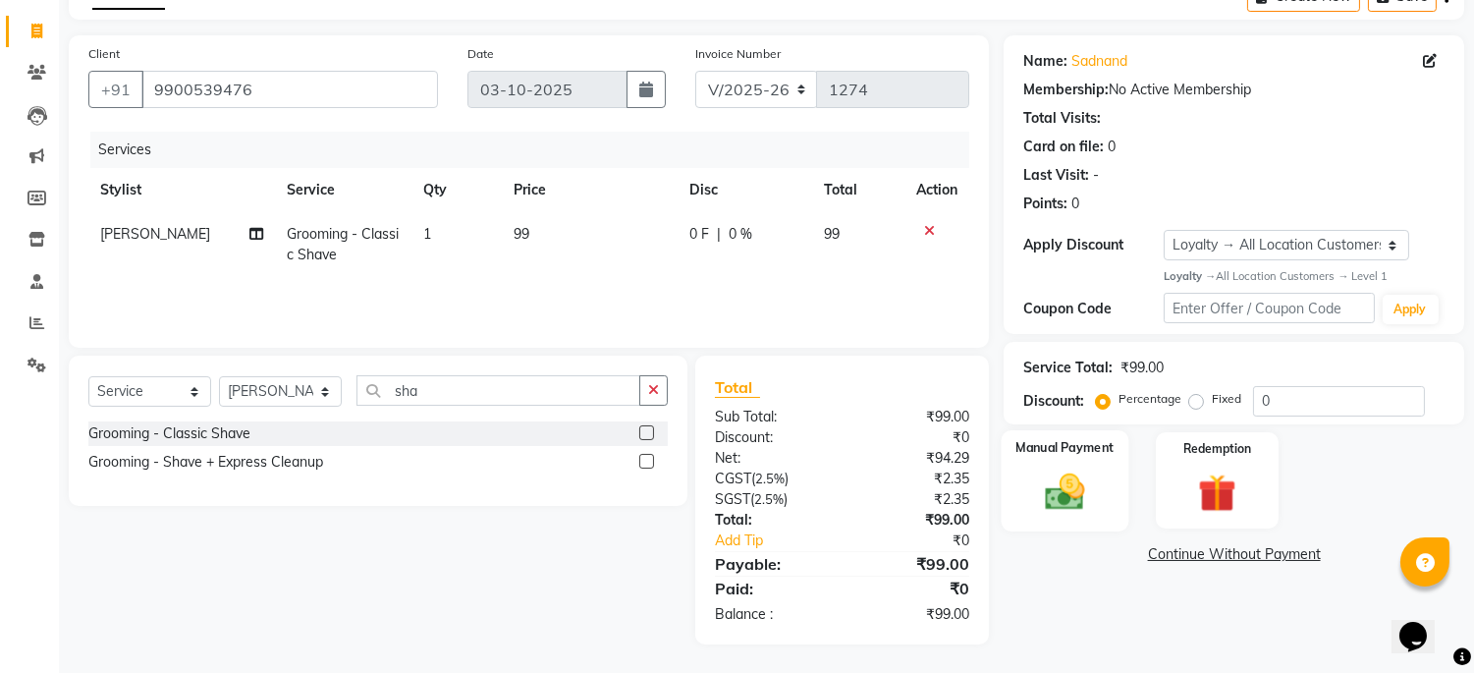
click at [1047, 444] on label "Manual Payment" at bounding box center [1066, 447] width 98 height 19
click at [1261, 555] on span "UPI" at bounding box center [1262, 555] width 30 height 23
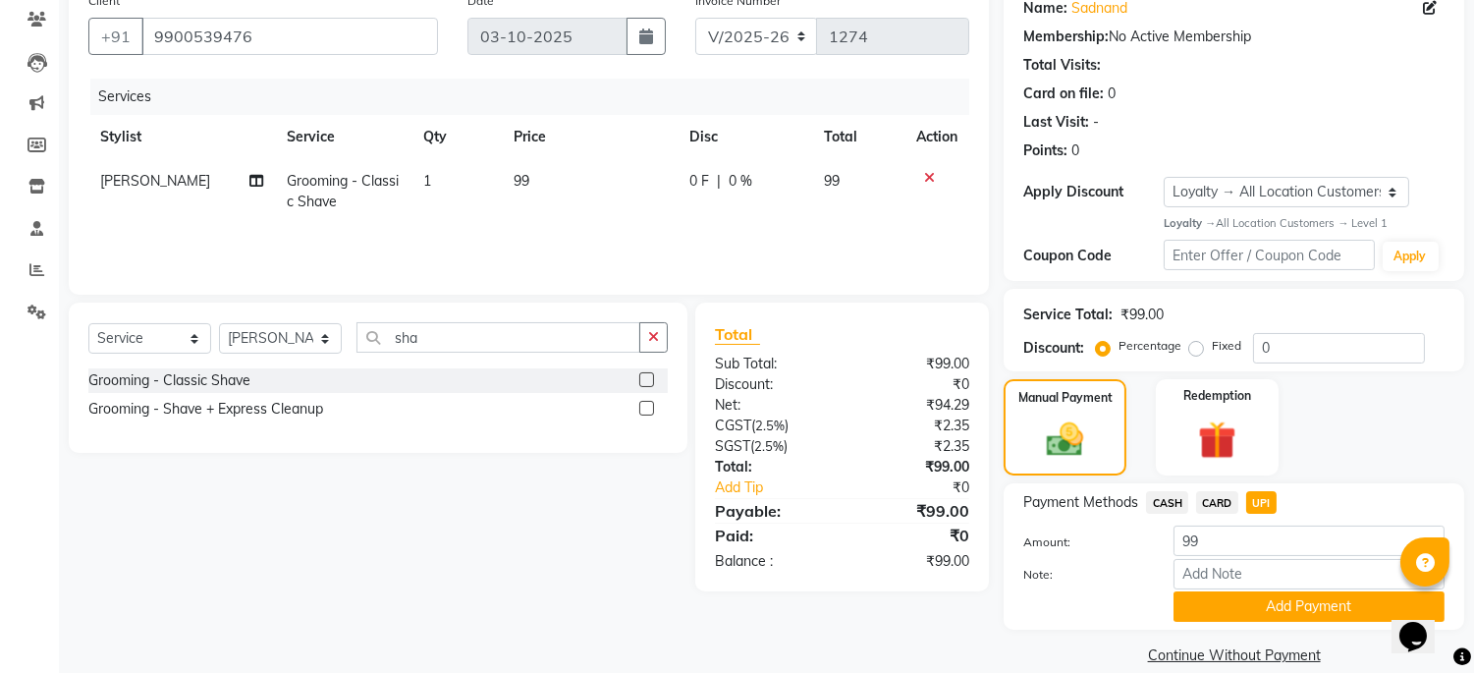
scroll to position [192, 0]
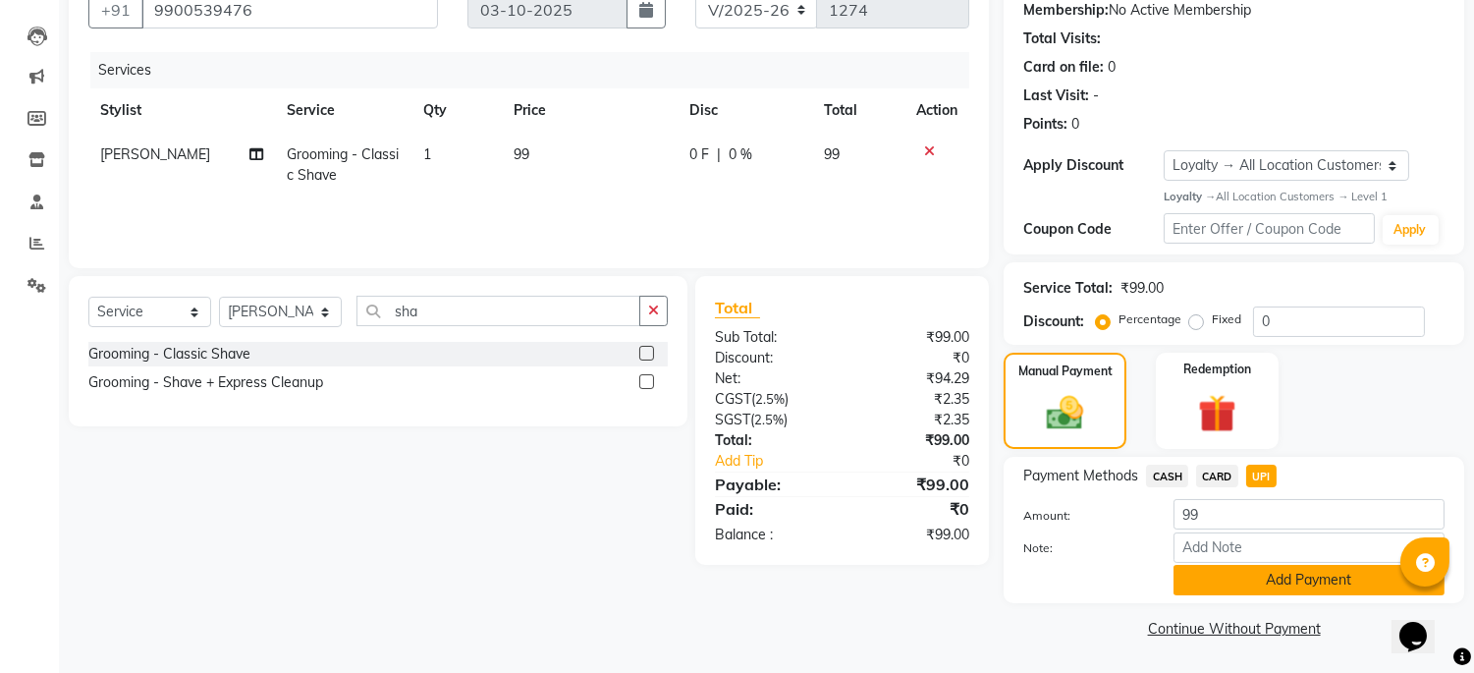
click at [1261, 570] on button "Add Payment" at bounding box center [1309, 580] width 271 height 30
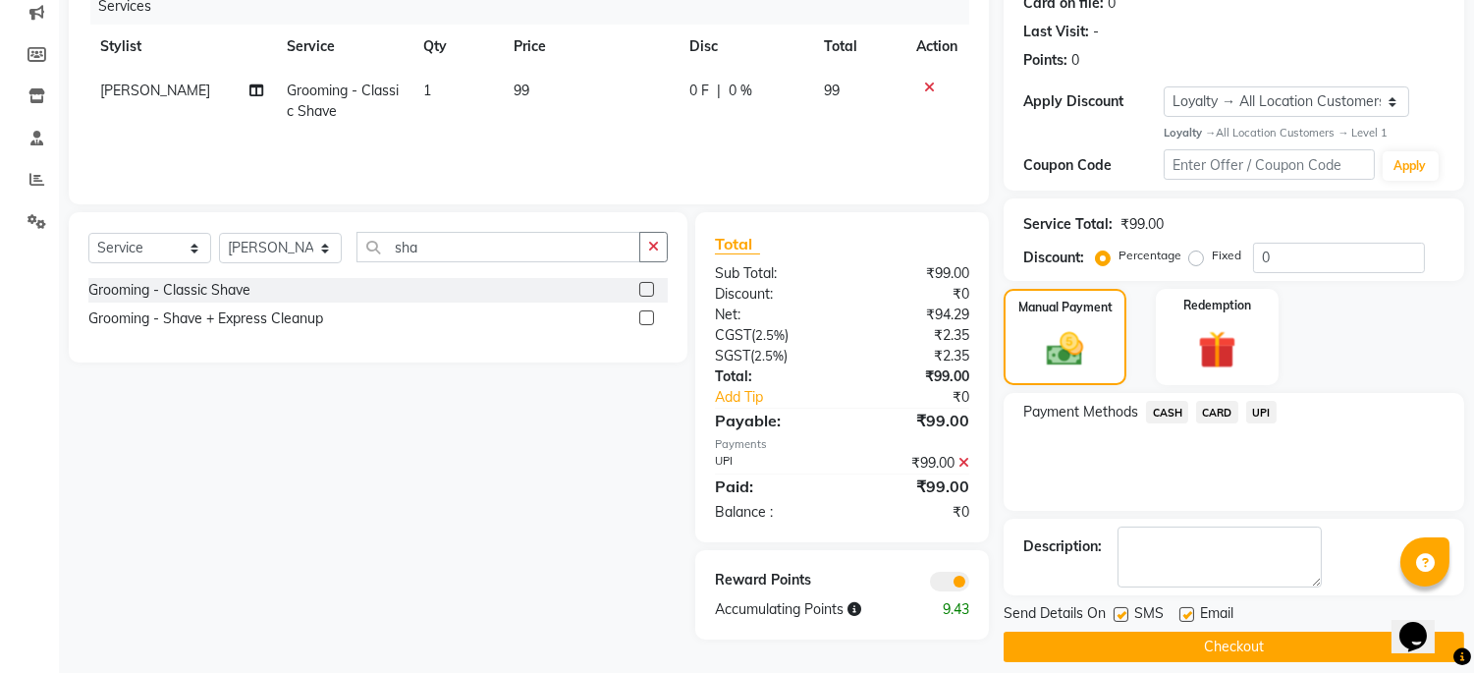
scroll to position [273, 0]
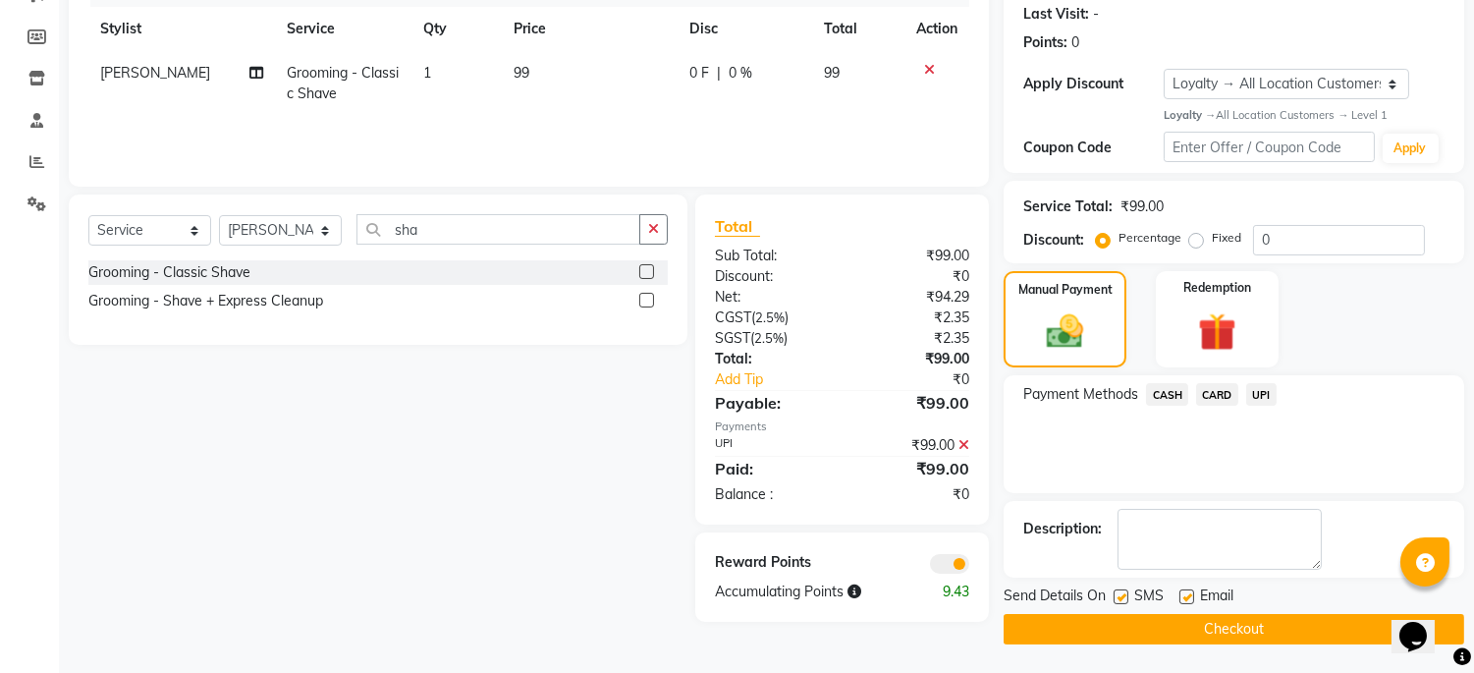
click at [1250, 624] on button "Checkout" at bounding box center [1234, 629] width 461 height 30
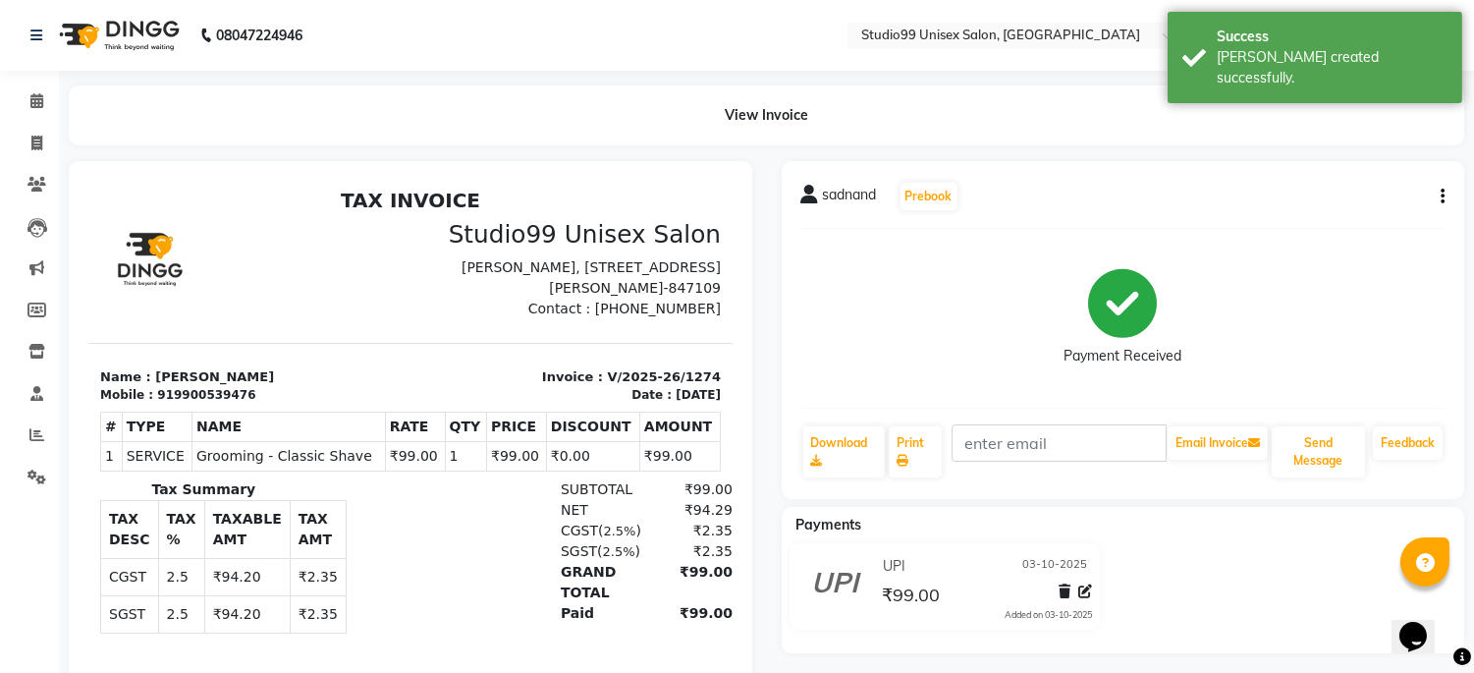
select select "service"
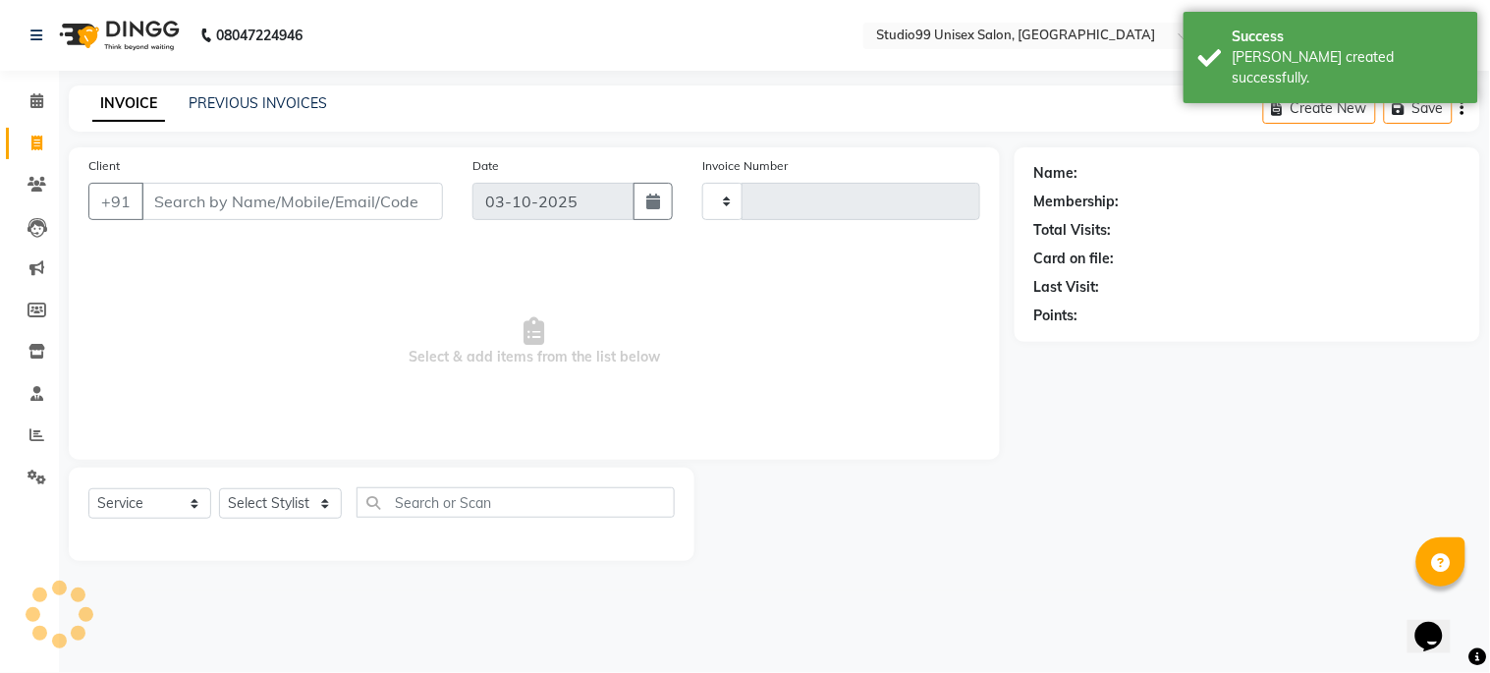
type input "1275"
select select "6061"
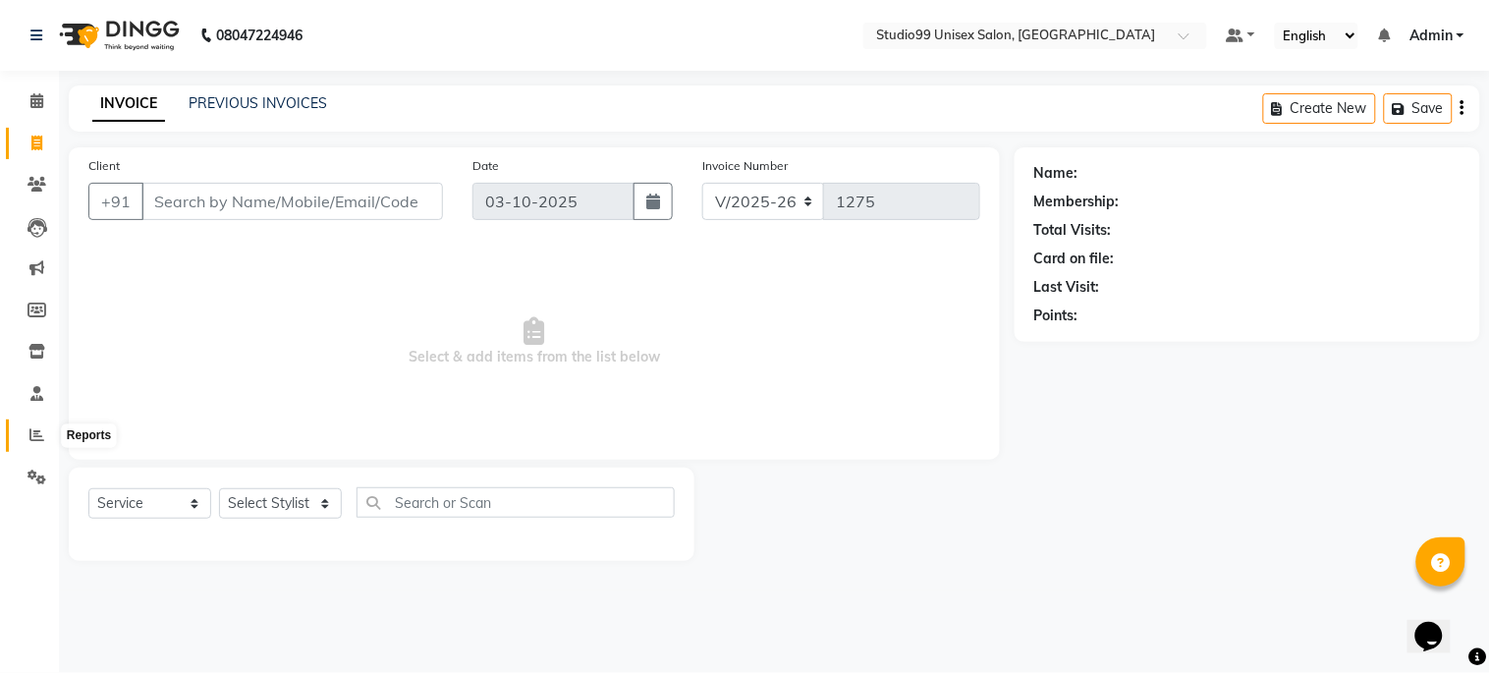
click at [20, 424] on span at bounding box center [37, 435] width 34 height 23
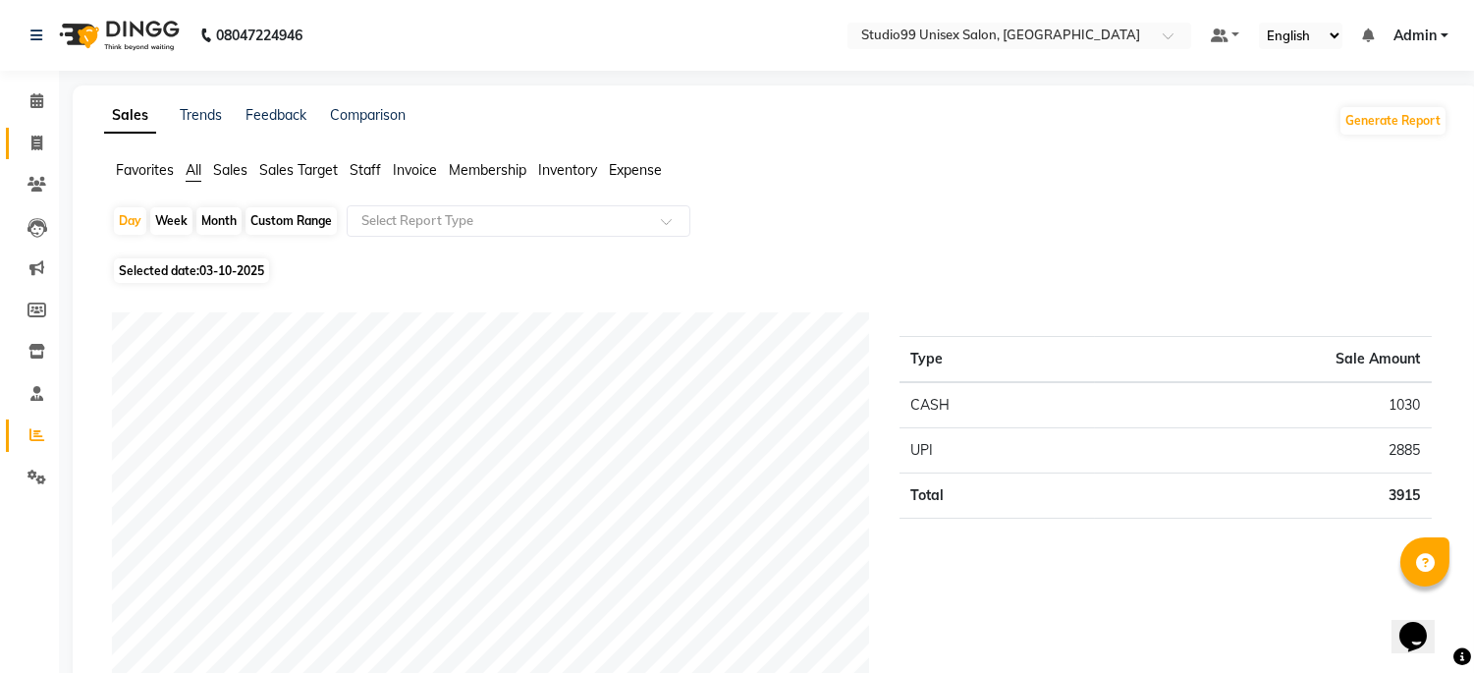
click at [26, 154] on link "Invoice" at bounding box center [29, 144] width 47 height 32
select select "service"
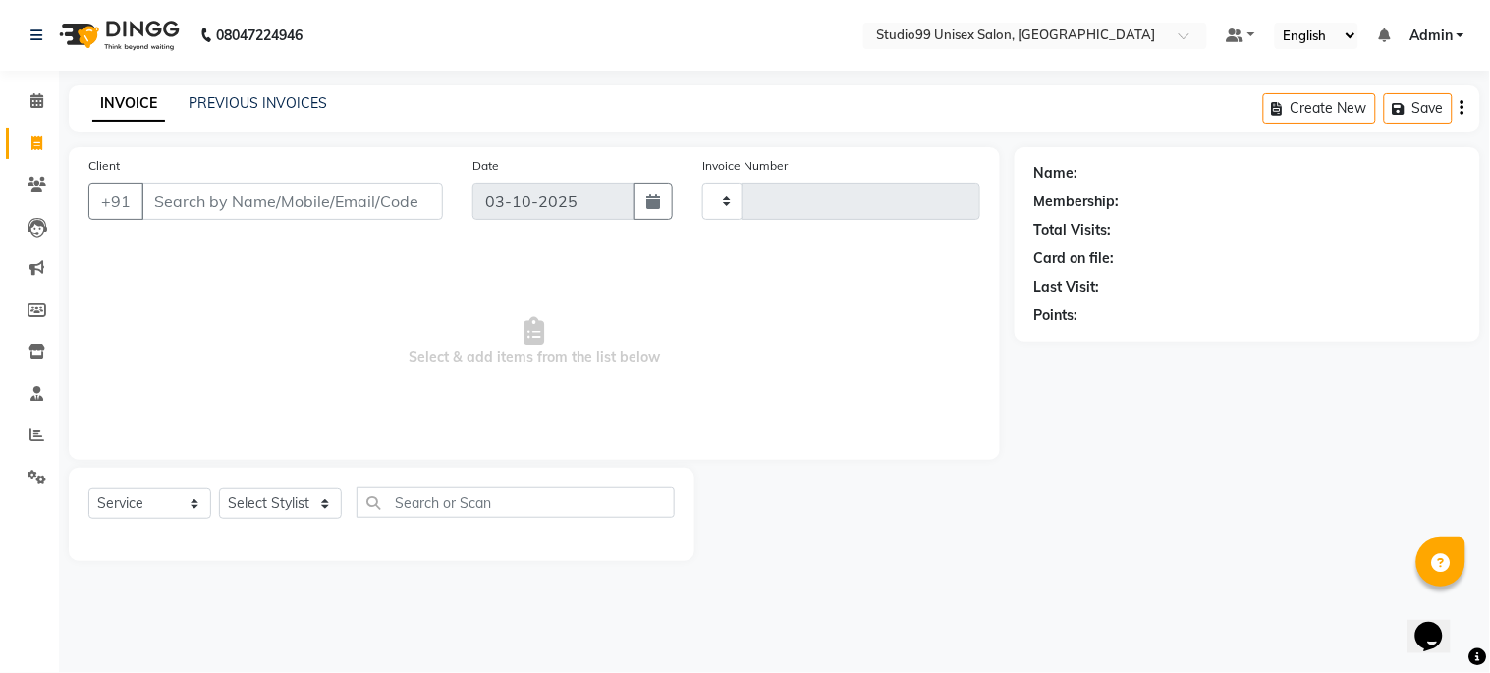
type input "1275"
select select "6061"
click at [238, 193] on input "Client" at bounding box center [292, 201] width 302 height 37
type input "d"
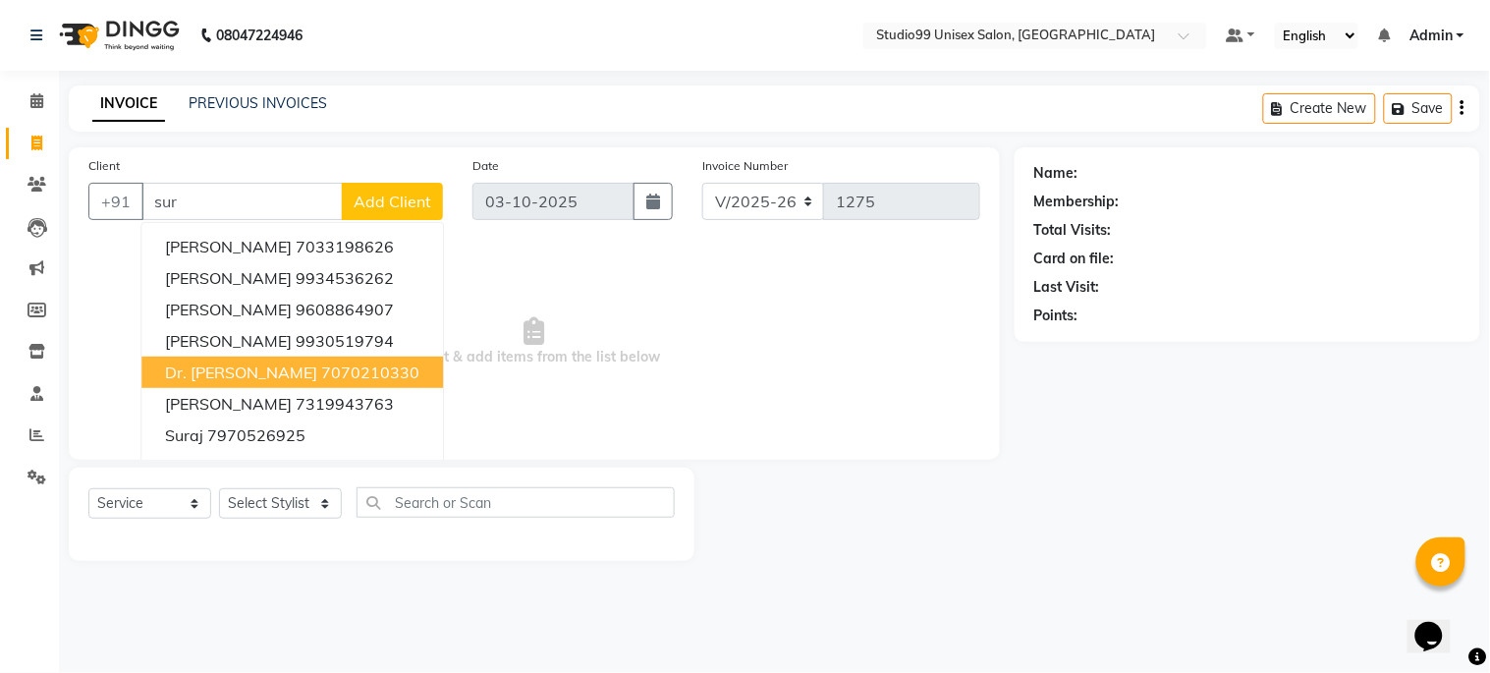
click at [236, 373] on span "Dr. [PERSON_NAME]" at bounding box center [241, 372] width 152 height 20
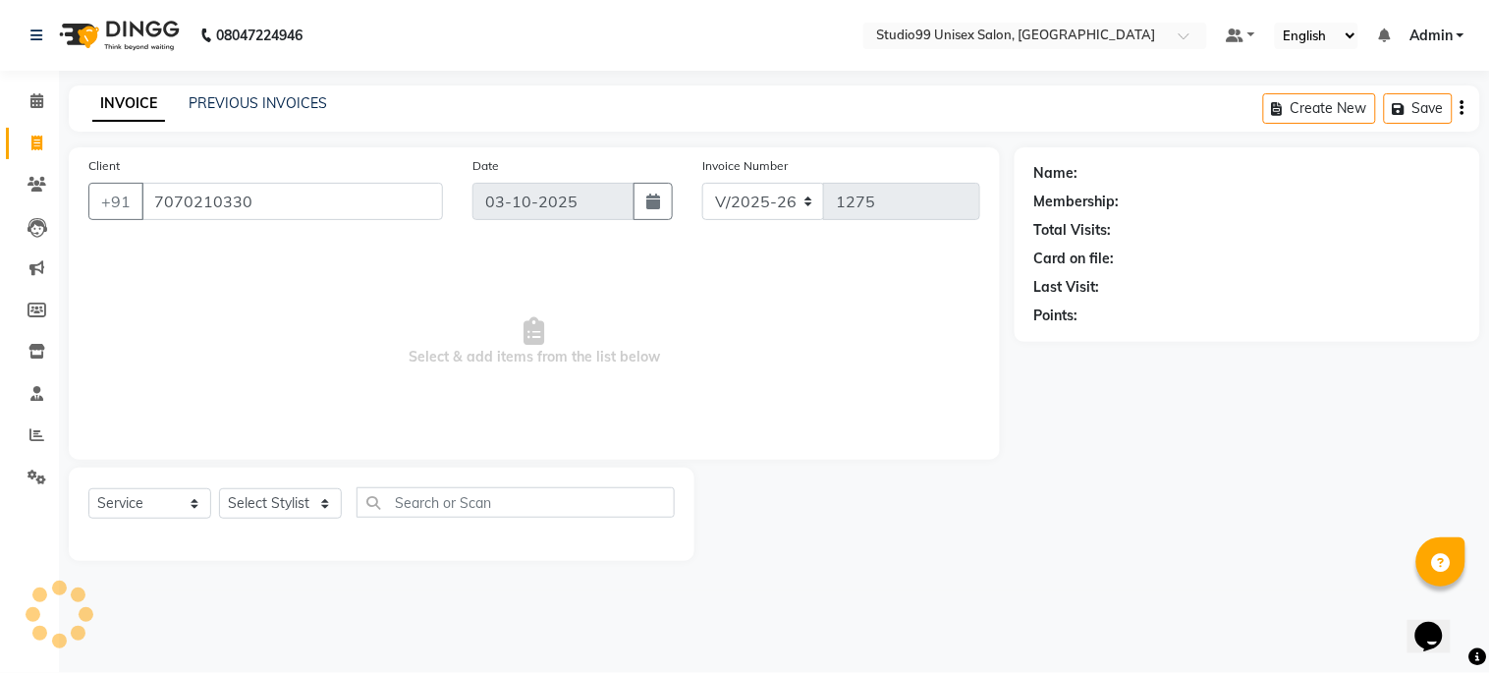
type input "7070210330"
select select "1: Object"
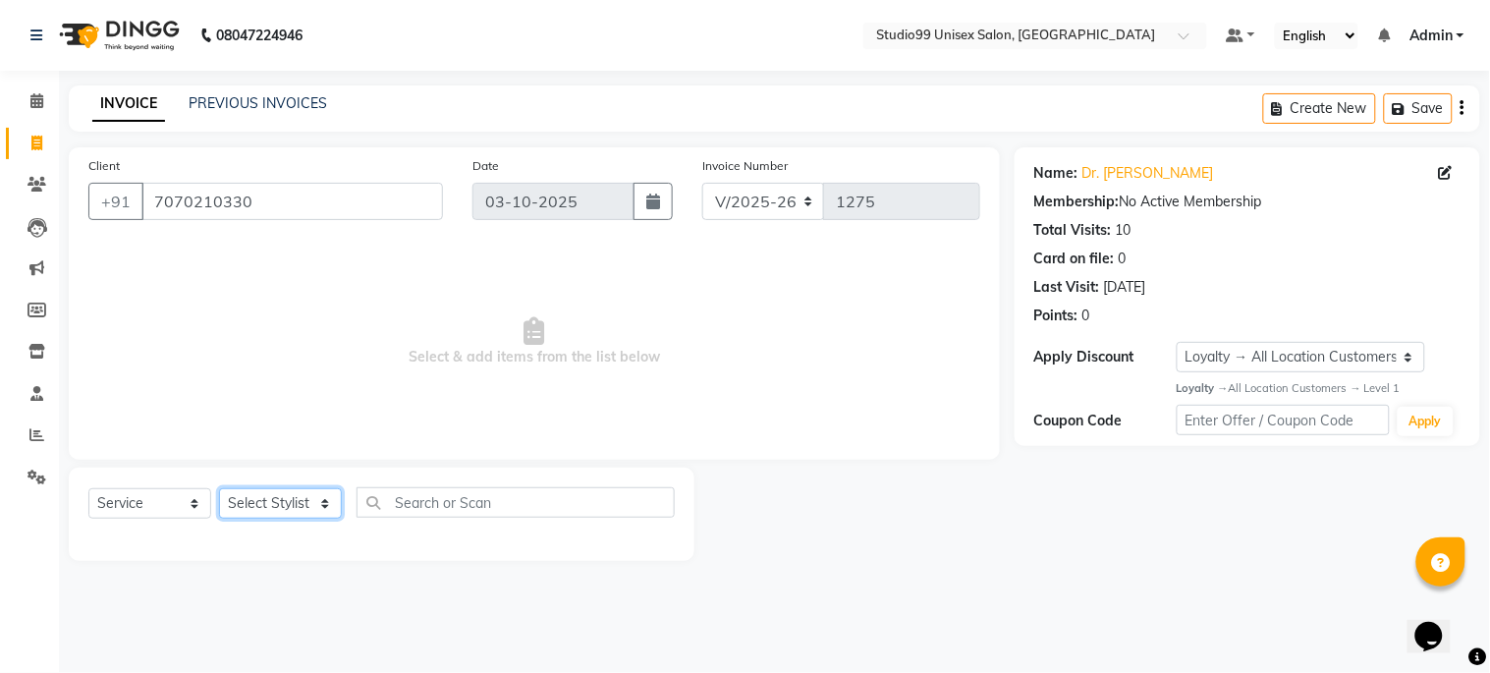
click at [285, 502] on select "Select Stylist Admin [PERSON_NAME] pooja Shankar [PERSON_NAME]" at bounding box center [280, 503] width 123 height 30
select select "45039"
click at [219, 489] on select "Select Stylist Admin [PERSON_NAME] pooja Shankar [PERSON_NAME]" at bounding box center [280, 503] width 123 height 30
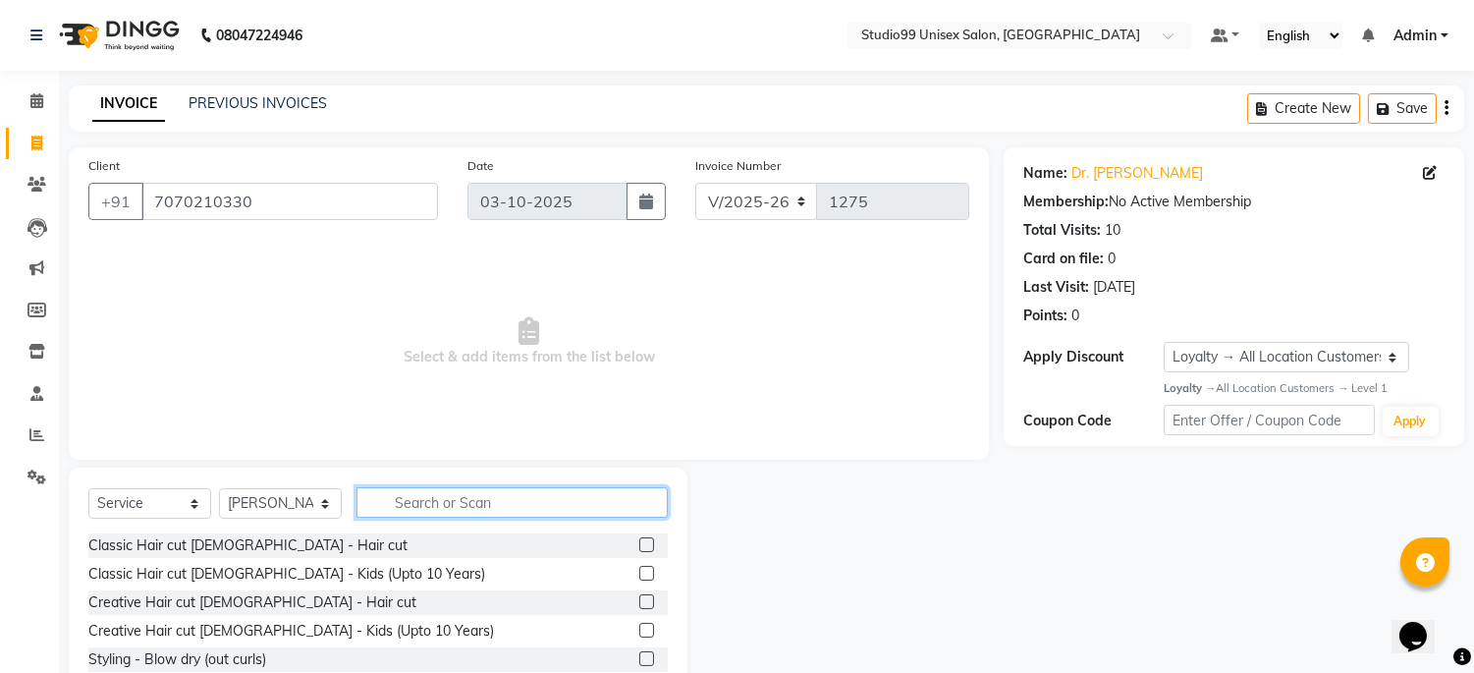
drag, startPoint x: 463, startPoint y: 508, endPoint x: 504, endPoint y: 512, distance: 41.4
click at [463, 508] on input "text" at bounding box center [512, 502] width 311 height 30
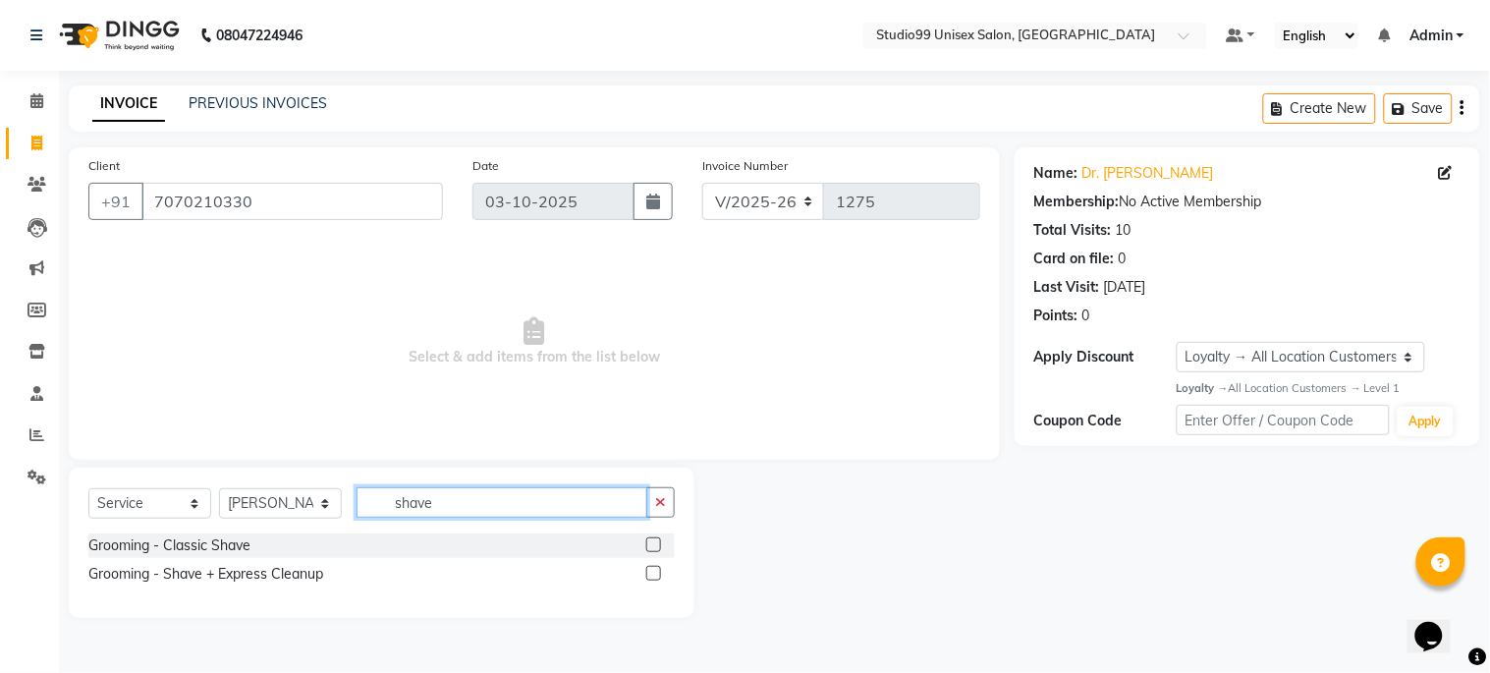
type input "shave"
click at [652, 545] on label at bounding box center [653, 544] width 15 height 15
click at [652, 545] on input "checkbox" at bounding box center [652, 545] width 13 height 13
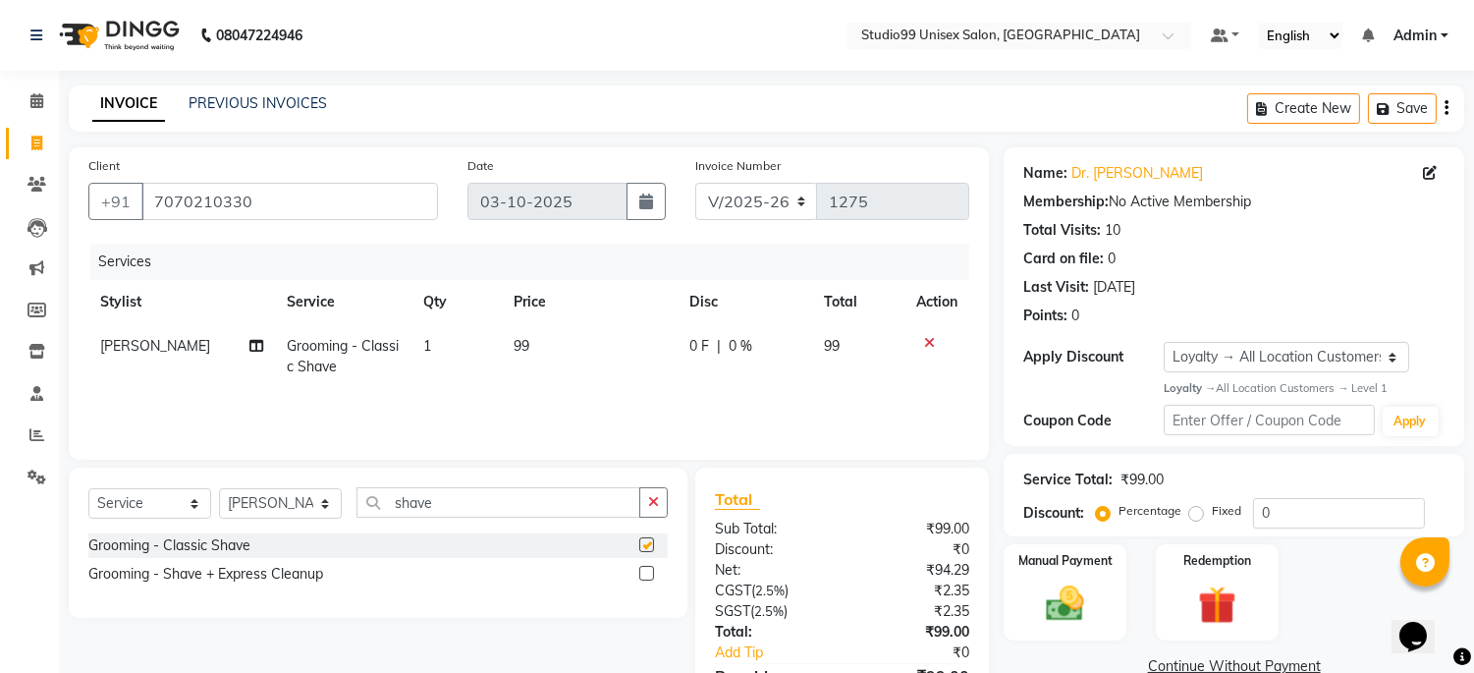
checkbox input "false"
click at [650, 503] on icon "button" at bounding box center [653, 502] width 11 height 14
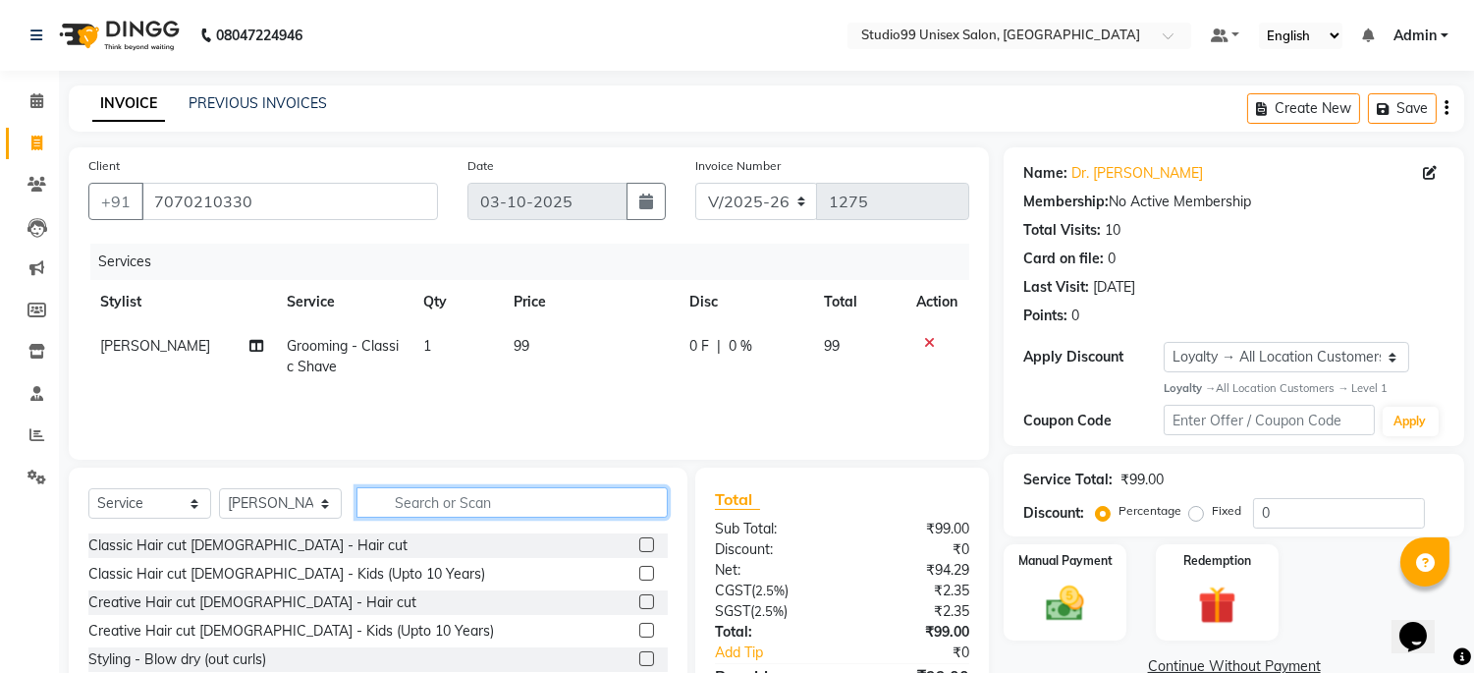
click at [456, 495] on input "text" at bounding box center [512, 502] width 311 height 30
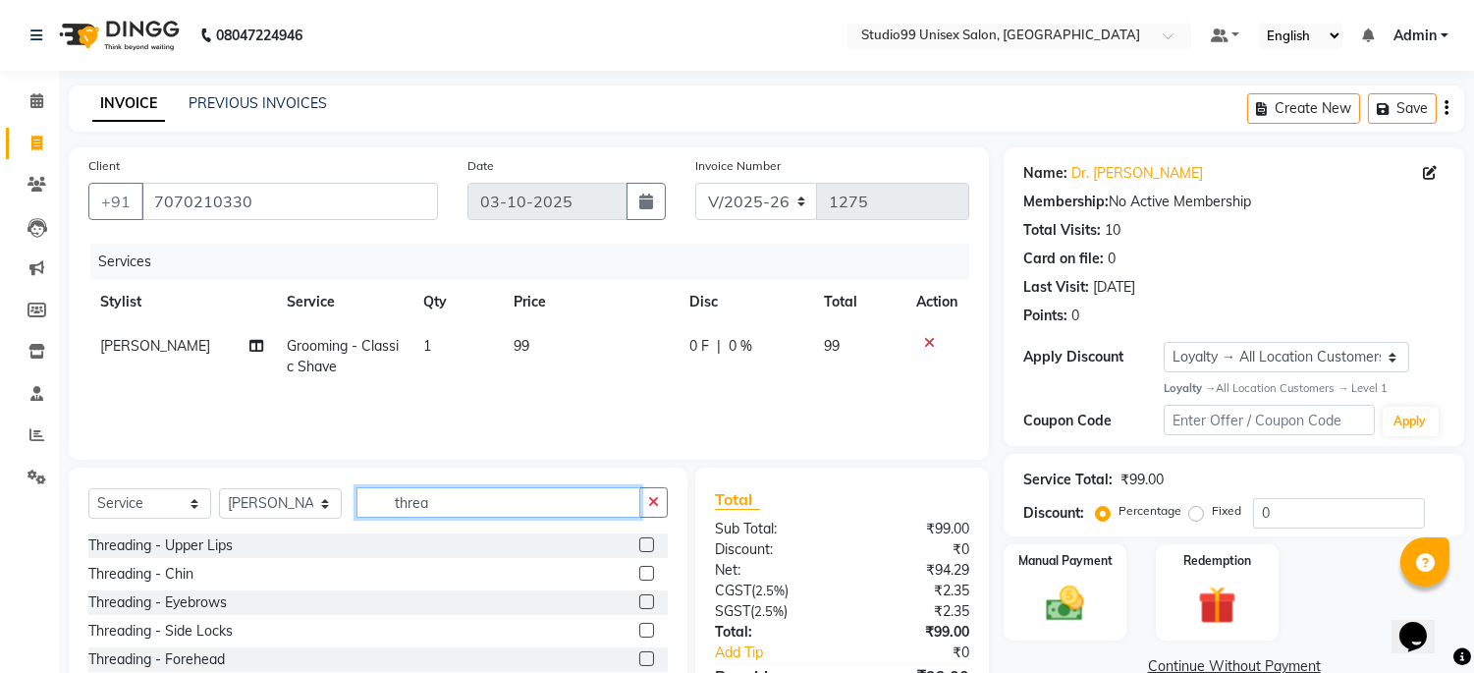
type input "threa"
click at [649, 543] on label at bounding box center [646, 544] width 15 height 15
click at [649, 543] on input "checkbox" at bounding box center [645, 545] width 13 height 13
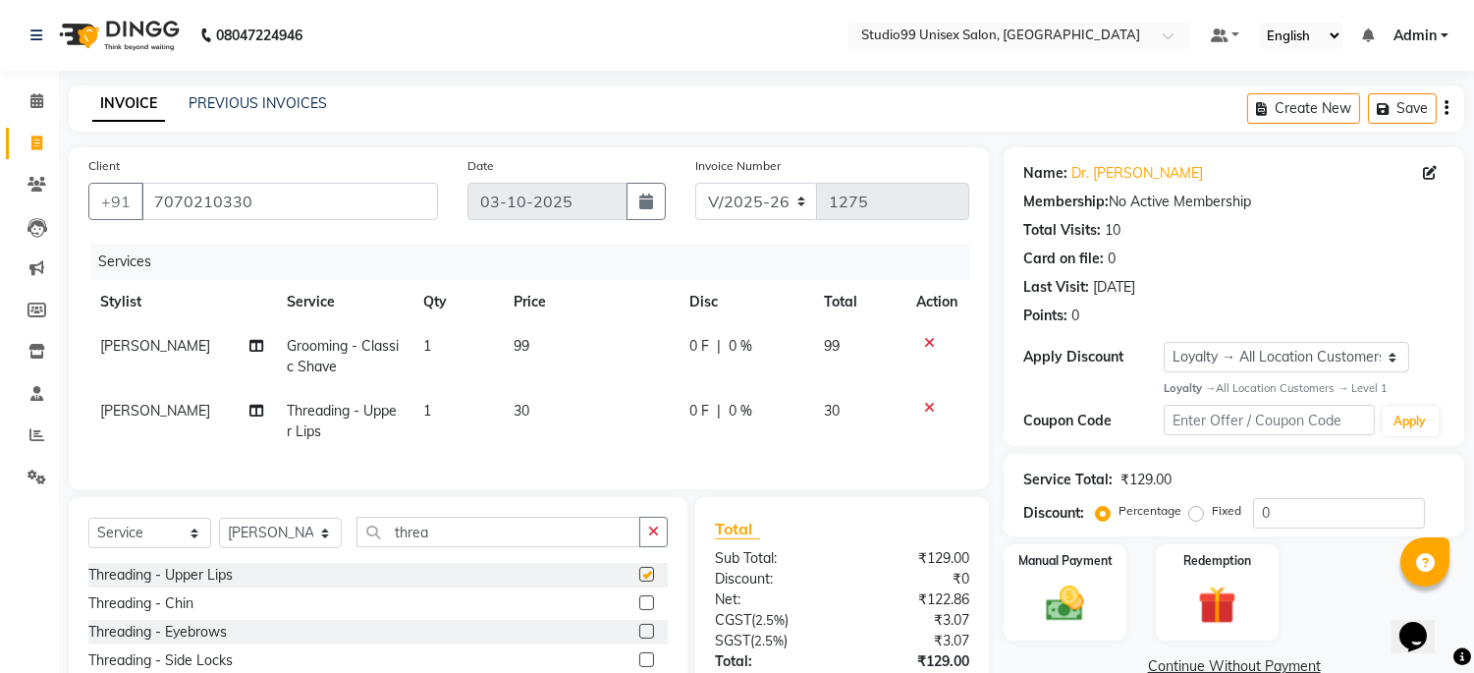
checkbox input "false"
click at [646, 638] on label at bounding box center [646, 631] width 15 height 15
click at [646, 638] on input "checkbox" at bounding box center [645, 632] width 13 height 13
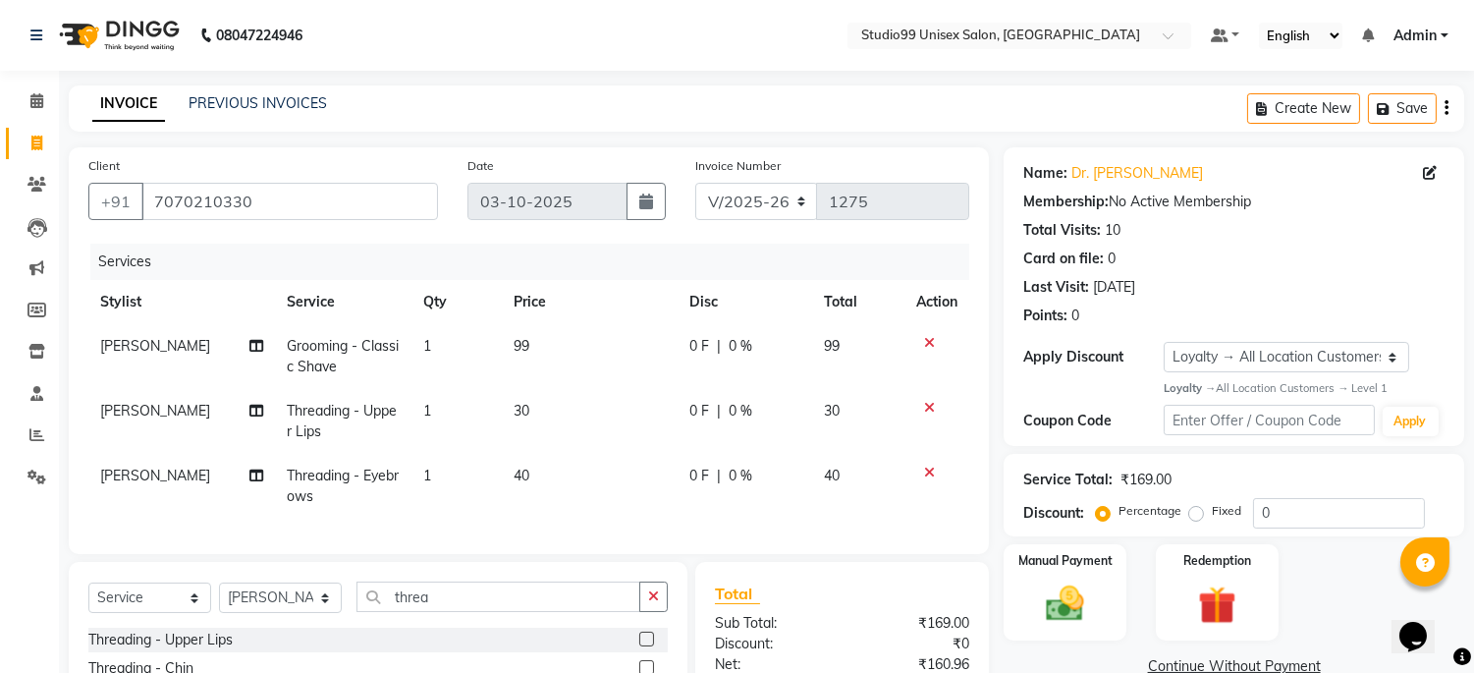
checkbox input "false"
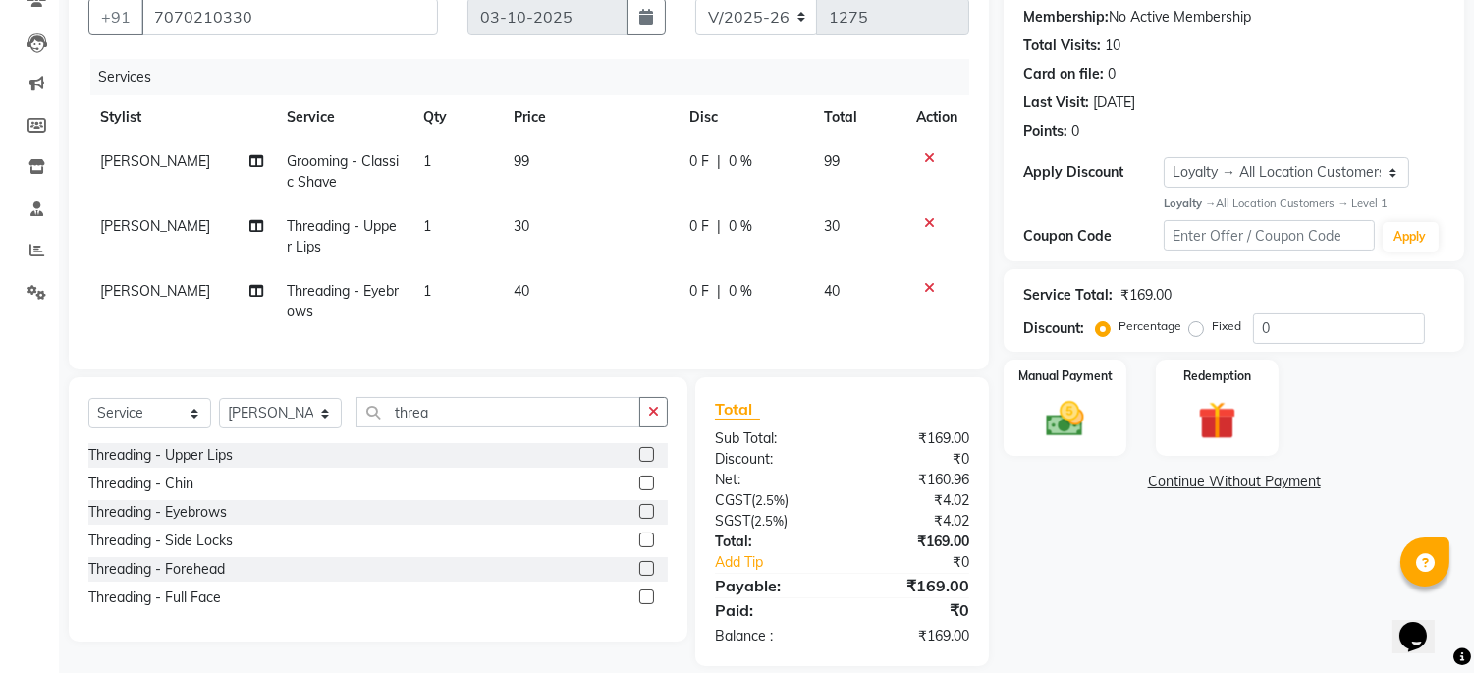
scroll to position [223, 0]
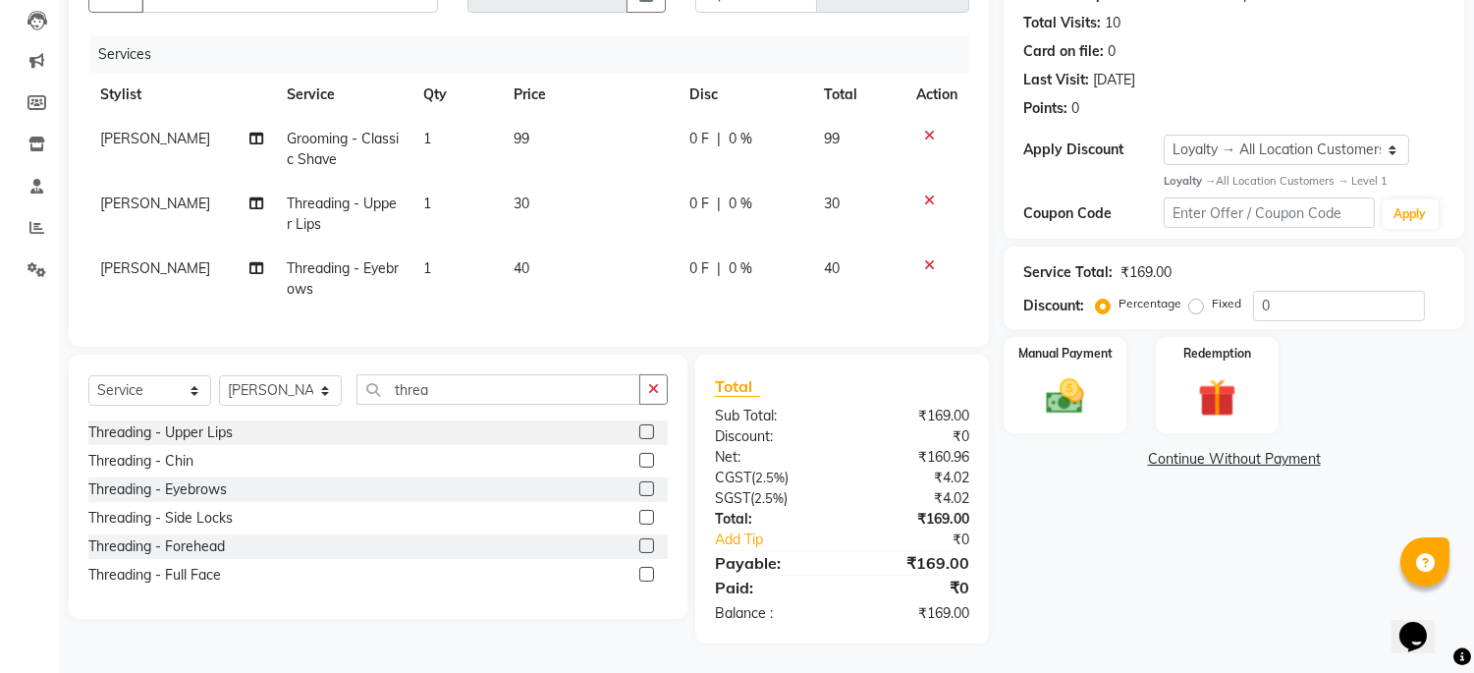
click at [644, 546] on label at bounding box center [646, 545] width 15 height 15
click at [644, 546] on input "checkbox" at bounding box center [645, 546] width 13 height 13
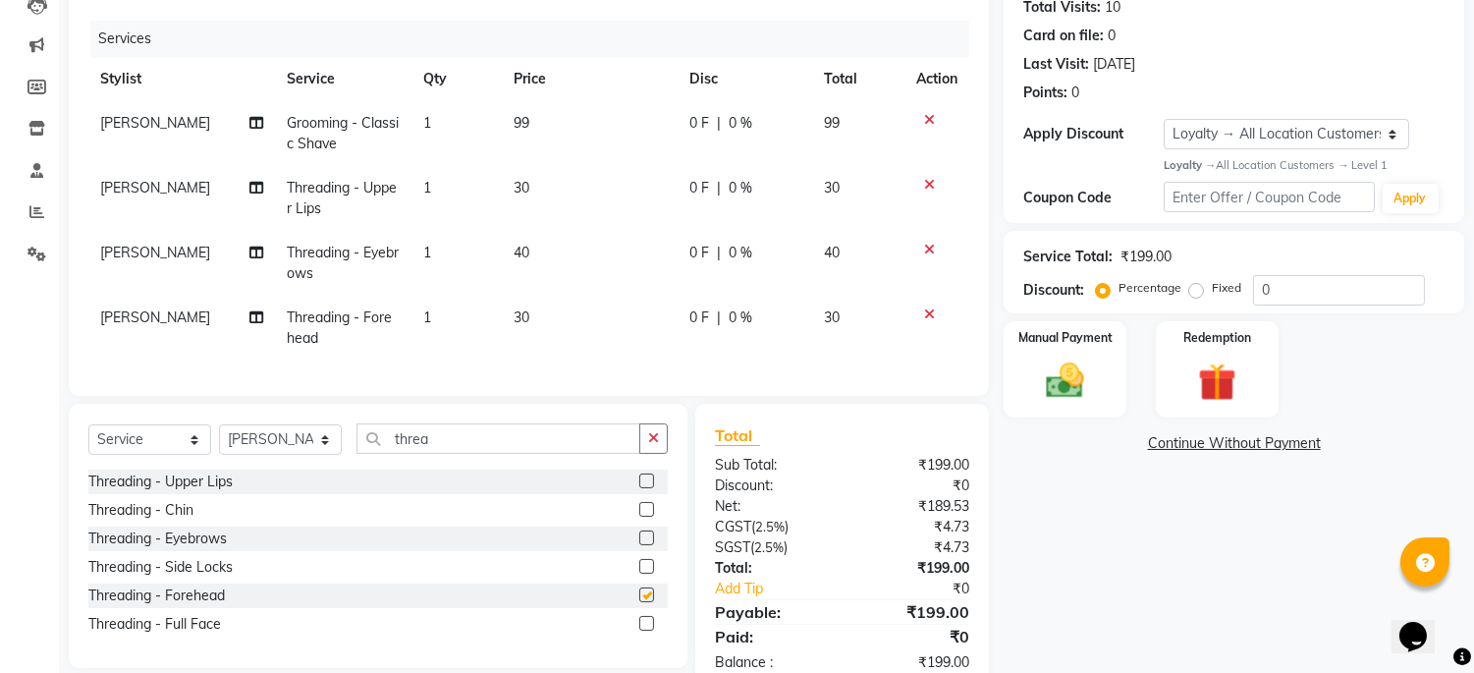
checkbox input "false"
drag, startPoint x: 515, startPoint y: 448, endPoint x: 111, endPoint y: 460, distance: 403.9
click at [111, 460] on div "Select Service Product Membership Package Voucher Prepaid Gift Card Select Styl…" at bounding box center [378, 446] width 580 height 46
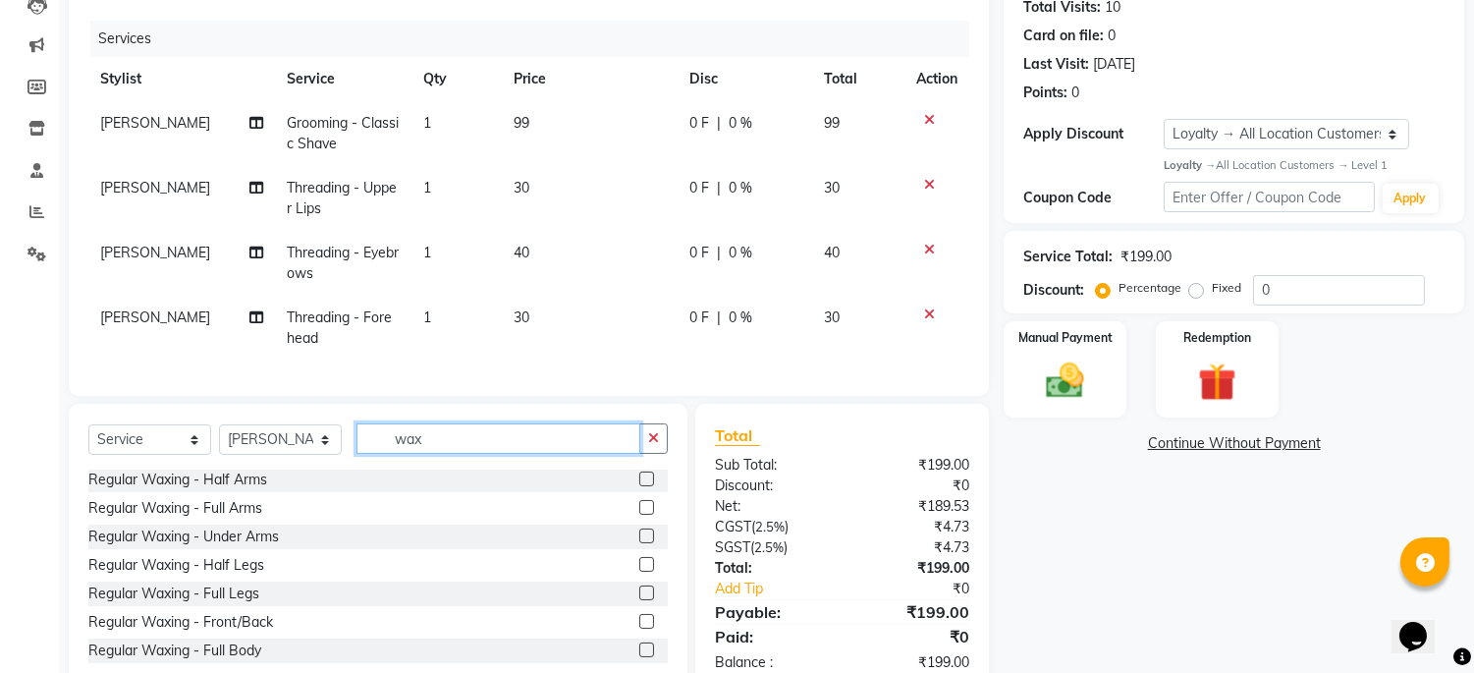
scroll to position [0, 0]
type input "wax"
click at [639, 545] on label at bounding box center [646, 537] width 15 height 15
click at [639, 545] on input "checkbox" at bounding box center [645, 538] width 13 height 13
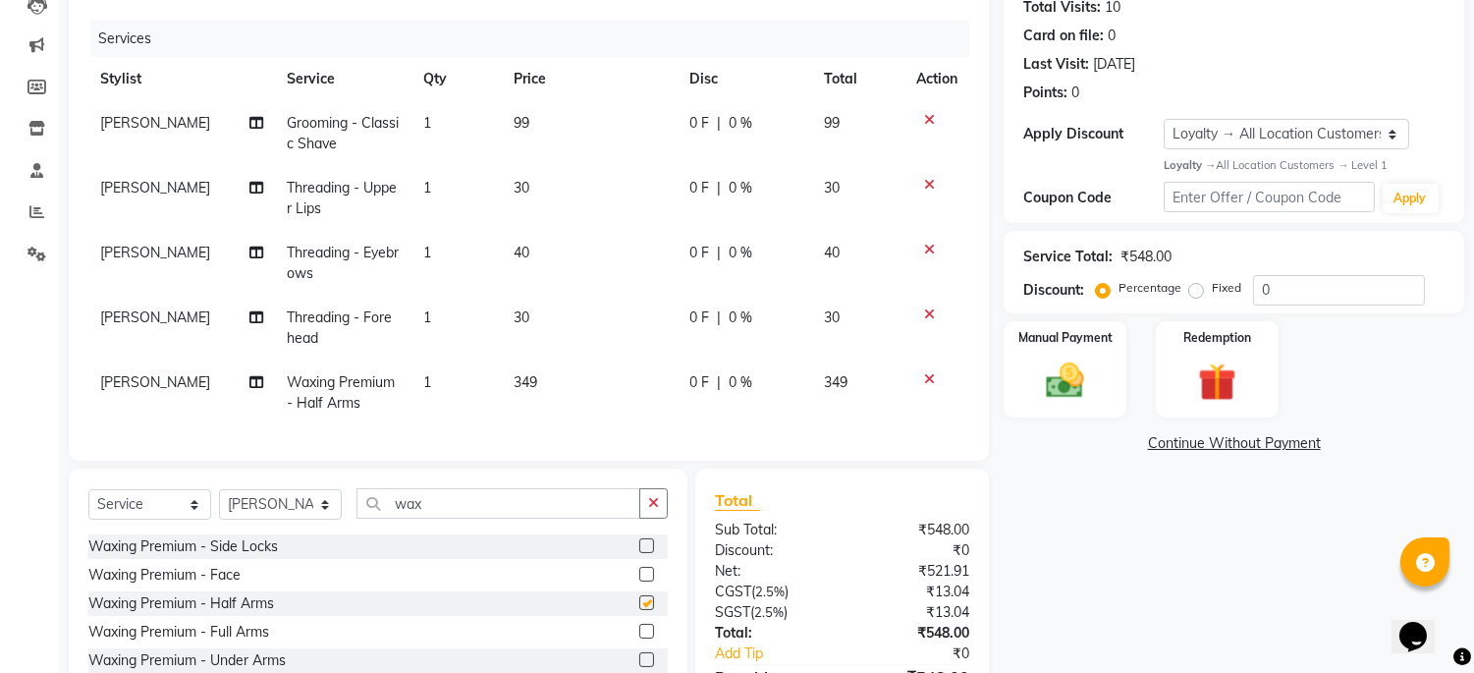
checkbox input "false"
drag, startPoint x: 488, startPoint y: 521, endPoint x: 423, endPoint y: 521, distance: 64.8
click at [423, 519] on input "wax" at bounding box center [499, 503] width 284 height 30
click at [738, 378] on span "0 %" at bounding box center [741, 382] width 24 height 21
select select "45039"
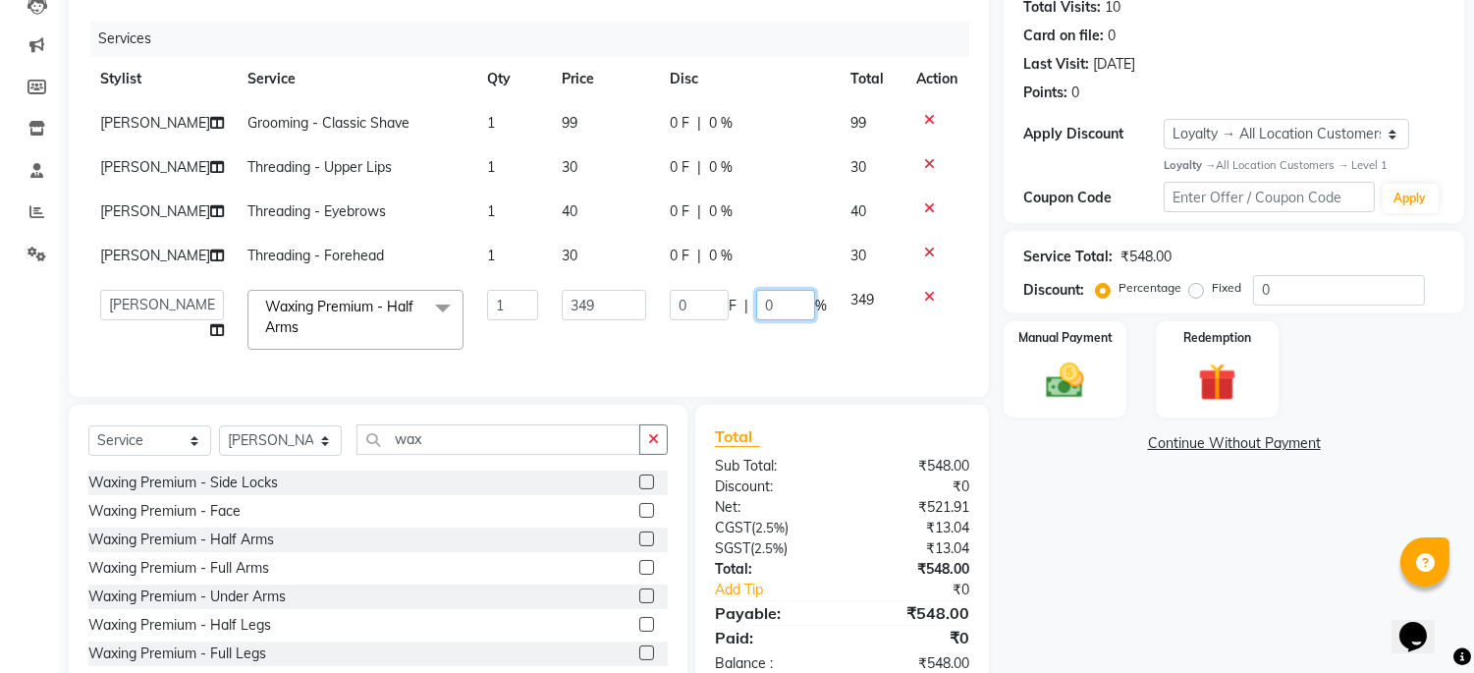
drag, startPoint x: 794, startPoint y: 386, endPoint x: 665, endPoint y: 379, distance: 128.9
click at [658, 361] on td "0 F | 0 %" at bounding box center [748, 319] width 181 height 83
type input "10"
click at [831, 377] on div "Services Stylist Service Qty Price Disc Total Action [PERSON_NAME] Grooming - C…" at bounding box center [528, 199] width 881 height 357
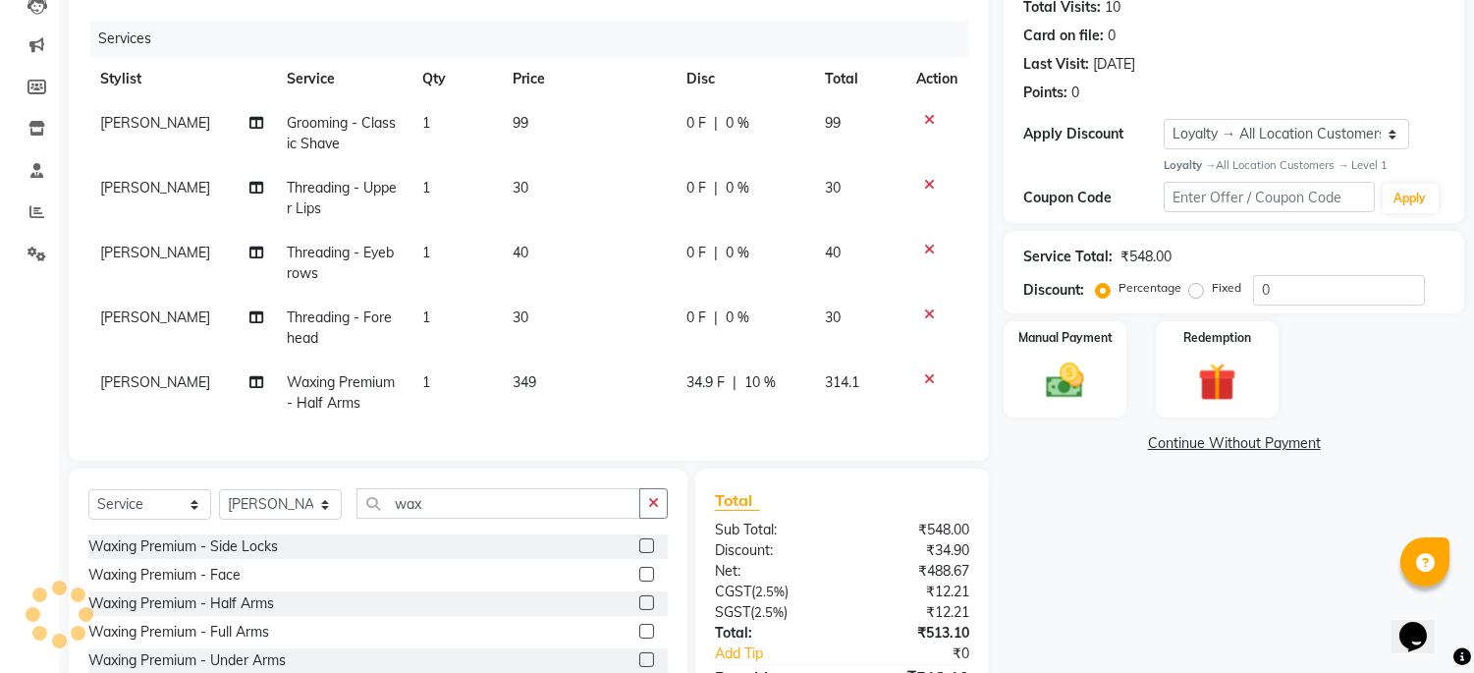
click at [762, 383] on span "10 %" at bounding box center [761, 382] width 31 height 21
select select "45039"
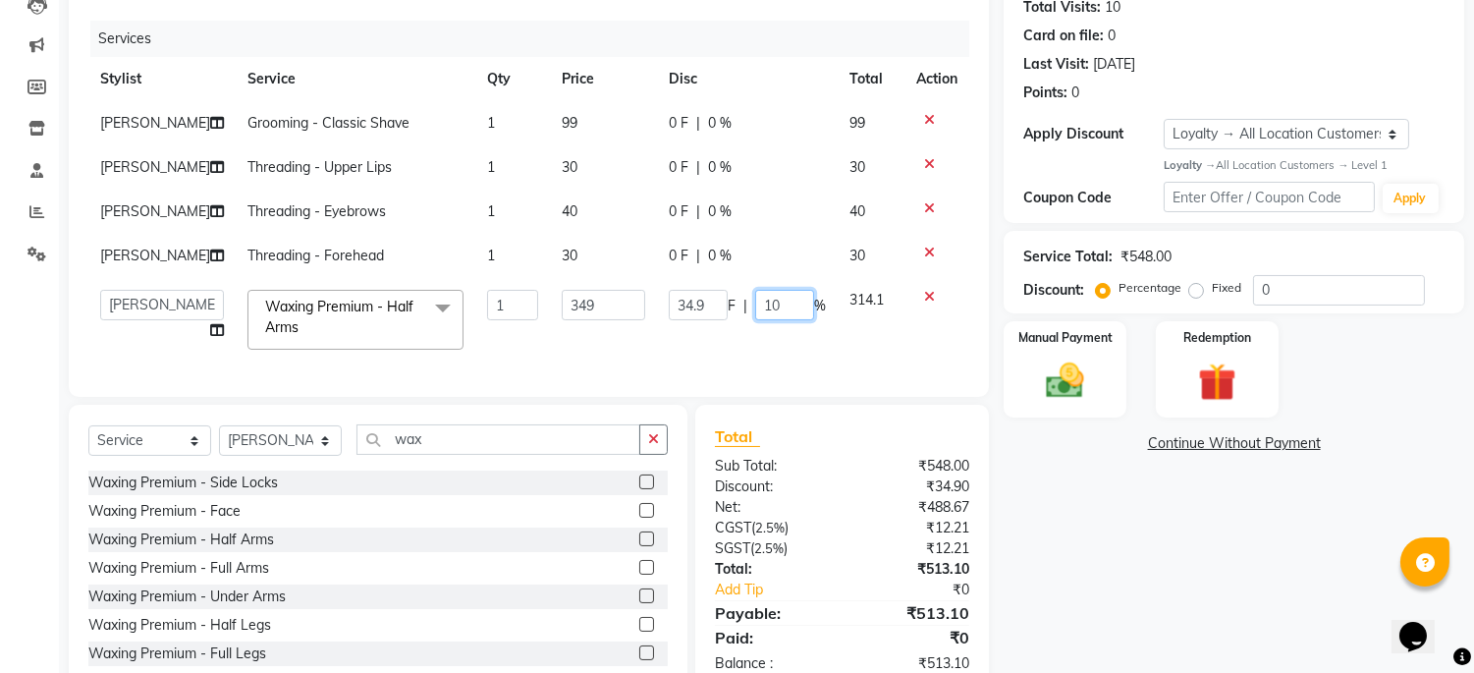
drag, startPoint x: 781, startPoint y: 381, endPoint x: 764, endPoint y: 384, distance: 17.0
click at [764, 320] on input "10" at bounding box center [784, 305] width 59 height 30
type input "15"
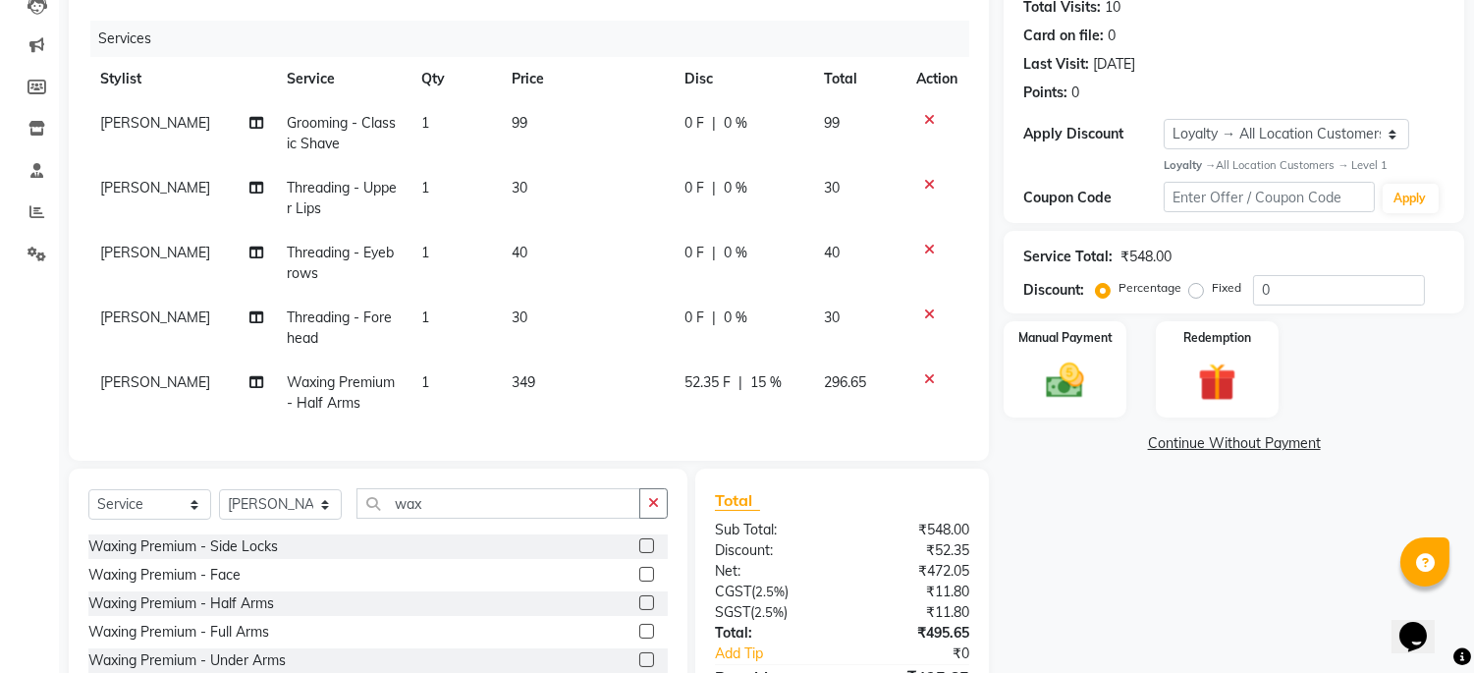
click at [794, 441] on div "Services Stylist Service Qty Price Disc Total Action [PERSON_NAME] Grooming - C…" at bounding box center [528, 231] width 881 height 420
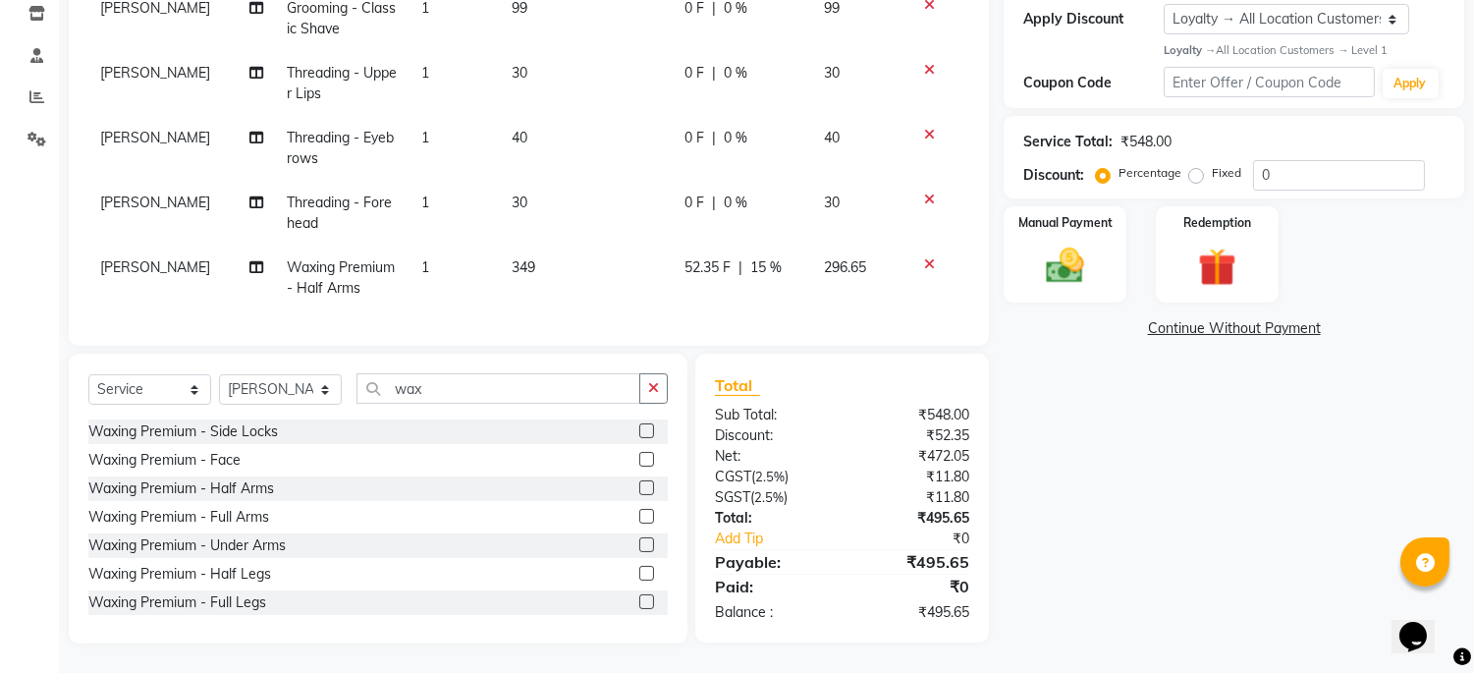
scroll to position [354, 0]
click at [770, 257] on span "15 %" at bounding box center [766, 267] width 31 height 21
select select "45039"
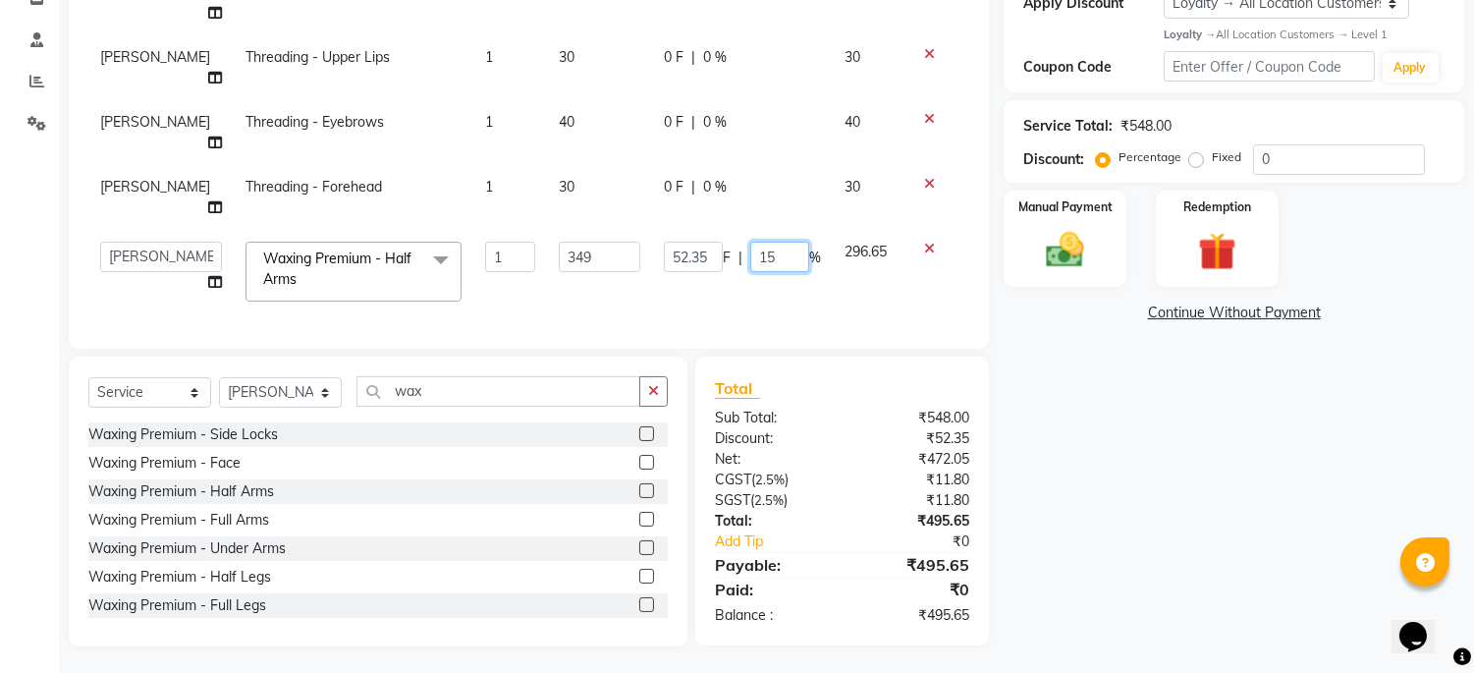
click at [769, 257] on input "15" at bounding box center [779, 257] width 59 height 30
type input "10"
click at [935, 306] on div "Services Stylist Service Qty Price Disc Total Action [PERSON_NAME] Grooming - C…" at bounding box center [528, 109] width 881 height 439
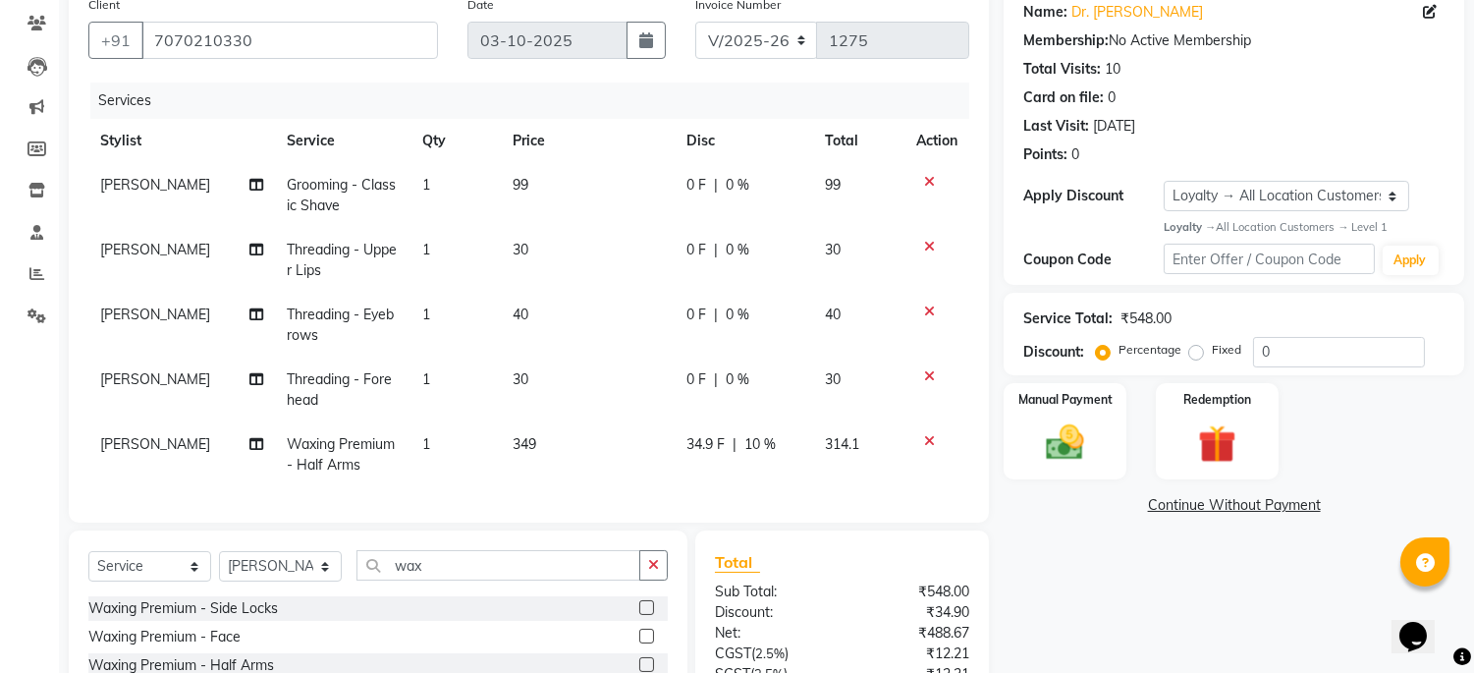
scroll to position [135, 0]
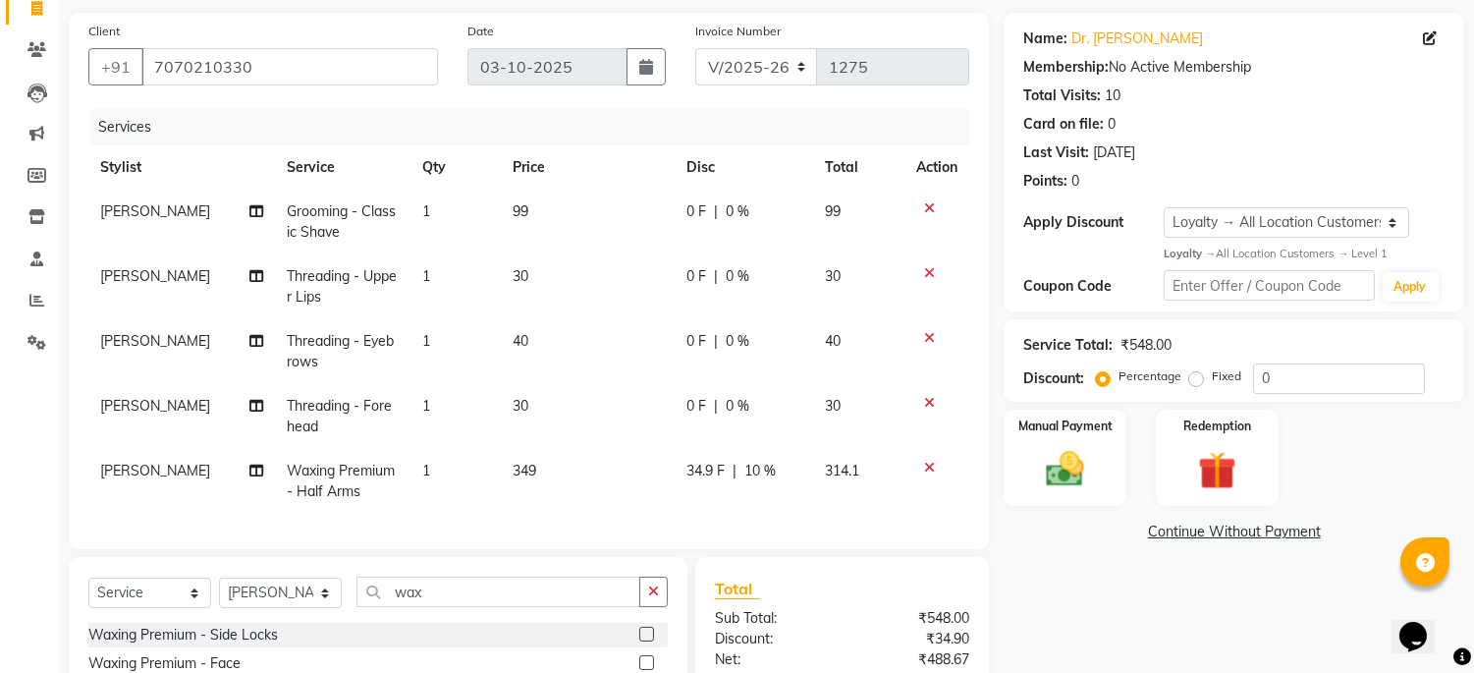
click at [730, 217] on span "0 %" at bounding box center [739, 211] width 24 height 21
select select "45039"
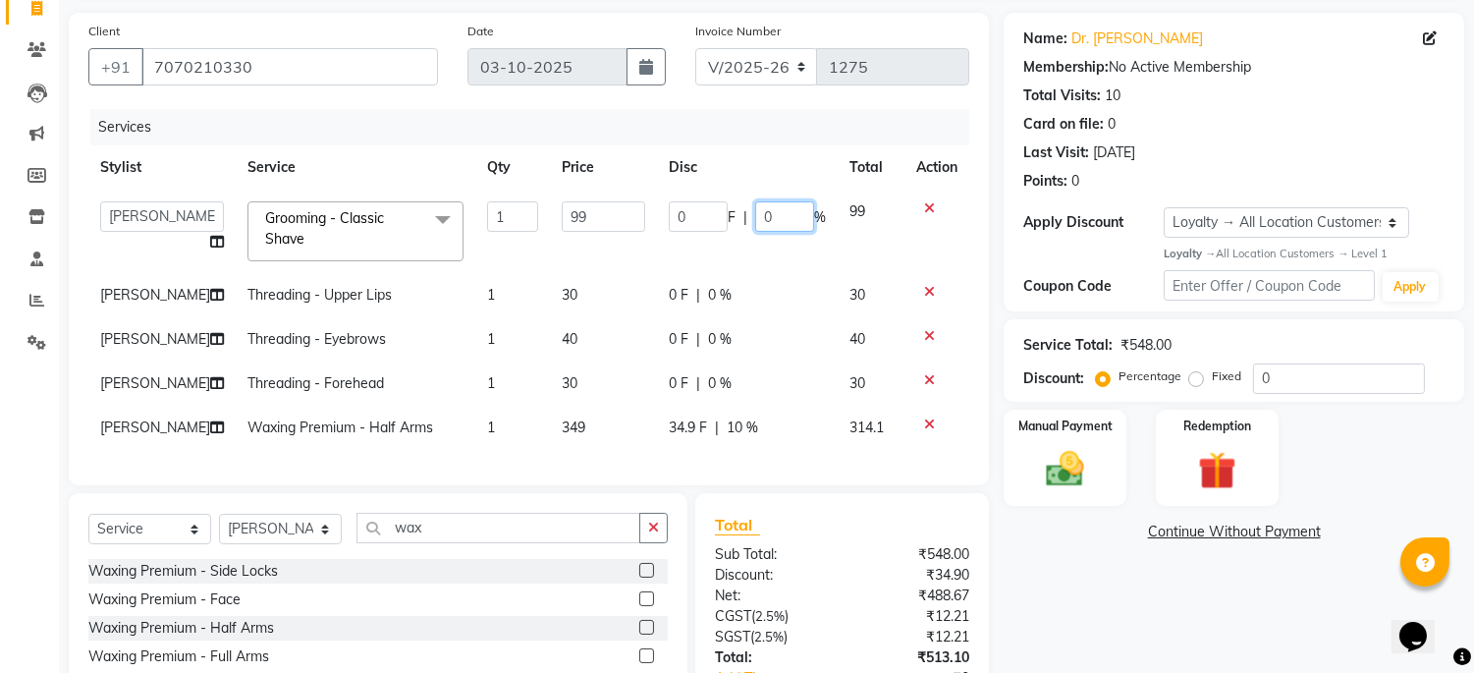
drag, startPoint x: 773, startPoint y: 216, endPoint x: 751, endPoint y: 216, distance: 21.6
click at [755, 216] on input "0" at bounding box center [784, 216] width 59 height 30
type input "10"
click at [756, 162] on th "Disc" at bounding box center [747, 167] width 181 height 44
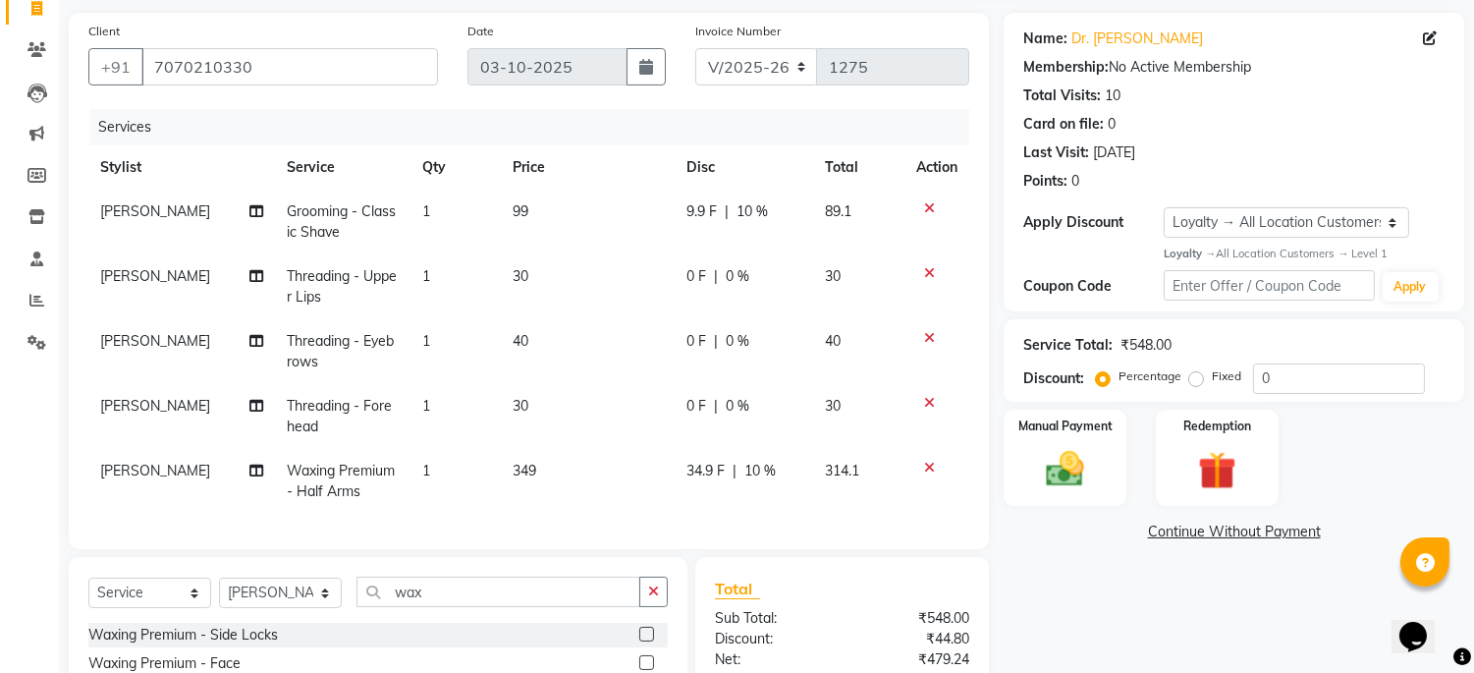
click at [753, 209] on span "10 %" at bounding box center [753, 211] width 31 height 21
select select "45039"
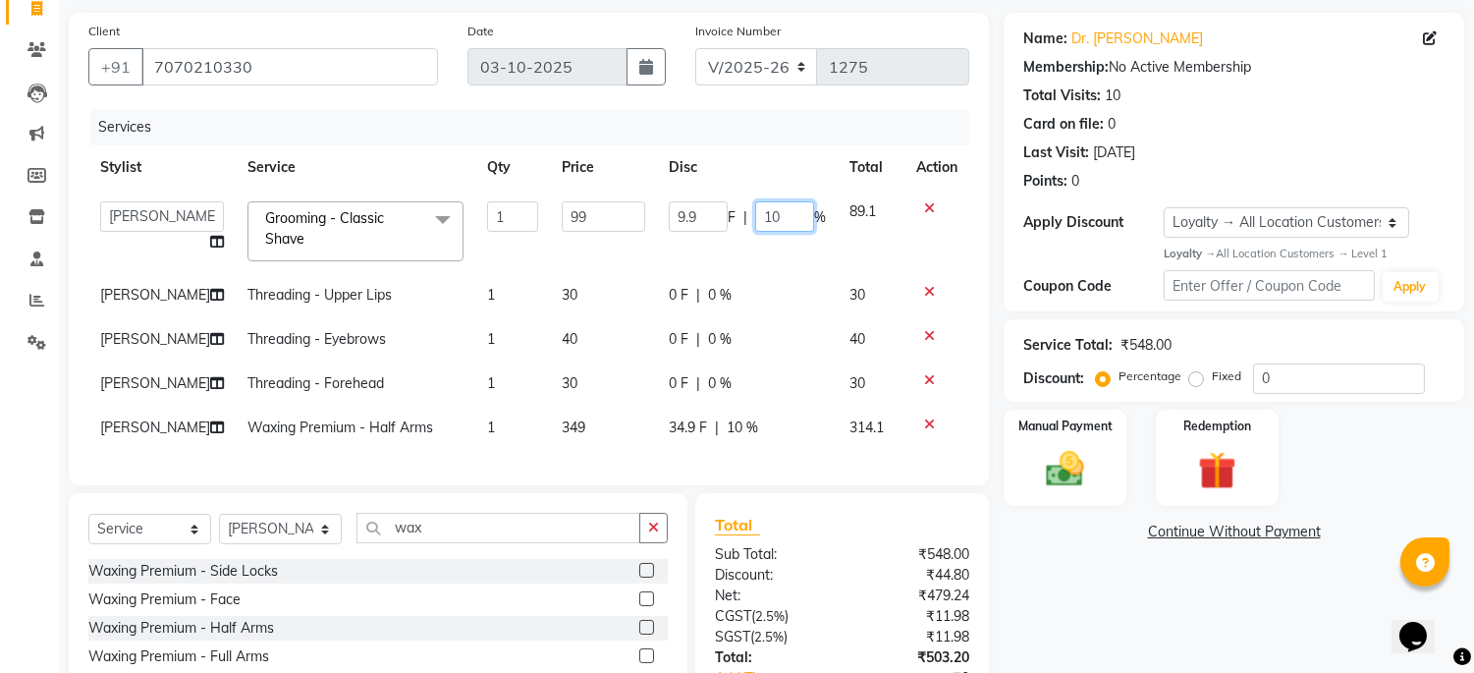
drag, startPoint x: 784, startPoint y: 219, endPoint x: 744, endPoint y: 219, distance: 40.3
click at [744, 219] on div "9.9 F | 10 %" at bounding box center [747, 216] width 157 height 30
type input "0"
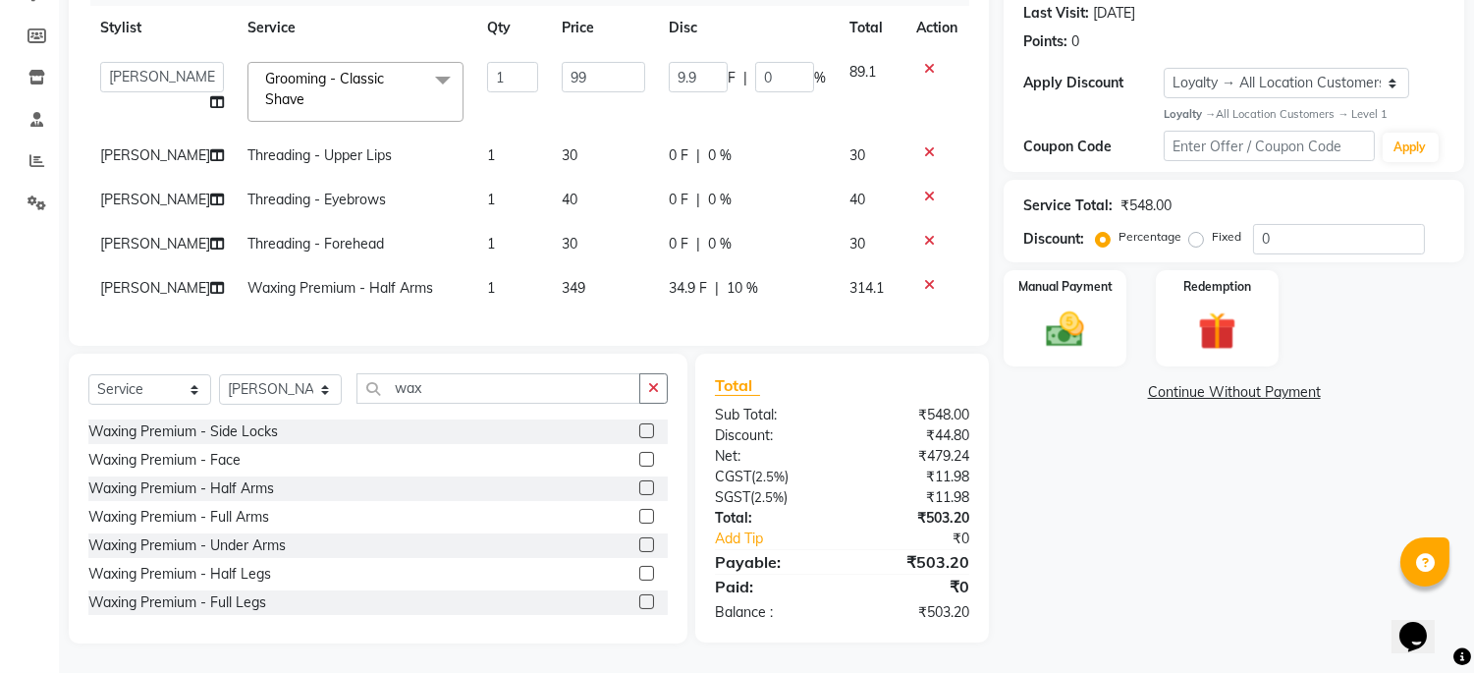
click at [743, 278] on span "10 %" at bounding box center [742, 288] width 31 height 21
click at [771, 280] on td "34.9 F | 10 %" at bounding box center [747, 288] width 181 height 44
select select "45039"
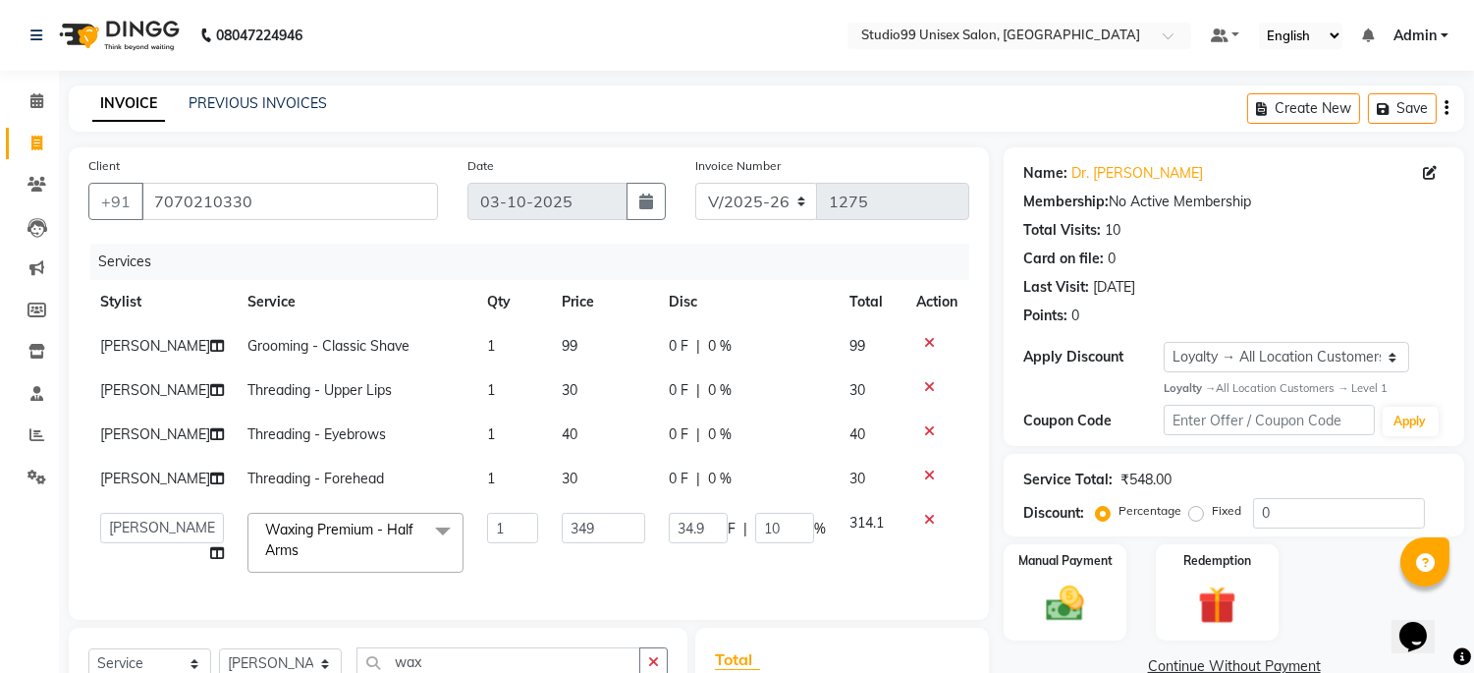
scroll to position [371, 0]
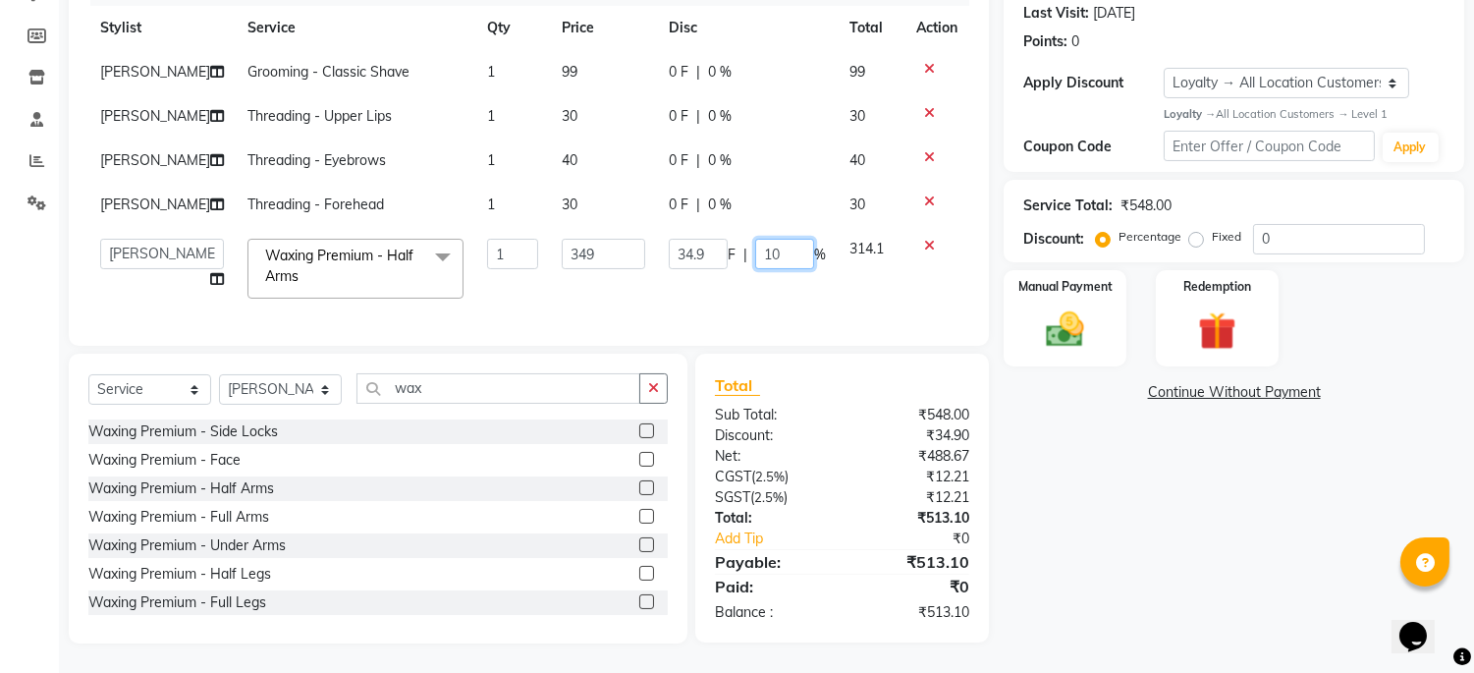
click at [788, 239] on input "10" at bounding box center [784, 254] width 59 height 30
type input "15"
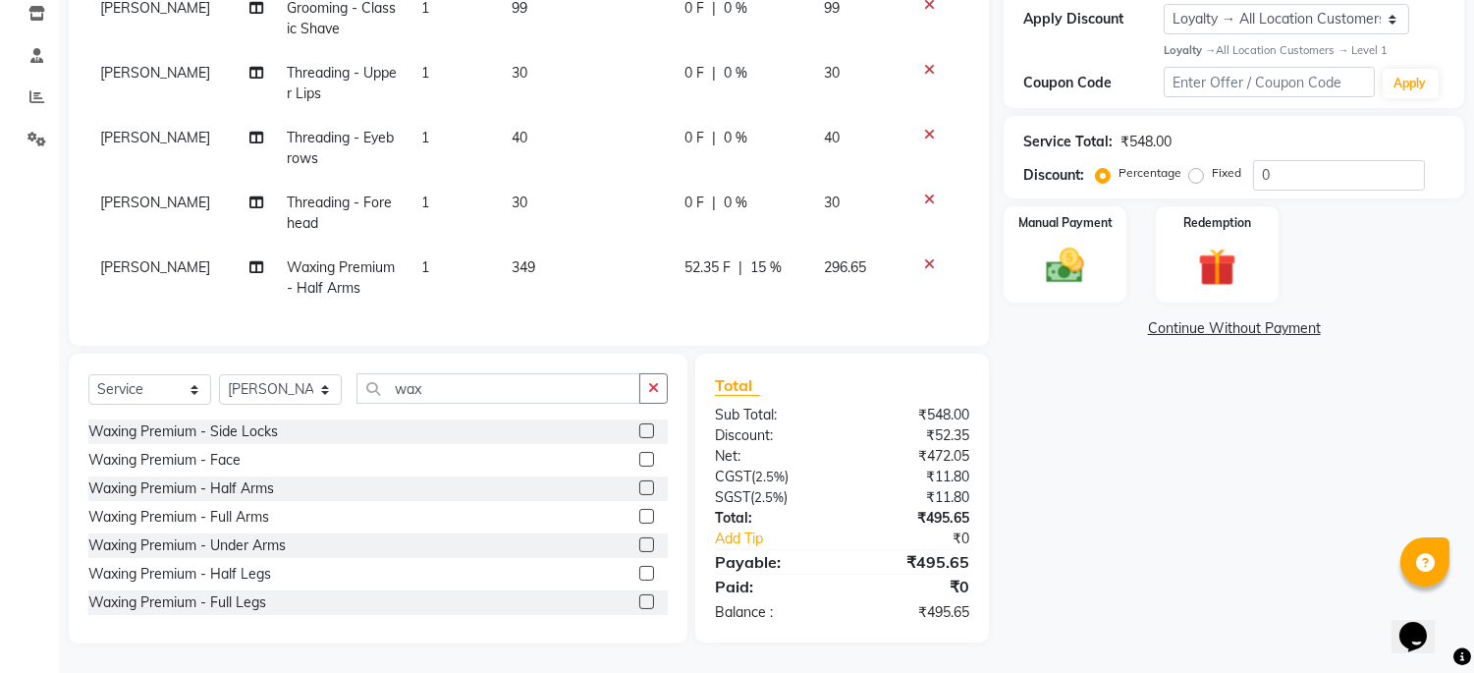
click at [768, 283] on td "52.35 F | 15 %" at bounding box center [743, 278] width 139 height 65
select select "45039"
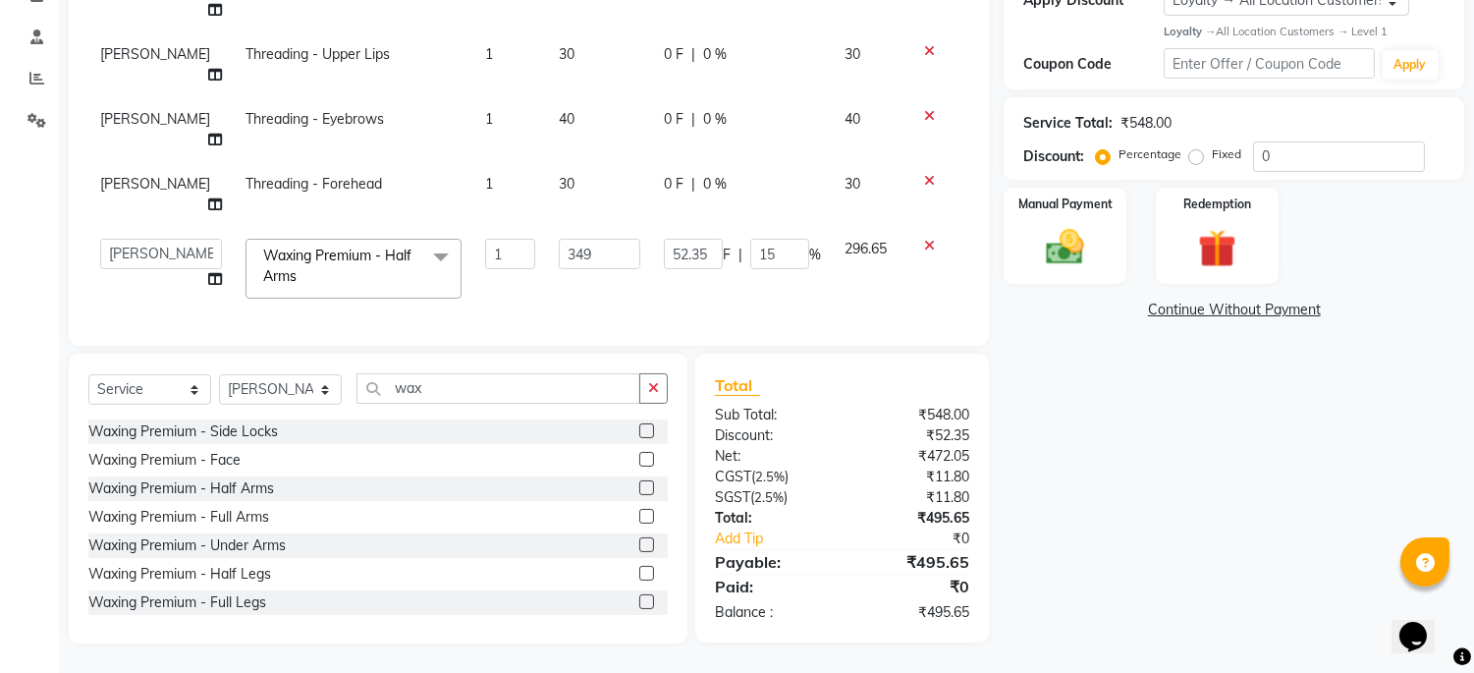
click at [1127, 478] on div "Name: Dr. [PERSON_NAME] Membership: No Active Membership Total Visits: 10 Card …" at bounding box center [1241, 217] width 475 height 853
drag, startPoint x: 1287, startPoint y: 479, endPoint x: 1248, endPoint y: 438, distance: 56.3
click at [1272, 447] on div "Name: Dr. [PERSON_NAME] Membership: No Active Membership Total Visits: 10 Card …" at bounding box center [1241, 217] width 475 height 853
click at [1063, 465] on div "Name: Dr. [PERSON_NAME] Membership: No Active Membership Total Visits: 10 Card …" at bounding box center [1241, 217] width 475 height 853
click at [1055, 224] on img at bounding box center [1065, 247] width 65 height 46
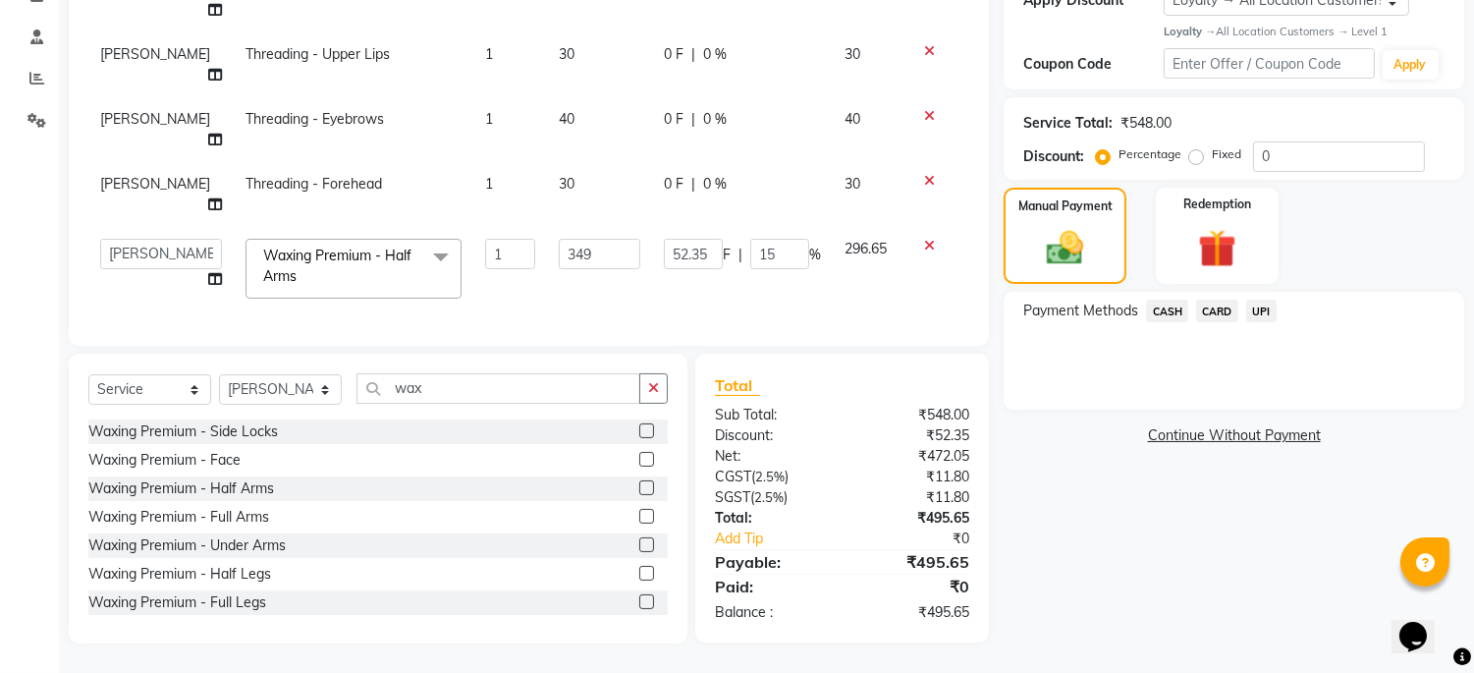
click at [1169, 300] on span "CASH" at bounding box center [1167, 311] width 42 height 23
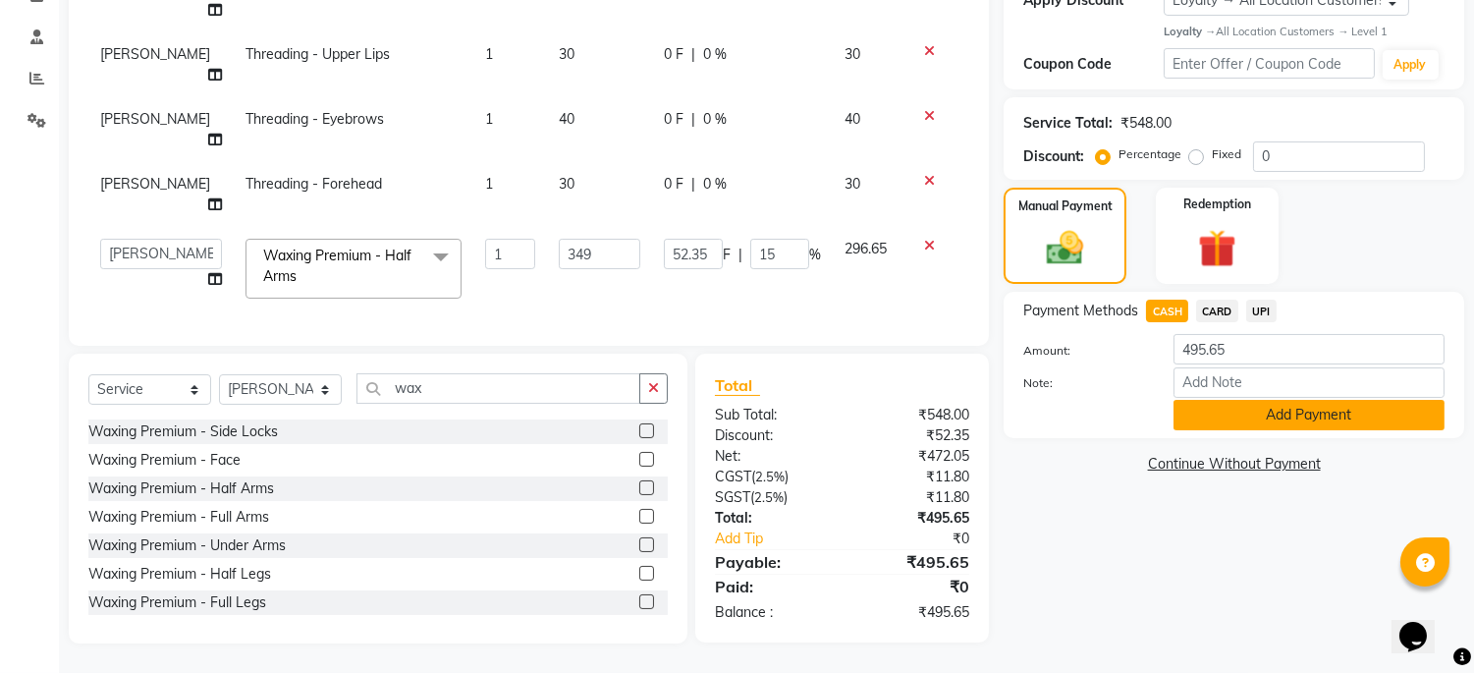
click at [1242, 405] on button "Add Payment" at bounding box center [1309, 415] width 271 height 30
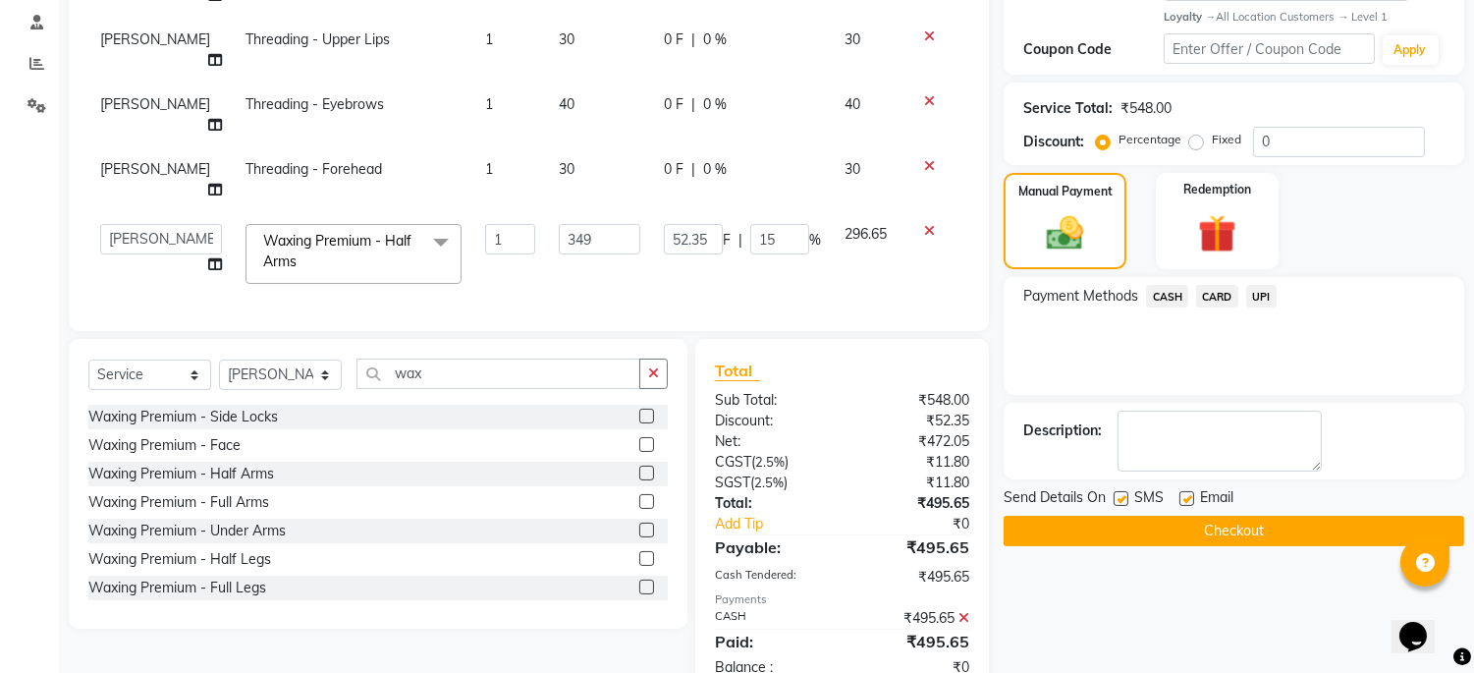
scroll to position [537, 0]
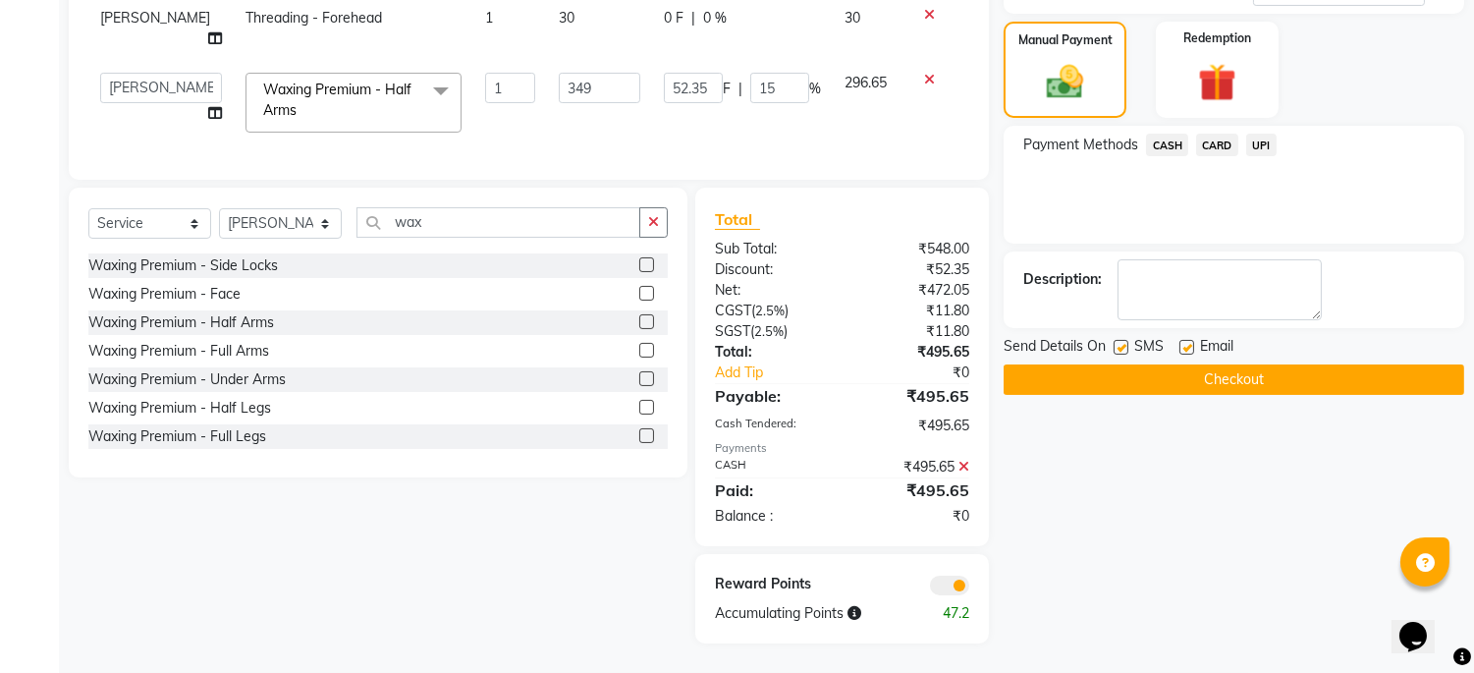
click at [1271, 364] on button "Checkout" at bounding box center [1234, 379] width 461 height 30
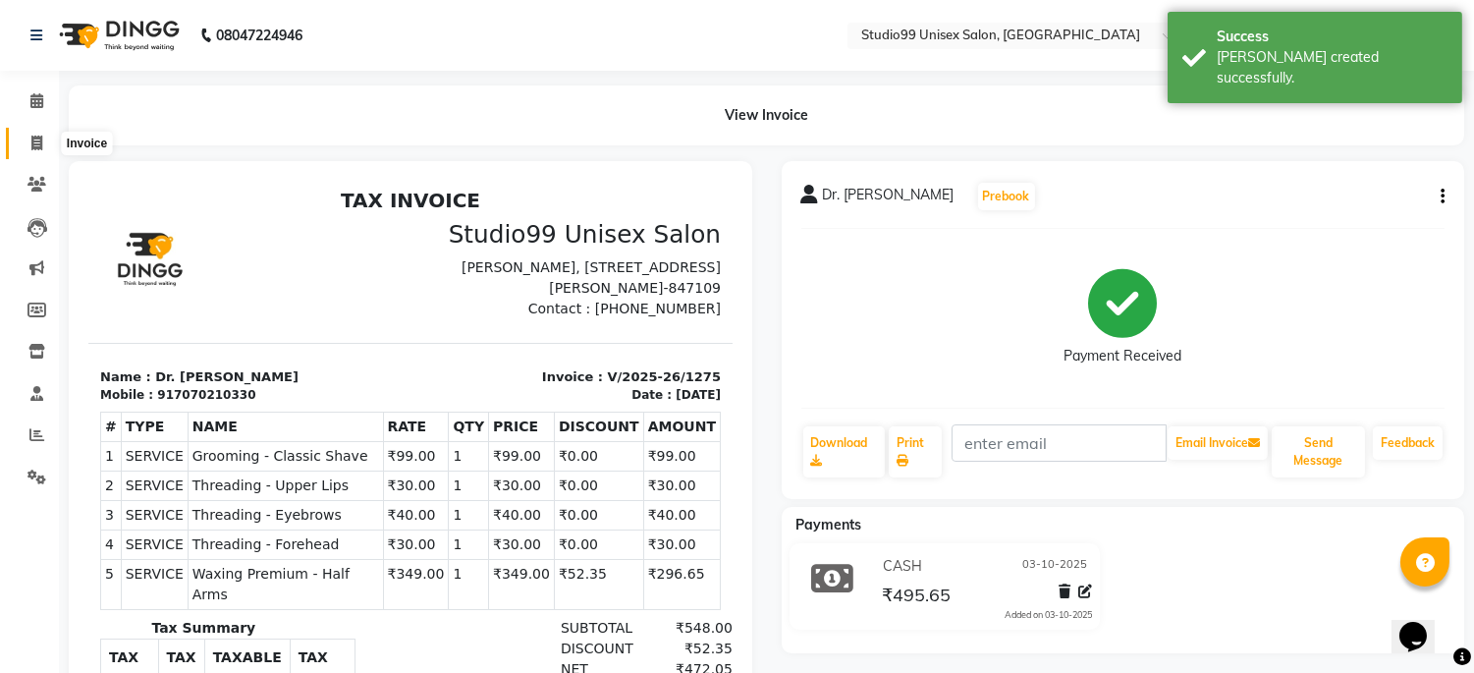
click at [37, 144] on icon at bounding box center [36, 143] width 11 height 15
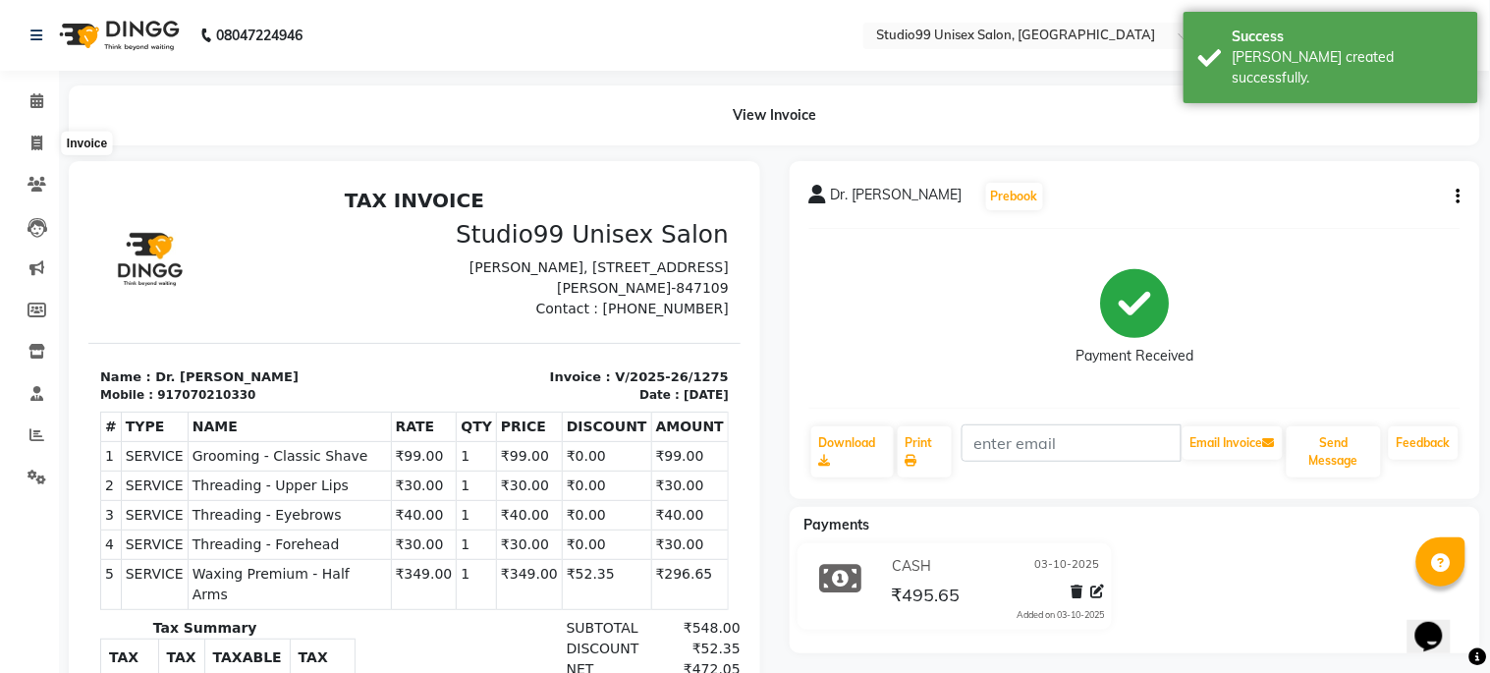
select select "service"
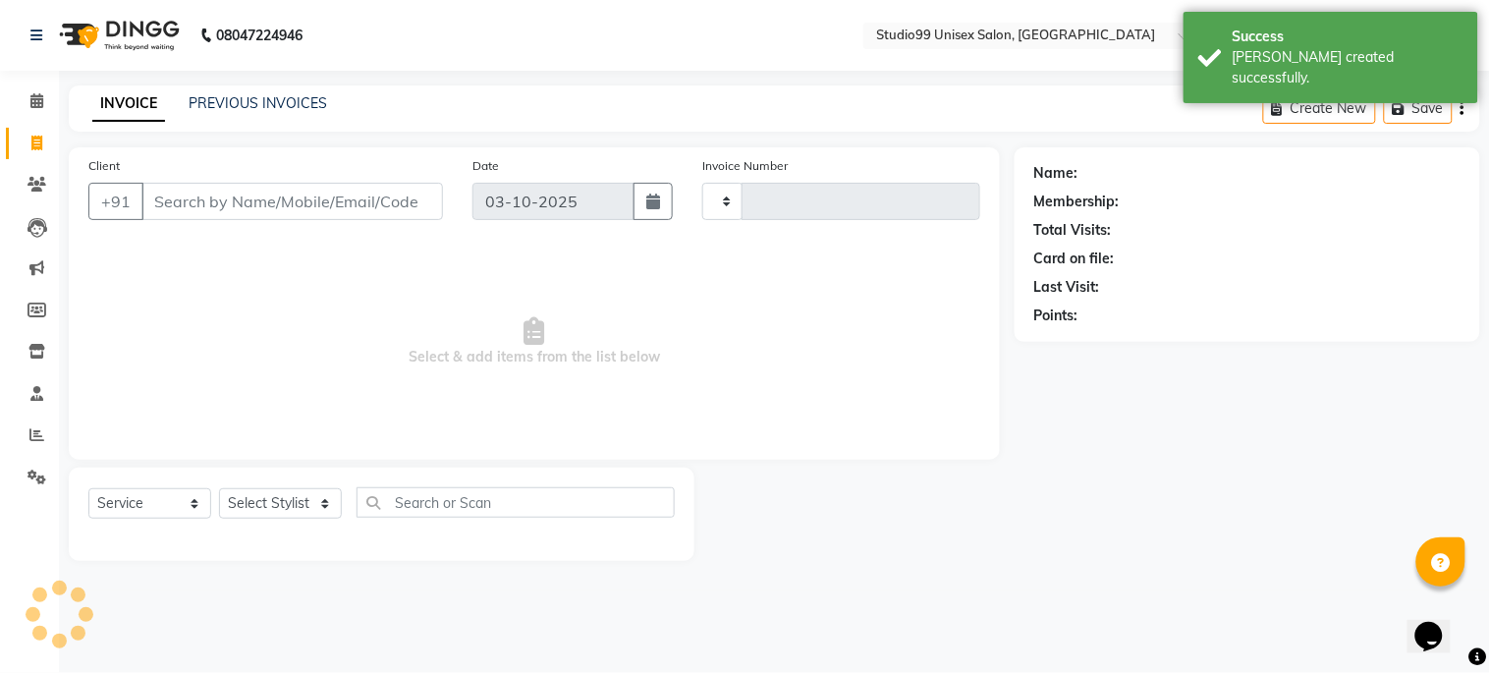
type input "1276"
select select "6061"
click at [270, 512] on select "Select Stylist" at bounding box center [280, 503] width 123 height 30
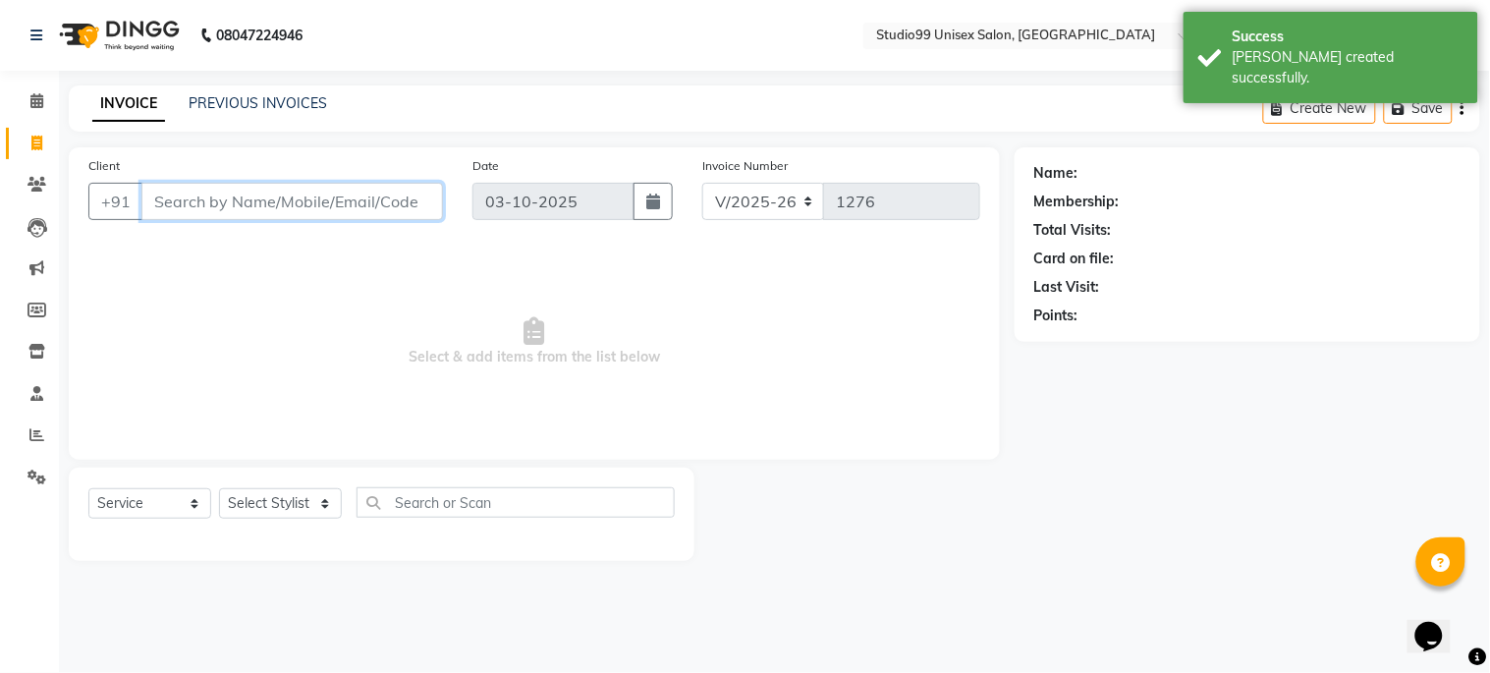
click at [315, 192] on input "Client" at bounding box center [292, 201] width 302 height 37
click at [308, 494] on select "Select Stylist Admin [PERSON_NAME] pooja Shankar [PERSON_NAME]" at bounding box center [280, 503] width 123 height 30
select select "45042"
click at [219, 489] on select "Select Stylist Admin [PERSON_NAME] pooja Shankar [PERSON_NAME]" at bounding box center [280, 503] width 123 height 30
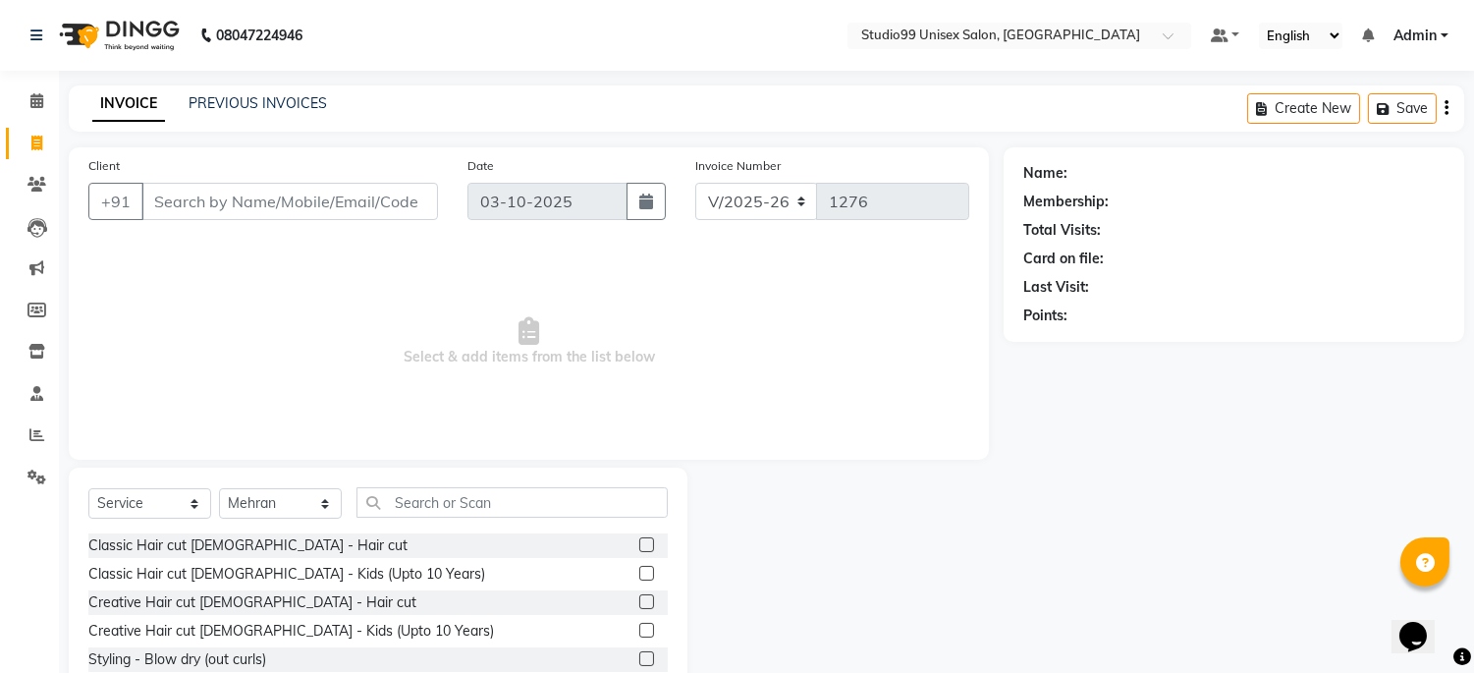
drag, startPoint x: 385, startPoint y: 525, endPoint x: 390, endPoint y: 515, distance: 11.0
click at [390, 522] on div "Select Service Product Membership Package Voucher Prepaid Gift Card Select Styl…" at bounding box center [378, 510] width 580 height 46
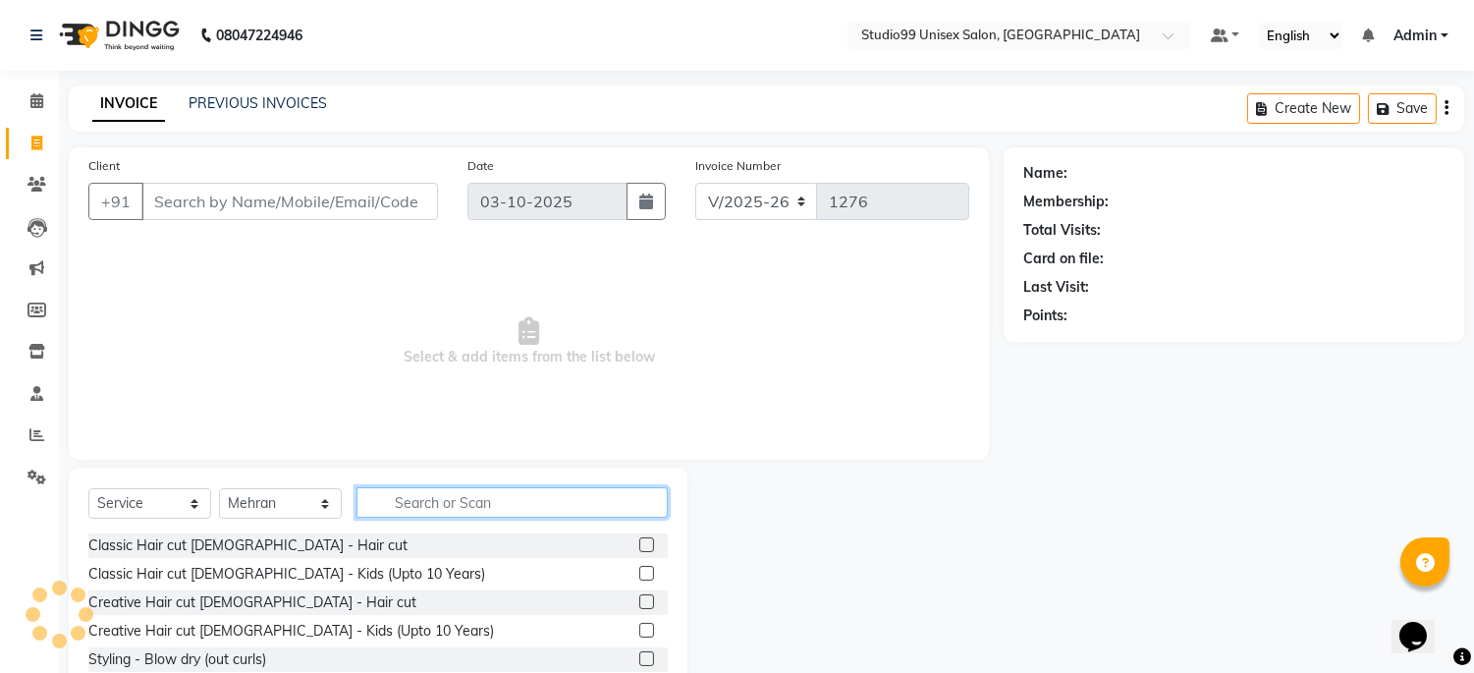
click at [390, 515] on input "text" at bounding box center [512, 502] width 311 height 30
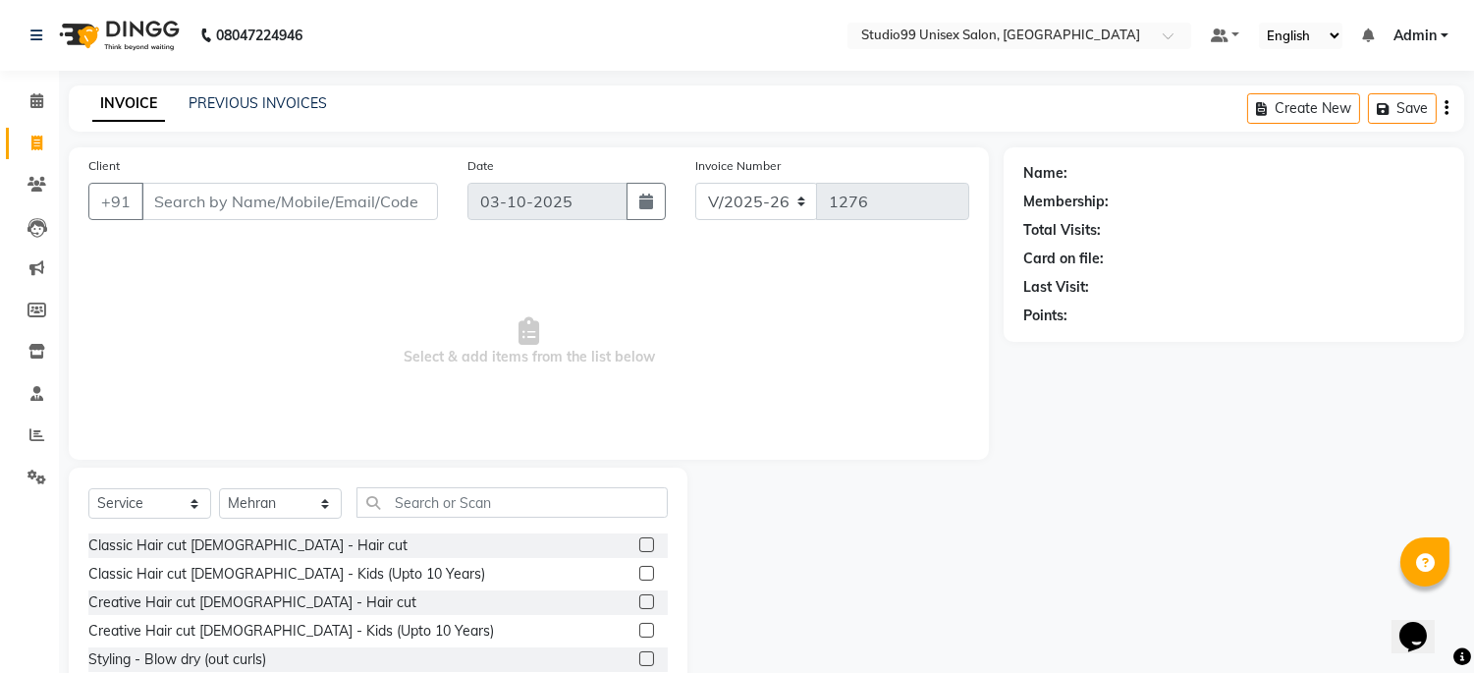
click at [639, 542] on label at bounding box center [646, 544] width 15 height 15
click at [639, 542] on input "checkbox" at bounding box center [645, 545] width 13 height 13
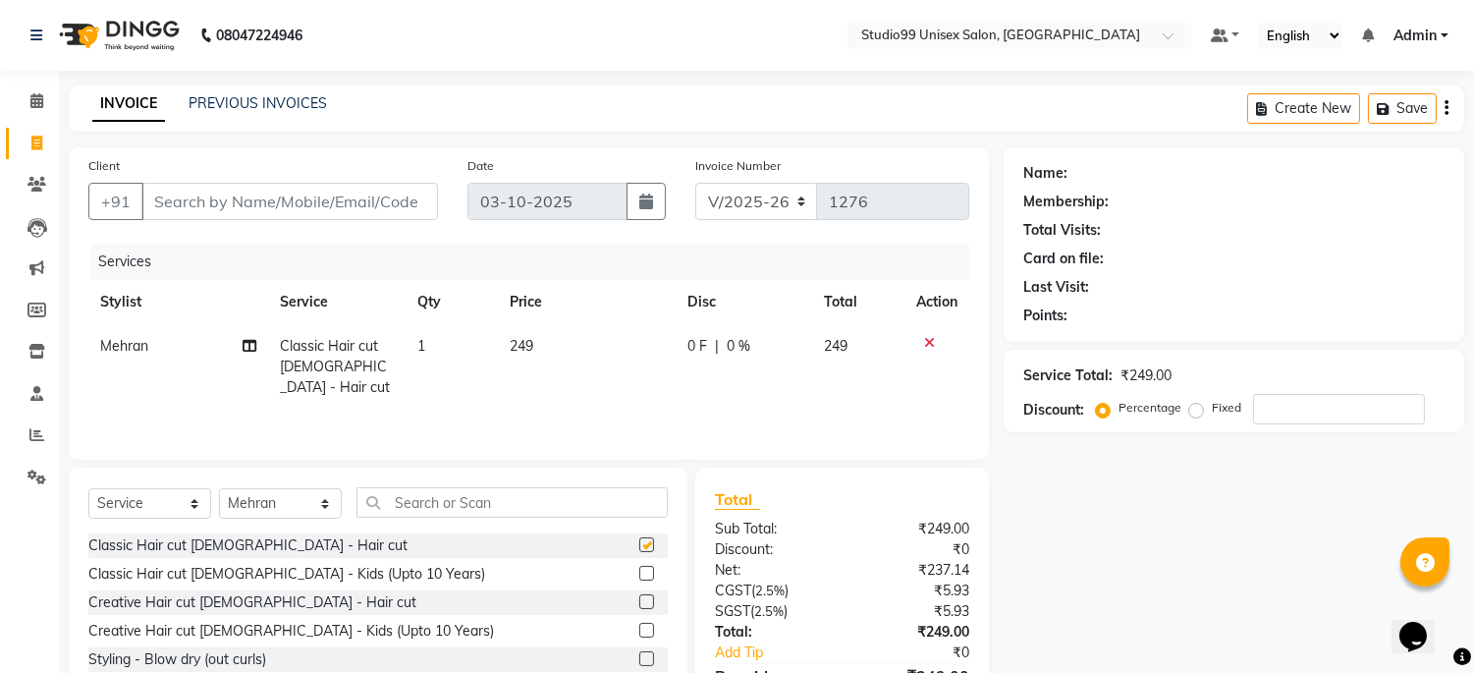
checkbox input "false"
click at [530, 348] on span "249" at bounding box center [522, 346] width 24 height 18
select select "45042"
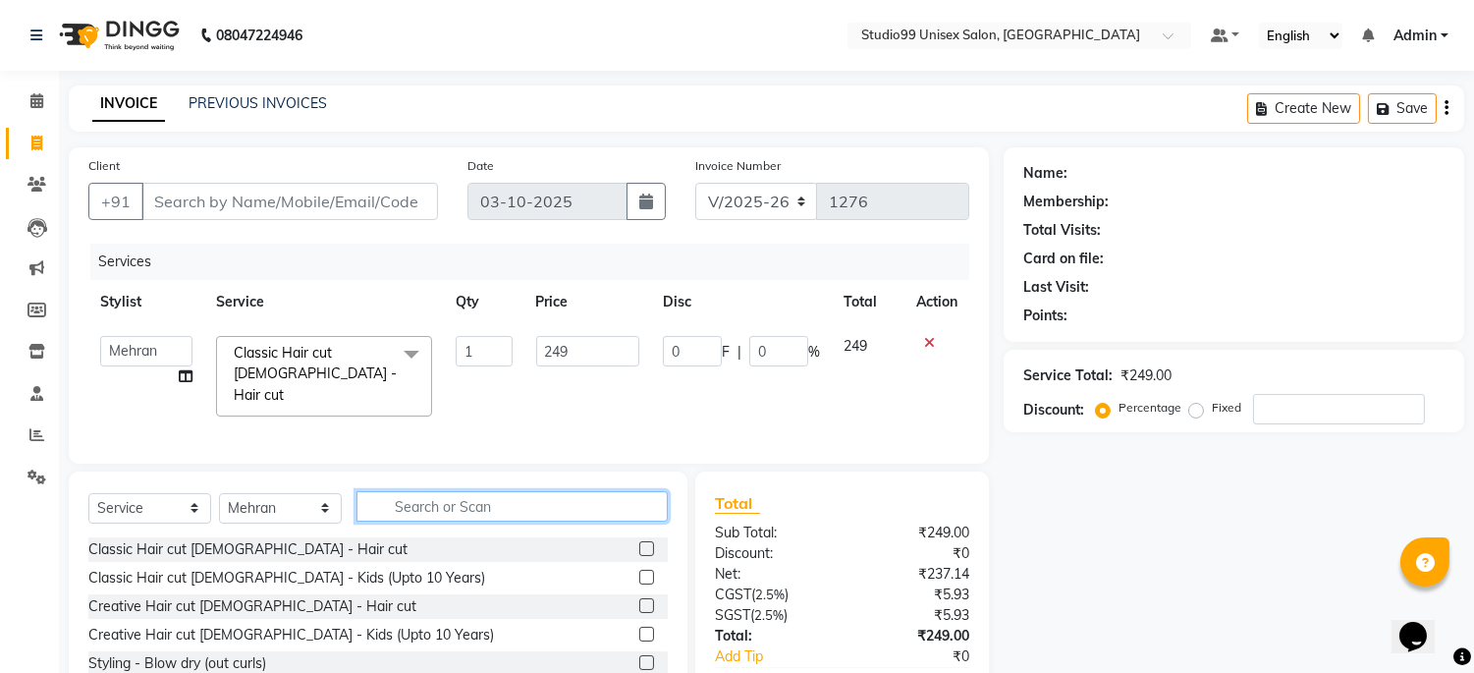
click at [499, 499] on input "text" at bounding box center [512, 506] width 311 height 30
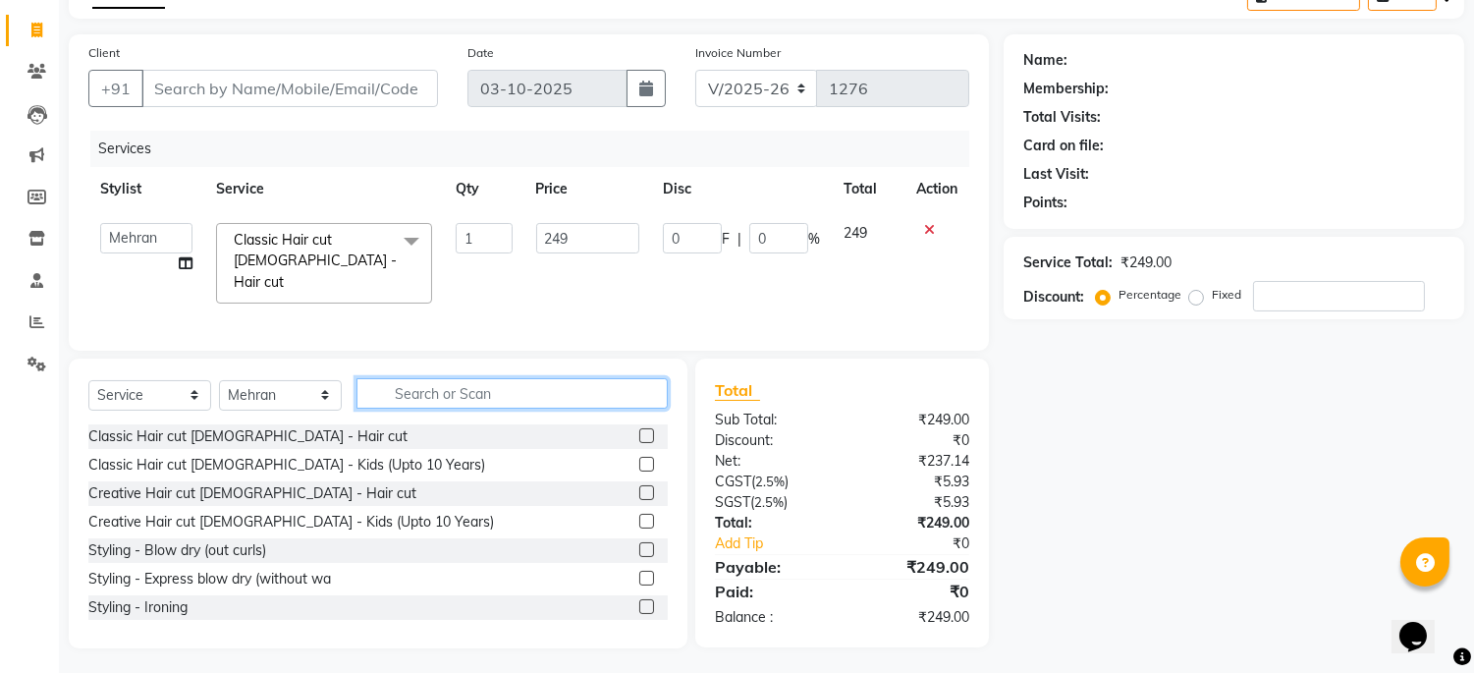
click at [414, 398] on input "text" at bounding box center [512, 393] width 311 height 30
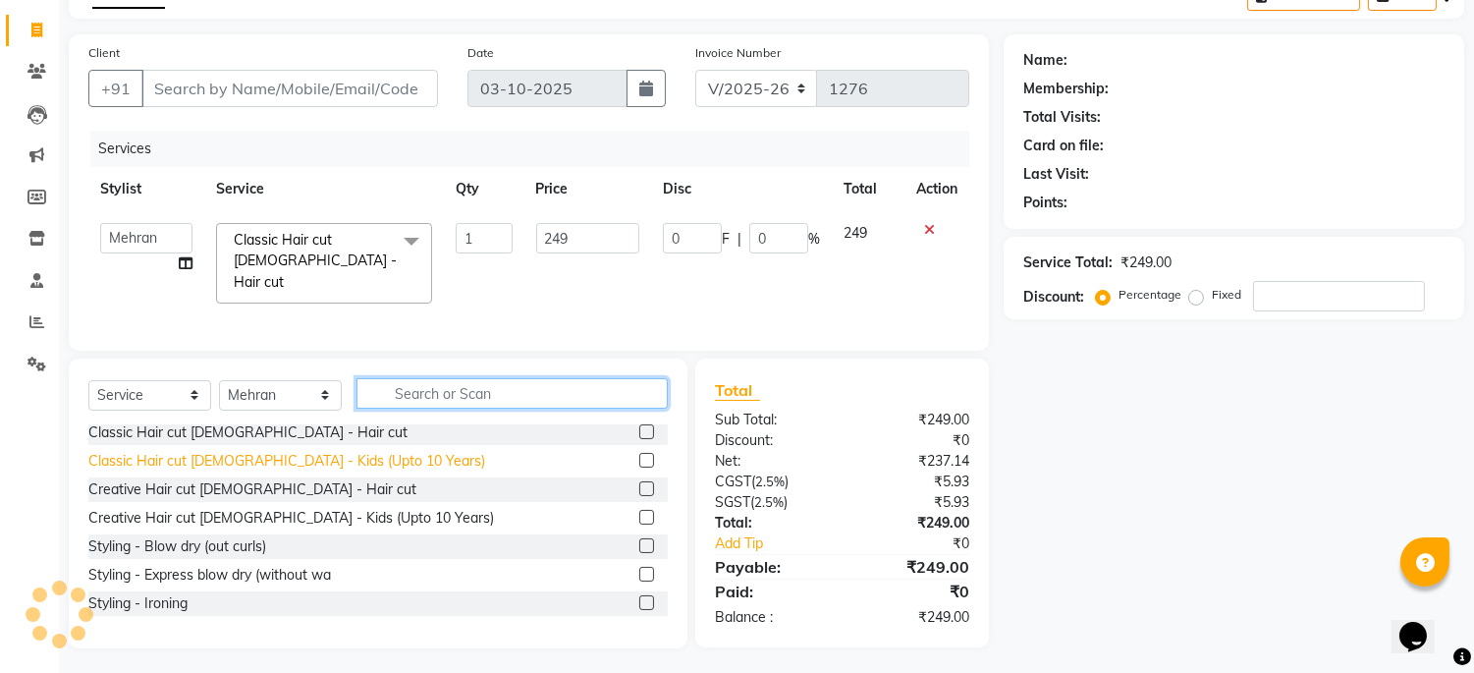
scroll to position [0, 0]
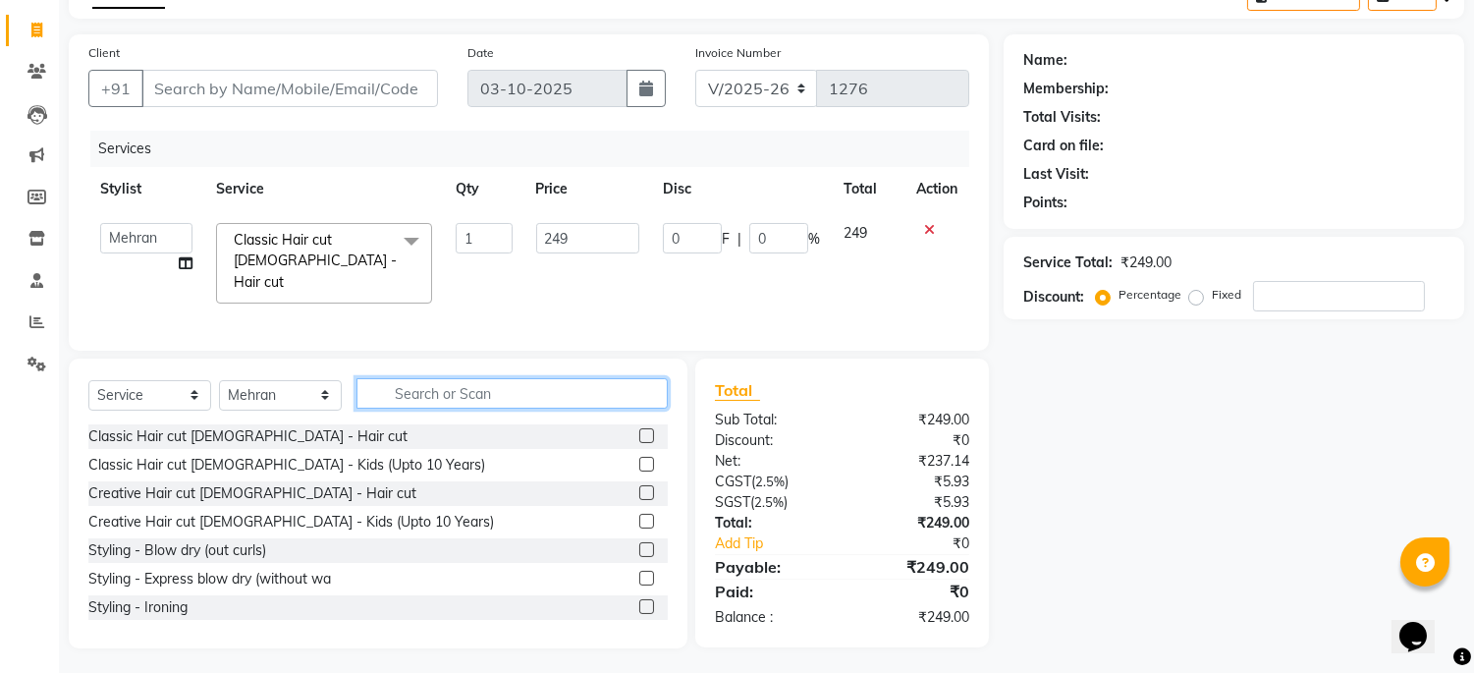
click at [377, 379] on input "text" at bounding box center [512, 393] width 311 height 30
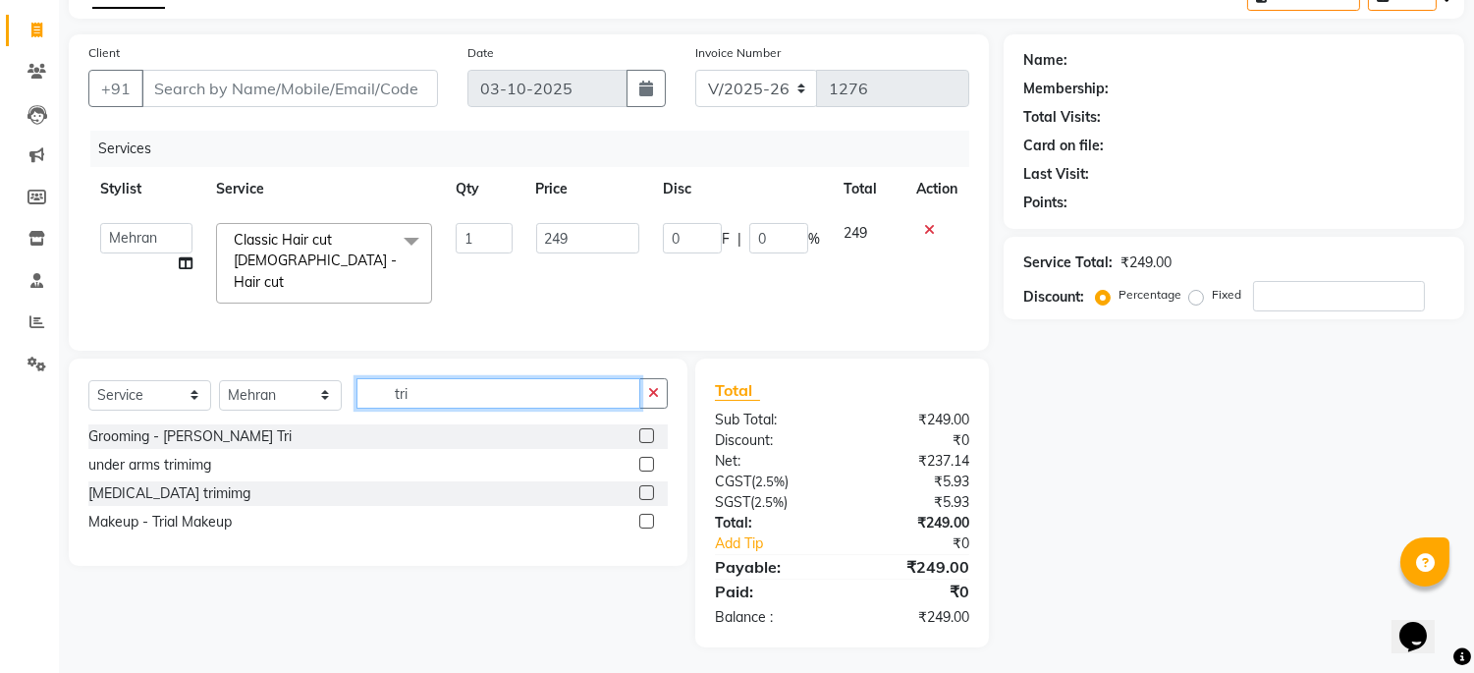
scroll to position [112, 0]
type input "tri"
click at [641, 429] on label at bounding box center [646, 436] width 15 height 15
click at [641, 431] on input "checkbox" at bounding box center [645, 437] width 13 height 13
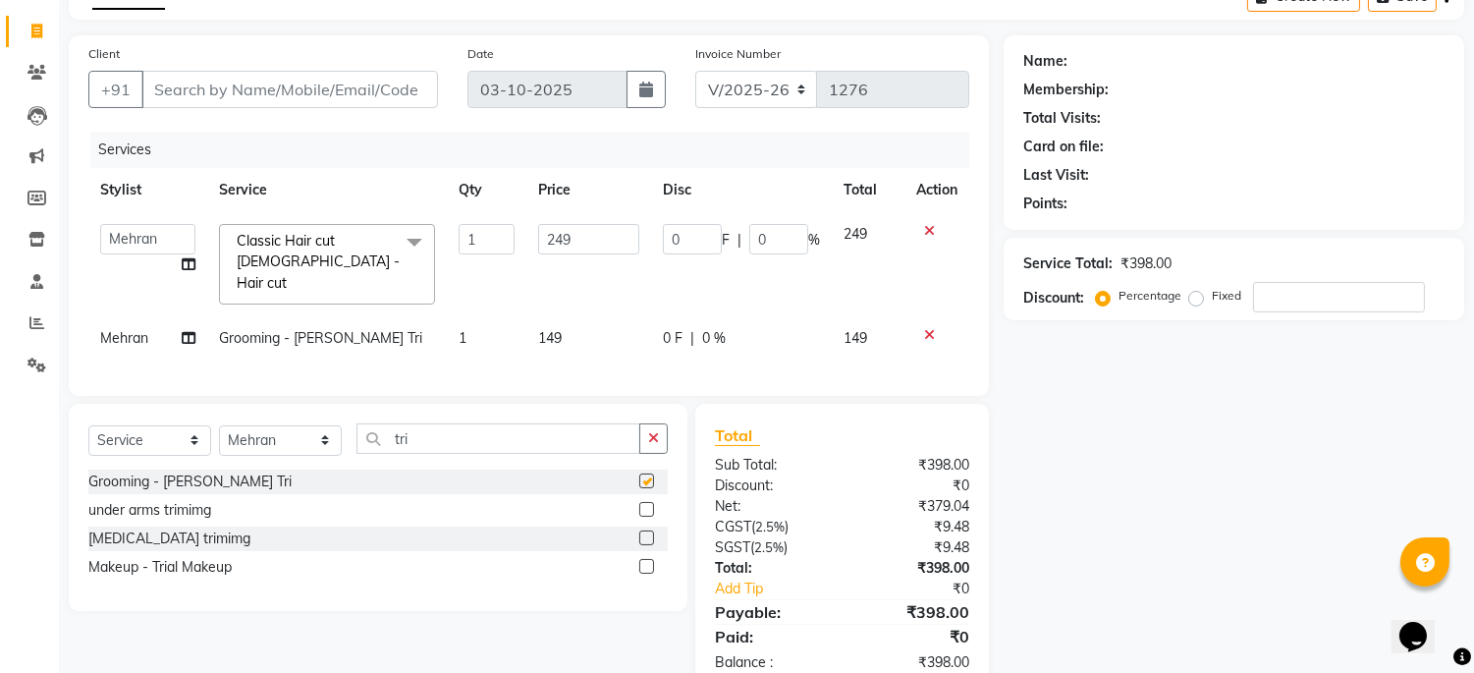
checkbox input "false"
click at [464, 439] on input "tri" at bounding box center [499, 438] width 284 height 30
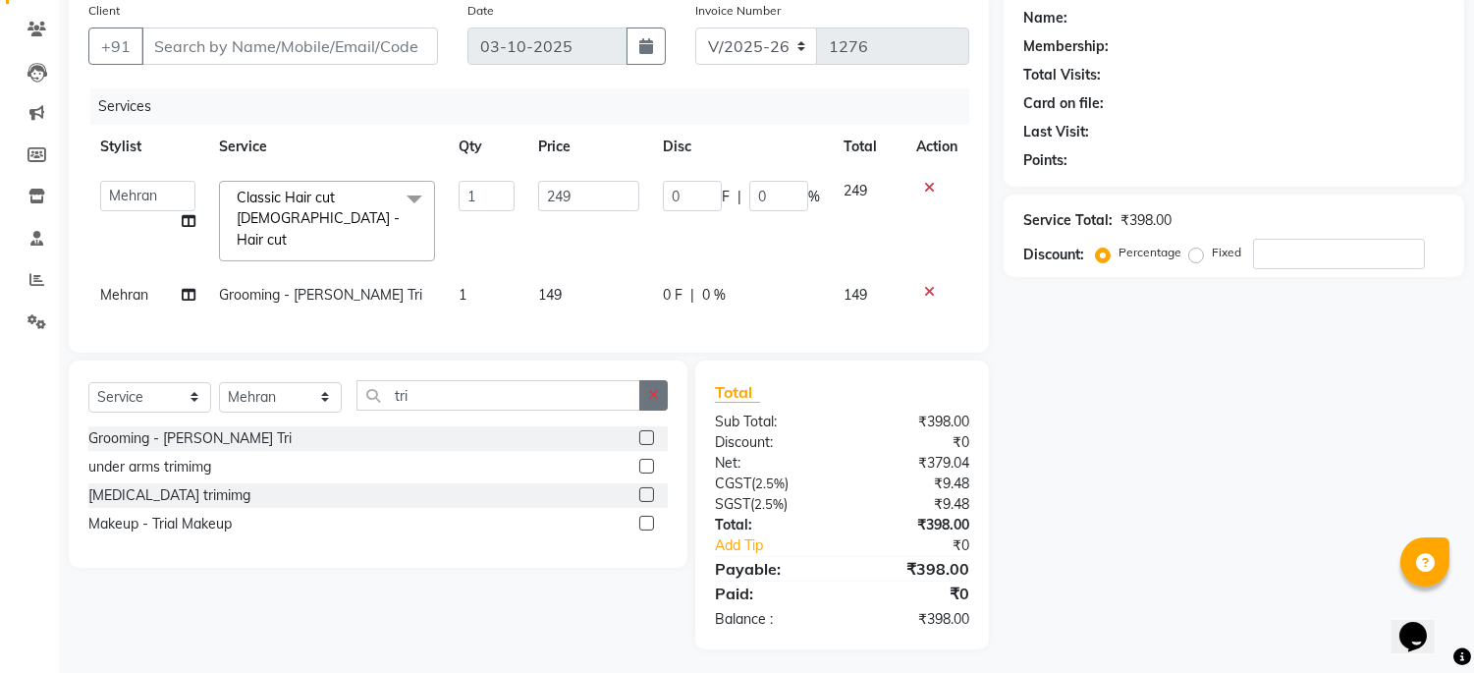
click at [658, 388] on button "button" at bounding box center [653, 395] width 28 height 30
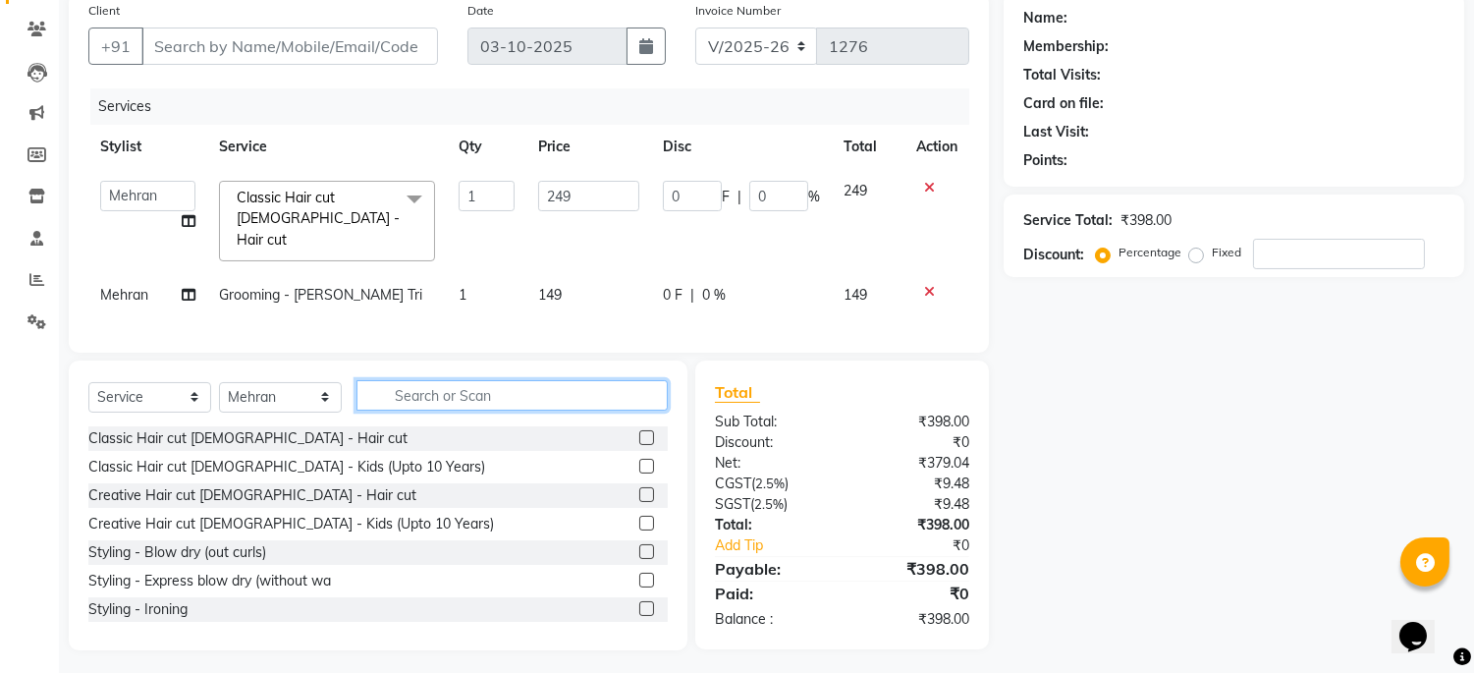
click at [488, 390] on input "text" at bounding box center [512, 395] width 311 height 30
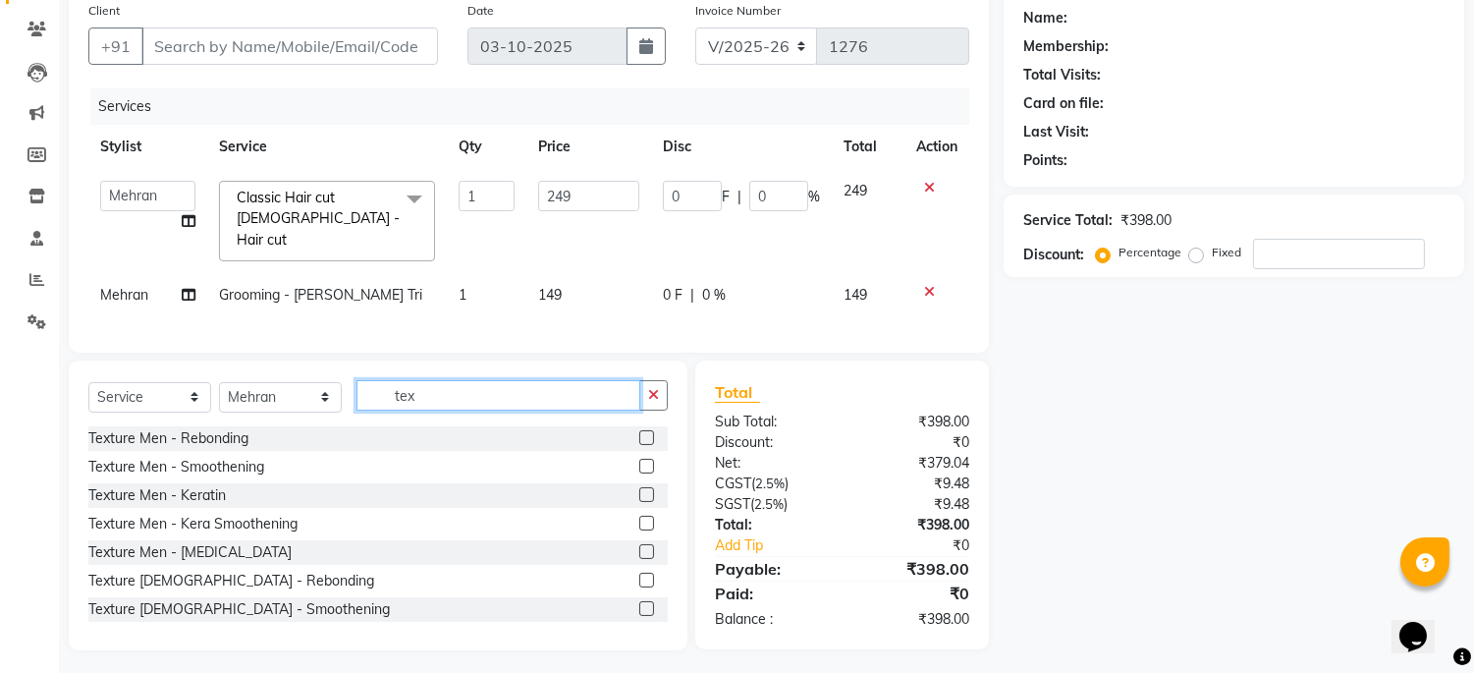
type input "tex"
click at [639, 487] on label at bounding box center [646, 494] width 15 height 15
click at [639, 489] on input "checkbox" at bounding box center [645, 495] width 13 height 13
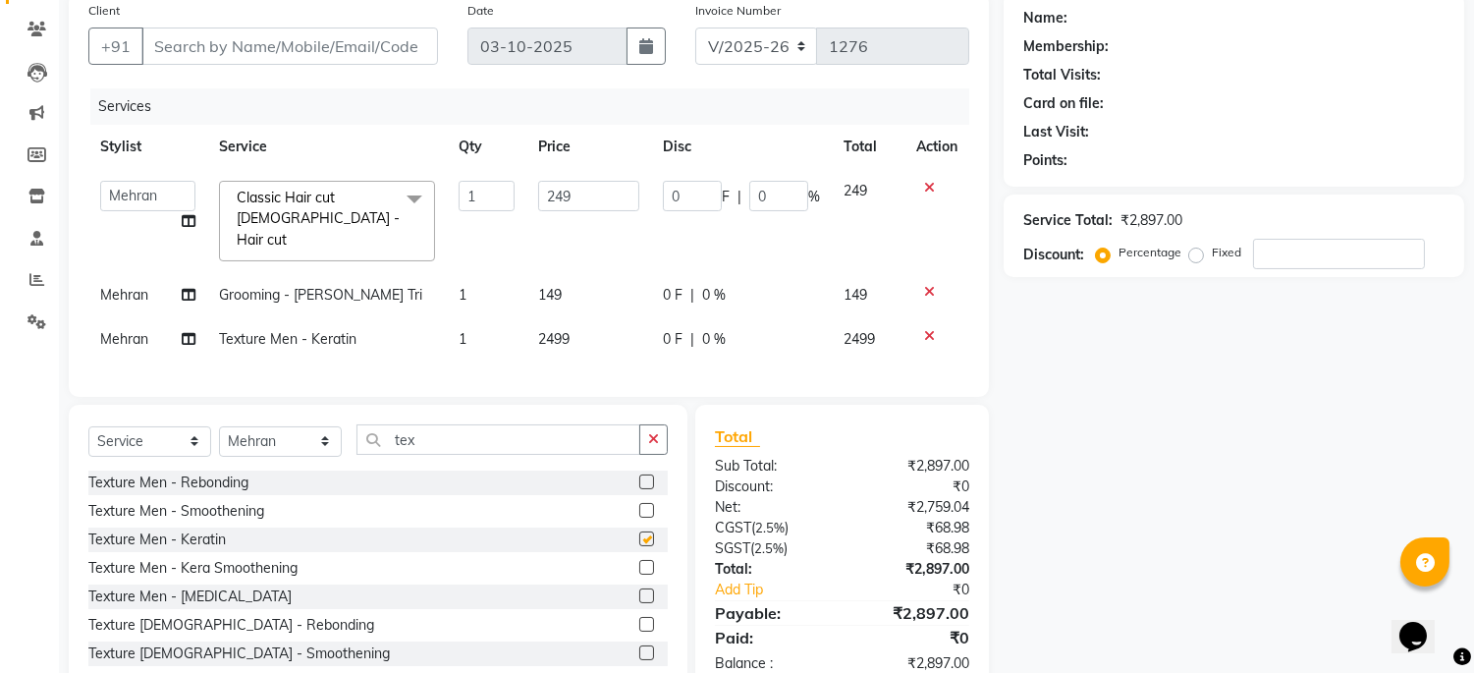
checkbox input "false"
click at [714, 329] on span "0 %" at bounding box center [714, 339] width 24 height 21
select select "45042"
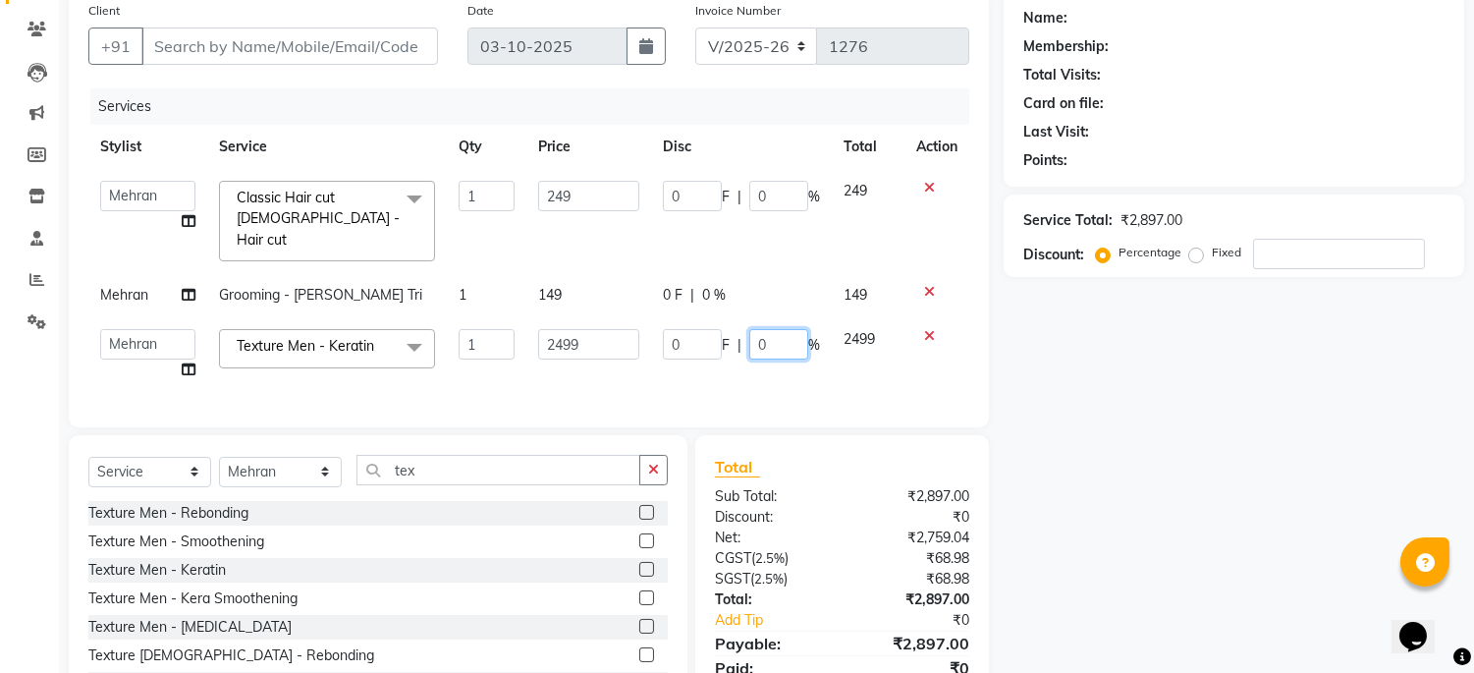
drag, startPoint x: 789, startPoint y: 325, endPoint x: 1215, endPoint y: 321, distance: 426.3
click at [603, 317] on tr "Admin [PERSON_NAME] pooja Shankar [PERSON_NAME] Texture Men - Keratin x Classic…" at bounding box center [528, 354] width 881 height 75
type input "30"
click at [833, 368] on div "Services Stylist Service Qty Price Disc Total Action Admin [PERSON_NAME] pooja …" at bounding box center [528, 247] width 881 height 319
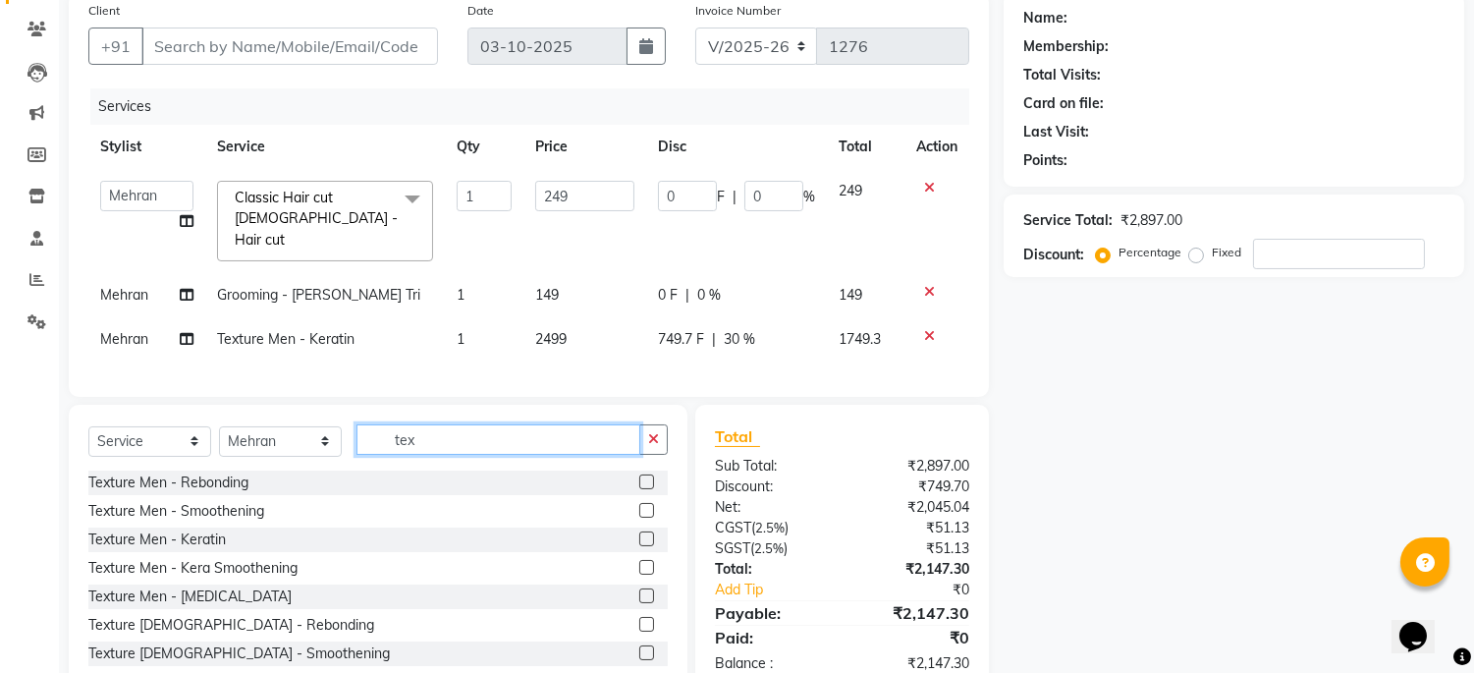
drag, startPoint x: 437, startPoint y: 435, endPoint x: 384, endPoint y: 322, distance: 124.8
click at [319, 416] on div "Select Service Product Membership Package Voucher Prepaid Gift Card Select Styl…" at bounding box center [378, 550] width 619 height 290
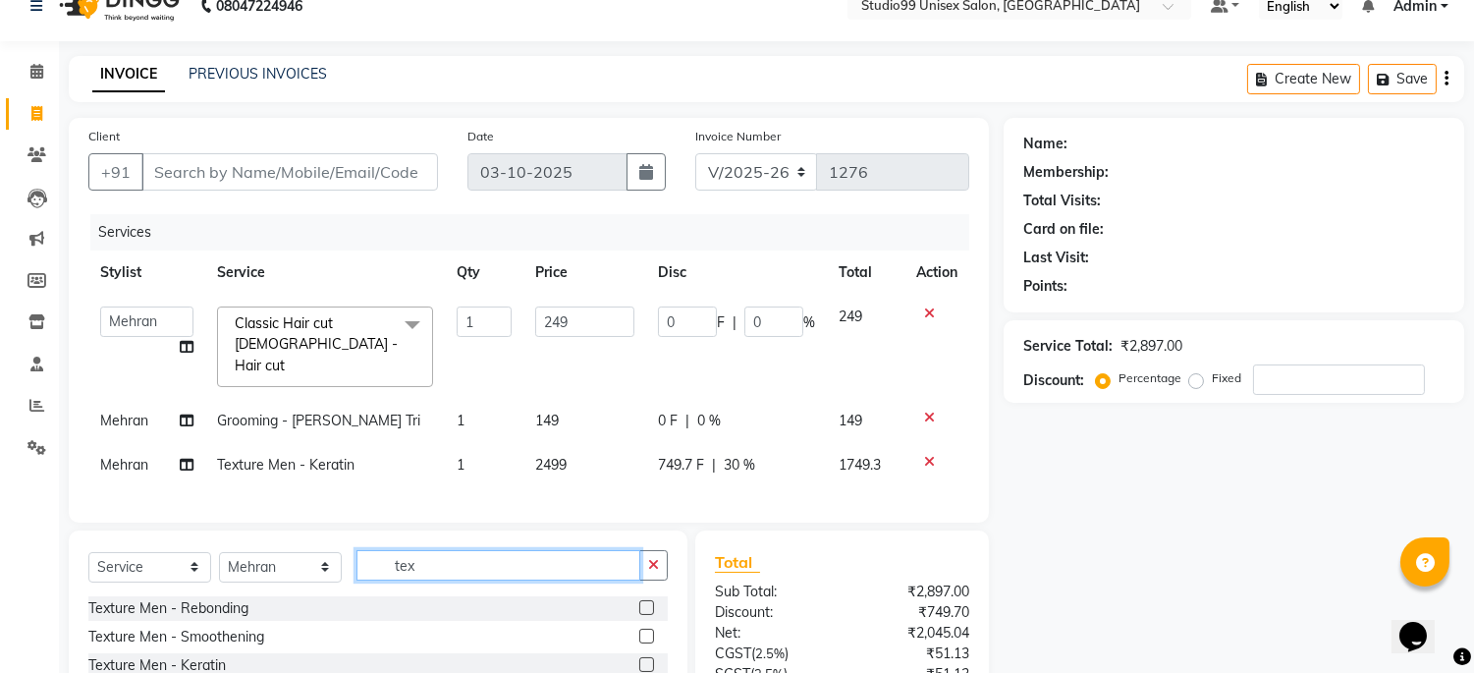
scroll to position [0, 0]
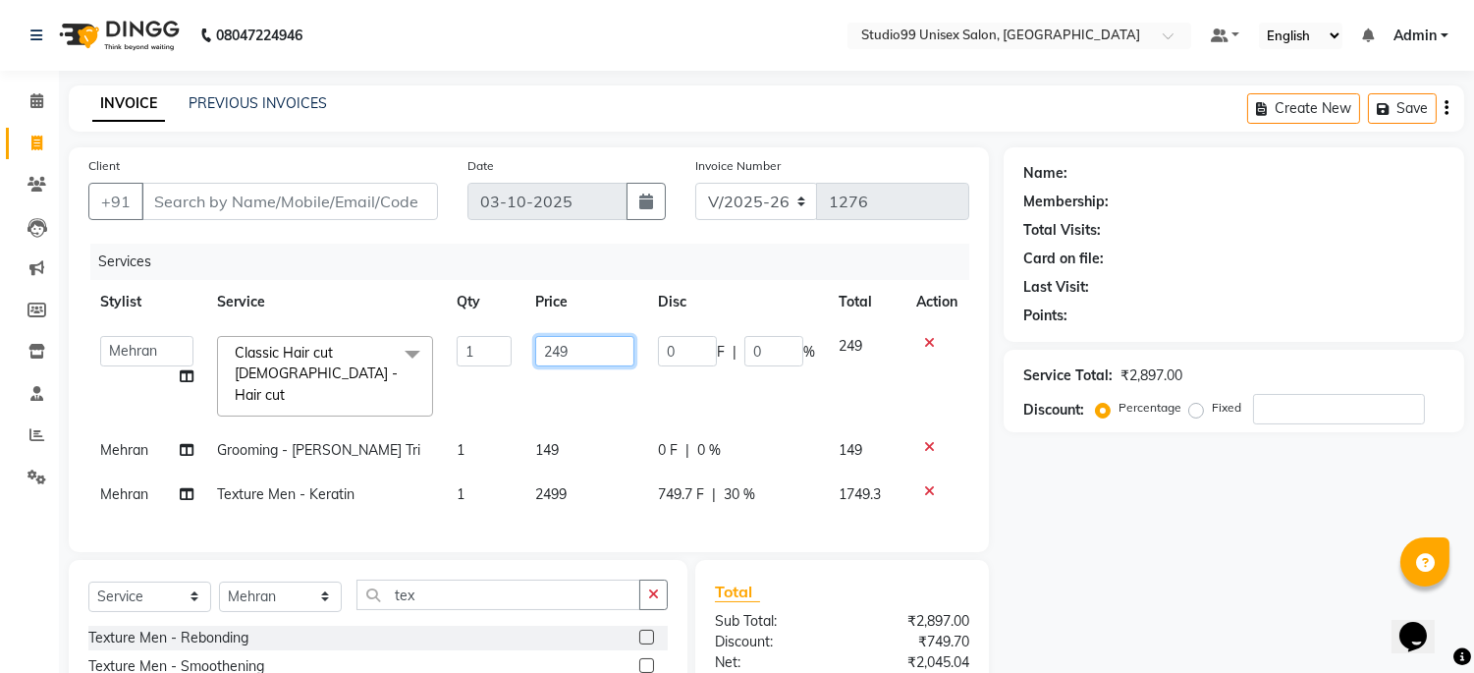
click at [582, 350] on input "249" at bounding box center [585, 351] width 100 height 30
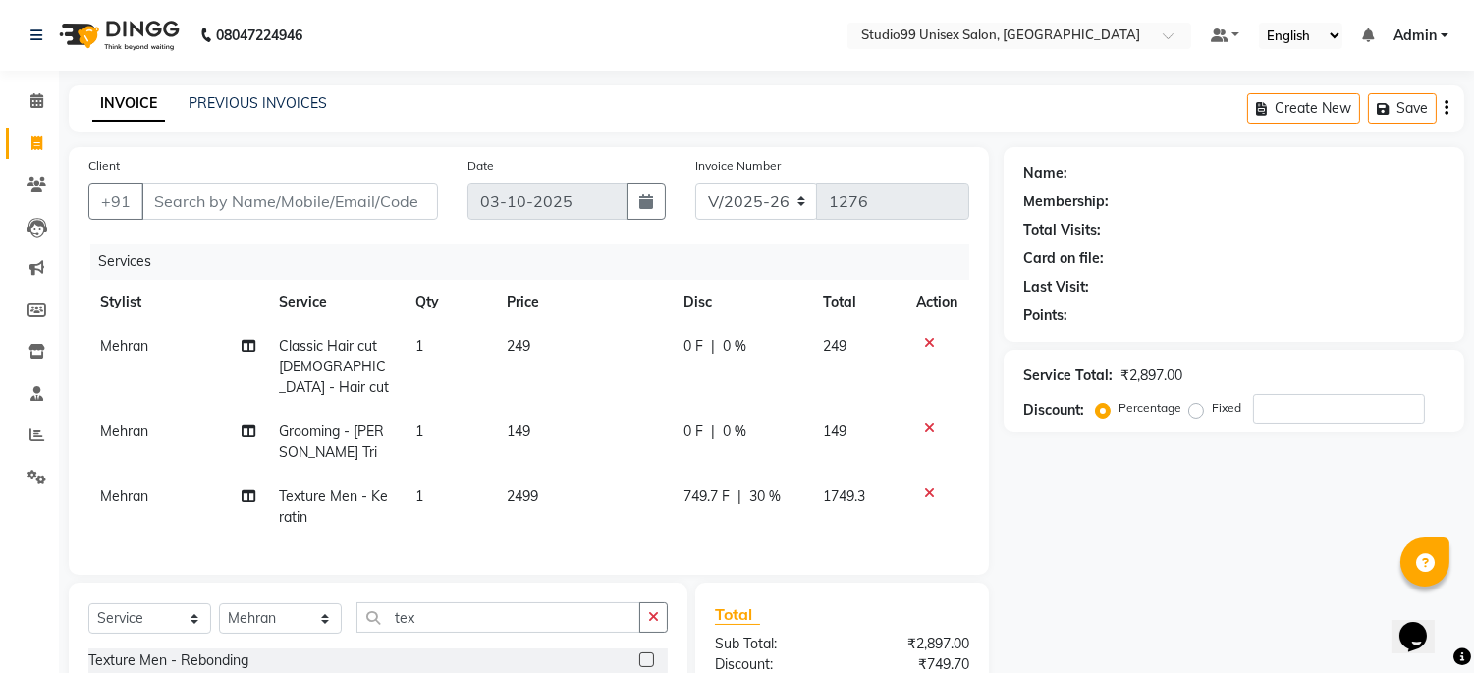
click at [729, 351] on span "0 %" at bounding box center [735, 346] width 24 height 21
select select "45042"
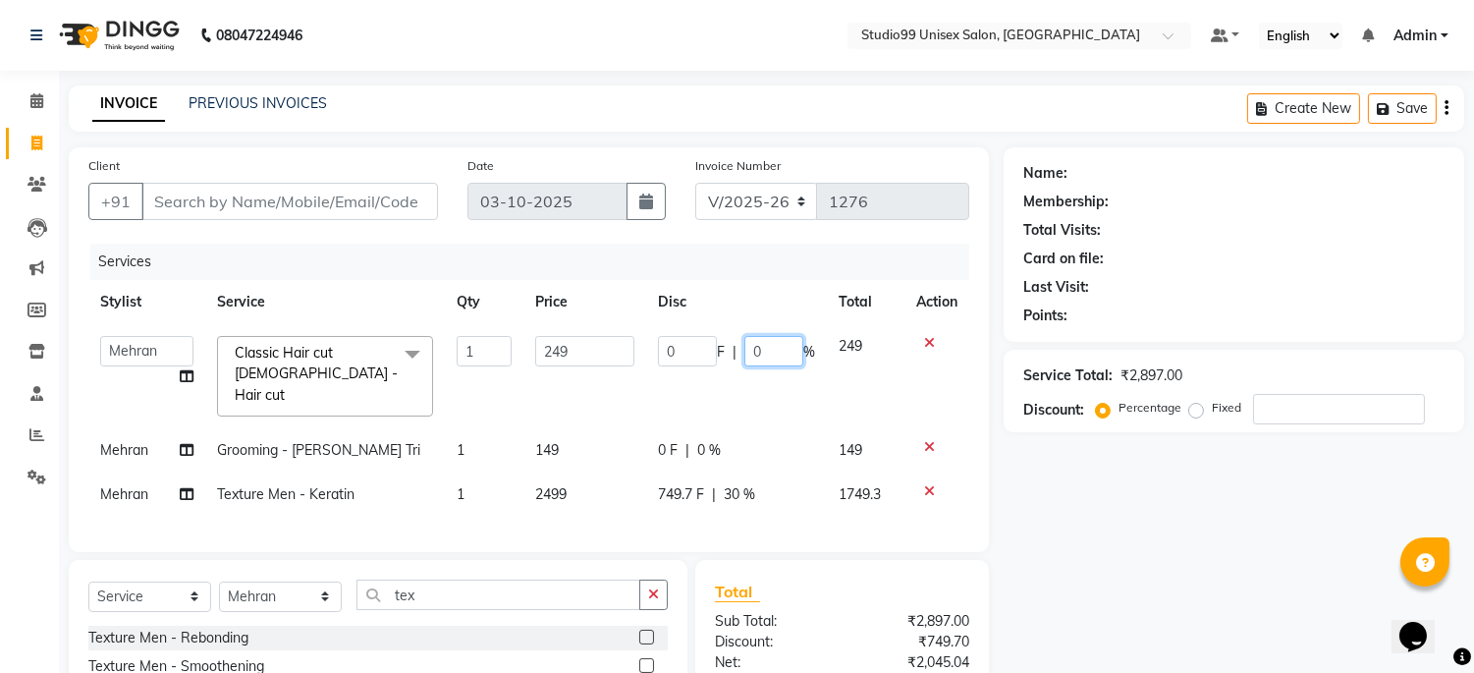
click at [758, 348] on input "0" at bounding box center [774, 351] width 59 height 30
type input "20"
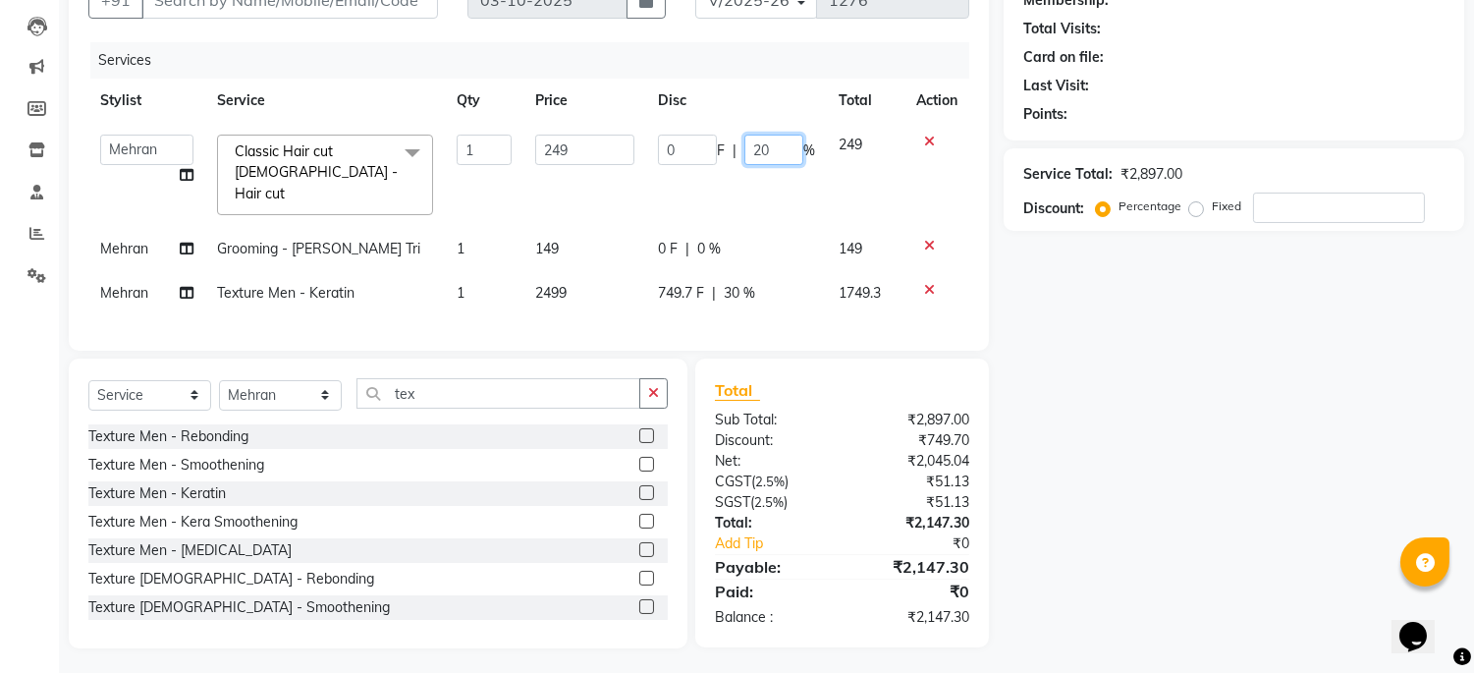
click at [779, 150] on input "20" at bounding box center [774, 150] width 59 height 30
click at [779, 155] on input "20" at bounding box center [774, 150] width 59 height 30
click at [992, 282] on div "Client +91 Date [DATE] Invoice Number V/2025 V/[PHONE_NUMBER] Services Stylist …" at bounding box center [529, 297] width 950 height 702
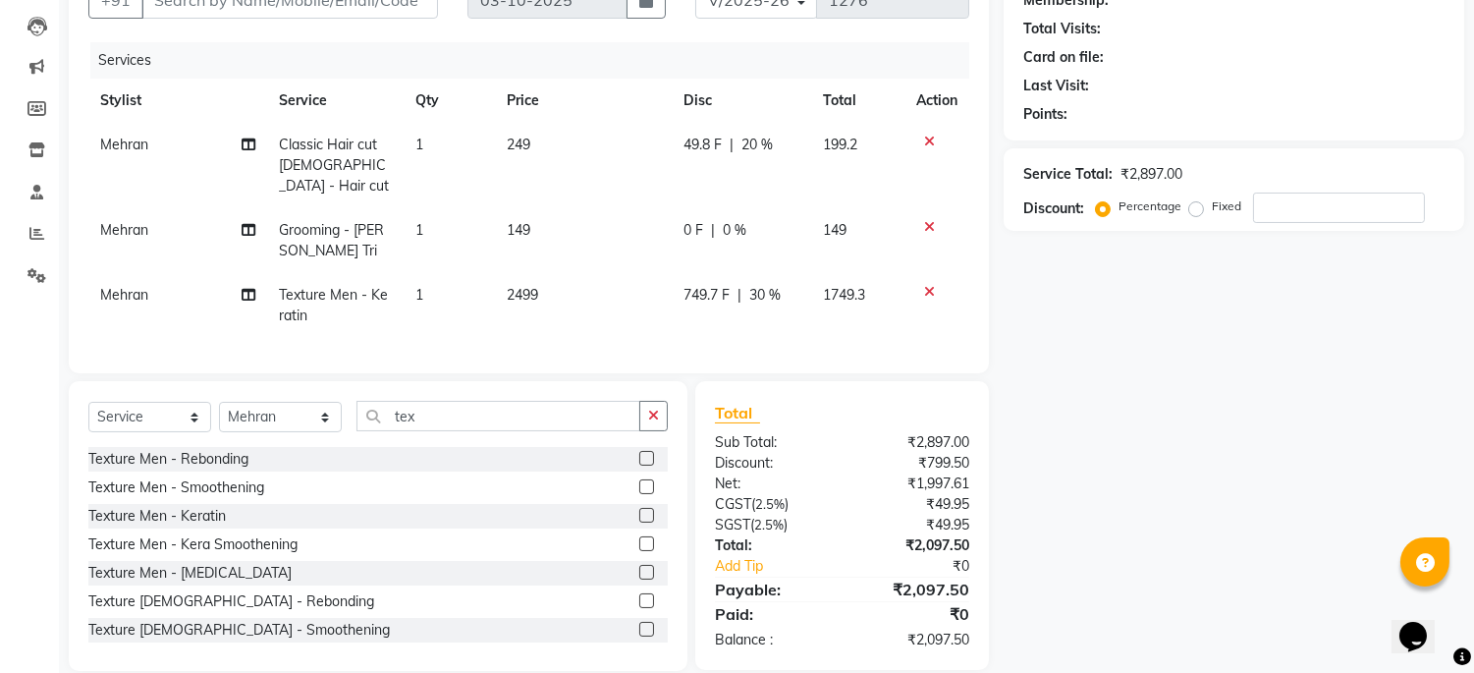
click at [718, 220] on div "0 F | 0 %" at bounding box center [742, 230] width 116 height 21
select select "45042"
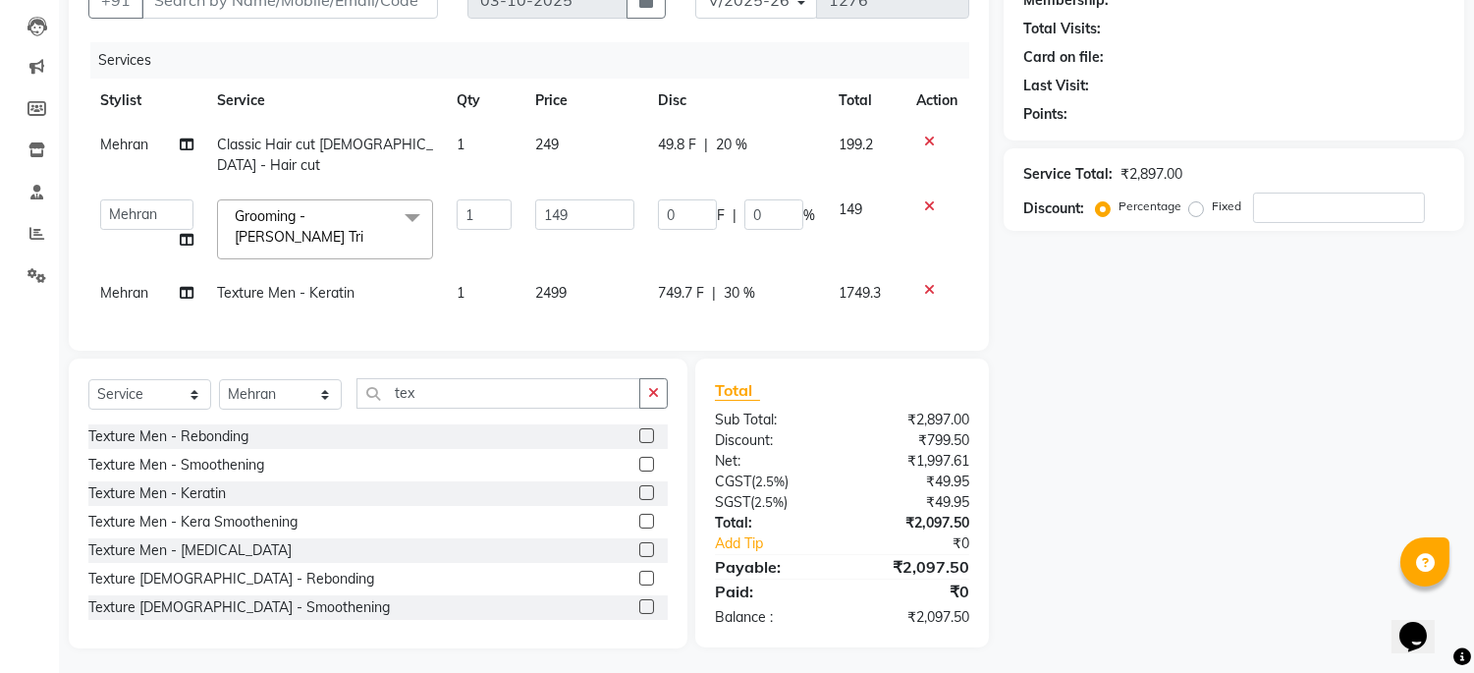
scroll to position [193, 0]
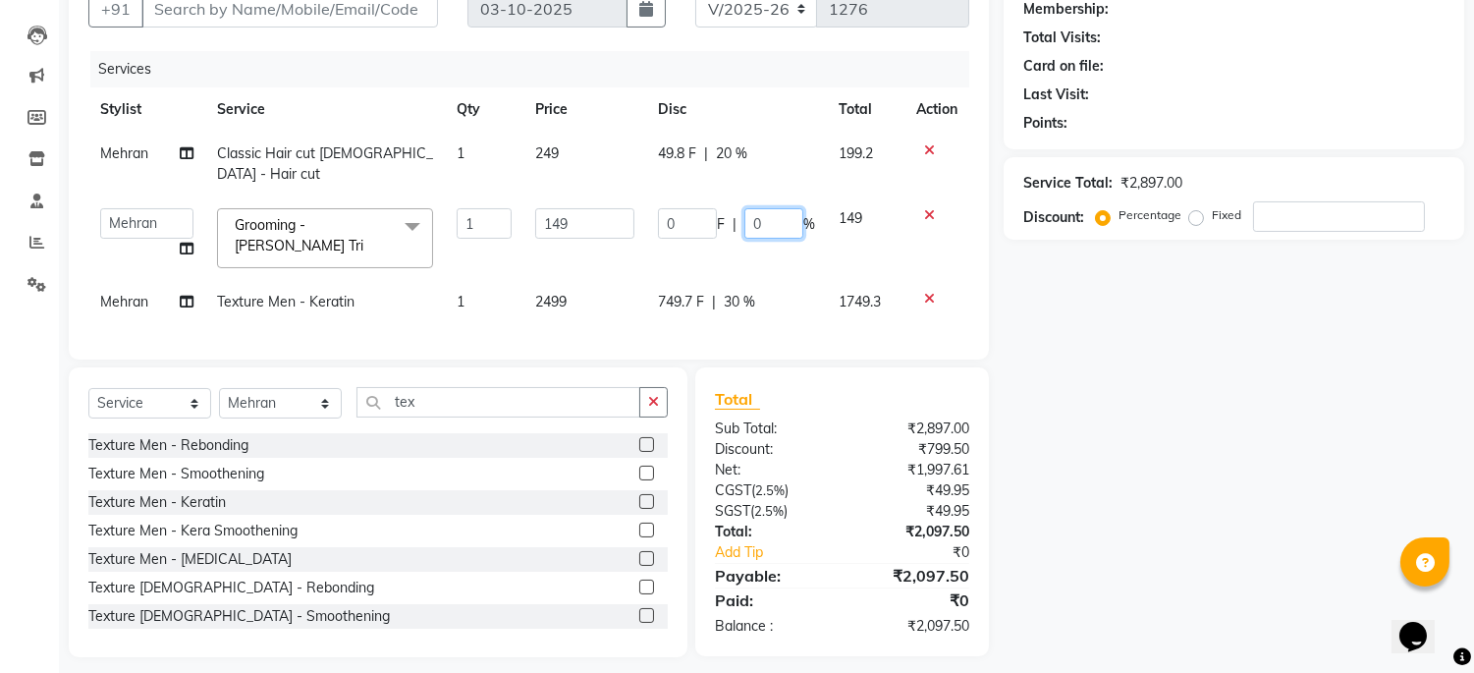
click at [780, 208] on input "0" at bounding box center [774, 223] width 59 height 30
click at [764, 208] on input "0" at bounding box center [774, 223] width 59 height 30
type input "15"
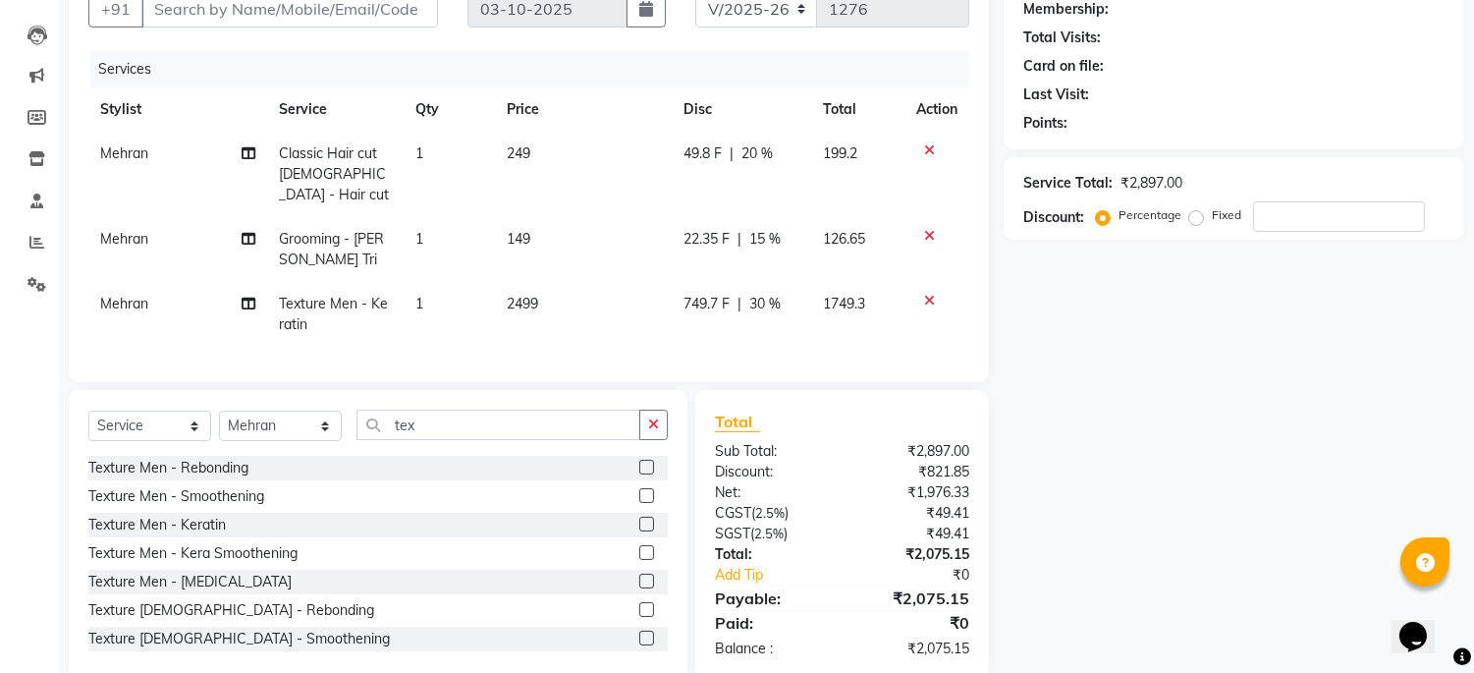
click at [1058, 341] on div "Name: Membership: Total Visits: Card on file: Last Visit: Points: Service Total…" at bounding box center [1241, 317] width 475 height 725
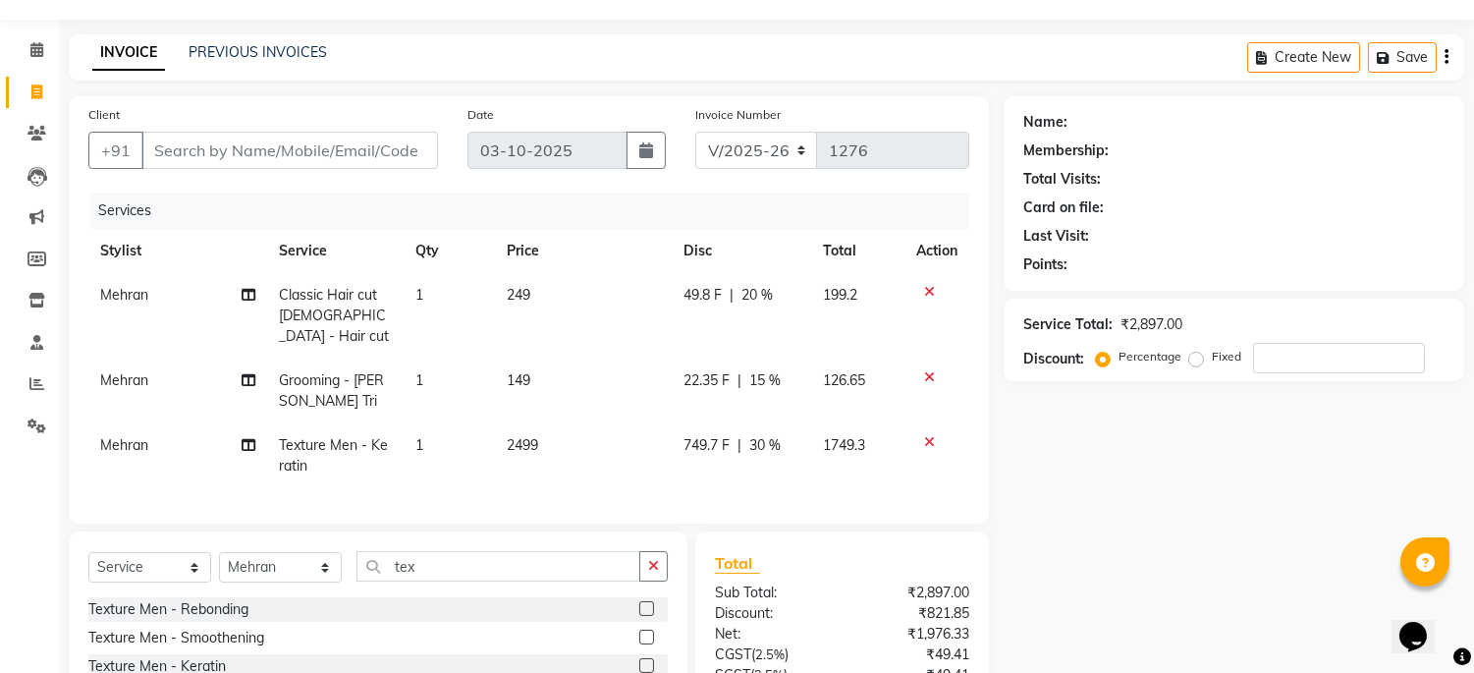
scroll to position [0, 0]
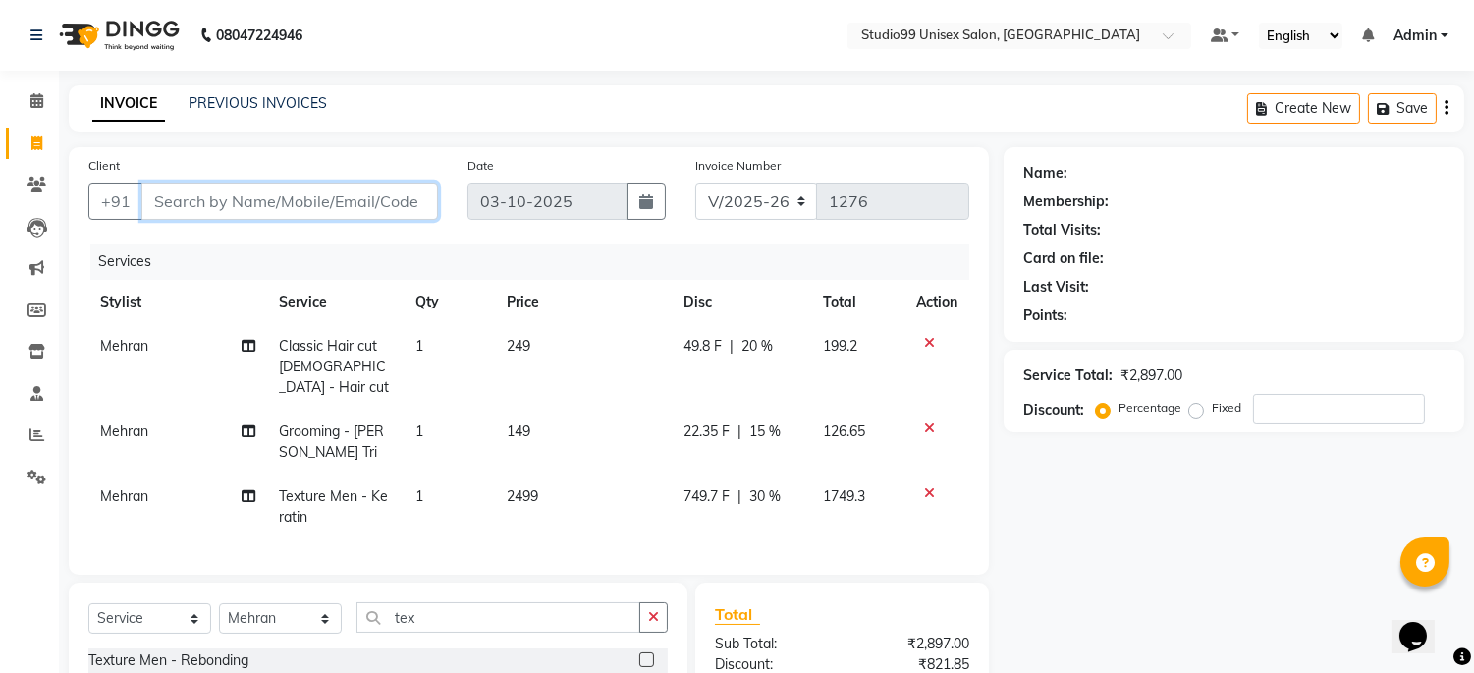
click at [257, 203] on input "Client" at bounding box center [289, 201] width 297 height 37
type input "7"
type input "0"
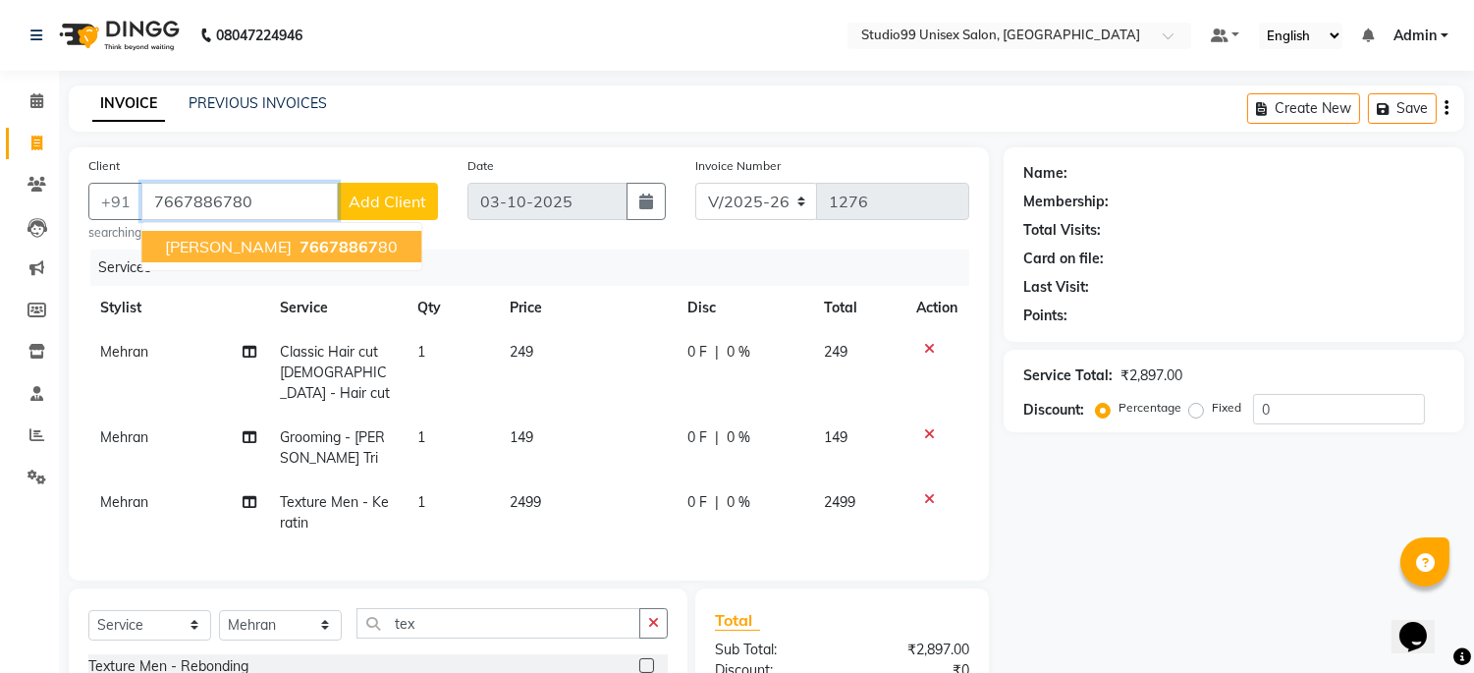
type input "7667886780"
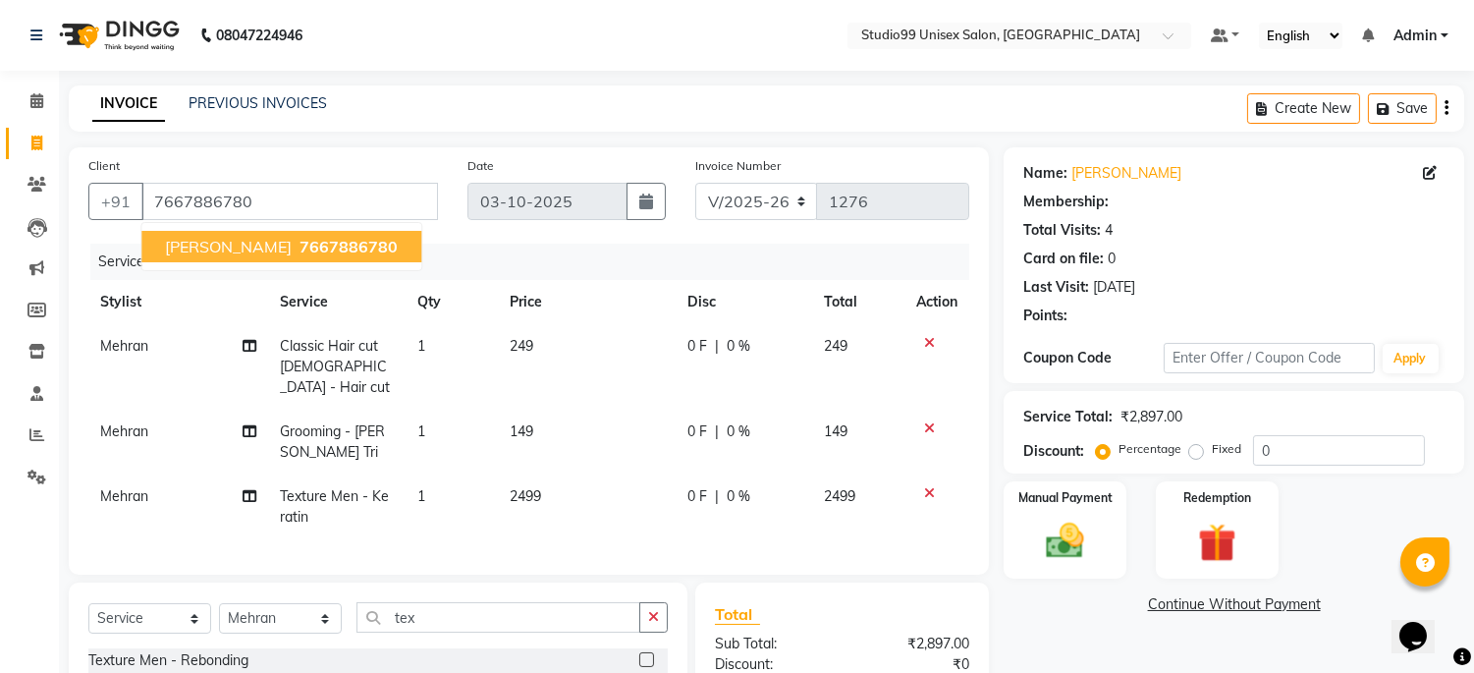
select select "1: Object"
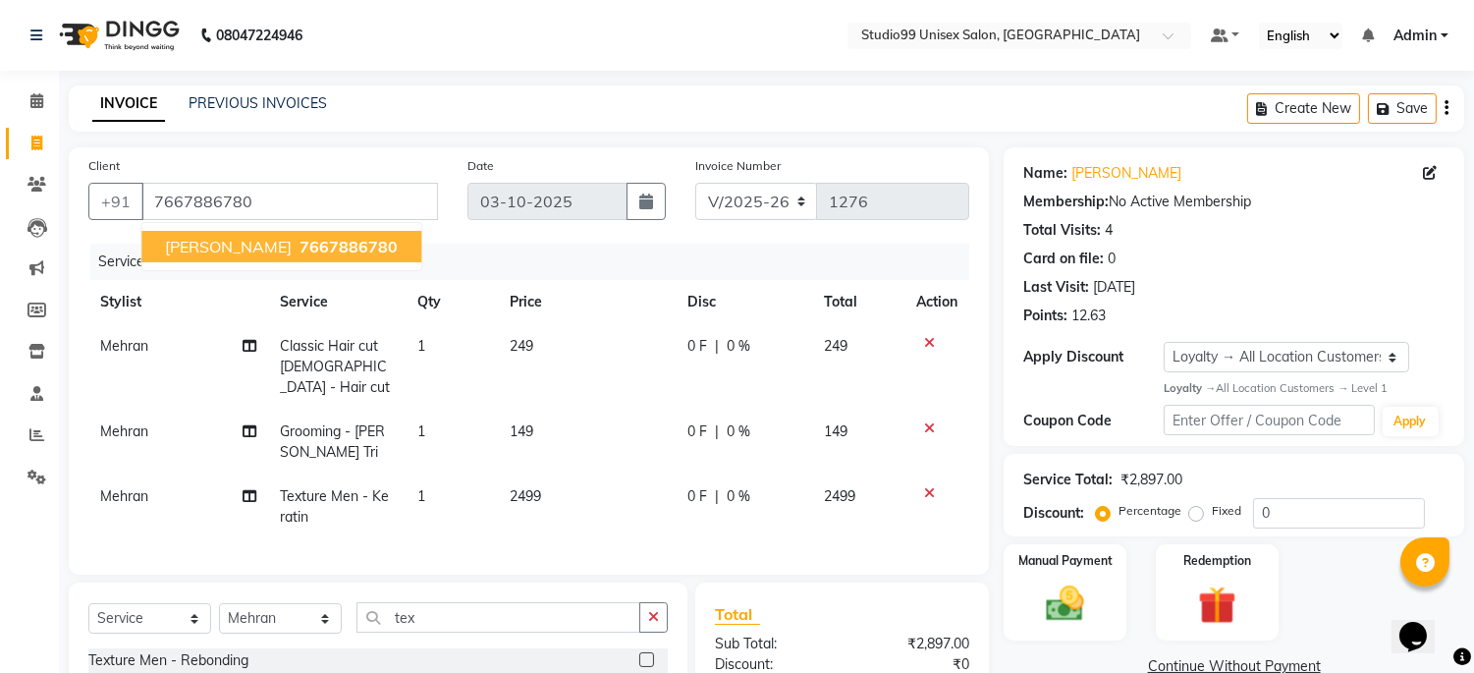
click at [250, 247] on span "[PERSON_NAME]" at bounding box center [228, 247] width 127 height 20
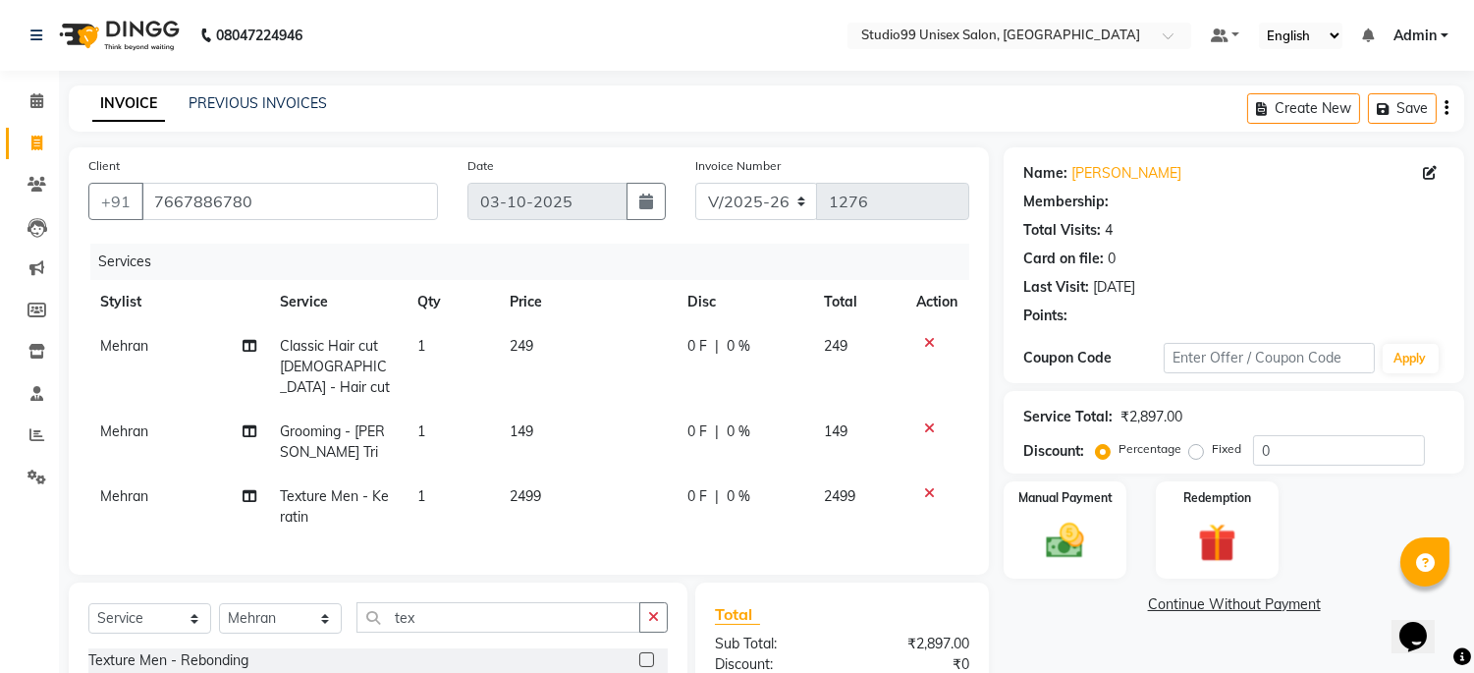
select select "1: Object"
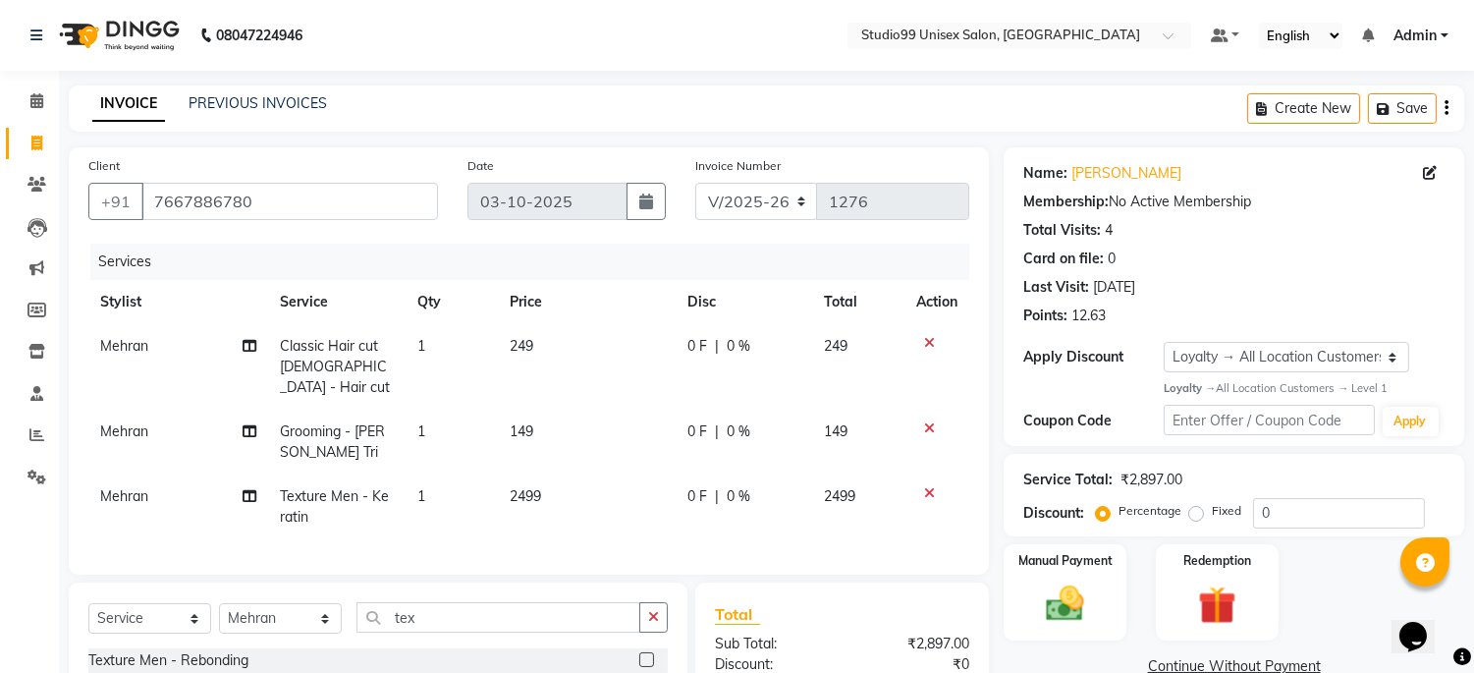
click at [738, 336] on span "0 %" at bounding box center [739, 346] width 24 height 21
select select "45042"
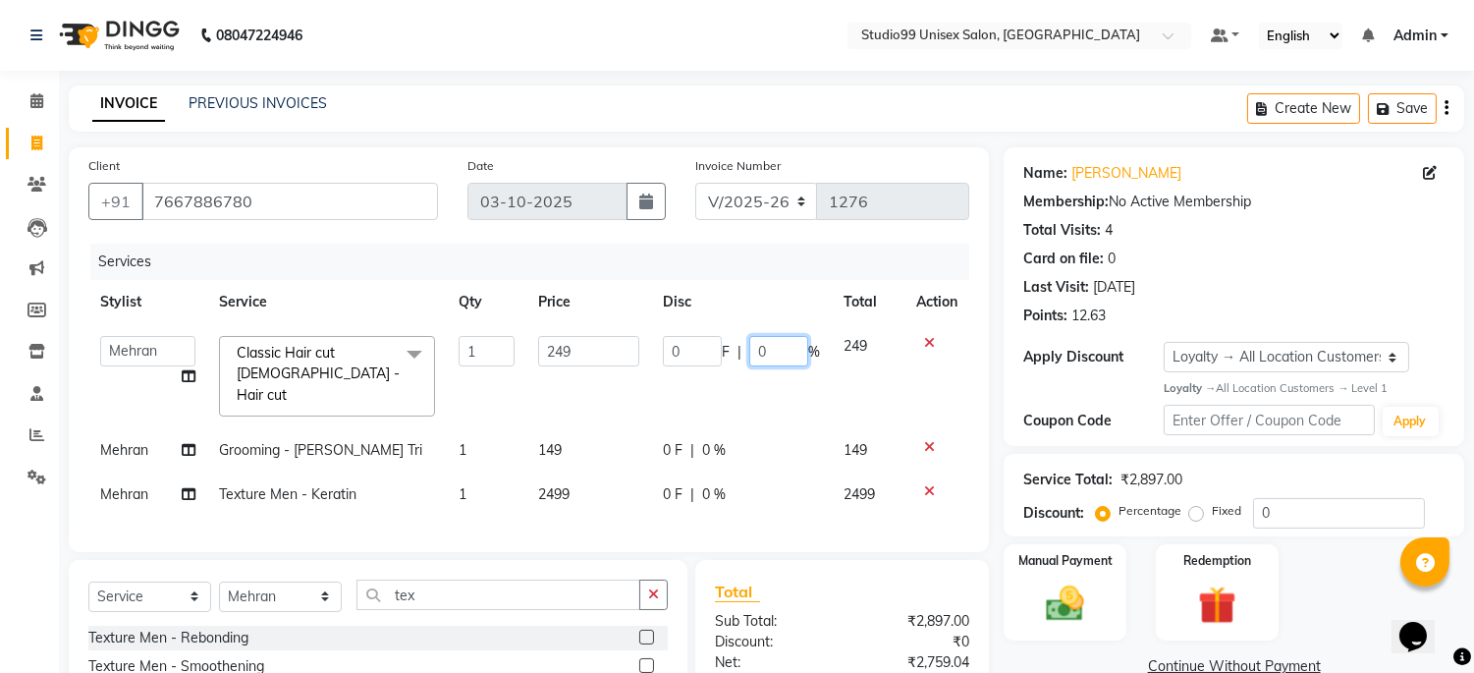
click at [786, 355] on input "0" at bounding box center [778, 351] width 59 height 30
type input "20"
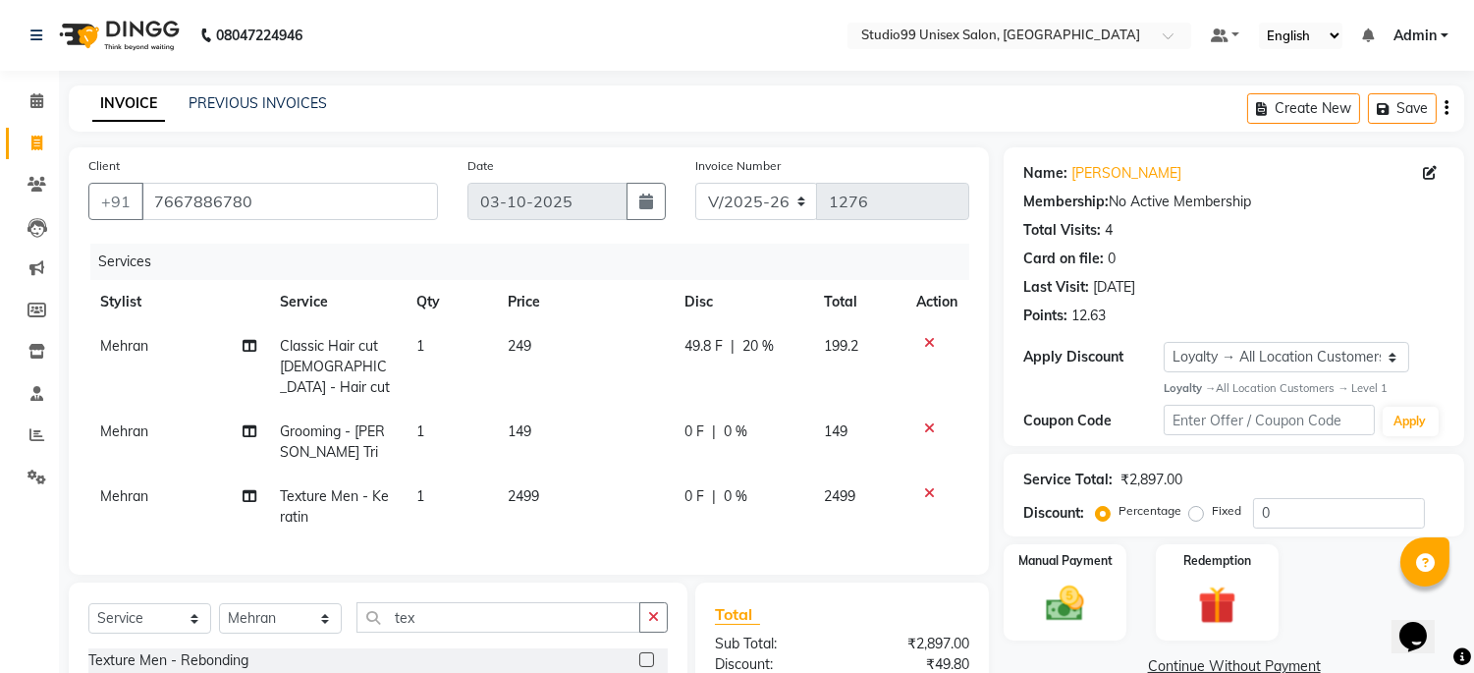
click at [715, 427] on td "0 F | 0 %" at bounding box center [743, 442] width 139 height 65
select select "45042"
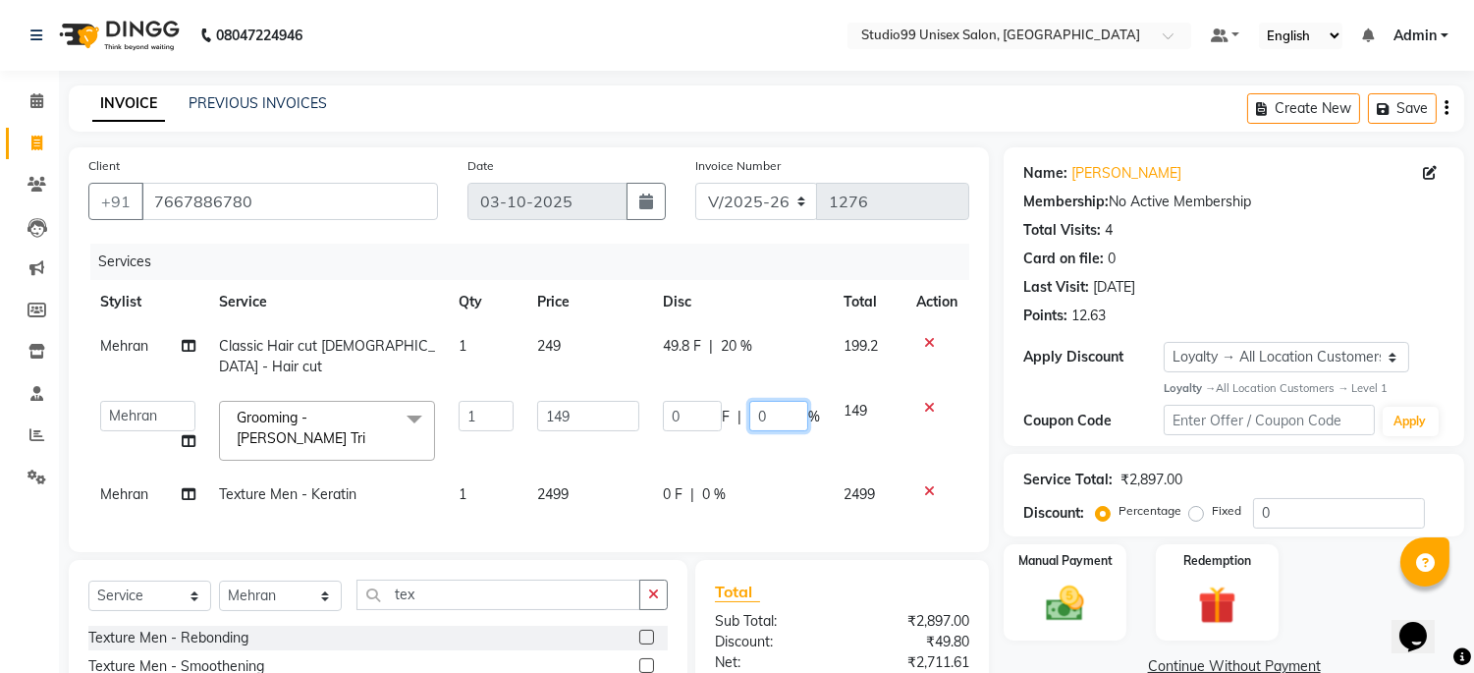
click at [777, 401] on input "0" at bounding box center [778, 416] width 59 height 30
type input "15"
click at [717, 472] on td "0 F | 0 %" at bounding box center [741, 494] width 181 height 44
select select "45042"
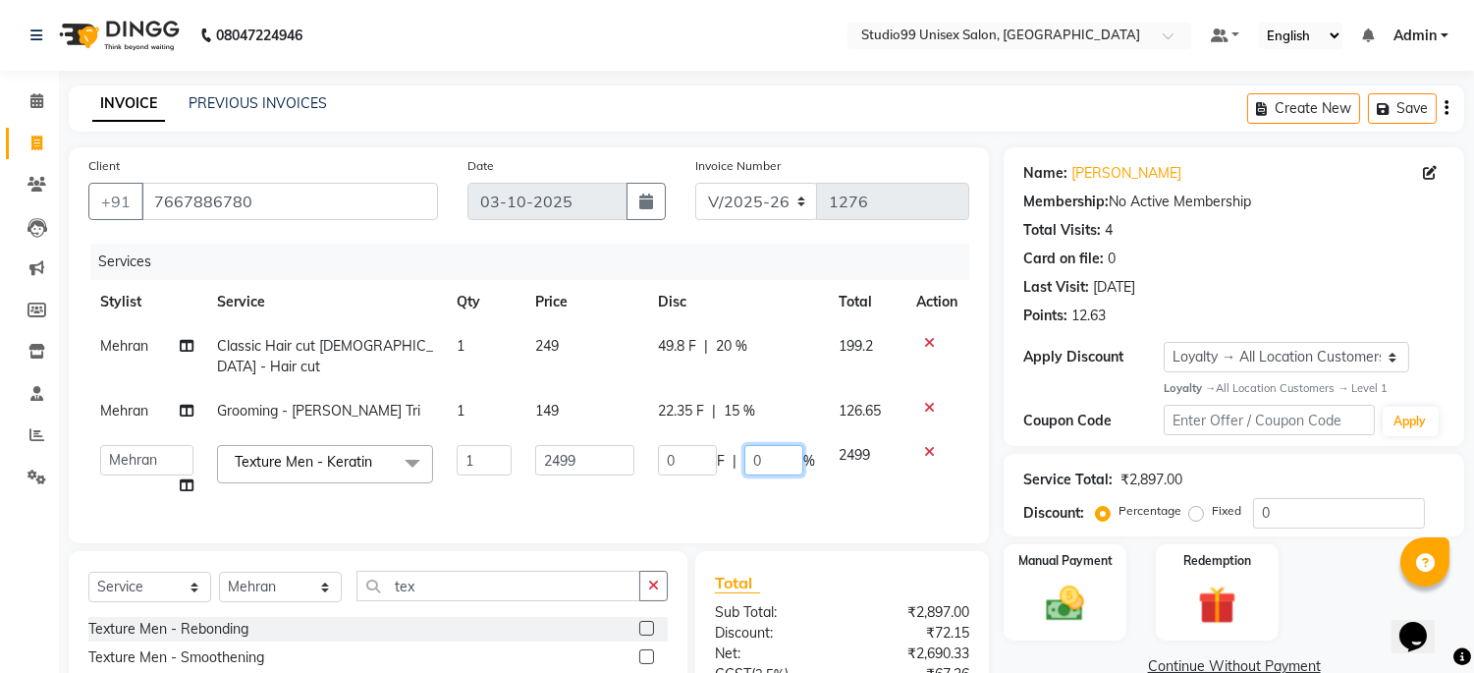
click at [770, 445] on input "0" at bounding box center [774, 460] width 59 height 30
type input "25"
click at [711, 483] on td "0 F | 25 %" at bounding box center [736, 470] width 181 height 75
select select "45042"
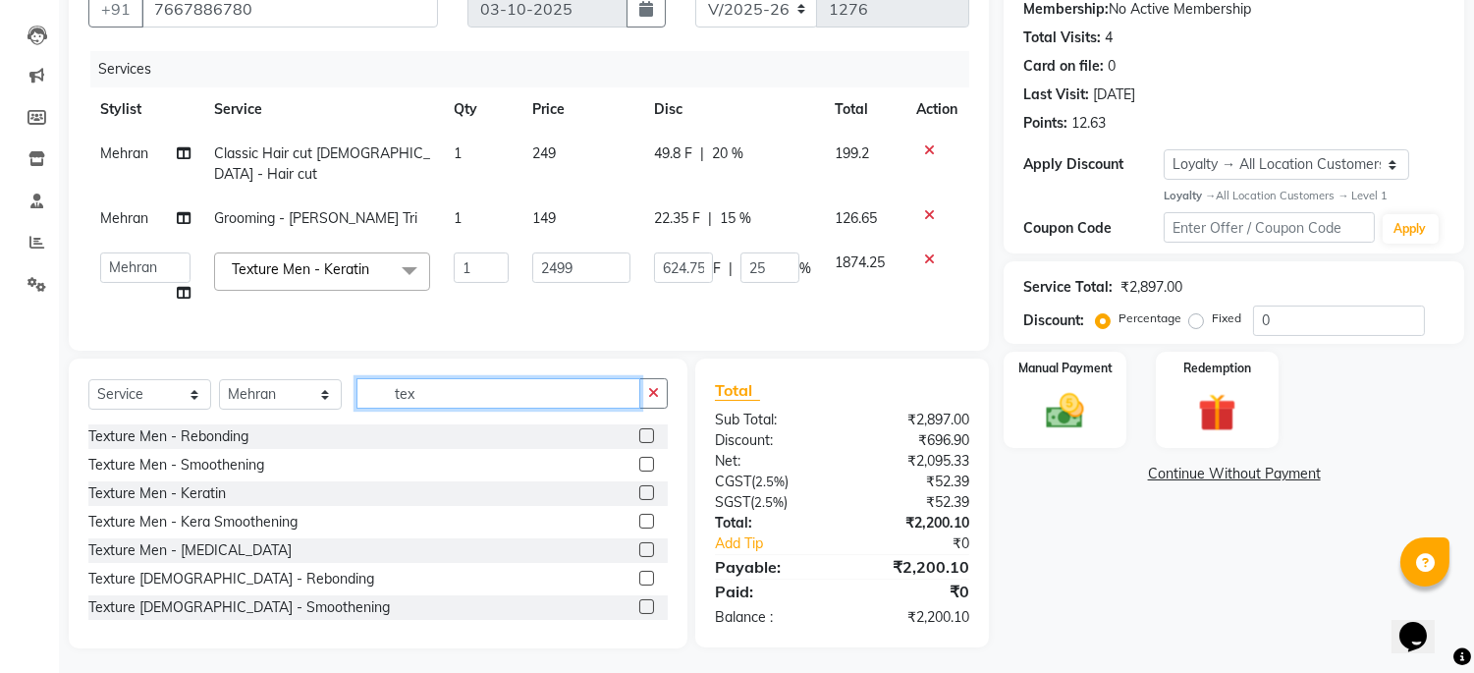
click at [484, 389] on input "tex" at bounding box center [499, 393] width 284 height 30
drag, startPoint x: 483, startPoint y: 389, endPoint x: 190, endPoint y: 367, distance: 294.5
click at [190, 367] on div "Select Service Product Membership Package Voucher Prepaid Gift Card Select Styl…" at bounding box center [378, 504] width 619 height 290
click at [136, 393] on select "Select Service Product Membership Package Voucher Prepaid Gift Card" at bounding box center [149, 394] width 123 height 30
select select "product"
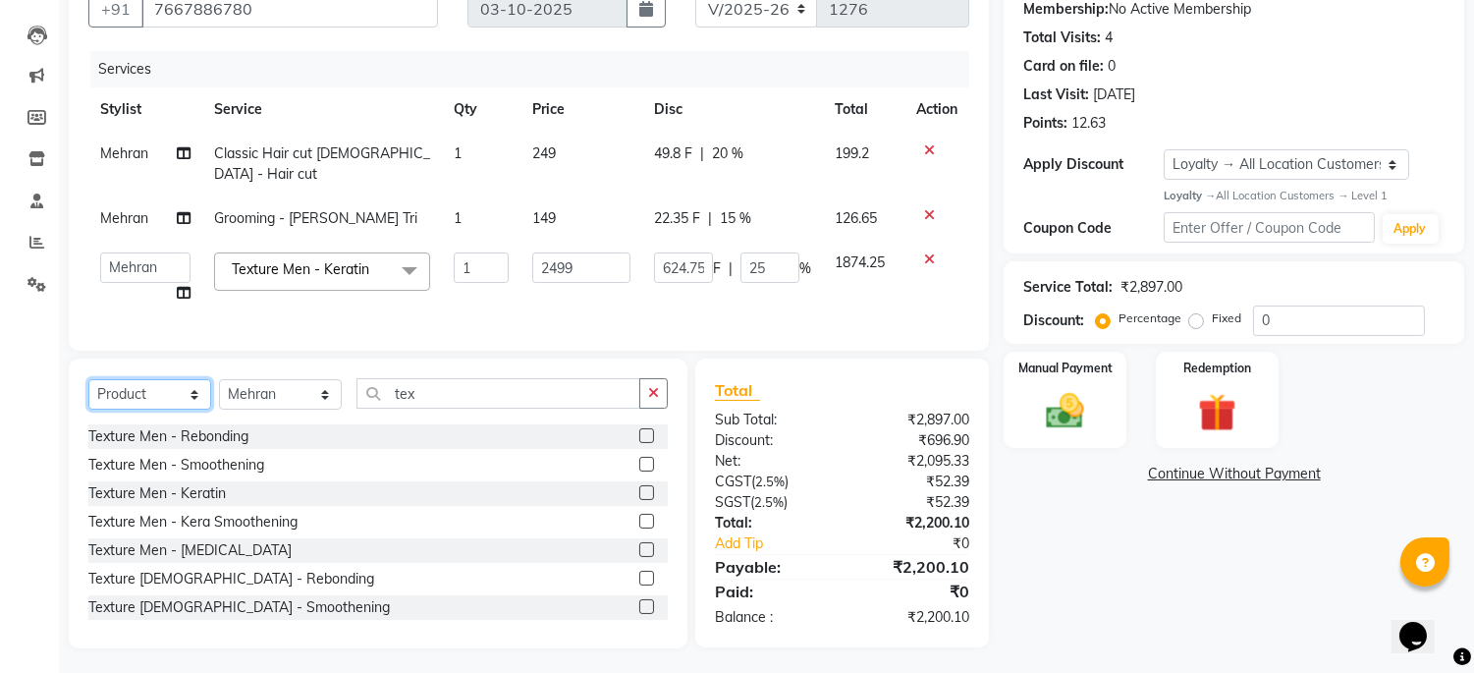
click at [88, 379] on select "Select Service Product Membership Package Voucher Prepaid Gift Card" at bounding box center [149, 394] width 123 height 30
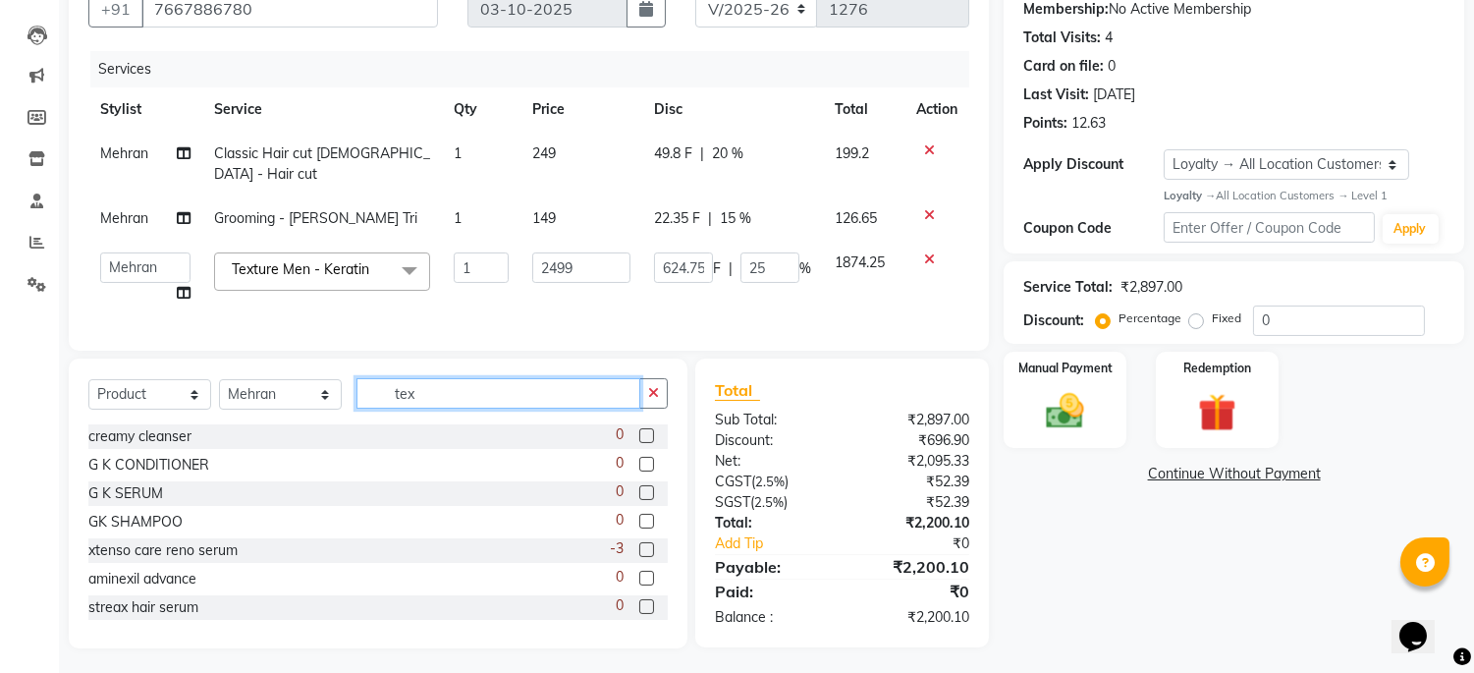
click at [452, 394] on input "tex" at bounding box center [499, 393] width 284 height 30
drag, startPoint x: 452, startPoint y: 394, endPoint x: 265, endPoint y: 393, distance: 186.6
click at [265, 393] on div "Select Service Product Membership Package Voucher Prepaid Gift Card Select Styl…" at bounding box center [378, 401] width 580 height 46
click at [927, 208] on icon at bounding box center [929, 215] width 11 height 14
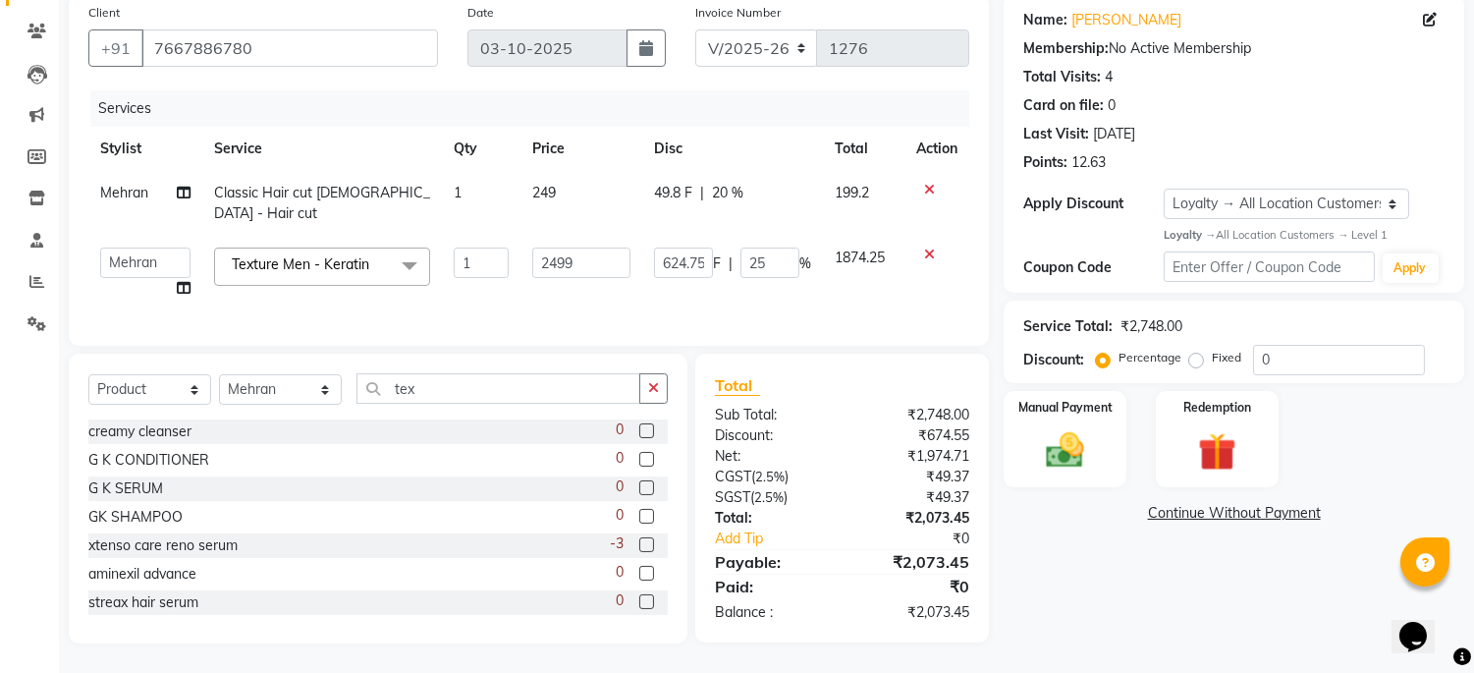
scroll to position [148, 0]
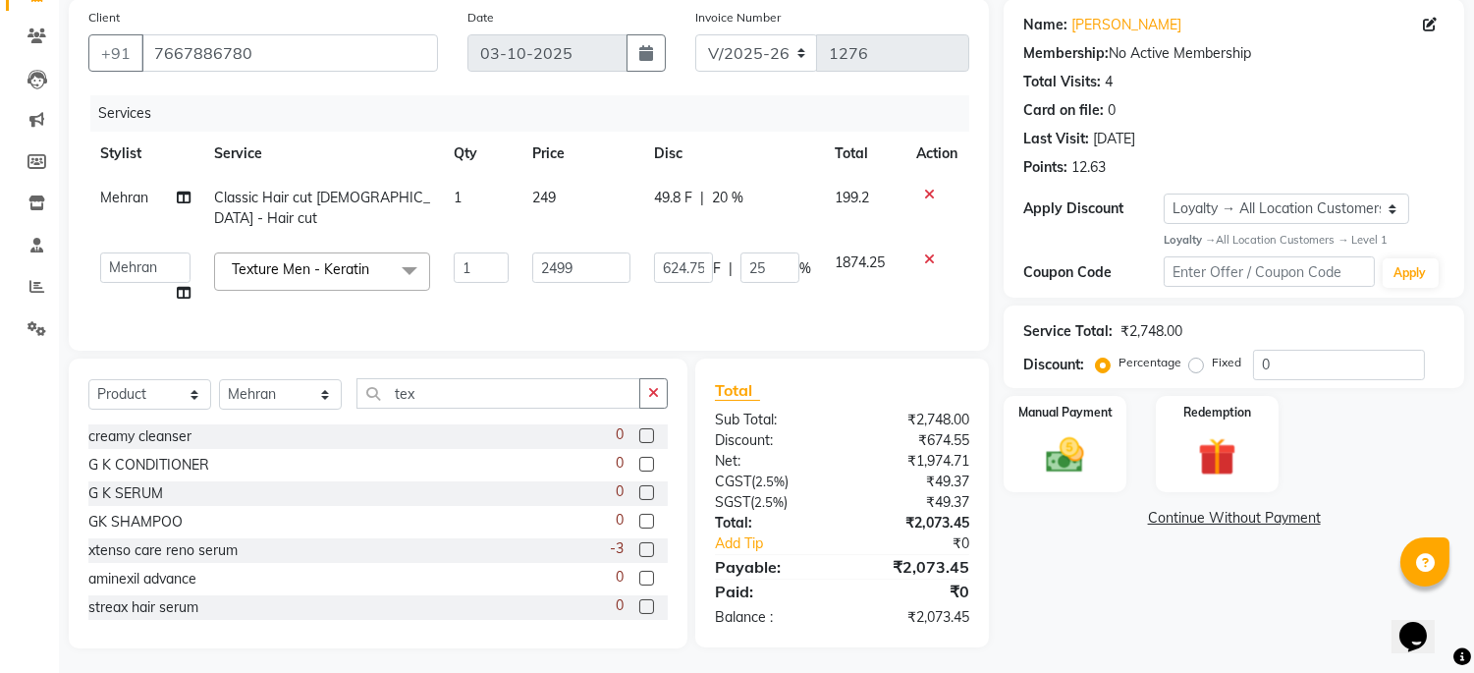
click at [856, 297] on div "Services Stylist Service Qty Price Disc Total Action Mehran Classic Hair cut [D…" at bounding box center [528, 213] width 881 height 236
drag, startPoint x: 429, startPoint y: 389, endPoint x: 300, endPoint y: 398, distance: 130.0
click at [302, 398] on div "Select Service Product Membership Package Voucher Prepaid Gift Card Select Styl…" at bounding box center [378, 401] width 580 height 46
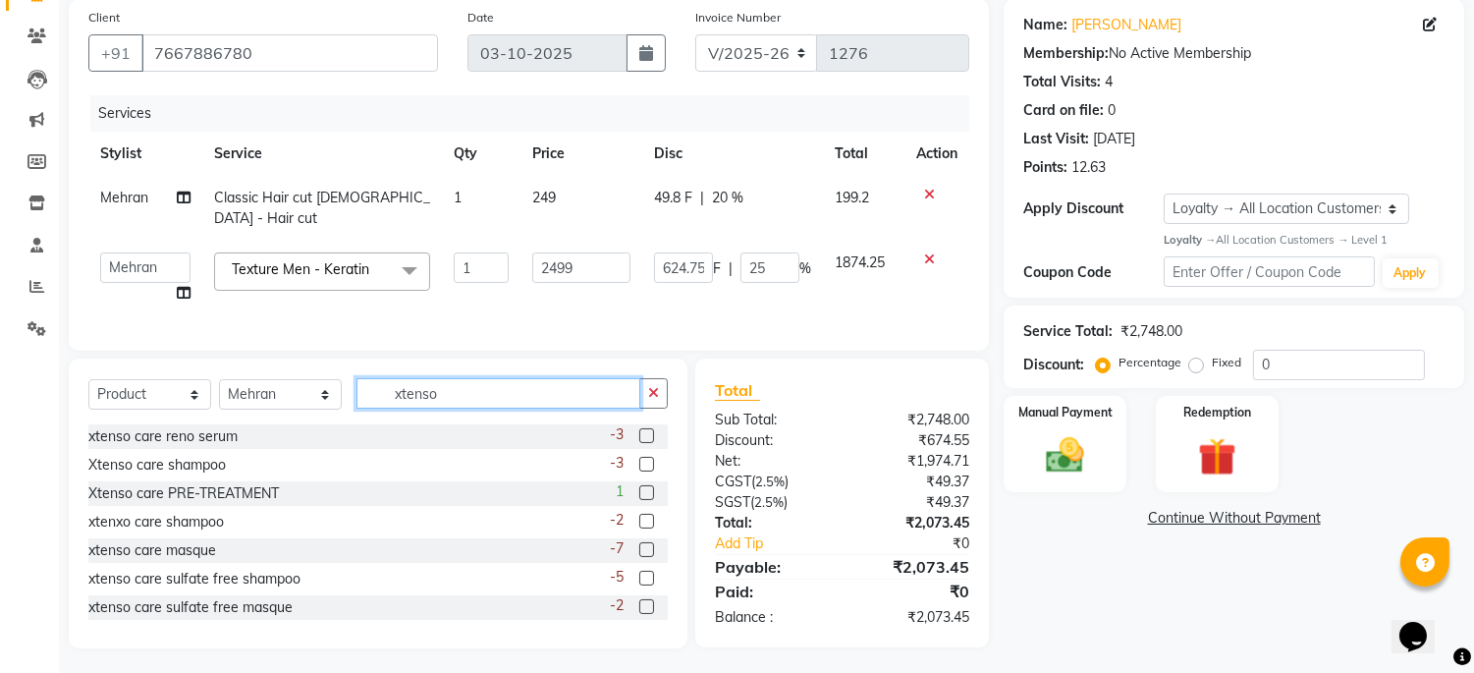
scroll to position [147, 0]
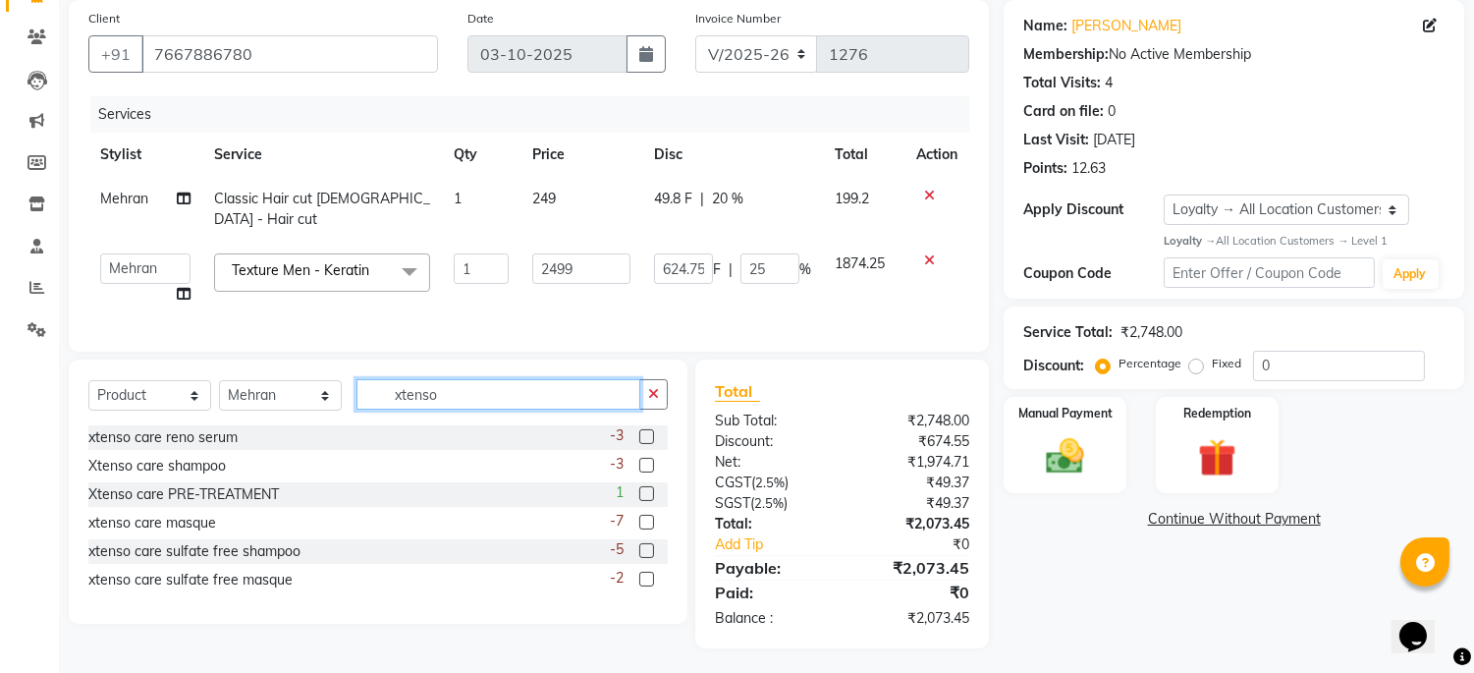
type input "xtenso"
click at [645, 464] on label at bounding box center [646, 465] width 15 height 15
click at [645, 464] on input "checkbox" at bounding box center [645, 466] width 13 height 13
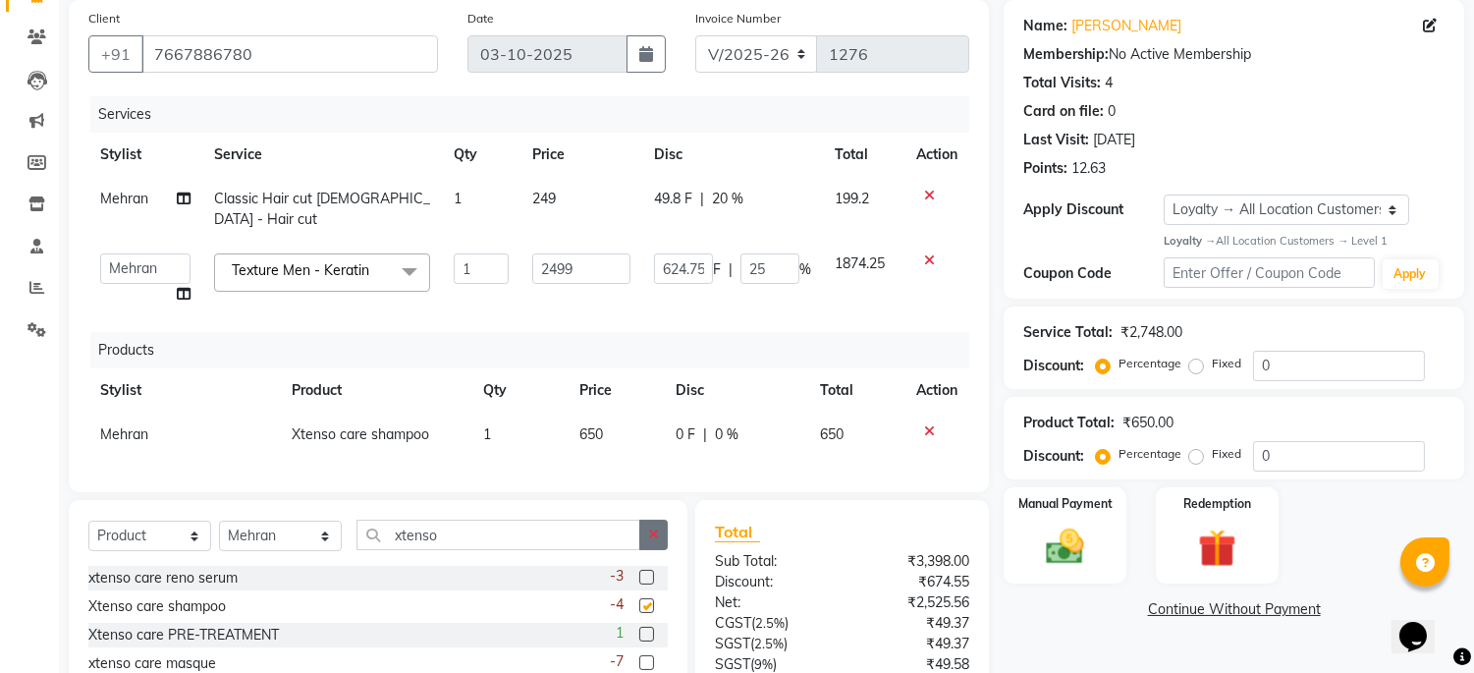
checkbox input "false"
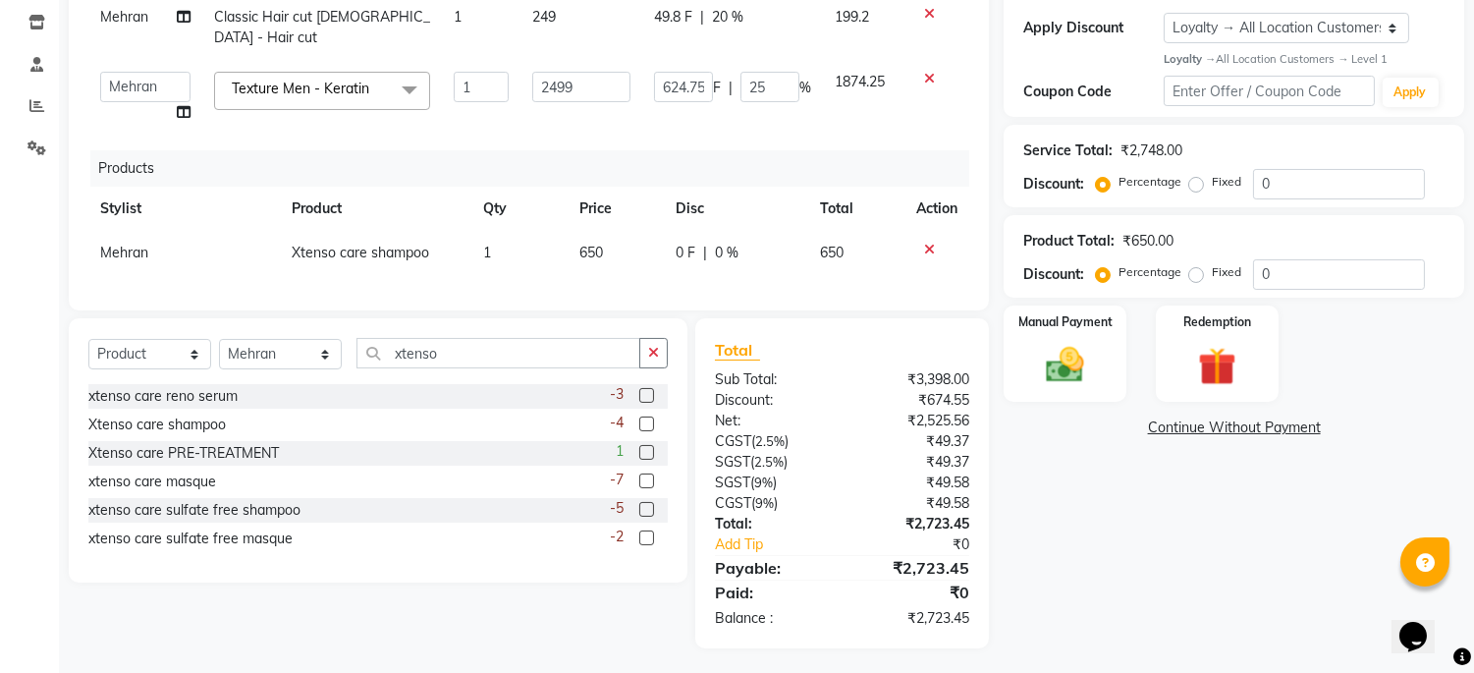
click at [648, 475] on label at bounding box center [646, 480] width 15 height 15
click at [648, 475] on input "checkbox" at bounding box center [645, 481] width 13 height 13
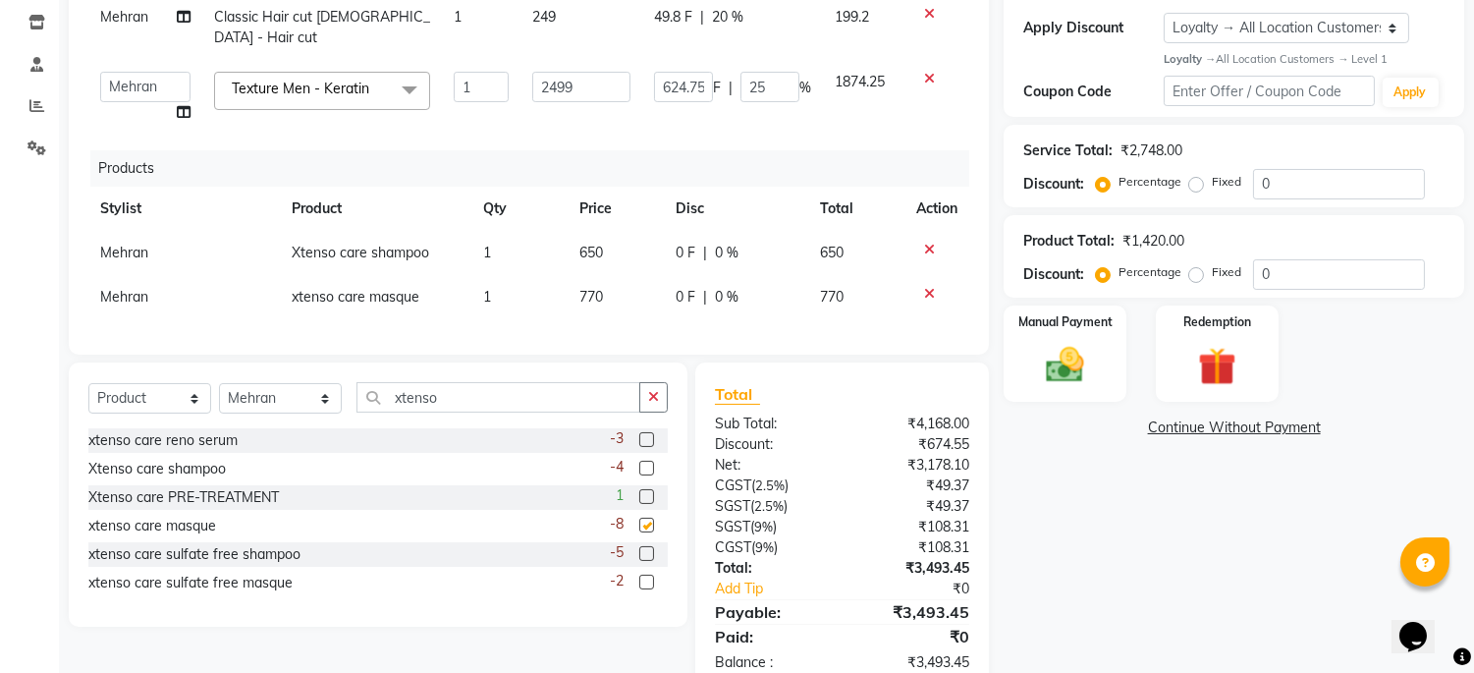
checkbox input "false"
click at [930, 287] on icon at bounding box center [929, 294] width 11 height 14
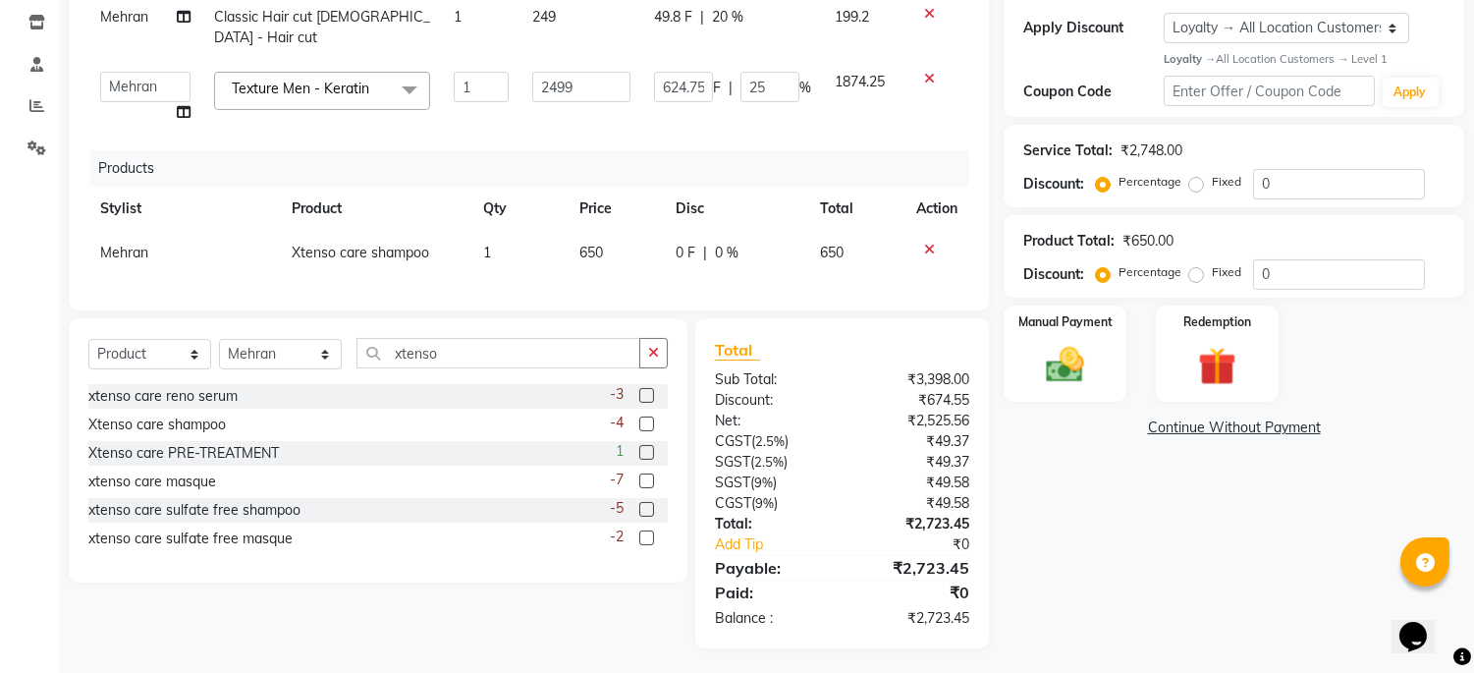
click at [928, 243] on icon at bounding box center [929, 250] width 11 height 14
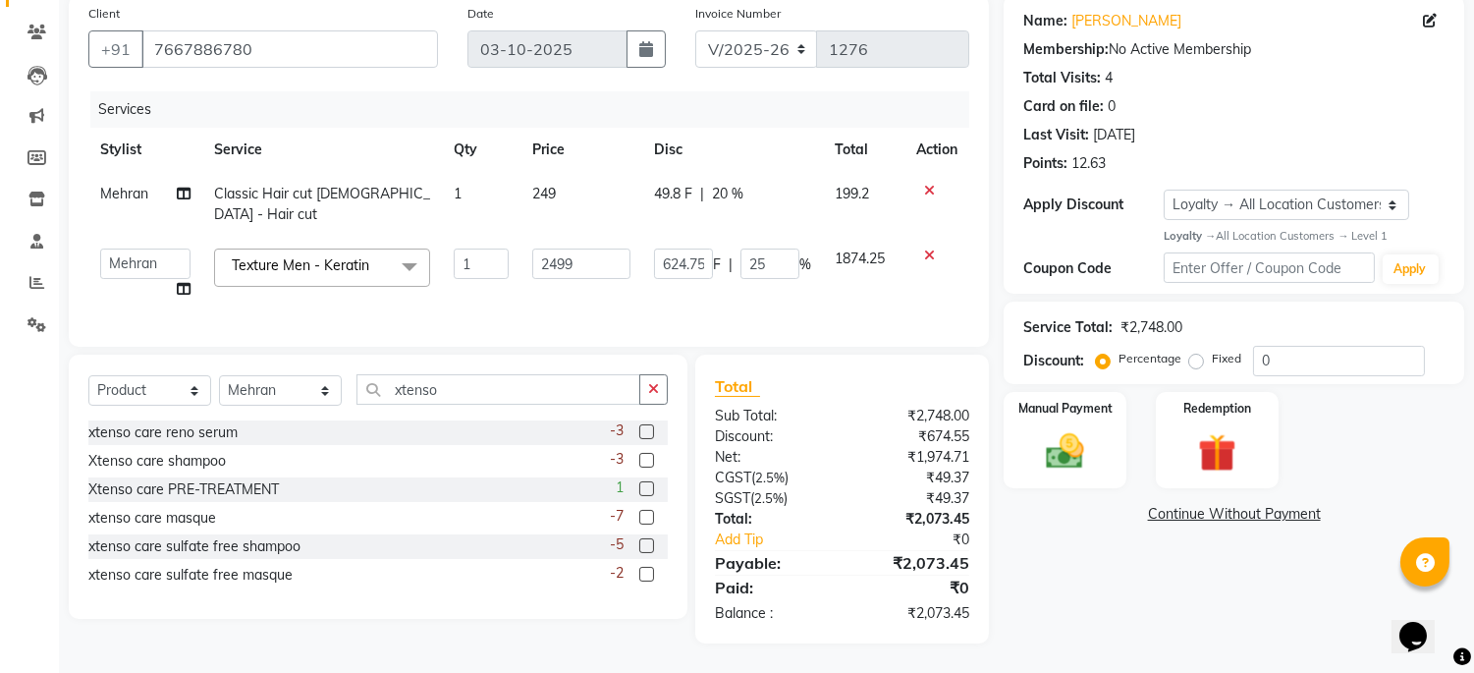
scroll to position [147, 0]
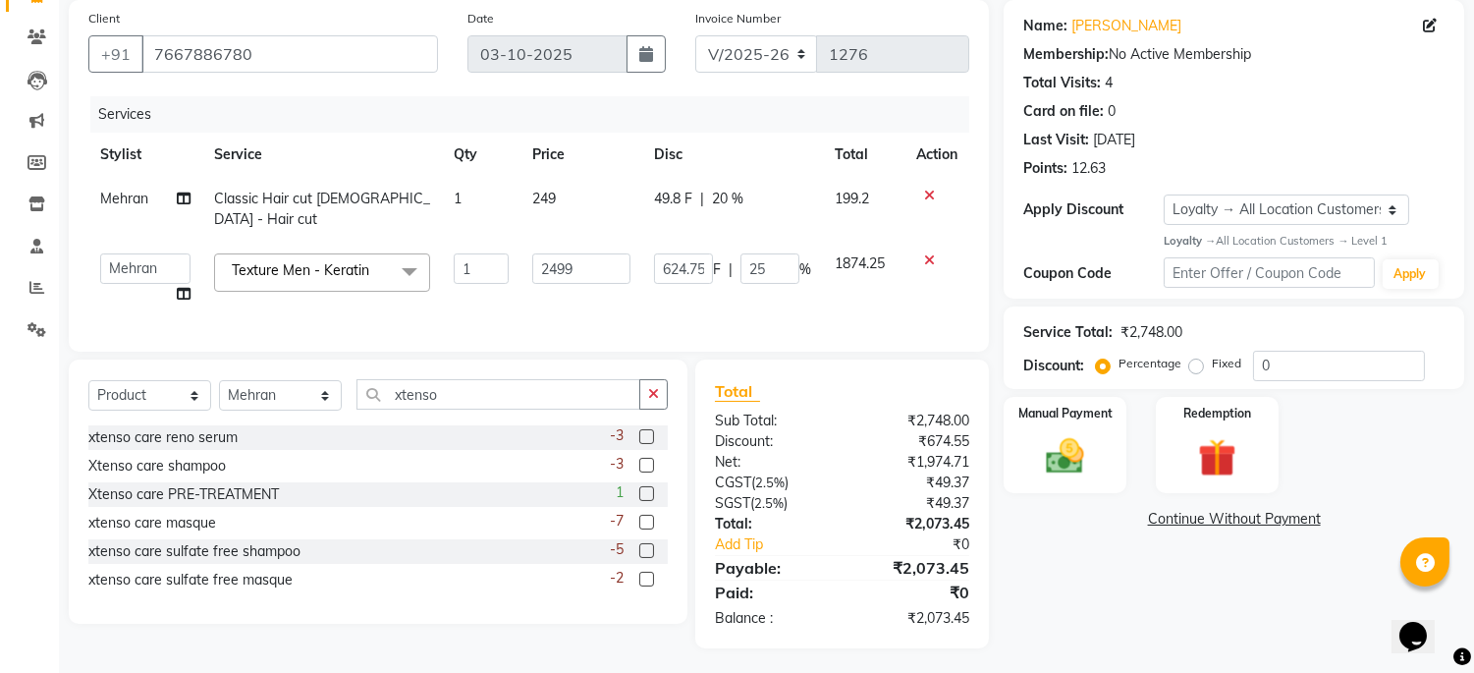
click at [649, 545] on label at bounding box center [646, 550] width 15 height 15
click at [649, 545] on input "checkbox" at bounding box center [645, 551] width 13 height 13
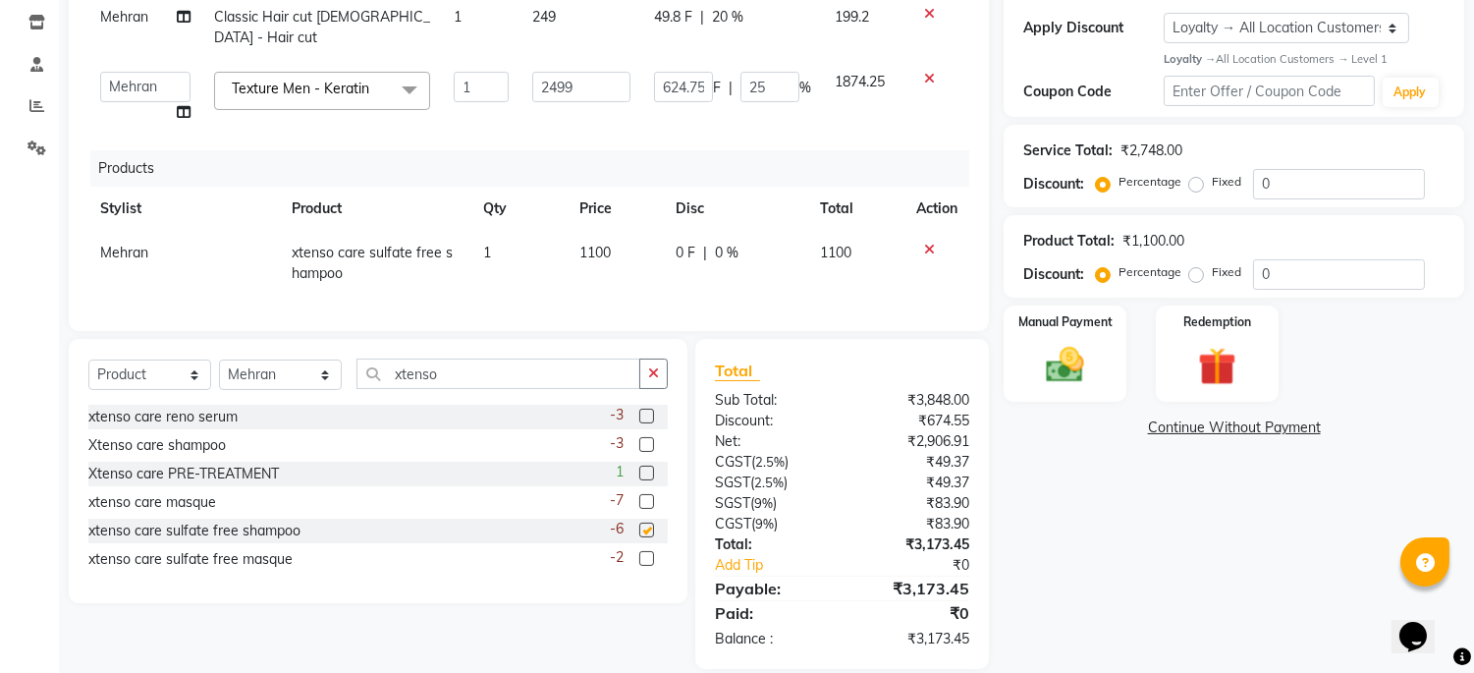
checkbox input "false"
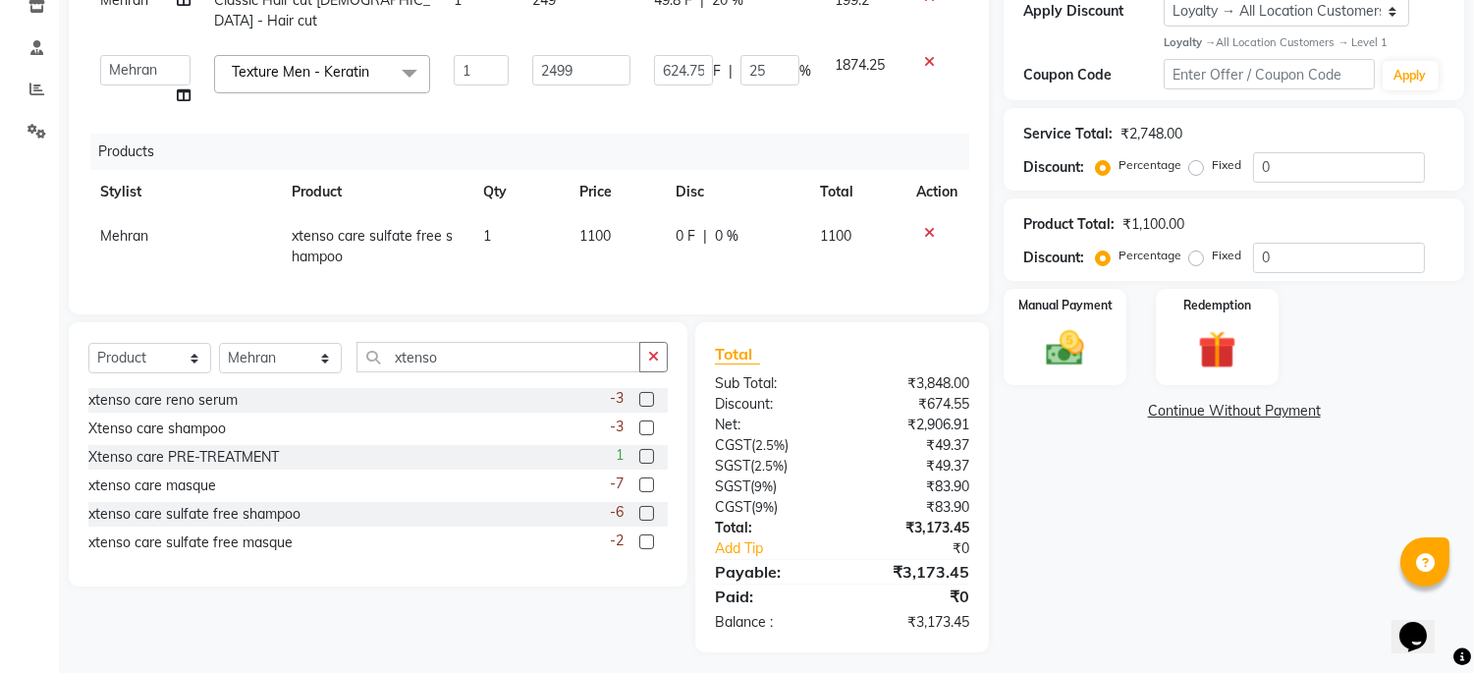
scroll to position [350, 0]
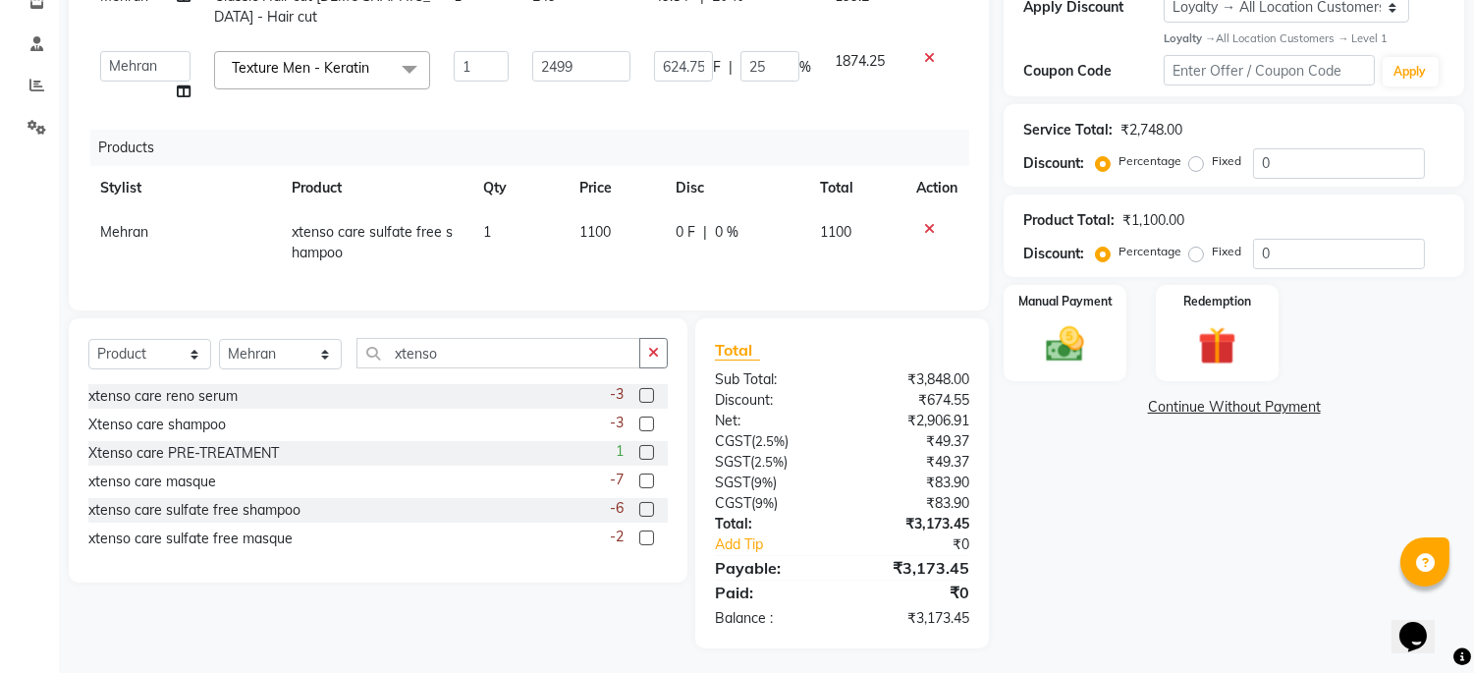
click at [655, 530] on div "-2" at bounding box center [639, 538] width 58 height 25
click at [641, 532] on label at bounding box center [646, 537] width 15 height 15
click at [641, 532] on input "checkbox" at bounding box center [645, 538] width 13 height 13
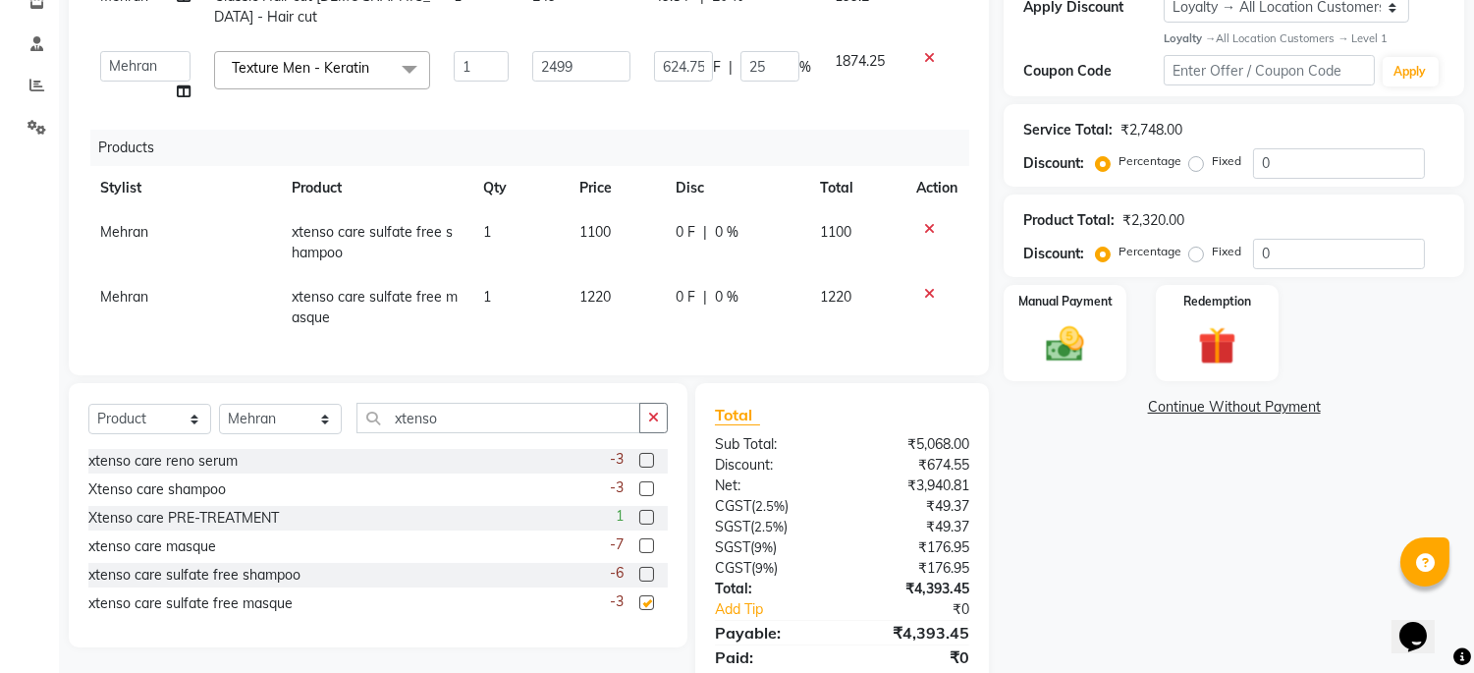
checkbox input "false"
drag, startPoint x: 515, startPoint y: 414, endPoint x: 202, endPoint y: 422, distance: 312.5
click at [202, 422] on div "Select Service Product Membership Package Voucher Prepaid Gift Card Select Styl…" at bounding box center [378, 426] width 580 height 46
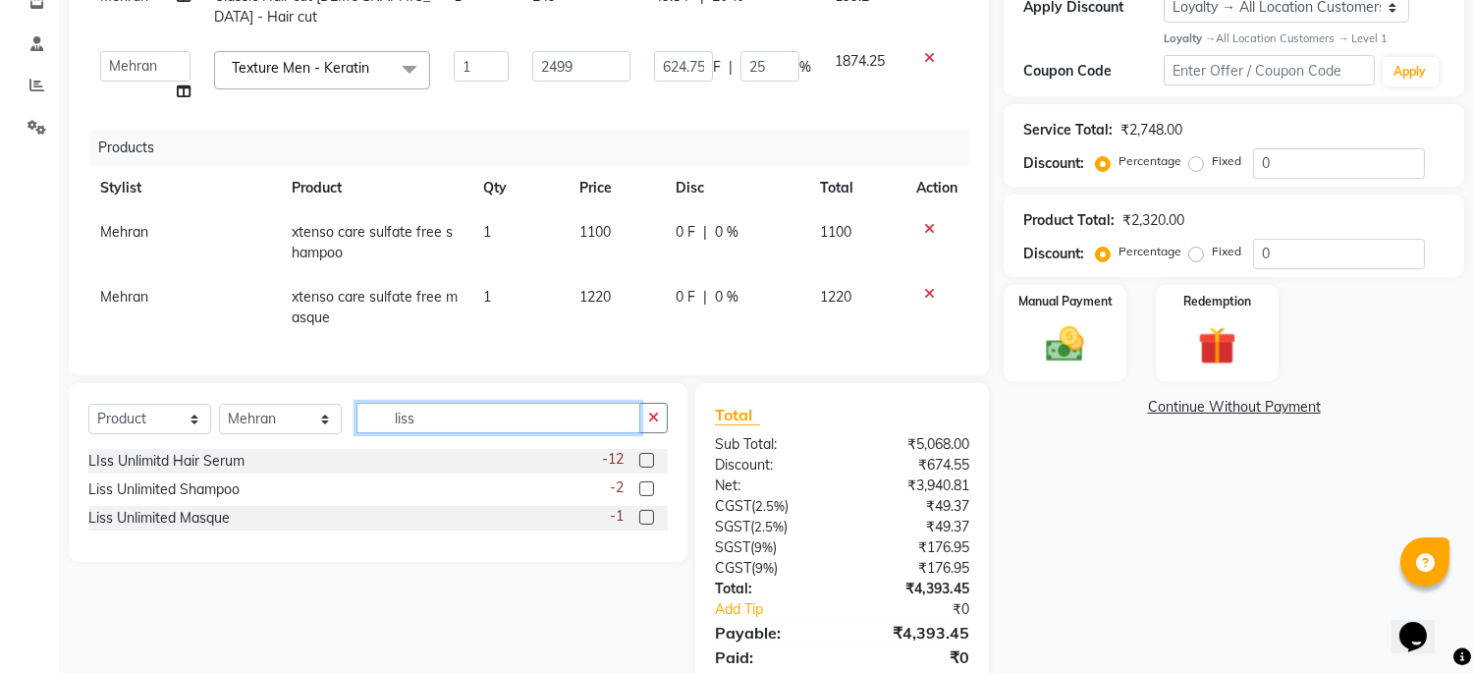
type input "liss"
click at [645, 456] on label at bounding box center [646, 460] width 15 height 15
click at [645, 456] on input "checkbox" at bounding box center [645, 461] width 13 height 13
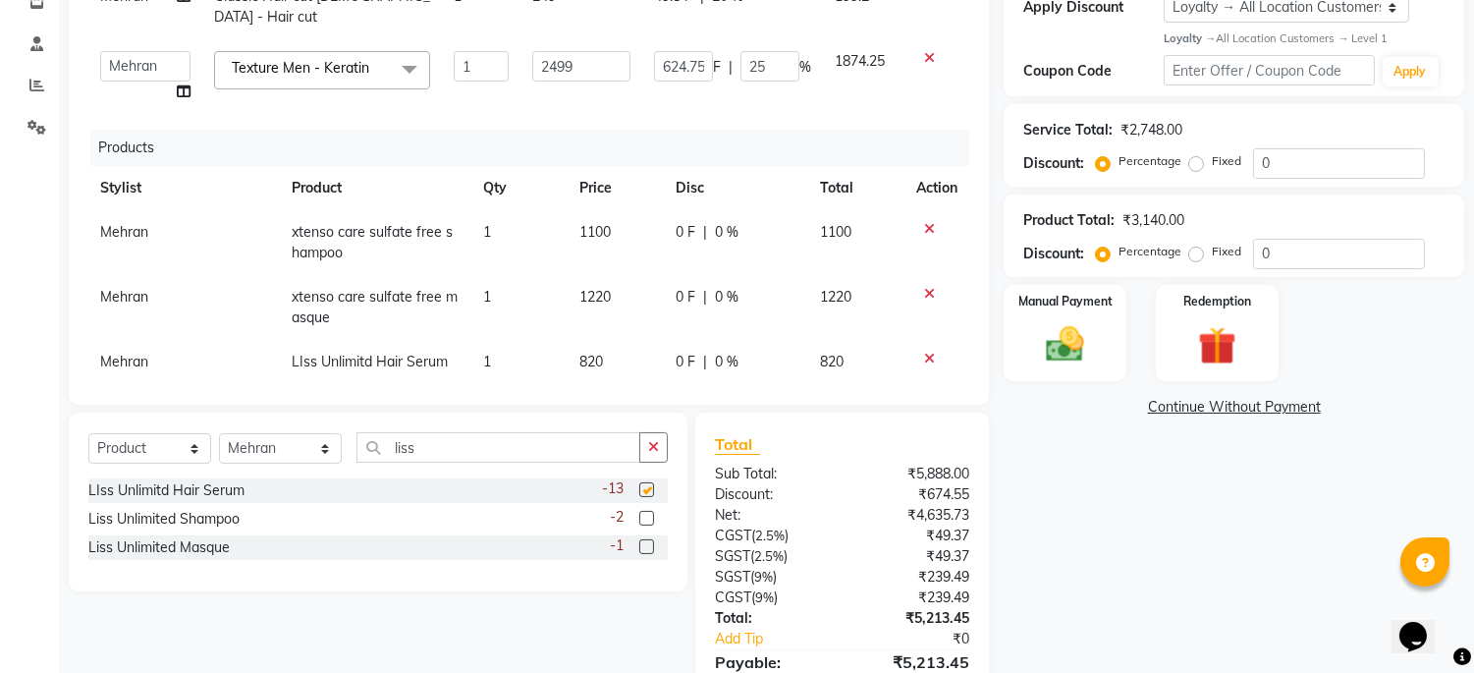
checkbox input "false"
click at [600, 342] on td "820" at bounding box center [616, 362] width 96 height 44
select select "45042"
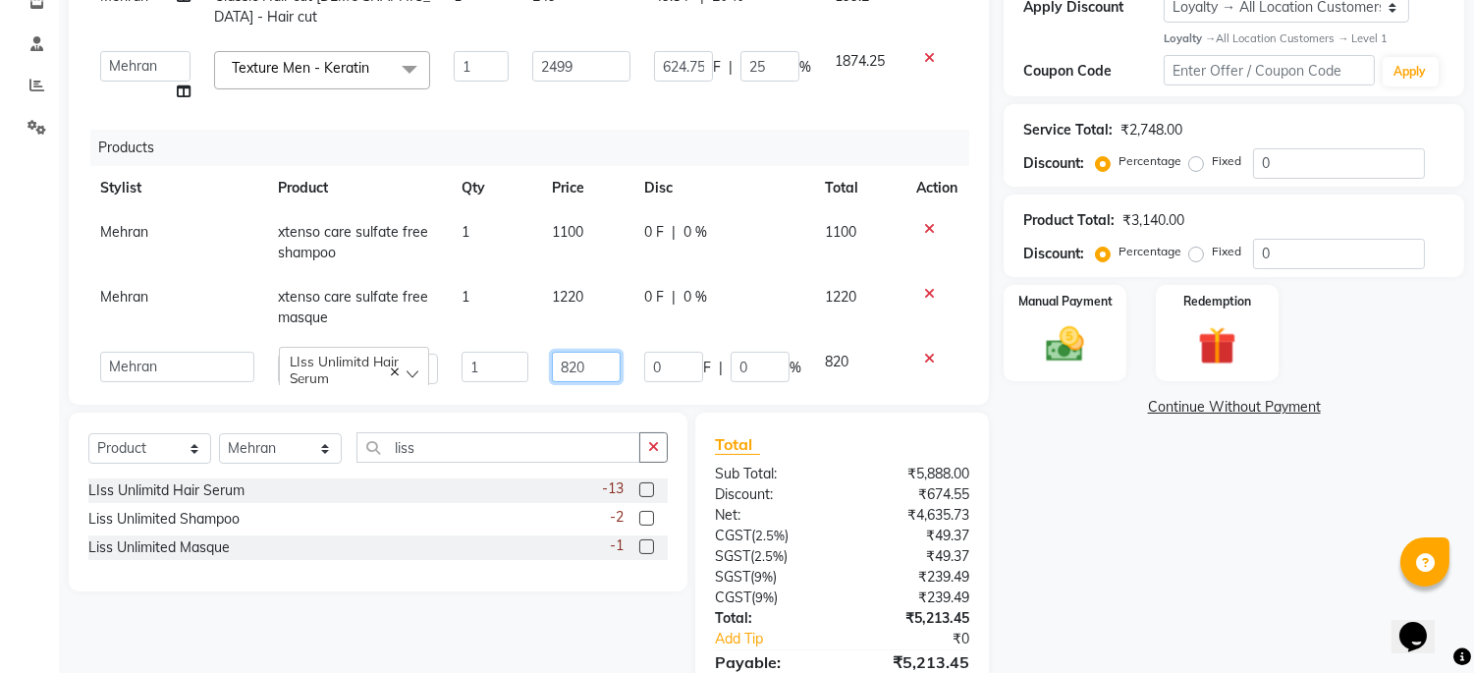
click at [603, 352] on input "820" at bounding box center [586, 367] width 68 height 30
type input "890"
click at [571, 279] on td "1220" at bounding box center [585, 307] width 91 height 65
select select "45042"
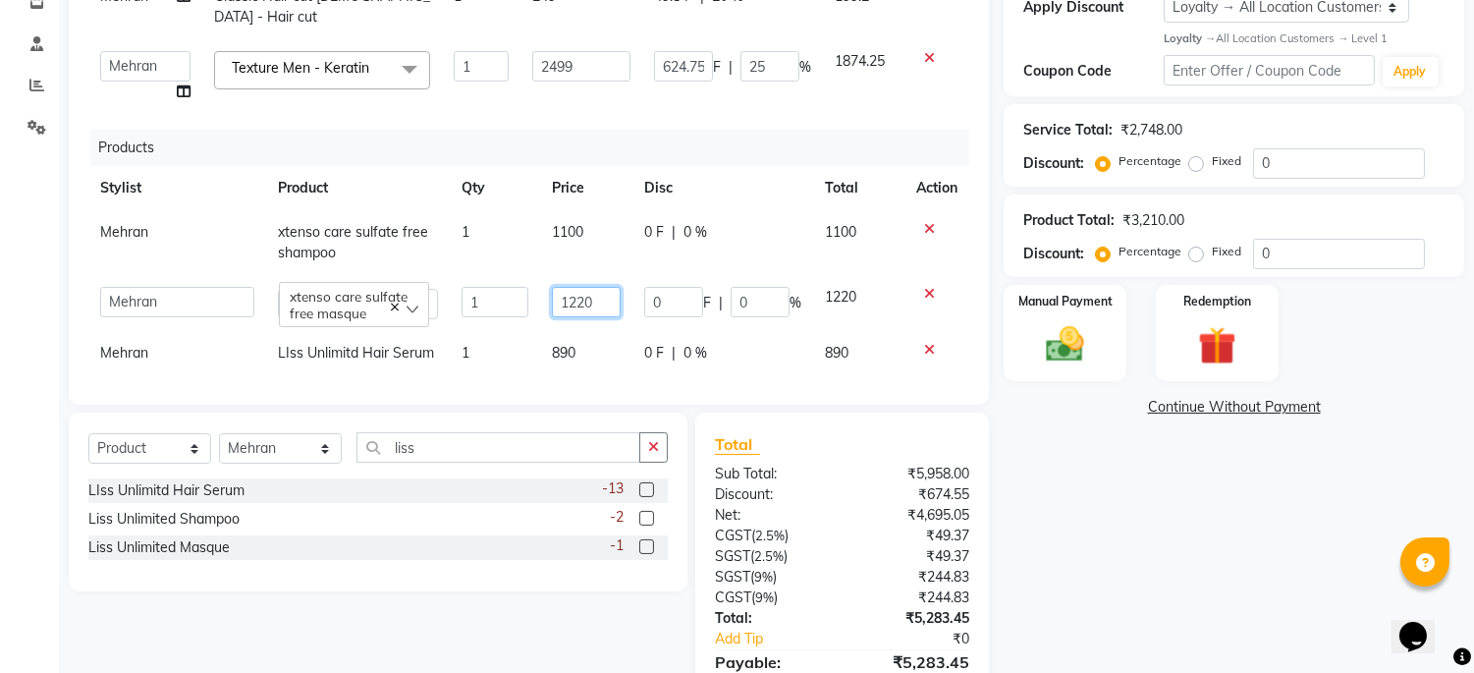
click at [593, 287] on input "1220" at bounding box center [586, 302] width 68 height 30
type input "1"
type input "1290"
click at [526, 130] on div "Products" at bounding box center [537, 148] width 894 height 36
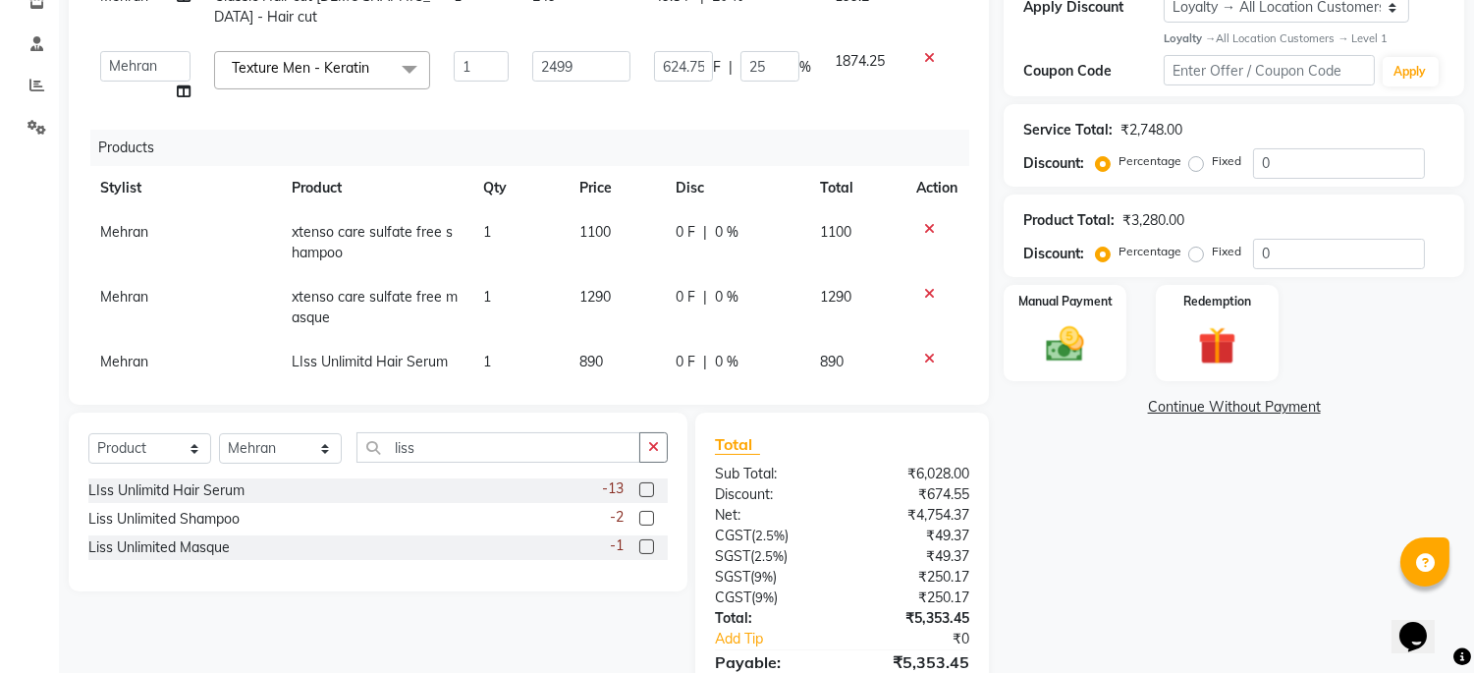
click at [623, 210] on td "1100" at bounding box center [616, 242] width 96 height 65
select select "45042"
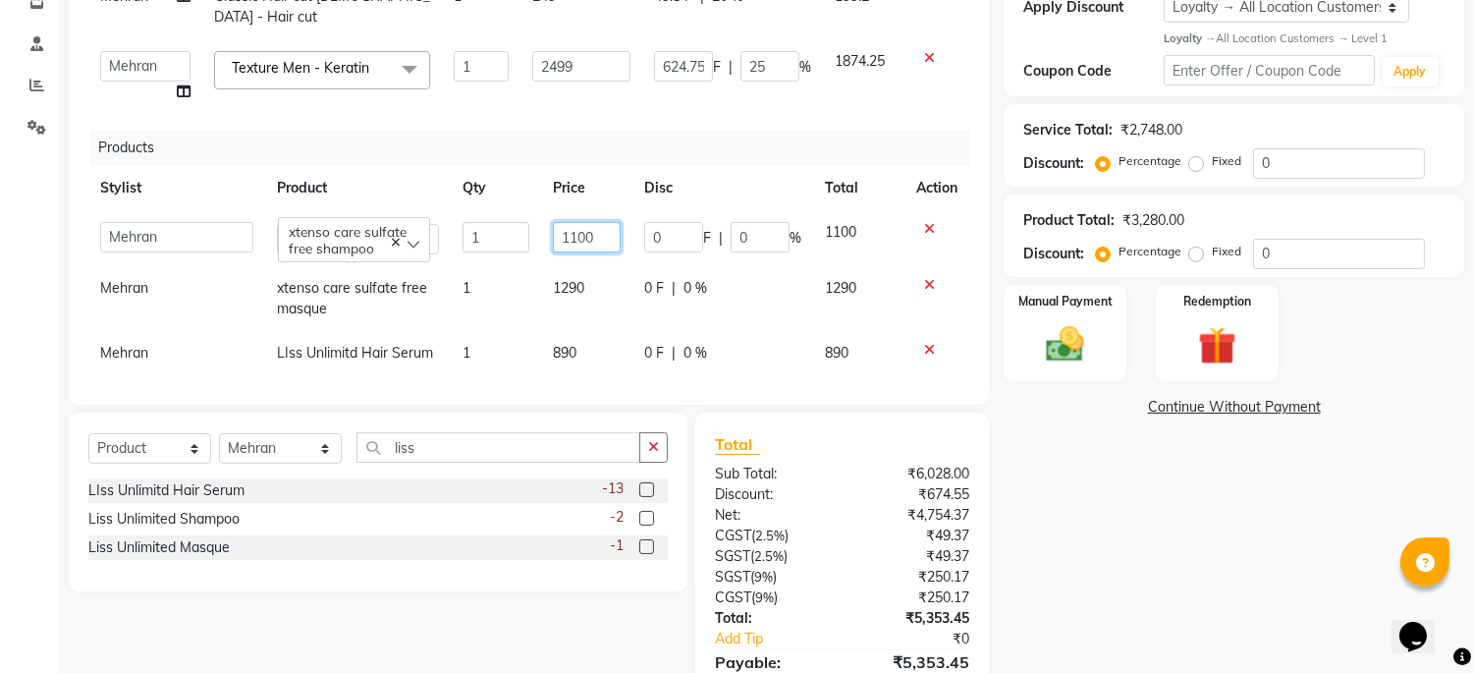
click at [603, 222] on input "1100" at bounding box center [587, 237] width 68 height 30
type input "1"
type input "1175"
click at [626, 130] on div "Products" at bounding box center [537, 148] width 894 height 36
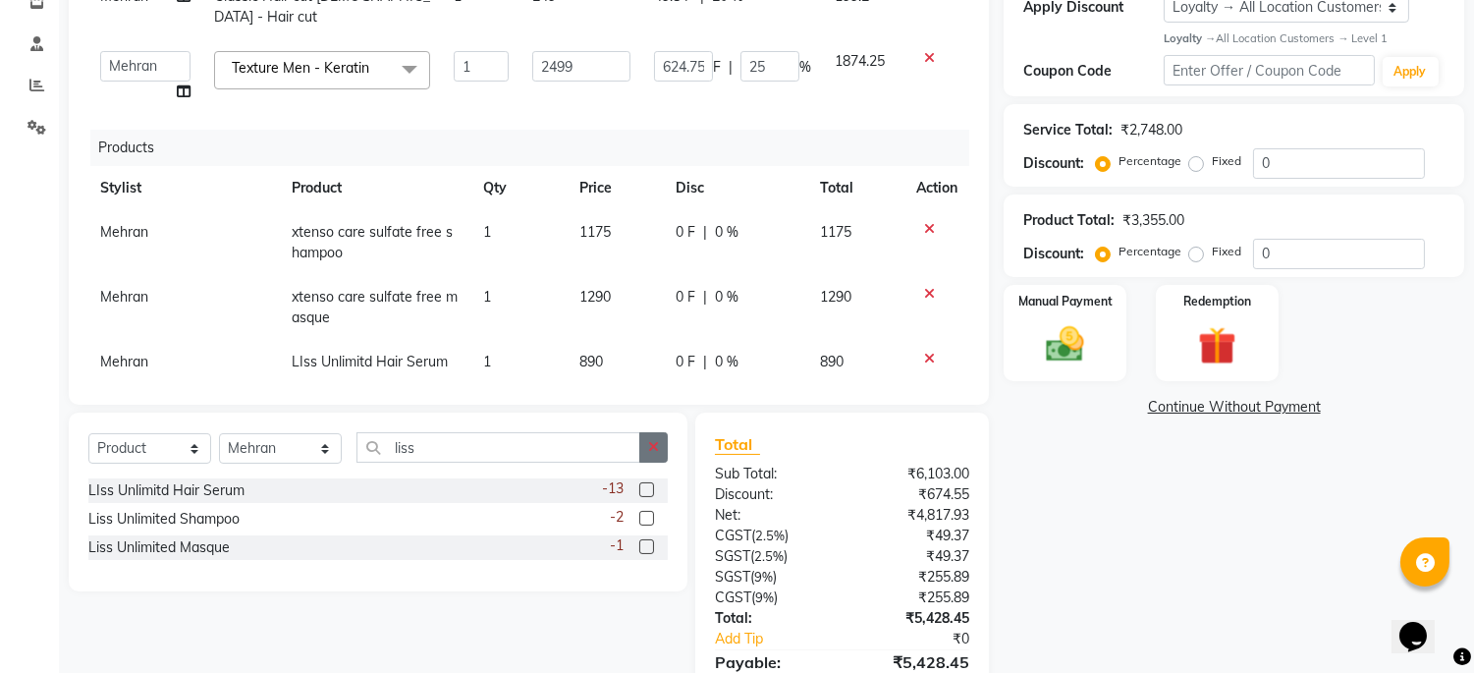
click at [656, 450] on icon "button" at bounding box center [653, 447] width 11 height 14
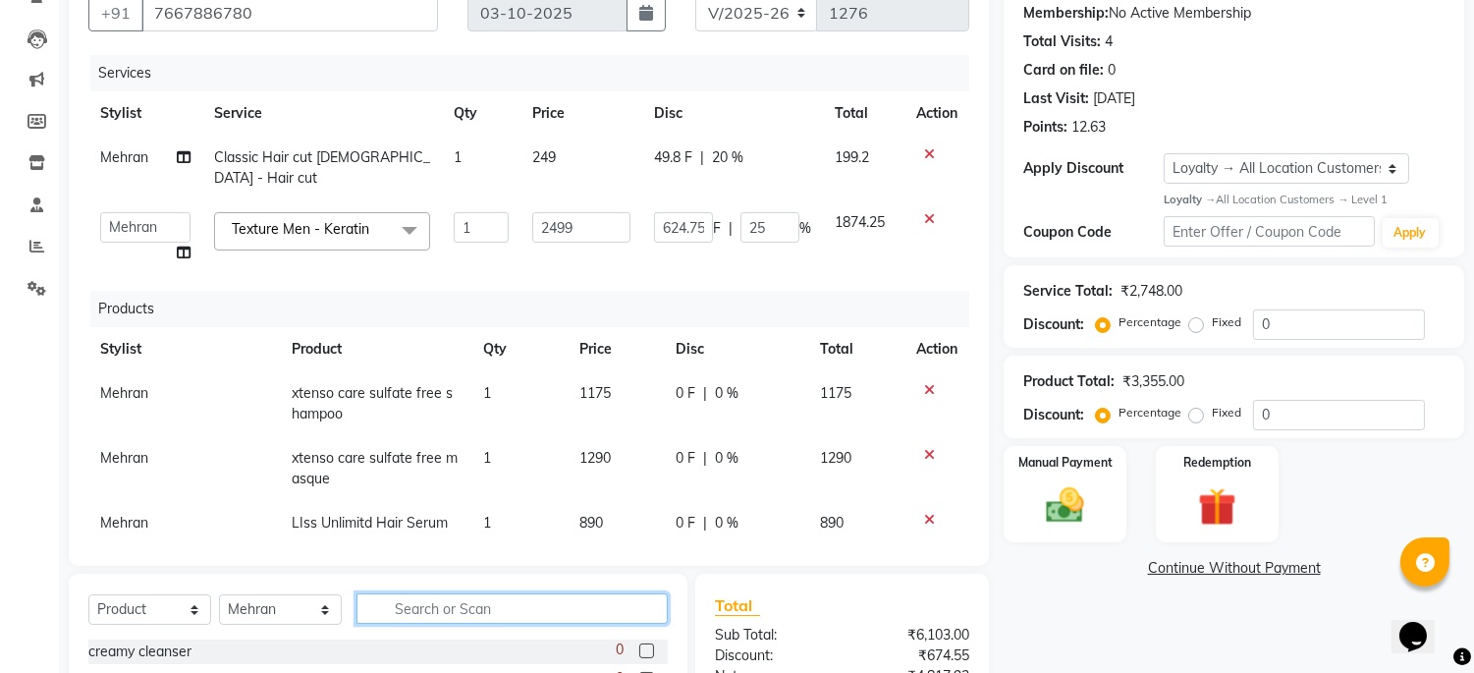
scroll to position [218, 0]
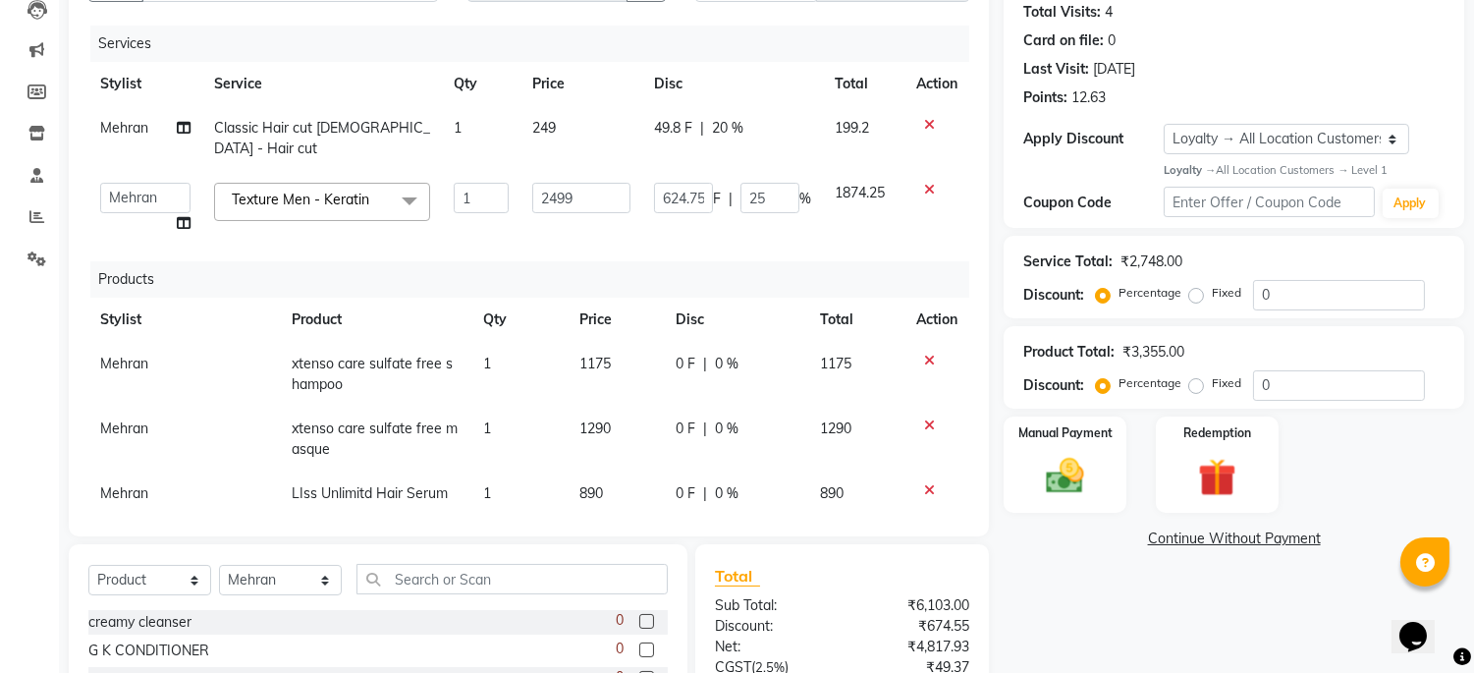
click at [704, 261] on div "Products" at bounding box center [537, 279] width 894 height 36
click at [884, 234] on div "Services Stylist Service Qty Price Disc Total Action Mehran Classic Hair cut [D…" at bounding box center [528, 271] width 881 height 491
click at [1046, 582] on div "Name: [PERSON_NAME] Membership: No Active Membership Total Visits: 4 Card on fi…" at bounding box center [1241, 401] width 475 height 945
click at [1085, 581] on div "Name: [PERSON_NAME] Membership: No Active Membership Total Visits: 4 Card on fi…" at bounding box center [1241, 401] width 475 height 945
drag, startPoint x: 109, startPoint y: 196, endPoint x: 106, endPoint y: 206, distance: 10.3
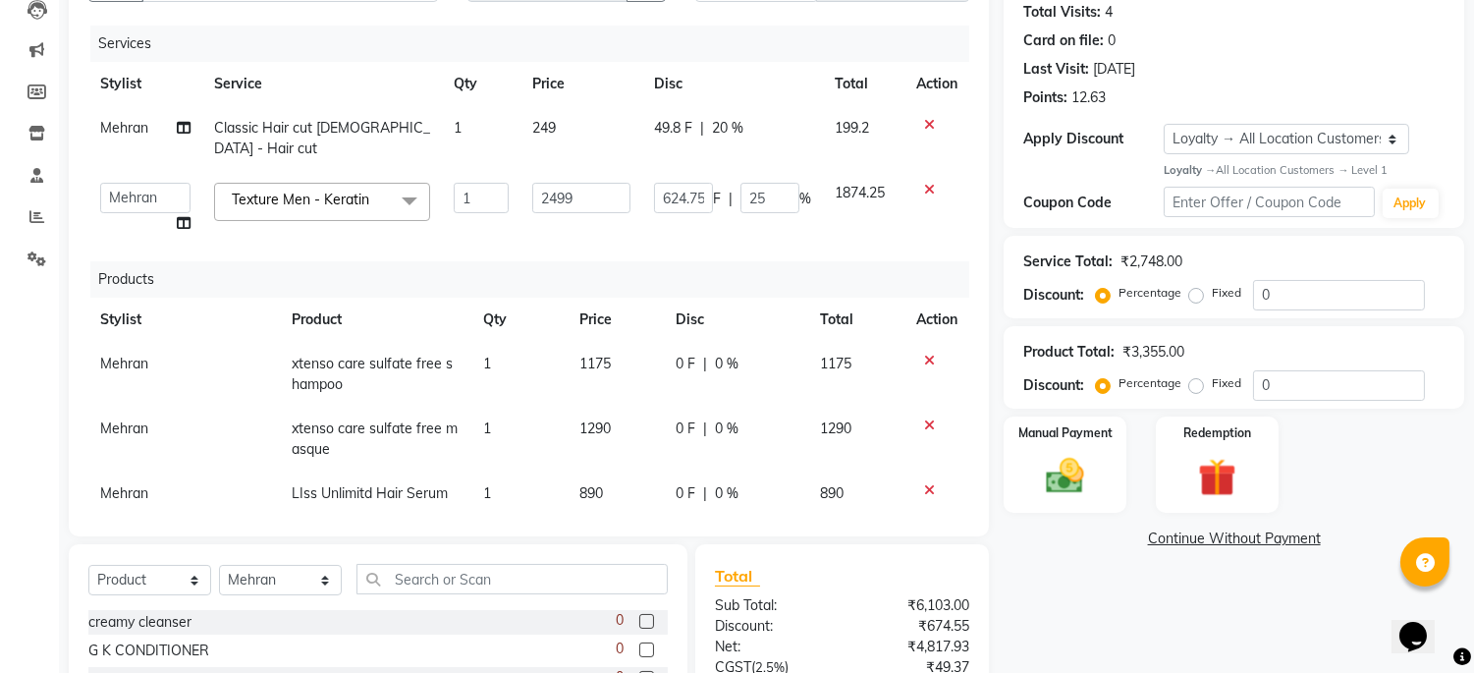
click at [108, 198] on td "Admin [PERSON_NAME] pooja Shankar [PERSON_NAME]" at bounding box center [145, 208] width 114 height 75
click at [476, 228] on div "Services Stylist Service Qty Price Disc Total Action Mehran Classic Hair cut [D…" at bounding box center [528, 271] width 881 height 491
click at [1083, 564] on div "Name: [PERSON_NAME] Membership: No Active Membership Total Visits: 4 Card on fi…" at bounding box center [1241, 401] width 475 height 945
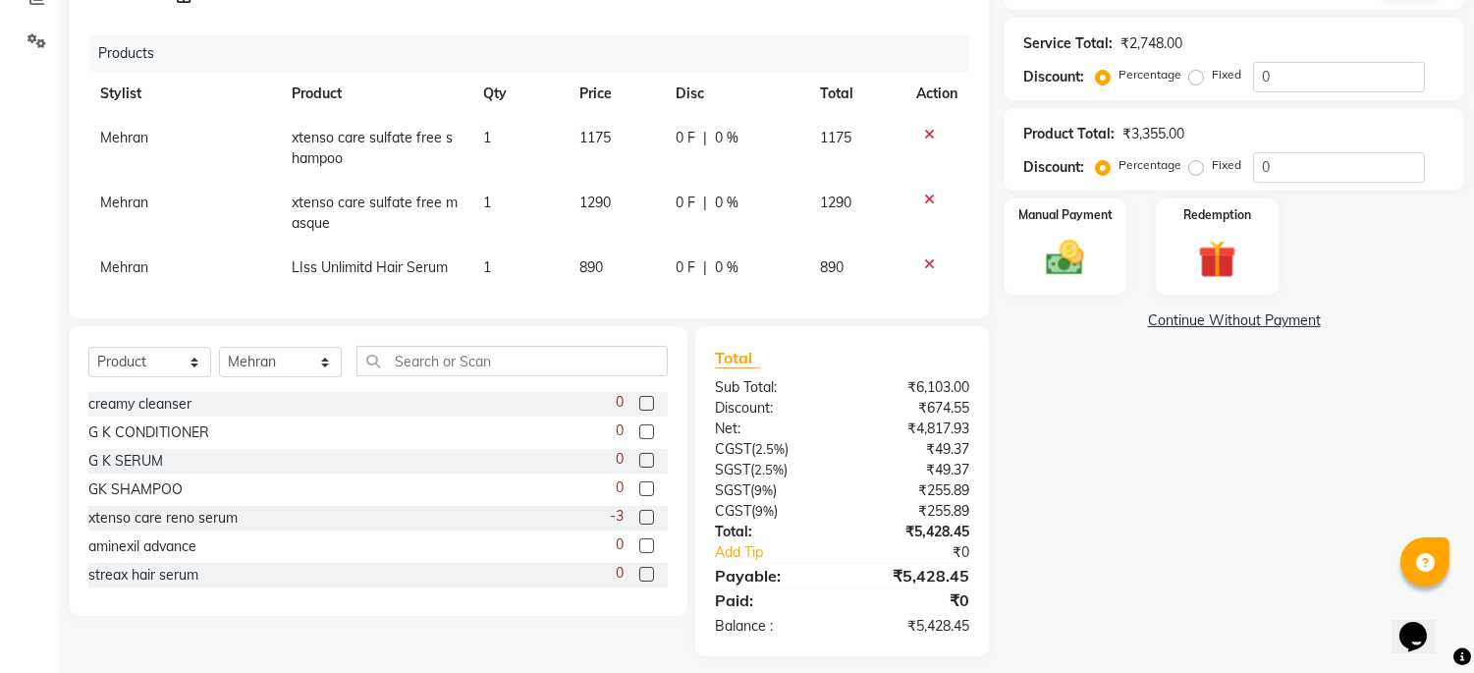
scroll to position [10, 0]
click at [715, 255] on span "0 %" at bounding box center [727, 265] width 24 height 21
select select "45042"
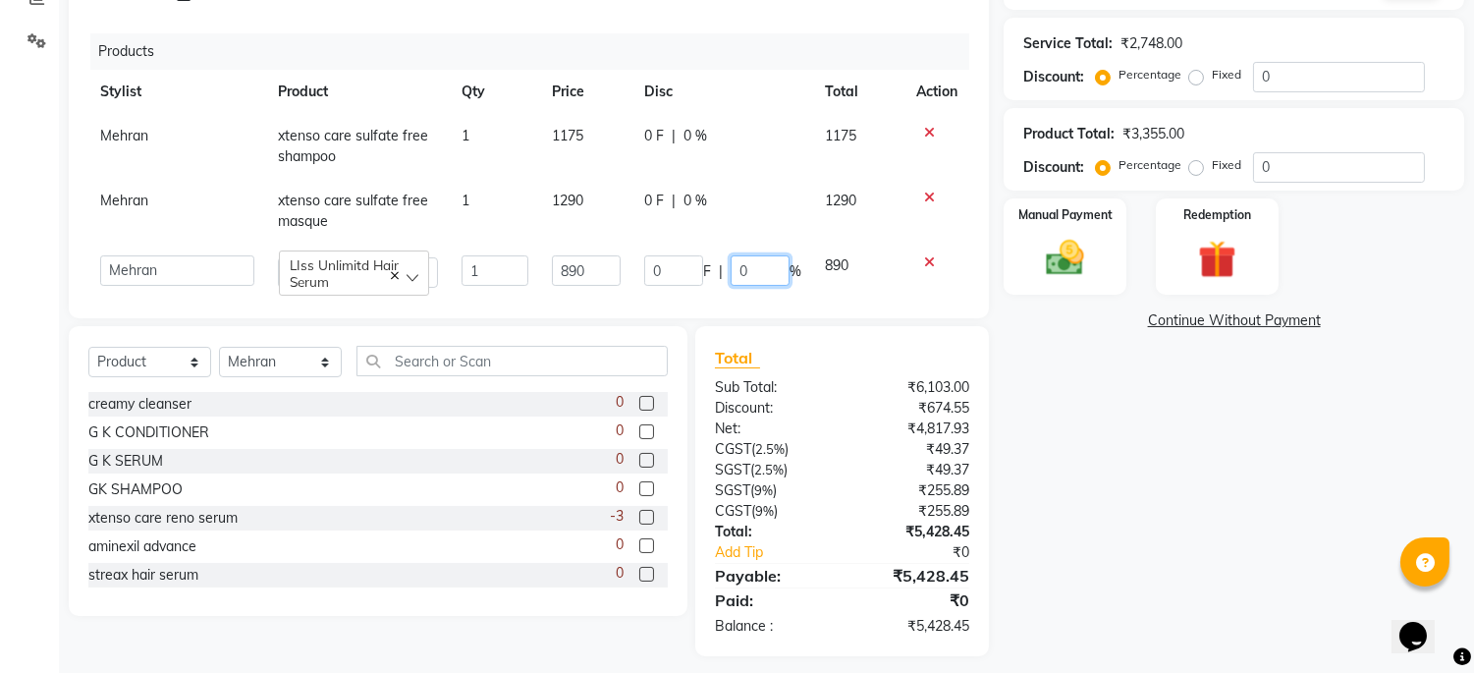
click at [731, 255] on input "0" at bounding box center [760, 270] width 59 height 30
click at [766, 255] on input "0" at bounding box center [760, 270] width 59 height 30
type input "05"
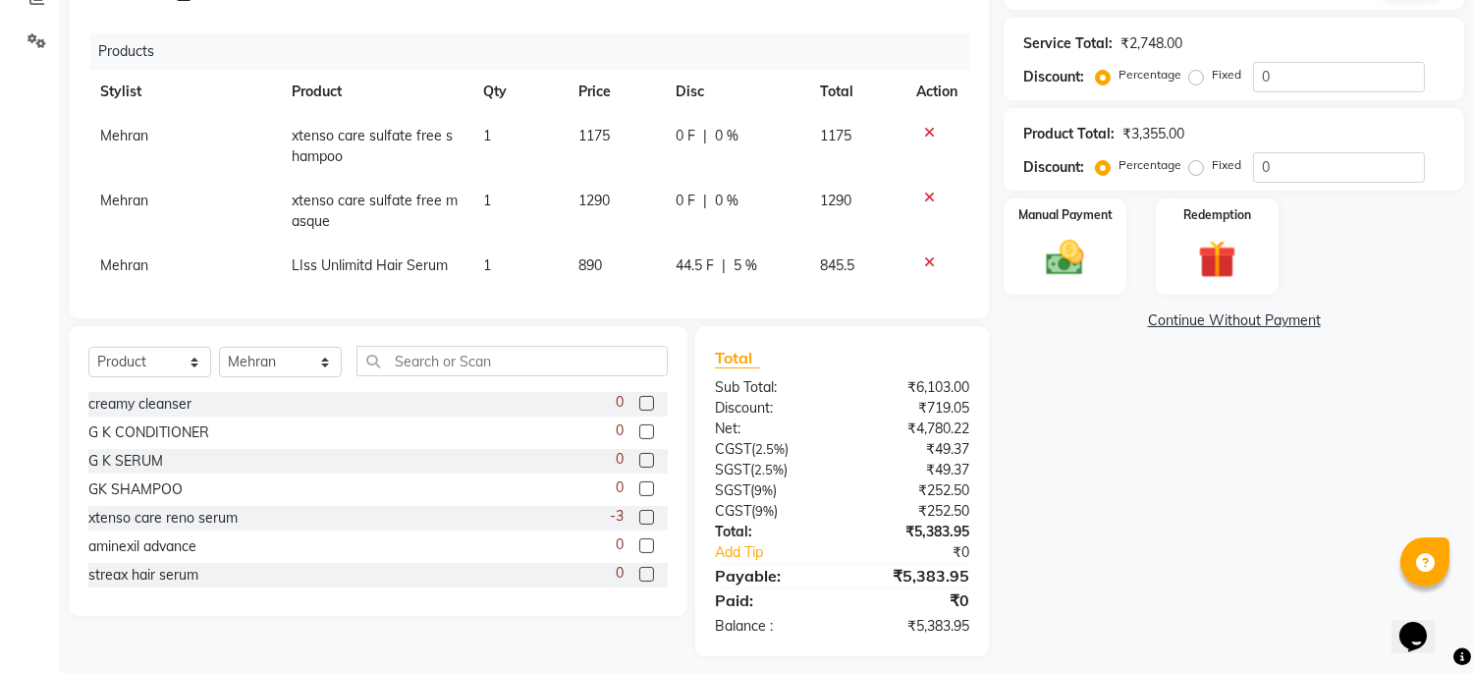
scroll to position [0, 0]
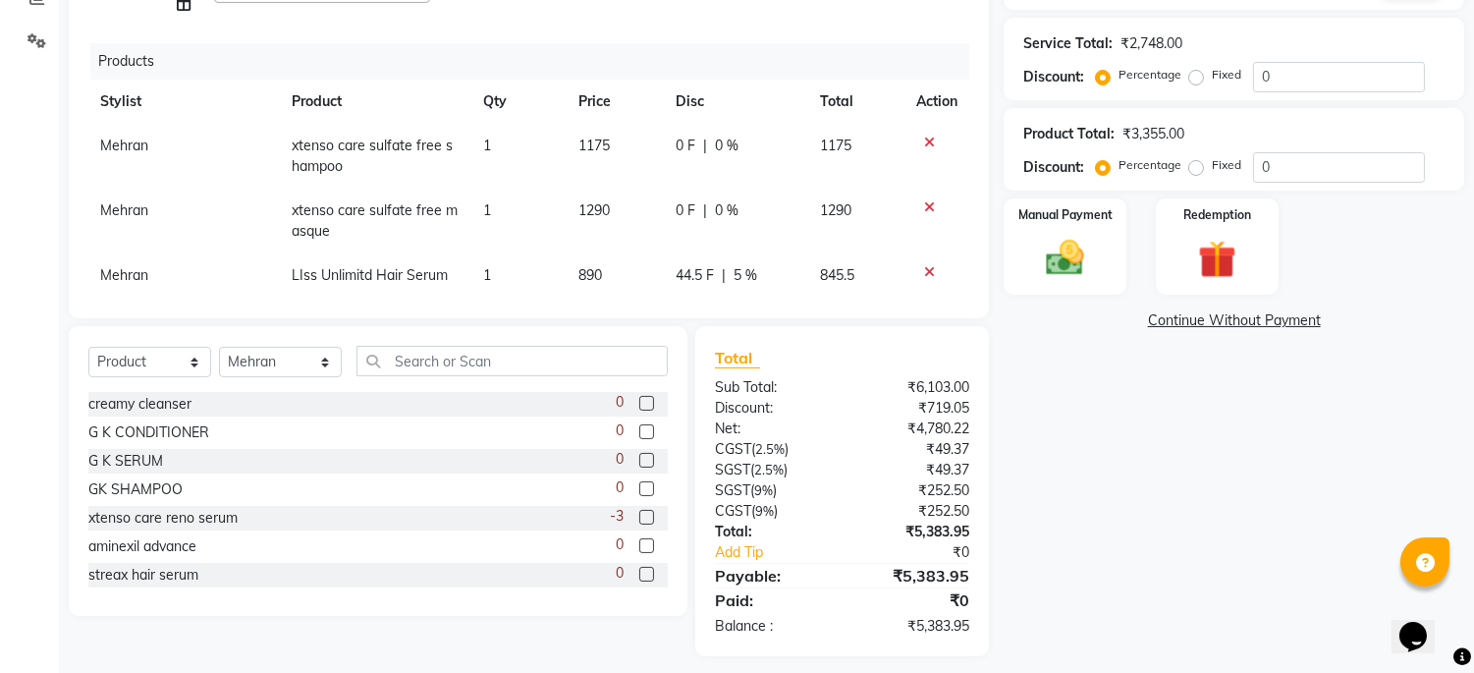
click at [678, 189] on td "0 F | 0 %" at bounding box center [736, 221] width 144 height 65
select select "45042"
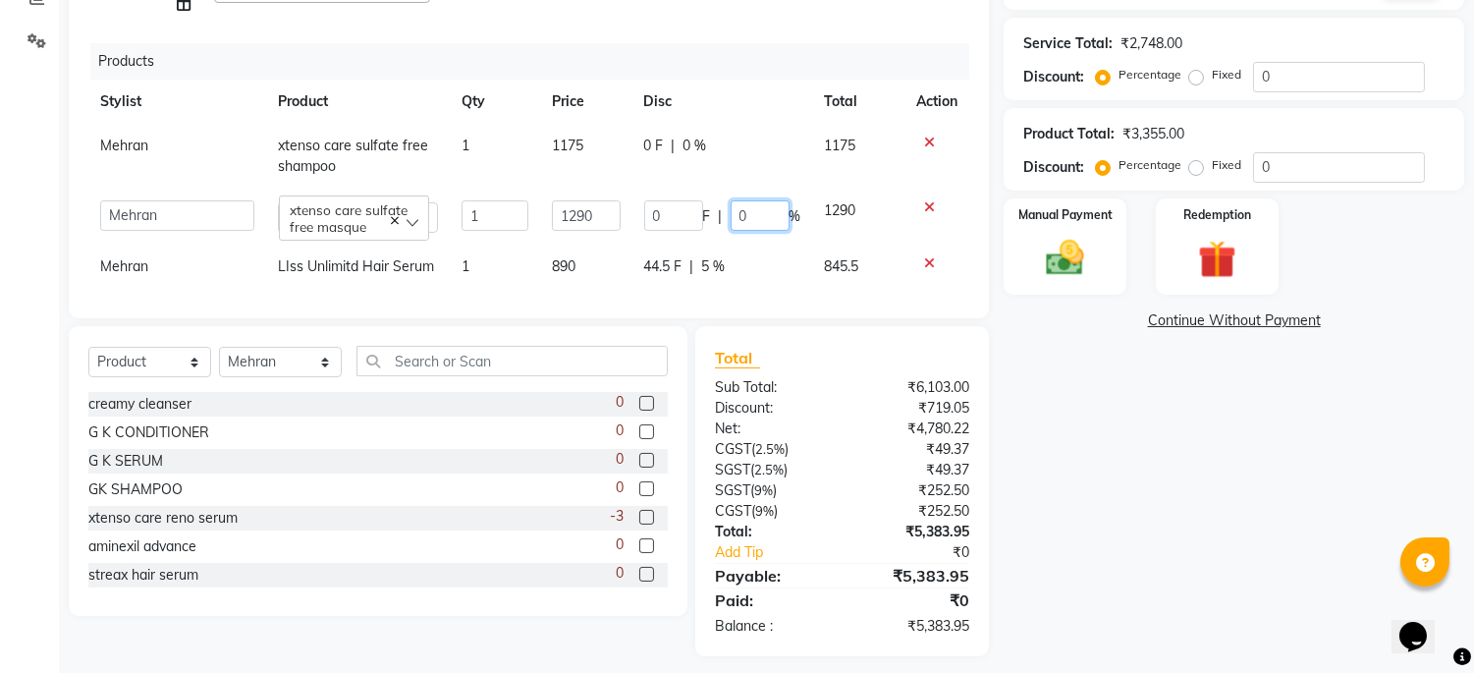
click at [731, 200] on input "0" at bounding box center [760, 215] width 59 height 30
click at [737, 200] on input "0" at bounding box center [760, 215] width 59 height 30
type input "05"
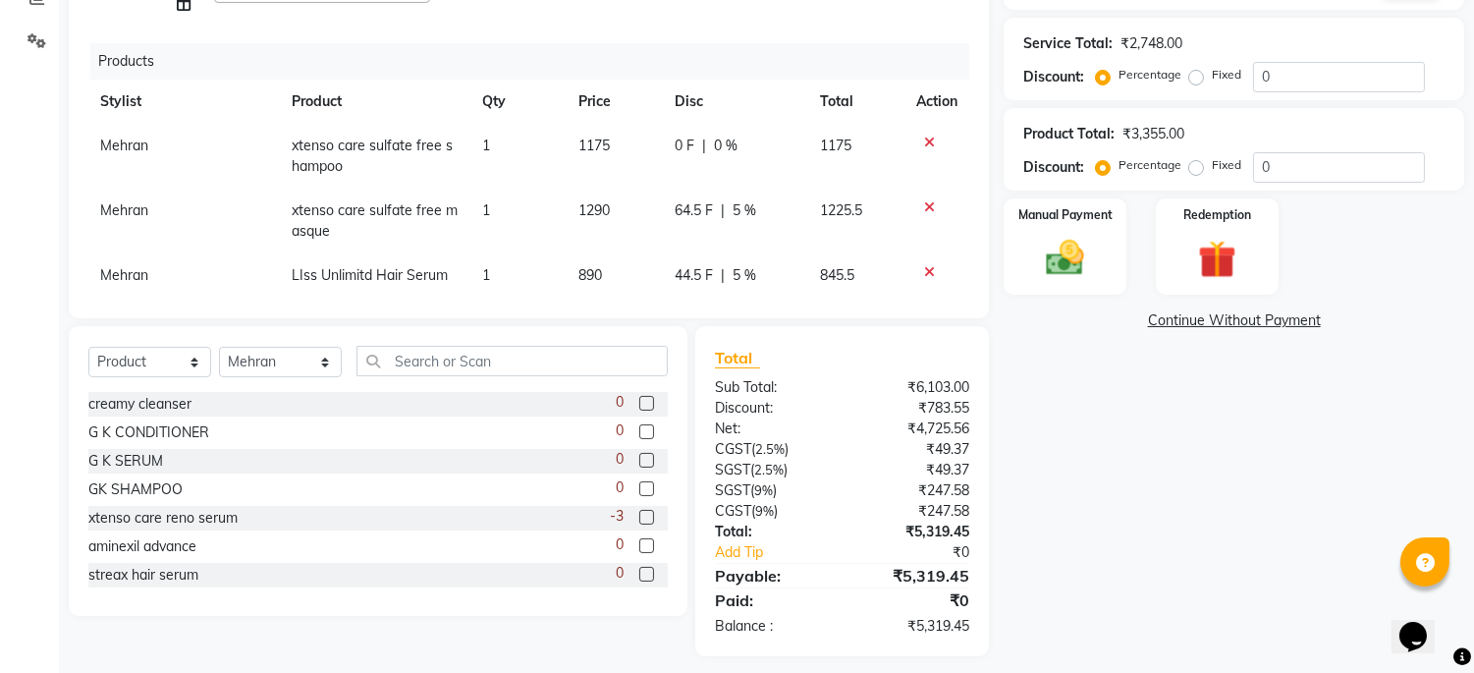
click at [671, 124] on td "0 F | 0 %" at bounding box center [735, 156] width 144 height 65
select select "45042"
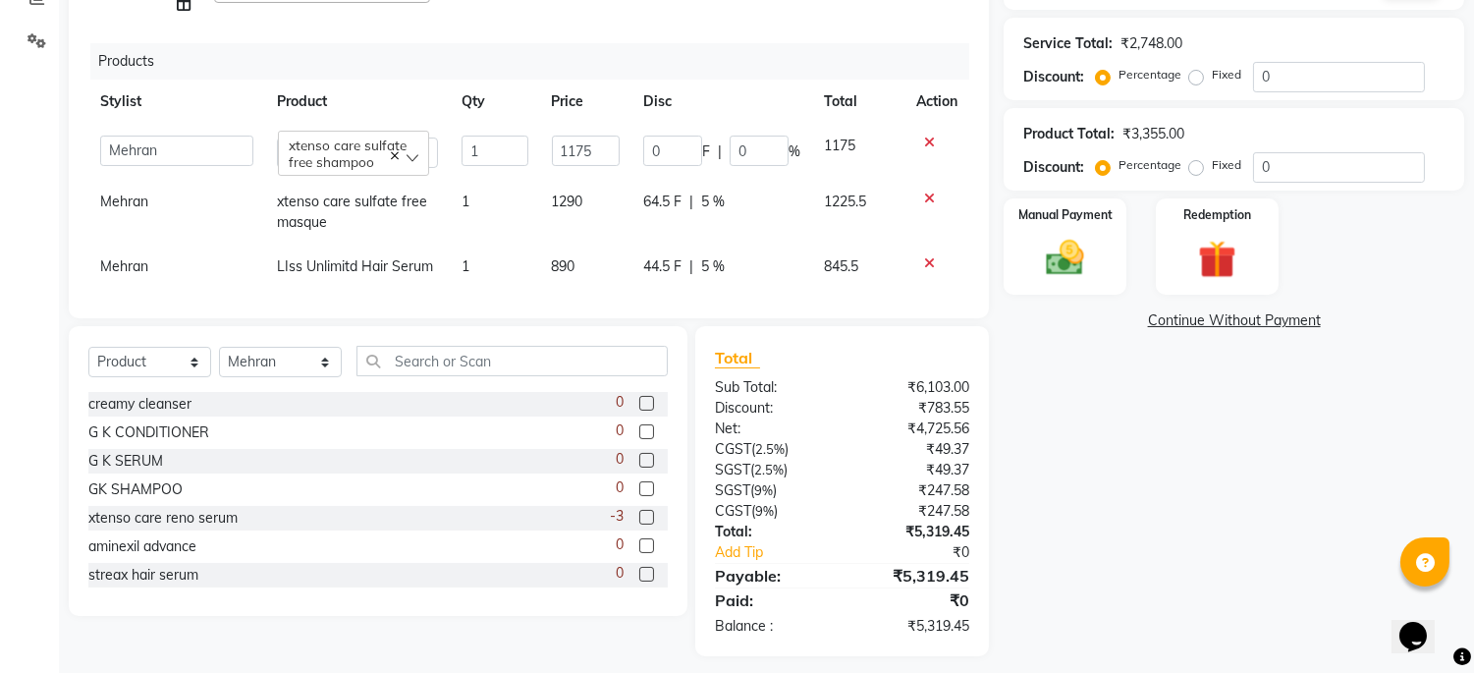
scroll to position [435, 0]
click at [750, 137] on input "0" at bounding box center [759, 152] width 59 height 30
click at [748, 137] on input "0" at bounding box center [759, 152] width 59 height 30
type input "5"
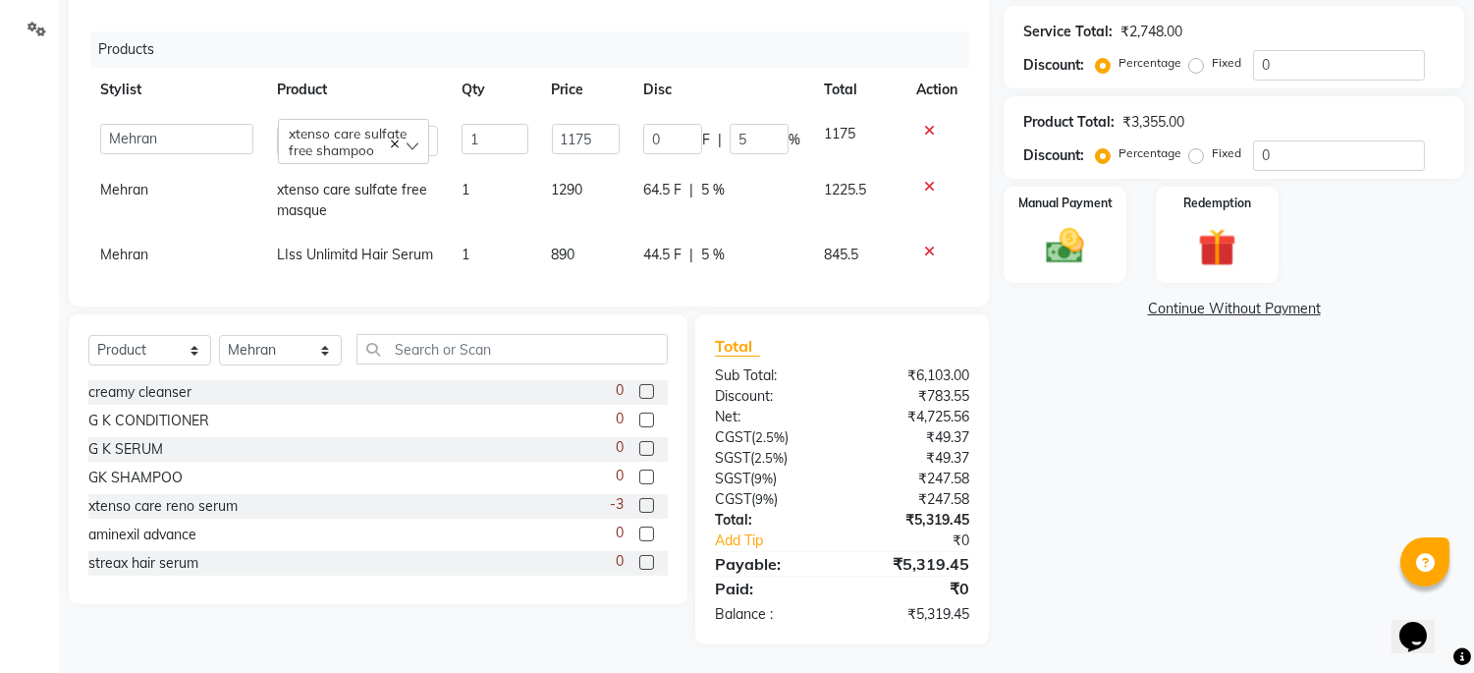
scroll to position [443, 0]
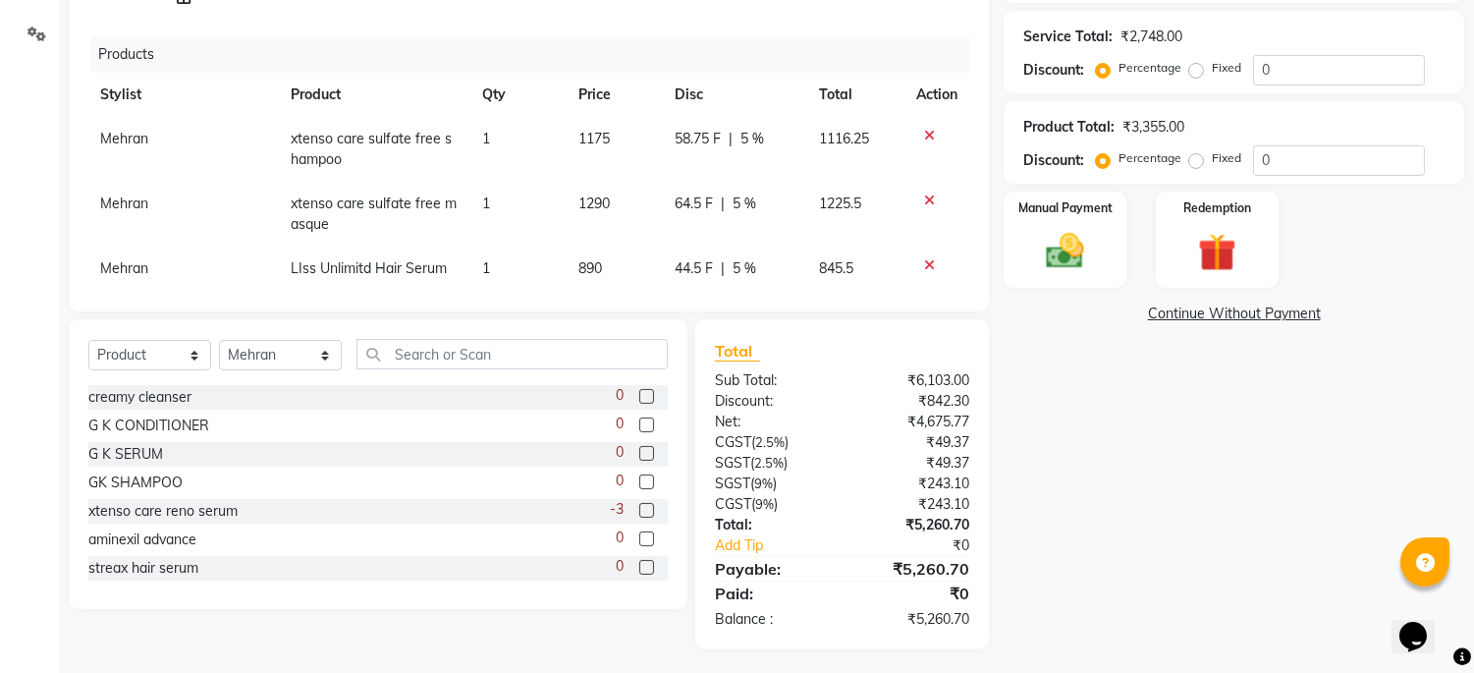
click at [1149, 389] on div "Name: [PERSON_NAME] Membership: No Active Membership Total Visits: 4 Card on fi…" at bounding box center [1241, 176] width 475 height 945
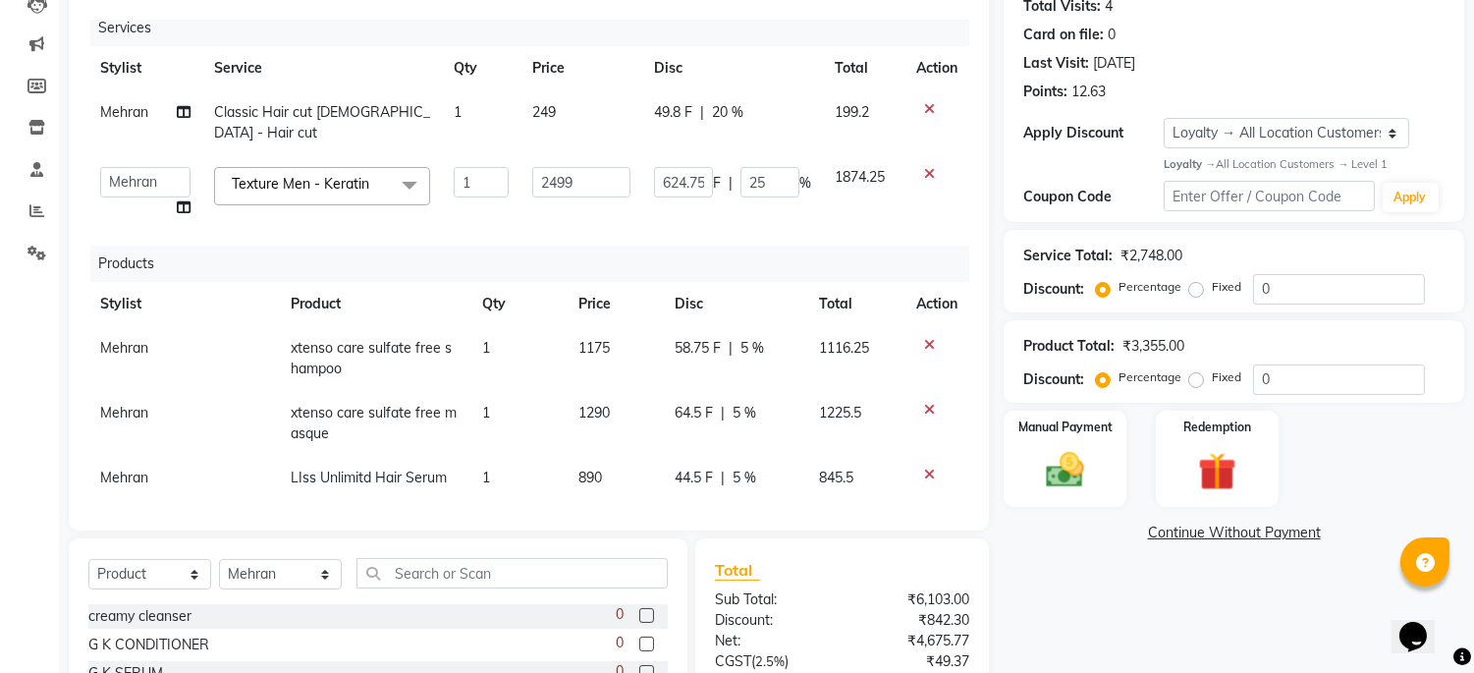
scroll to position [448, 0]
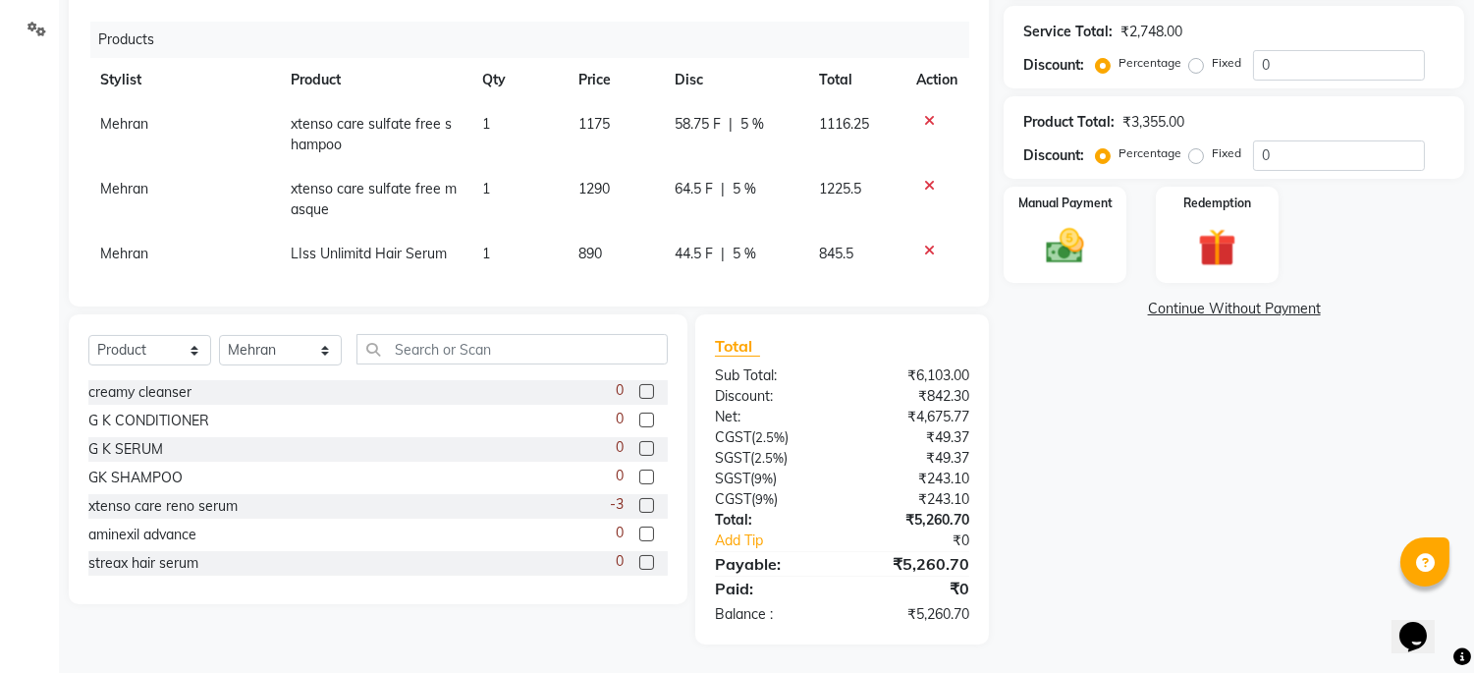
click at [751, 244] on span "5 %" at bounding box center [745, 254] width 24 height 21
select select "45042"
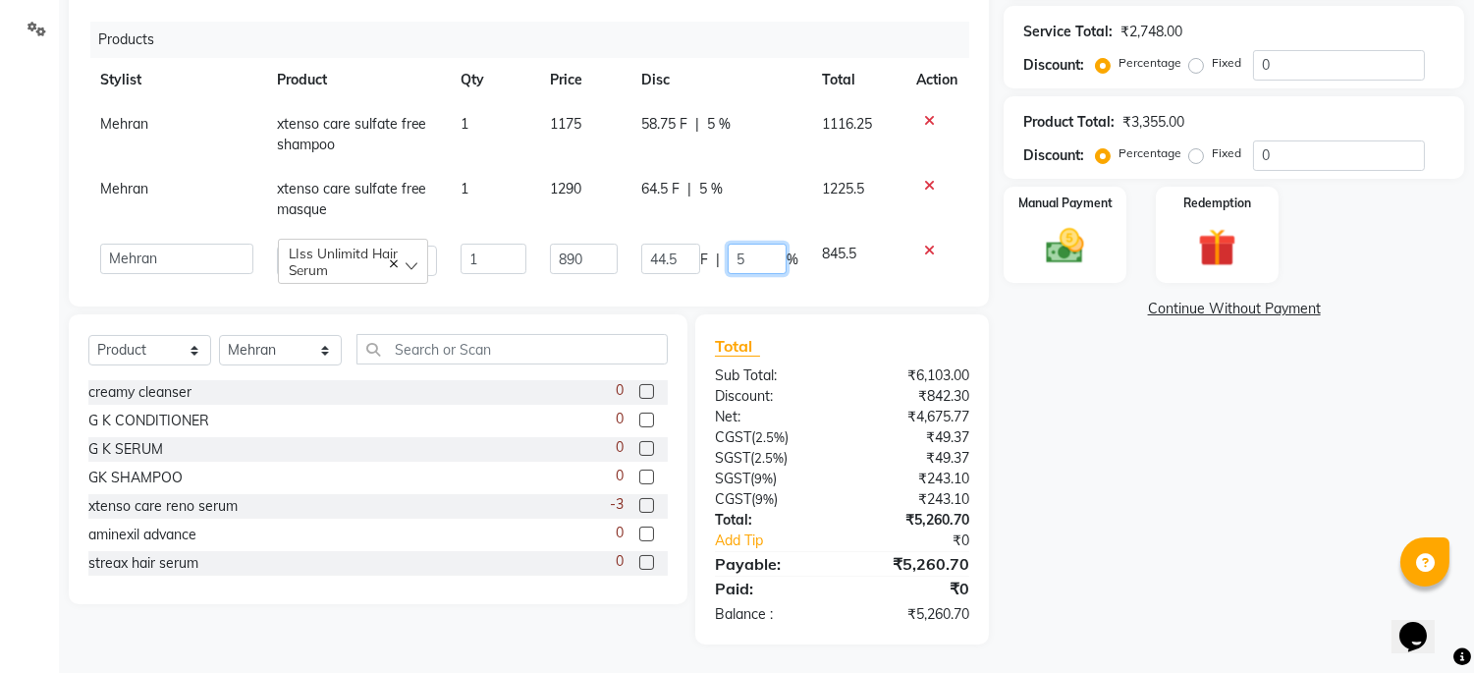
click at [743, 244] on input "5" at bounding box center [757, 259] width 59 height 30
type input "0"
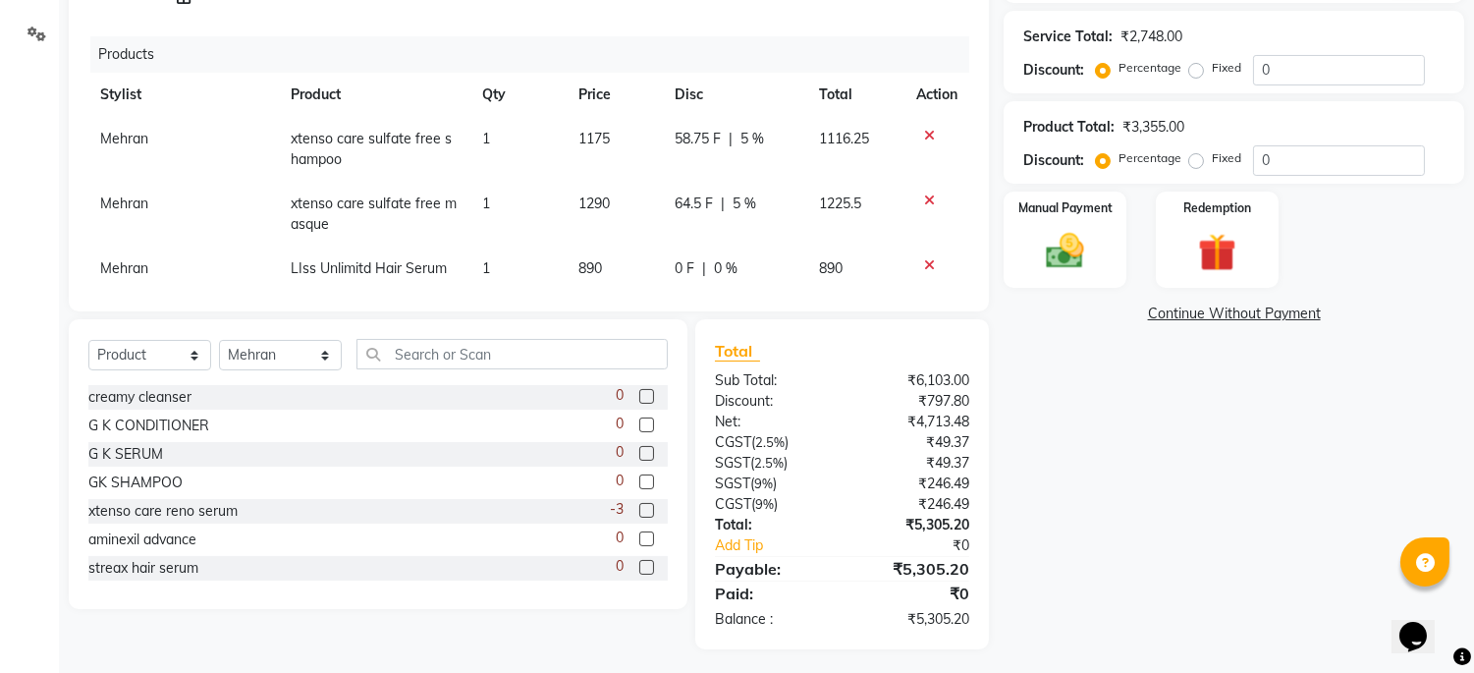
click at [707, 182] on td "64.5 F | 5 %" at bounding box center [735, 214] width 144 height 65
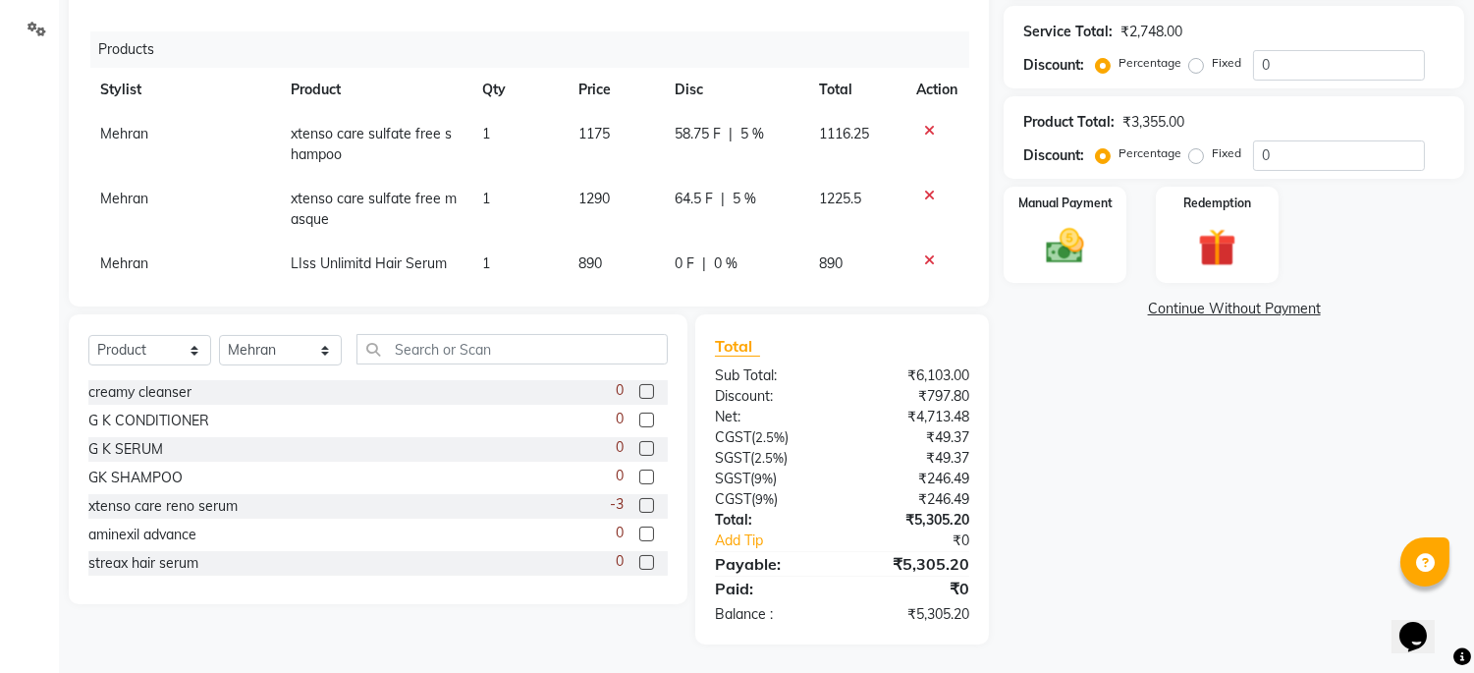
select select "45042"
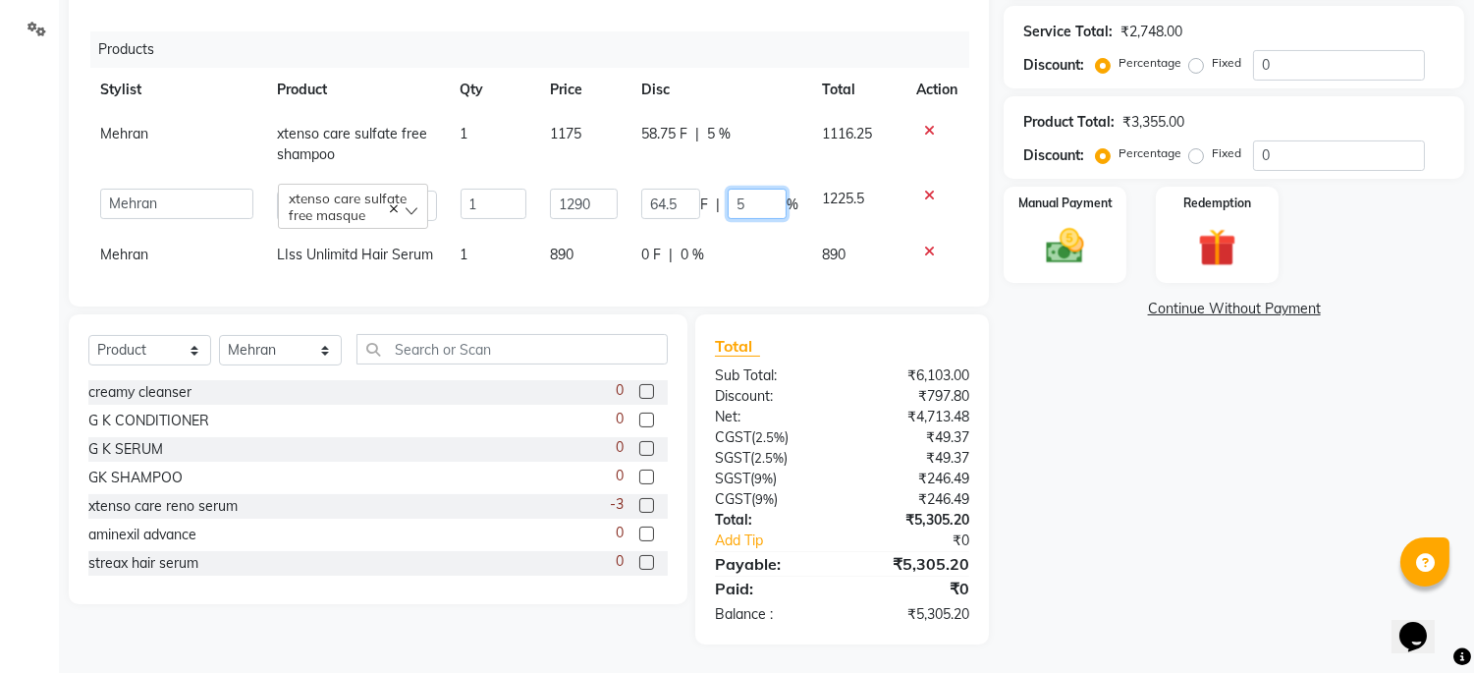
click at [749, 189] on input "5" at bounding box center [757, 204] width 59 height 30
type input "0"
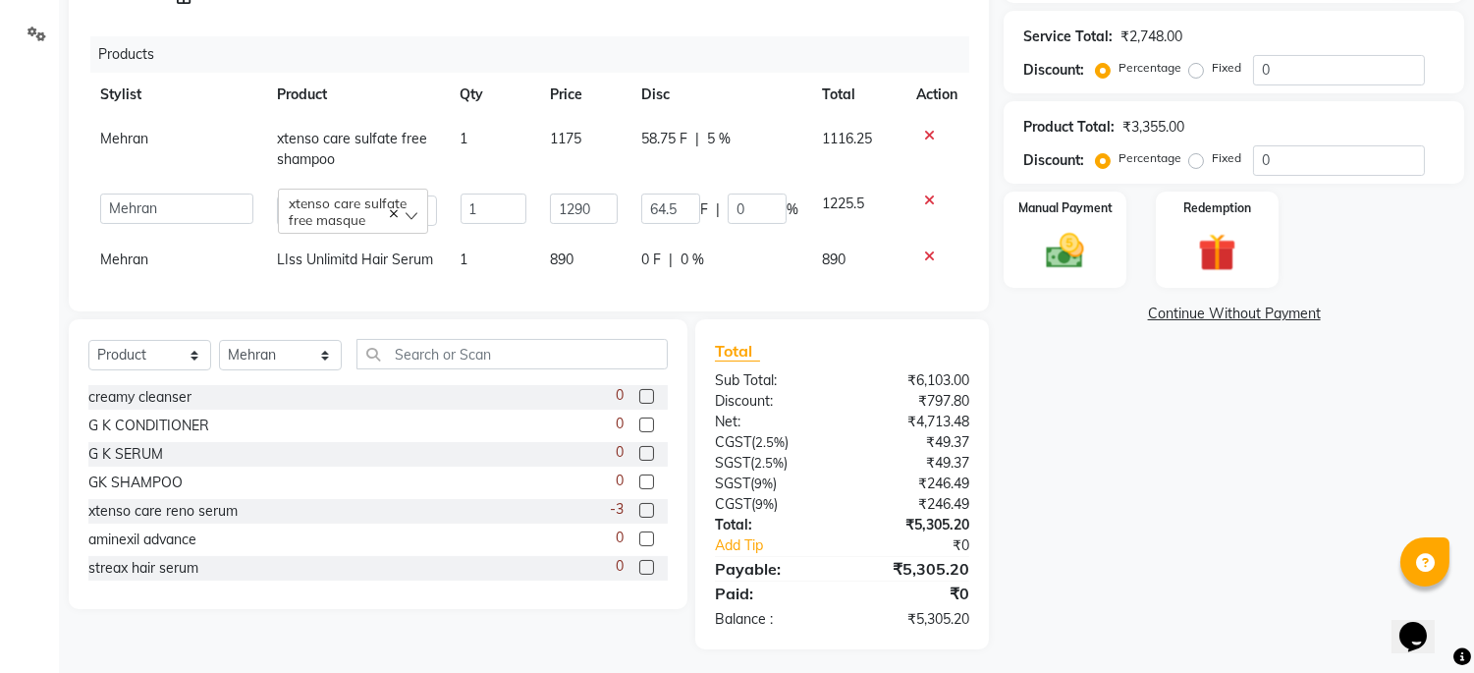
click at [708, 129] on div "58.75 F | 5 %" at bounding box center [719, 139] width 157 height 21
select select "45042"
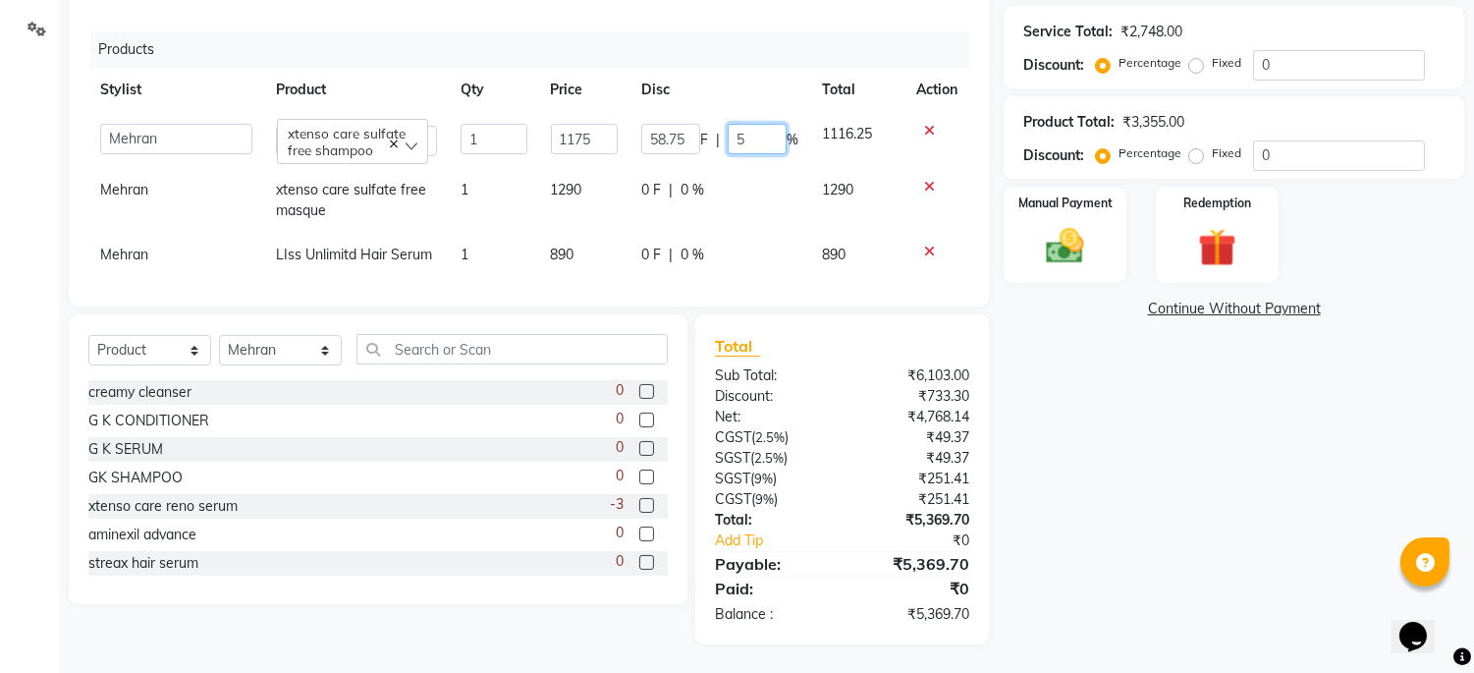
click at [747, 124] on input "5" at bounding box center [757, 139] width 59 height 30
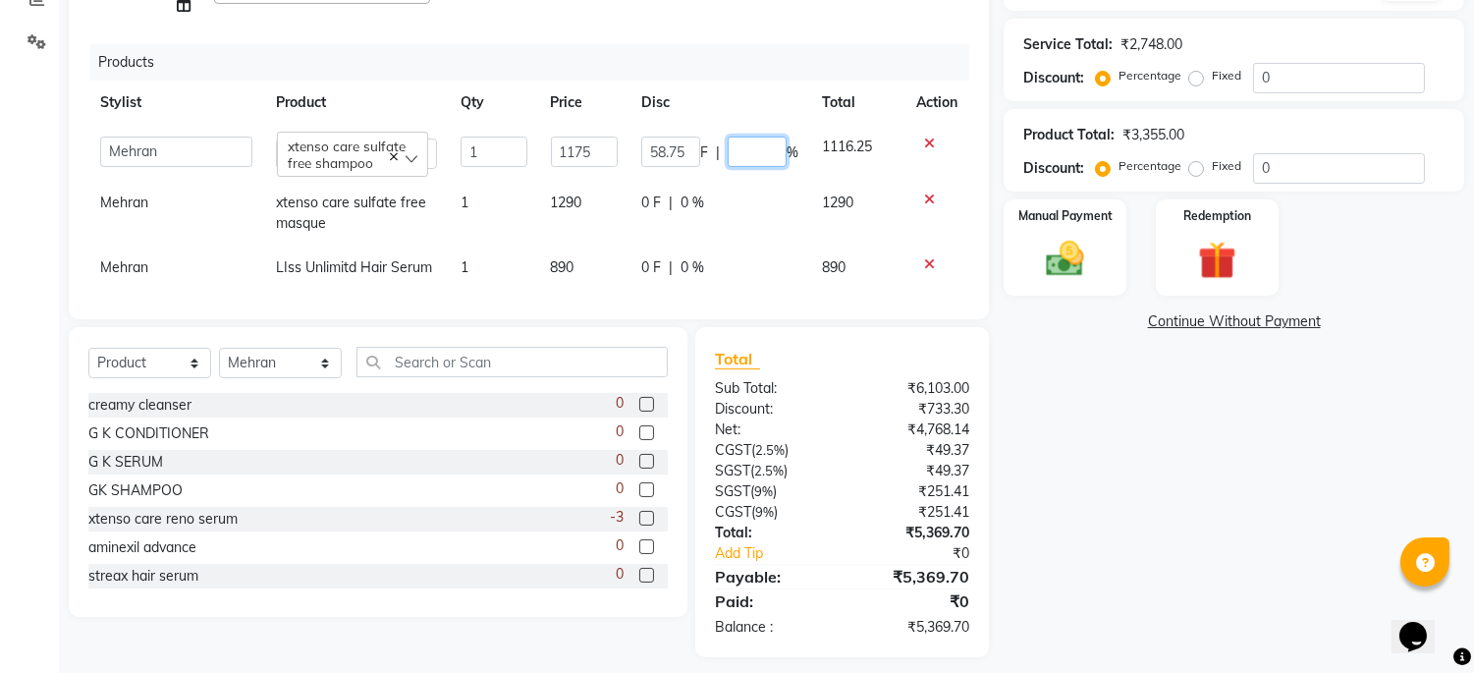
type input "0"
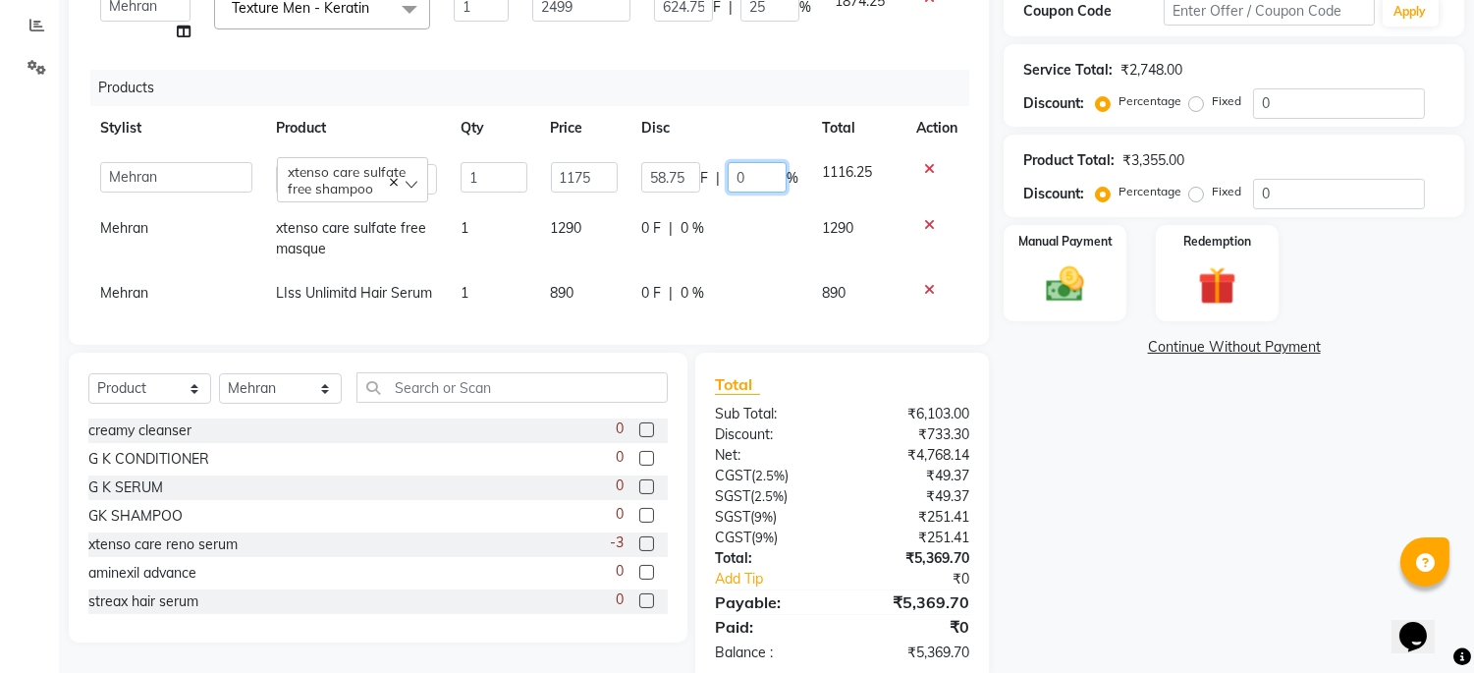
scroll to position [0, 0]
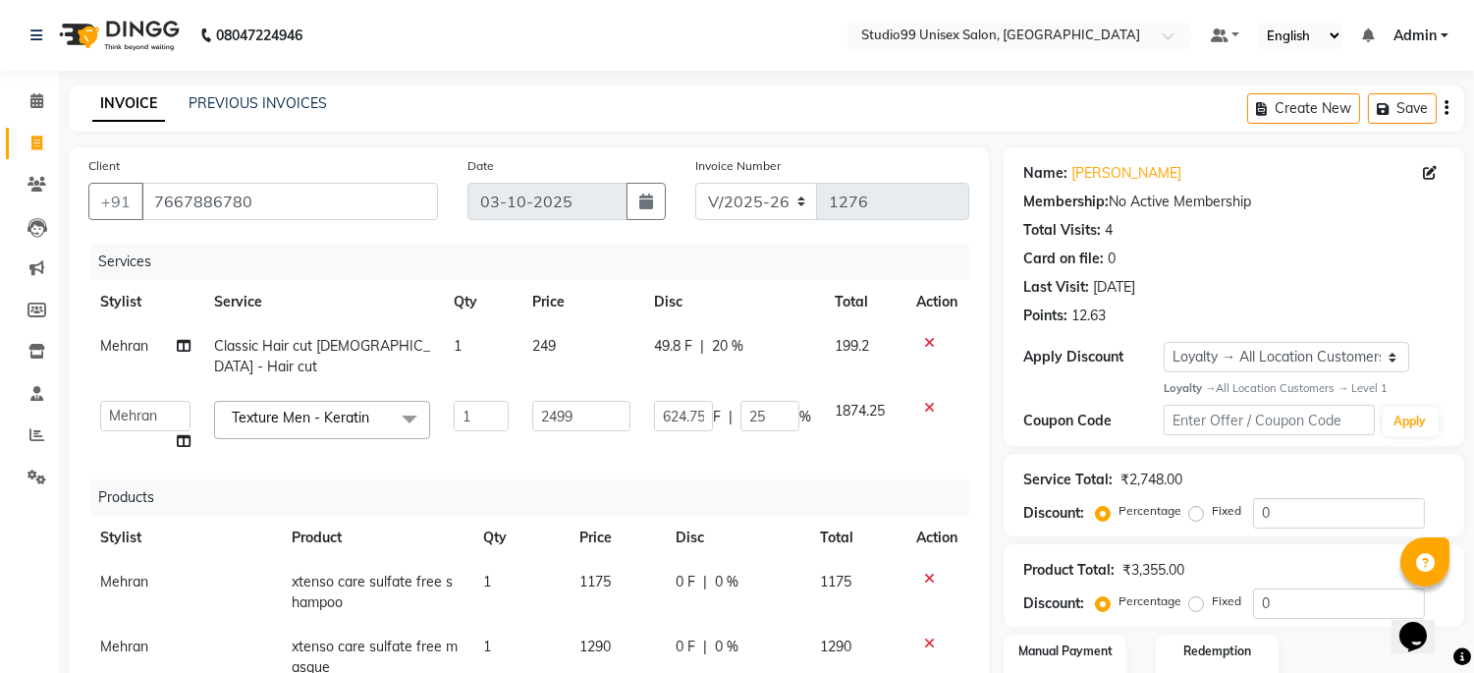
click at [768, 484] on div "Products" at bounding box center [537, 497] width 894 height 36
click at [929, 339] on icon at bounding box center [929, 343] width 11 height 14
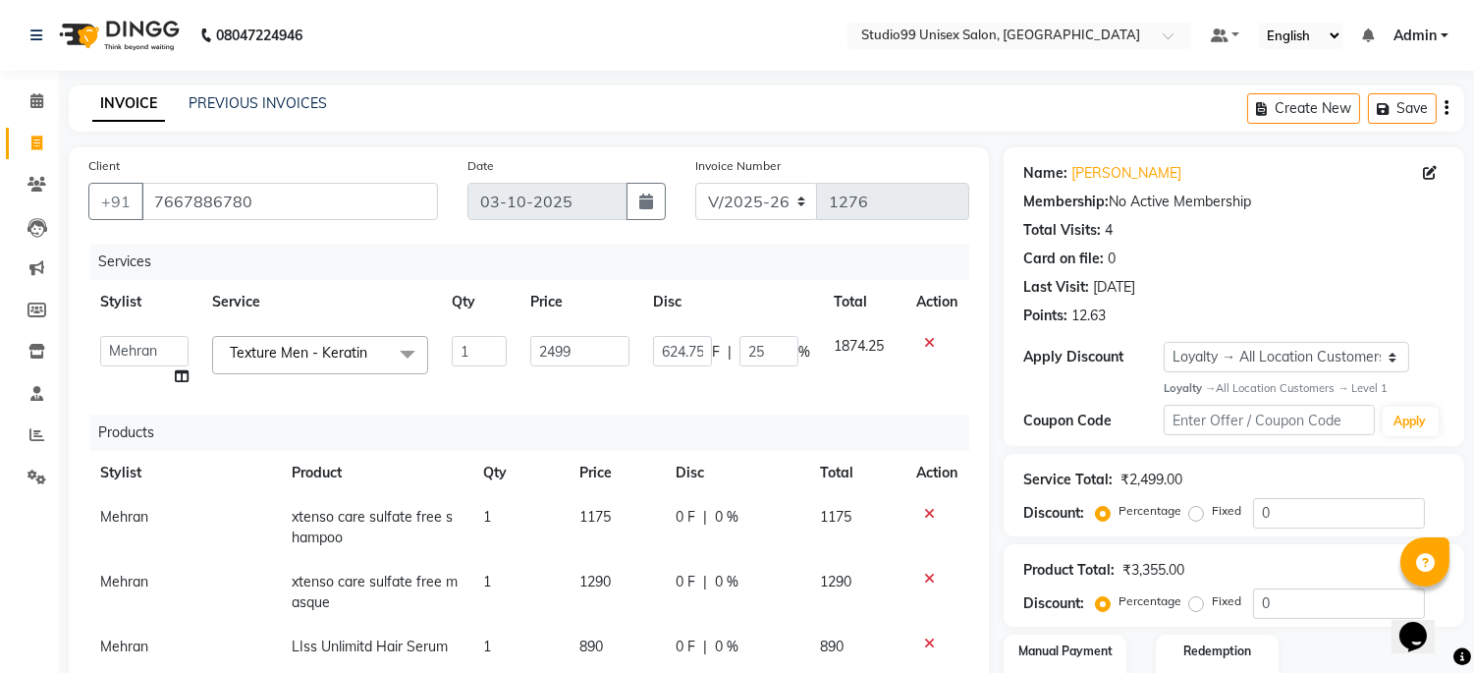
scroll to position [415, 0]
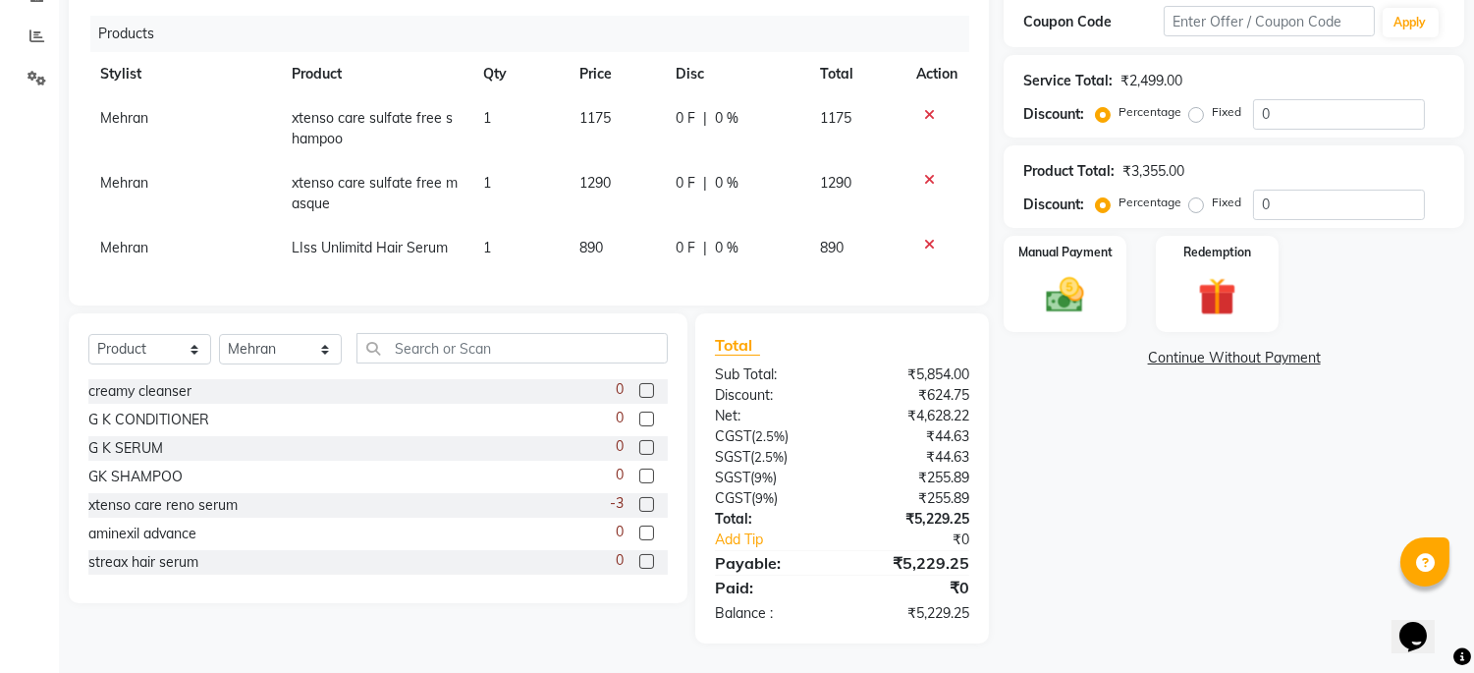
click at [1054, 556] on div "Name: [PERSON_NAME] Membership: No Active Membership Total Visits: 4 Card on fi…" at bounding box center [1241, 196] width 475 height 895
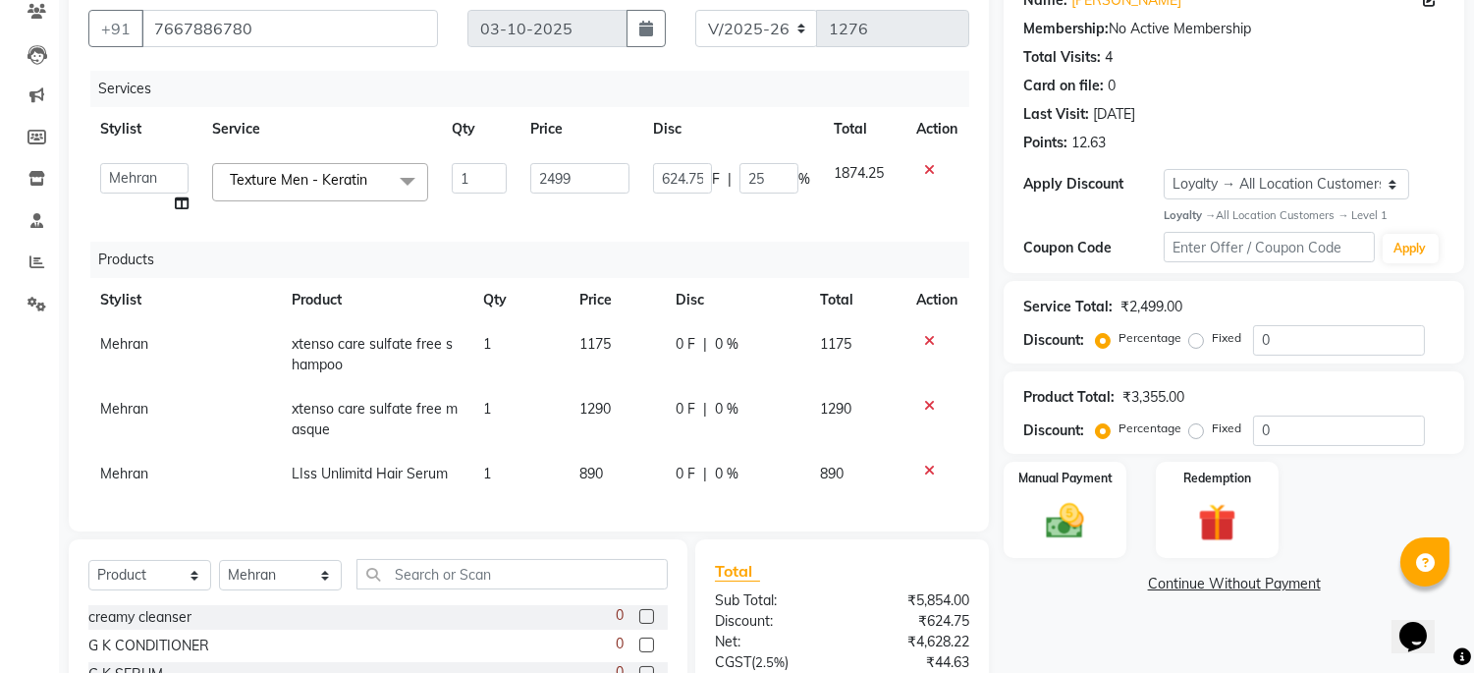
scroll to position [0, 0]
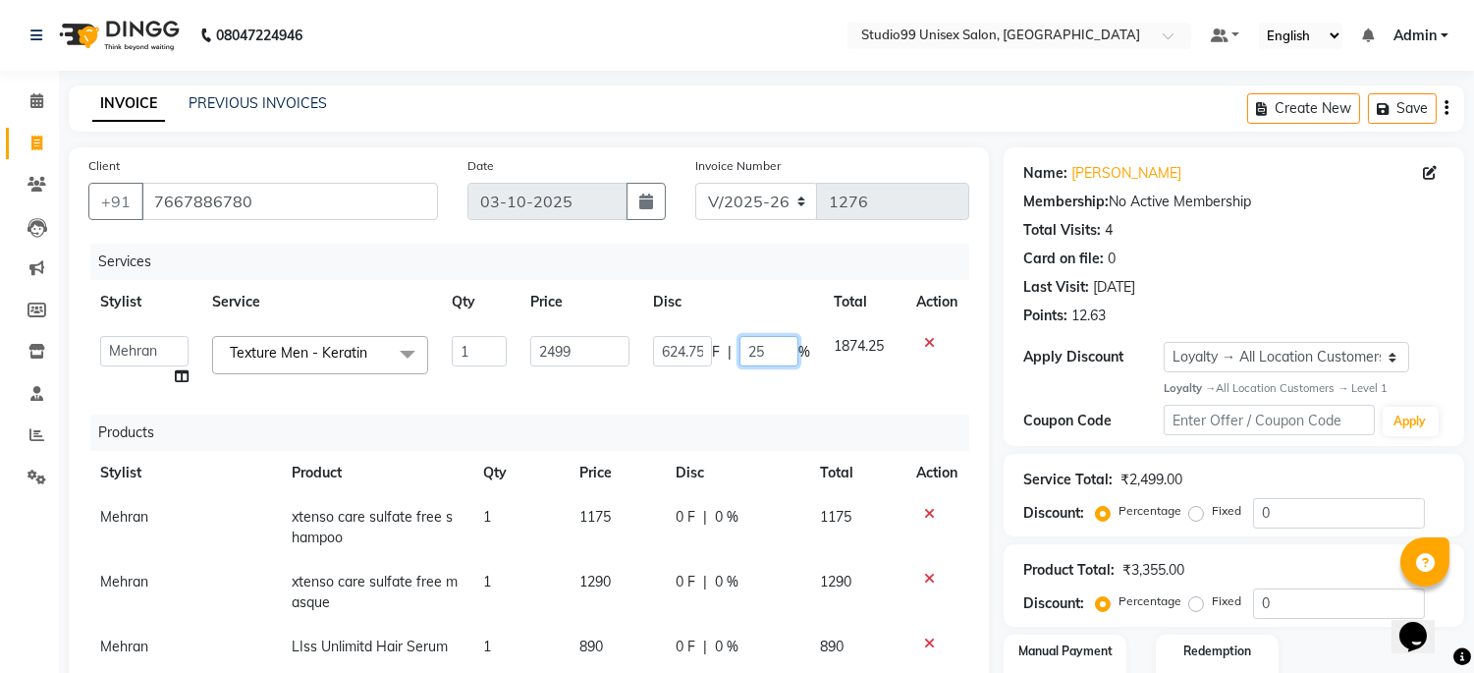
click at [767, 345] on input "25" at bounding box center [769, 351] width 59 height 30
type input "2"
type input "30"
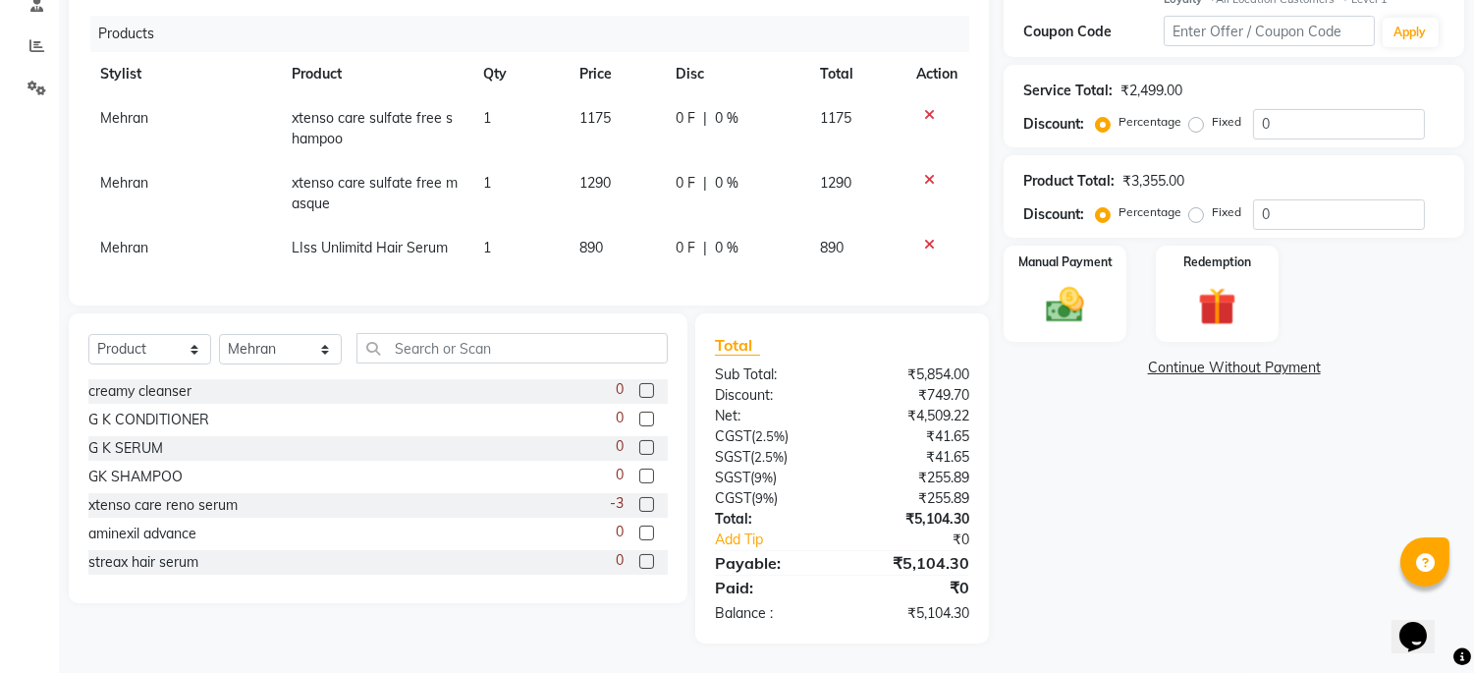
scroll to position [405, 0]
click at [1122, 542] on div "Name: [PERSON_NAME] Membership: No Active Membership Total Visits: 4 Card on fi…" at bounding box center [1241, 200] width 475 height 885
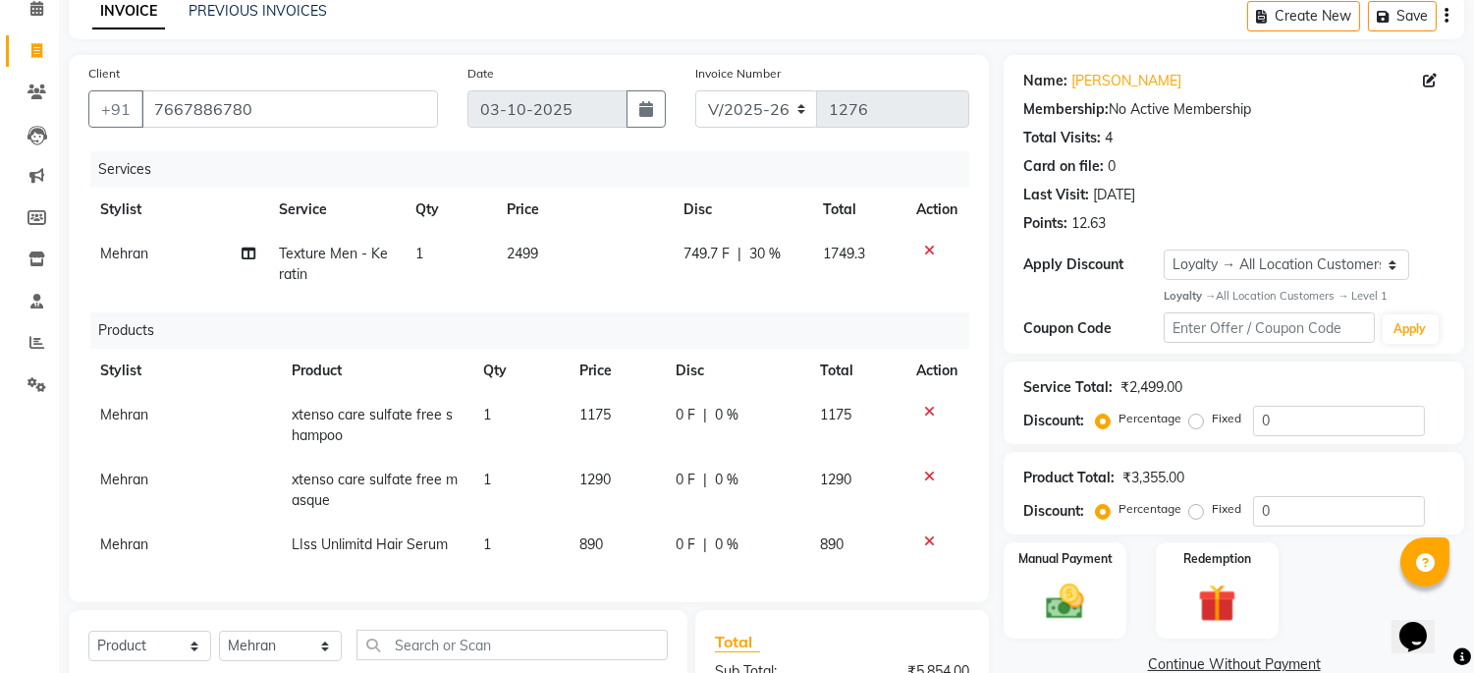
scroll to position [0, 0]
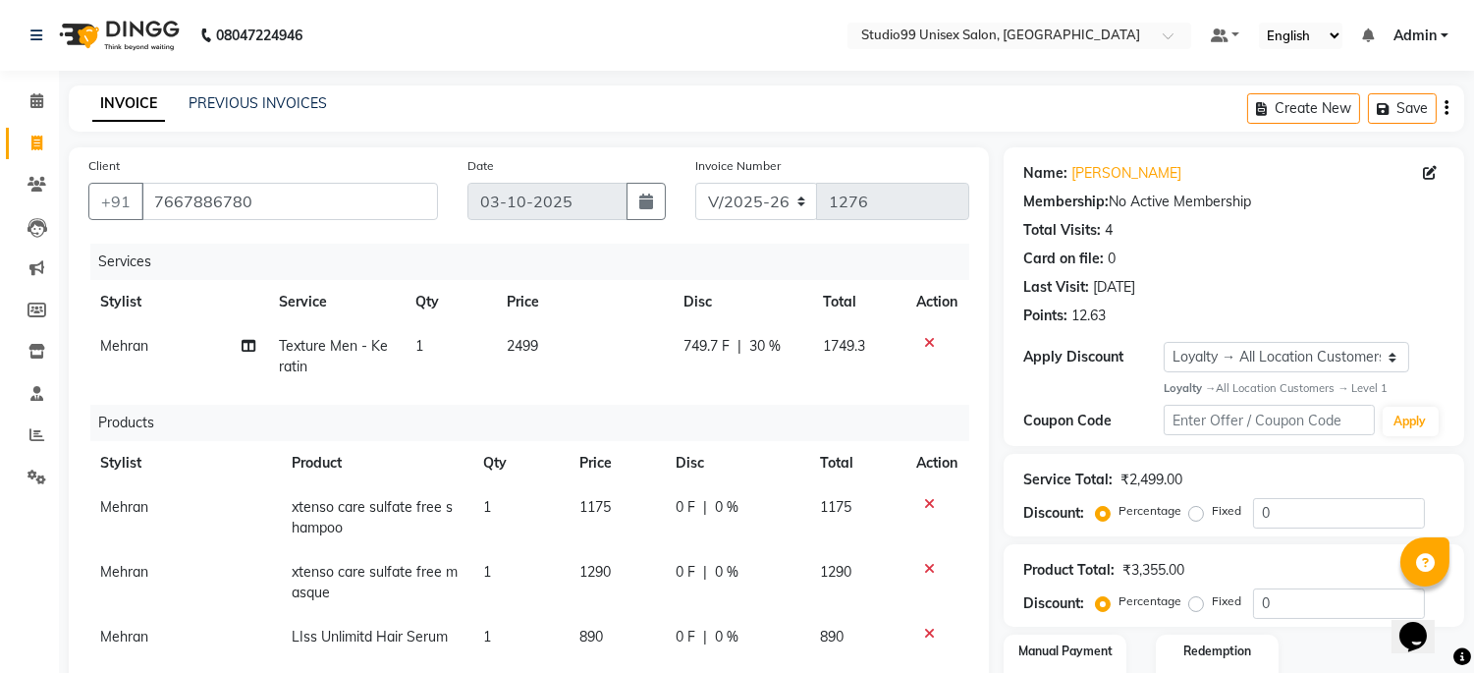
click at [772, 339] on span "30 %" at bounding box center [764, 346] width 31 height 21
select select "45042"
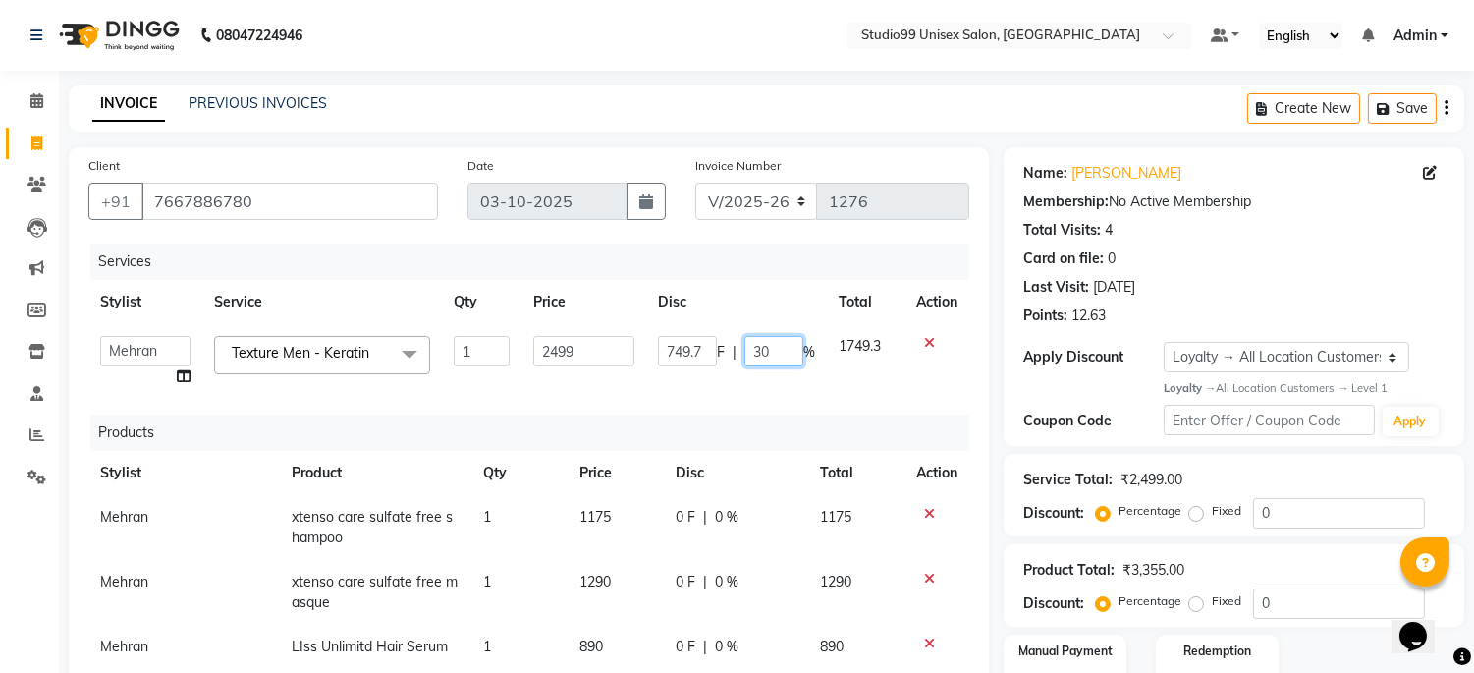
click at [777, 351] on input "30" at bounding box center [774, 351] width 59 height 30
type input "3"
type input "20"
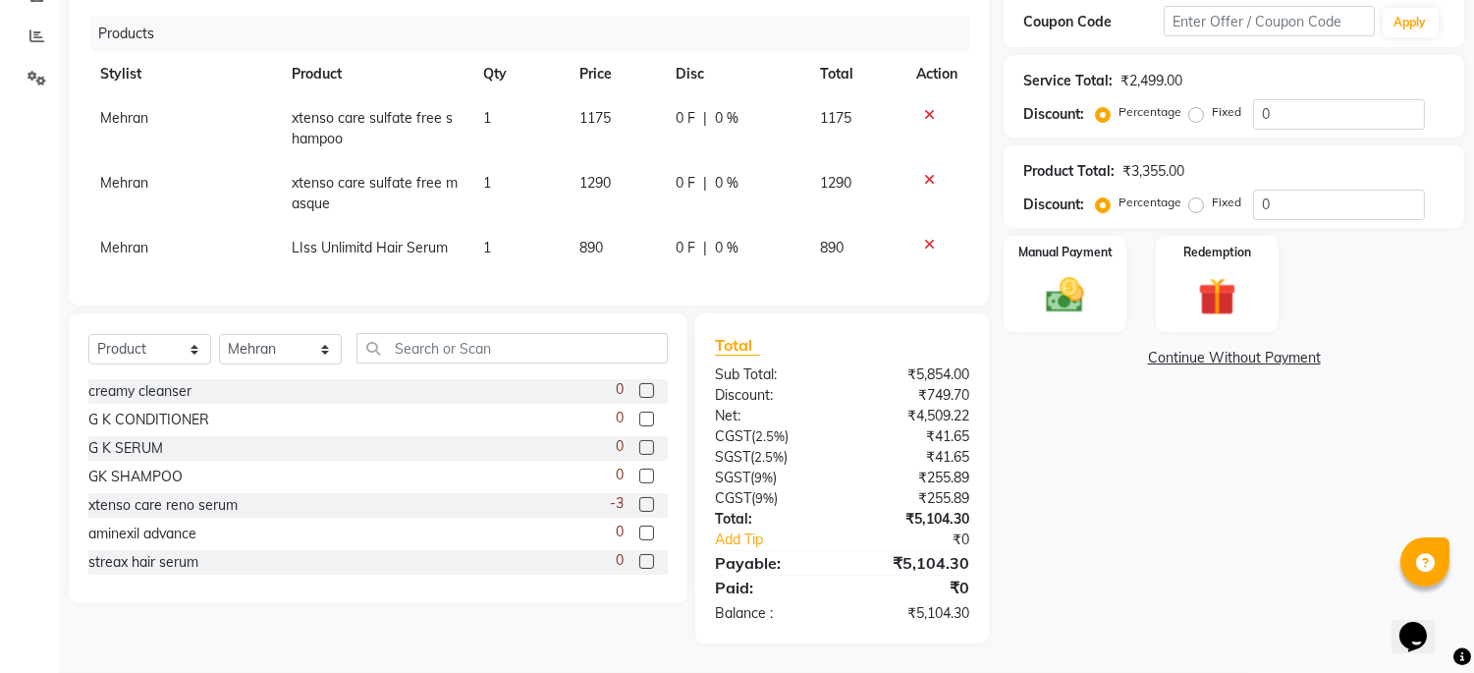
scroll to position [405, 0]
click at [1161, 511] on div "Name: [PERSON_NAME] Membership: No Active Membership Total Visits: 4 Card on fi…" at bounding box center [1241, 196] width 475 height 895
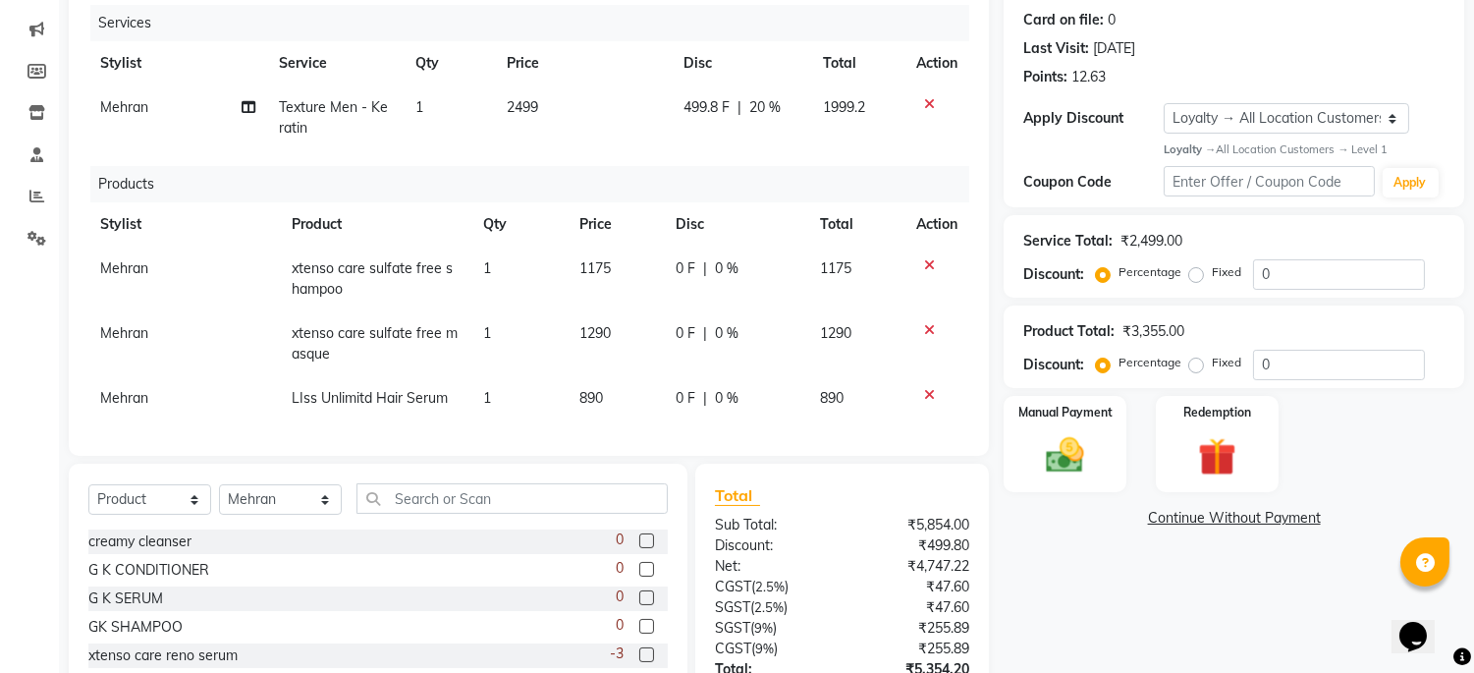
scroll to position [187, 0]
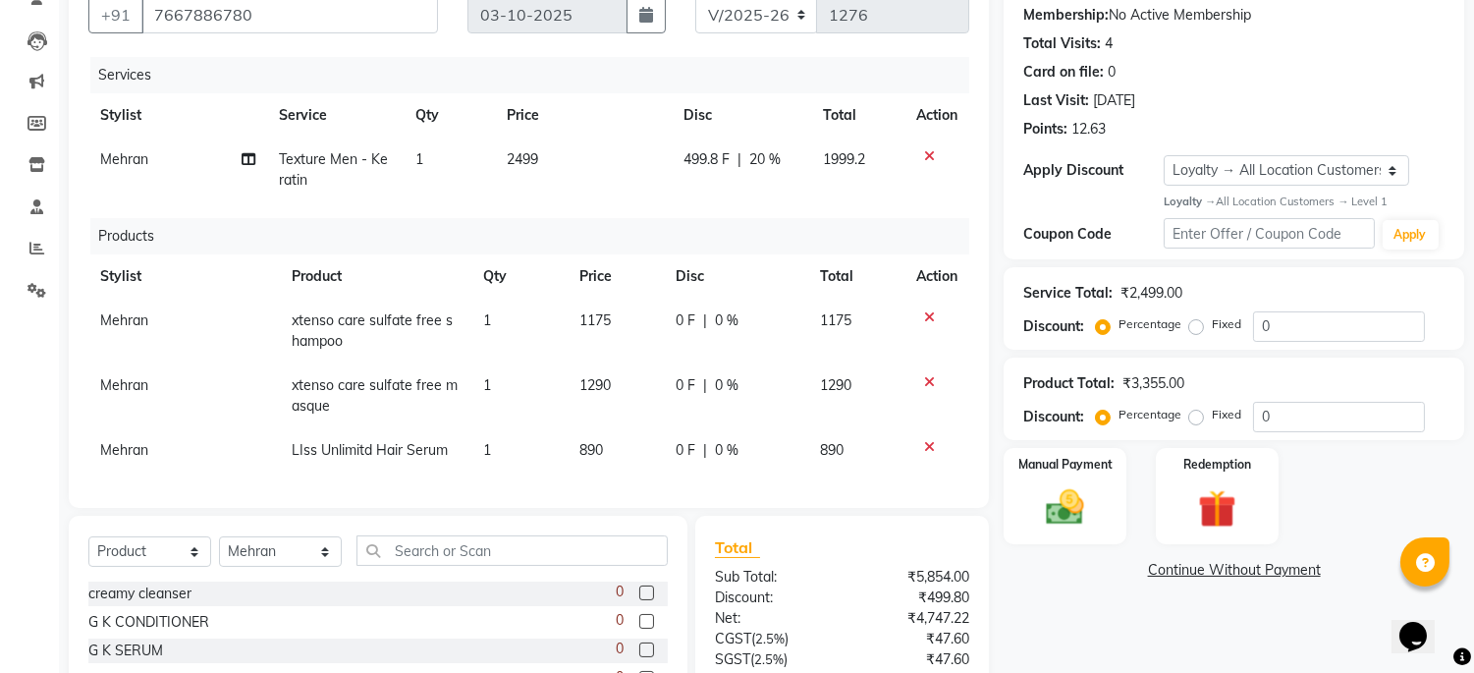
click at [759, 159] on span "20 %" at bounding box center [764, 159] width 31 height 21
select select "45042"
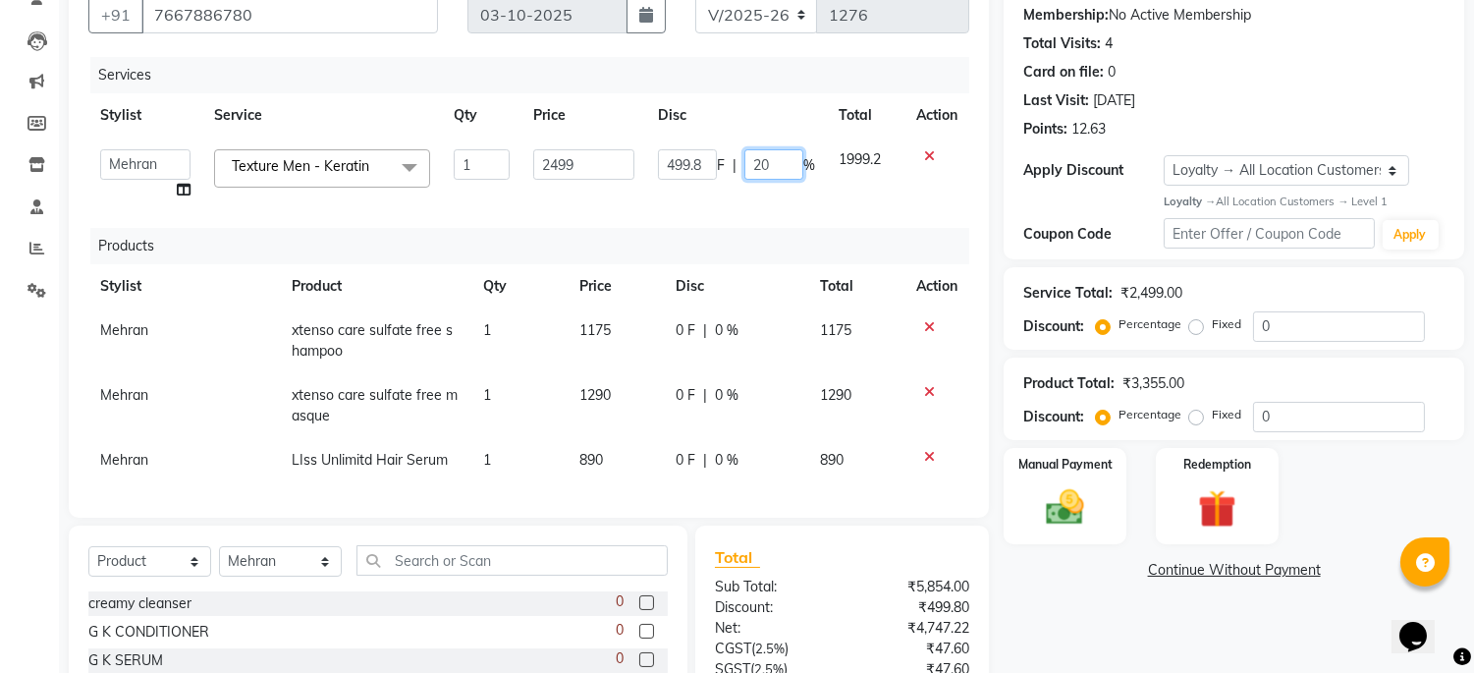
click at [772, 160] on input "20" at bounding box center [774, 164] width 59 height 30
type input "2"
type input "15"
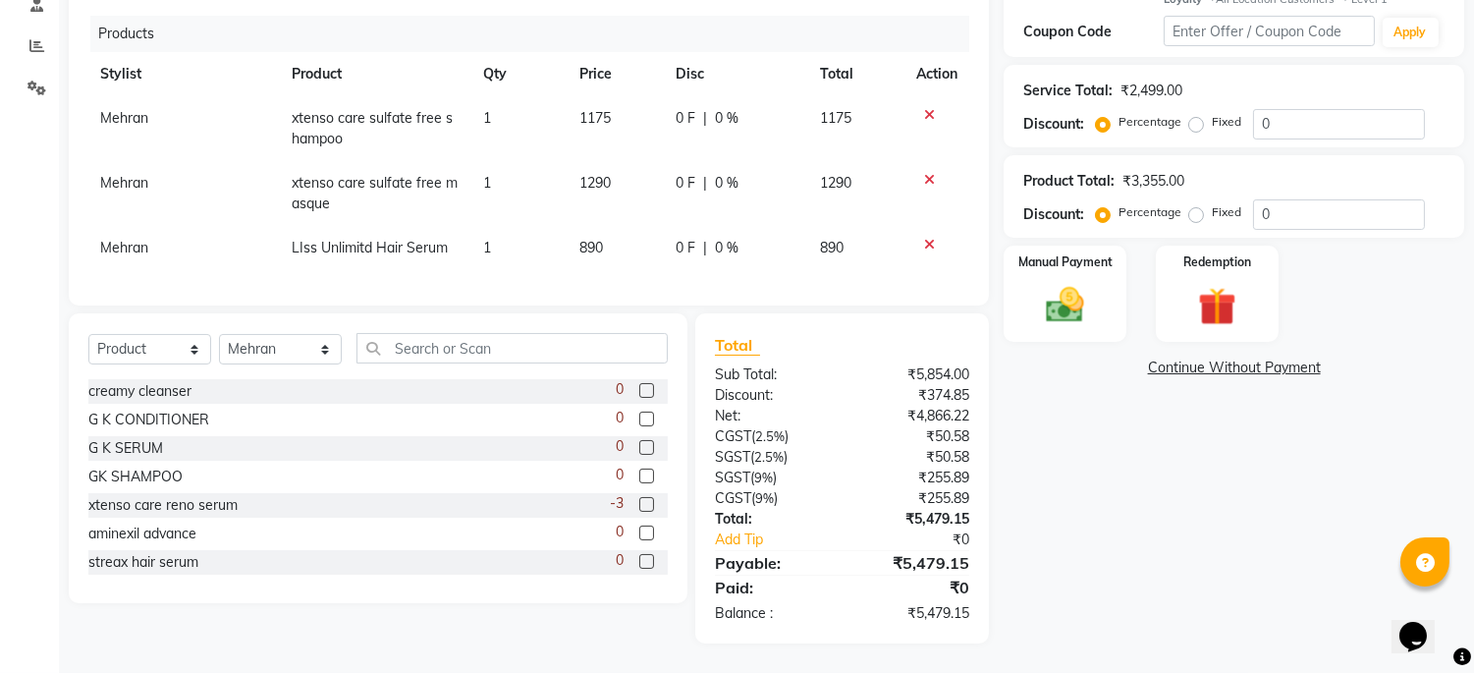
click at [1114, 532] on div "Name: [PERSON_NAME] Membership: No Active Membership Total Visits: 4 Card on fi…" at bounding box center [1241, 200] width 475 height 885
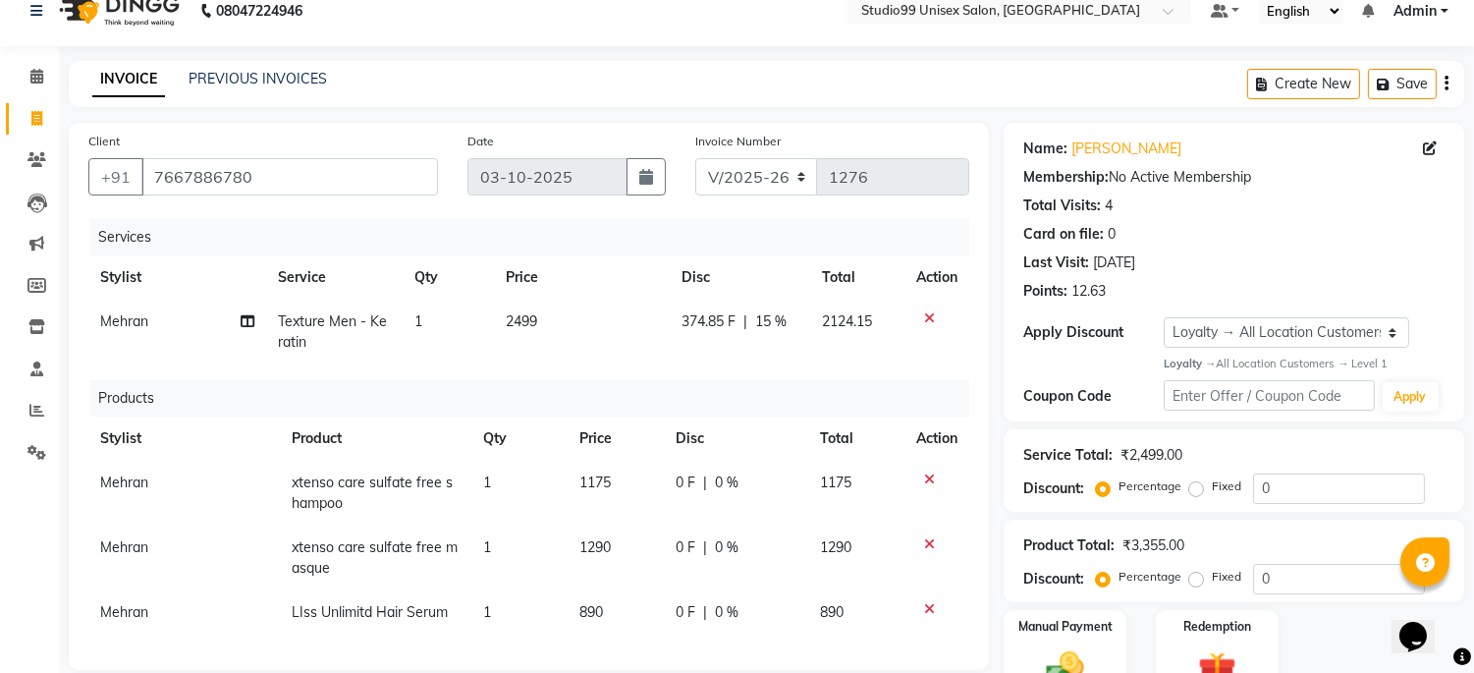
scroll to position [0, 0]
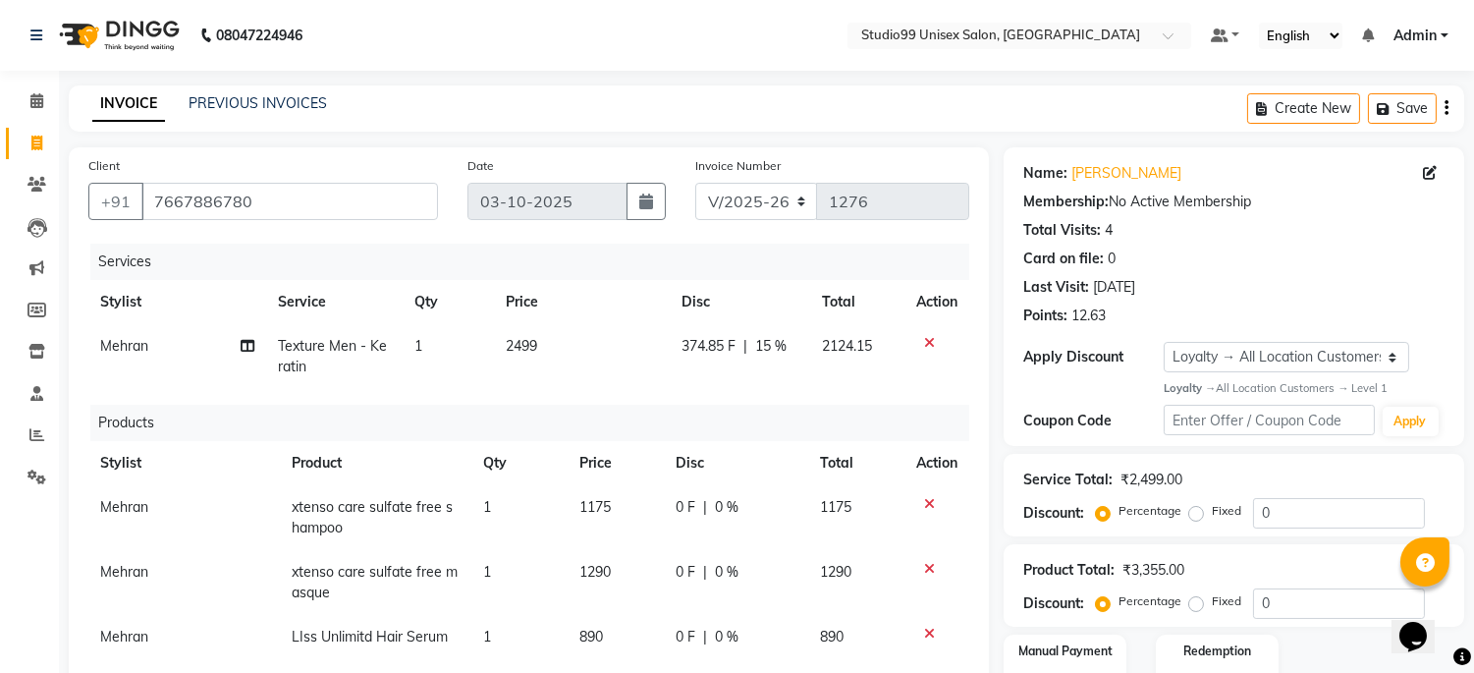
click at [773, 340] on span "15 %" at bounding box center [770, 346] width 31 height 21
select select "45042"
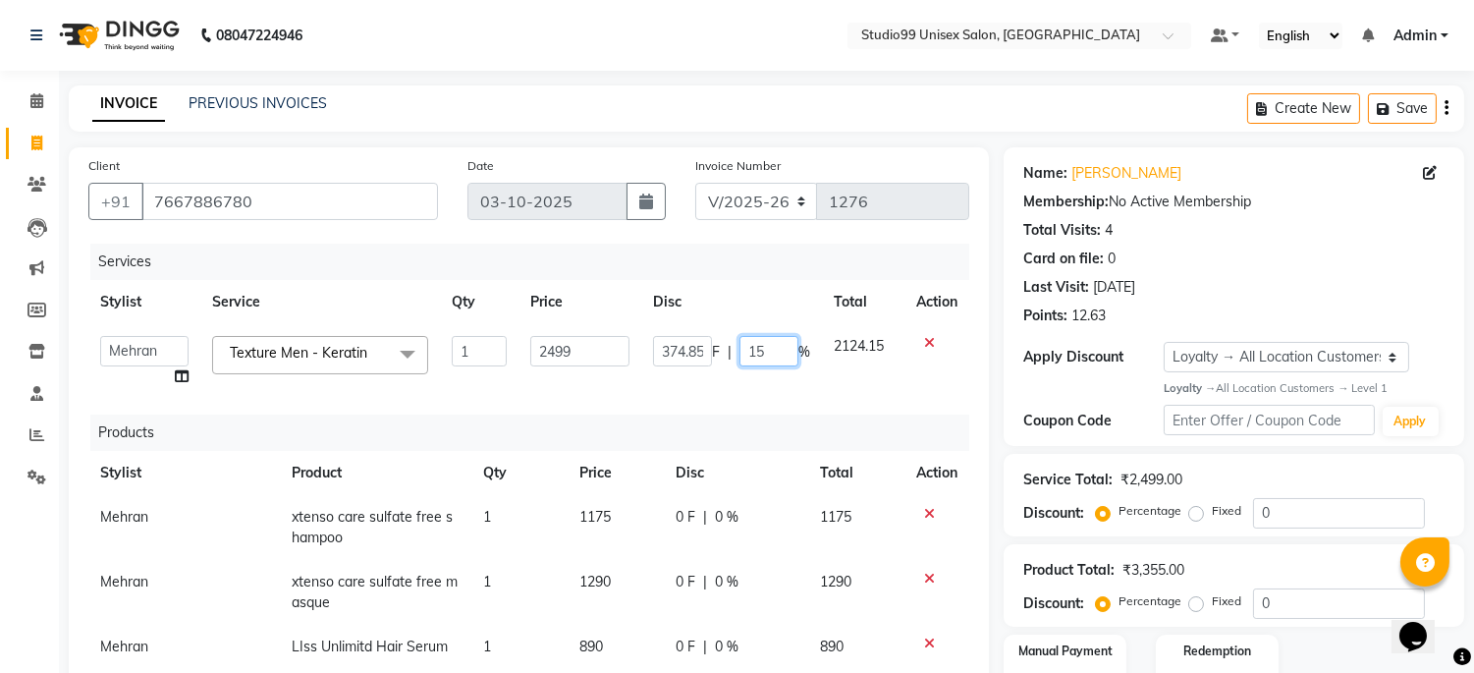
click at [779, 348] on input "15" at bounding box center [769, 351] width 59 height 30
type input "1"
type input "20"
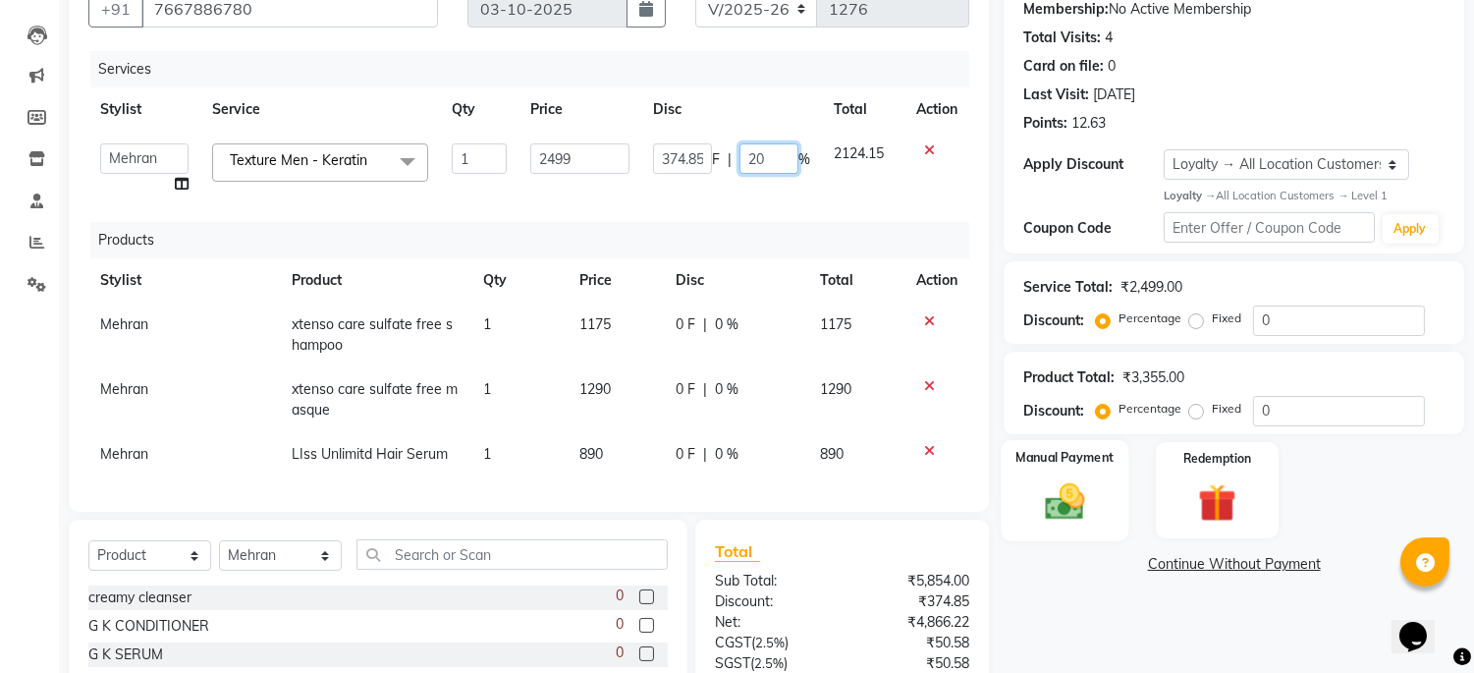
scroll to position [218, 0]
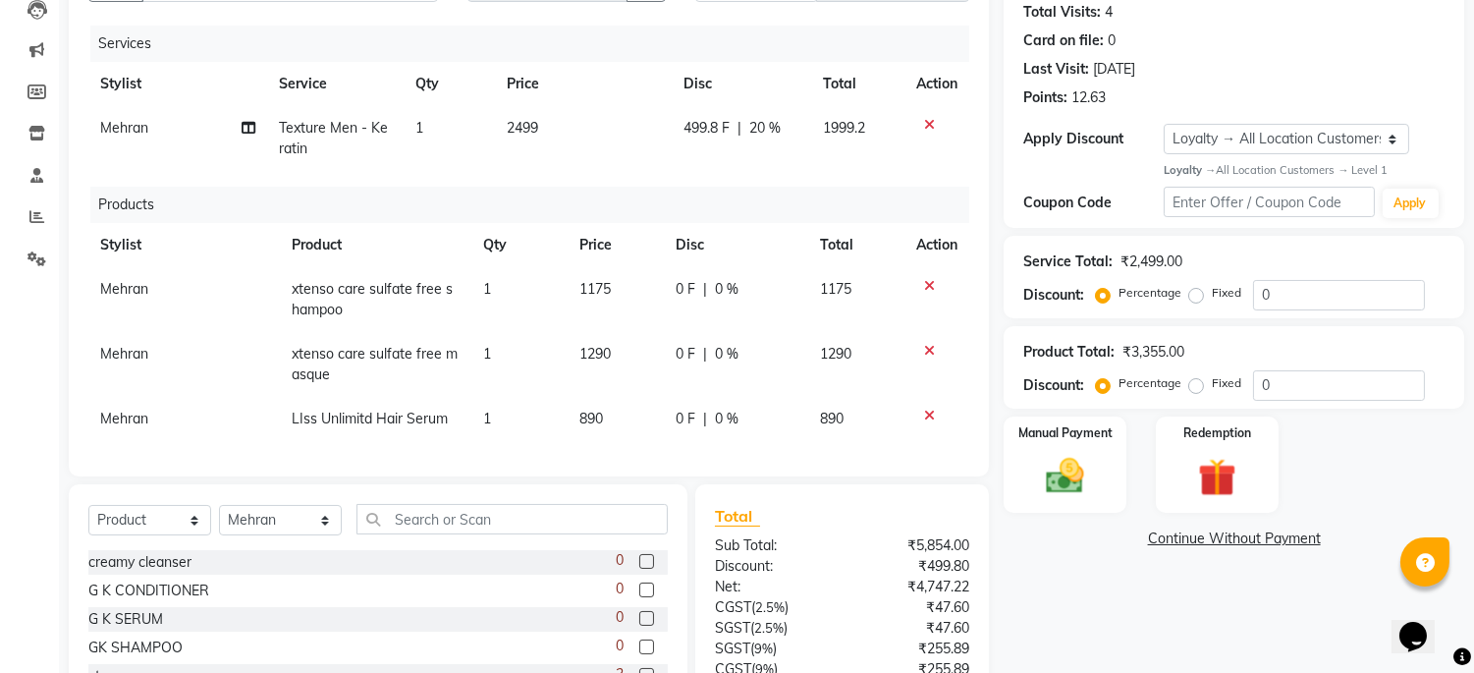
click at [1141, 577] on div "Name: [PERSON_NAME] Membership: No Active Membership Total Visits: 4 Card on fi…" at bounding box center [1241, 371] width 475 height 885
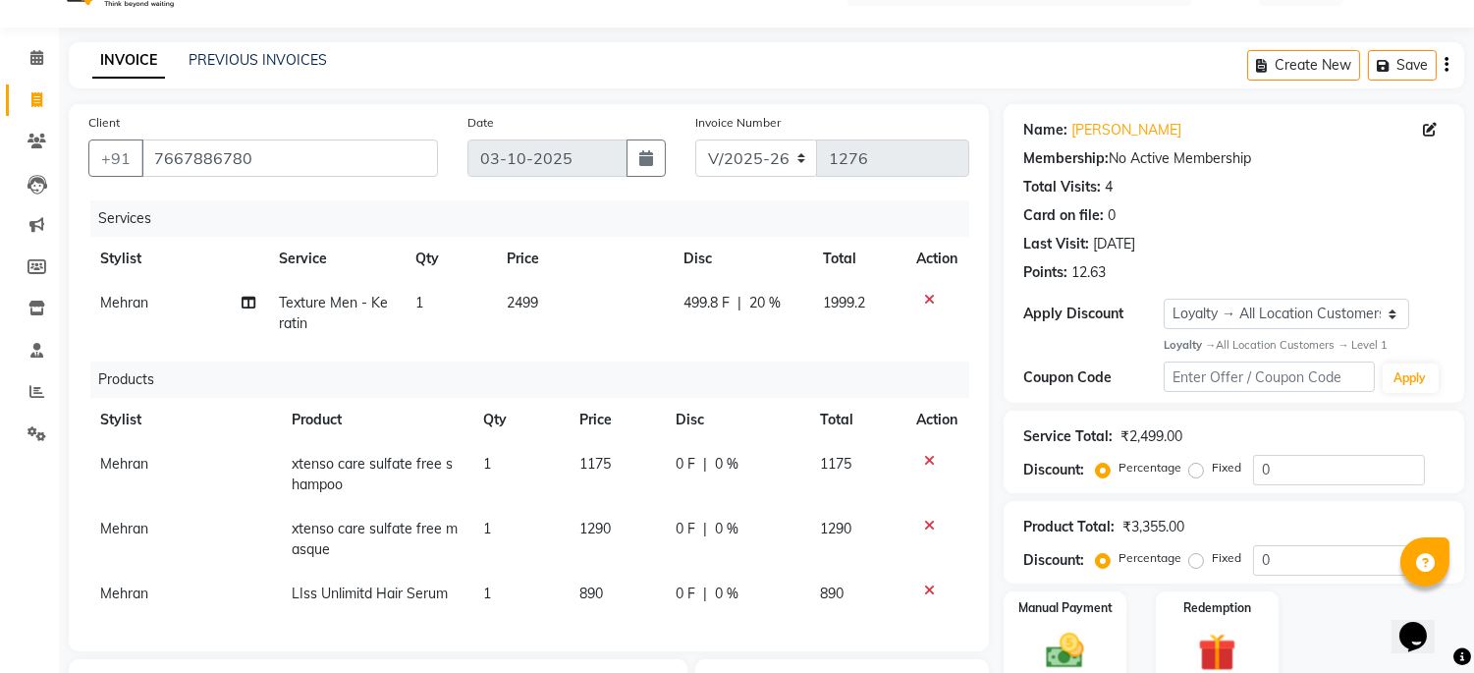
scroll to position [0, 0]
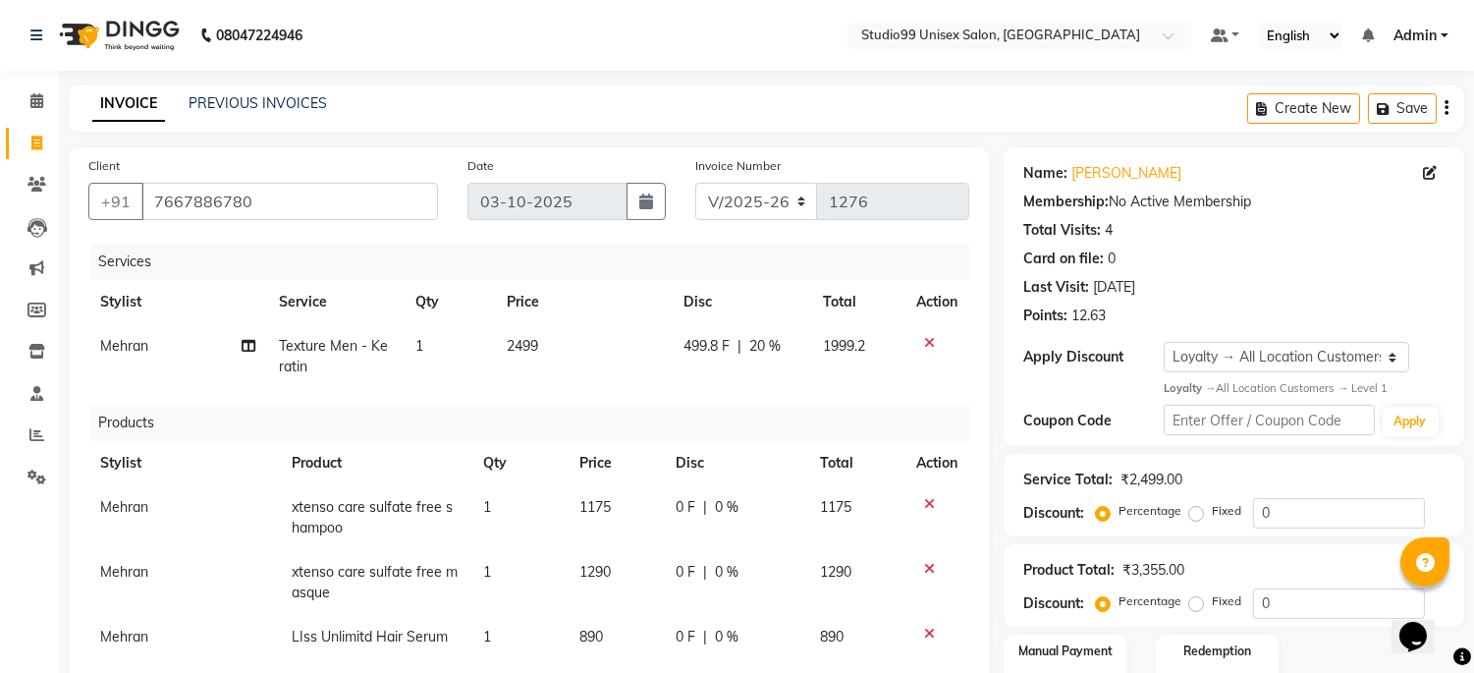
click at [762, 342] on span "20 %" at bounding box center [764, 346] width 31 height 21
select select "45042"
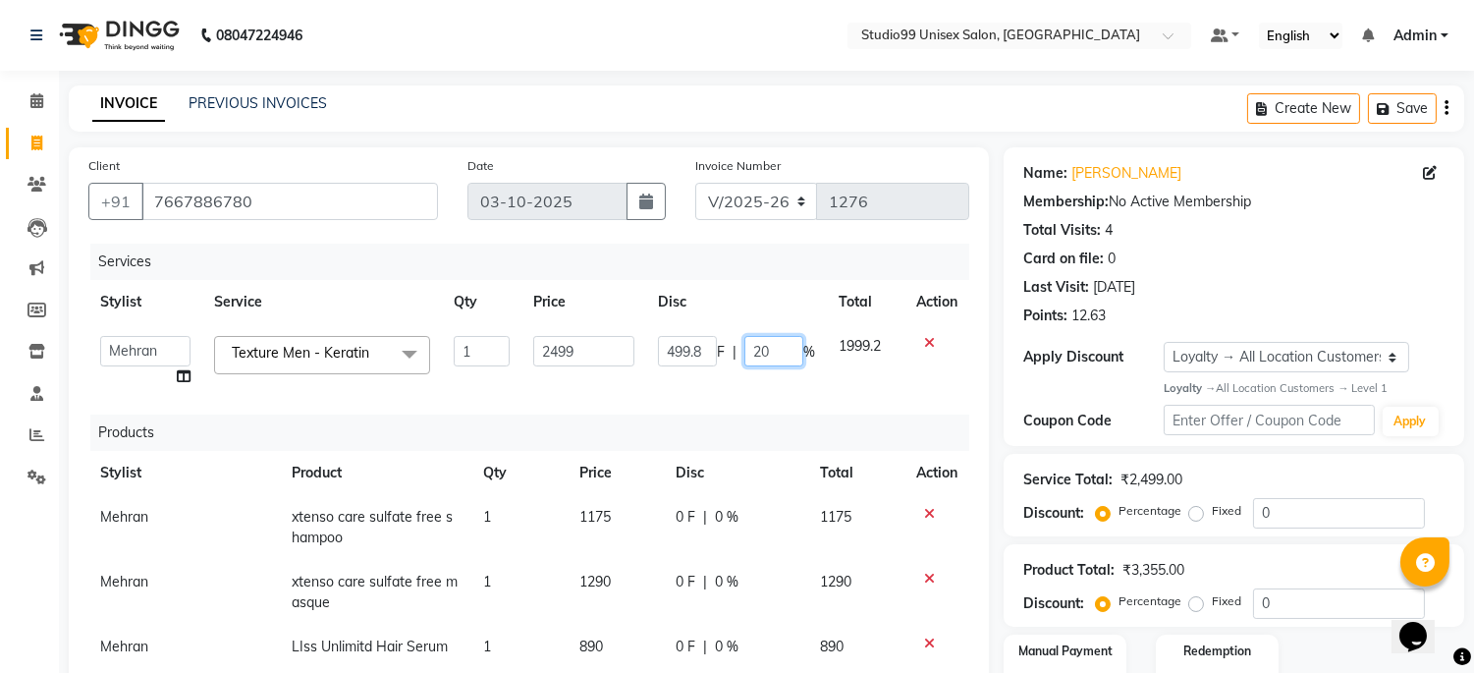
click at [781, 349] on input "20" at bounding box center [774, 351] width 59 height 30
type input "22"
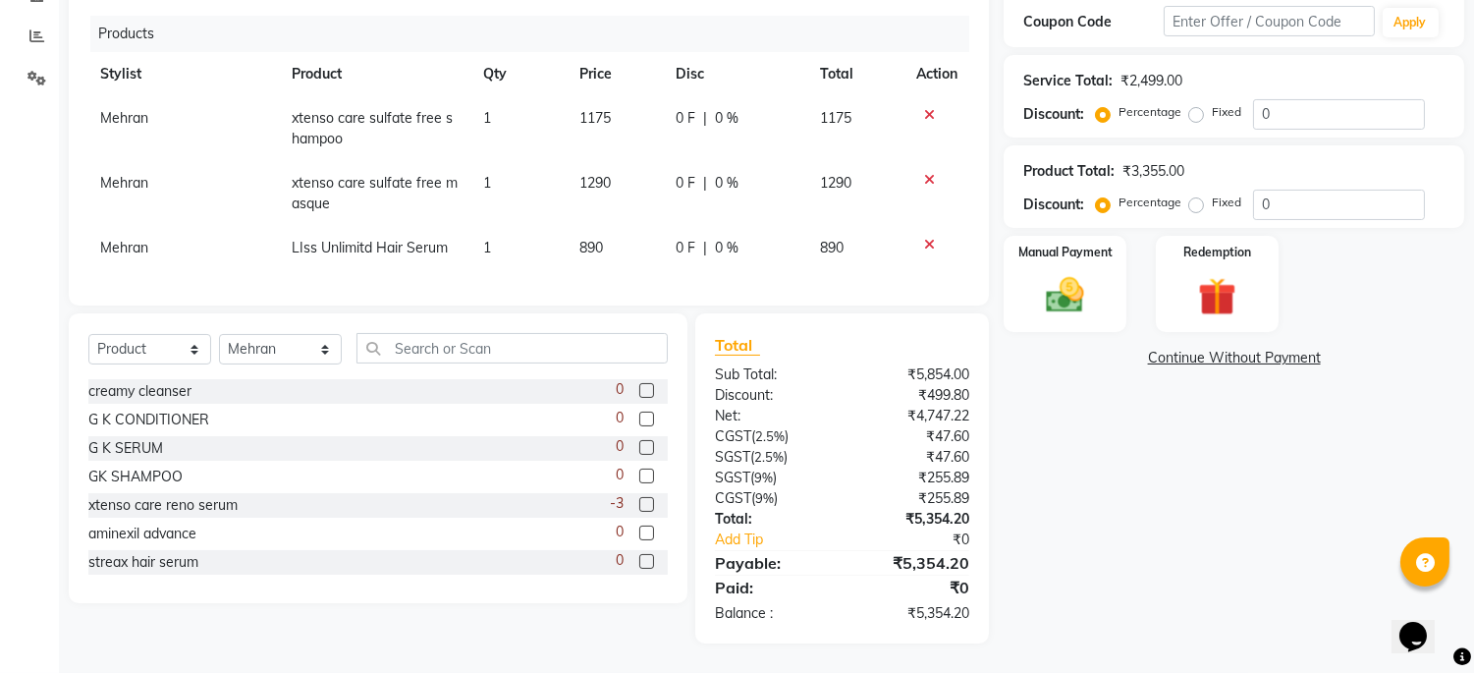
scroll to position [405, 0]
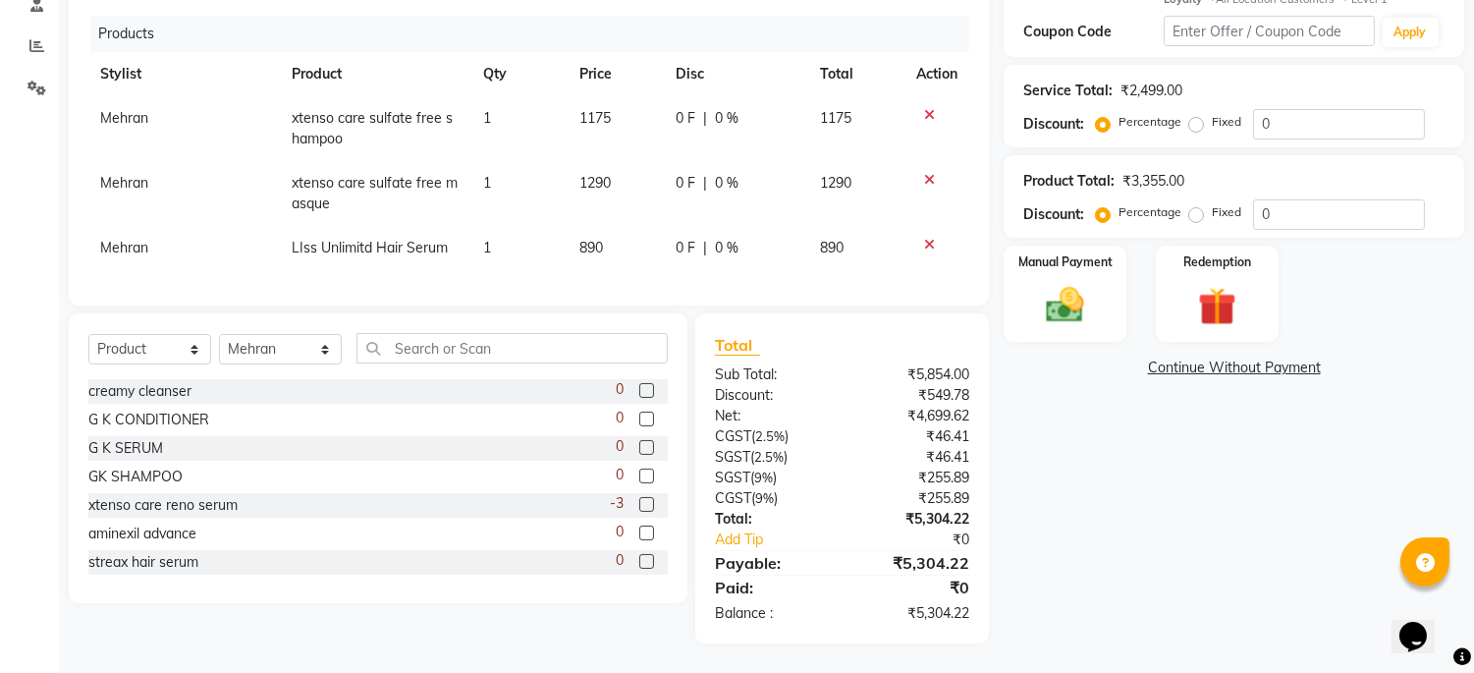
click at [1080, 514] on div "Name: [PERSON_NAME] Membership: No Active Membership Total Visits: 4 Card on fi…" at bounding box center [1241, 200] width 475 height 885
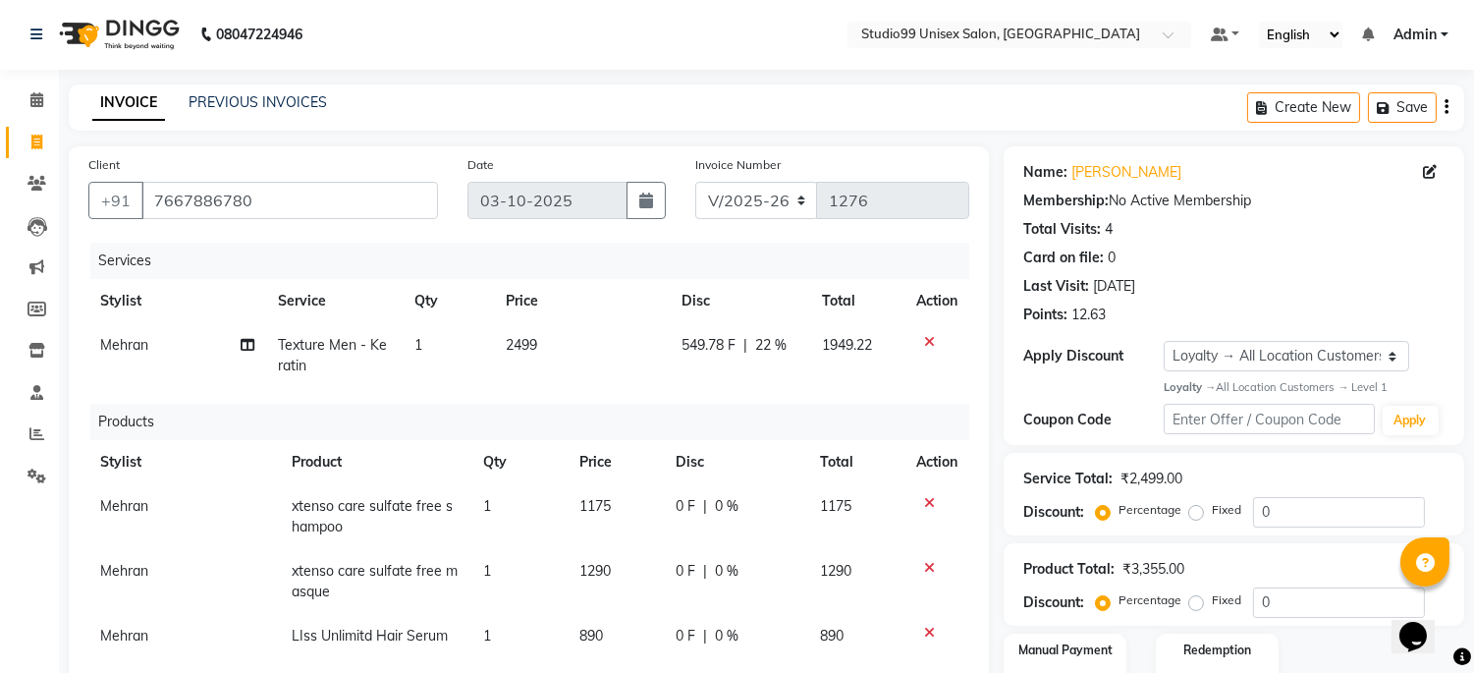
scroll to position [0, 0]
click at [771, 342] on span "22 %" at bounding box center [770, 346] width 31 height 21
select select "45042"
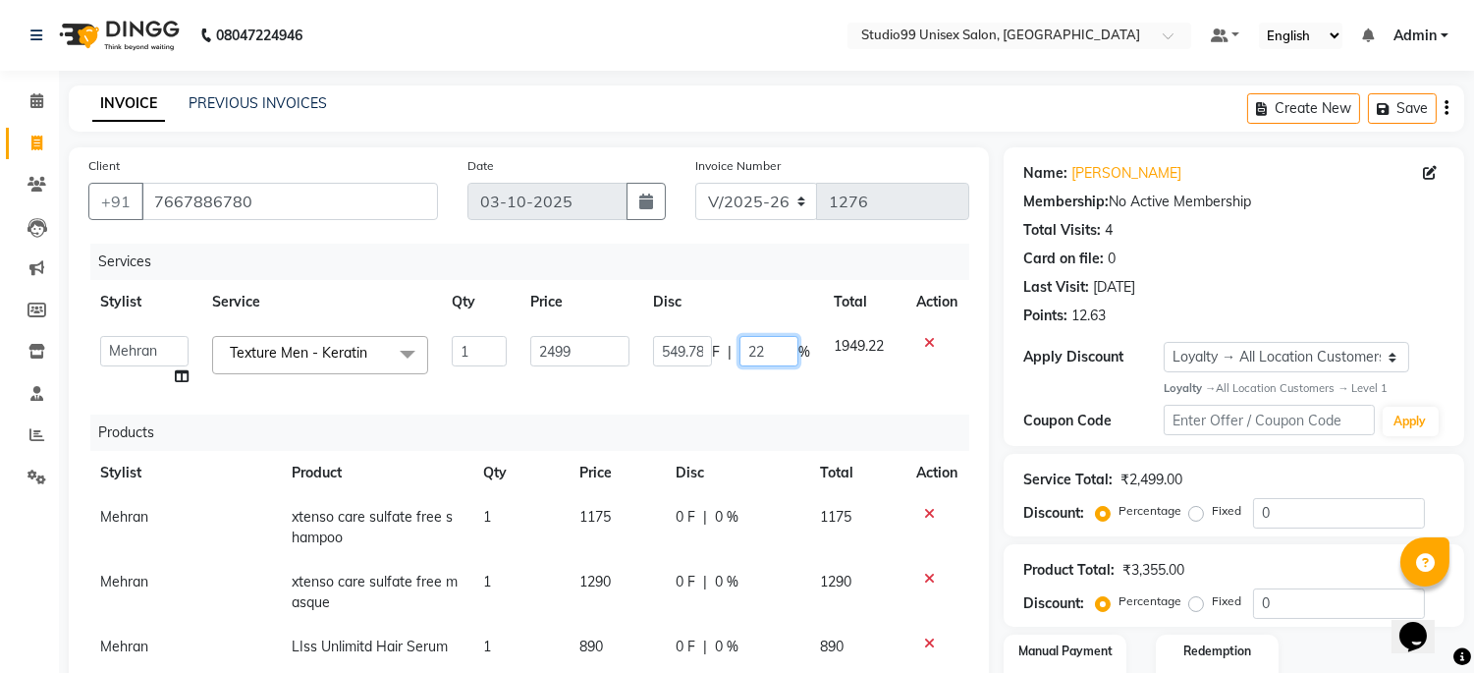
click at [784, 347] on input "22" at bounding box center [769, 351] width 59 height 30
type input "24"
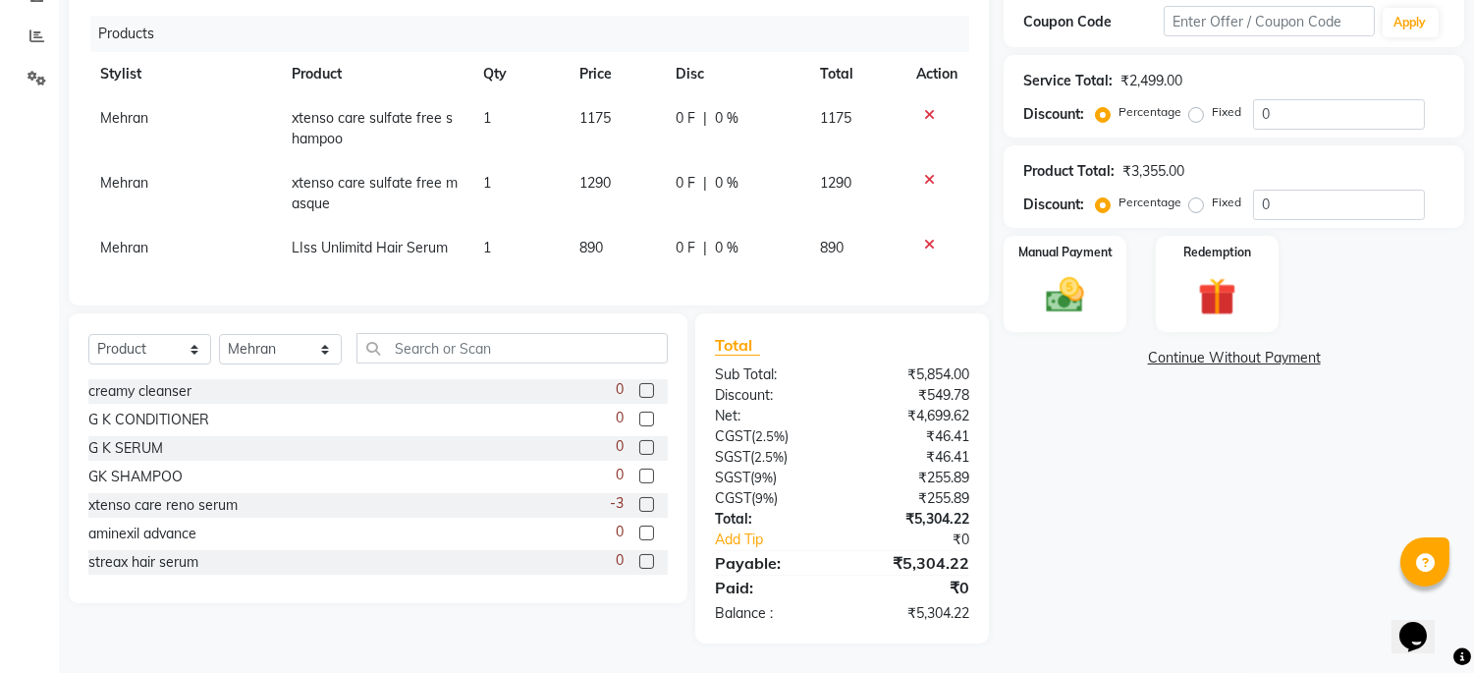
scroll to position [405, 0]
click at [1130, 522] on div "Name: [PERSON_NAME] Membership: No Active Membership Total Visits: 4 Card on fi…" at bounding box center [1241, 196] width 475 height 895
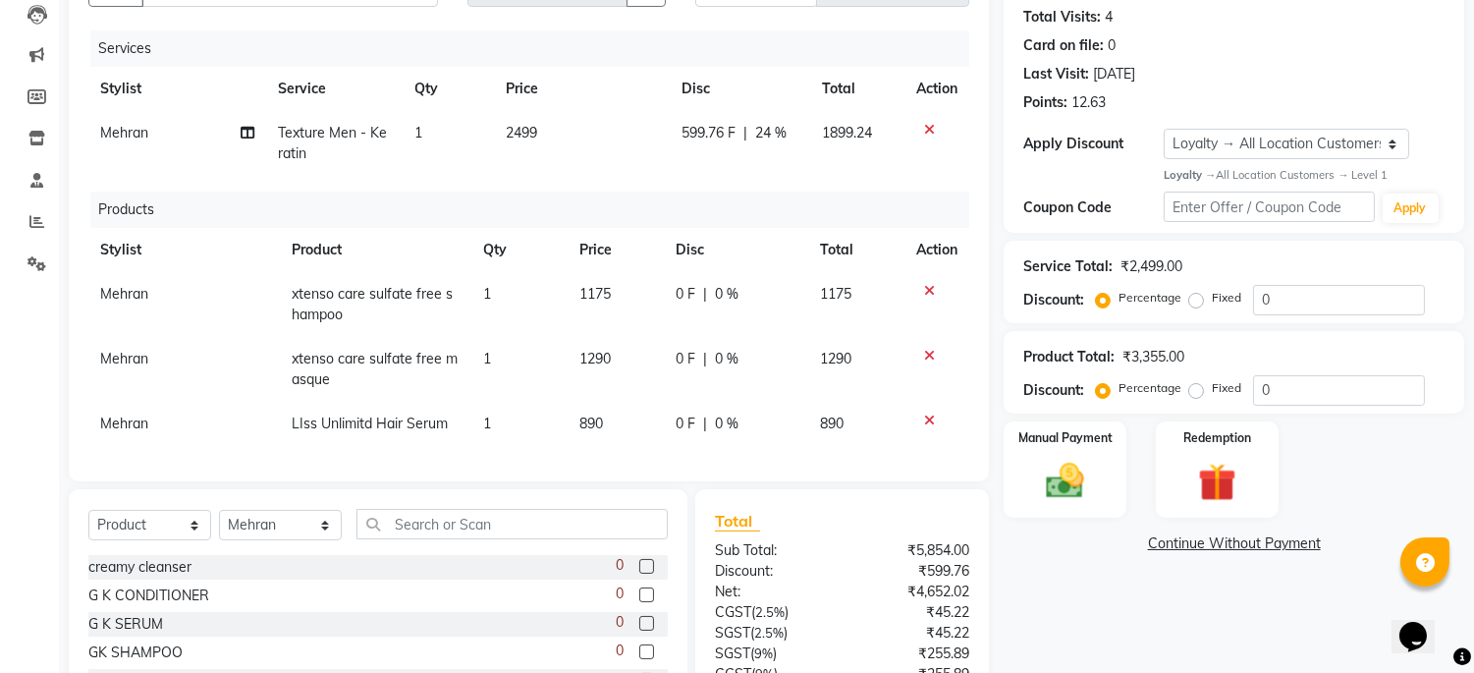
scroll to position [0, 0]
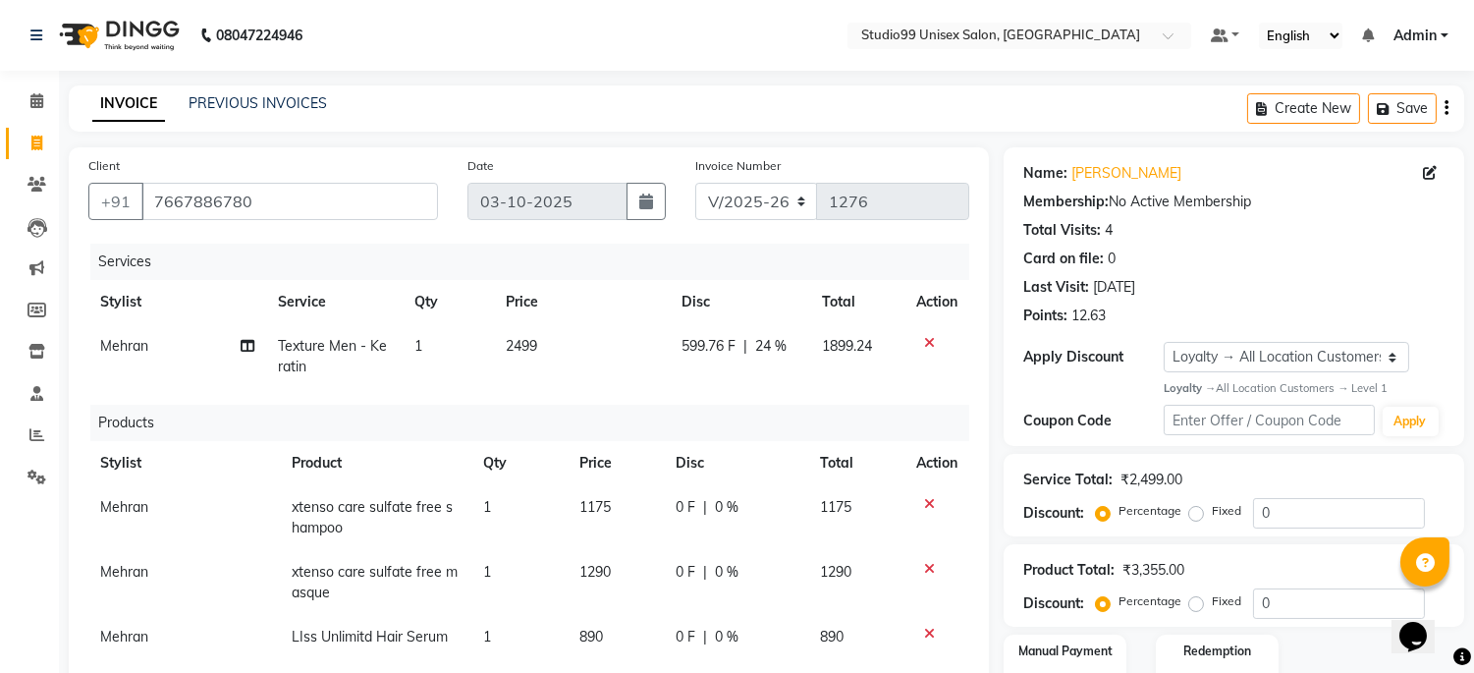
click at [771, 351] on span "24 %" at bounding box center [770, 346] width 31 height 21
select select "45042"
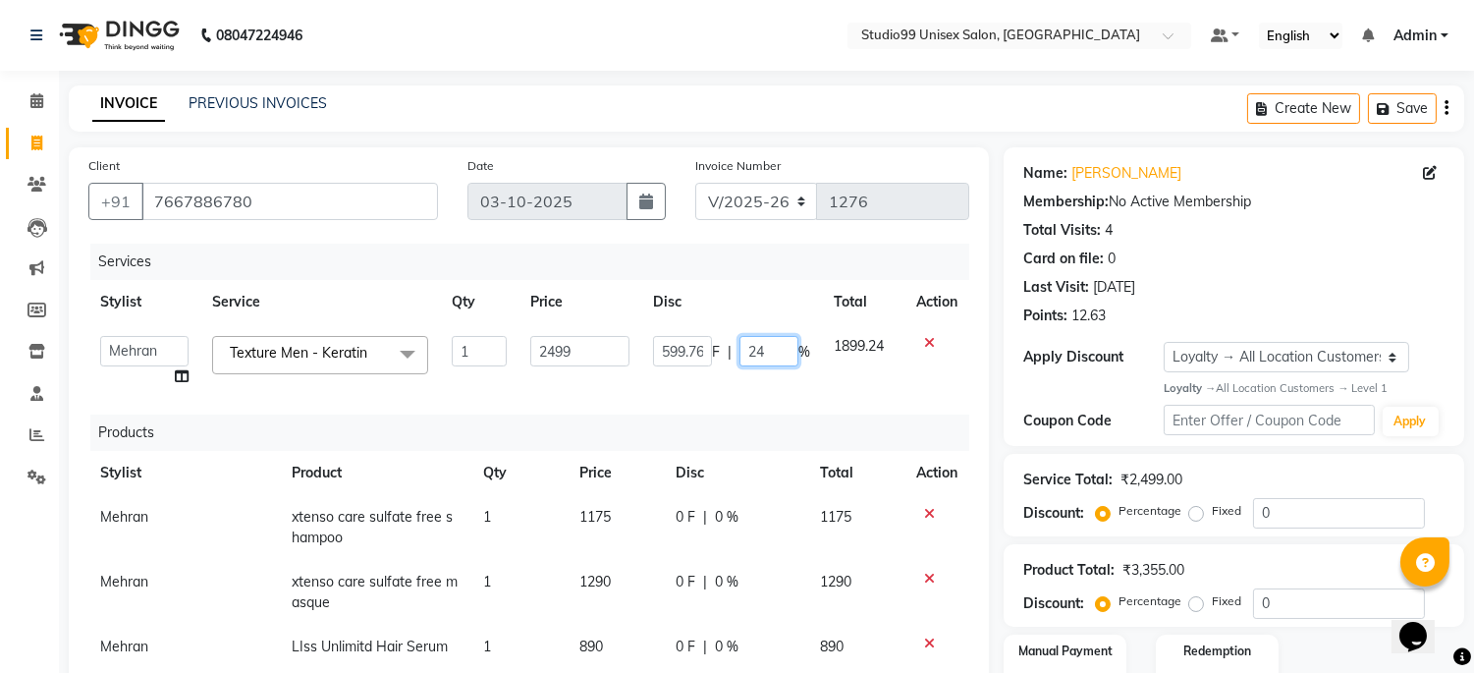
click at [771, 350] on input "24" at bounding box center [769, 351] width 59 height 30
type input "25"
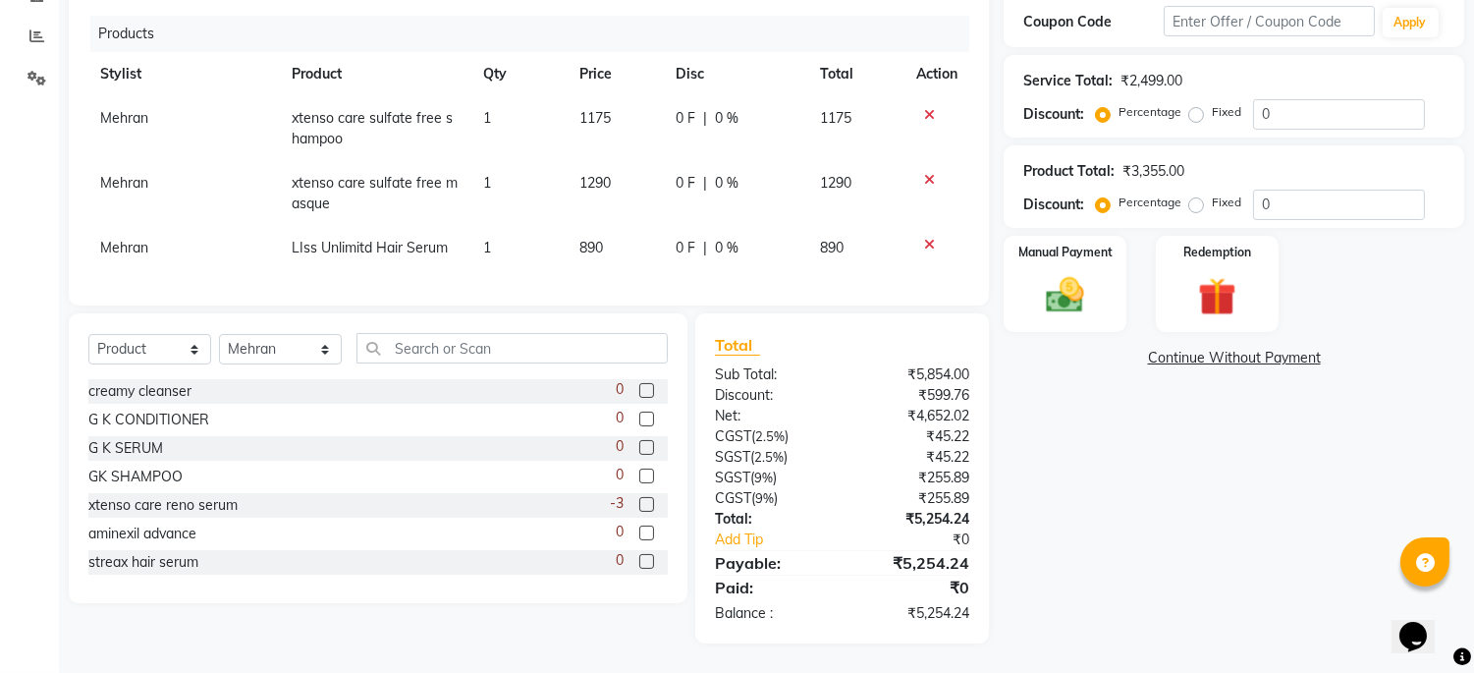
scroll to position [405, 0]
click at [1131, 585] on div "Name: [PERSON_NAME] Membership: No Active Membership Total Visits: 4 Card on fi…" at bounding box center [1241, 196] width 475 height 895
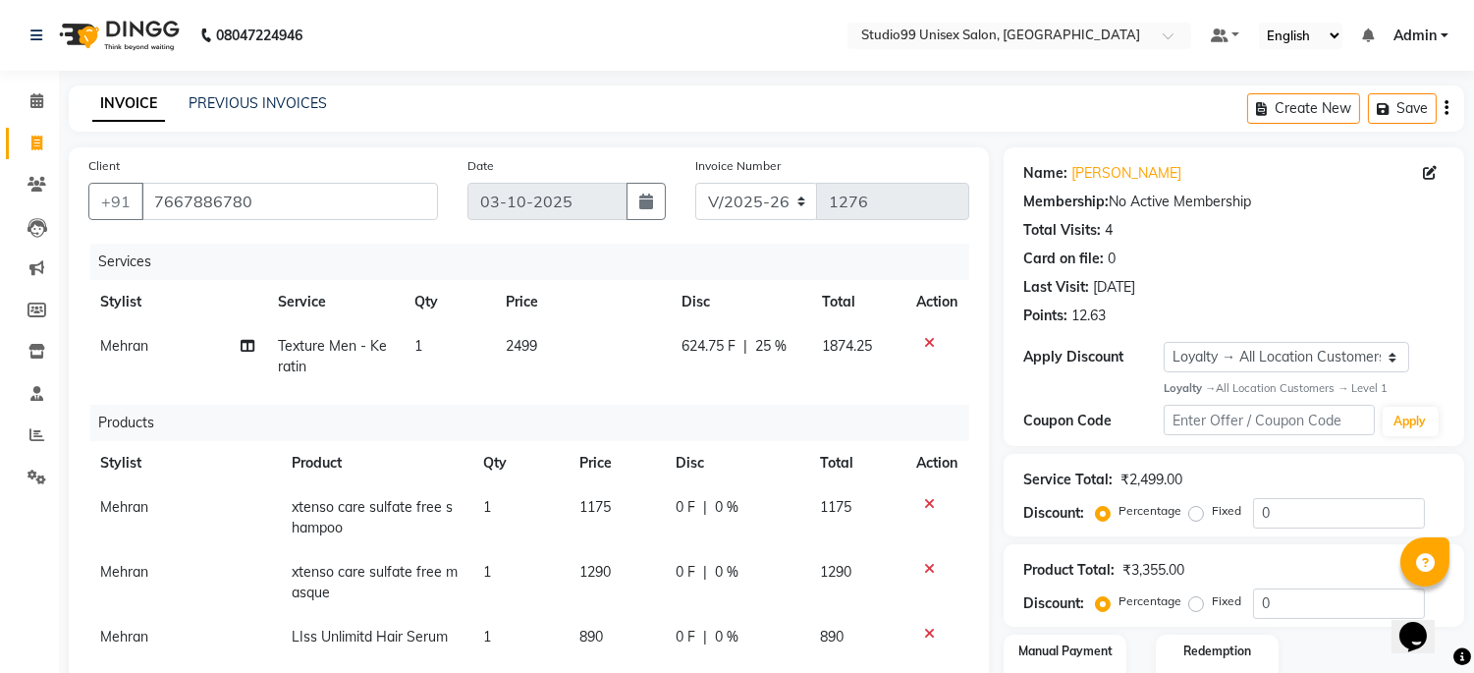
scroll to position [218, 0]
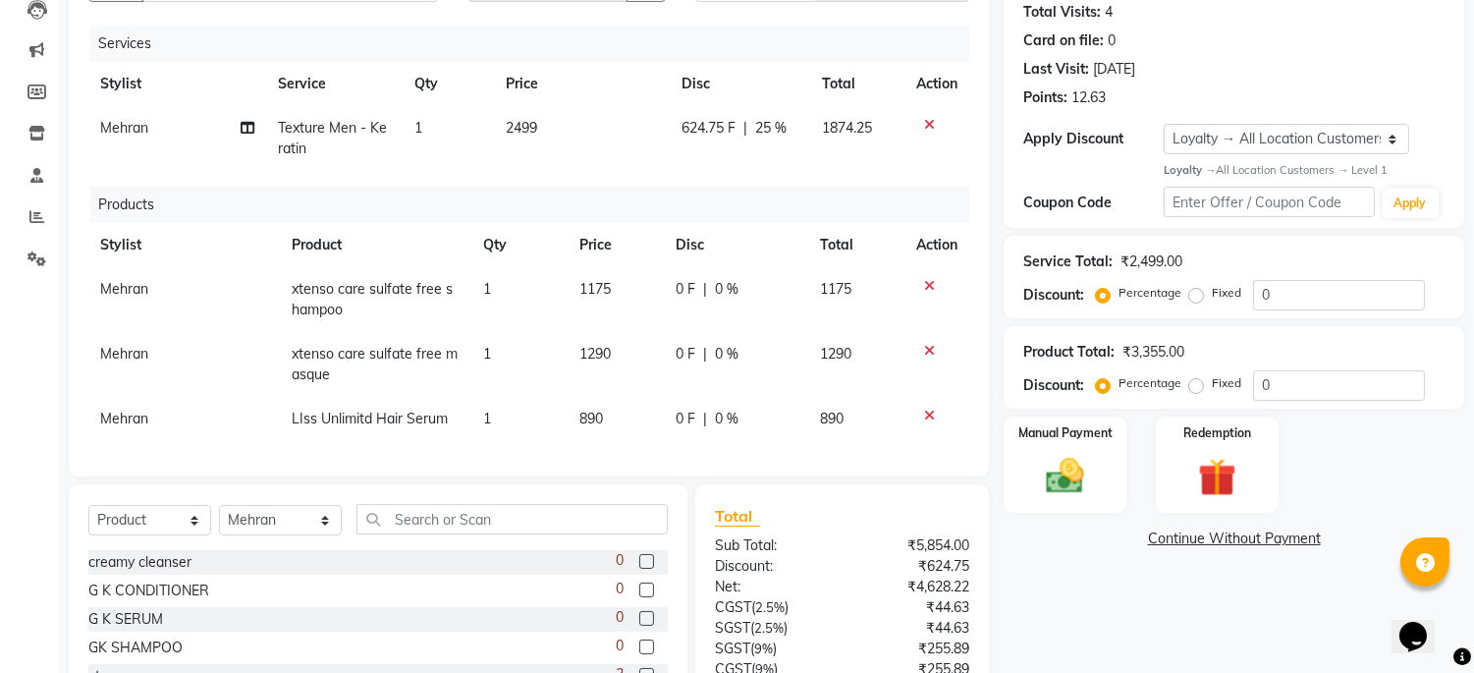
click at [547, 126] on td "2499" at bounding box center [582, 138] width 176 height 65
select select "45042"
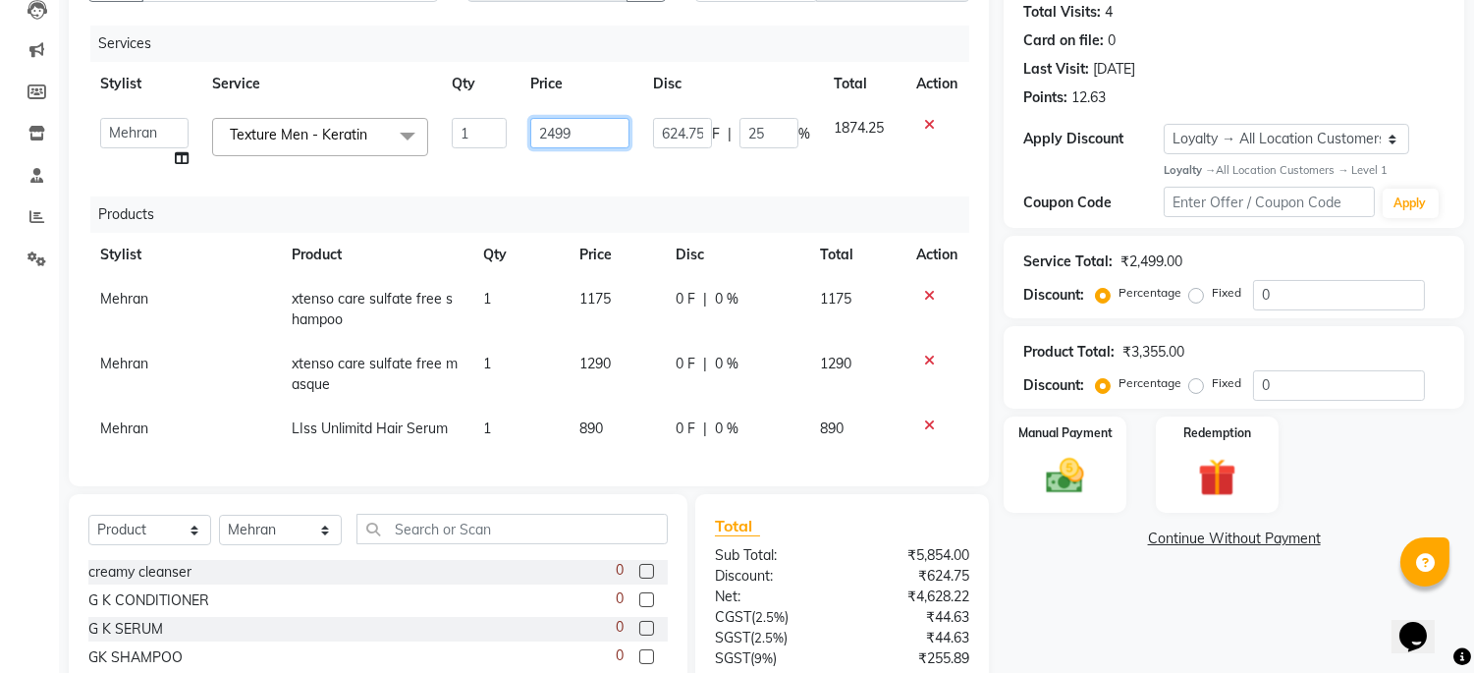
click at [568, 129] on input "2499" at bounding box center [579, 133] width 99 height 30
drag, startPoint x: 582, startPoint y: 131, endPoint x: 477, endPoint y: 131, distance: 105.1
click at [477, 131] on tr "Admin [PERSON_NAME] pooja Shankar [PERSON_NAME] Texture Men - Keratin x Classic…" at bounding box center [528, 143] width 881 height 75
type input "1845"
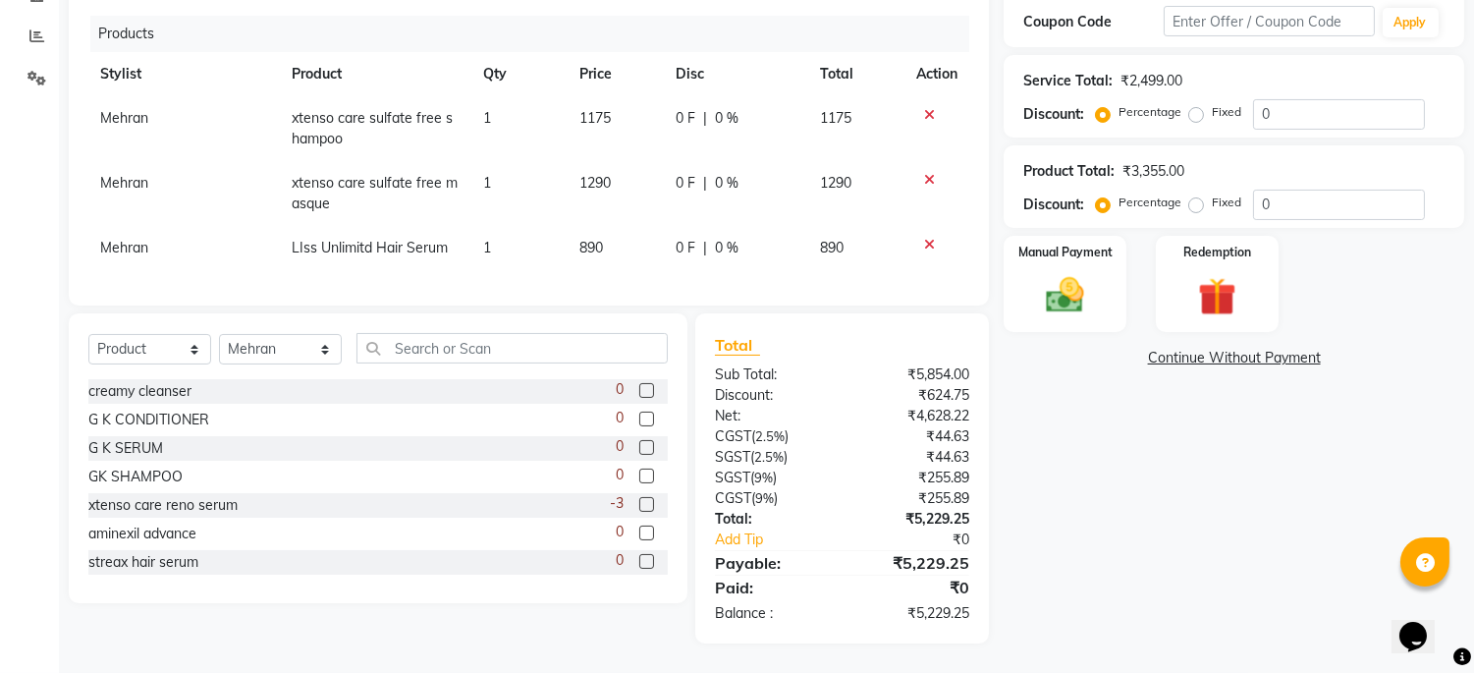
scroll to position [405, 0]
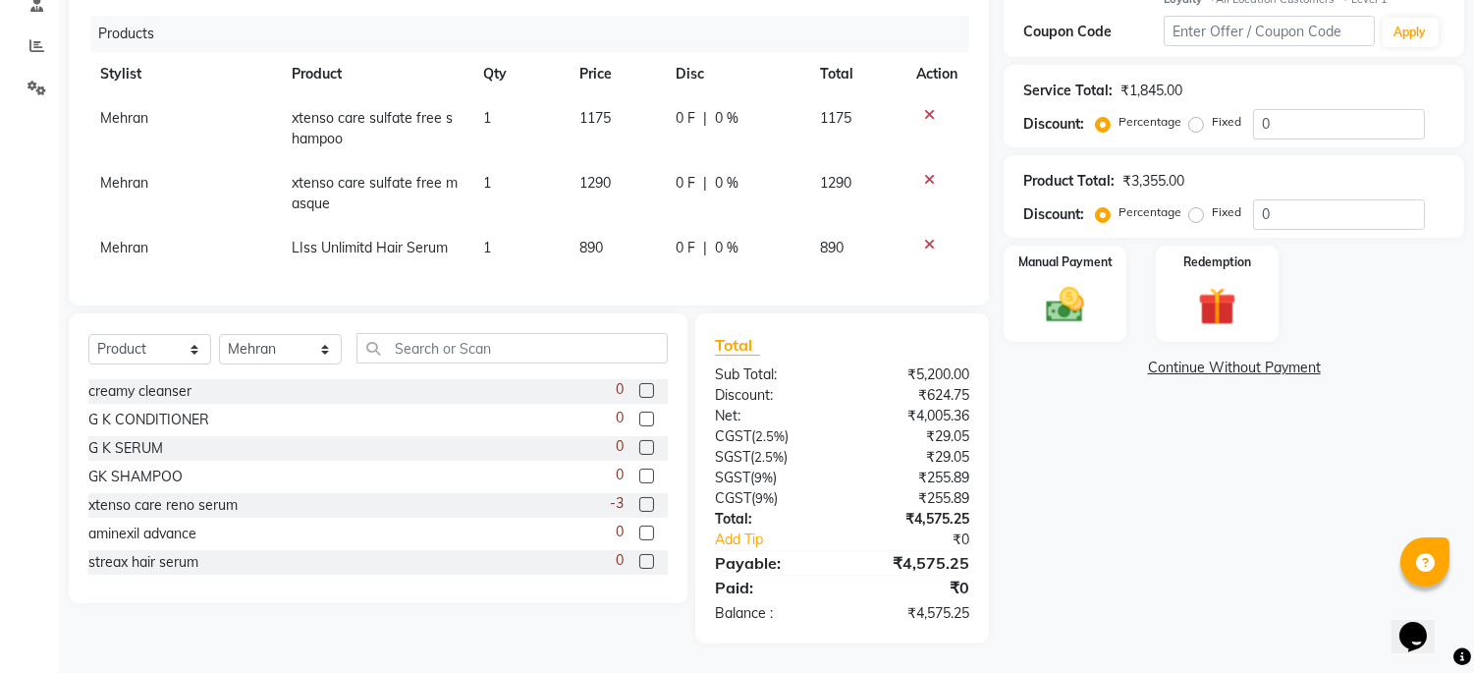
click at [1166, 530] on div "Name: [PERSON_NAME] Membership: No Active Membership Total Visits: 4 Card on fi…" at bounding box center [1241, 200] width 475 height 885
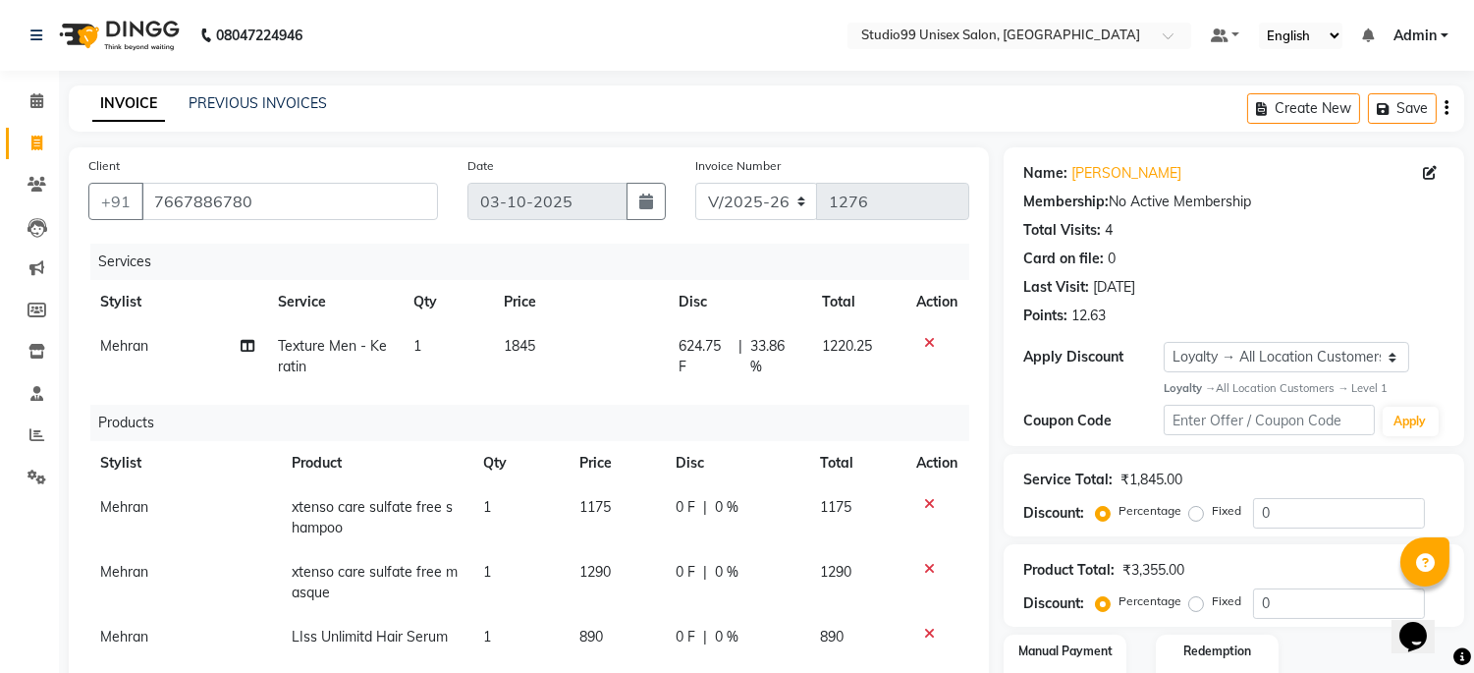
click at [779, 347] on span "33.86 %" at bounding box center [774, 356] width 48 height 41
select select "45042"
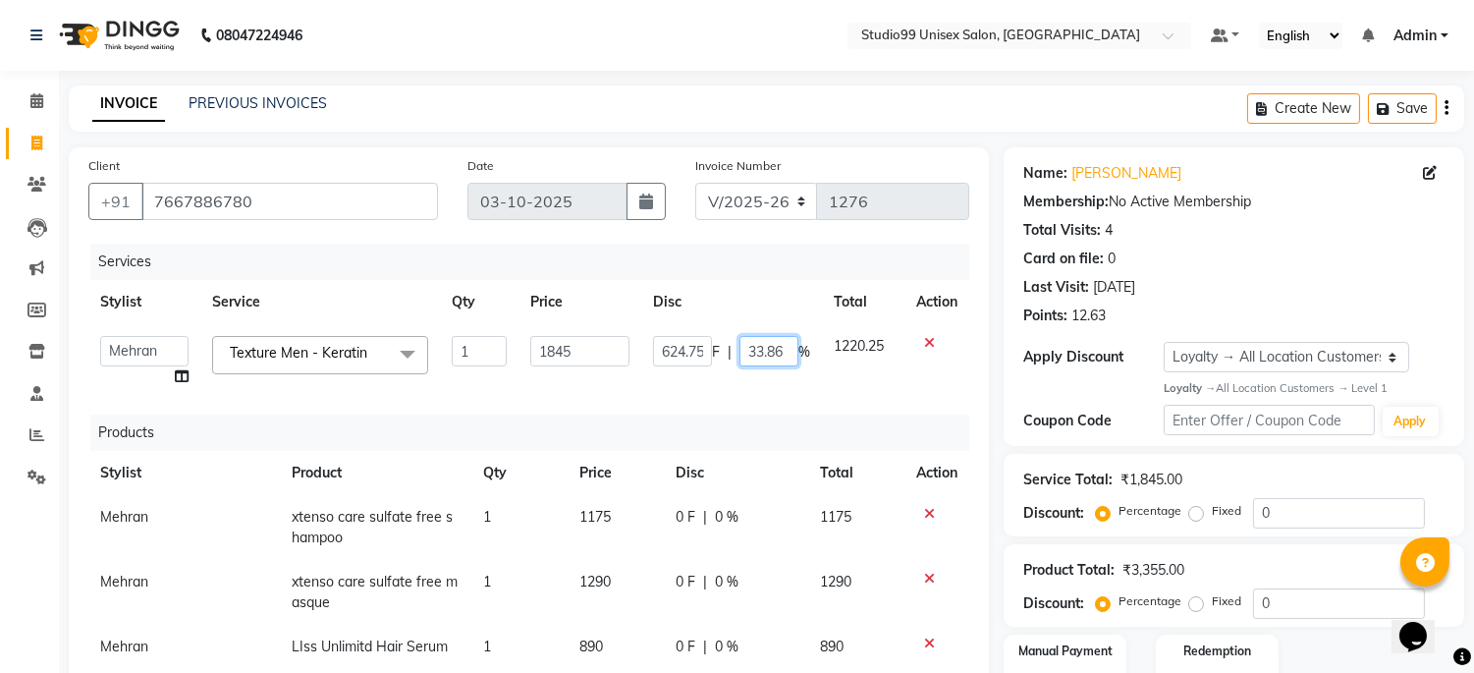
drag, startPoint x: 794, startPoint y: 352, endPoint x: 709, endPoint y: 345, distance: 84.8
click at [712, 347] on div "624.75 F | 33.86 %" at bounding box center [731, 351] width 157 height 30
type input "0"
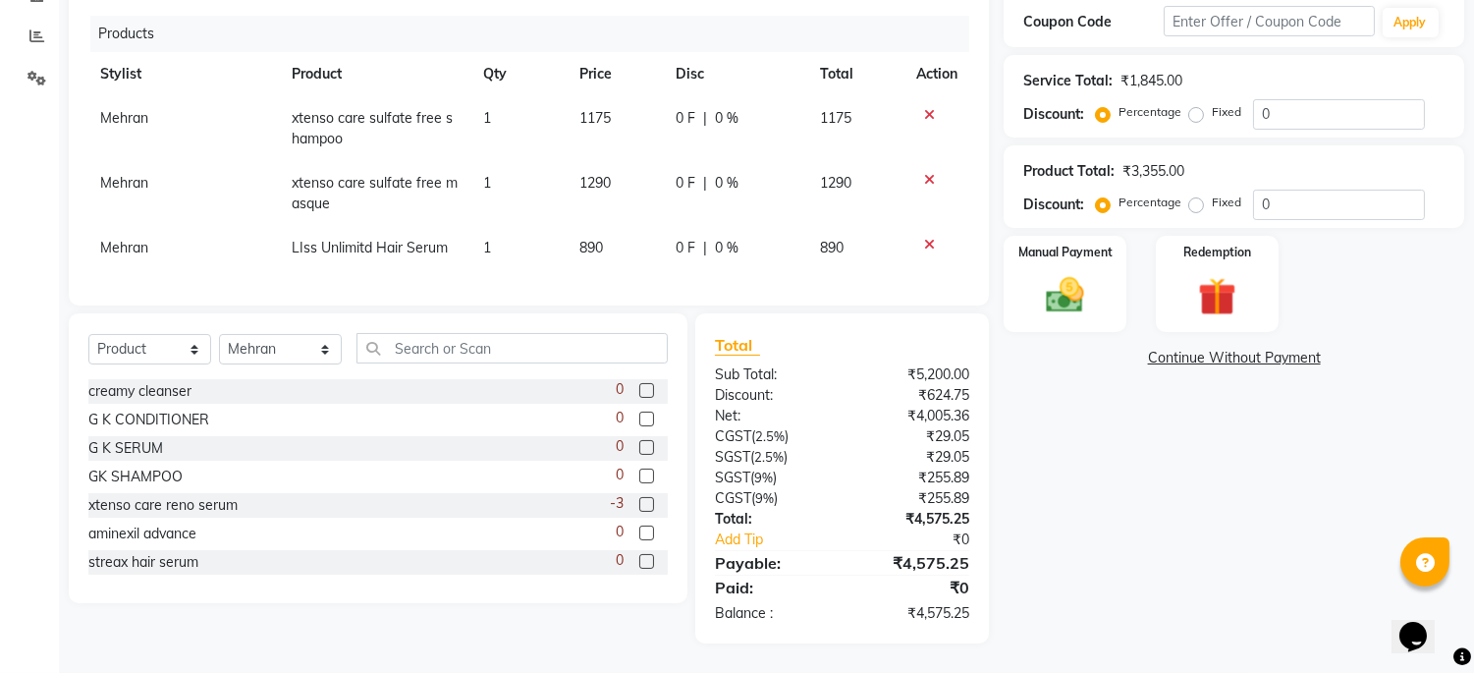
click at [1121, 515] on div "Name: [PERSON_NAME] Membership: No Active Membership Total Visits: 4 Card on fi…" at bounding box center [1241, 196] width 475 height 895
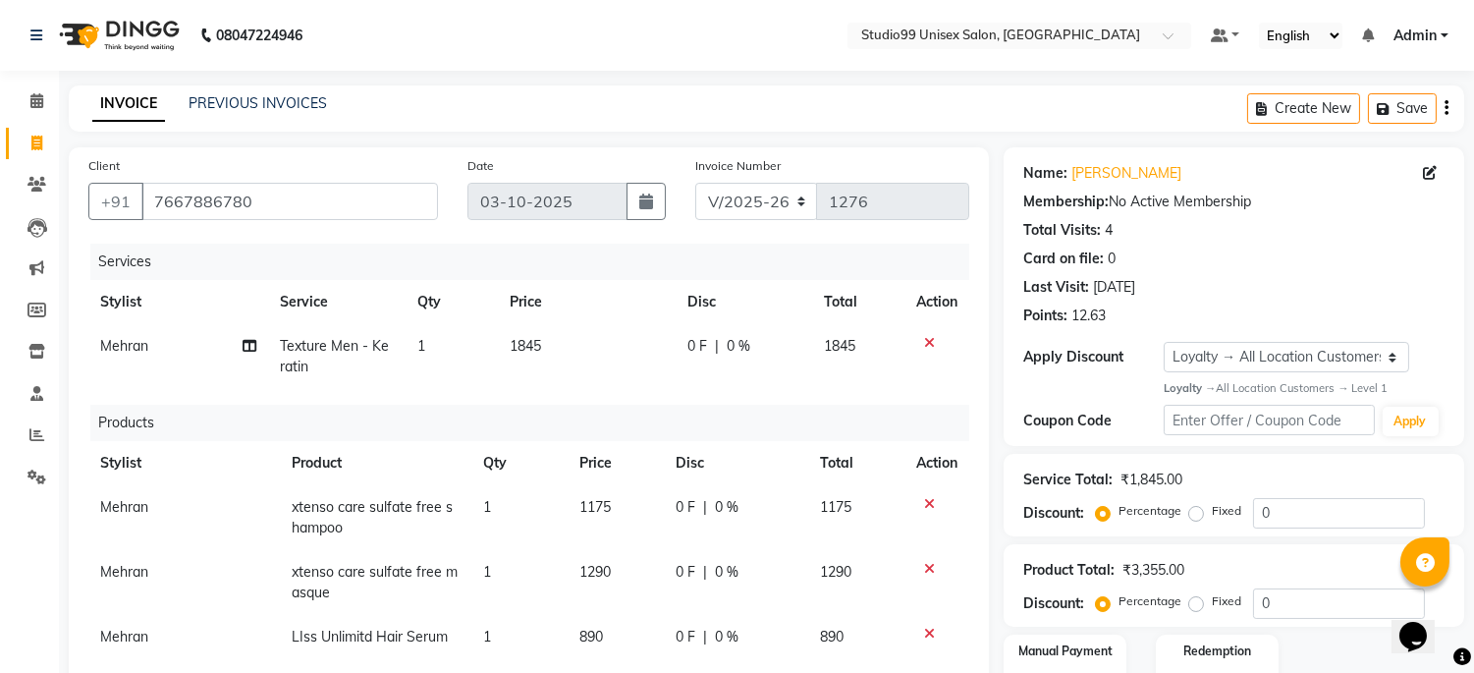
scroll to position [405, 0]
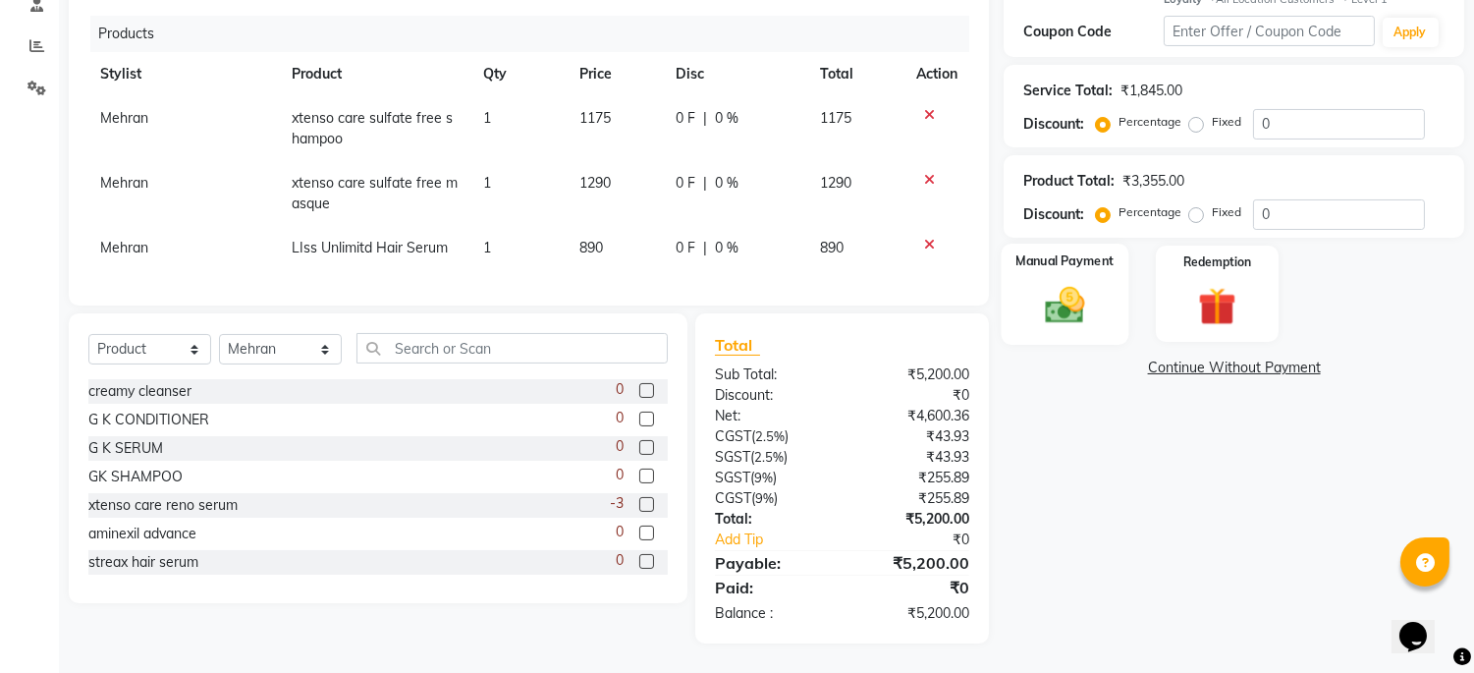
click at [1066, 282] on img at bounding box center [1065, 305] width 65 height 46
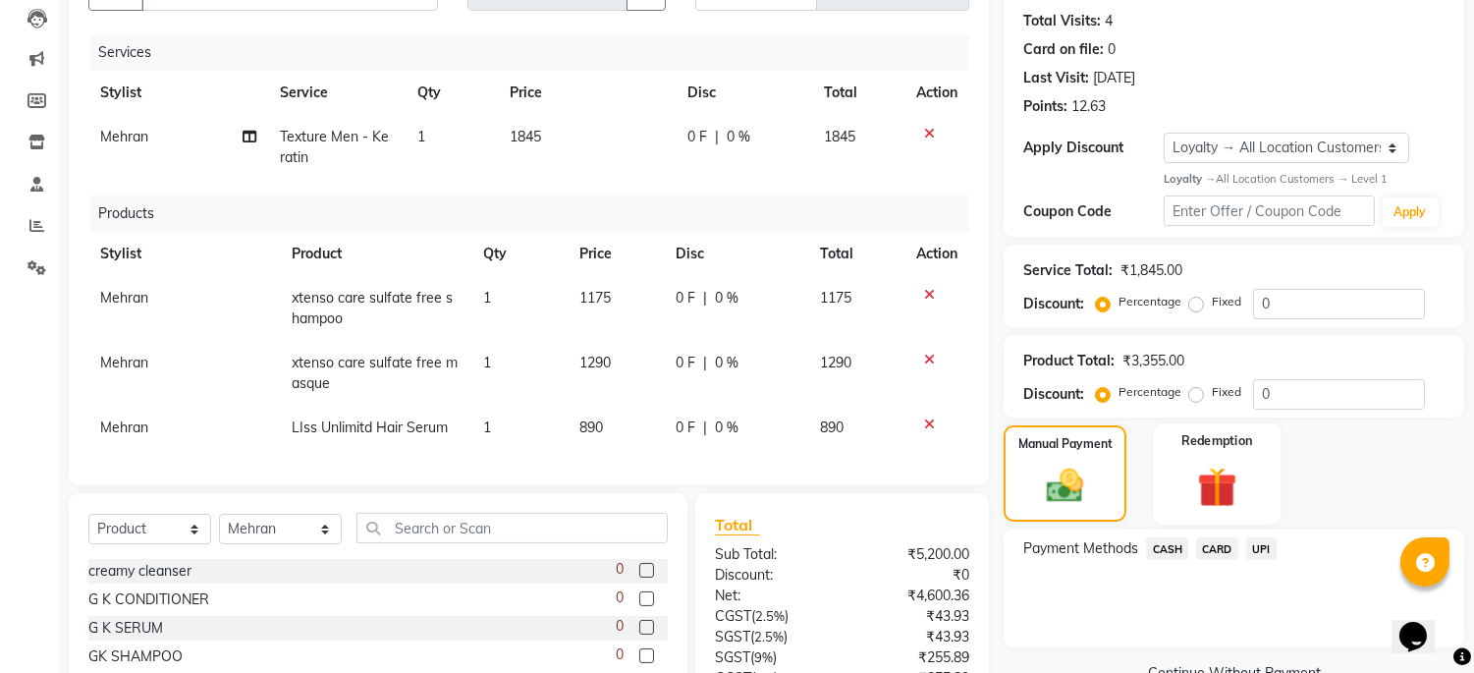
scroll to position [218, 0]
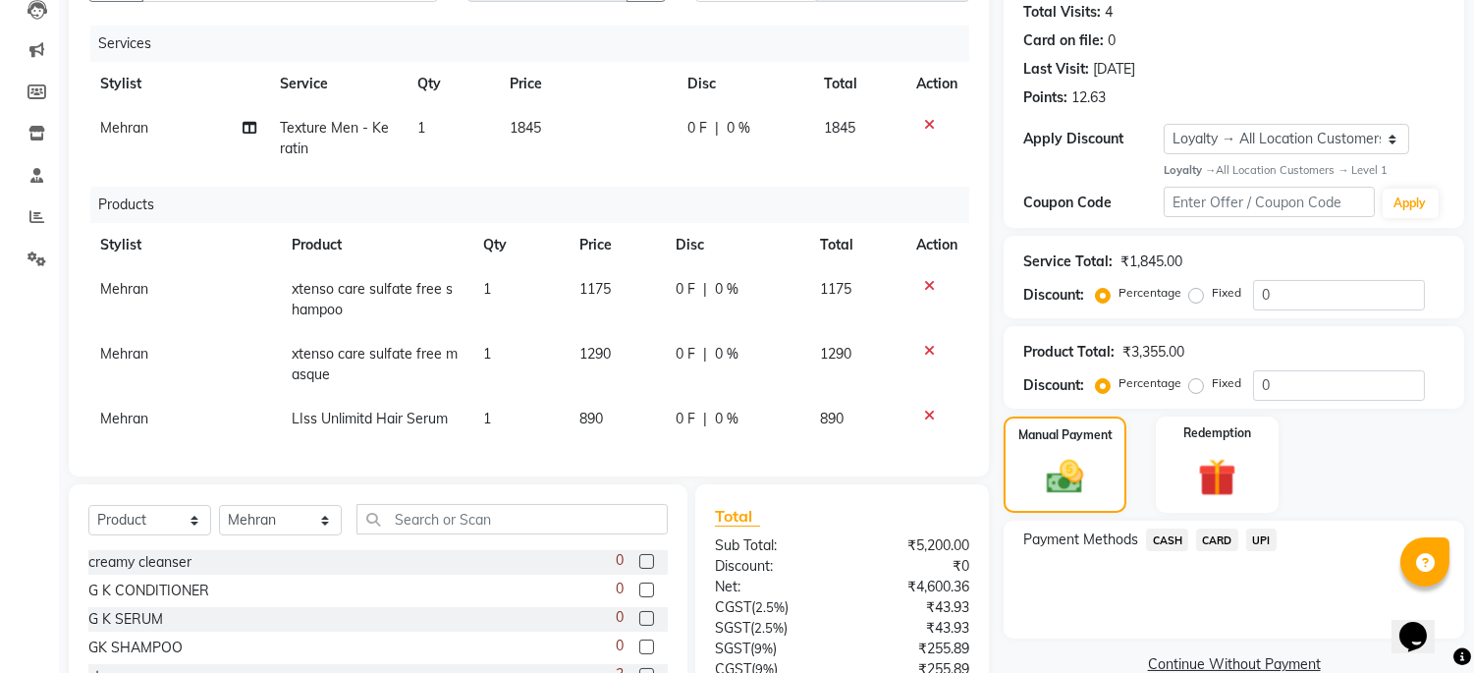
click at [1263, 535] on span "UPI" at bounding box center [1262, 539] width 30 height 23
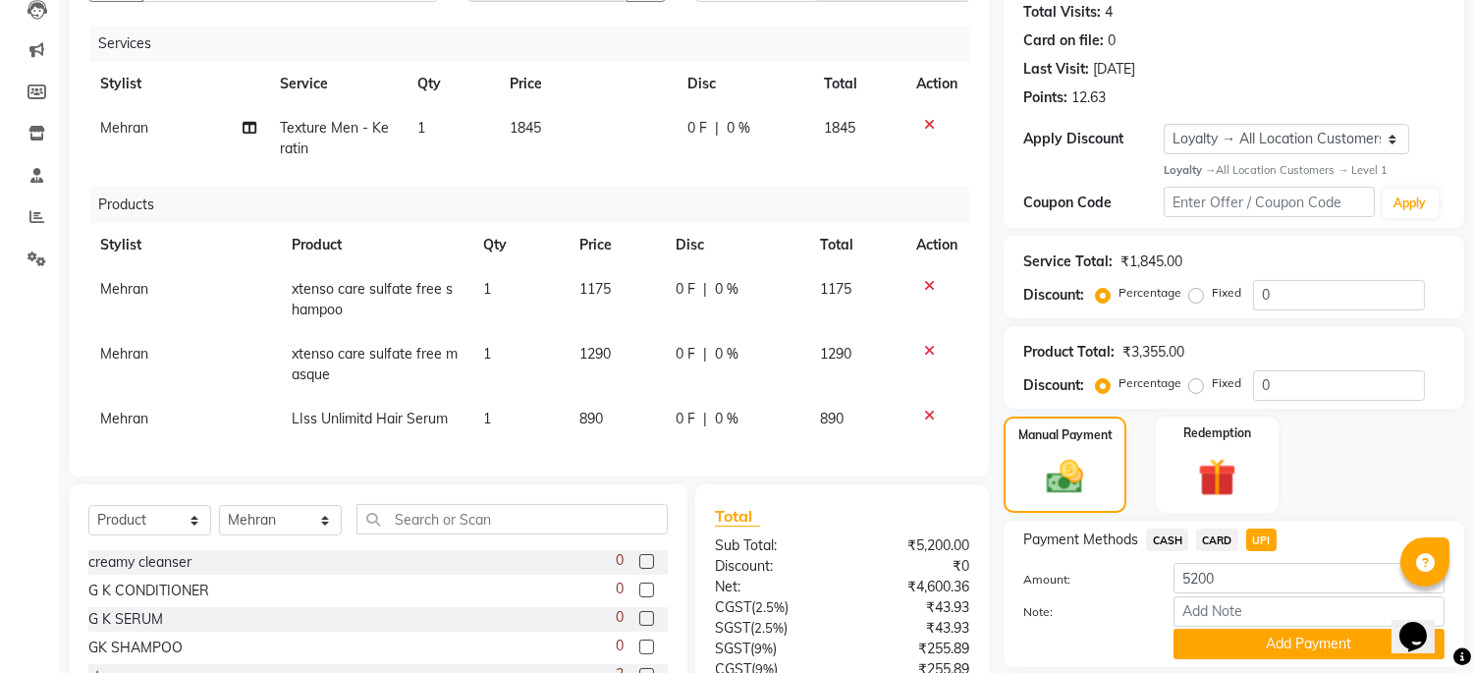
scroll to position [405, 0]
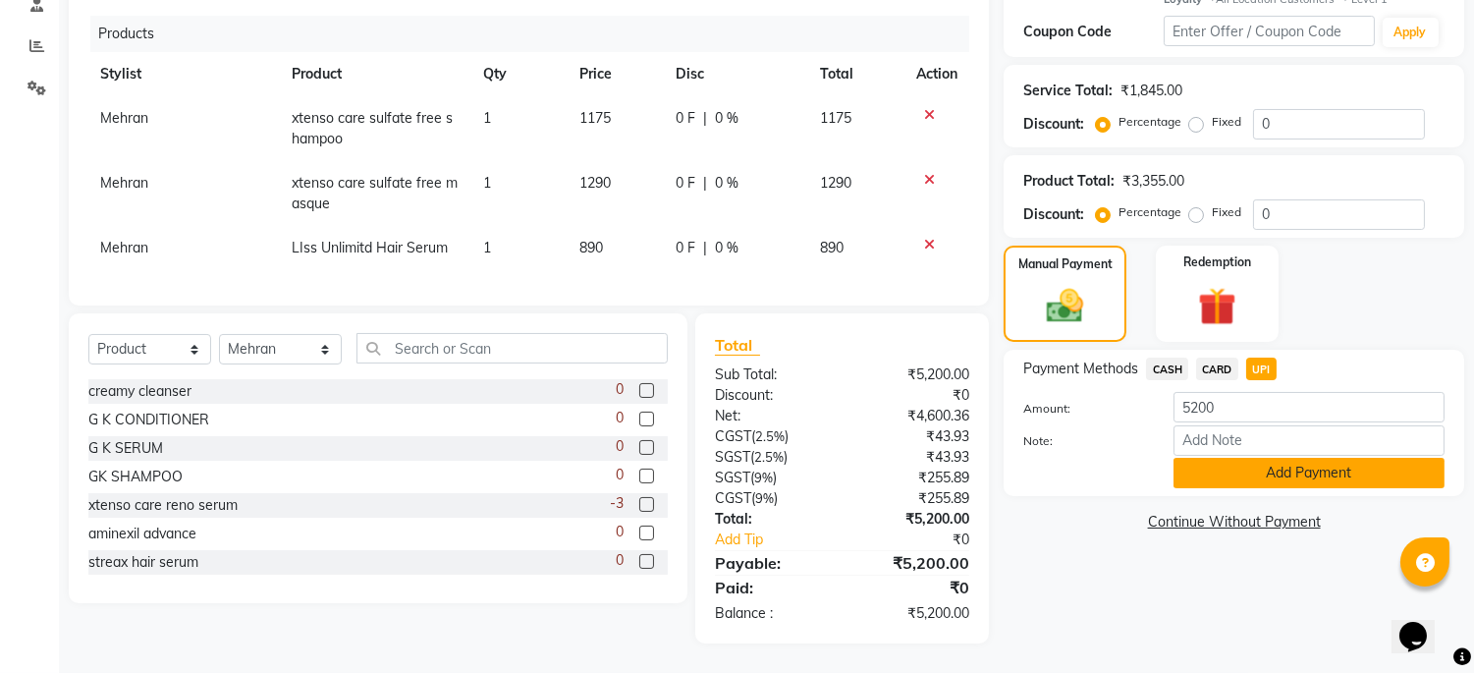
click at [1231, 458] on button "Add Payment" at bounding box center [1309, 473] width 271 height 30
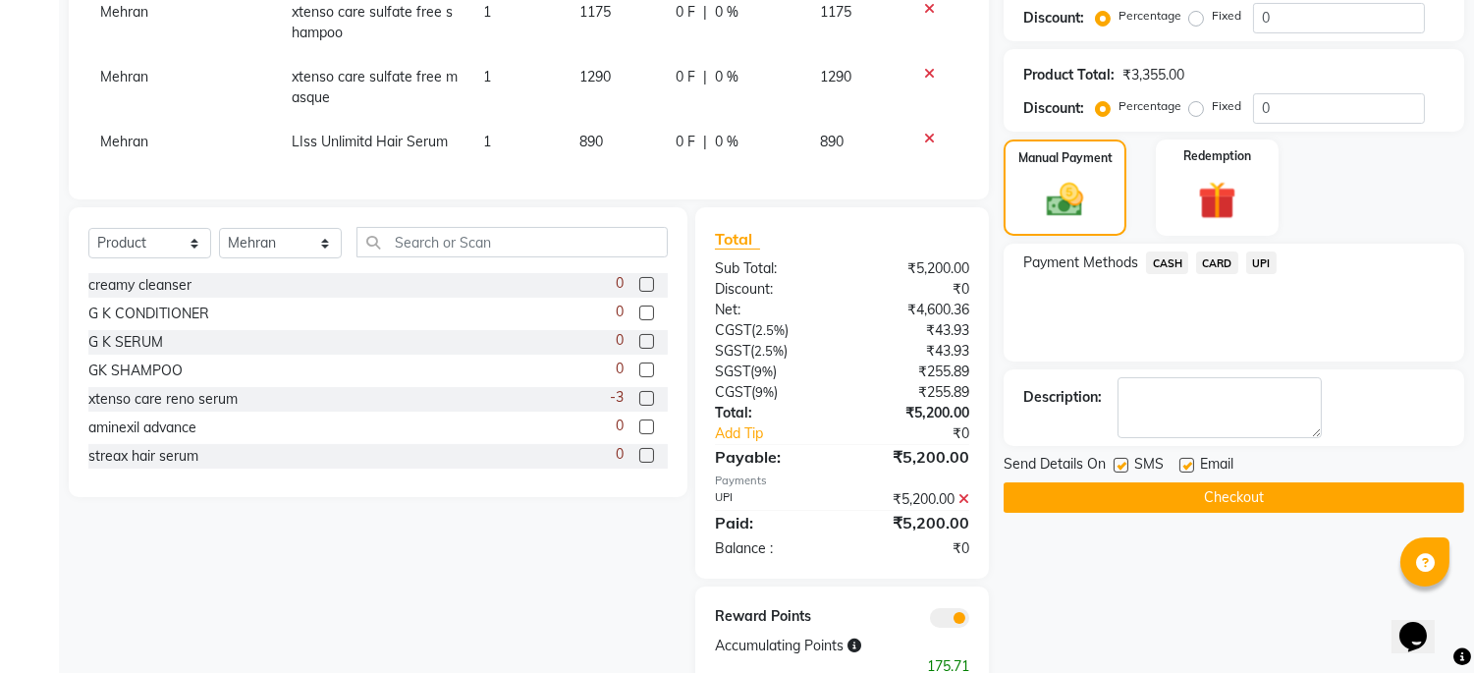
scroll to position [564, 0]
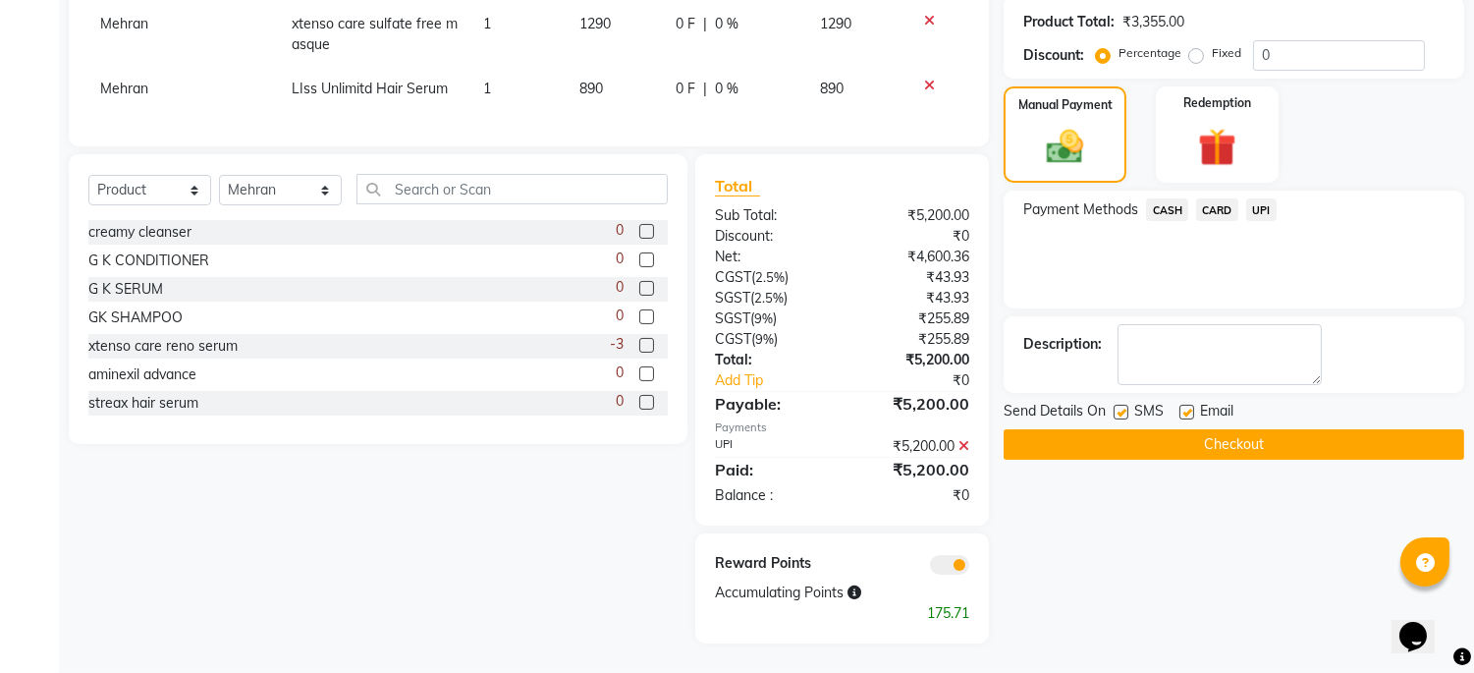
click at [1223, 436] on button "Checkout" at bounding box center [1234, 444] width 461 height 30
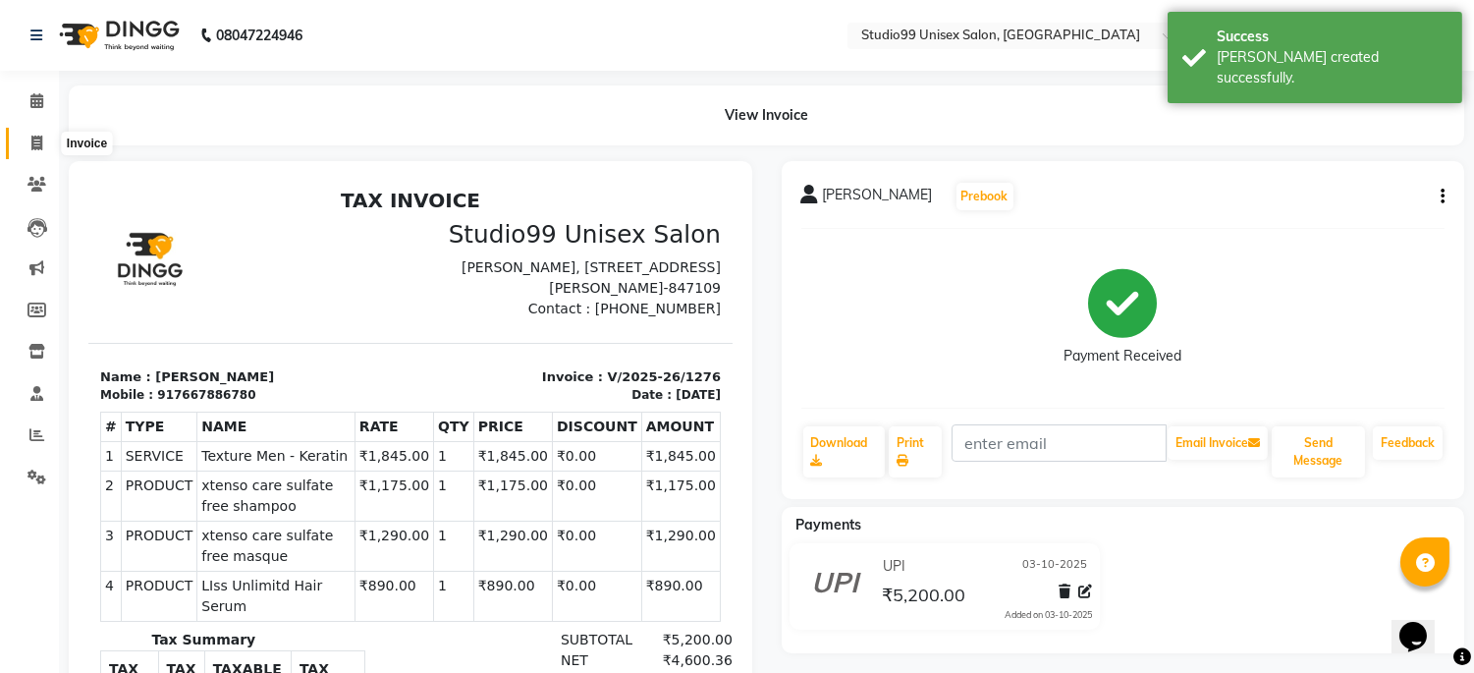
click at [31, 148] on icon at bounding box center [36, 143] width 11 height 15
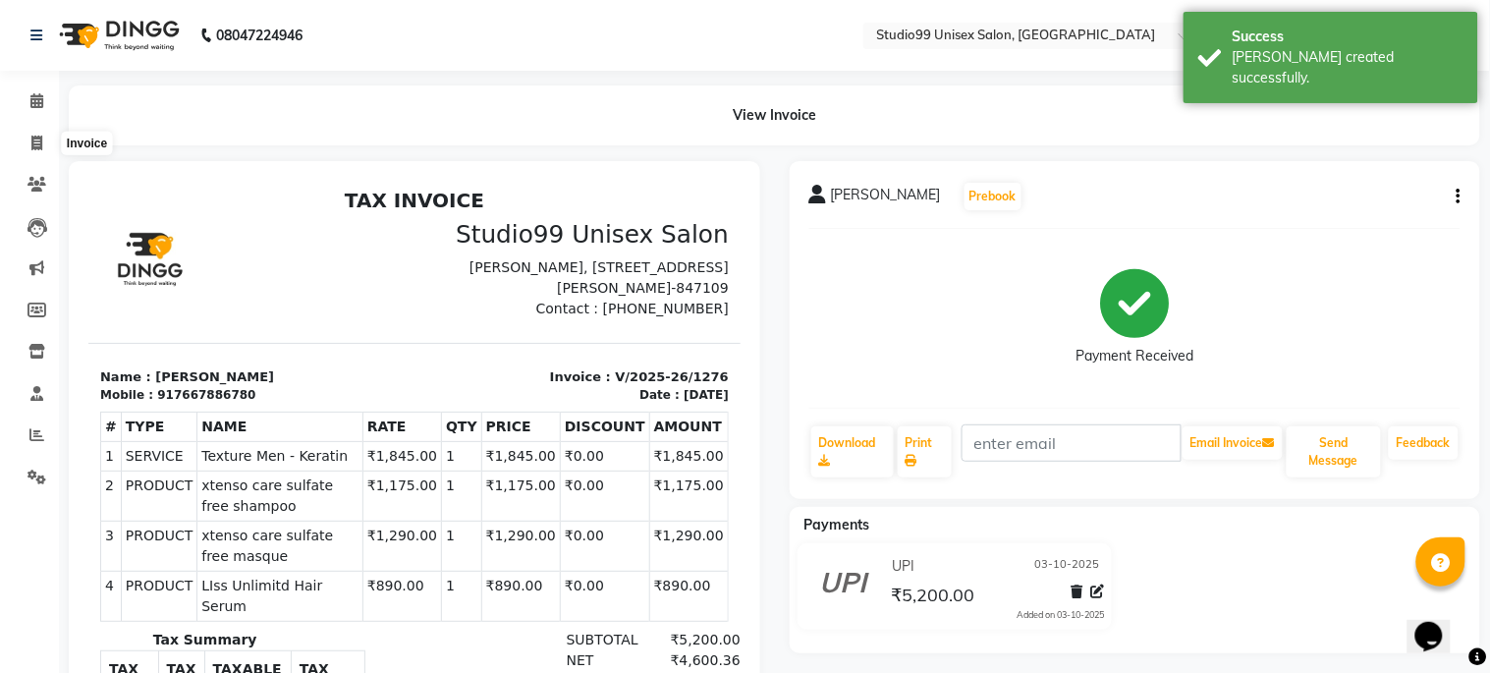
select select "service"
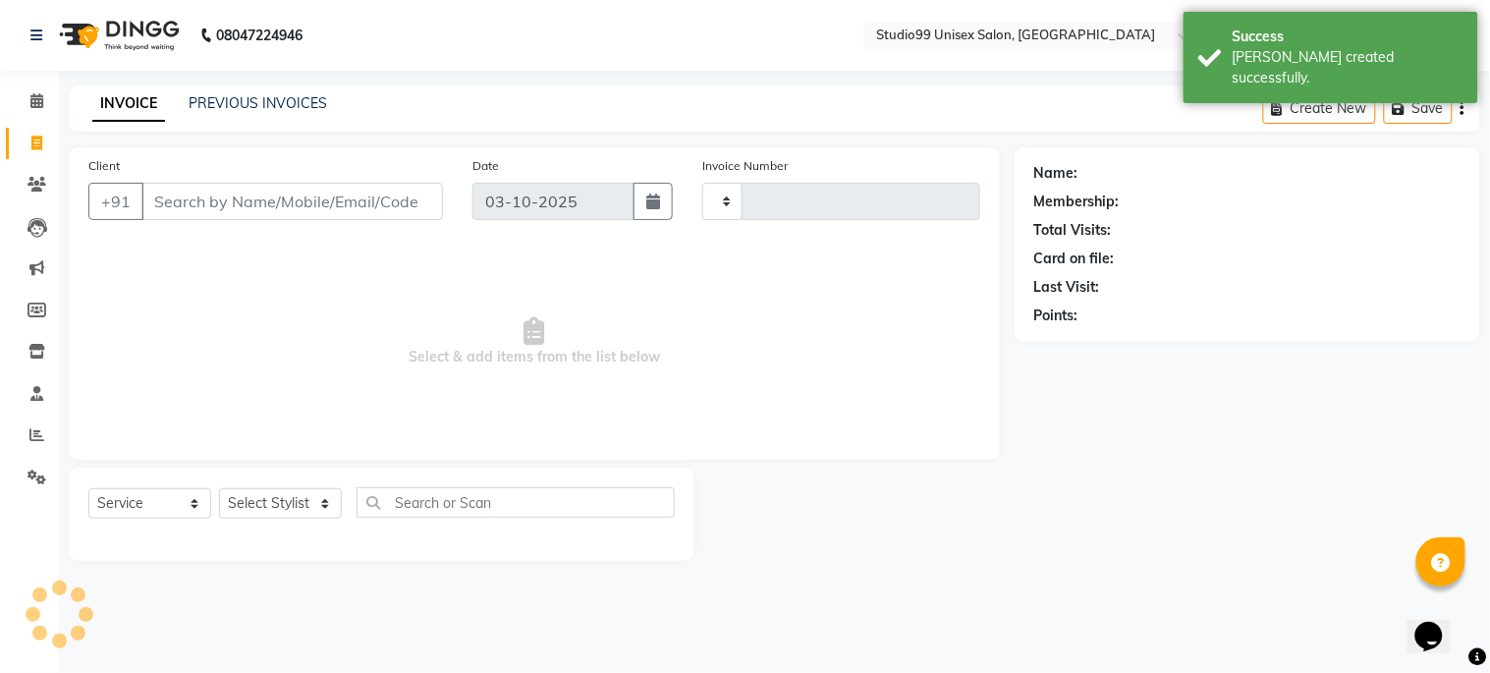
type input "1277"
select select "6061"
